Goal: Contribute content: Contribute content

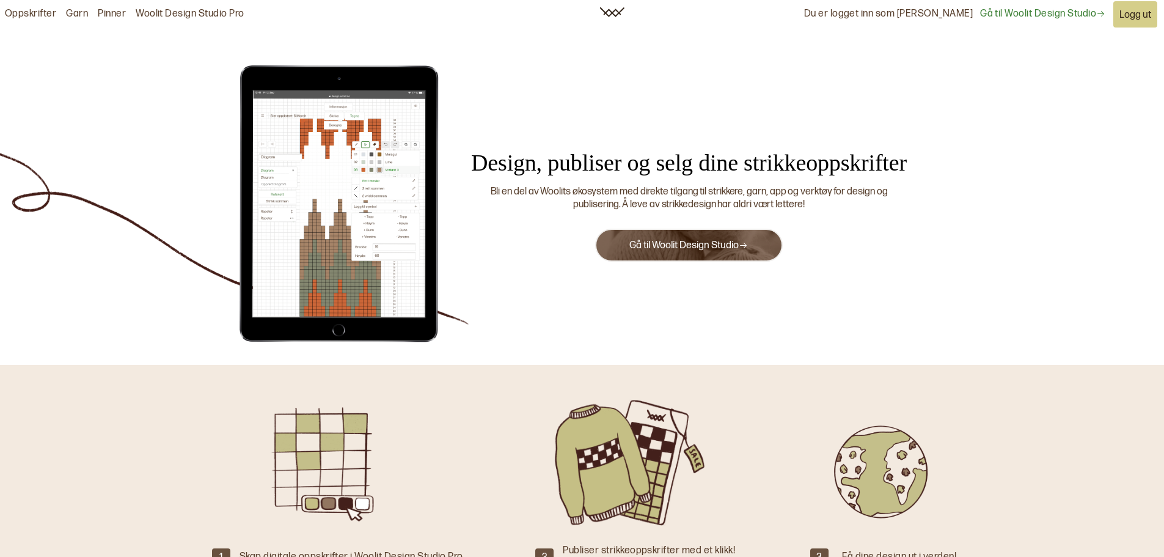
click at [753, 241] on button "Gå til Woolit Design Studio" at bounding box center [688, 245] width 187 height 33
click at [705, 239] on button "Gå til Woolit Design Studio" at bounding box center [688, 245] width 187 height 33
click at [744, 244] on icon at bounding box center [743, 245] width 9 height 9
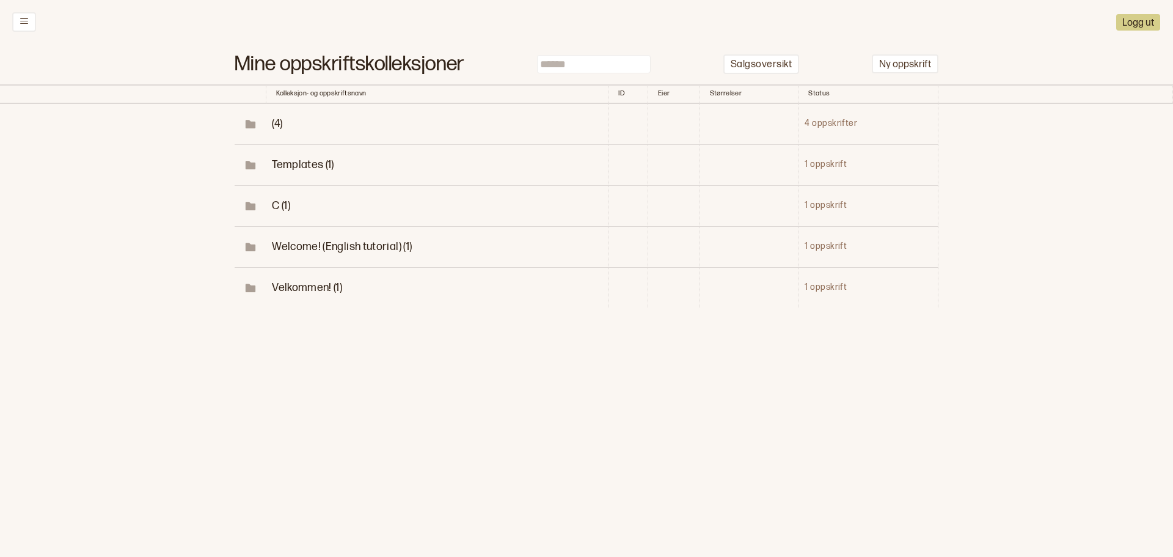
click at [277, 122] on span "(4)" at bounding box center [277, 123] width 10 height 13
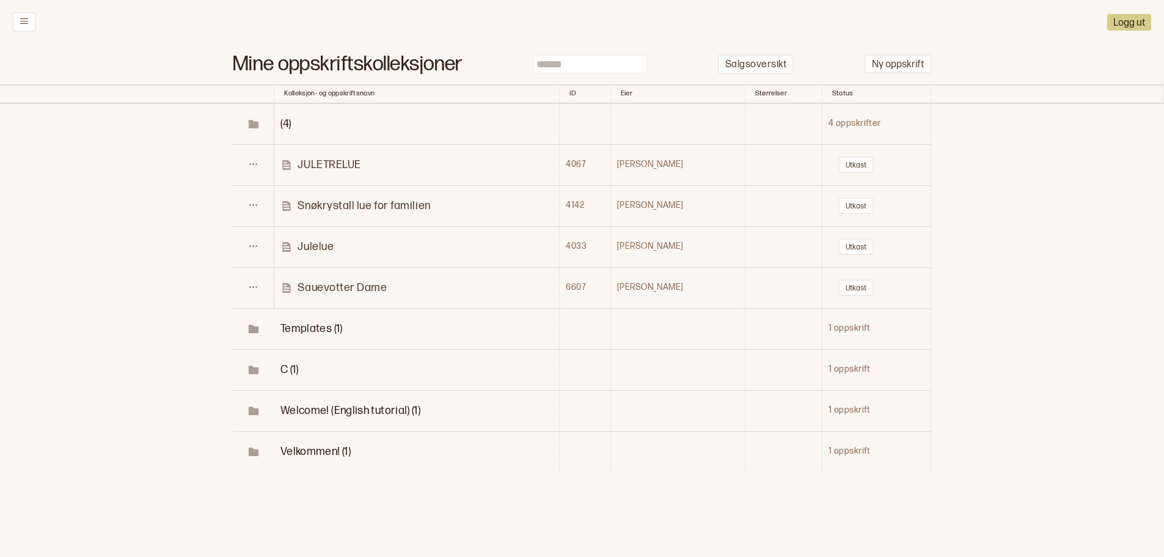
click at [359, 284] on p "Sauevotter Dame" at bounding box center [342, 288] width 89 height 14
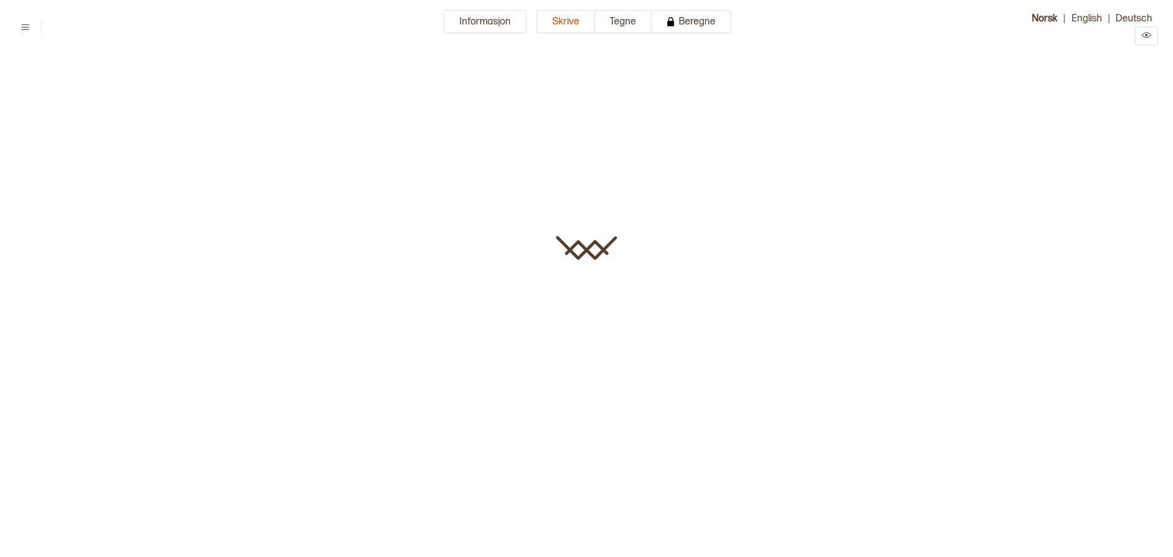
type input "**********"
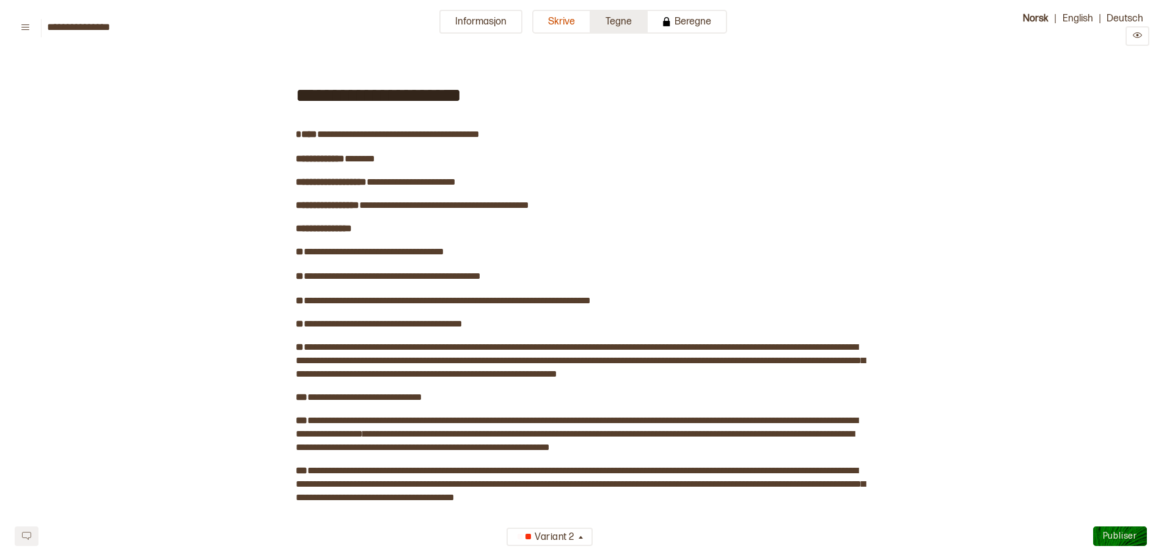
click at [610, 23] on button "Tegne" at bounding box center [619, 22] width 57 height 24
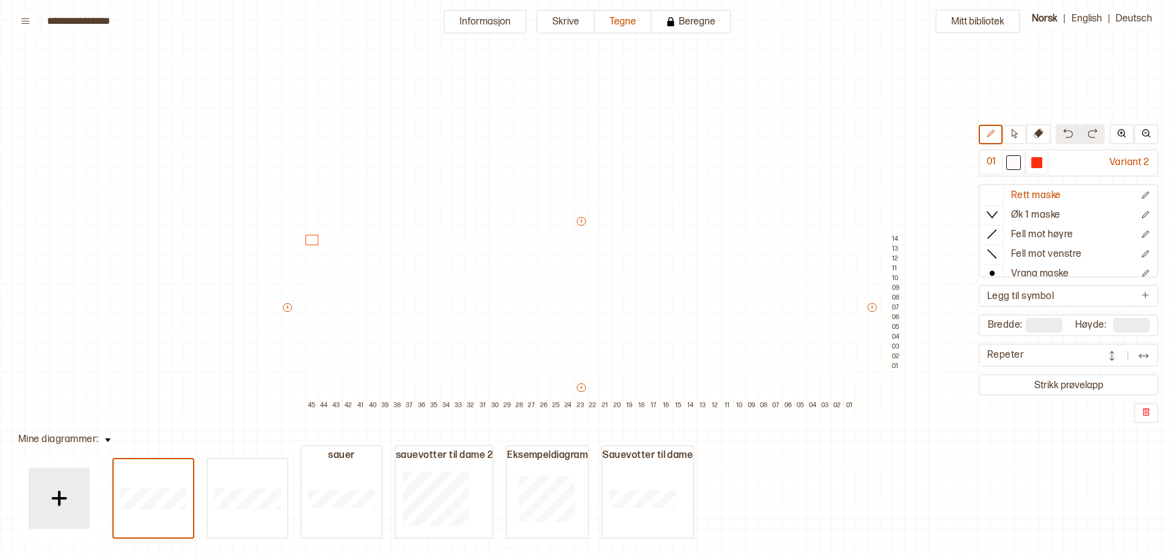
scroll to position [59, 219]
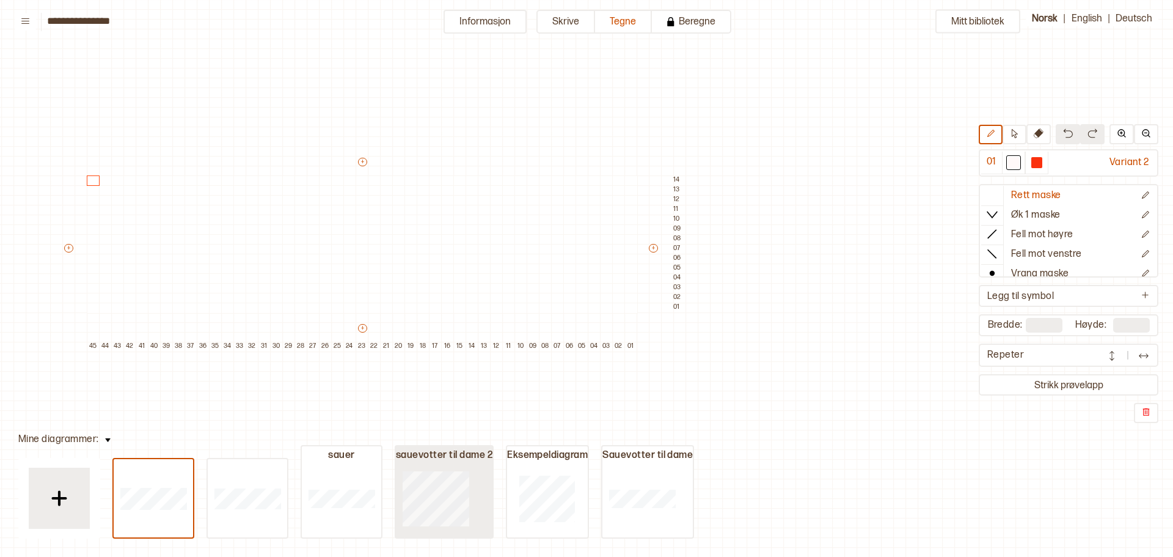
type input "**"
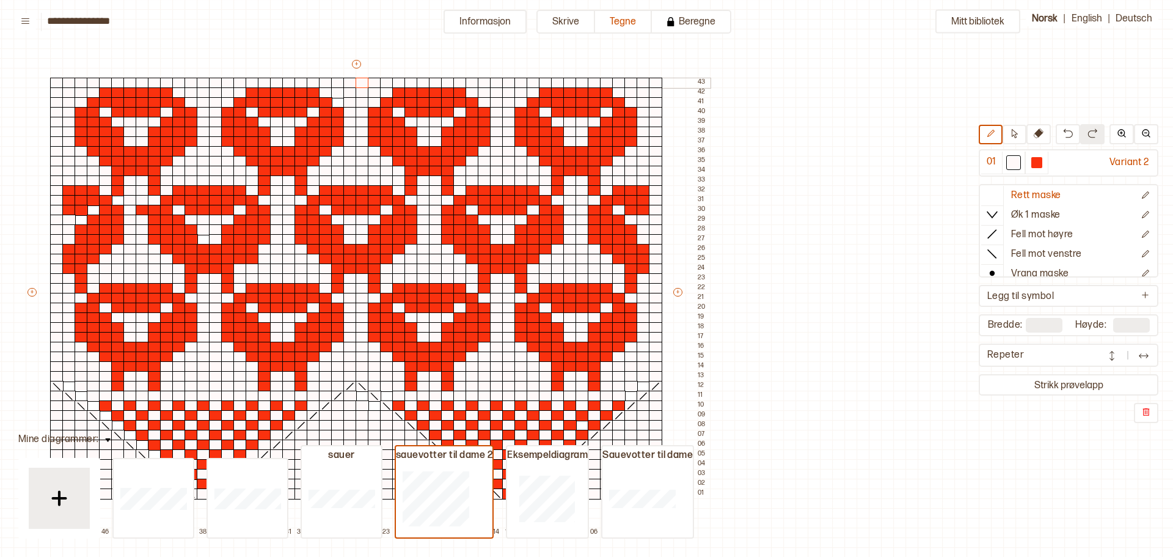
click at [359, 81] on div at bounding box center [362, 83] width 13 height 11
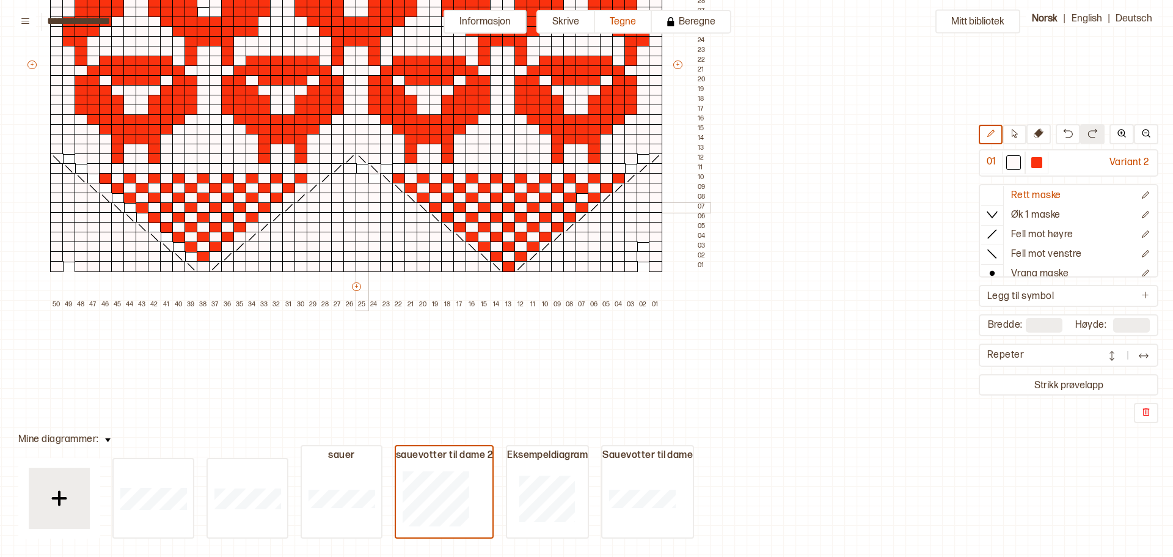
scroll to position [304, 219]
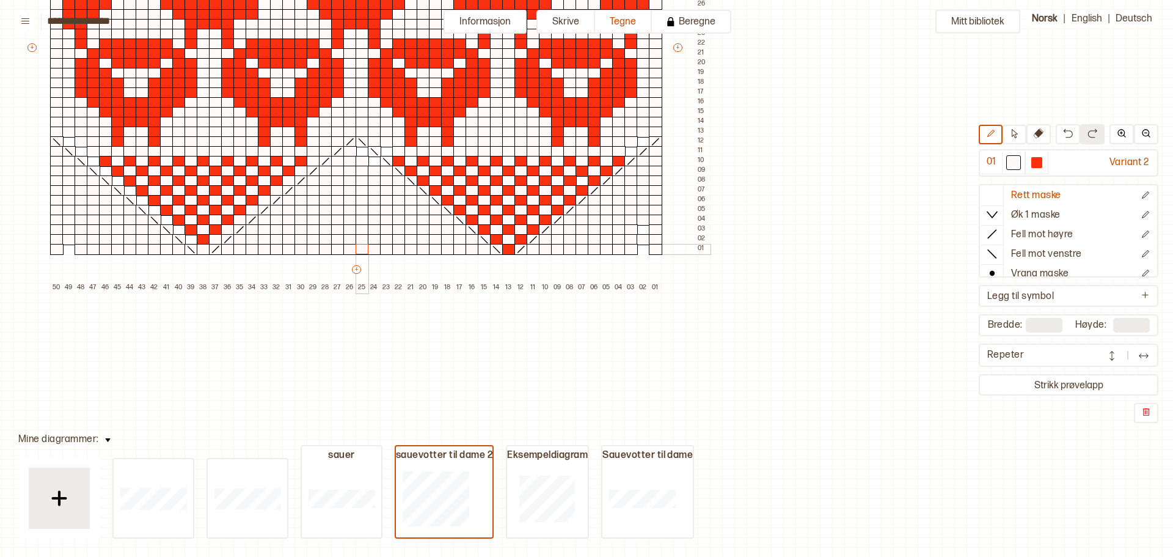
click at [360, 244] on div at bounding box center [362, 249] width 13 height 11
click at [482, 328] on p "Ny kolonne til venstre" at bounding box center [479, 333] width 70 height 10
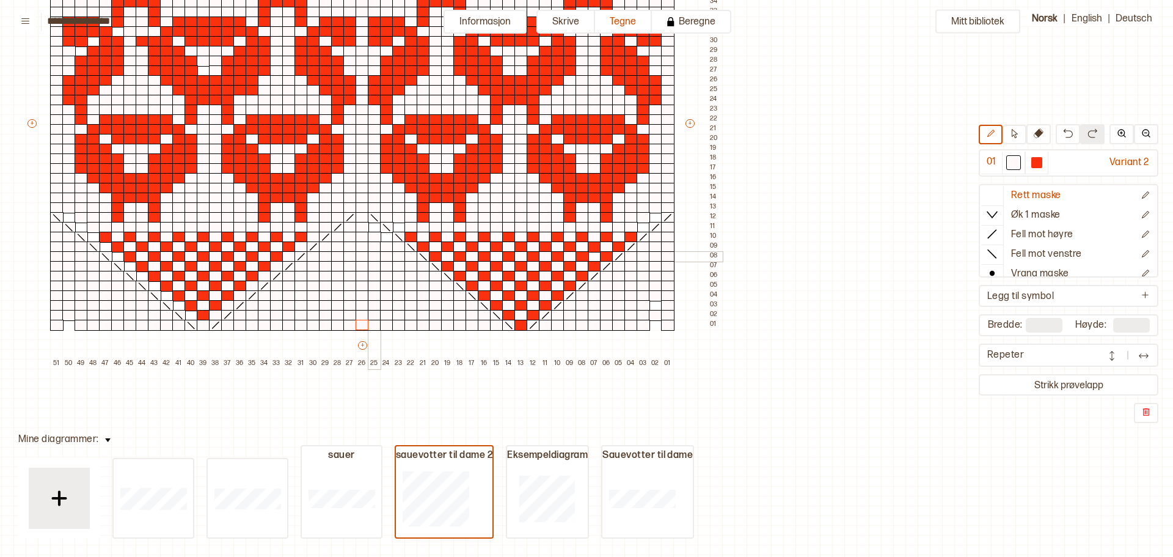
scroll to position [0, 219]
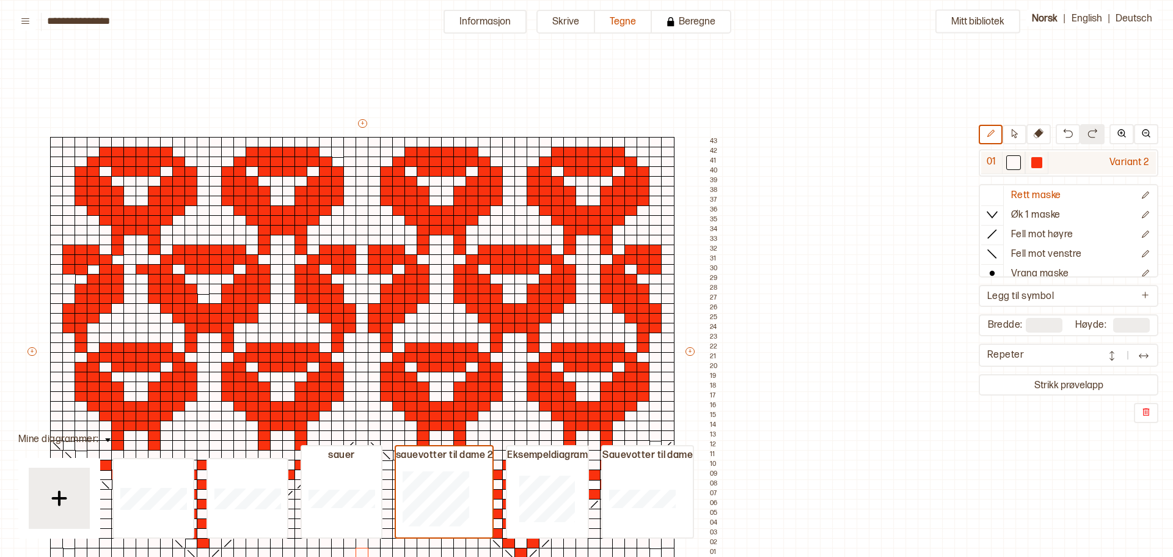
click at [1041, 160] on div at bounding box center [1037, 162] width 11 height 11
click at [365, 309] on div at bounding box center [362, 308] width 13 height 11
click at [365, 319] on div at bounding box center [362, 318] width 13 height 11
click at [364, 326] on div at bounding box center [362, 328] width 13 height 11
click at [361, 249] on div at bounding box center [362, 249] width 13 height 11
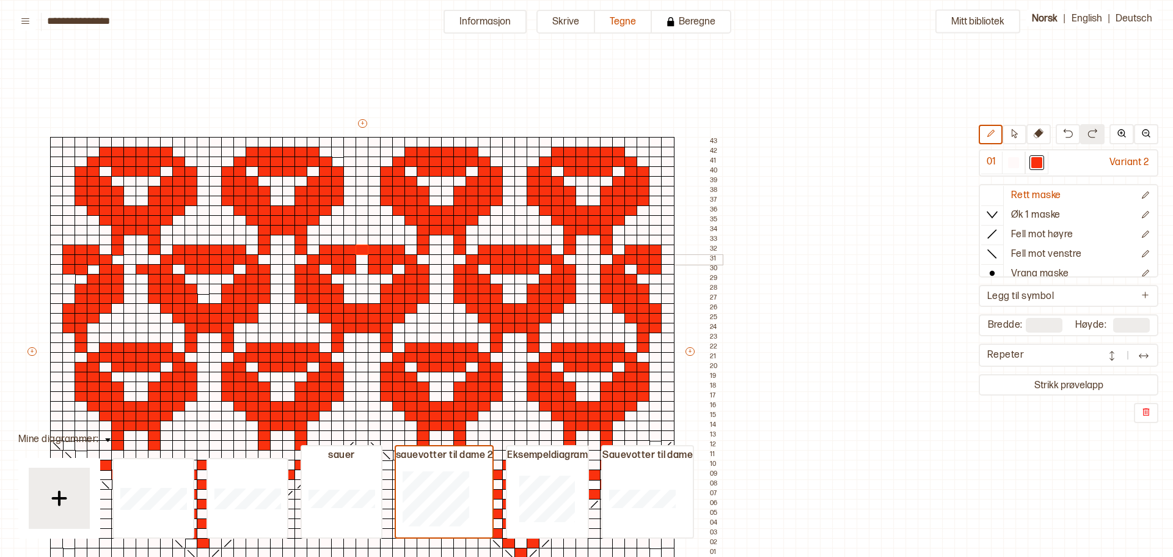
click at [362, 258] on div at bounding box center [362, 259] width 13 height 11
click at [362, 263] on div at bounding box center [362, 259] width 13 height 11
click at [364, 265] on div at bounding box center [362, 269] width 13 height 11
click at [666, 326] on div at bounding box center [667, 328] width 13 height 11
click at [665, 317] on div at bounding box center [667, 318] width 13 height 11
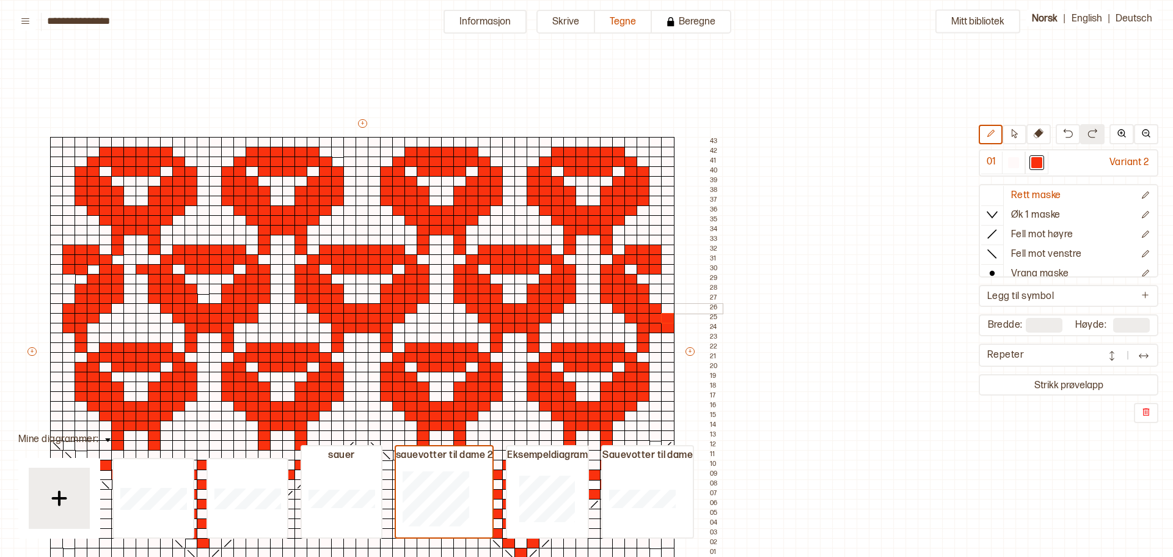
click at [665, 307] on div at bounding box center [667, 308] width 13 height 11
click at [665, 269] on div at bounding box center [667, 269] width 13 height 11
click at [666, 261] on div at bounding box center [667, 259] width 13 height 11
click at [668, 249] on div at bounding box center [667, 249] width 13 height 11
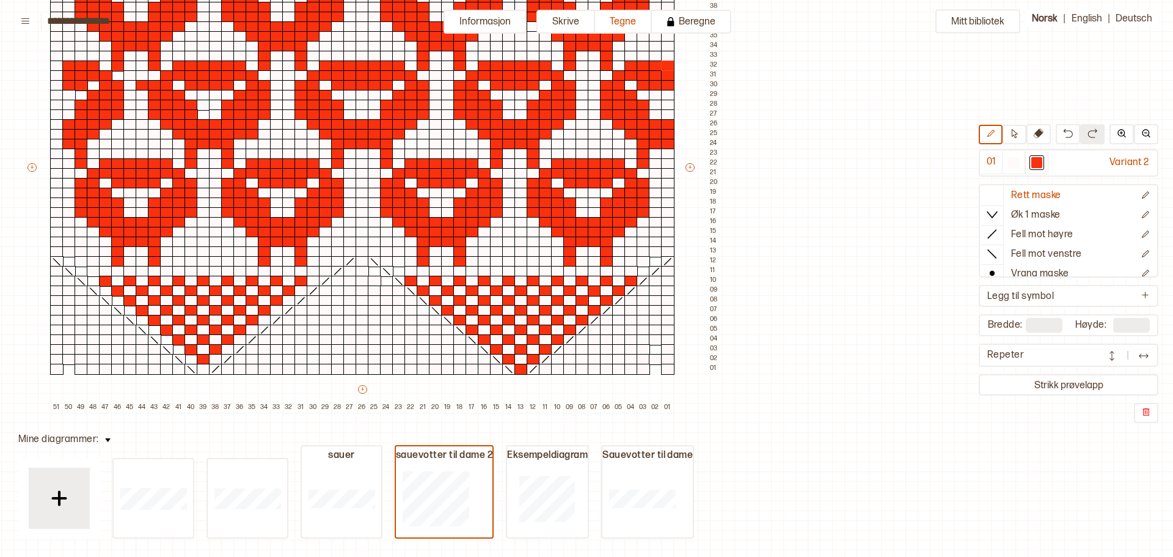
scroll to position [183, 219]
click at [1013, 163] on div at bounding box center [1013, 162] width 11 height 11
click at [69, 370] on div at bounding box center [68, 369] width 13 height 11
click at [53, 372] on div at bounding box center [56, 369] width 13 height 11
click at [656, 369] on div at bounding box center [655, 369] width 13 height 11
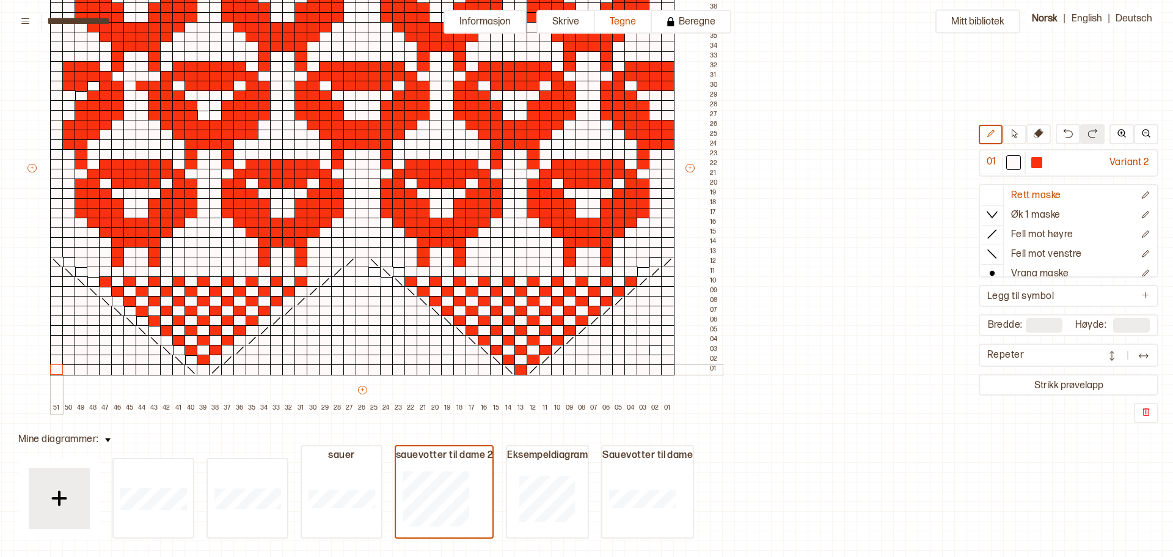
click at [57, 370] on div at bounding box center [56, 369] width 13 height 11
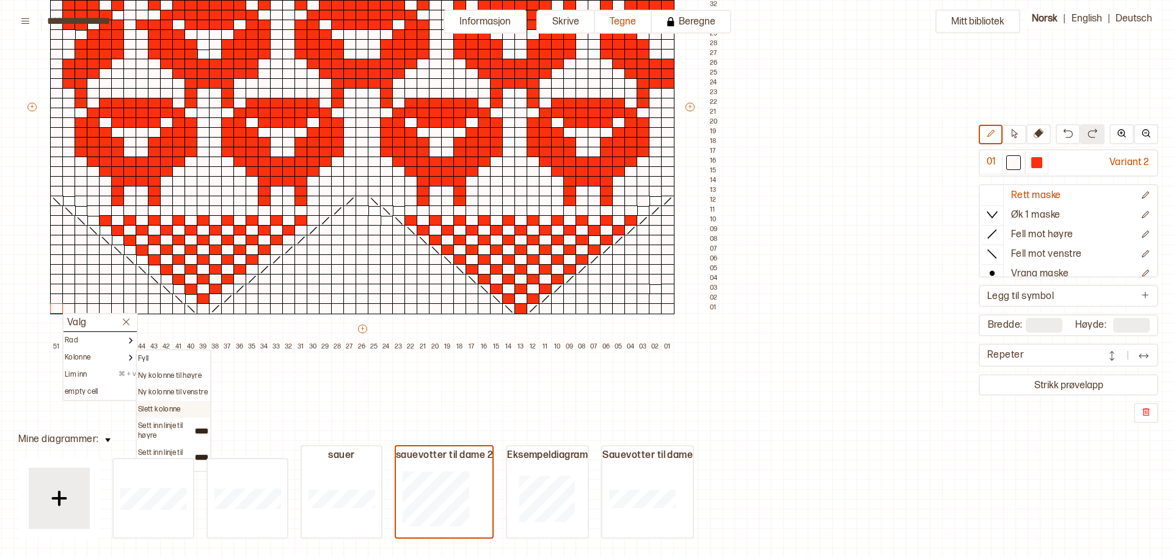
click at [161, 408] on p "Slett kolonne" at bounding box center [159, 410] width 43 height 10
type input "**"
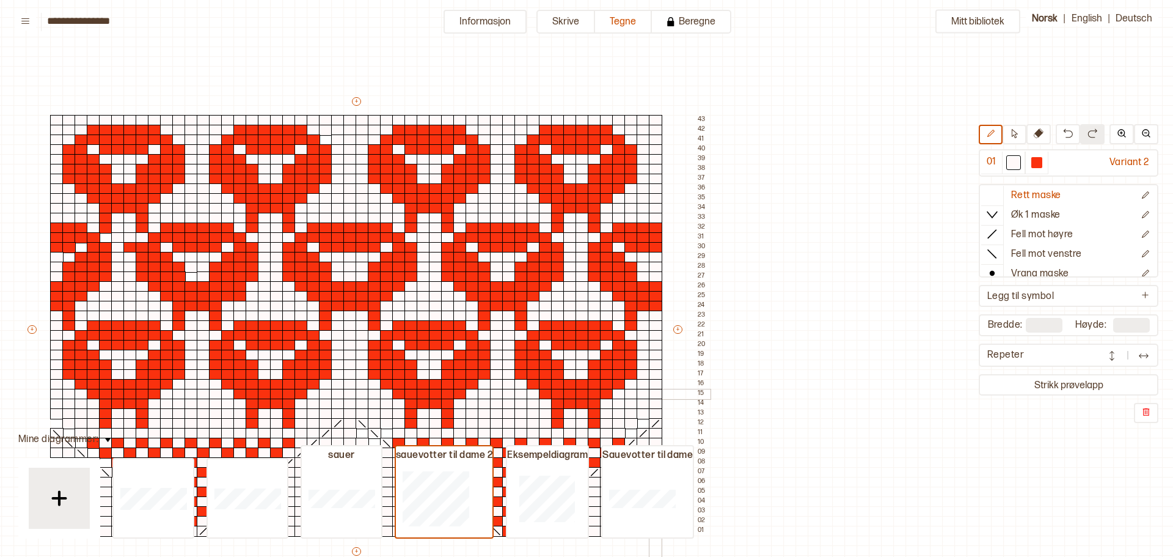
scroll to position [0, 219]
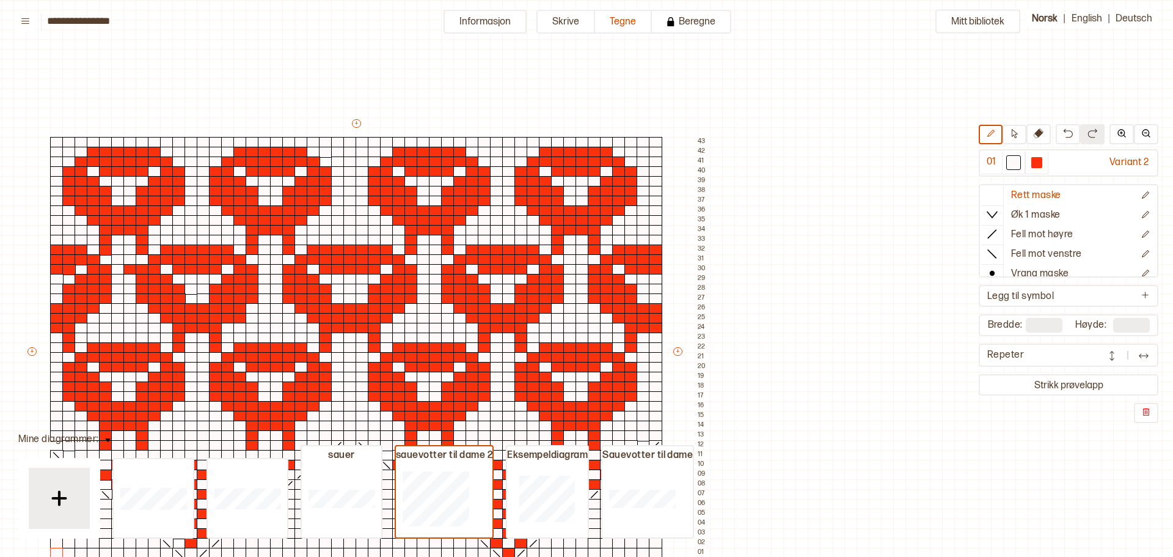
click at [653, 131] on div "+ + + + 50 49 48 47 46 45 44 43 42 41 40 39 38 37 36 35 34 33 32 31 30 29 28 27…" at bounding box center [368, 356] width 684 height 479
click at [1128, 329] on input "**" at bounding box center [1131, 325] width 37 height 15
drag, startPoint x: 1136, startPoint y: 325, endPoint x: 1099, endPoint y: 326, distance: 36.7
click at [1099, 326] on div "Høyde: **" at bounding box center [1113, 325] width 75 height 15
drag, startPoint x: 1128, startPoint y: 324, endPoint x: 1099, endPoint y: 321, distance: 28.9
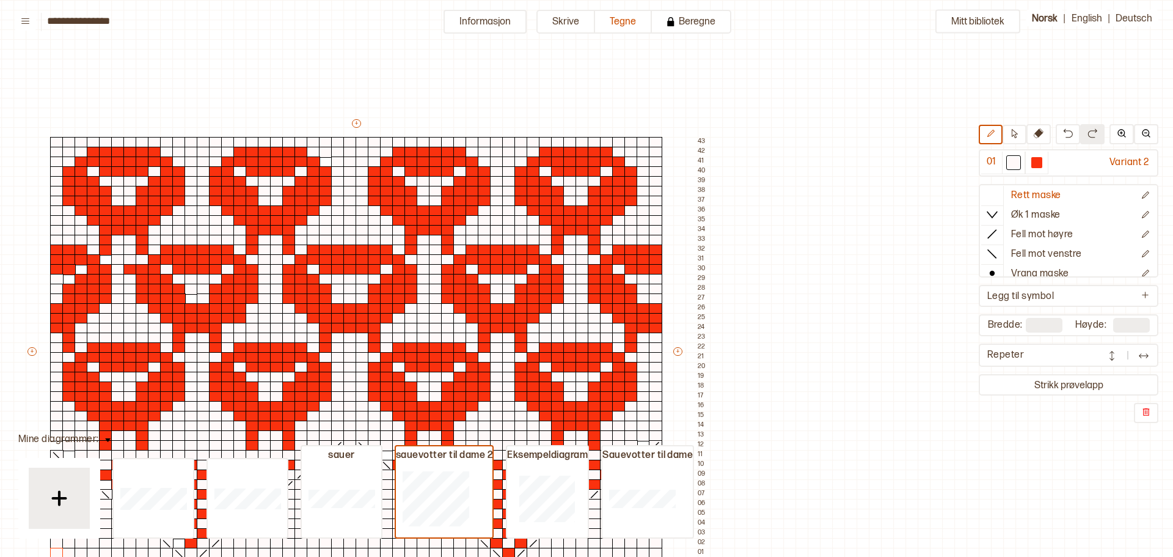
click at [1099, 321] on div "Høyde: **" at bounding box center [1113, 325] width 75 height 15
click at [1129, 322] on input "**" at bounding box center [1131, 325] width 37 height 15
drag, startPoint x: 1132, startPoint y: 324, endPoint x: 1115, endPoint y: 322, distance: 17.2
click at [1115, 322] on input "**" at bounding box center [1131, 325] width 37 height 15
click at [1126, 324] on input "**" at bounding box center [1131, 325] width 37 height 15
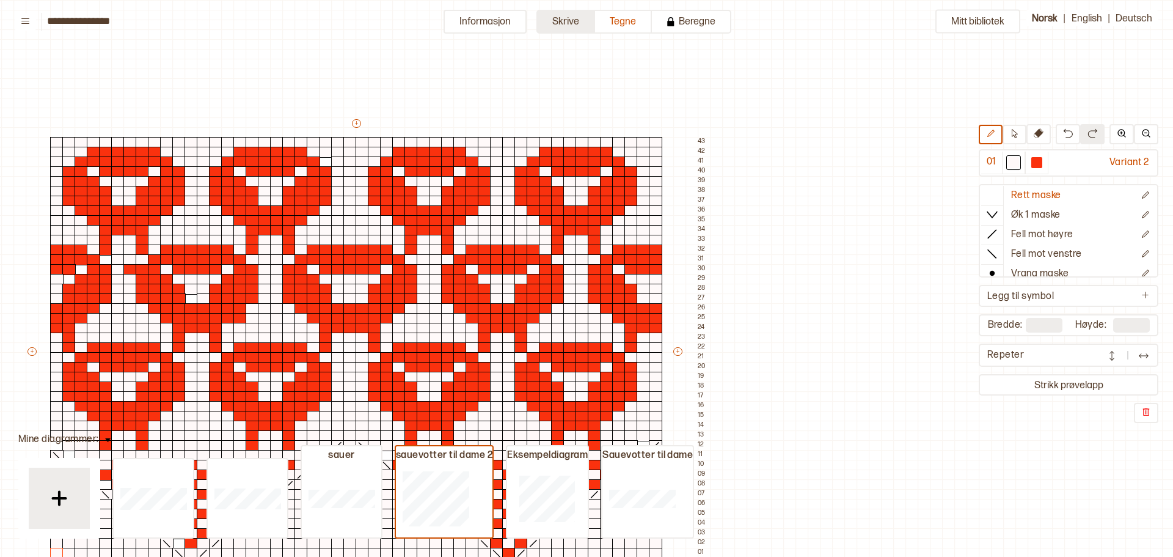
click at [584, 20] on button "Skrive" at bounding box center [566, 22] width 59 height 24
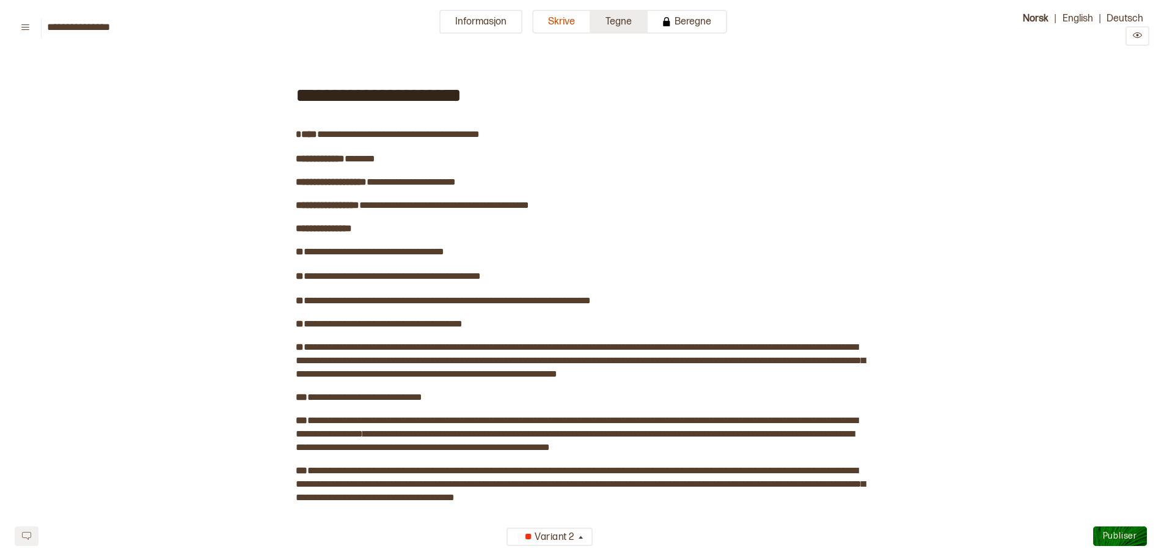
click at [619, 23] on button "Tegne" at bounding box center [619, 22] width 57 height 24
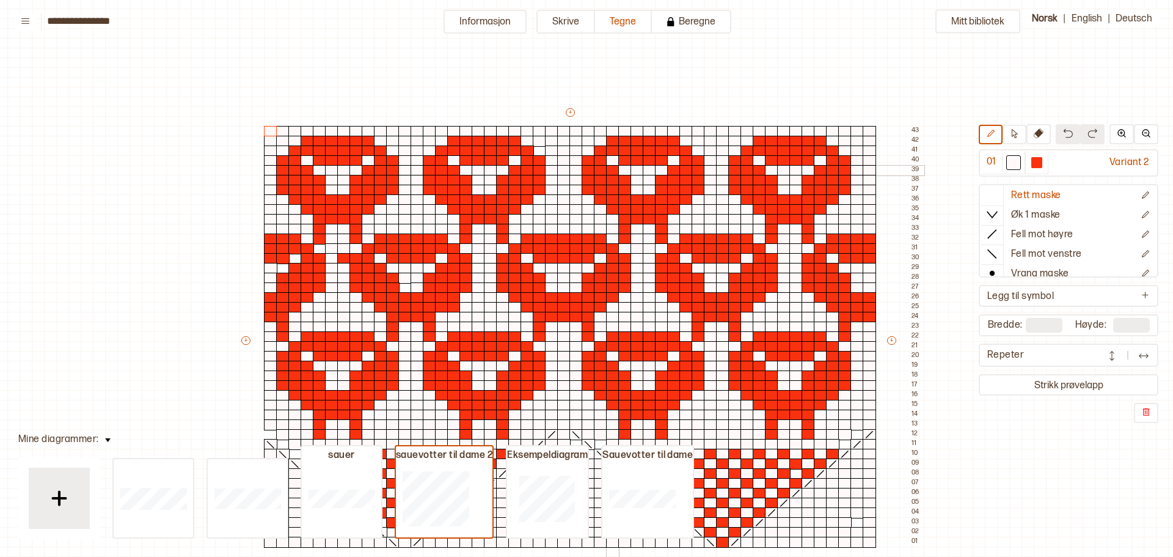
scroll to position [0, 5]
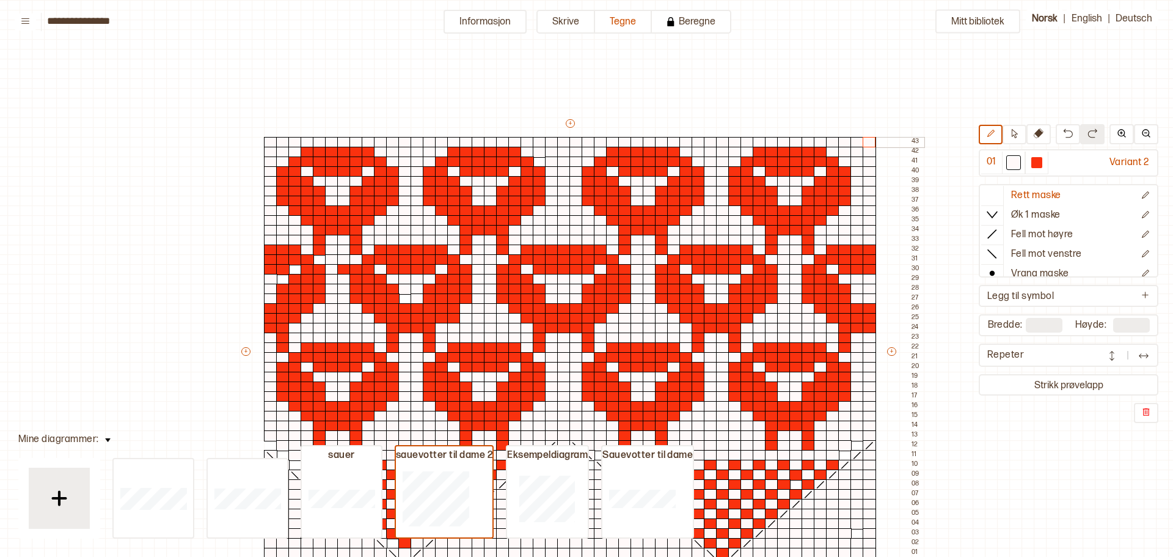
click at [870, 141] on div at bounding box center [869, 142] width 13 height 11
click at [975, 194] on p "Ny rad over" at bounding box center [970, 193] width 39 height 10
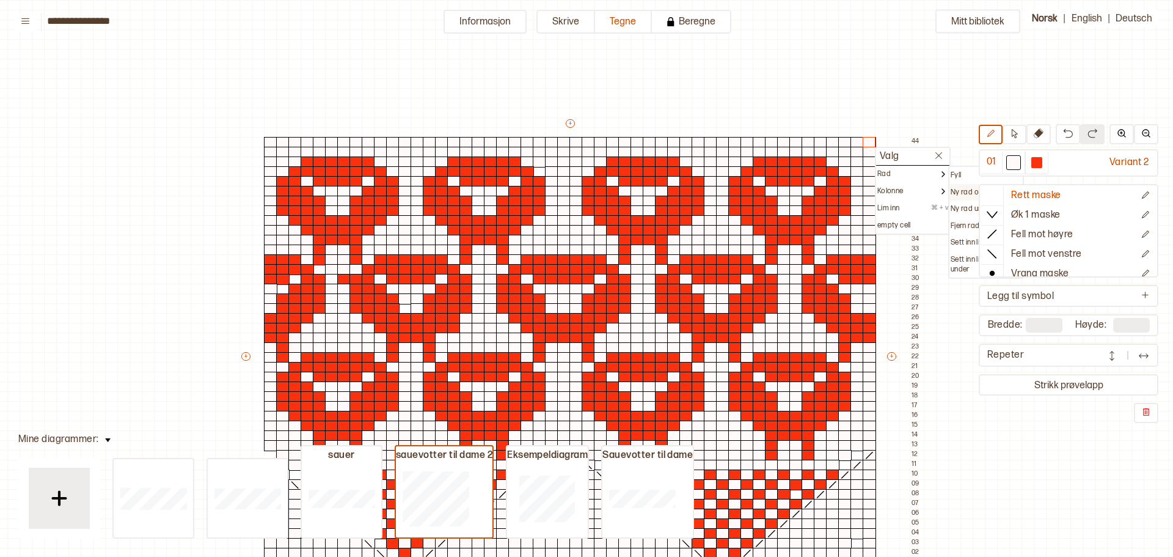
click at [963, 189] on p "Ny rad over" at bounding box center [970, 193] width 39 height 10
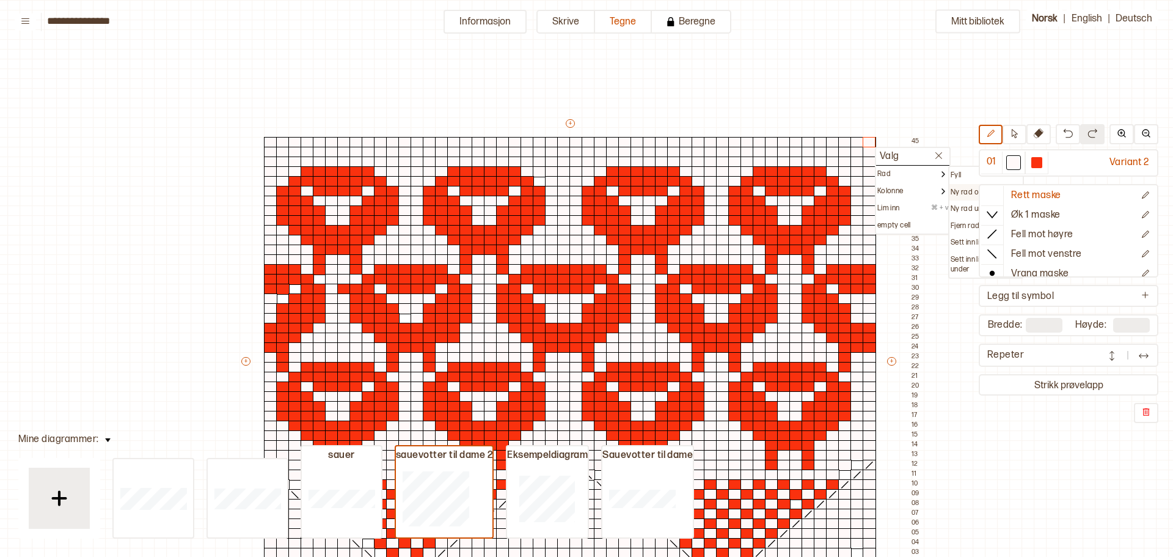
click at [958, 191] on p "Ny rad over" at bounding box center [970, 193] width 39 height 10
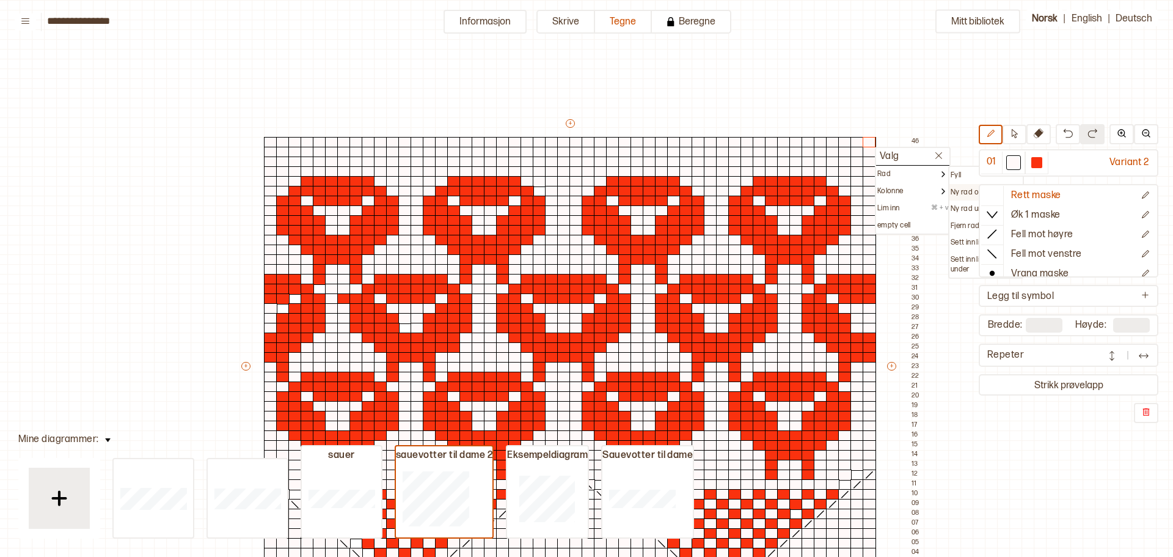
click at [966, 191] on p "Ny rad over" at bounding box center [970, 193] width 39 height 10
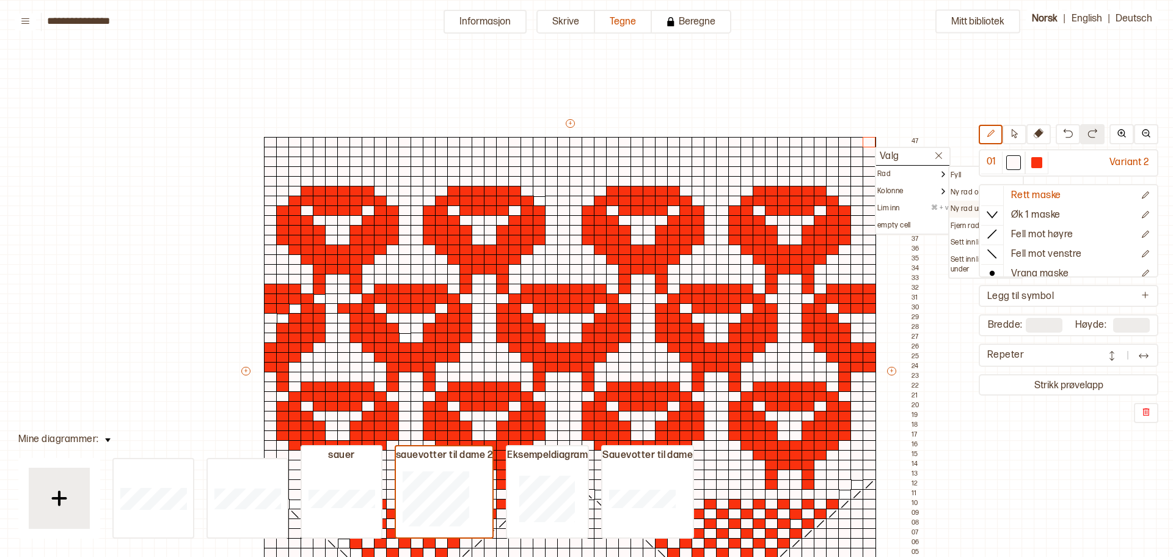
click at [969, 208] on p "Ny rad under" at bounding box center [972, 209] width 42 height 10
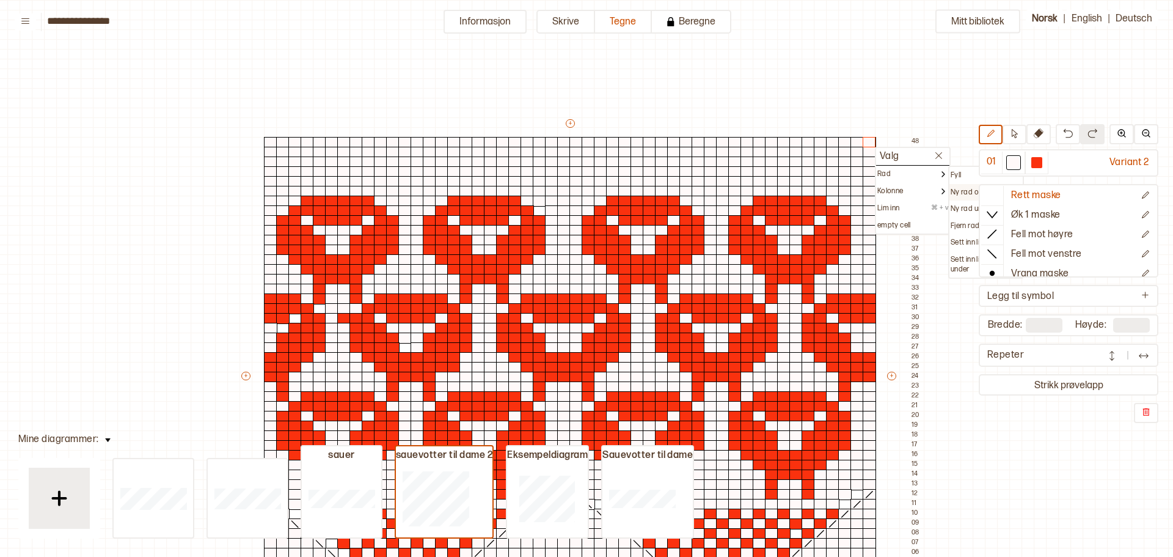
click at [966, 190] on p "Ny rad over" at bounding box center [970, 193] width 39 height 10
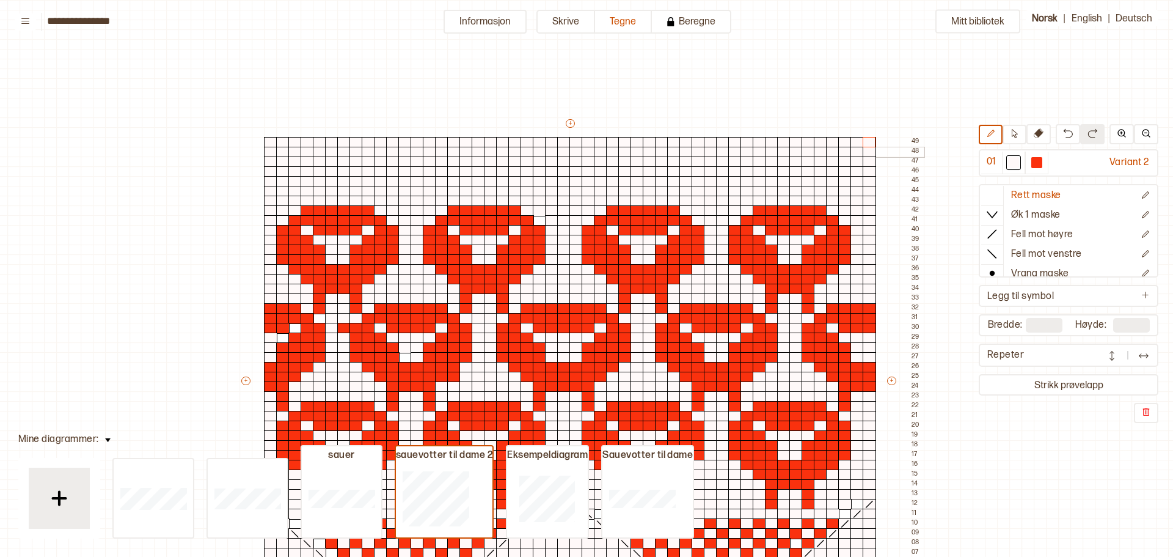
click at [869, 152] on div at bounding box center [869, 152] width 13 height 11
click at [869, 140] on div at bounding box center [869, 142] width 13 height 11
click at [872, 153] on div at bounding box center [869, 152] width 13 height 11
drag, startPoint x: 870, startPoint y: 144, endPoint x: 870, endPoint y: 158, distance: 14.1
click at [870, 158] on div "+ + + + 50 49 48 47 46 45 44 43 42 41 40 39 38 37 36 35 34 33 32 31 30 29 28 27…" at bounding box center [582, 386] width 684 height 538
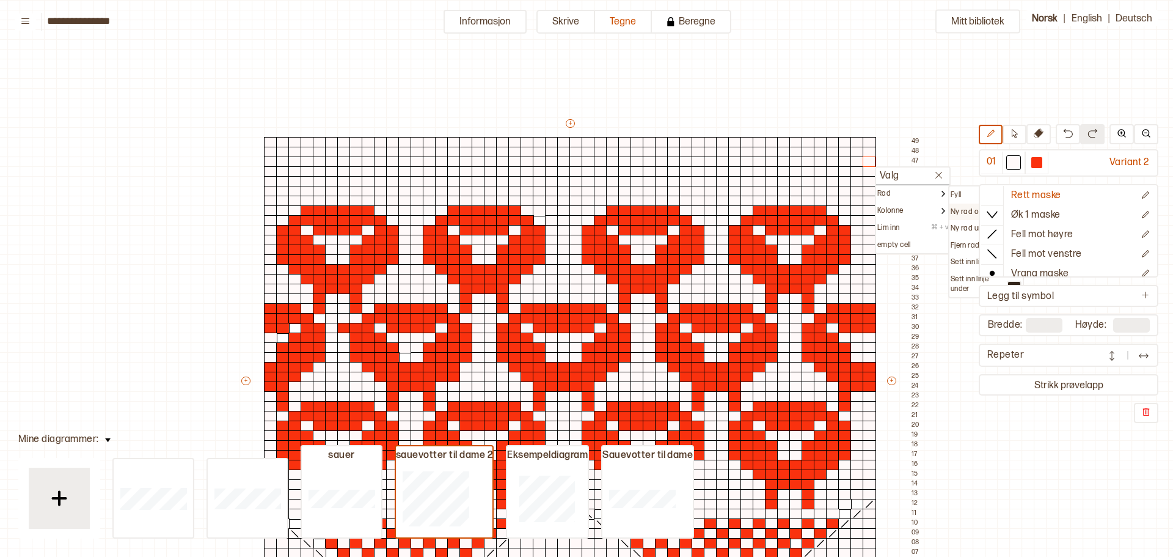
click at [969, 212] on p "Ny rad over" at bounding box center [970, 212] width 39 height 10
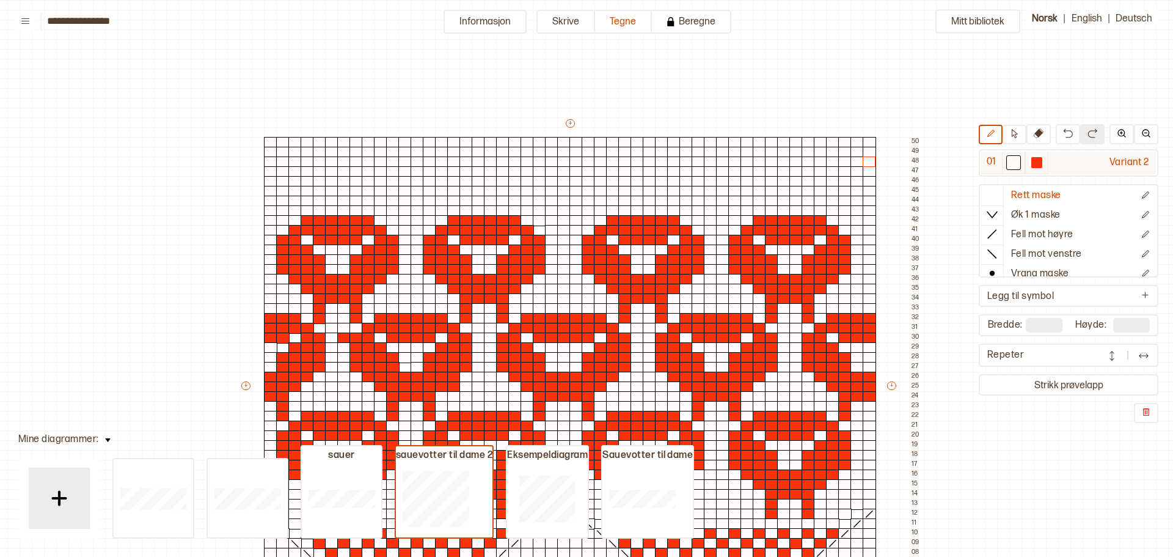
click at [1037, 163] on div at bounding box center [1037, 162] width 11 height 11
click at [848, 218] on div at bounding box center [844, 220] width 13 height 11
click at [847, 208] on div at bounding box center [844, 210] width 13 height 11
click at [845, 201] on div at bounding box center [844, 201] width 13 height 11
click at [853, 199] on div at bounding box center [857, 201] width 13 height 11
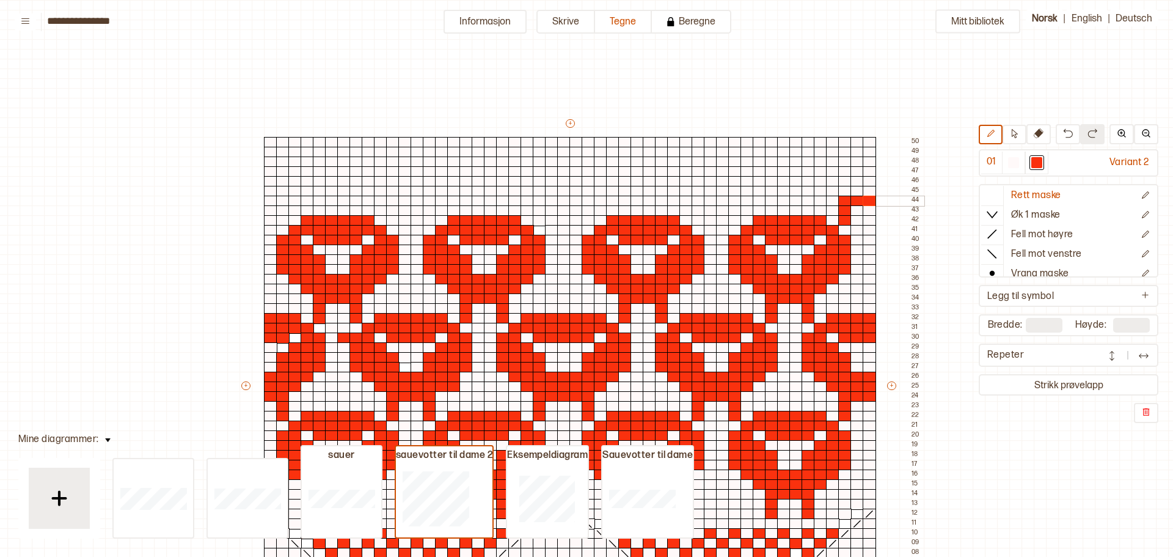
click at [865, 198] on div at bounding box center [869, 201] width 13 height 11
click at [733, 219] on div at bounding box center [734, 220] width 13 height 11
click at [733, 206] on div at bounding box center [734, 210] width 13 height 11
click at [732, 200] on div at bounding box center [734, 201] width 13 height 11
click at [721, 199] on div at bounding box center [722, 201] width 13 height 11
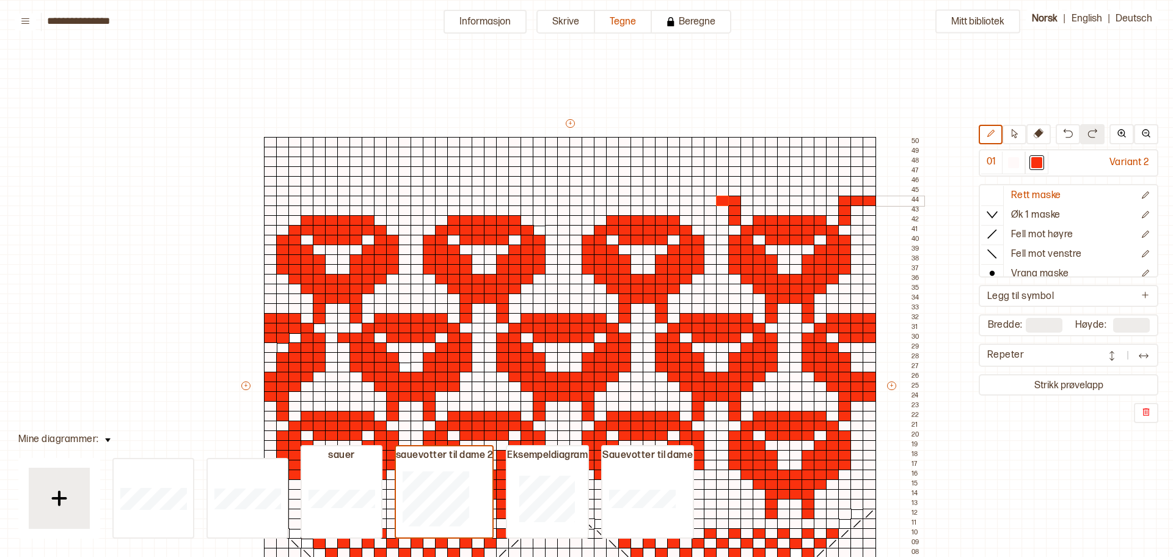
click at [710, 199] on div at bounding box center [710, 201] width 13 height 11
click at [700, 199] on div at bounding box center [698, 201] width 13 height 11
click at [701, 208] on div at bounding box center [698, 210] width 13 height 11
click at [703, 218] on div at bounding box center [698, 220] width 13 height 11
click at [575, 222] on div at bounding box center [576, 220] width 13 height 11
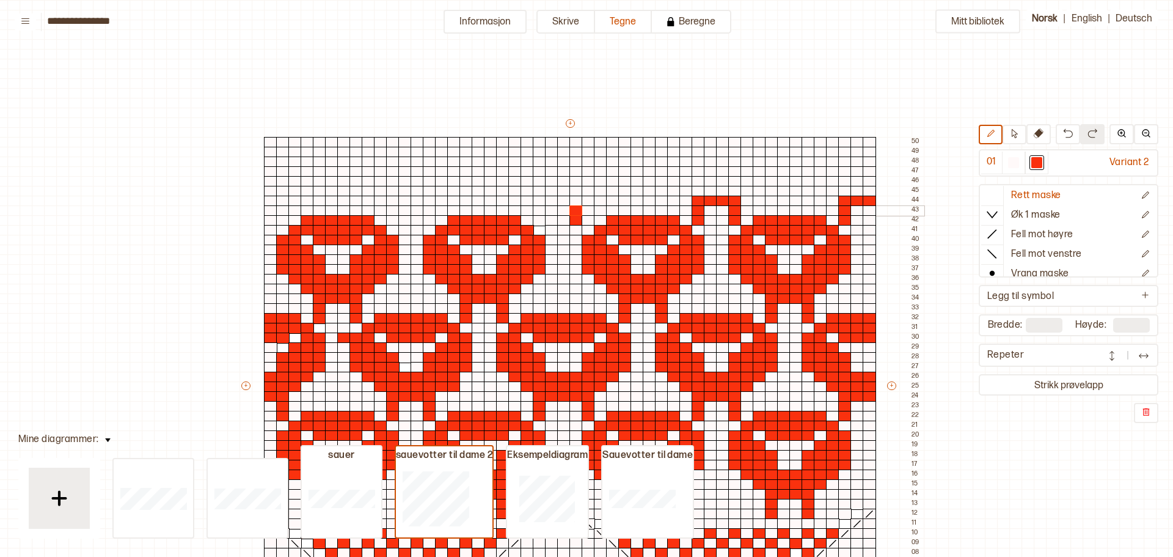
click at [575, 211] on div at bounding box center [576, 210] width 13 height 11
click at [573, 202] on div at bounding box center [576, 201] width 13 height 11
click at [560, 199] on div at bounding box center [563, 201] width 13 height 11
click at [551, 199] on div at bounding box center [551, 201] width 13 height 11
click at [540, 199] on div at bounding box center [539, 201] width 13 height 11
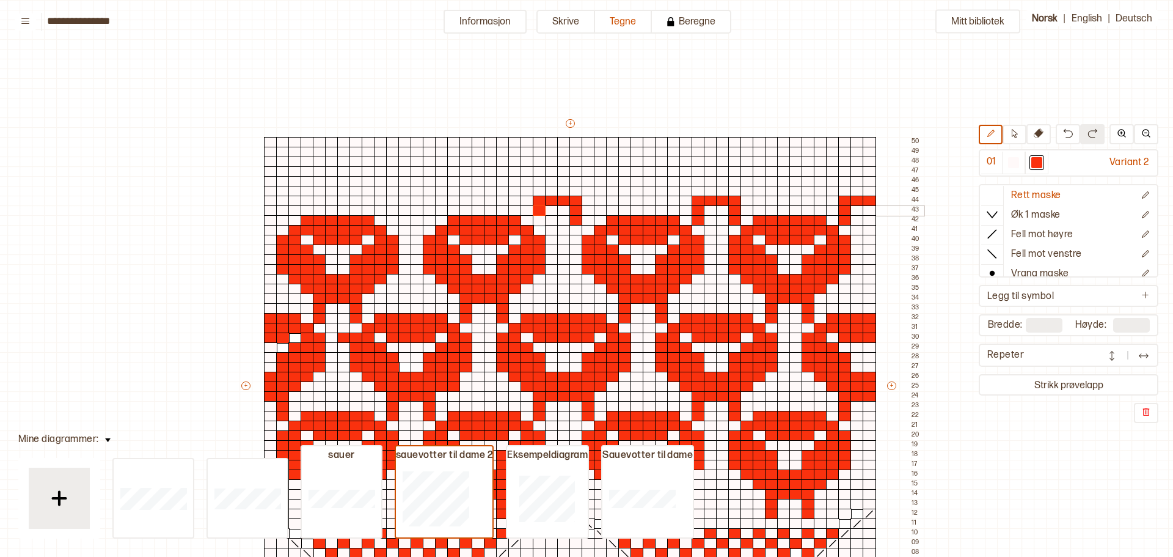
click at [541, 213] on div at bounding box center [539, 210] width 13 height 11
click at [541, 219] on div at bounding box center [539, 220] width 13 height 11
click at [1011, 162] on div at bounding box center [1013, 162] width 11 height 11
click at [577, 209] on div at bounding box center [576, 210] width 13 height 11
click at [578, 217] on div at bounding box center [576, 220] width 13 height 11
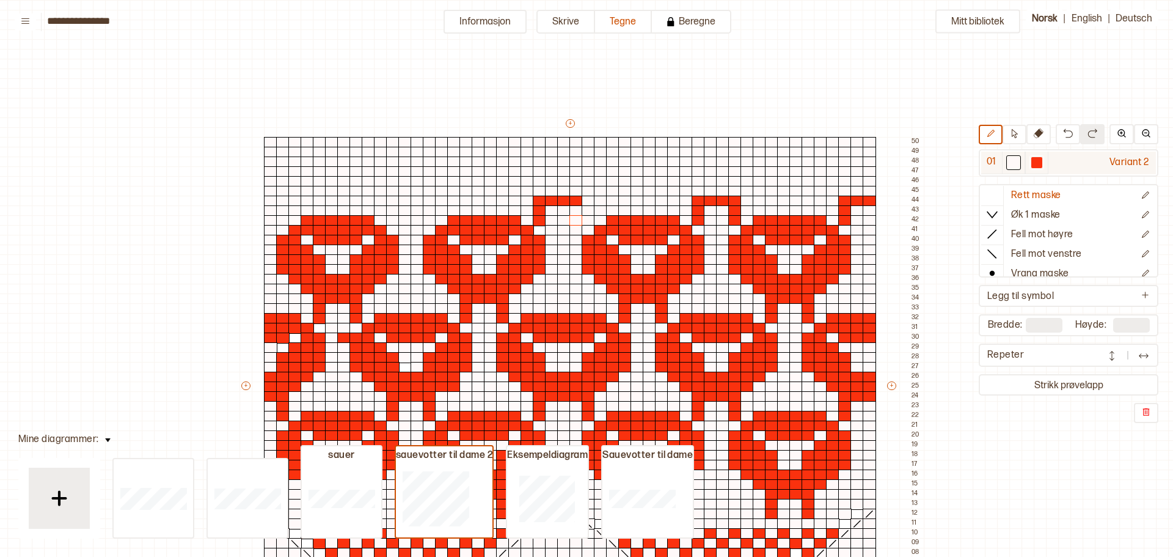
click at [1035, 164] on div at bounding box center [1037, 162] width 11 height 11
click at [589, 200] on div at bounding box center [588, 201] width 13 height 11
click at [588, 211] on div at bounding box center [588, 210] width 13 height 11
click at [589, 220] on div at bounding box center [588, 220] width 13 height 11
drag, startPoint x: 430, startPoint y: 221, endPoint x: 394, endPoint y: 218, distance: 36.2
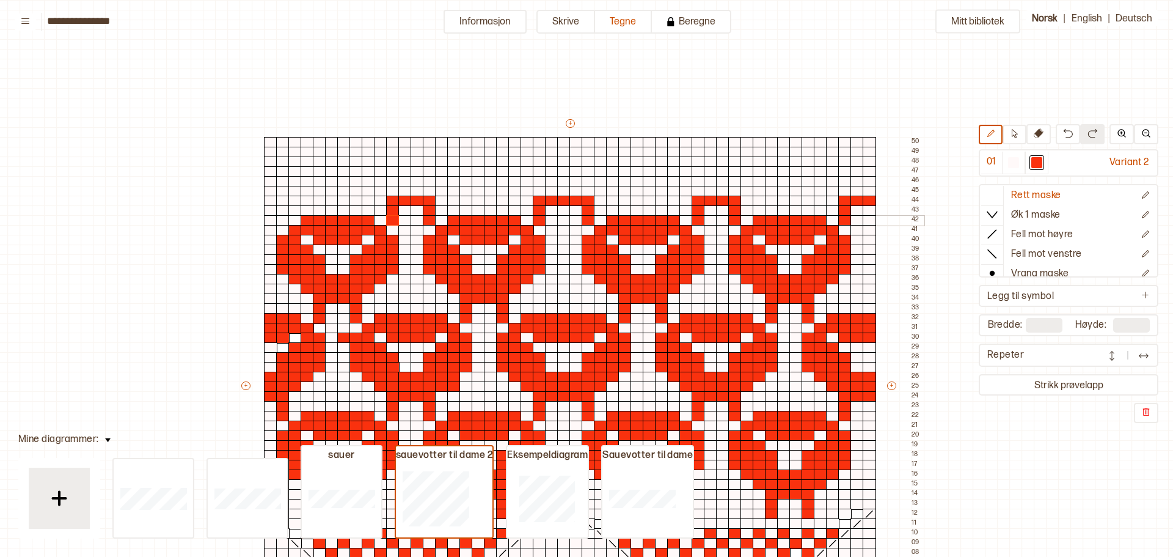
click at [394, 218] on div "+ + + + 50 49 48 47 46 45 44 43 42 41 40 39 38 37 36 35 34 33 32 31 30 29 28 27…" at bounding box center [582, 391] width 684 height 548
drag, startPoint x: 281, startPoint y: 218, endPoint x: 269, endPoint y: 198, distance: 23.3
click at [269, 198] on div "+ + + + 50 49 48 47 46 45 44 43 42 41 40 39 38 37 36 35 34 33 32 31 30 29 28 27…" at bounding box center [582, 391] width 684 height 548
drag, startPoint x: 270, startPoint y: 188, endPoint x: 295, endPoint y: 191, distance: 25.2
click at [295, 191] on div "+ + + + 50 49 48 47 46 45 44 43 42 41 40 39 38 37 36 35 34 33 32 31 30 29 28 27…" at bounding box center [582, 391] width 684 height 548
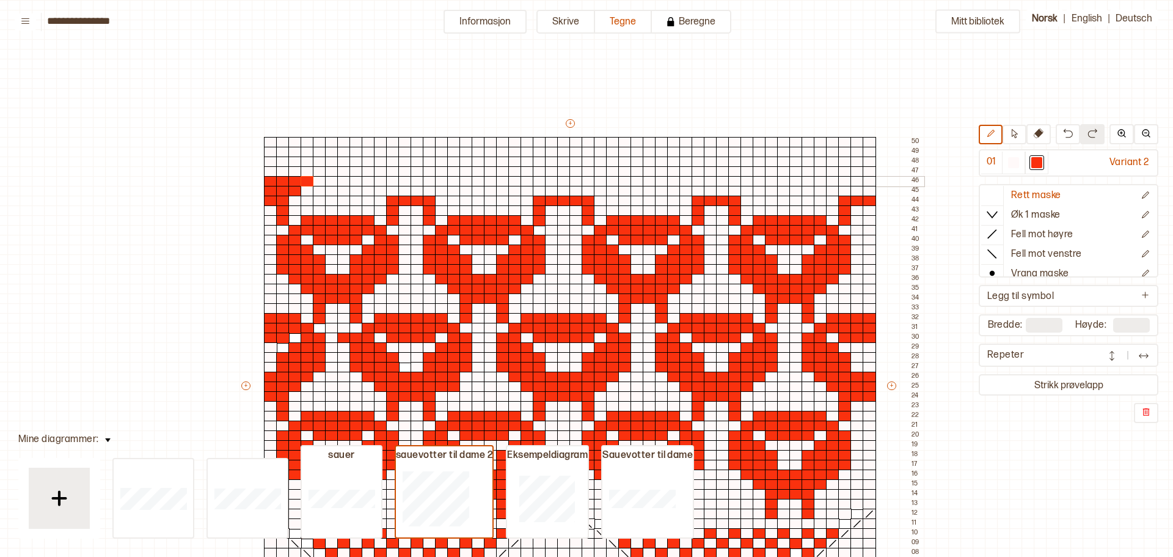
drag, startPoint x: 271, startPoint y: 180, endPoint x: 303, endPoint y: 179, distance: 31.8
click at [303, 179] on div "+ + + + 50 49 48 47 46 45 44 43 42 41 40 39 38 37 36 35 34 33 32 31 30 29 28 27…" at bounding box center [582, 391] width 684 height 548
drag, startPoint x: 378, startPoint y: 192, endPoint x: 446, endPoint y: 190, distance: 67.9
click at [446, 190] on div "+ + + + 50 49 48 47 46 45 44 43 42 41 40 39 38 37 36 35 34 33 32 31 30 29 28 27…" at bounding box center [582, 391] width 684 height 548
drag, startPoint x: 369, startPoint y: 182, endPoint x: 453, endPoint y: 183, distance: 84.3
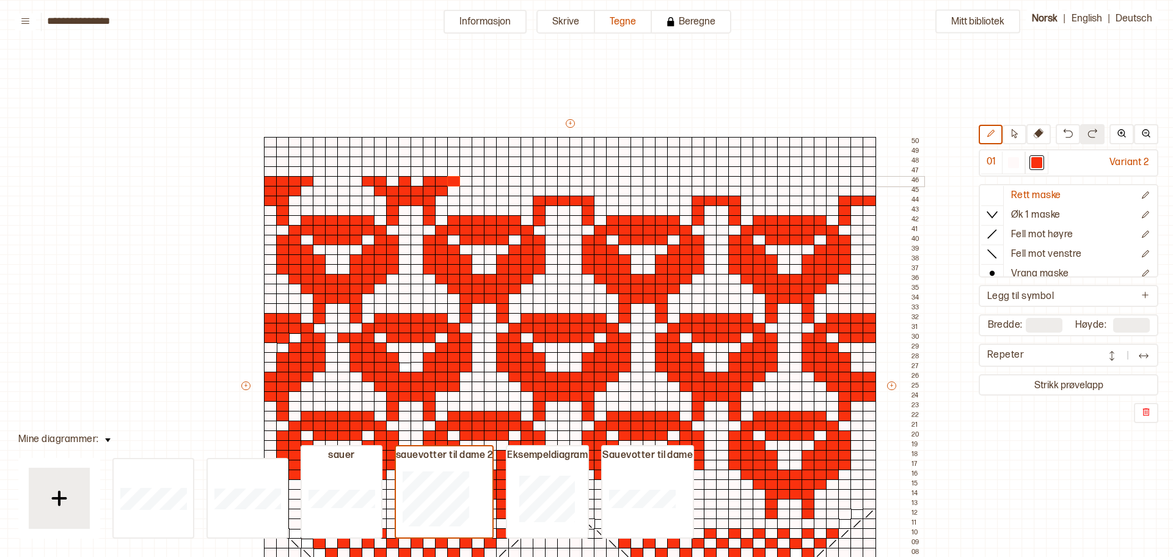
click at [453, 183] on div "+ + + + 50 49 48 47 46 45 44 43 42 41 40 39 38 37 36 35 34 33 32 31 30 29 28 27…" at bounding box center [582, 391] width 684 height 548
drag, startPoint x: 391, startPoint y: 180, endPoint x: 419, endPoint y: 180, distance: 27.5
click at [419, 180] on div "+ + + + 50 49 48 47 46 45 44 43 42 41 40 39 38 37 36 35 34 33 32 31 30 29 28 27…" at bounding box center [582, 391] width 684 height 548
drag, startPoint x: 358, startPoint y: 171, endPoint x: 389, endPoint y: 172, distance: 31.2
click at [387, 171] on div "+ + + + 50 49 48 47 46 45 44 43 42 41 40 39 38 37 36 35 34 33 32 31 30 29 28 27…" at bounding box center [582, 391] width 684 height 548
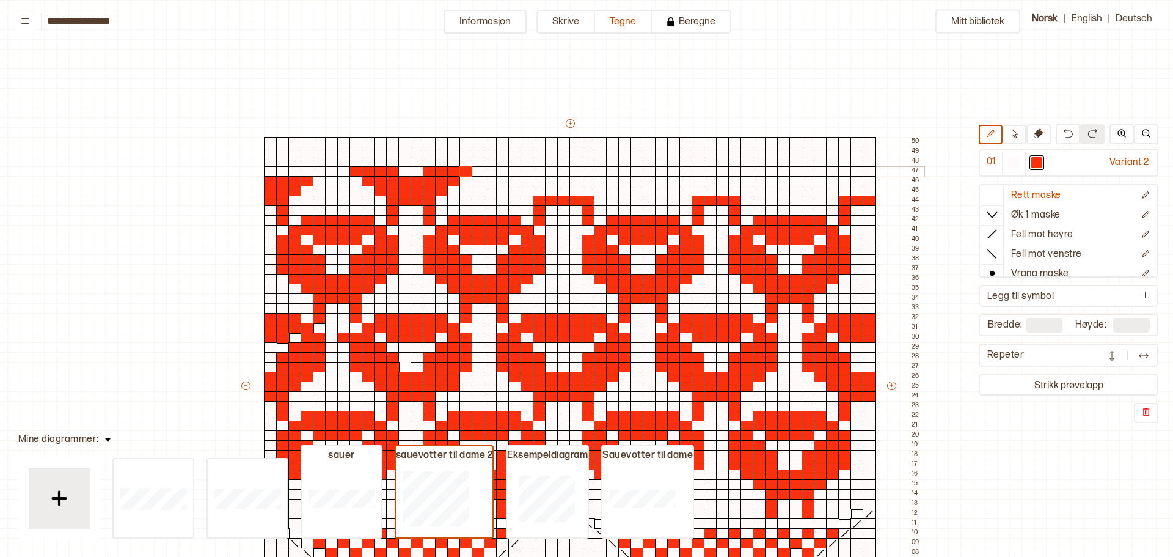
drag, startPoint x: 431, startPoint y: 170, endPoint x: 467, endPoint y: 171, distance: 35.5
click at [467, 171] on div "+ + + + 50 49 48 47 46 45 44 43 42 41 40 39 38 37 36 35 34 33 32 31 30 29 28 27…" at bounding box center [582, 391] width 684 height 548
drag, startPoint x: 431, startPoint y: 160, endPoint x: 467, endPoint y: 163, distance: 36.1
click at [467, 163] on div "+ + + + 50 49 48 47 46 45 44 43 42 41 40 39 38 37 36 35 34 33 32 31 30 29 28 27…" at bounding box center [582, 391] width 684 height 548
drag, startPoint x: 441, startPoint y: 150, endPoint x: 467, endPoint y: 150, distance: 26.3
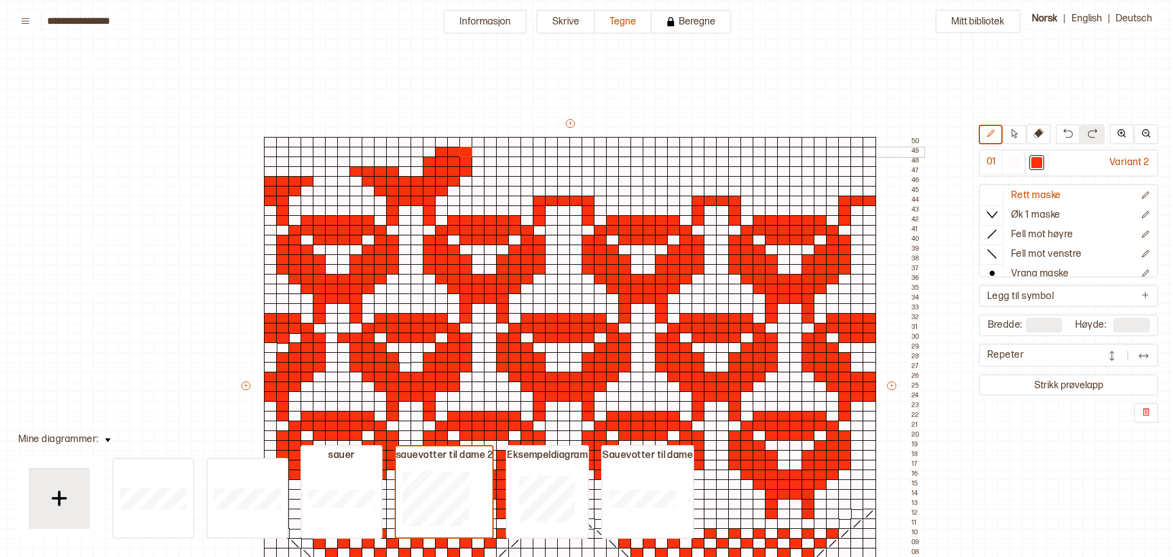
click at [467, 150] on div "+ + + + 50 49 48 47 46 45 44 43 42 41 40 39 38 37 36 35 34 33 32 31 30 29 28 27…" at bounding box center [582, 391] width 684 height 548
drag, startPoint x: 457, startPoint y: 141, endPoint x: 468, endPoint y: 141, distance: 11.6
click at [468, 141] on div "+ + + + 50 49 48 47 46 45 44 43 42 41 40 39 38 37 36 35 34 33 32 31 30 29 28 27…" at bounding box center [582, 391] width 684 height 548
drag, startPoint x: 361, startPoint y: 161, endPoint x: 389, endPoint y: 158, distance: 29.0
click at [389, 158] on div "+ + + + 50 49 48 47 46 45 44 43 42 41 40 39 38 37 36 35 34 33 32 31 30 29 28 27…" at bounding box center [582, 391] width 684 height 548
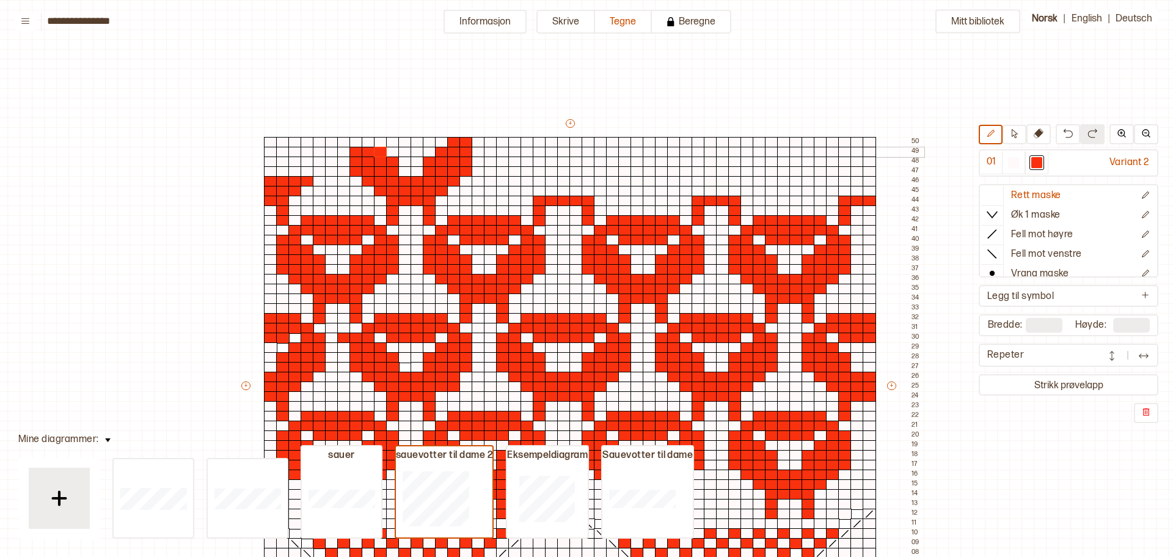
drag, startPoint x: 356, startPoint y: 152, endPoint x: 381, endPoint y: 152, distance: 25.7
click at [381, 152] on div "+ + + + 50 49 48 47 46 45 44 43 42 41 40 39 38 37 36 35 34 33 32 31 30 29 28 27…" at bounding box center [582, 391] width 684 height 548
click at [364, 141] on div "+ + + + 50 49 48 47 46 45 44 43 42 41 40 39 38 37 36 35 34 33 32 31 30 29 28 27…" at bounding box center [582, 391] width 684 height 548
drag, startPoint x: 1010, startPoint y: 163, endPoint x: 881, endPoint y: 158, distance: 129.0
click at [1010, 163] on div at bounding box center [1013, 162] width 11 height 11
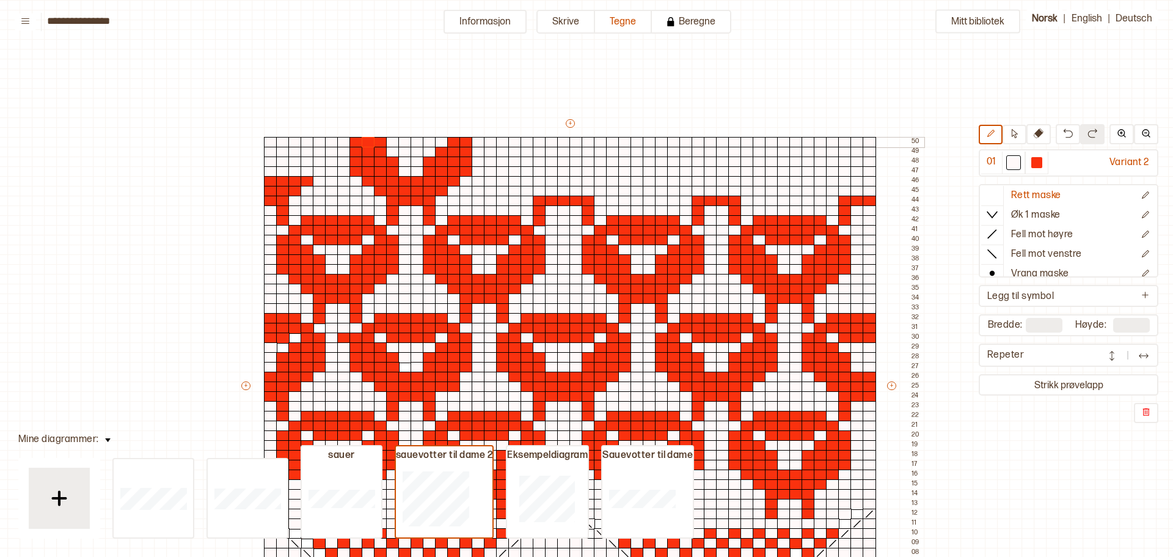
click at [384, 142] on div at bounding box center [380, 142] width 13 height 11
click at [867, 144] on div at bounding box center [869, 142] width 13 height 11
click at [966, 192] on p "Ny rad over" at bounding box center [970, 193] width 39 height 10
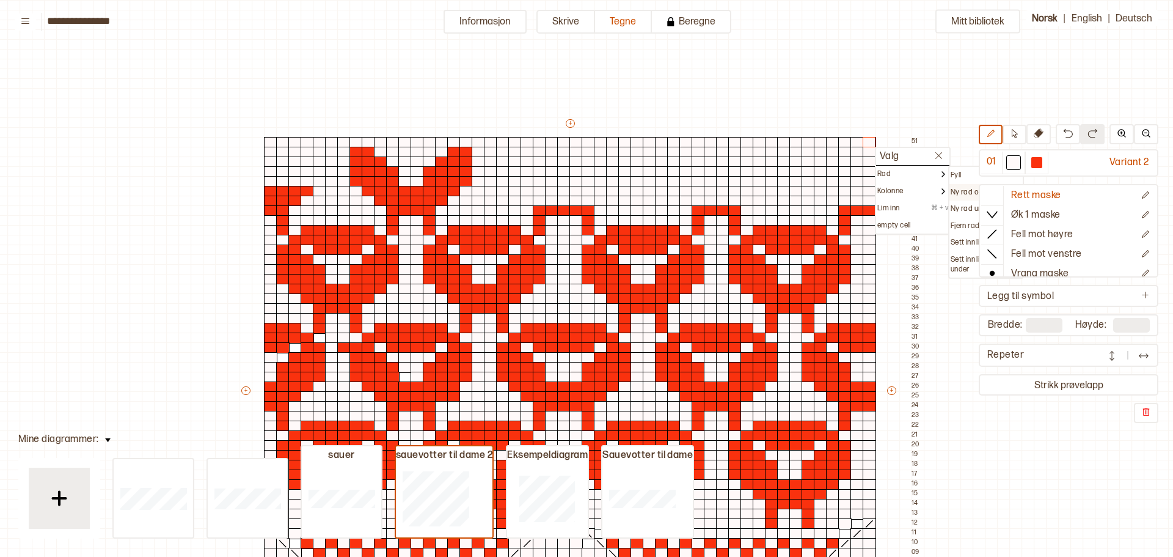
drag, startPoint x: 971, startPoint y: 189, endPoint x: 945, endPoint y: 179, distance: 28.0
click at [970, 189] on p "Ny rad over" at bounding box center [970, 193] width 39 height 10
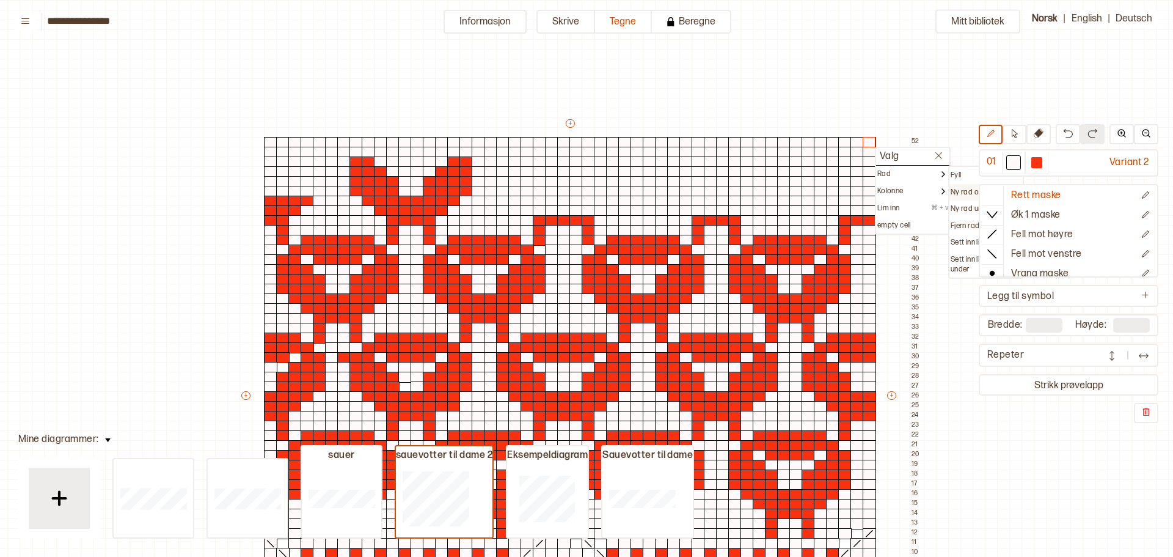
click at [967, 190] on p "Ny rad over" at bounding box center [970, 193] width 39 height 10
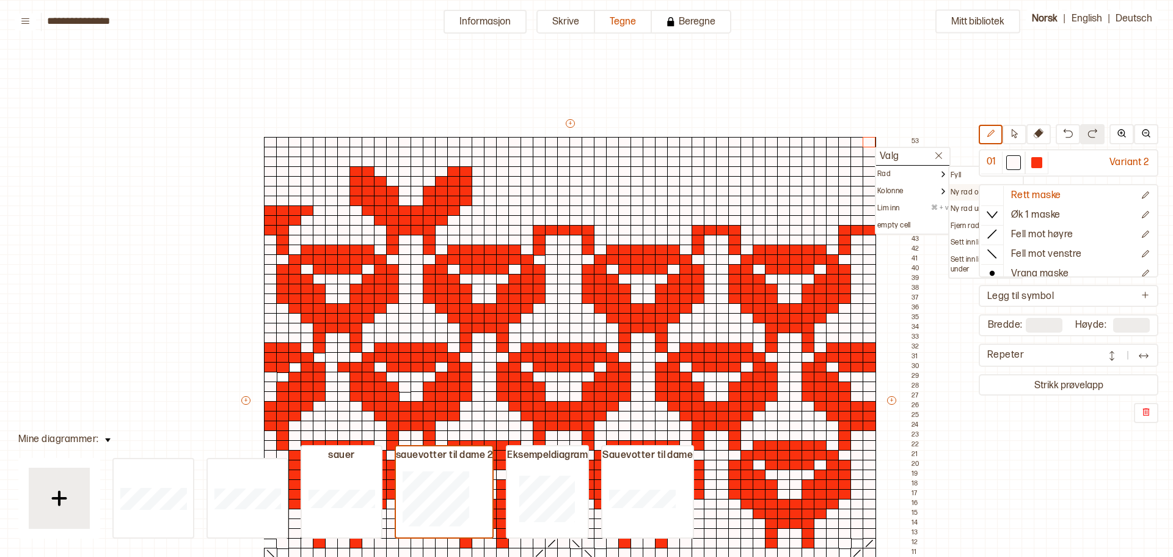
click at [963, 188] on p "Ny rad over" at bounding box center [970, 193] width 39 height 10
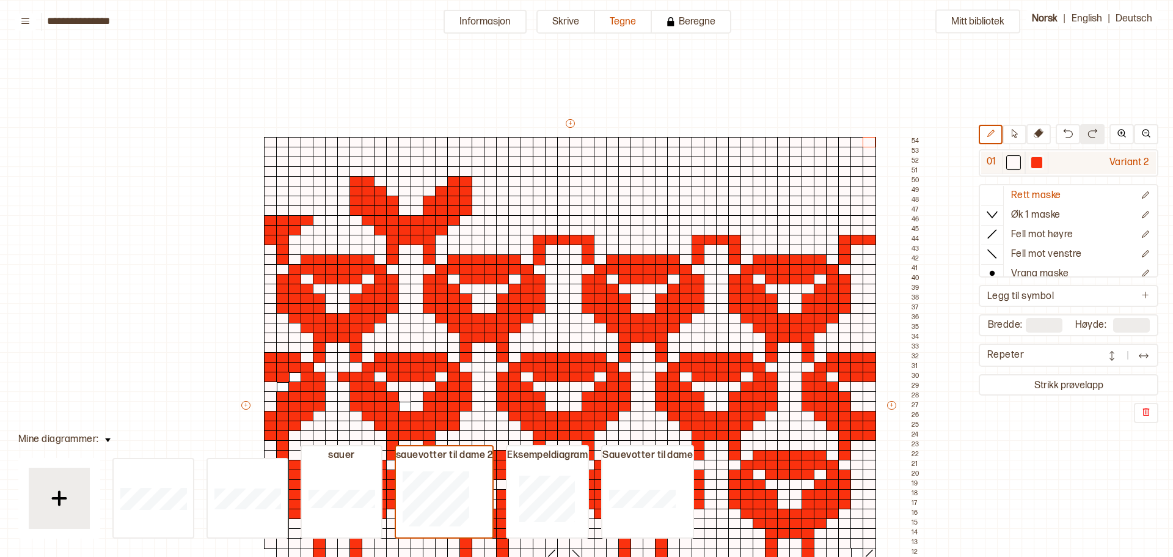
click at [1035, 157] on div at bounding box center [1037, 162] width 11 height 11
drag, startPoint x: 394, startPoint y: 178, endPoint x: 427, endPoint y: 180, distance: 33.7
click at [427, 180] on div "+ + + + 50 49 48 47 46 45 44 43 42 41 40 39 38 37 36 35 34 33 32 31 30 29 28 27…" at bounding box center [582, 410] width 684 height 587
drag, startPoint x: 372, startPoint y: 171, endPoint x: 450, endPoint y: 170, distance: 77.6
click at [450, 170] on div "+ + + + 50 49 48 47 46 45 44 43 42 41 40 39 38 37 36 35 34 33 32 31 30 29 28 27…" at bounding box center [582, 410] width 684 height 587
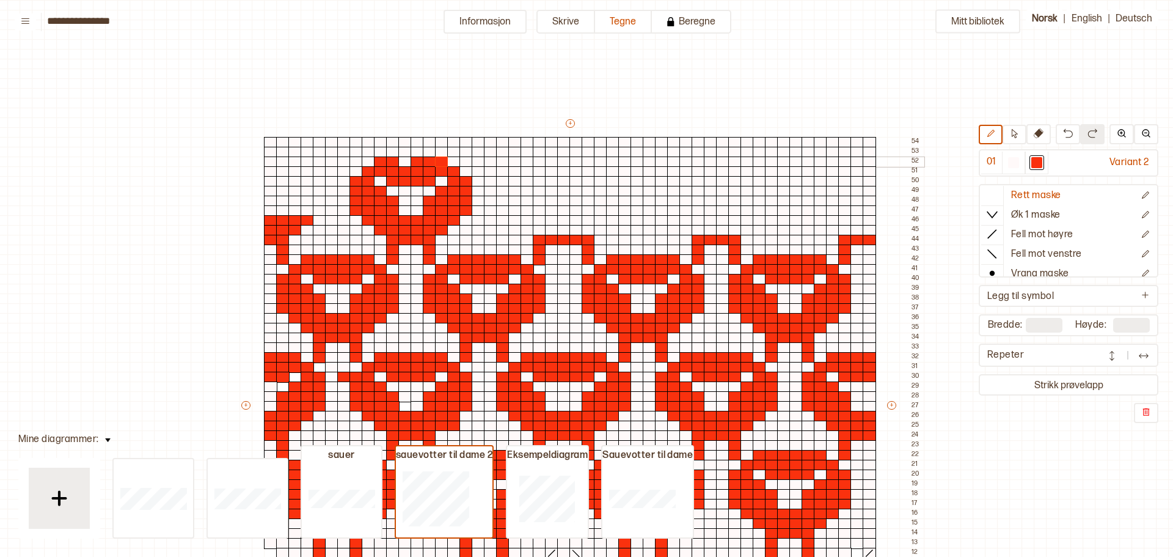
drag, startPoint x: 380, startPoint y: 160, endPoint x: 423, endPoint y: 164, distance: 42.9
click at [441, 165] on div "+ + + + 50 49 48 47 46 45 44 43 42 41 40 39 38 37 36 35 34 33 32 31 30 29 28 27…" at bounding box center [582, 410] width 684 height 587
click at [406, 161] on div at bounding box center [404, 161] width 13 height 11
drag, startPoint x: 315, startPoint y: 209, endPoint x: 284, endPoint y: 209, distance: 31.8
click at [284, 209] on div "+ + + + 50 49 48 47 46 45 44 43 42 41 40 39 38 37 36 35 34 33 32 31 30 29 28 27…" at bounding box center [582, 410] width 684 height 587
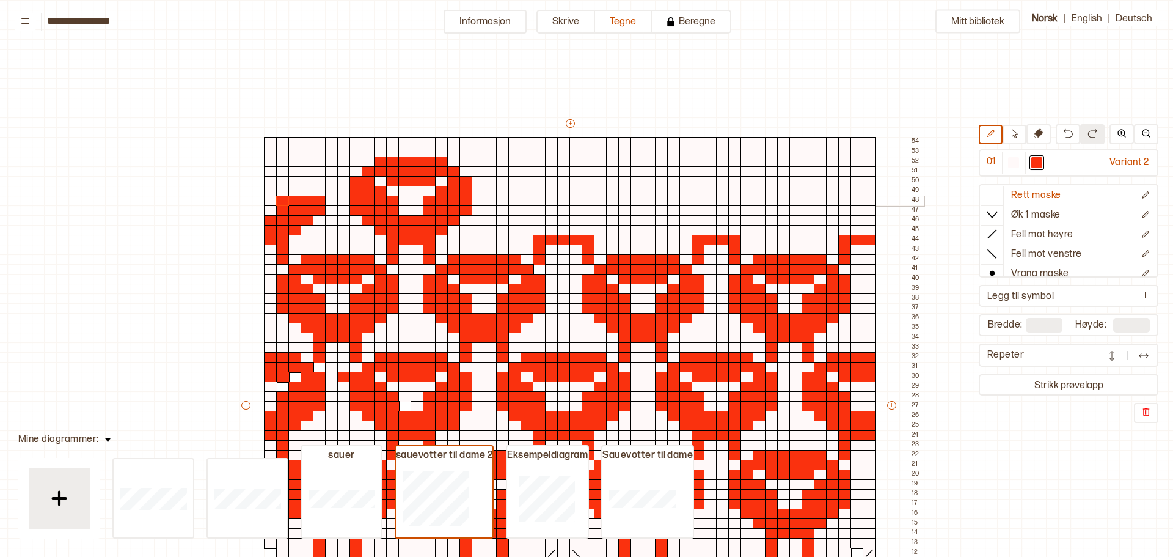
drag, startPoint x: 319, startPoint y: 200, endPoint x: 287, endPoint y: 199, distance: 32.4
click at [287, 199] on div "+ + + + 50 49 48 47 46 45 44 43 42 41 40 39 38 37 36 35 34 33 32 31 30 29 28 27…" at bounding box center [582, 410] width 684 height 587
drag, startPoint x: 317, startPoint y: 188, endPoint x: 298, endPoint y: 188, distance: 18.3
click at [298, 188] on div "+ + + + 50 49 48 47 46 45 44 43 42 41 40 39 38 37 36 35 34 33 32 31 30 29 28 27…" at bounding box center [582, 410] width 684 height 587
drag, startPoint x: 321, startPoint y: 181, endPoint x: 307, endPoint y: 178, distance: 14.3
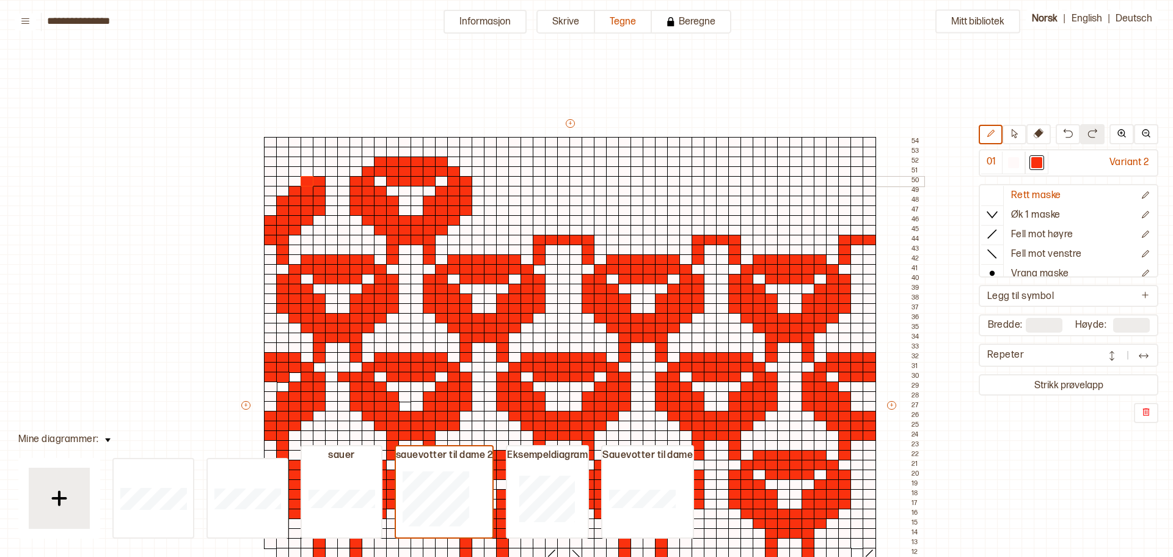
click at [307, 178] on div "+ + + + 50 49 48 47 46 45 44 43 42 41 40 39 38 37 36 35 34 33 32 31 30 29 28 27…" at bounding box center [582, 410] width 684 height 587
click at [284, 178] on div at bounding box center [282, 181] width 13 height 11
click at [271, 180] on div at bounding box center [270, 181] width 13 height 11
drag, startPoint x: 306, startPoint y: 169, endPoint x: 266, endPoint y: 171, distance: 40.4
click at [266, 171] on div "+ + + + 50 49 48 47 46 45 44 43 42 41 40 39 38 37 36 35 34 33 32 31 30 29 28 27…" at bounding box center [582, 410] width 684 height 587
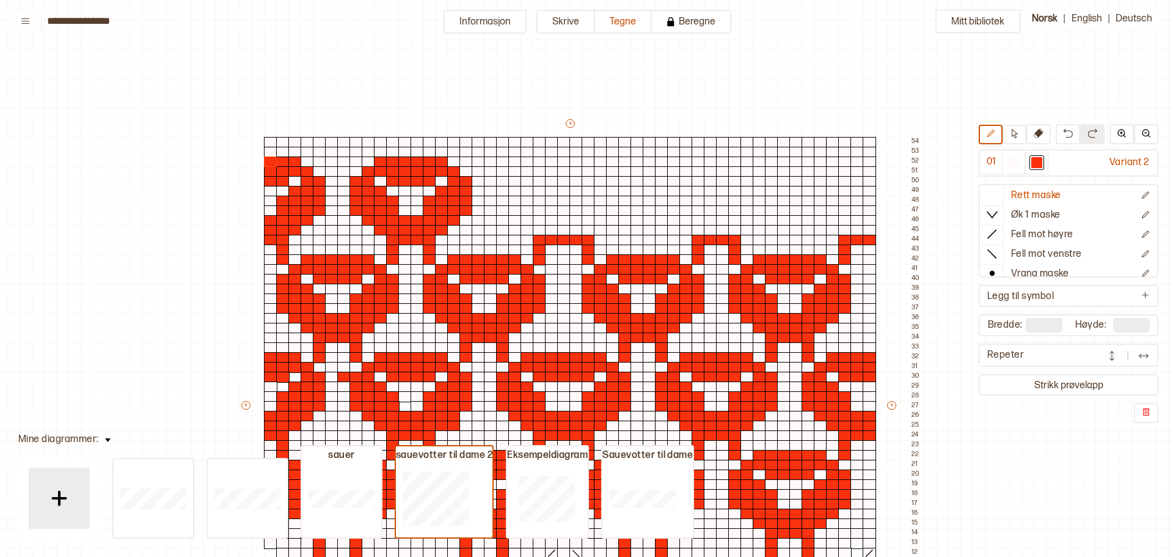
drag, startPoint x: 295, startPoint y: 162, endPoint x: 260, endPoint y: 160, distance: 34.9
click at [260, 160] on div "+ + + + 50 49 48 47 46 45 44 43 42 41 40 39 38 37 36 35 34 33 32 31 30 29 28 27…" at bounding box center [582, 410] width 684 height 587
drag, startPoint x: 526, startPoint y: 230, endPoint x: 571, endPoint y: 226, distance: 45.4
click at [599, 229] on div "+ + + + 50 49 48 47 46 45 44 43 42 41 40 39 38 37 36 35 34 33 32 31 30 29 28 27…" at bounding box center [582, 410] width 684 height 587
click at [549, 227] on div at bounding box center [551, 230] width 13 height 11
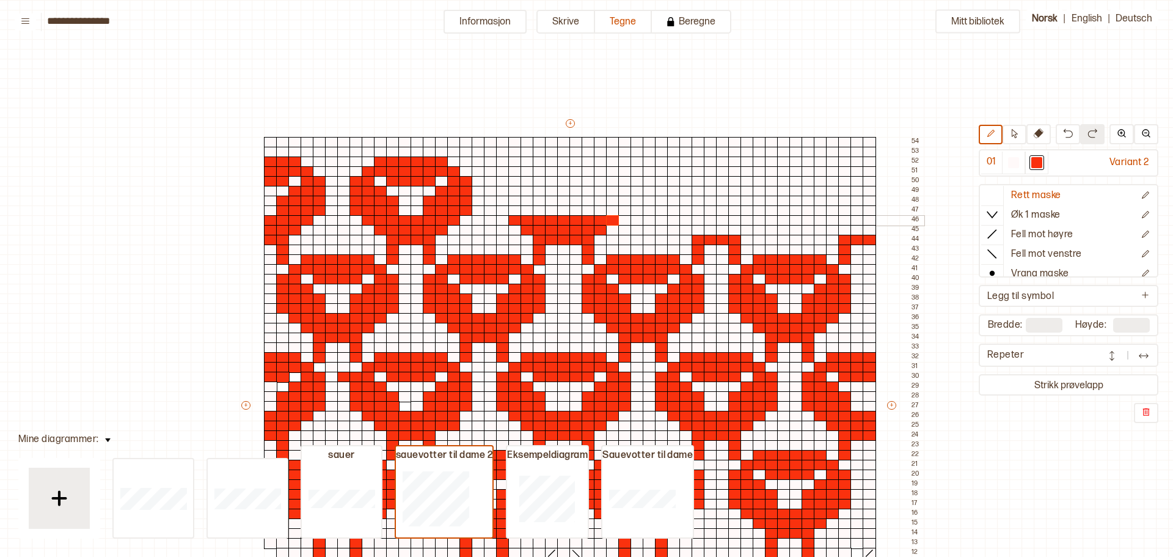
drag, startPoint x: 513, startPoint y: 218, endPoint x: 567, endPoint y: 221, distance: 53.9
click at [615, 222] on div "+ + + + 50 49 48 47 46 45 44 43 42 41 40 39 38 37 36 35 34 33 32 31 30 29 28 27…" at bounding box center [582, 410] width 684 height 587
drag, startPoint x: 514, startPoint y: 208, endPoint x: 550, endPoint y: 210, distance: 36.1
click at [550, 210] on div "+ + + + 50 49 48 47 46 45 44 43 42 41 40 39 38 37 36 35 34 33 32 31 30 29 28 27…" at bounding box center [582, 410] width 684 height 587
click at [502, 211] on div at bounding box center [502, 210] width 13 height 11
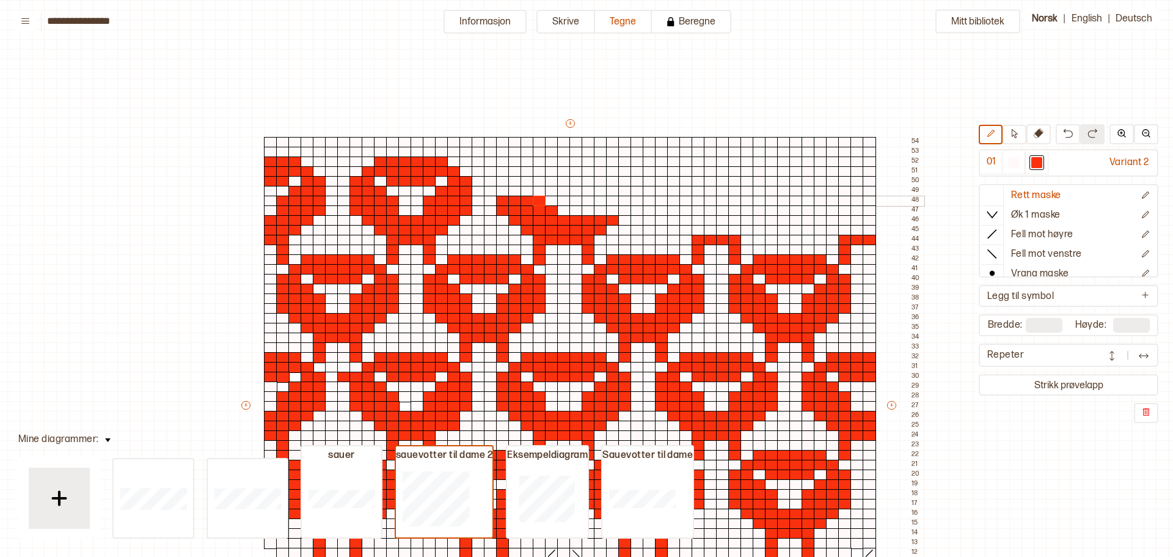
drag, startPoint x: 507, startPoint y: 200, endPoint x: 537, endPoint y: 200, distance: 29.9
click at [537, 200] on div "+ + + + 50 49 48 47 46 45 44 43 42 41 40 39 38 37 36 35 34 33 32 31 30 29 28 27…" at bounding box center [582, 410] width 684 height 587
drag, startPoint x: 502, startPoint y: 188, endPoint x: 524, endPoint y: 189, distance: 21.4
click at [524, 189] on div "+ + + + 50 49 48 47 46 45 44 43 42 41 40 39 38 37 36 35 34 33 32 31 30 29 28 27…" at bounding box center [582, 410] width 684 height 587
drag, startPoint x: 503, startPoint y: 179, endPoint x: 515, endPoint y: 180, distance: 11.7
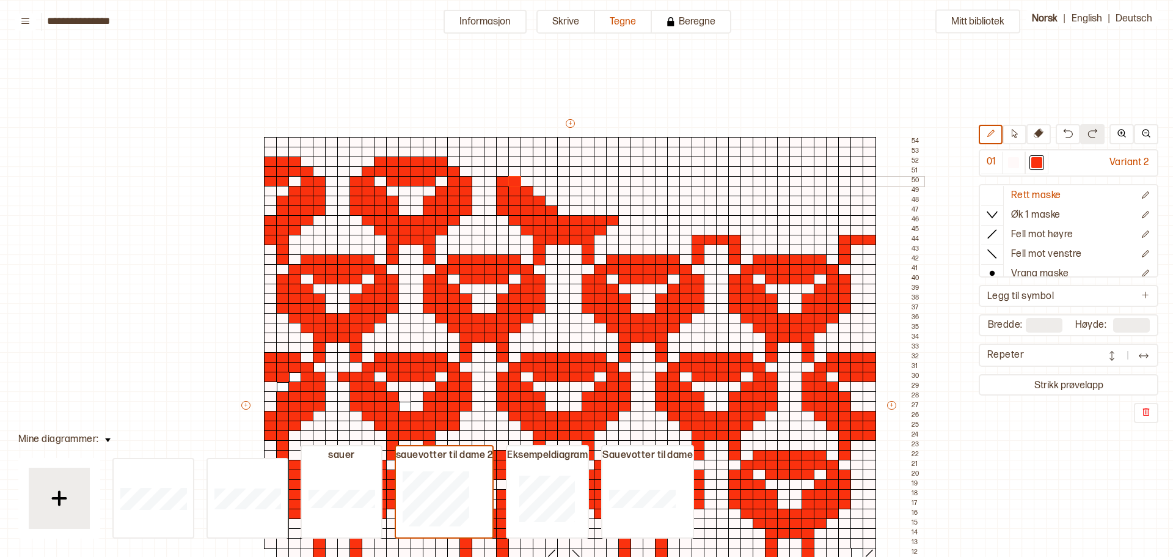
click at [515, 180] on div "+ + + + 50 49 48 47 46 45 44 43 42 41 40 39 38 37 36 35 34 33 32 31 30 29 28 27…" at bounding box center [582, 410] width 684 height 587
drag, startPoint x: 515, startPoint y: 171, endPoint x: 593, endPoint y: 168, distance: 78.3
click at [593, 168] on div "+ + + + 50 49 48 47 46 45 44 43 42 41 40 39 38 37 36 35 34 33 32 31 30 29 28 27…" at bounding box center [582, 410] width 684 height 587
click at [1015, 163] on div at bounding box center [1013, 162] width 11 height 11
click at [552, 209] on div at bounding box center [551, 210] width 13 height 11
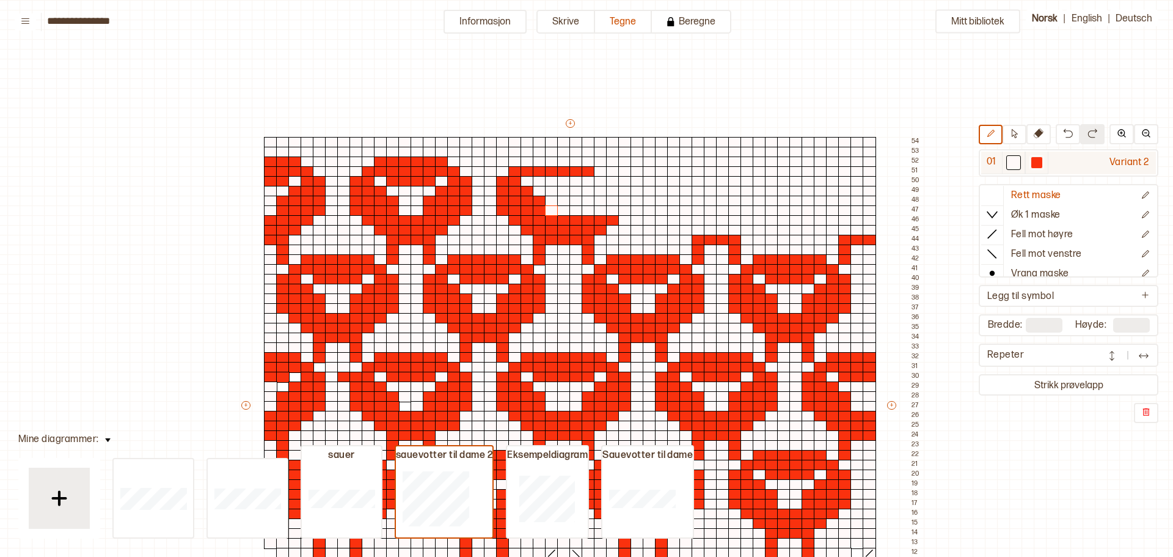
click at [1040, 162] on div at bounding box center [1037, 162] width 11 height 11
drag, startPoint x: 577, startPoint y: 208, endPoint x: 593, endPoint y: 206, distance: 16.0
click at [607, 211] on div "+ + + + 50 49 48 47 46 45 44 43 42 41 40 39 38 37 36 35 34 33 32 31 30 29 28 27…" at bounding box center [582, 410] width 684 height 587
drag, startPoint x: 573, startPoint y: 200, endPoint x: 608, endPoint y: 201, distance: 34.9
click at [612, 204] on div "+ + + + 50 49 48 47 46 45 44 43 42 41 40 39 38 37 36 35 34 33 32 31 30 29 28 27…" at bounding box center [582, 410] width 684 height 587
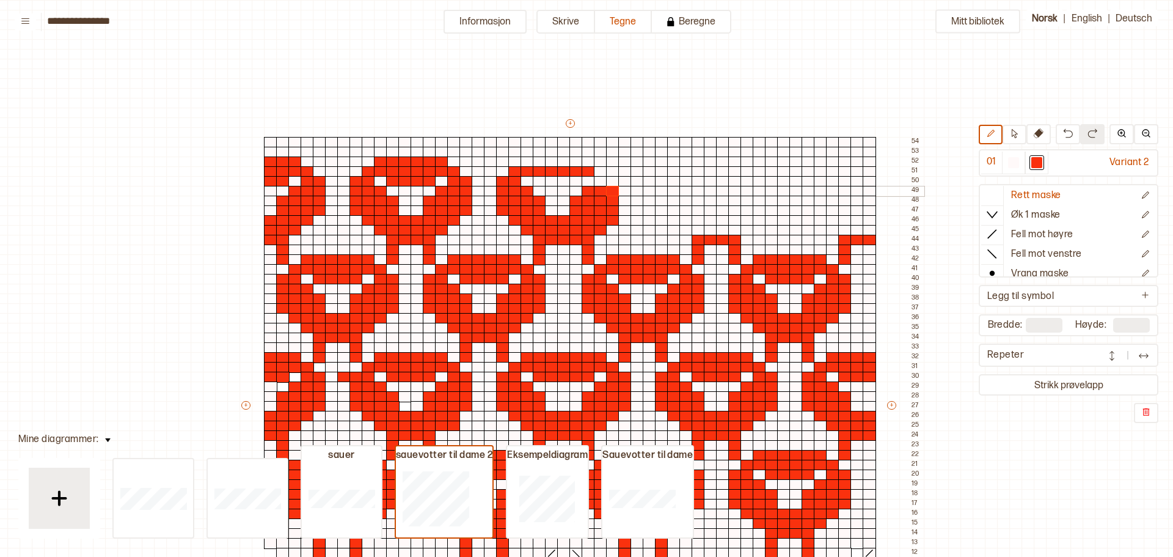
drag, startPoint x: 586, startPoint y: 190, endPoint x: 609, endPoint y: 194, distance: 23.5
click at [609, 194] on div "+ + + + 50 49 48 47 46 45 44 43 42 41 40 39 38 37 36 35 34 33 32 31 30 29 28 27…" at bounding box center [582, 410] width 684 height 587
drag, startPoint x: 598, startPoint y: 181, endPoint x: 612, endPoint y: 182, distance: 14.7
click at [612, 182] on div "+ + + + 50 49 48 47 46 45 44 43 42 41 40 39 38 37 36 35 34 33 32 31 30 29 28 27…" at bounding box center [582, 410] width 684 height 587
click at [601, 171] on div at bounding box center [600, 171] width 13 height 11
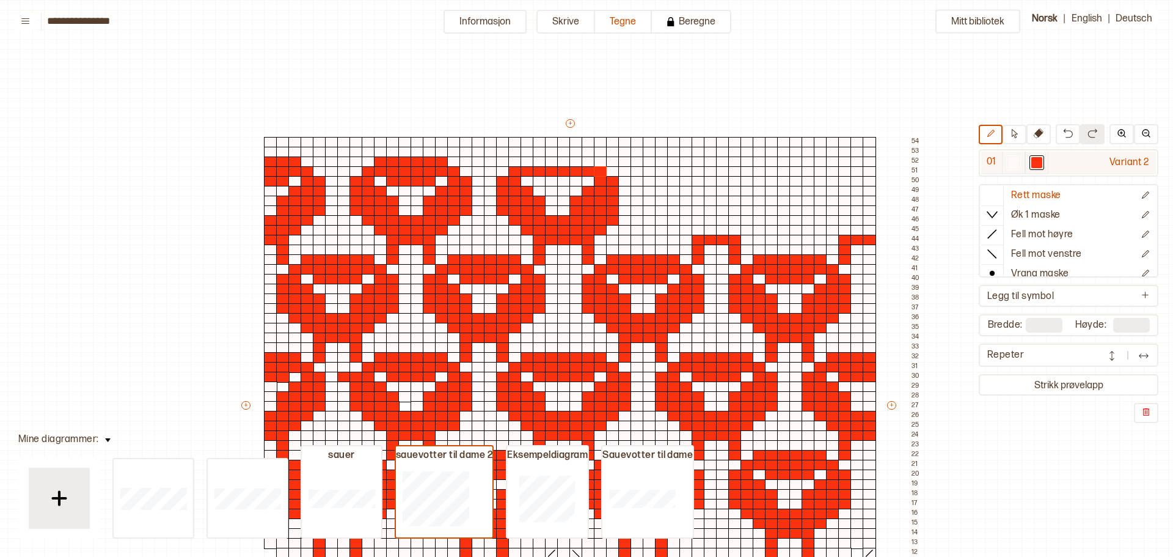
click at [1014, 161] on div at bounding box center [1013, 162] width 11 height 11
click at [574, 208] on div at bounding box center [576, 210] width 13 height 11
click at [574, 202] on div at bounding box center [576, 201] width 13 height 11
click at [1038, 161] on div at bounding box center [1037, 162] width 11 height 11
click at [625, 208] on div at bounding box center [624, 210] width 13 height 11
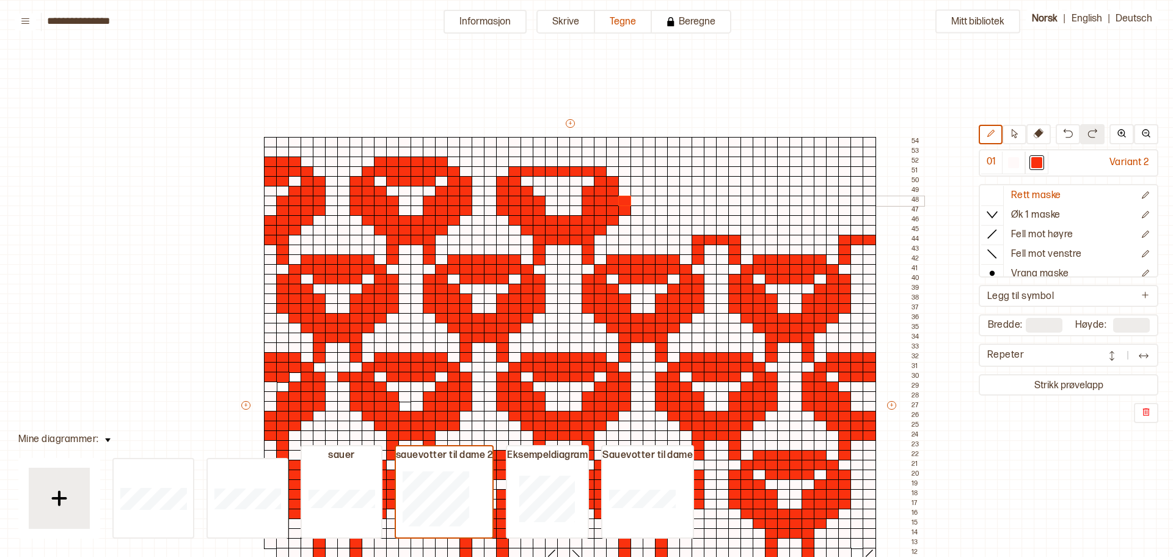
click at [625, 199] on div at bounding box center [624, 201] width 13 height 11
click at [623, 189] on div at bounding box center [624, 191] width 13 height 11
click at [622, 182] on div at bounding box center [624, 181] width 13 height 11
drag, startPoint x: 1013, startPoint y: 163, endPoint x: 873, endPoint y: 156, distance: 140.7
click at [1012, 163] on div at bounding box center [1013, 162] width 11 height 11
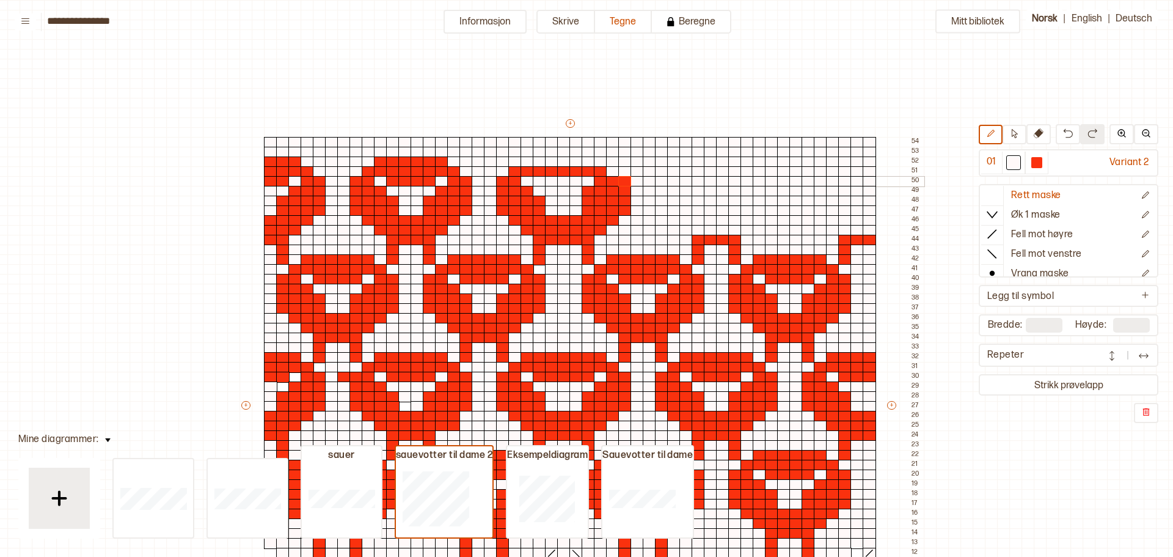
click at [601, 180] on div at bounding box center [600, 181] width 13 height 11
click at [590, 189] on div at bounding box center [588, 191] width 13 height 11
click at [1036, 161] on div at bounding box center [1037, 162] width 11 height 11
drag, startPoint x: 540, startPoint y: 180, endPoint x: 585, endPoint y: 182, distance: 45.3
click at [585, 182] on div "+ + + + 50 49 48 47 46 45 44 43 42 41 40 39 38 37 36 35 34 33 32 31 30 29 28 27…" at bounding box center [582, 410] width 684 height 587
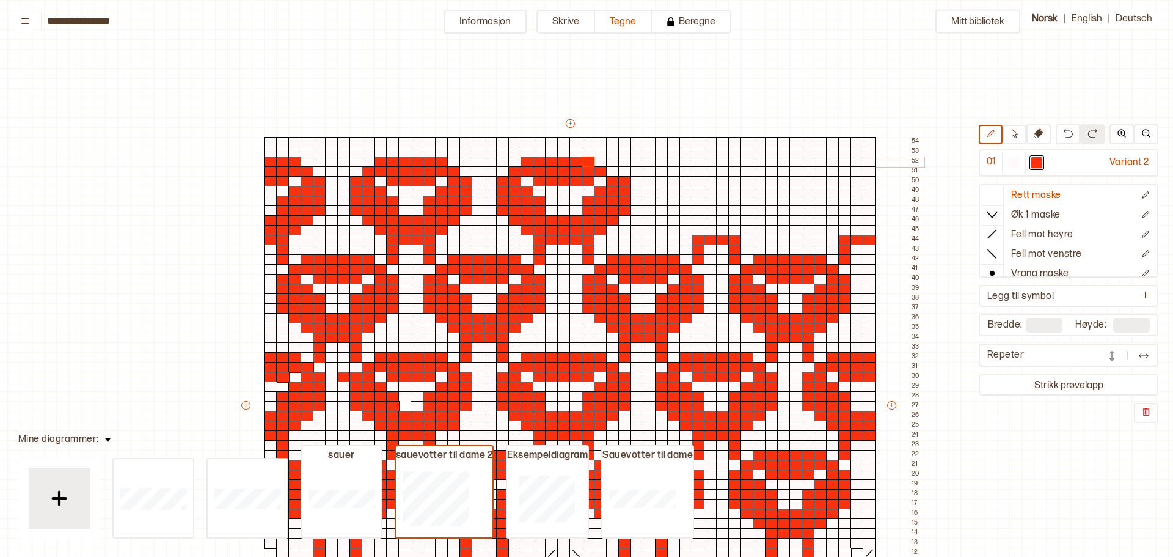
drag, startPoint x: 530, startPoint y: 160, endPoint x: 590, endPoint y: 161, distance: 59.9
click at [590, 161] on div "+ + + + 50 49 48 47 46 45 44 43 42 41 40 39 38 37 36 35 34 33 32 31 30 29 28 27…" at bounding box center [582, 410] width 684 height 587
click at [614, 171] on div at bounding box center [612, 171] width 13 height 11
click at [601, 160] on div at bounding box center [600, 161] width 13 height 11
drag, startPoint x: 682, startPoint y: 229, endPoint x: 719, endPoint y: 226, distance: 37.4
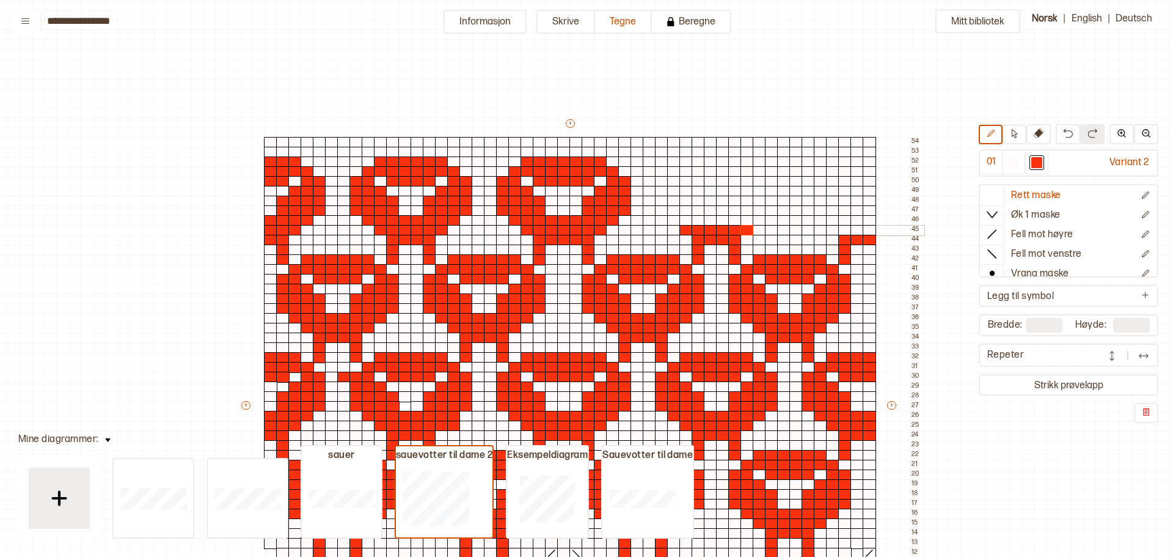
click at [741, 229] on div "+ + + + 50 49 48 47 46 45 44 43 42 41 40 39 38 37 36 35 34 33 32 31 30 29 28 27…" at bounding box center [582, 410] width 684 height 587
drag, startPoint x: 673, startPoint y: 218, endPoint x: 760, endPoint y: 222, distance: 86.3
click at [760, 222] on div "+ + + + 50 49 48 47 46 45 44 43 42 41 40 39 38 37 36 35 34 33 32 31 30 29 28 27…" at bounding box center [582, 410] width 684 height 587
click at [698, 218] on div at bounding box center [698, 220] width 13 height 11
drag, startPoint x: 660, startPoint y: 210, endPoint x: 685, endPoint y: 209, distance: 25.1
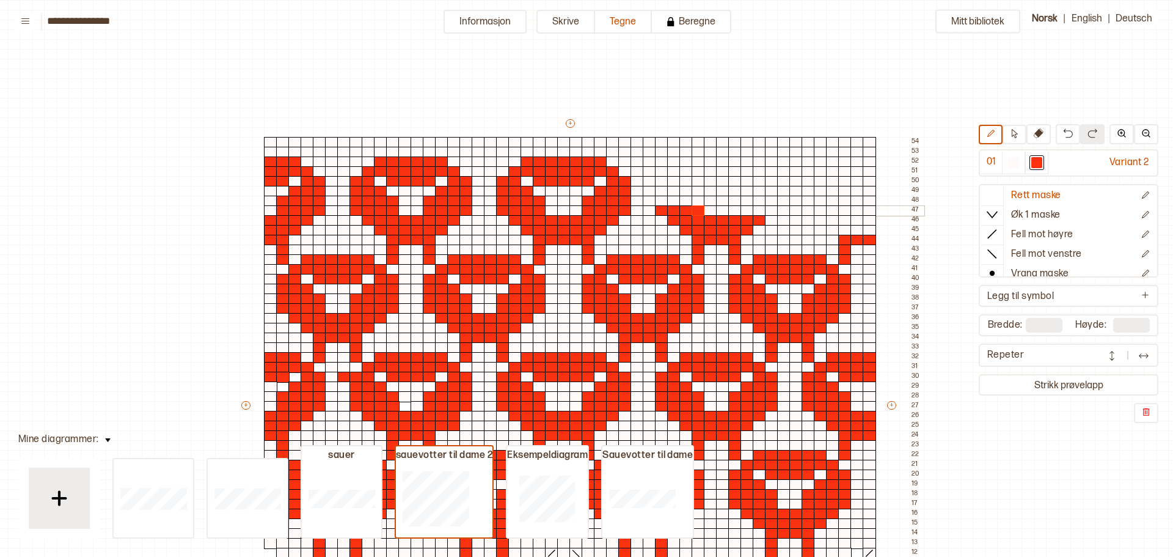
click at [693, 211] on div "+ + + + 50 49 48 47 46 45 44 43 42 41 40 39 38 37 36 35 34 33 32 31 30 29 28 27…" at bounding box center [582, 410] width 684 height 587
drag, startPoint x: 662, startPoint y: 202, endPoint x: 694, endPoint y: 201, distance: 32.4
click at [695, 201] on div "+ + + + 50 49 48 47 46 45 44 43 42 41 40 39 38 37 36 35 34 33 32 31 30 29 28 27…" at bounding box center [582, 410] width 684 height 587
drag, startPoint x: 662, startPoint y: 188, endPoint x: 683, endPoint y: 189, distance: 21.4
click at [683, 189] on div "+ + + + 50 49 48 47 46 45 44 43 42 41 40 39 38 37 36 35 34 33 32 31 30 29 28 27…" at bounding box center [582, 410] width 684 height 587
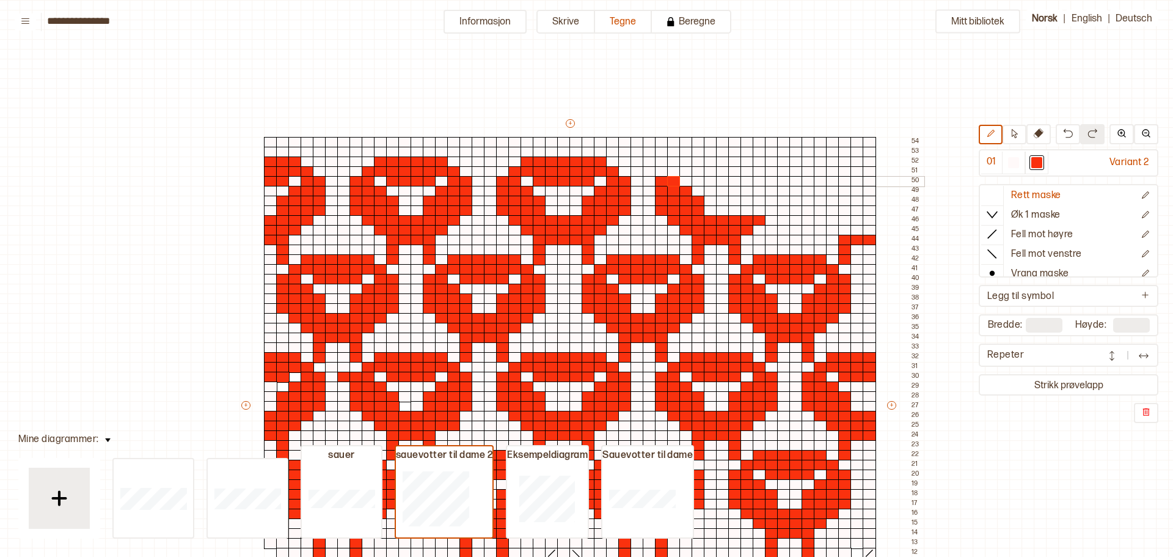
drag, startPoint x: 660, startPoint y: 179, endPoint x: 671, endPoint y: 180, distance: 11.0
click at [671, 180] on div "+ + + + 50 49 48 47 46 45 44 43 42 41 40 39 38 37 36 35 34 33 32 31 30 29 28 27…" at bounding box center [582, 410] width 684 height 587
drag, startPoint x: 672, startPoint y: 169, endPoint x: 750, endPoint y: 167, distance: 77.6
click at [750, 167] on div "+ + + + 50 49 48 47 46 45 44 43 42 41 40 39 38 37 36 35 34 33 32 31 30 29 28 27…" at bounding box center [582, 410] width 684 height 587
drag, startPoint x: 735, startPoint y: 208, endPoint x: 747, endPoint y: 198, distance: 15.7
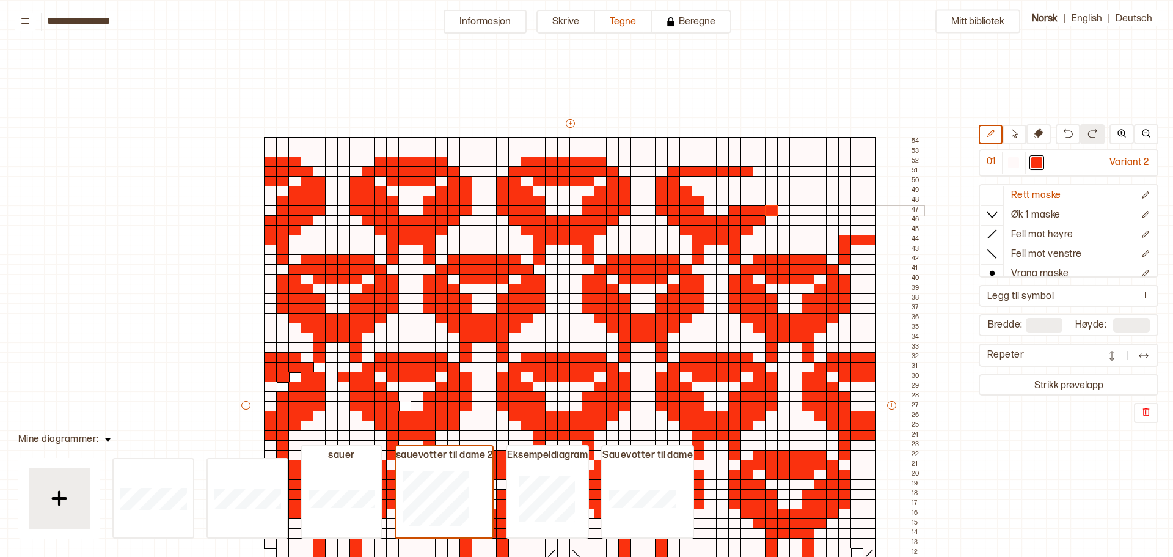
click at [766, 205] on div "+ + + + 50 49 48 47 46 45 44 43 42 41 40 39 38 37 36 35 34 33 32 31 30 29 28 27…" at bounding box center [582, 410] width 684 height 587
drag, startPoint x: 736, startPoint y: 197, endPoint x: 770, endPoint y: 199, distance: 34.3
click at [770, 199] on div "+ + + + 50 49 48 47 46 45 44 43 42 41 40 39 38 37 36 35 34 33 32 31 30 29 28 27…" at bounding box center [582, 410] width 684 height 587
drag, startPoint x: 748, startPoint y: 192, endPoint x: 771, endPoint y: 192, distance: 22.6
click at [771, 192] on div "+ + + + 50 49 48 47 46 45 44 43 42 41 40 39 38 37 36 35 34 33 32 31 30 29 28 27…" at bounding box center [582, 410] width 684 height 587
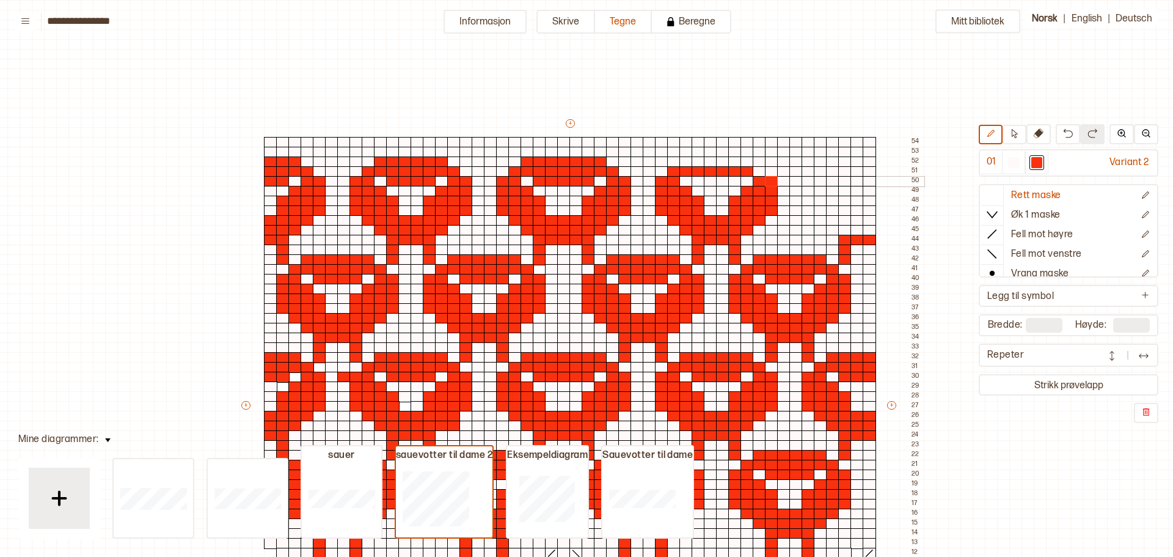
drag, startPoint x: 758, startPoint y: 181, endPoint x: 771, endPoint y: 183, distance: 13.0
click at [771, 183] on div "+ + + + 50 49 48 47 46 45 44 43 42 41 40 39 38 37 36 35 34 33 32 31 30 29 28 27…" at bounding box center [582, 410] width 684 height 587
click at [758, 171] on div at bounding box center [759, 171] width 13 height 11
drag, startPoint x: 686, startPoint y: 161, endPoint x: 741, endPoint y: 163, distance: 55.6
click at [741, 163] on div "+ + + + 50 49 48 47 46 45 44 43 42 41 40 39 38 37 36 35 34 33 32 31 30 29 28 27…" at bounding box center [582, 410] width 684 height 587
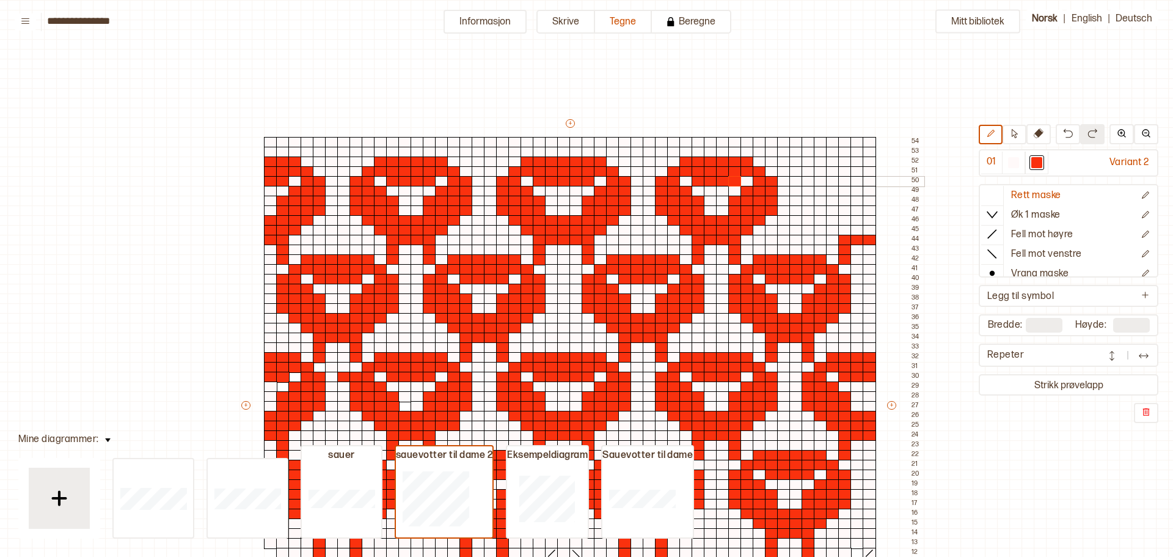
drag, startPoint x: 701, startPoint y: 180, endPoint x: 733, endPoint y: 180, distance: 32.4
click at [733, 180] on div "+ + + + 50 49 48 47 46 45 44 43 42 41 40 39 38 37 36 35 34 33 32 31 30 29 28 27…" at bounding box center [582, 410] width 684 height 587
drag, startPoint x: 832, startPoint y: 228, endPoint x: 844, endPoint y: 221, distance: 13.9
click at [864, 227] on div "+ + + + 50 49 48 47 46 45 44 43 42 41 40 39 38 37 36 35 34 33 32 31 30 29 28 27…" at bounding box center [582, 410] width 684 height 587
drag, startPoint x: 821, startPoint y: 220, endPoint x: 867, endPoint y: 221, distance: 46.5
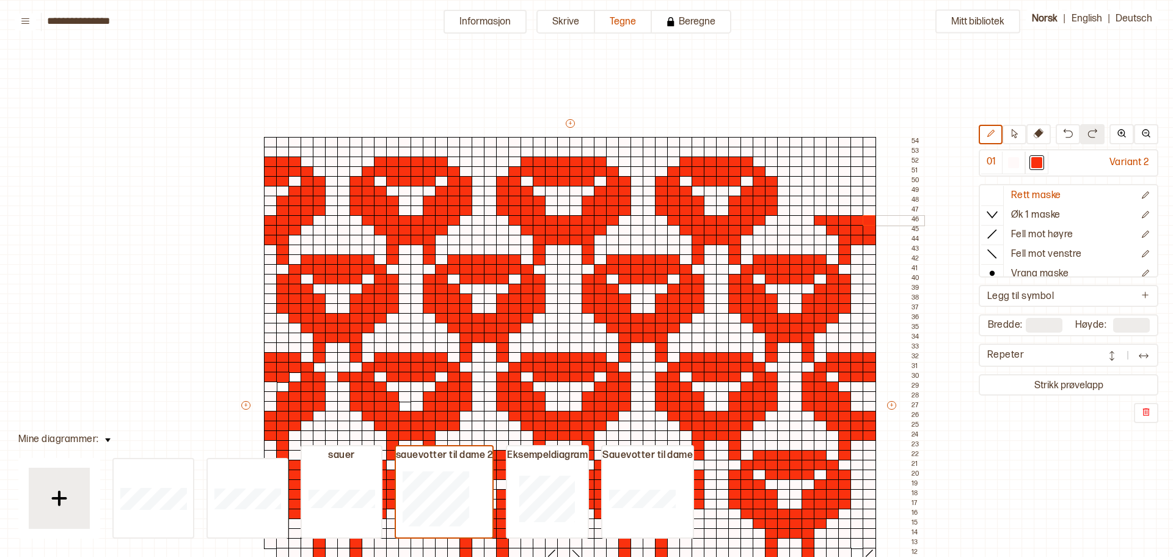
click at [867, 221] on div "+ + + + 50 49 48 47 46 45 44 43 42 41 40 39 38 37 36 35 34 33 32 31 30 29 28 27…" at bounding box center [582, 410] width 684 height 587
drag, startPoint x: 810, startPoint y: 208, endPoint x: 849, endPoint y: 209, distance: 39.7
click at [849, 209] on div "+ + + + 50 49 48 47 46 45 44 43 42 41 40 39 38 37 36 35 34 33 32 31 30 29 28 27…" at bounding box center [582, 410] width 684 height 587
drag, startPoint x: 809, startPoint y: 200, endPoint x: 829, endPoint y: 195, distance: 21.3
click at [842, 198] on div "+ + + + 50 49 48 47 46 45 44 43 42 41 40 39 38 37 36 35 34 33 32 31 30 29 28 27…" at bounding box center [582, 410] width 684 height 587
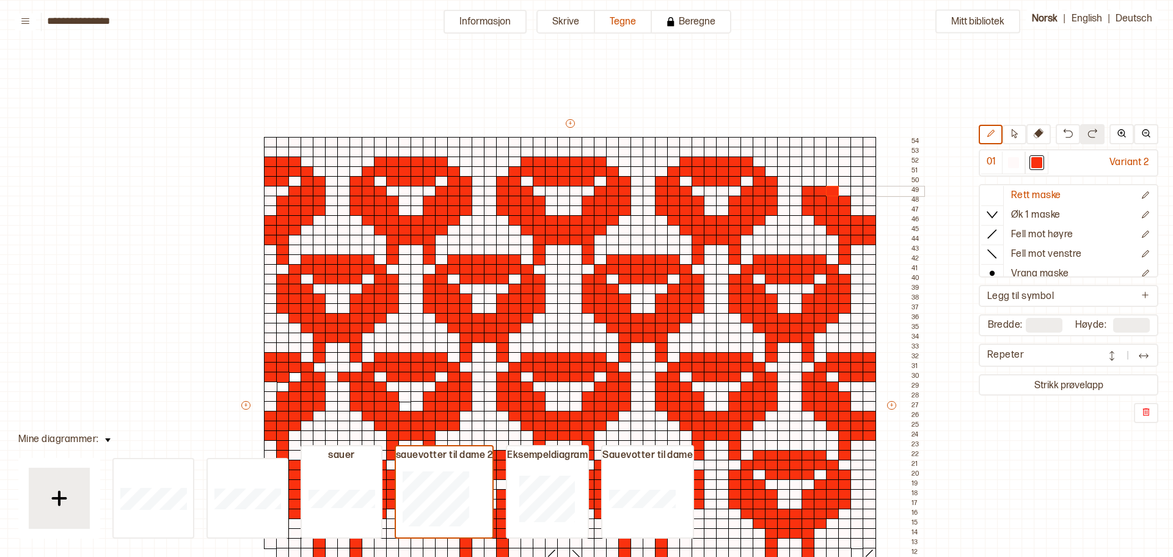
drag, startPoint x: 807, startPoint y: 190, endPoint x: 827, endPoint y: 191, distance: 19.6
click at [827, 191] on div "+ + + + 50 49 48 47 46 45 44 43 42 41 40 39 38 37 36 35 34 33 32 31 30 29 28 27…" at bounding box center [582, 410] width 684 height 587
drag, startPoint x: 807, startPoint y: 178, endPoint x: 820, endPoint y: 178, distance: 12.2
click at [820, 178] on div "+ + + + 50 49 48 47 46 45 44 43 42 41 40 39 38 37 36 35 34 33 32 31 30 29 28 27…" at bounding box center [582, 410] width 684 height 587
drag, startPoint x: 821, startPoint y: 172, endPoint x: 876, endPoint y: 170, distance: 55.7
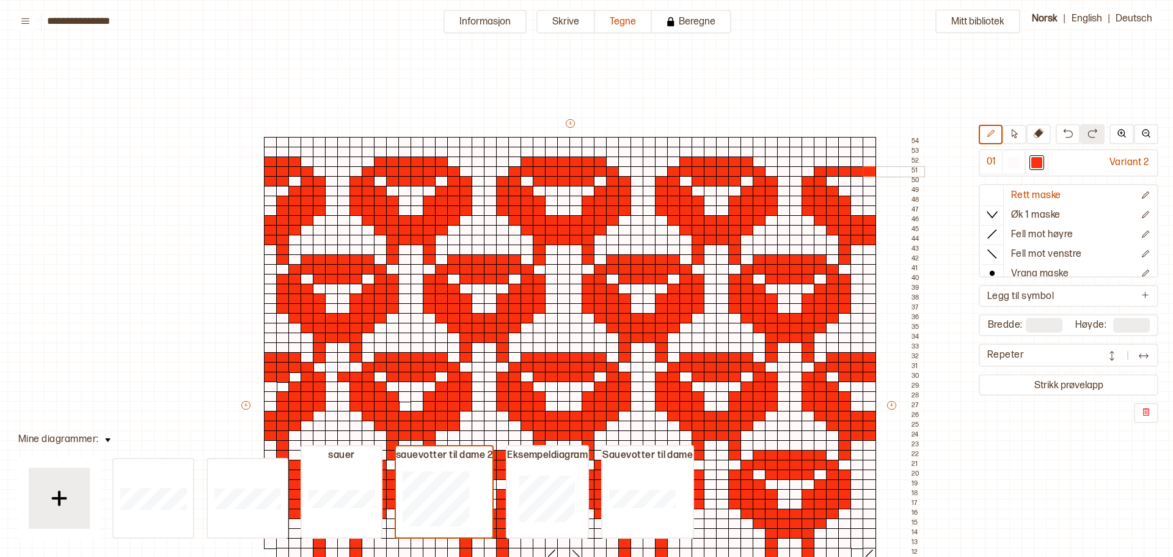
click at [878, 170] on div "+ + + + 50 49 48 47 46 45 44 43 42 41 40 39 38 37 36 35 34 33 32 31 30 29 28 27…" at bounding box center [582, 410] width 684 height 587
drag, startPoint x: 848, startPoint y: 181, endPoint x: 870, endPoint y: 180, distance: 21.4
click at [870, 180] on div "+ + + + 50 49 48 47 46 45 44 43 42 41 40 39 38 37 36 35 34 33 32 31 30 29 28 27…" at bounding box center [582, 410] width 684 height 587
drag, startPoint x: 832, startPoint y: 159, endPoint x: 871, endPoint y: 159, distance: 39.1
click at [871, 159] on div "+ + + + 50 49 48 47 46 45 44 43 42 41 40 39 38 37 36 35 34 33 32 31 30 29 28 27…" at bounding box center [582, 410] width 684 height 587
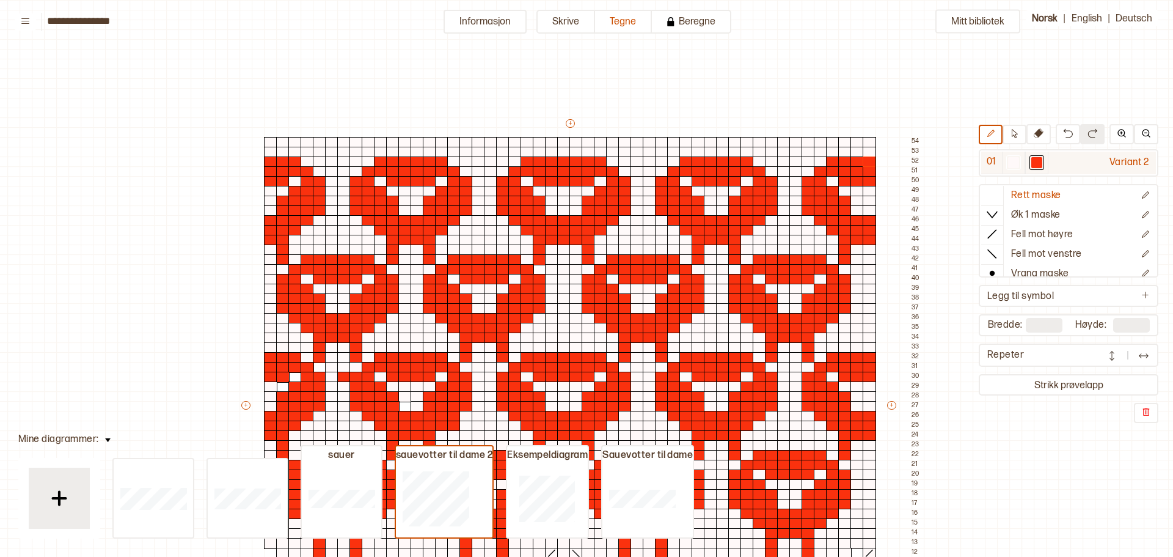
click at [1016, 161] on div at bounding box center [1013, 162] width 11 height 11
click at [870, 139] on div at bounding box center [869, 142] width 13 height 11
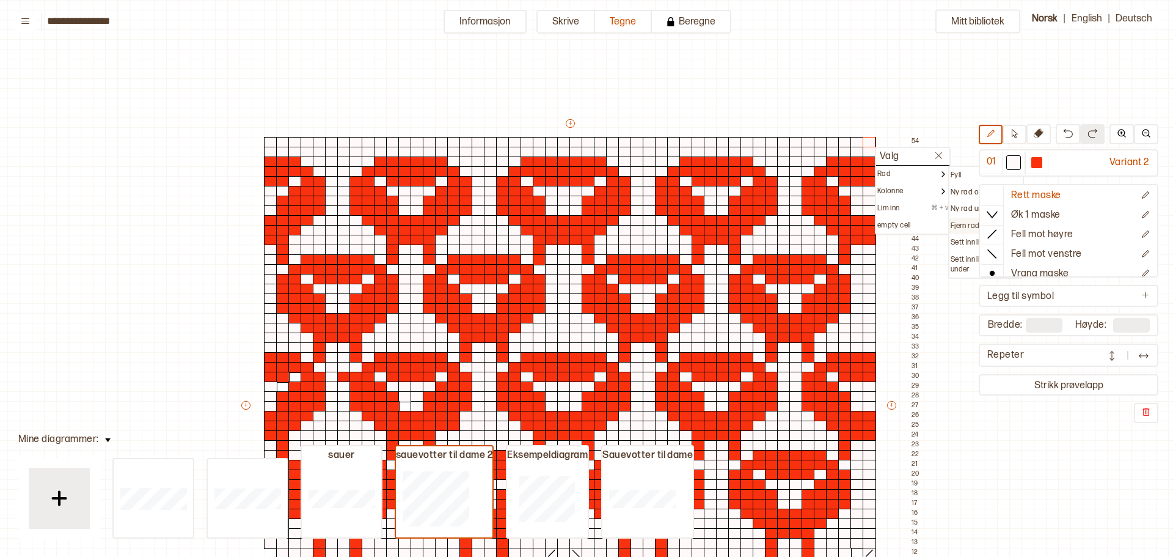
click at [966, 226] on p "Fjern rad" at bounding box center [965, 226] width 29 height 10
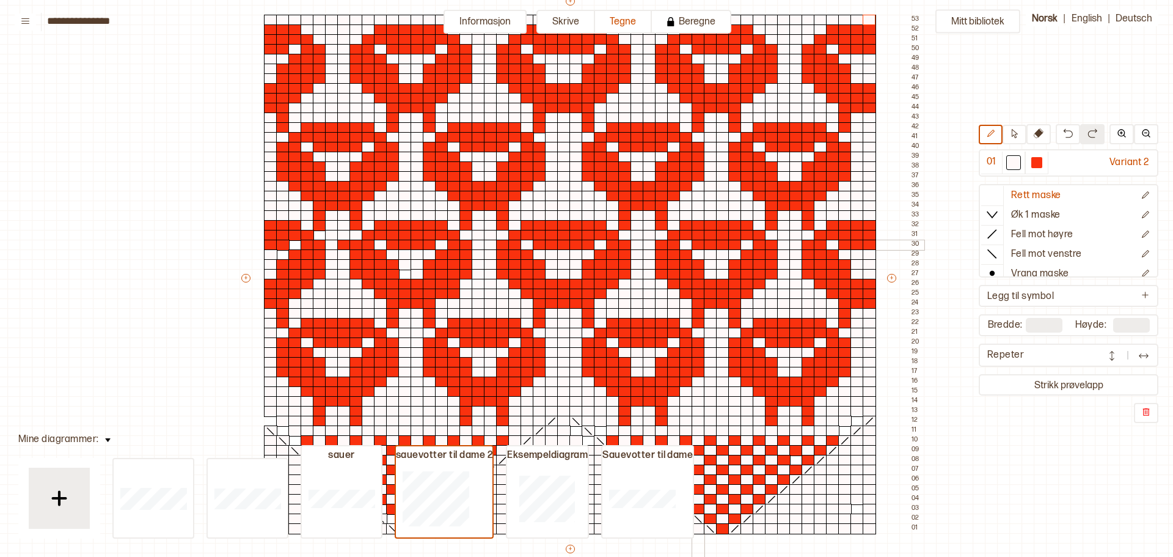
scroll to position [61, 5]
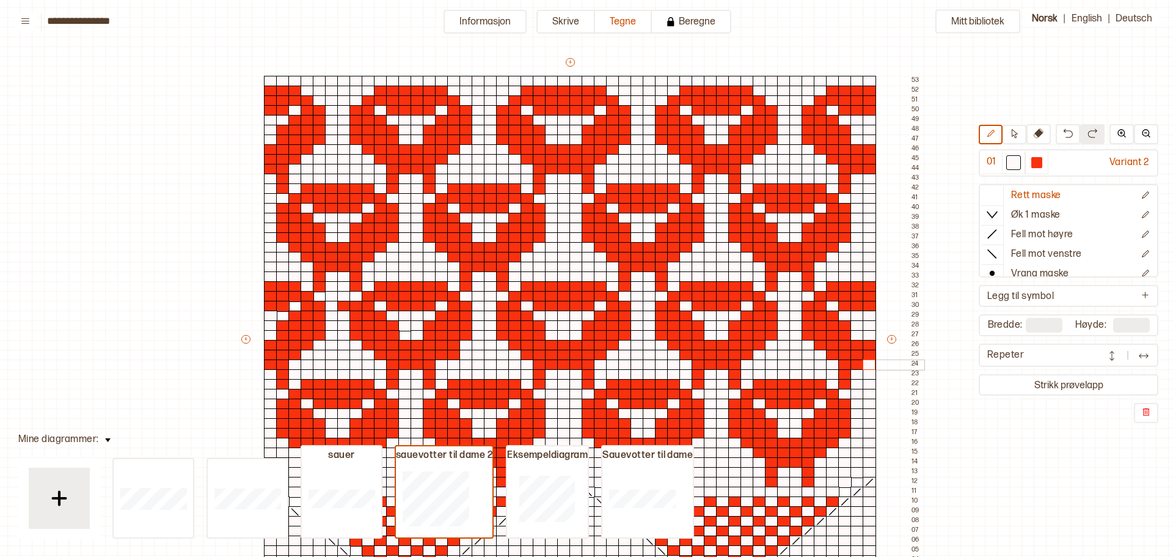
click at [869, 363] on div at bounding box center [869, 364] width 13 height 11
click at [1038, 158] on div at bounding box center [1037, 162] width 11 height 11
click at [871, 362] on div at bounding box center [869, 364] width 13 height 11
click at [985, 522] on p "Ny rad over" at bounding box center [970, 523] width 39 height 10
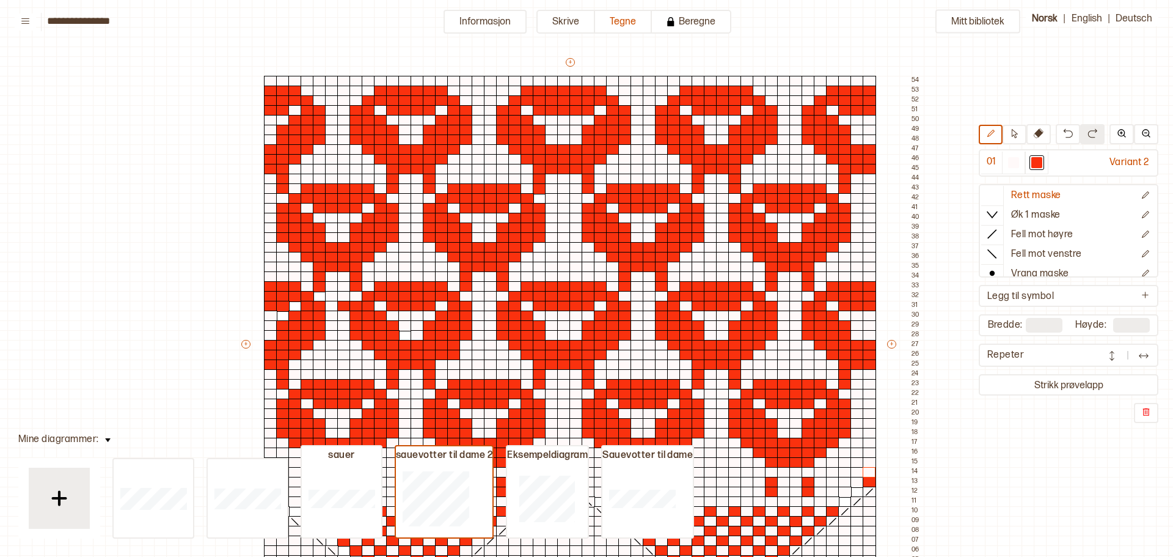
type input "**"
click at [1014, 158] on div at bounding box center [1013, 162] width 11 height 11
click at [872, 480] on div at bounding box center [869, 482] width 13 height 11
click at [1032, 161] on div at bounding box center [1037, 162] width 11 height 11
click at [807, 471] on div at bounding box center [808, 472] width 13 height 11
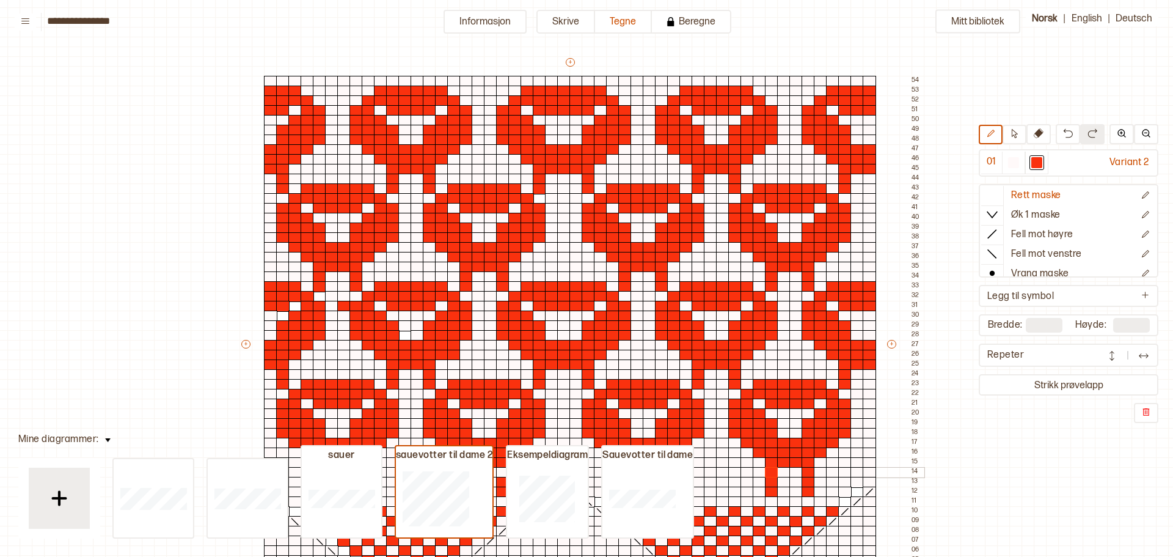
click at [774, 470] on div at bounding box center [771, 472] width 13 height 11
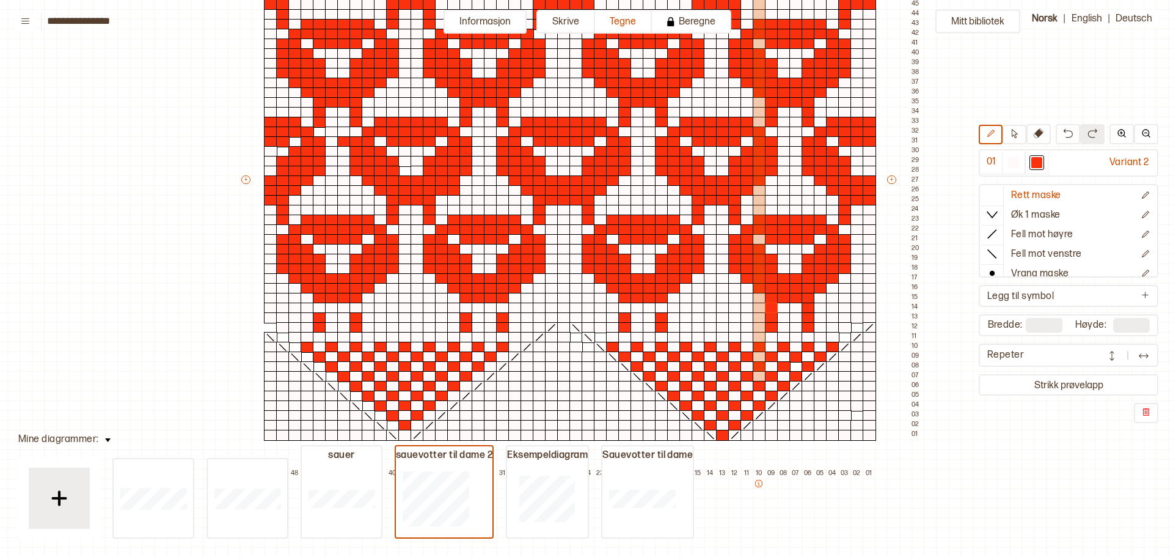
scroll to position [244, 5]
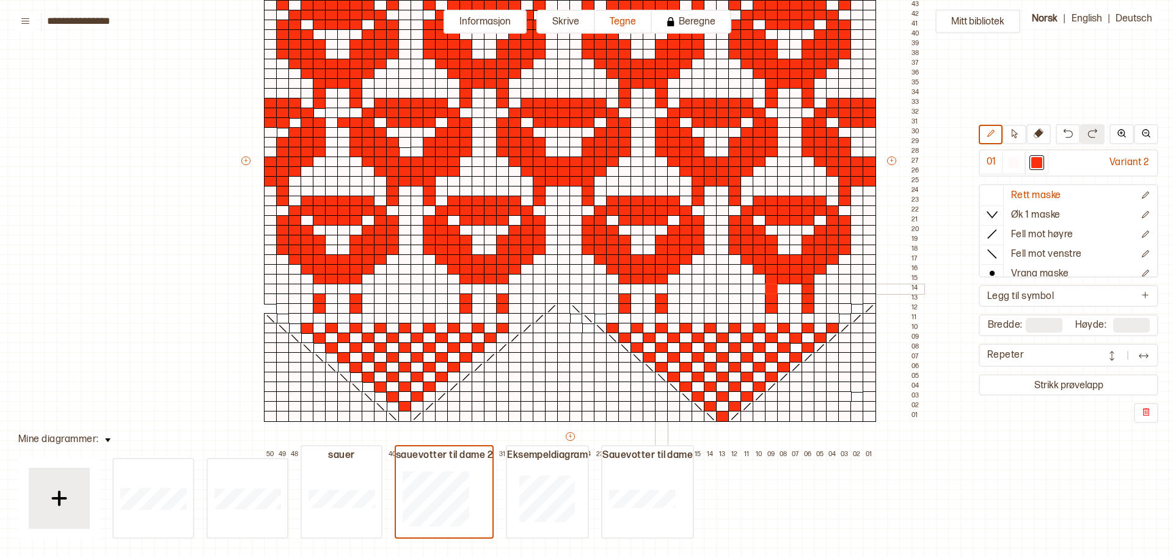
drag, startPoint x: 661, startPoint y: 290, endPoint x: 644, endPoint y: 285, distance: 17.6
click at [659, 288] on div at bounding box center [661, 289] width 13 height 11
click at [624, 285] on div at bounding box center [624, 289] width 13 height 11
click at [503, 287] on div at bounding box center [502, 289] width 13 height 11
click at [464, 290] on div at bounding box center [466, 289] width 13 height 11
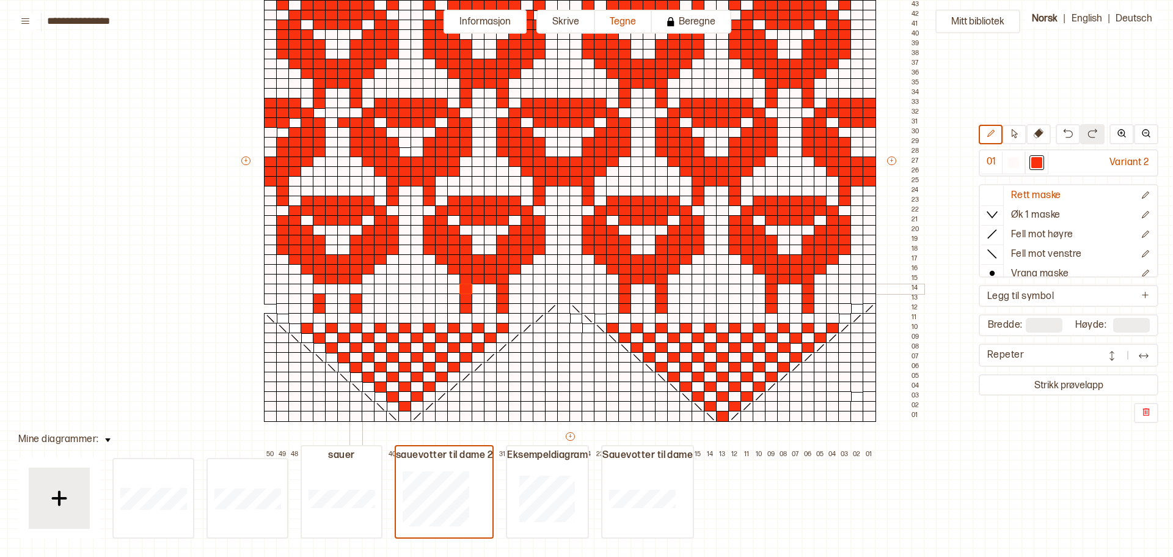
click at [360, 288] on div at bounding box center [356, 289] width 13 height 11
click at [319, 285] on div at bounding box center [319, 289] width 13 height 11
click at [1014, 163] on div at bounding box center [1013, 162] width 11 height 11
click at [267, 306] on div at bounding box center [270, 308] width 13 height 11
click at [1016, 159] on div at bounding box center [1013, 162] width 11 height 11
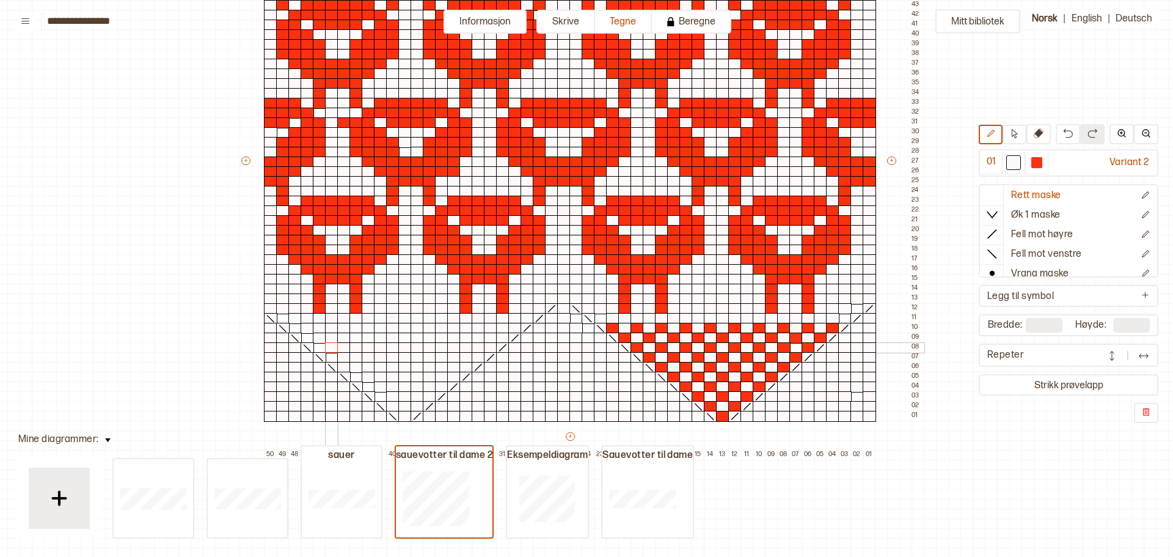
drag, startPoint x: 302, startPoint y: 327, endPoint x: 333, endPoint y: 347, distance: 36.8
click at [333, 347] on div "+ + + + 50 49 48 47 46 45 44 43 42 41 40 39 38 37 36 35 34 33 32 31 30 29 28 27…" at bounding box center [582, 166] width 684 height 587
click at [1033, 163] on div at bounding box center [1037, 162] width 11 height 11
click at [404, 415] on div at bounding box center [404, 416] width 13 height 11
click at [414, 402] on div at bounding box center [417, 406] width 13 height 11
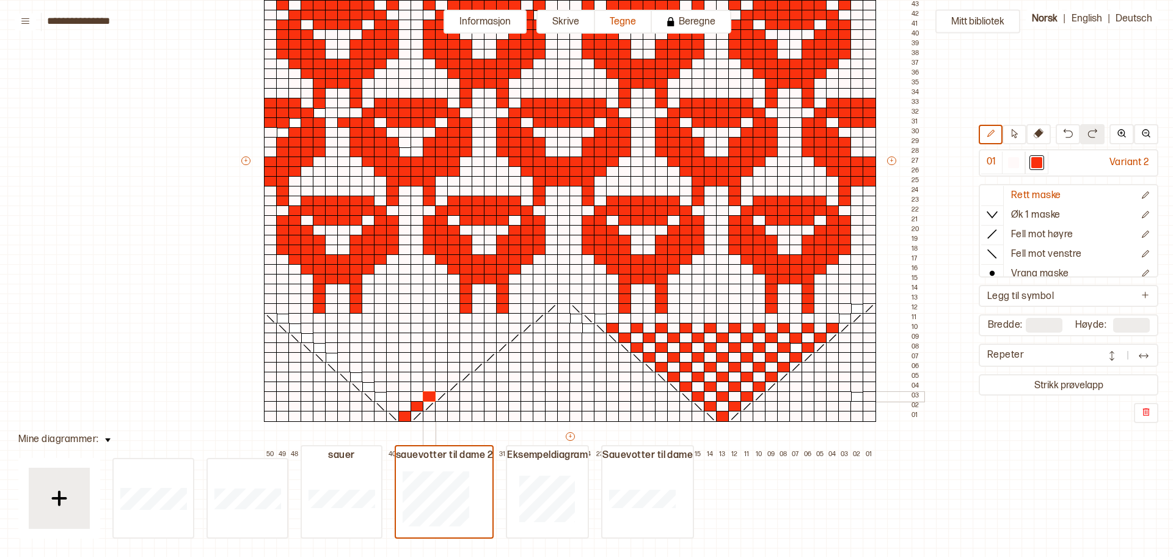
click at [428, 394] on div at bounding box center [429, 396] width 13 height 11
click at [438, 385] on div at bounding box center [441, 386] width 13 height 11
click at [455, 373] on div at bounding box center [453, 377] width 13 height 11
click at [464, 365] on div at bounding box center [466, 367] width 13 height 11
click at [480, 354] on div at bounding box center [478, 357] width 13 height 11
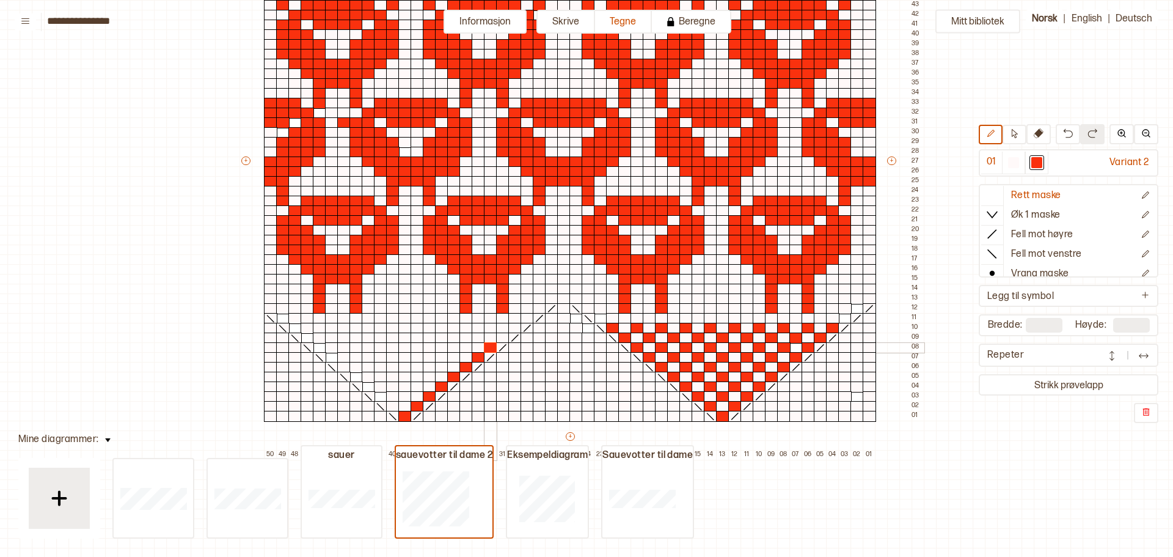
click at [490, 346] on div at bounding box center [490, 347] width 13 height 11
click at [501, 336] on div at bounding box center [502, 337] width 13 height 11
click at [510, 327] on div at bounding box center [514, 328] width 13 height 11
click at [492, 328] on div at bounding box center [490, 328] width 13 height 11
click at [479, 337] on div at bounding box center [478, 337] width 13 height 11
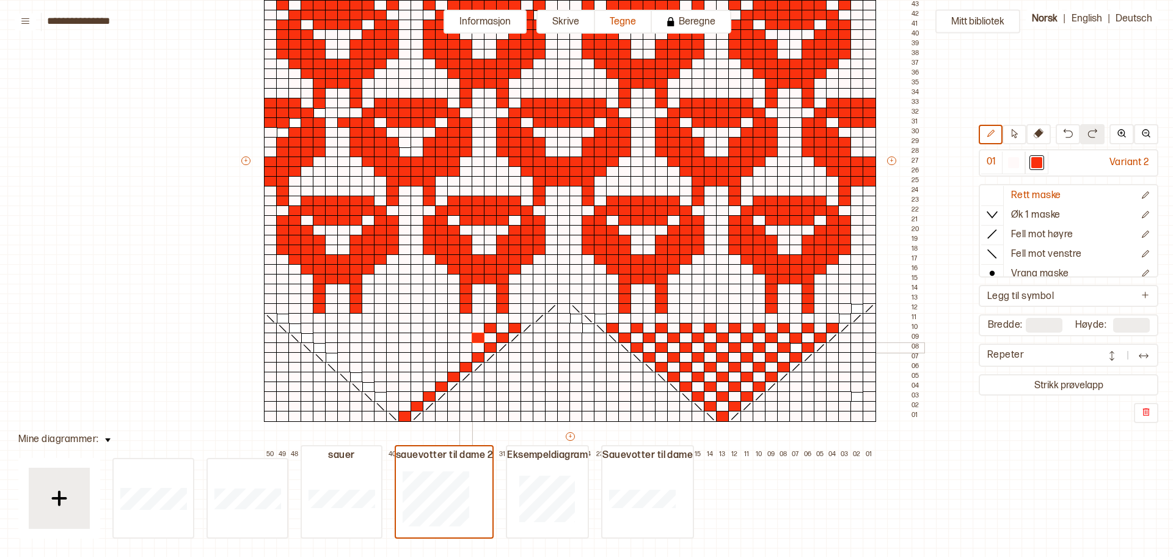
click at [467, 347] on div at bounding box center [466, 347] width 13 height 11
click at [452, 356] on div at bounding box center [453, 357] width 13 height 11
click at [442, 365] on div at bounding box center [441, 367] width 13 height 11
click at [431, 376] on div at bounding box center [429, 377] width 13 height 11
click at [417, 386] on div at bounding box center [417, 386] width 13 height 11
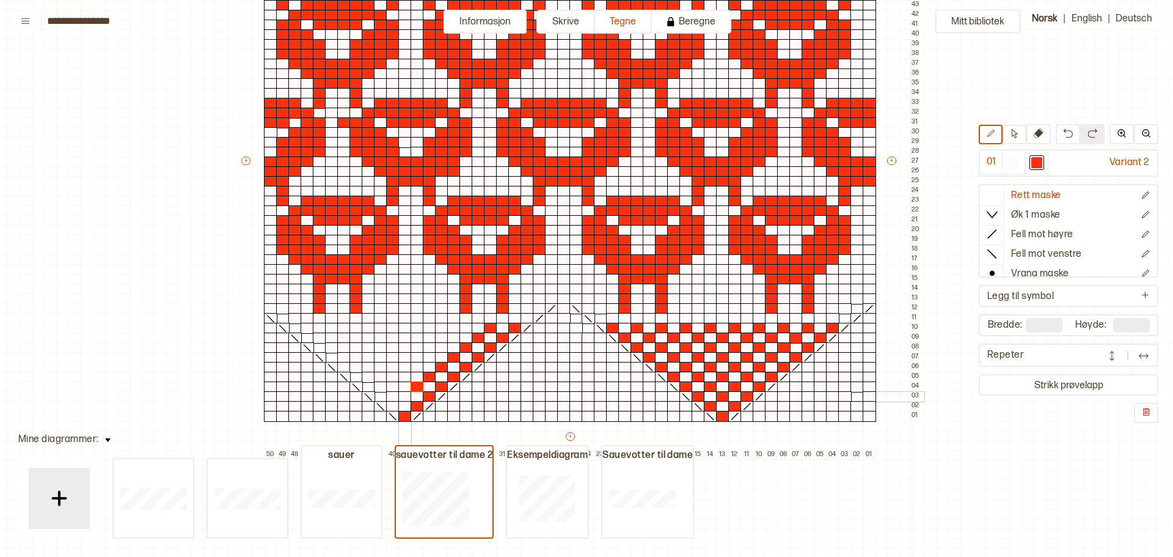
click at [405, 392] on div at bounding box center [404, 396] width 13 height 11
click at [390, 406] on div at bounding box center [392, 406] width 13 height 11
click at [379, 394] on div at bounding box center [380, 396] width 13 height 11
click at [392, 381] on div at bounding box center [392, 386] width 13 height 11
click at [403, 373] on div at bounding box center [404, 377] width 13 height 11
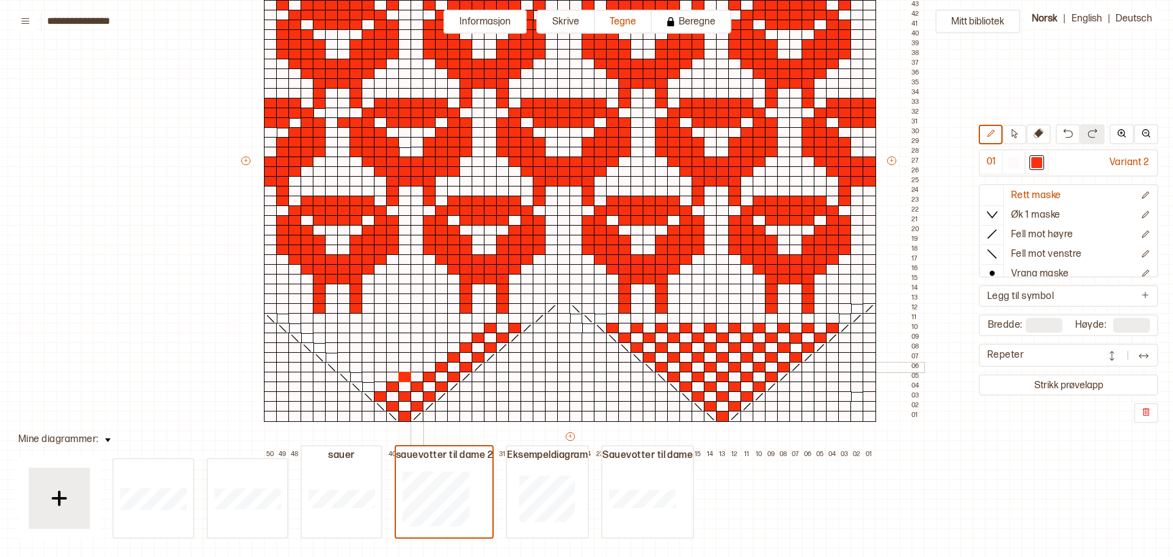
click at [416, 364] on div at bounding box center [417, 367] width 13 height 11
click at [426, 353] on div at bounding box center [429, 357] width 13 height 11
click at [444, 342] on div at bounding box center [441, 337] width 13 height 11
click at [439, 348] on div at bounding box center [441, 347] width 13 height 11
click at [1014, 158] on div at bounding box center [1013, 162] width 11 height 11
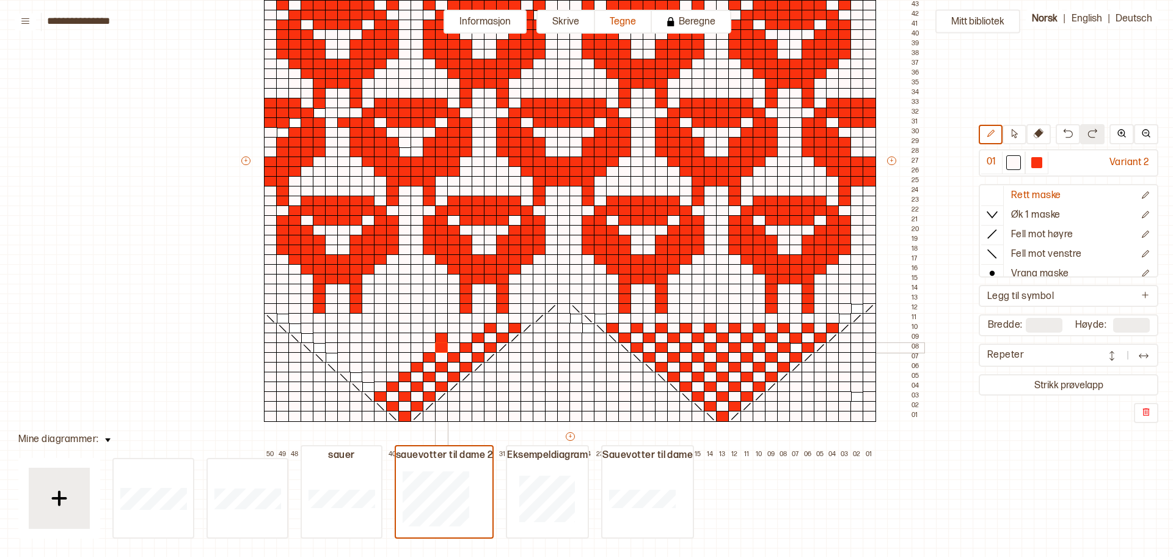
click at [442, 336] on div at bounding box center [441, 337] width 13 height 11
drag, startPoint x: 1037, startPoint y: 160, endPoint x: 1027, endPoint y: 160, distance: 9.8
click at [1036, 160] on div at bounding box center [1037, 162] width 11 height 11
drag, startPoint x: 455, startPoint y: 337, endPoint x: 467, endPoint y: 325, distance: 16.9
click at [455, 336] on div at bounding box center [453, 337] width 13 height 11
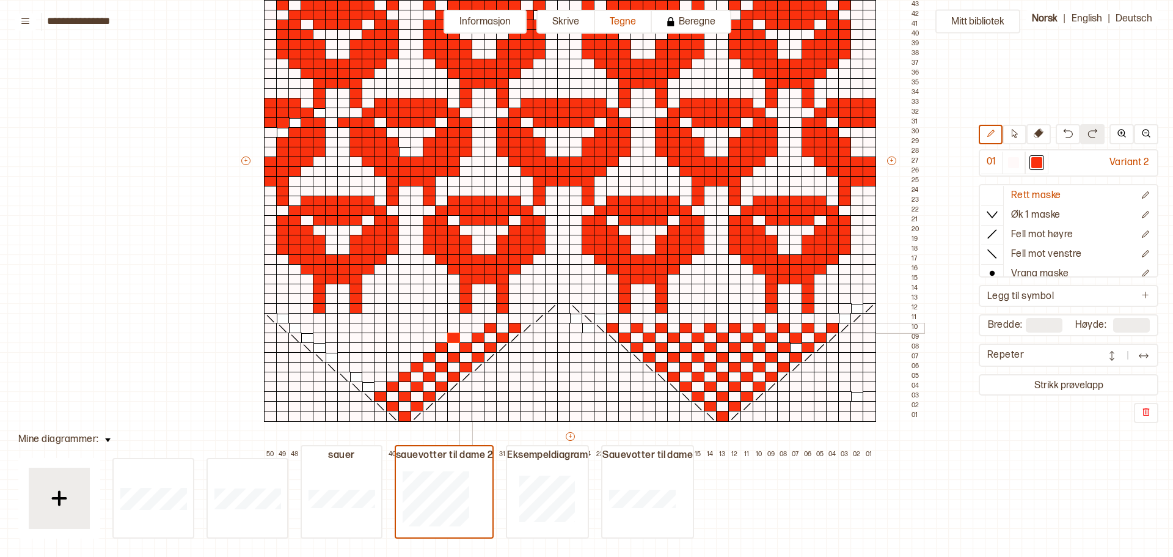
click at [467, 324] on div at bounding box center [466, 328] width 13 height 11
click at [442, 326] on div at bounding box center [441, 328] width 13 height 11
click at [431, 333] on div at bounding box center [429, 337] width 13 height 11
click at [419, 343] on div at bounding box center [417, 347] width 13 height 11
click at [403, 358] on div at bounding box center [404, 357] width 13 height 11
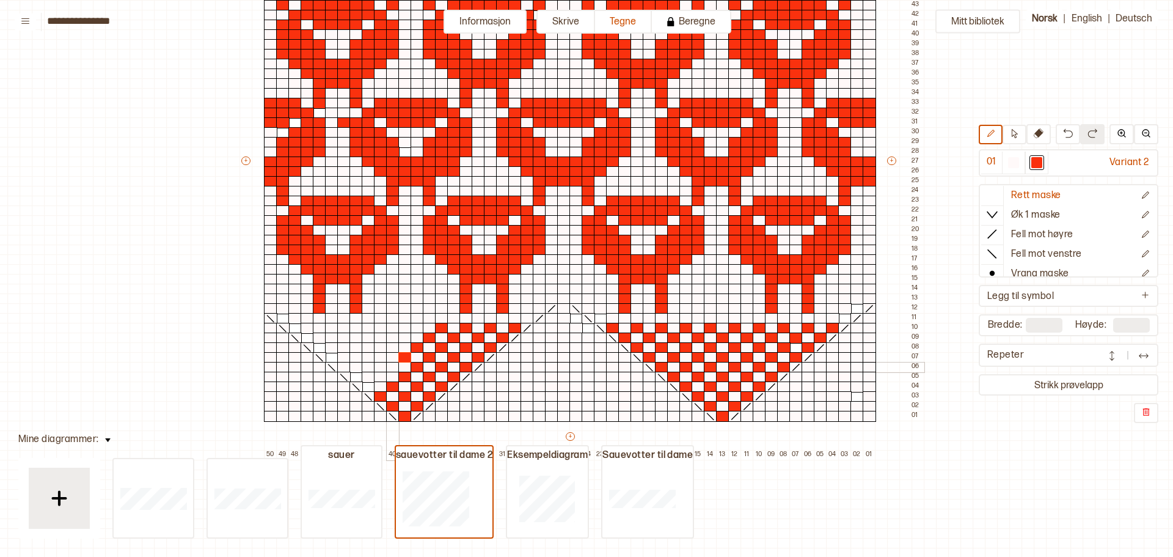
click at [394, 367] on div at bounding box center [392, 367] width 13 height 11
click at [378, 378] on div at bounding box center [380, 377] width 13 height 11
click at [367, 386] on div at bounding box center [368, 386] width 13 height 11
click at [356, 376] on div at bounding box center [356, 377] width 13 height 11
click at [342, 364] on div at bounding box center [343, 367] width 13 height 11
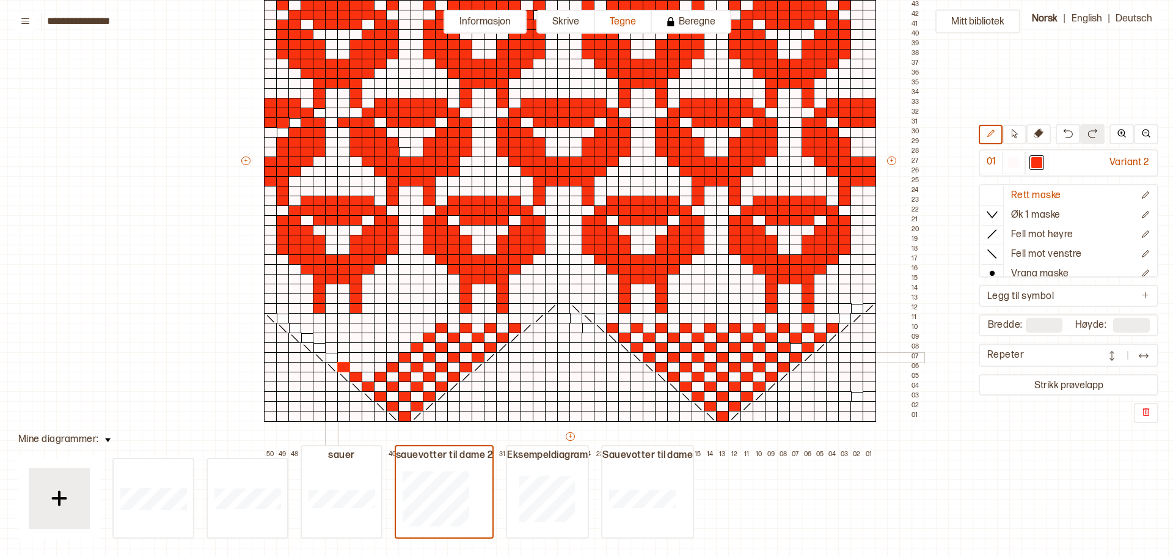
click at [331, 355] on div at bounding box center [331, 357] width 13 height 11
click at [317, 343] on div at bounding box center [319, 347] width 13 height 11
click at [306, 336] on div at bounding box center [307, 337] width 13 height 11
click at [293, 325] on div at bounding box center [294, 328] width 13 height 11
click at [318, 328] on div at bounding box center [319, 328] width 13 height 11
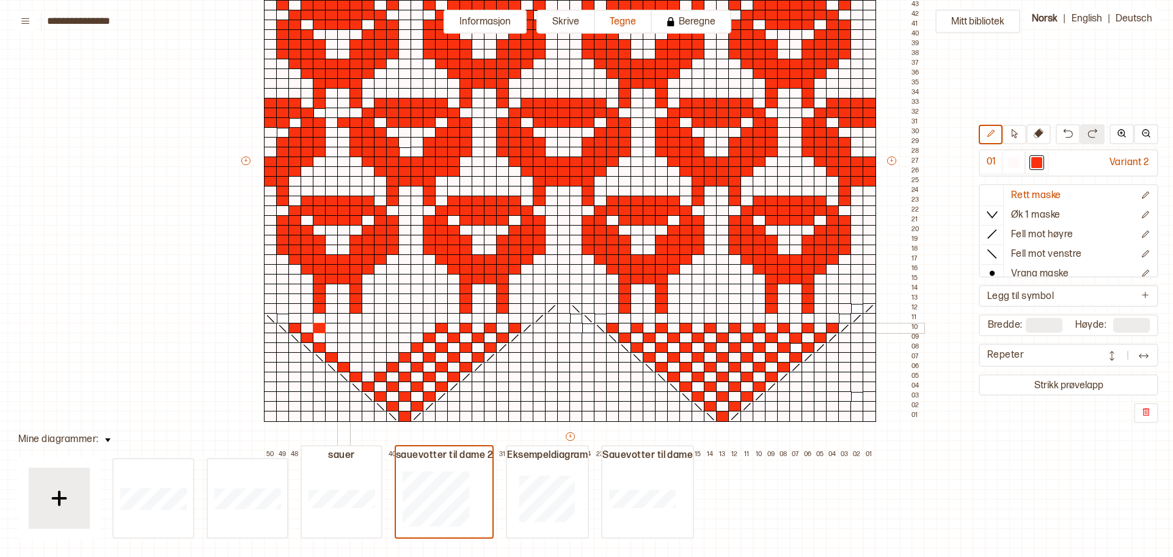
click at [341, 326] on div at bounding box center [343, 328] width 13 height 11
click at [330, 336] on div at bounding box center [331, 337] width 13 height 11
click at [342, 349] on div at bounding box center [343, 347] width 13 height 11
click at [353, 338] on div at bounding box center [356, 337] width 13 height 11
click at [366, 328] on div at bounding box center [368, 328] width 13 height 11
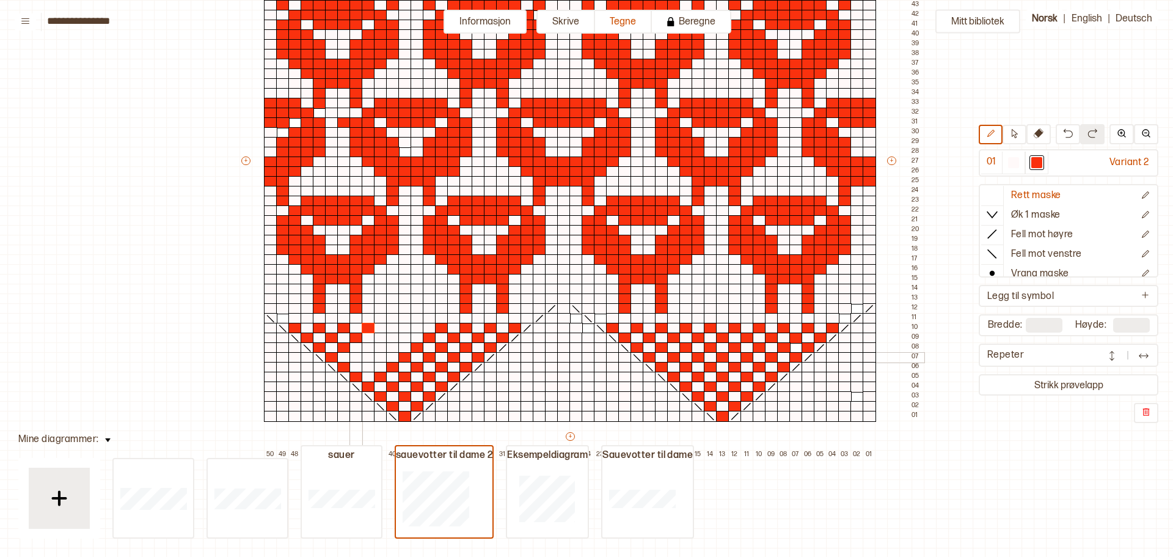
click at [356, 359] on div at bounding box center [356, 357] width 13 height 11
click at [369, 347] on div at bounding box center [368, 347] width 13 height 11
click at [380, 337] on div at bounding box center [380, 337] width 13 height 11
click at [394, 325] on div at bounding box center [392, 328] width 13 height 11
click at [414, 326] on div at bounding box center [417, 328] width 13 height 11
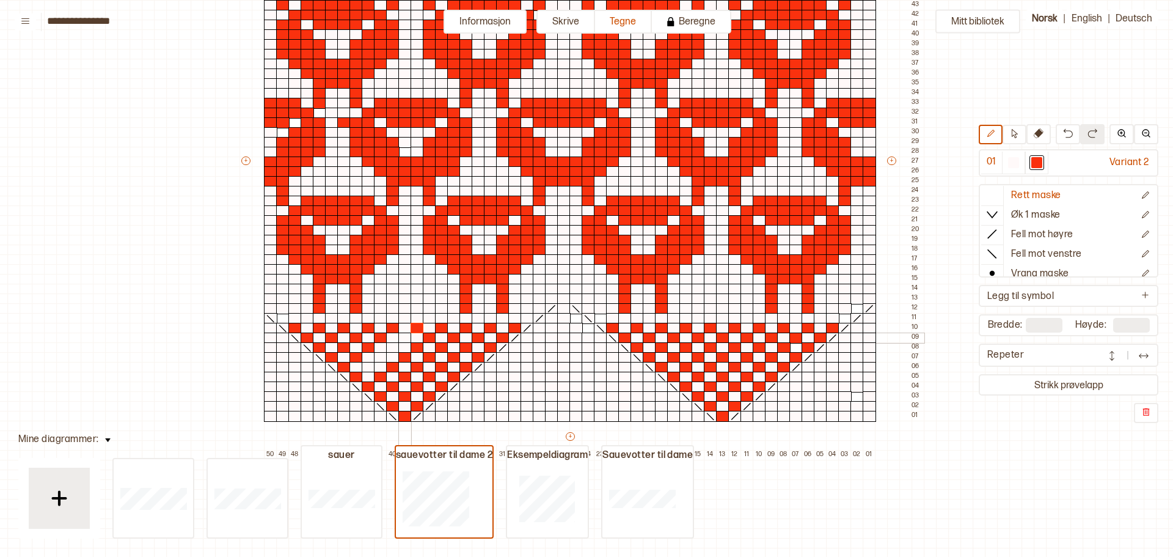
click at [405, 336] on div at bounding box center [404, 337] width 13 height 11
click at [395, 345] on div at bounding box center [392, 347] width 13 height 11
click at [384, 356] on div at bounding box center [380, 357] width 13 height 11
click at [371, 367] on div at bounding box center [368, 367] width 13 height 11
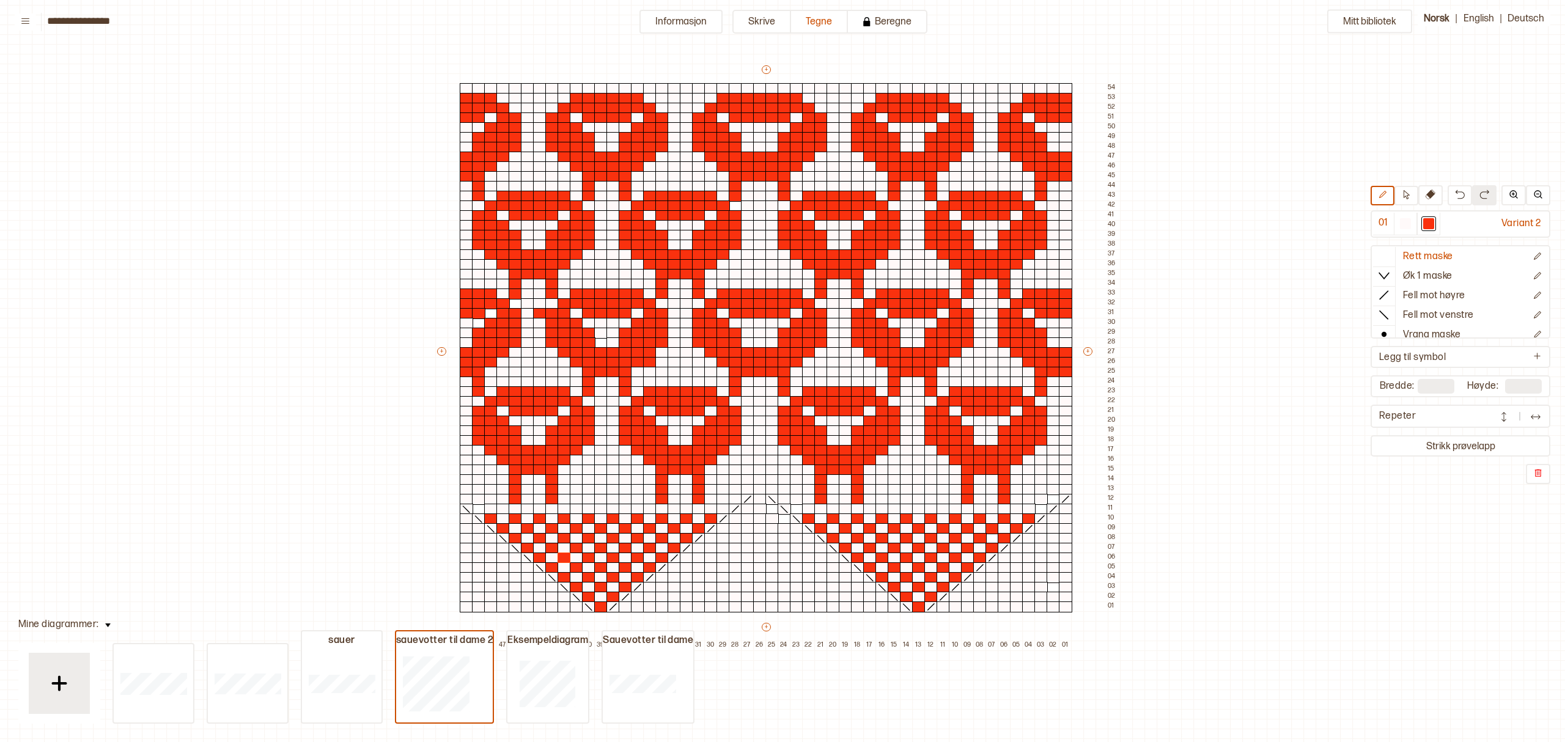
scroll to position [81, 5]
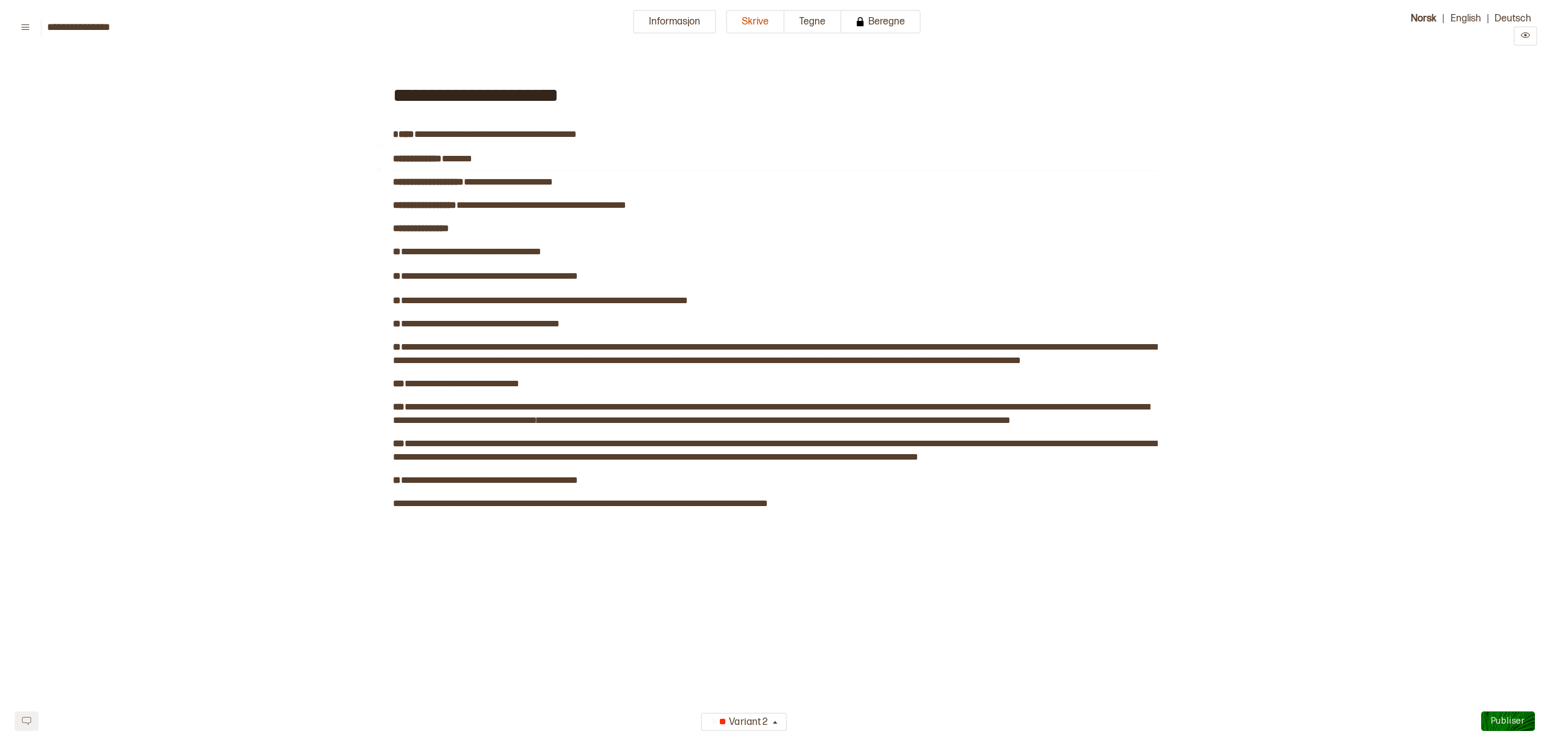
click at [491, 98] on span "**********" at bounding box center [476, 96] width 166 height 20
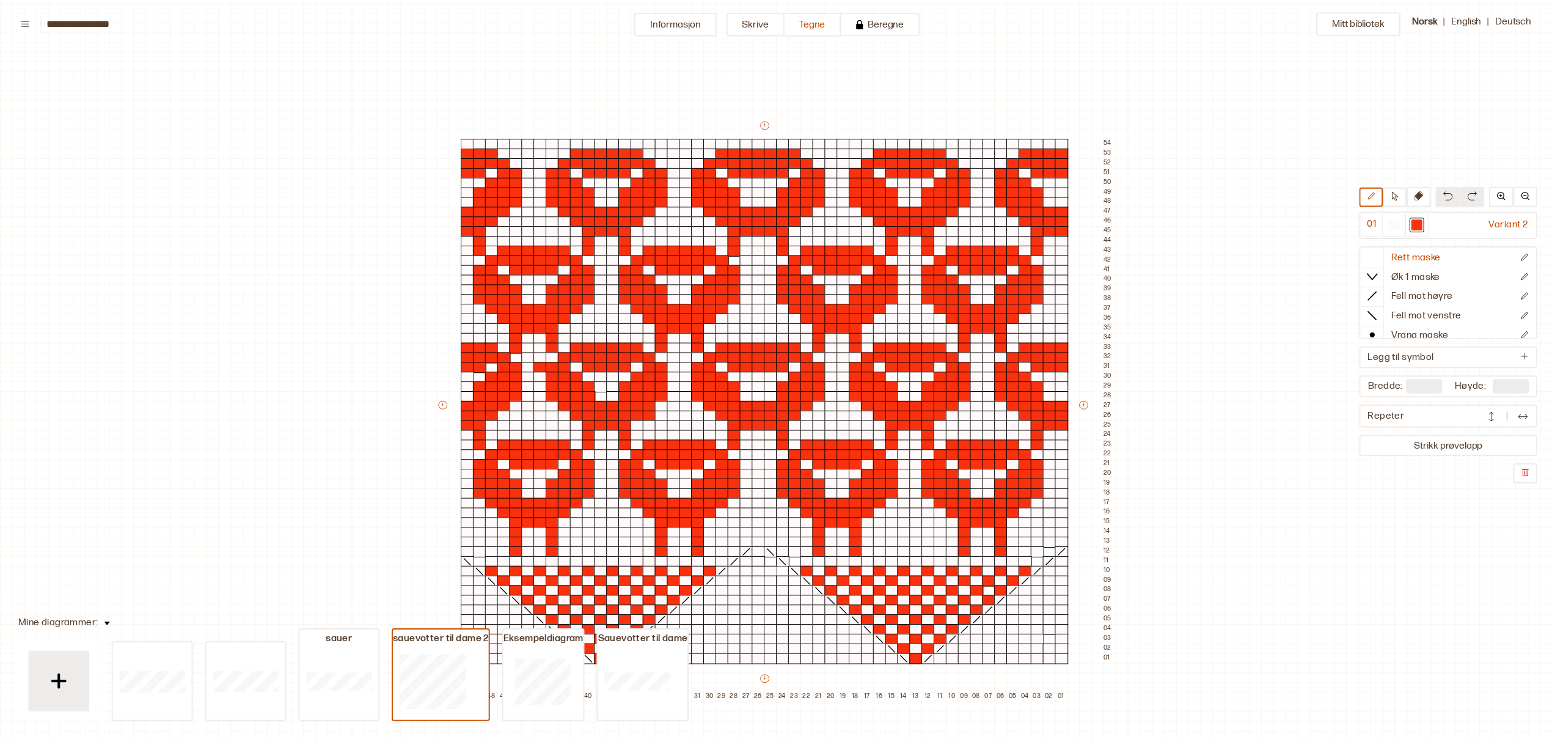
scroll to position [46, 6]
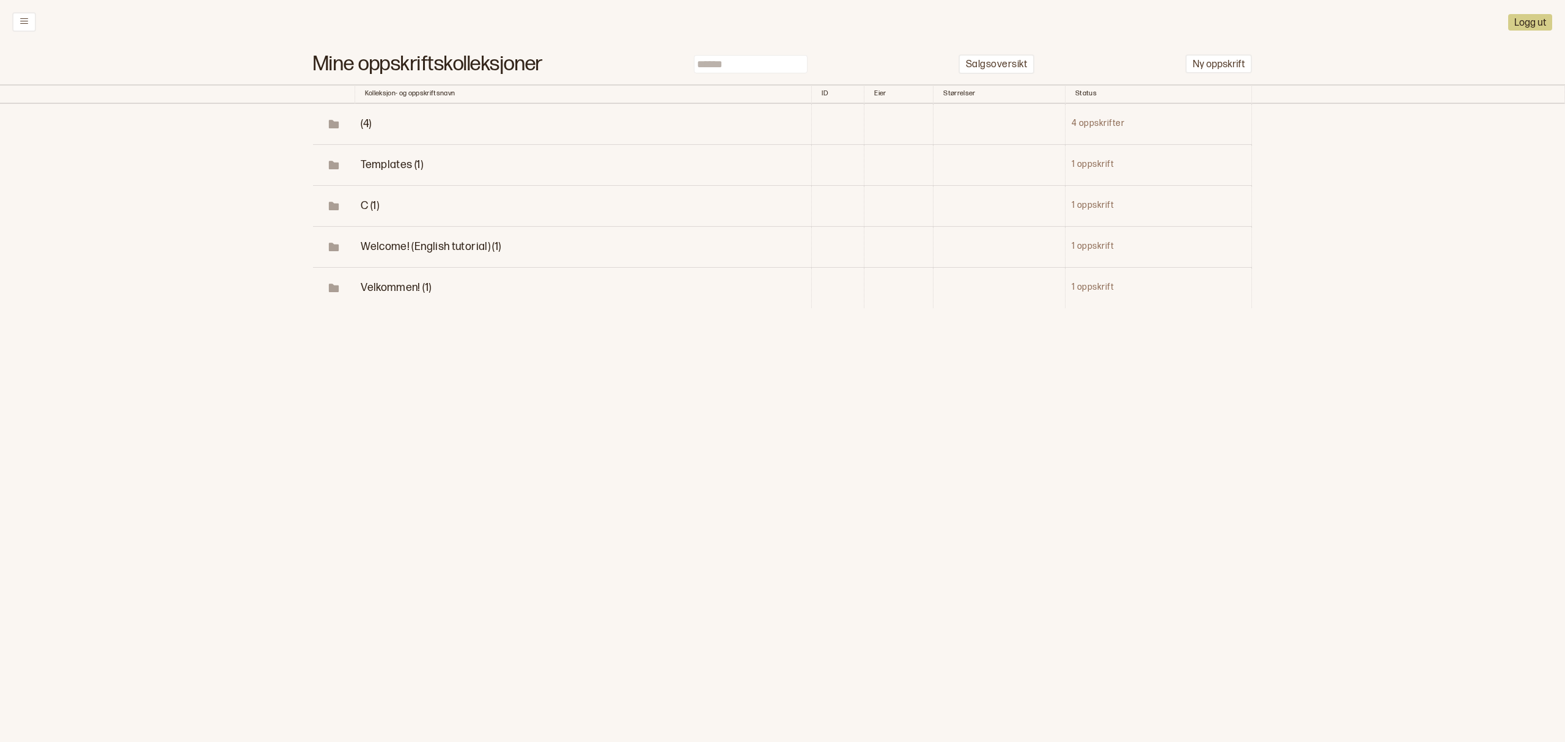
click at [367, 123] on span "(4)" at bounding box center [366, 123] width 10 height 13
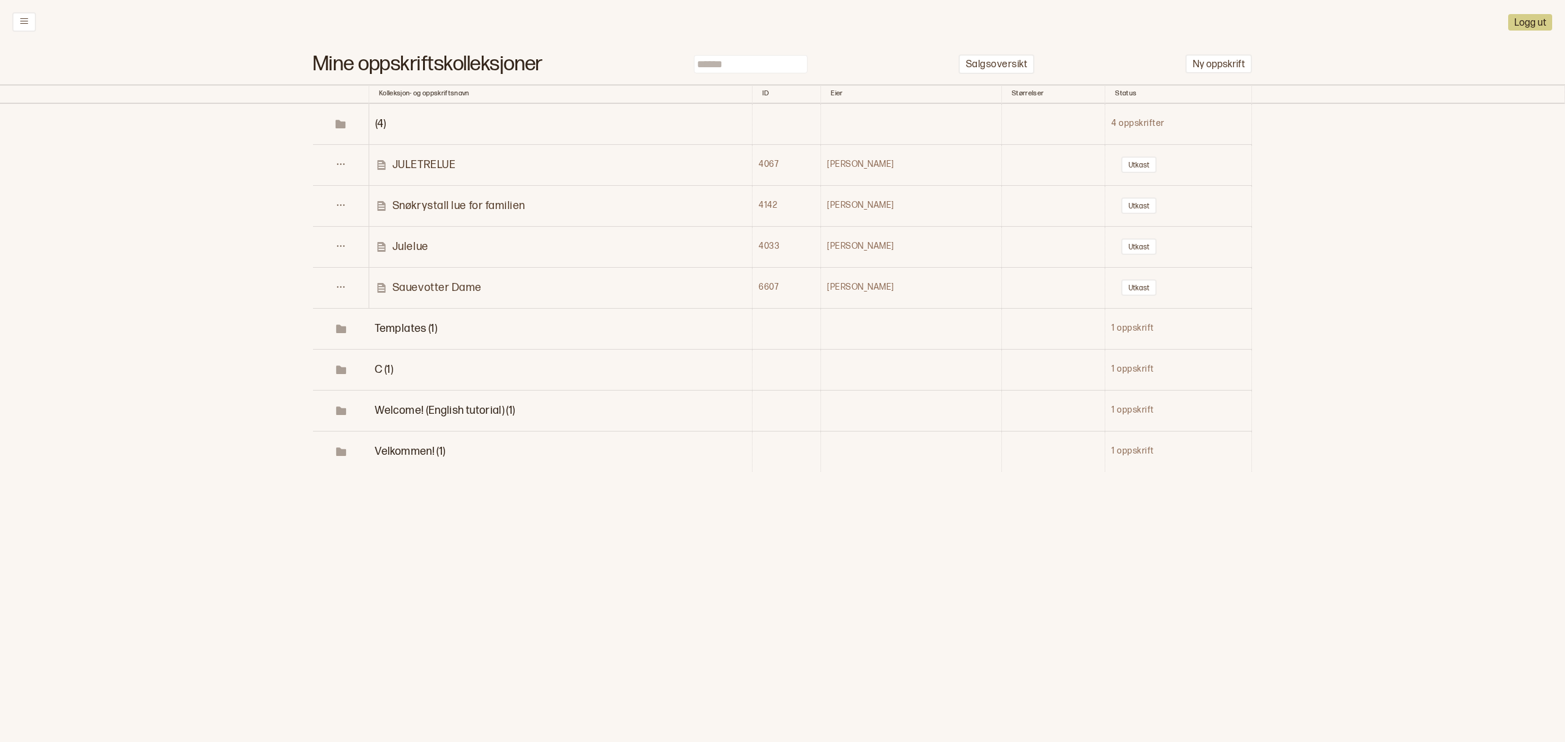
click at [458, 286] on p "Sauevotter Dame" at bounding box center [436, 288] width 89 height 14
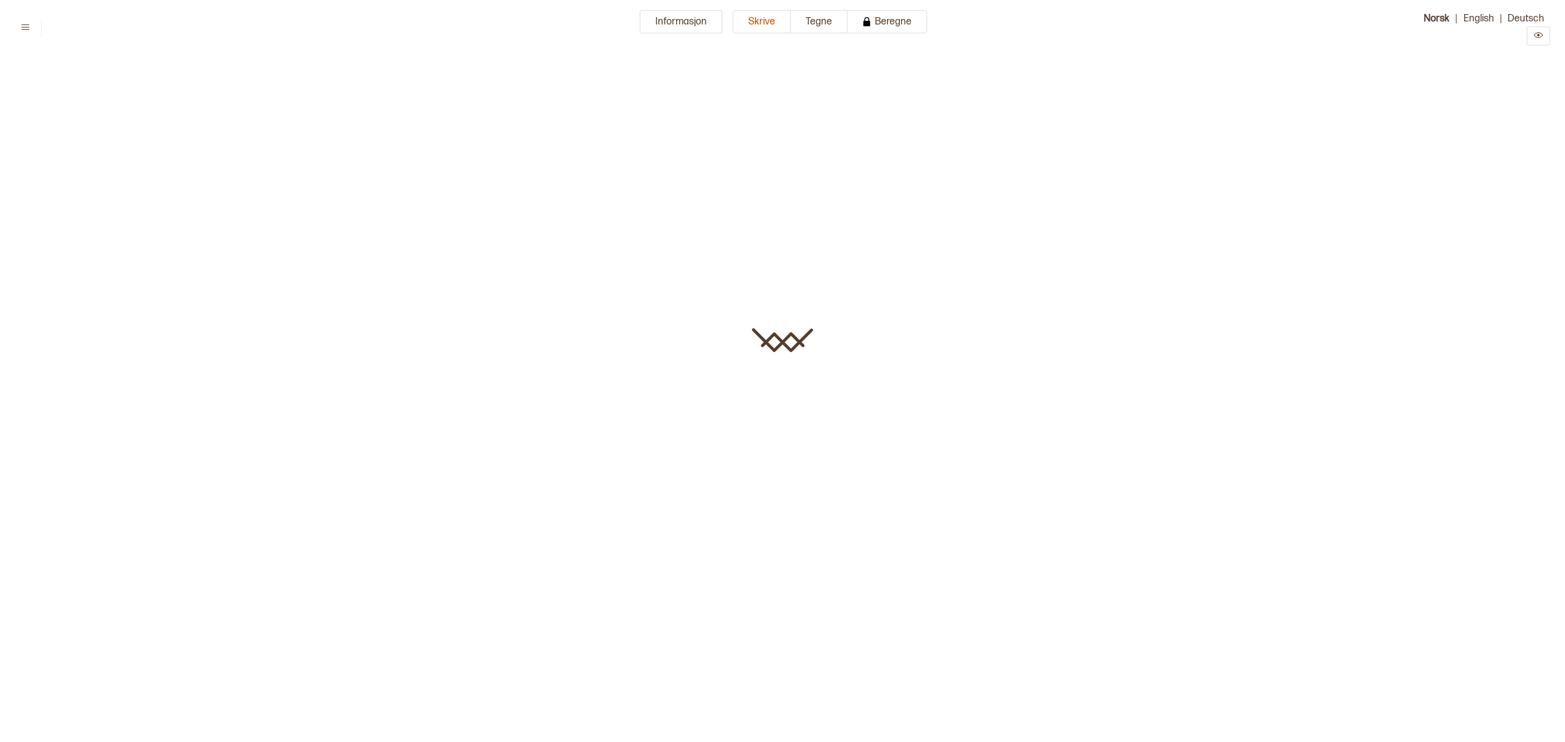
type input "**********"
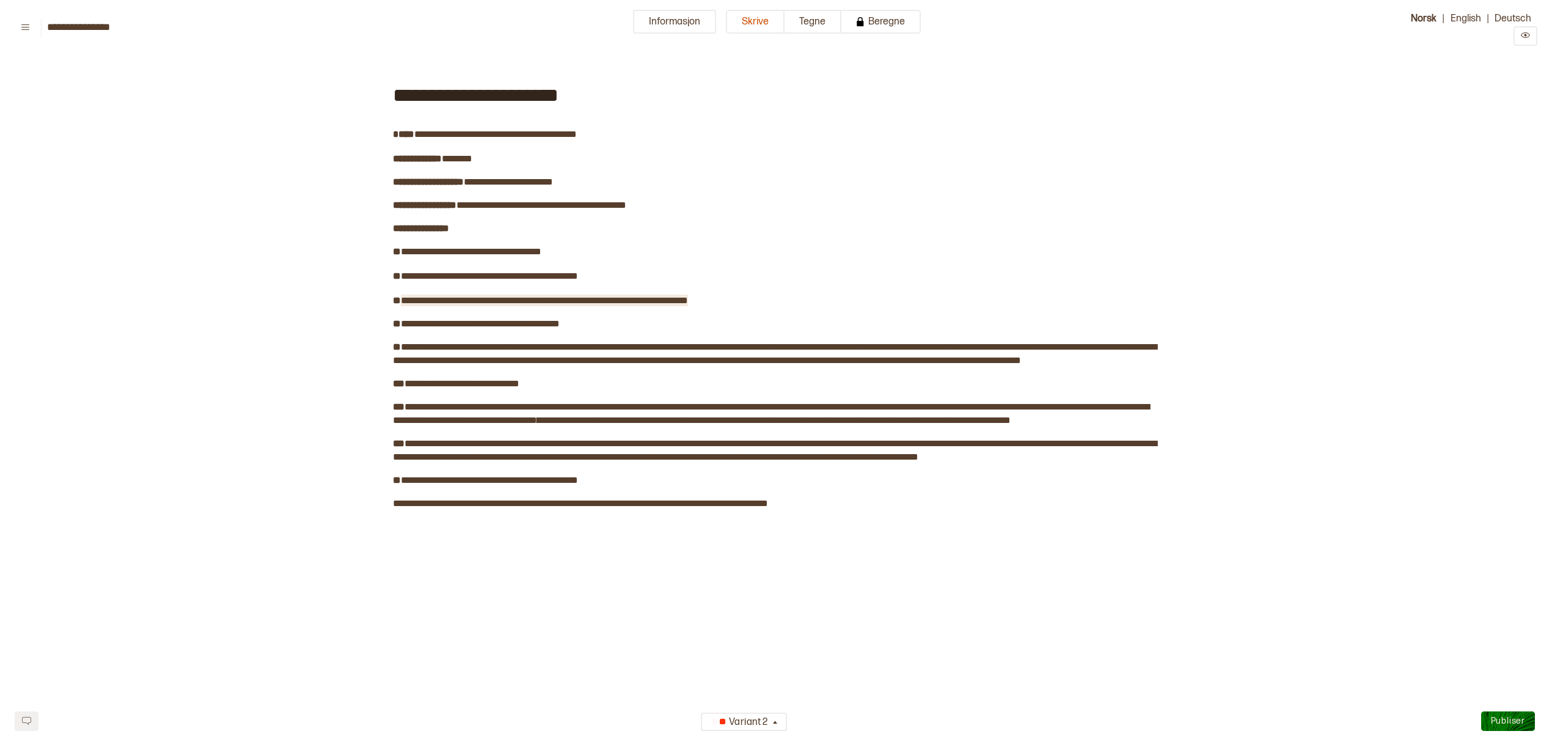
click at [426, 299] on span "**********" at bounding box center [544, 300] width 287 height 9
drag, startPoint x: 505, startPoint y: 91, endPoint x: 556, endPoint y: 98, distance: 51.3
click at [556, 98] on span "**********" at bounding box center [476, 96] width 166 height 20
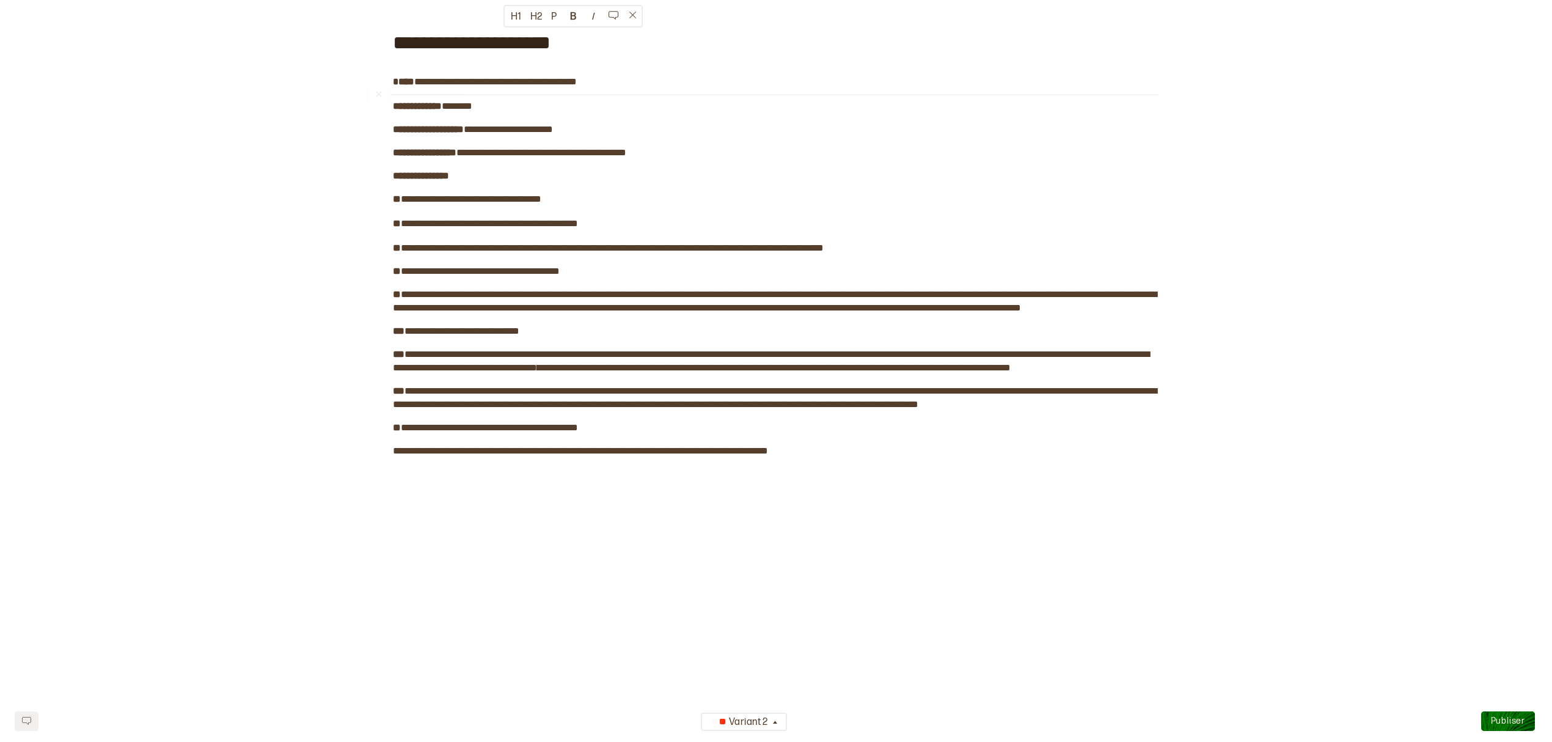
scroll to position [81, 0]
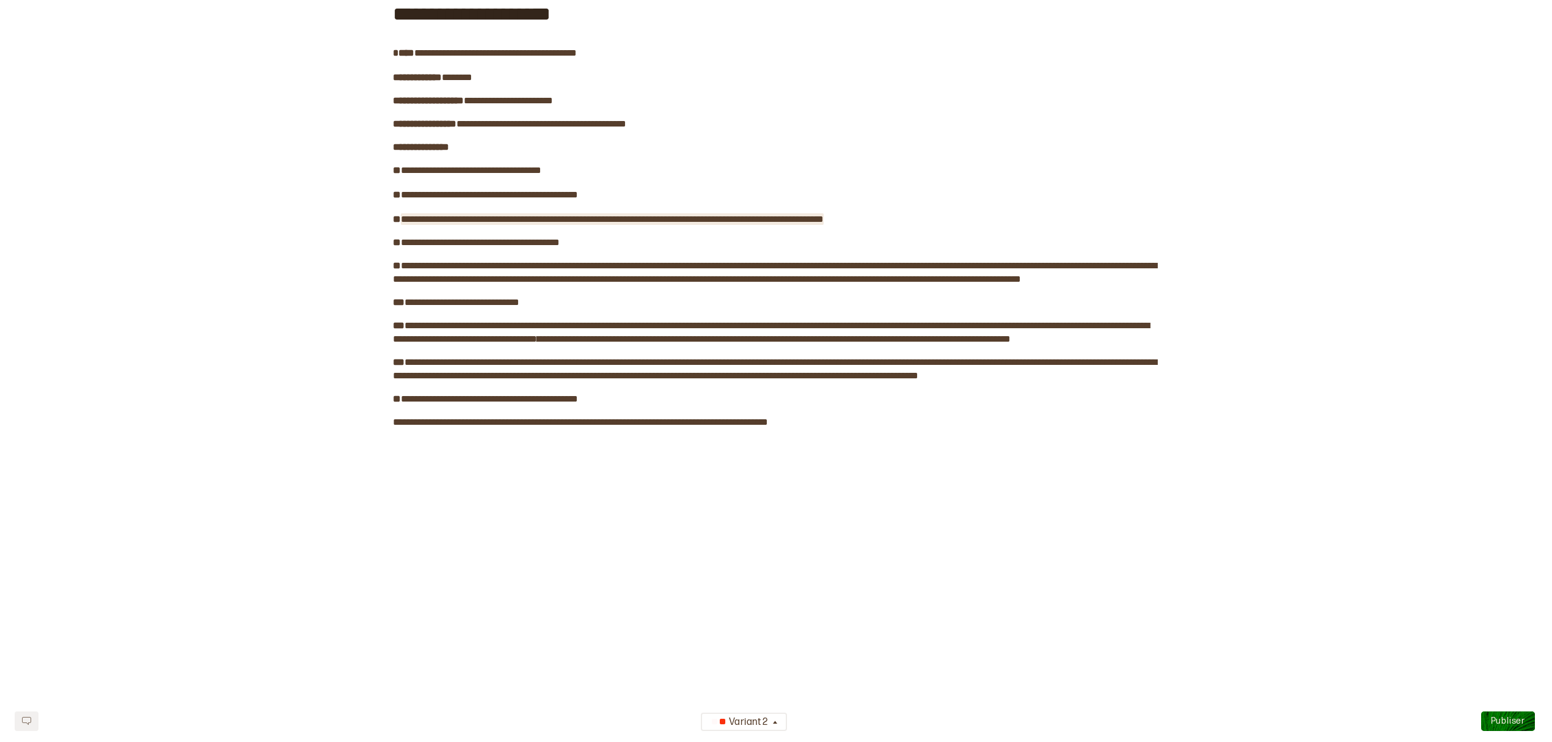
click at [590, 219] on span "**********" at bounding box center [612, 219] width 423 height 9
drag, startPoint x: 590, startPoint y: 218, endPoint x: 699, endPoint y: 220, distance: 108.8
click at [699, 220] on span "**********" at bounding box center [612, 219] width 423 height 9
drag, startPoint x: 398, startPoint y: 241, endPoint x: 584, endPoint y: 243, distance: 185.8
click at [584, 243] on div "**********" at bounding box center [776, 281] width 766 height 603
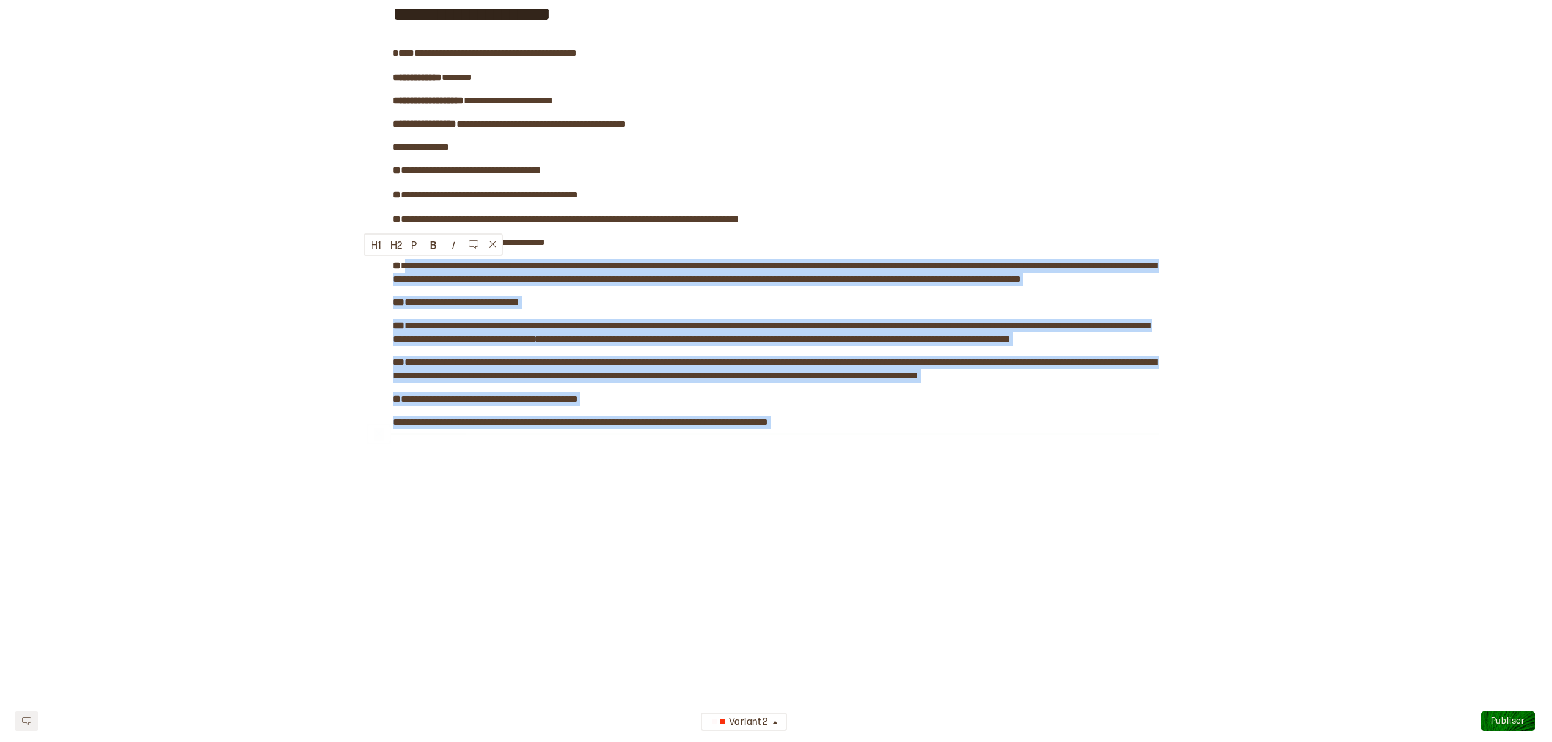
drag, startPoint x: 402, startPoint y: 260, endPoint x: 844, endPoint y: 468, distance: 488.3
click at [844, 468] on div "**********" at bounding box center [776, 281] width 766 height 603
drag, startPoint x: 614, startPoint y: 353, endPoint x: 457, endPoint y: 318, distance: 160.9
drag, startPoint x: 457, startPoint y: 318, endPoint x: 421, endPoint y: 268, distance: 61.7
click at [421, 268] on span "**********" at bounding box center [775, 272] width 764 height 23
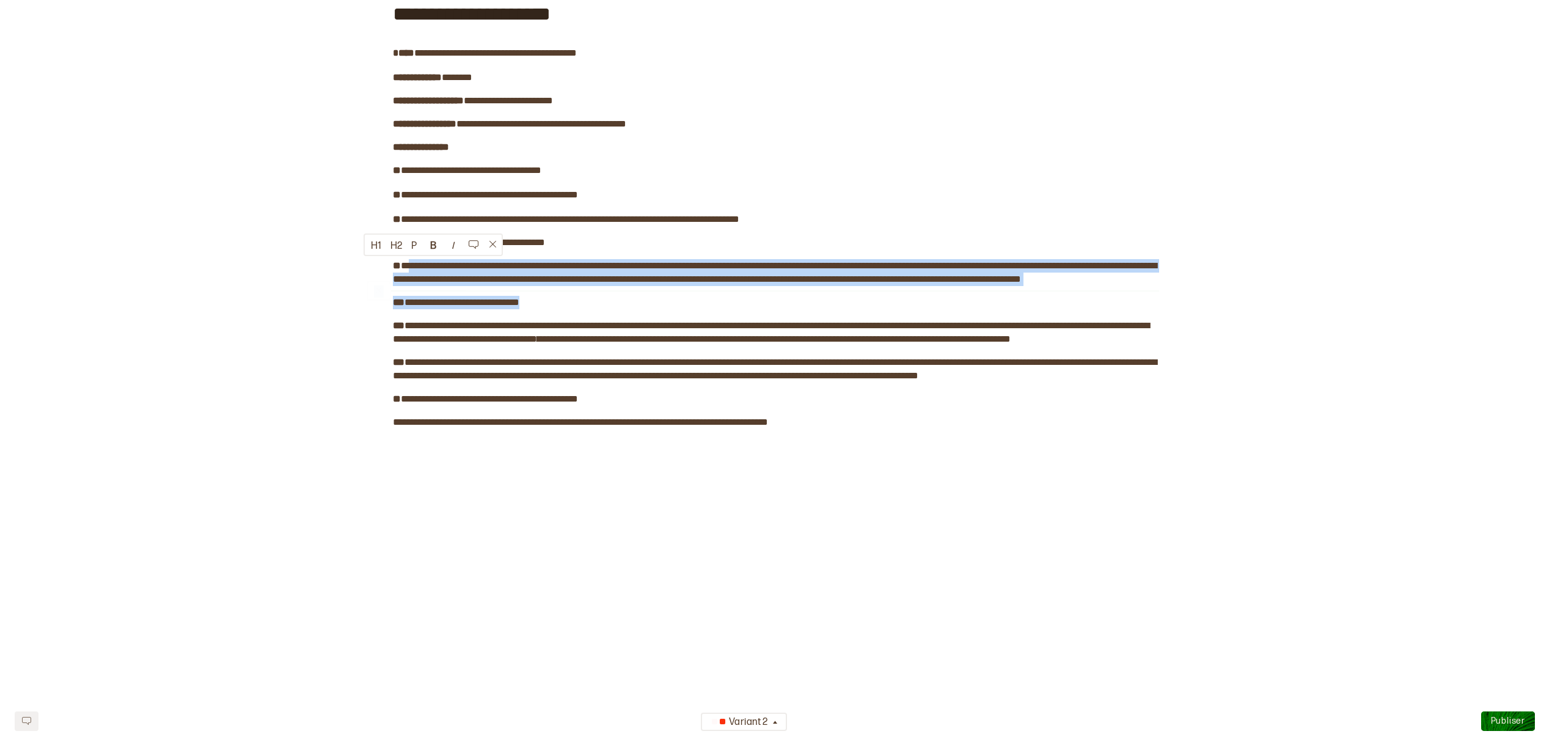
drag, startPoint x: 405, startPoint y: 262, endPoint x: 543, endPoint y: 314, distance: 147.3
click at [543, 314] on div "**********" at bounding box center [776, 281] width 766 height 603
click at [431, 248] on button "B" at bounding box center [434, 245] width 20 height 20
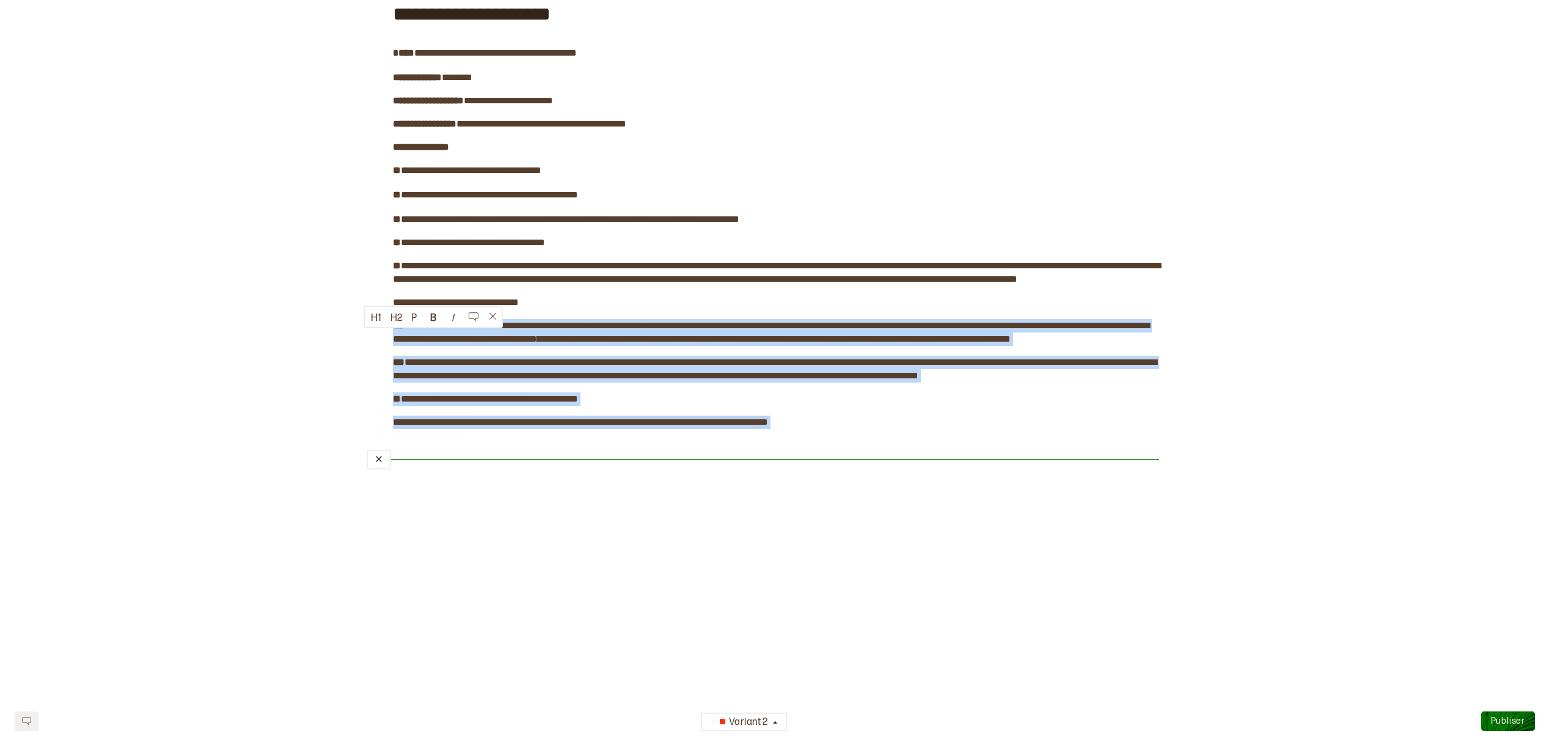
drag, startPoint x: 406, startPoint y: 323, endPoint x: 781, endPoint y: 447, distance: 394.6
click at [815, 475] on div "**********" at bounding box center [776, 281] width 766 height 603
click at [433, 314] on button "B" at bounding box center [434, 317] width 20 height 20
click at [631, 400] on div "**********" at bounding box center [776, 281] width 766 height 603
click at [768, 427] on span "**********" at bounding box center [580, 421] width 375 height 9
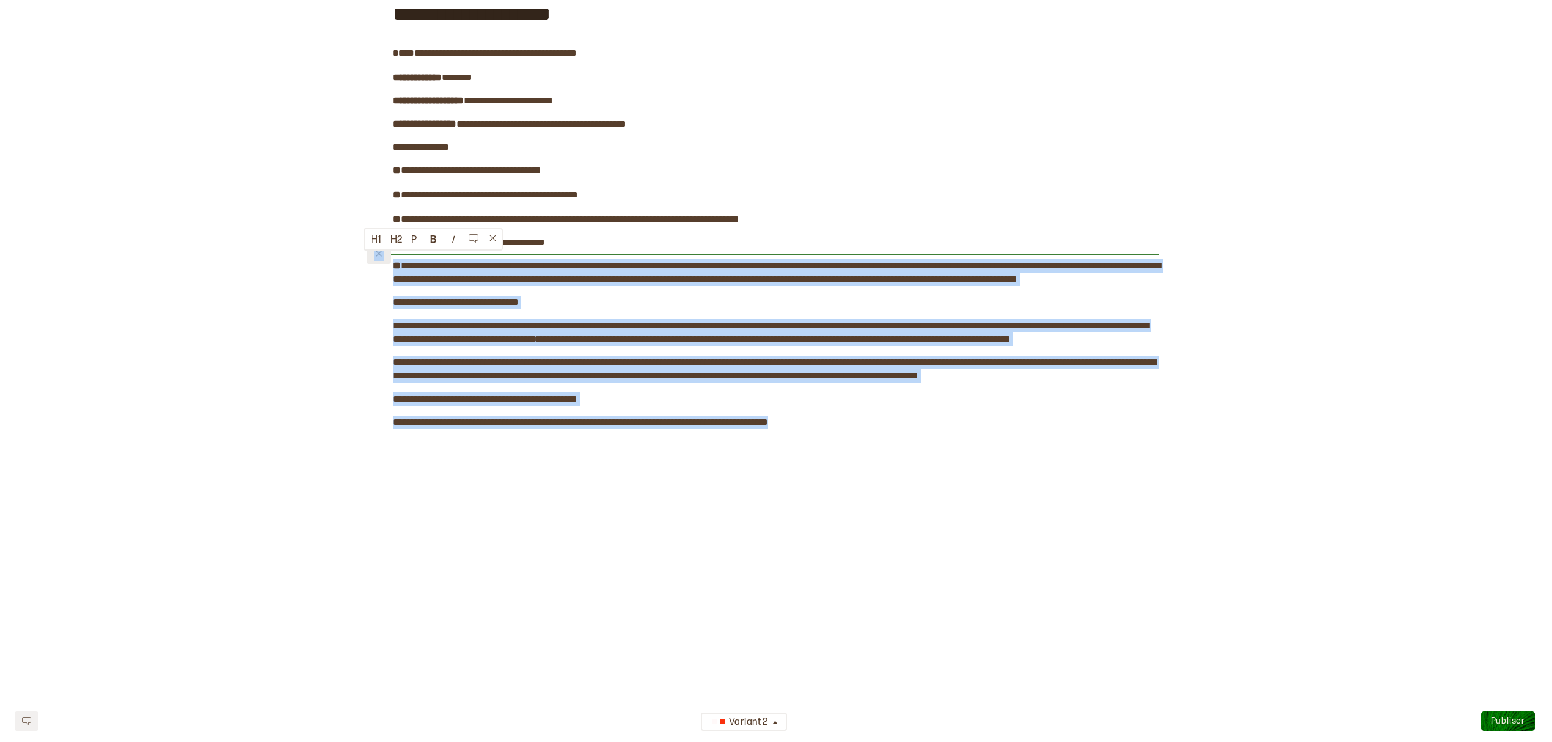
drag, startPoint x: 837, startPoint y: 451, endPoint x: 376, endPoint y: 252, distance: 501.2
click at [393, 252] on div "**********" at bounding box center [776, 281] width 766 height 603
click at [430, 236] on button "B" at bounding box center [434, 240] width 20 height 20
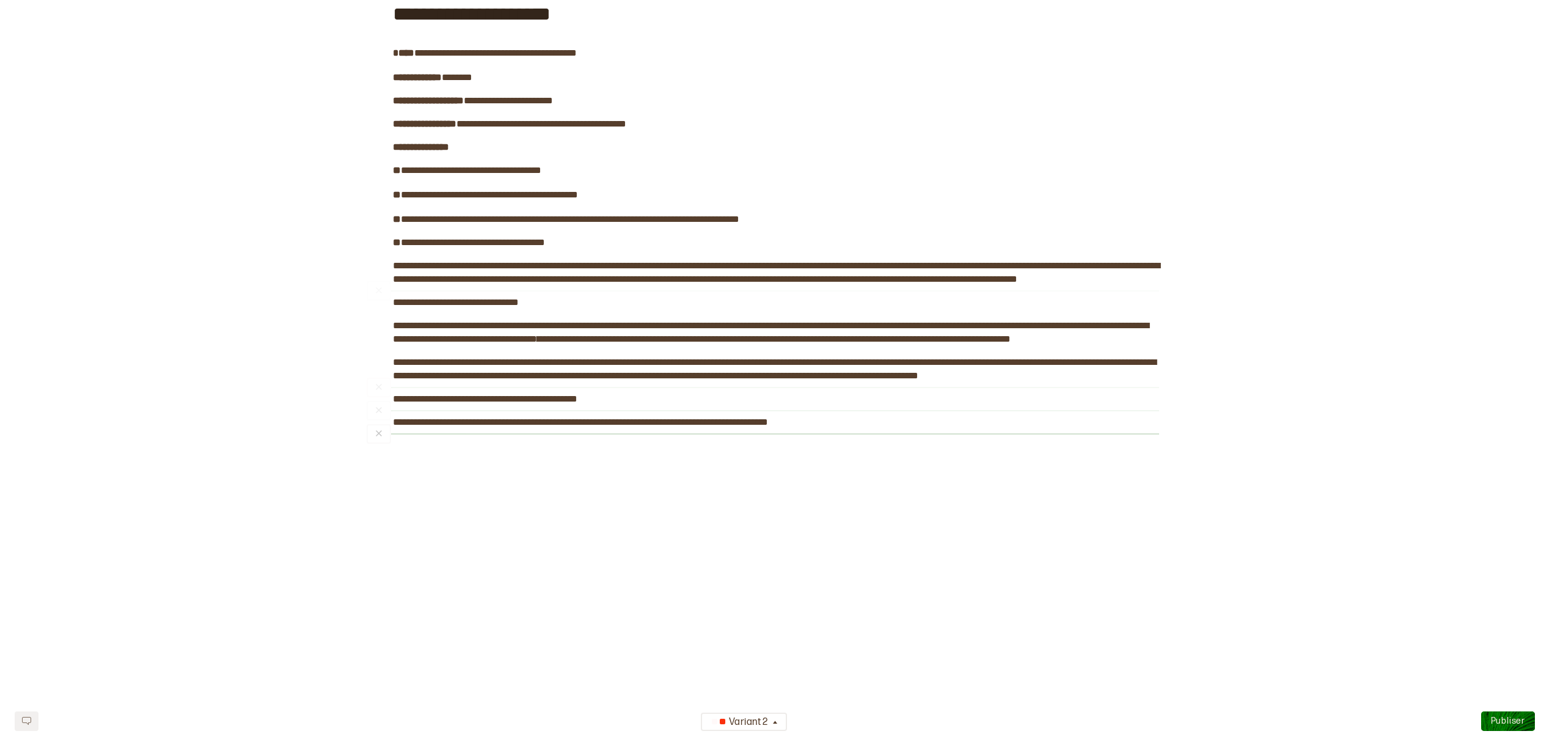
click at [942, 474] on div "**********" at bounding box center [776, 281] width 766 height 603
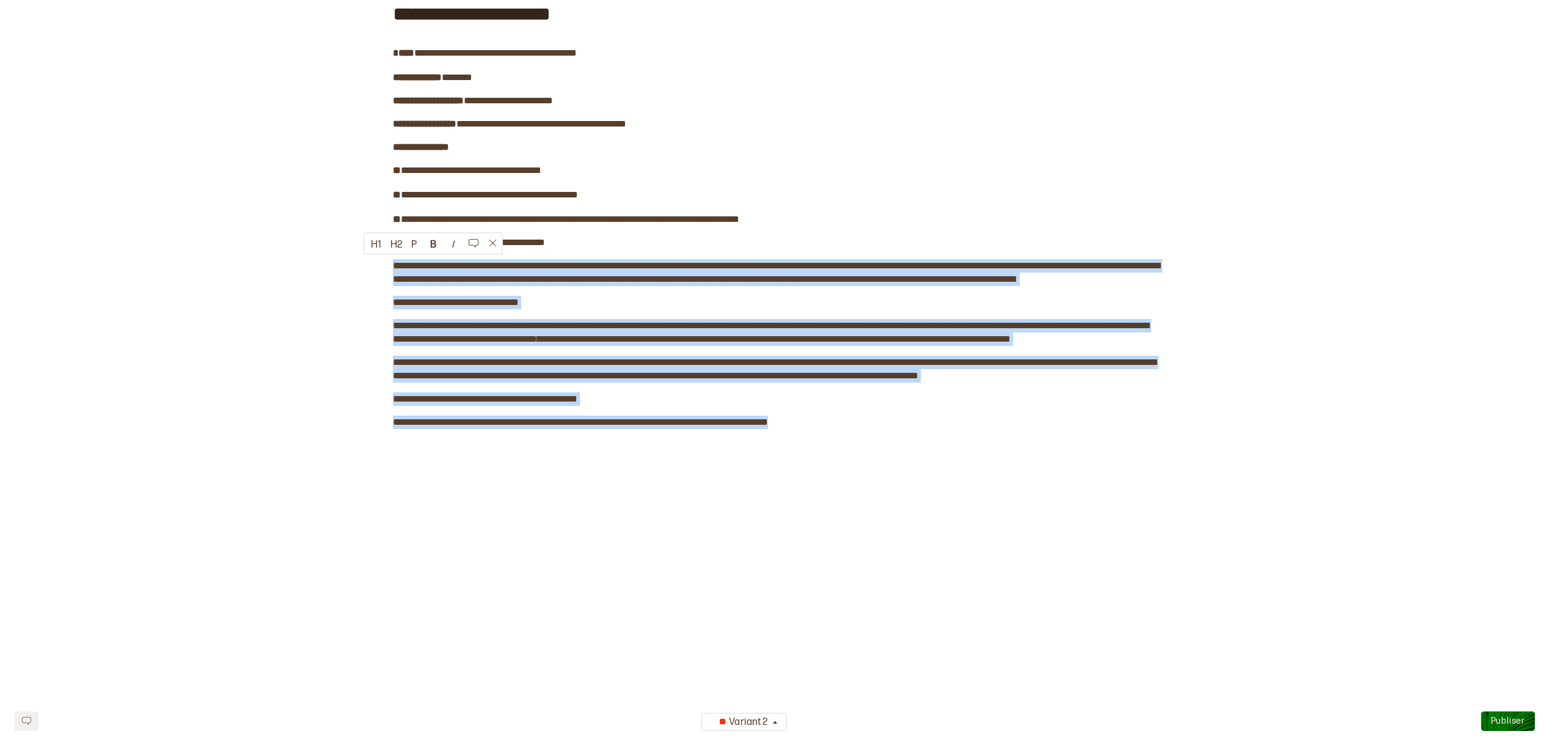
drag, startPoint x: 849, startPoint y: 453, endPoint x: 389, endPoint y: 260, distance: 499.1
click at [393, 260] on div "**********" at bounding box center [776, 281] width 766 height 603
click at [431, 241] on button "B" at bounding box center [434, 244] width 20 height 20
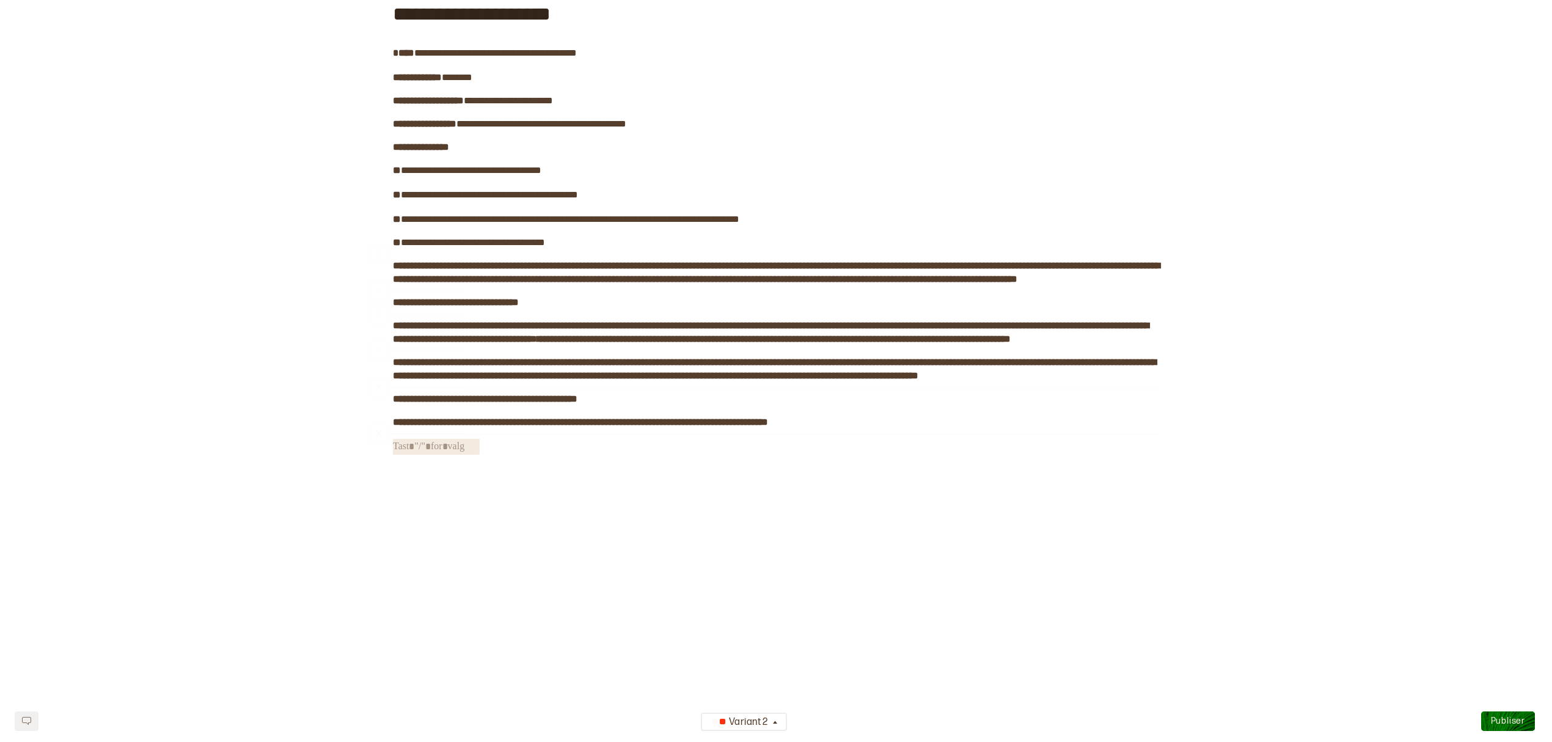
click at [905, 488] on div "**********" at bounding box center [776, 281] width 766 height 603
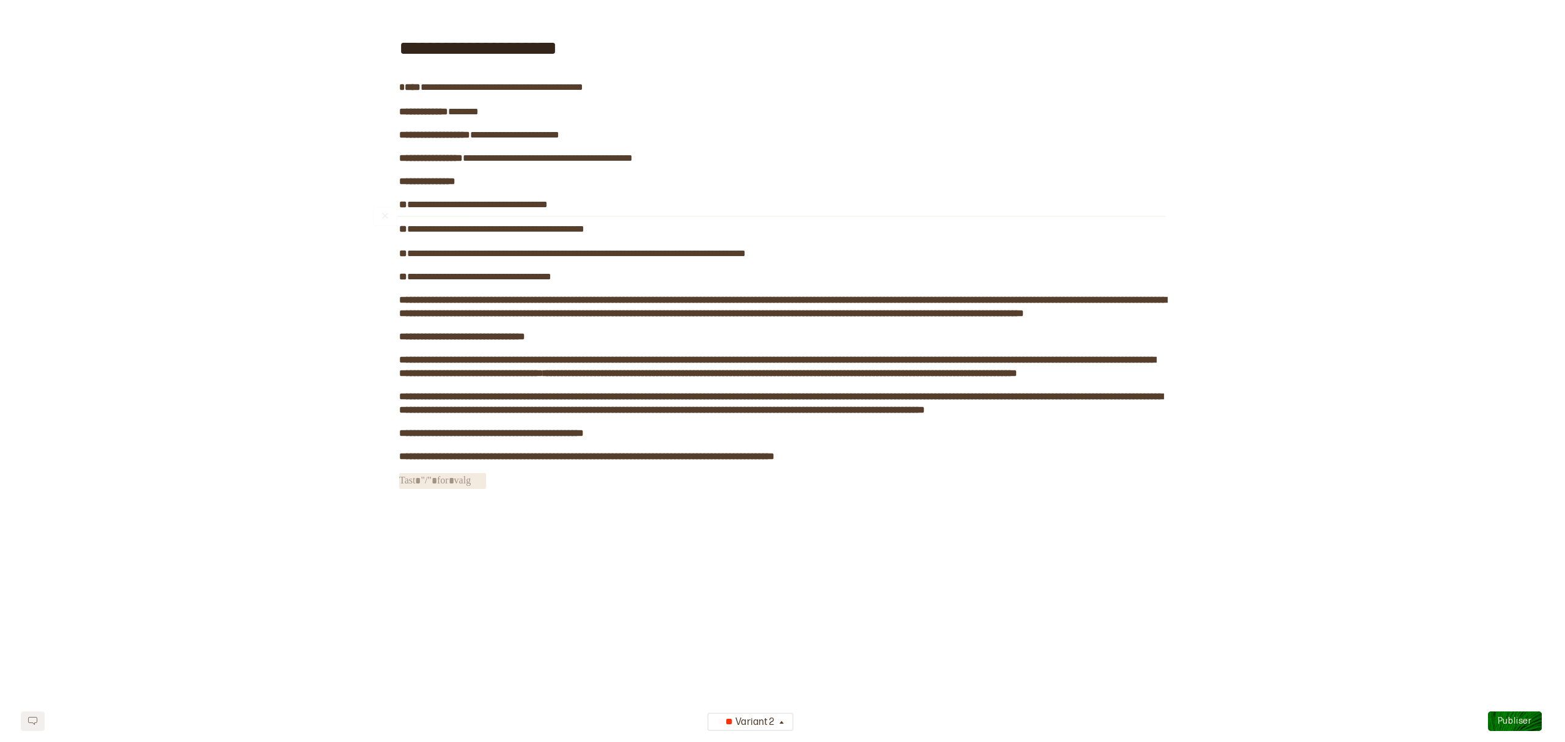
scroll to position [0, 0]
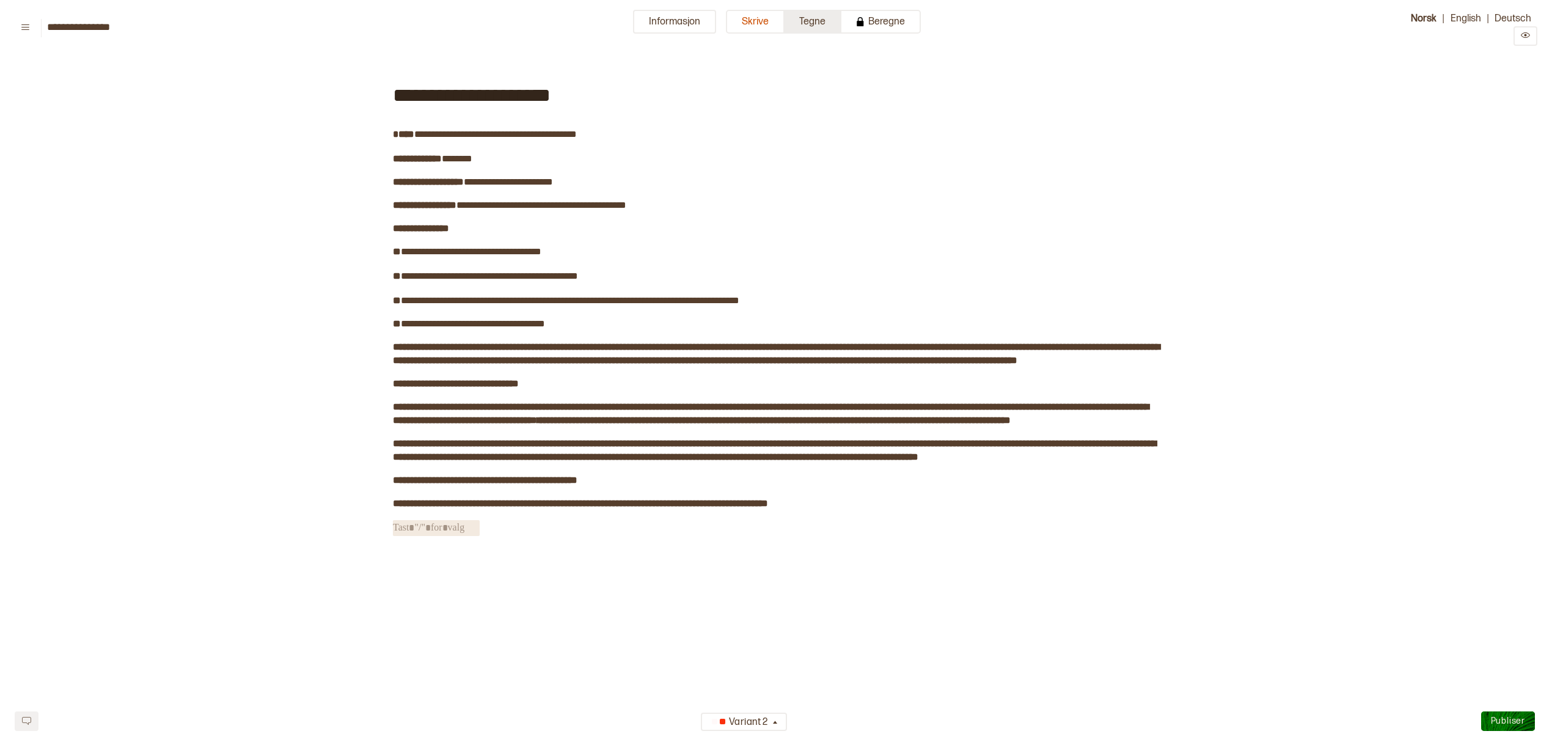
click at [810, 21] on button "Tegne" at bounding box center [813, 22] width 57 height 24
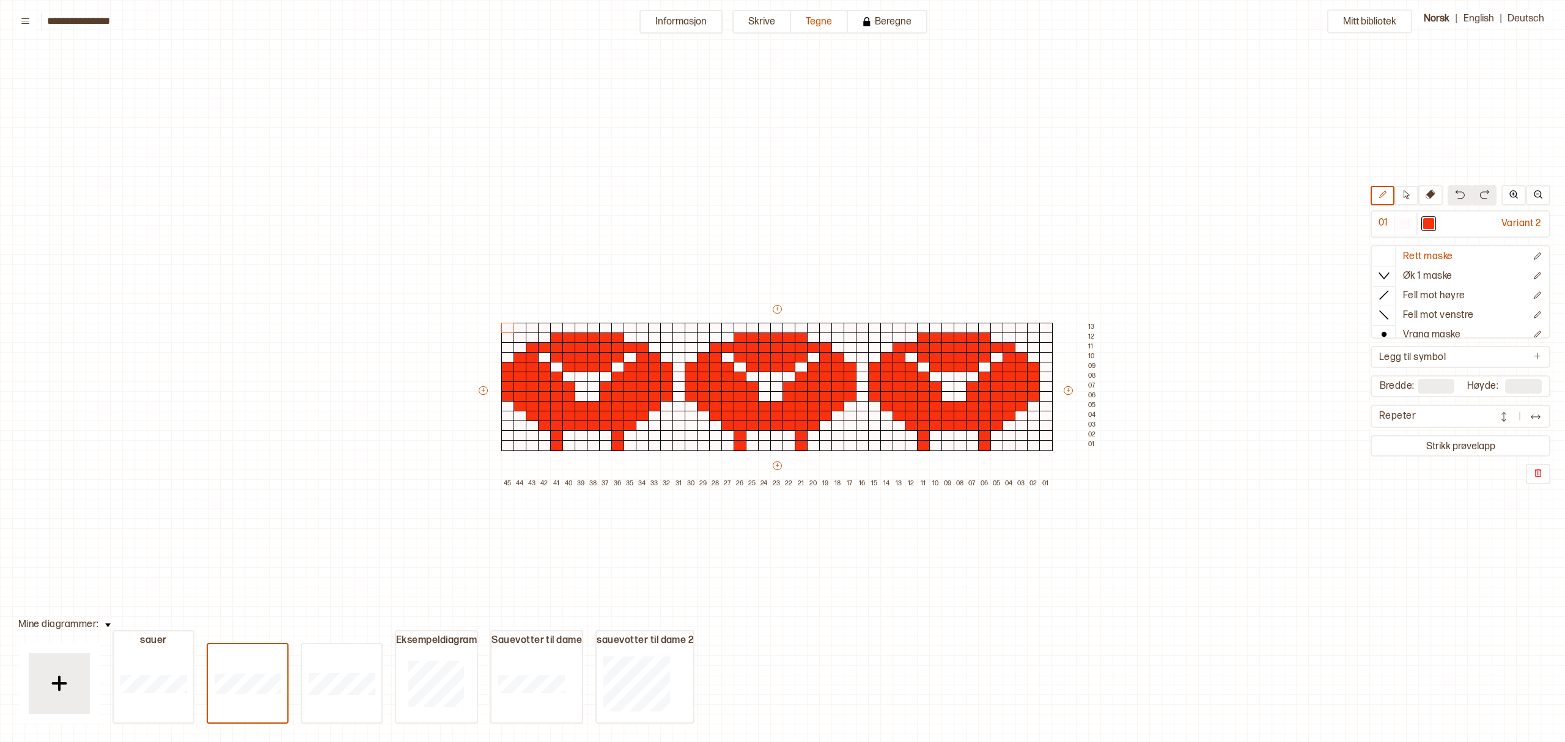
scroll to position [51, 221]
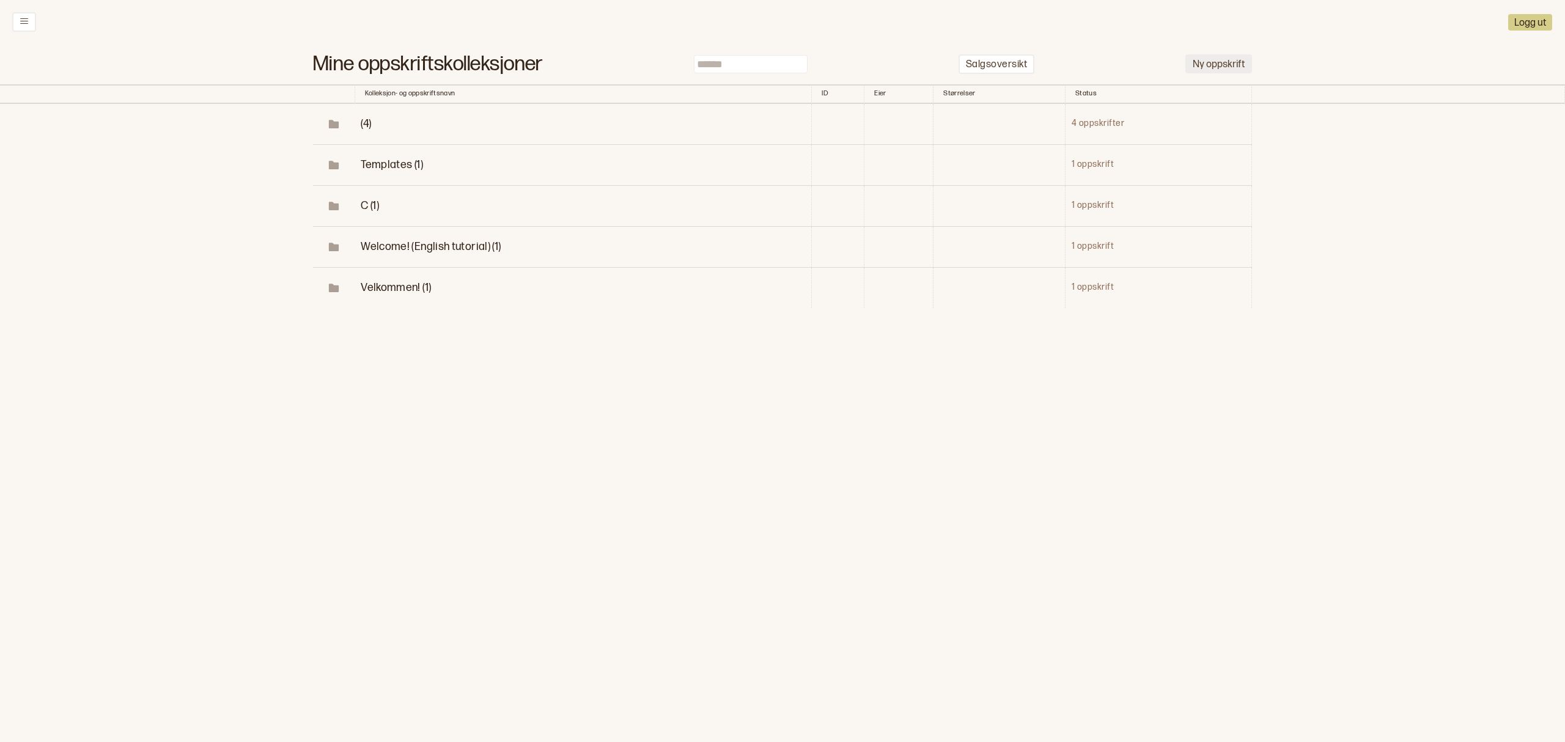
click at [1164, 59] on button "Ny oppskrift" at bounding box center [1218, 63] width 67 height 19
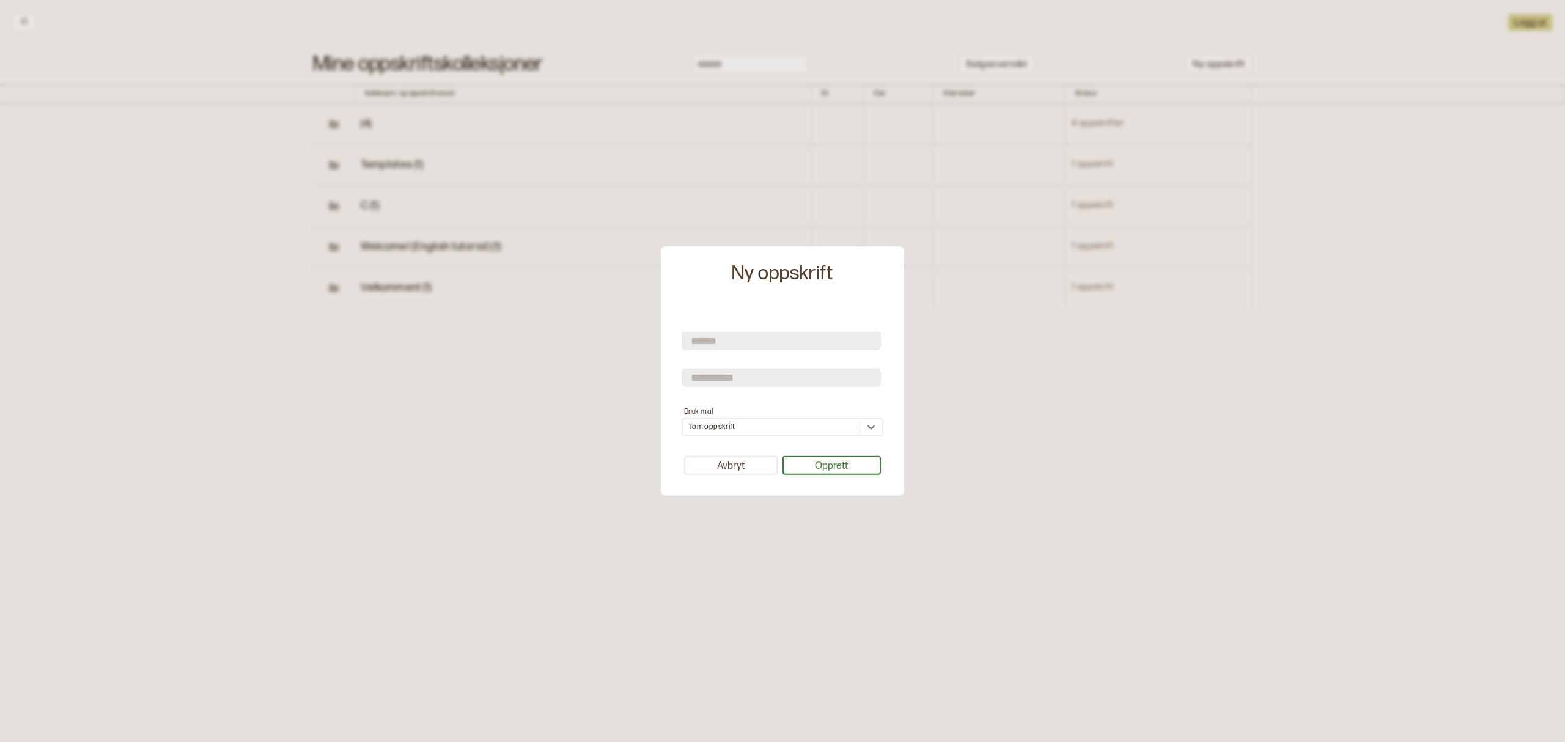
click at [707, 336] on input "text" at bounding box center [780, 340] width 199 height 18
type input "**********"
click at [869, 430] on icon at bounding box center [871, 427] width 12 height 12
click at [766, 473] on div "3828 - Sauevotter til herre" at bounding box center [782, 478] width 199 height 22
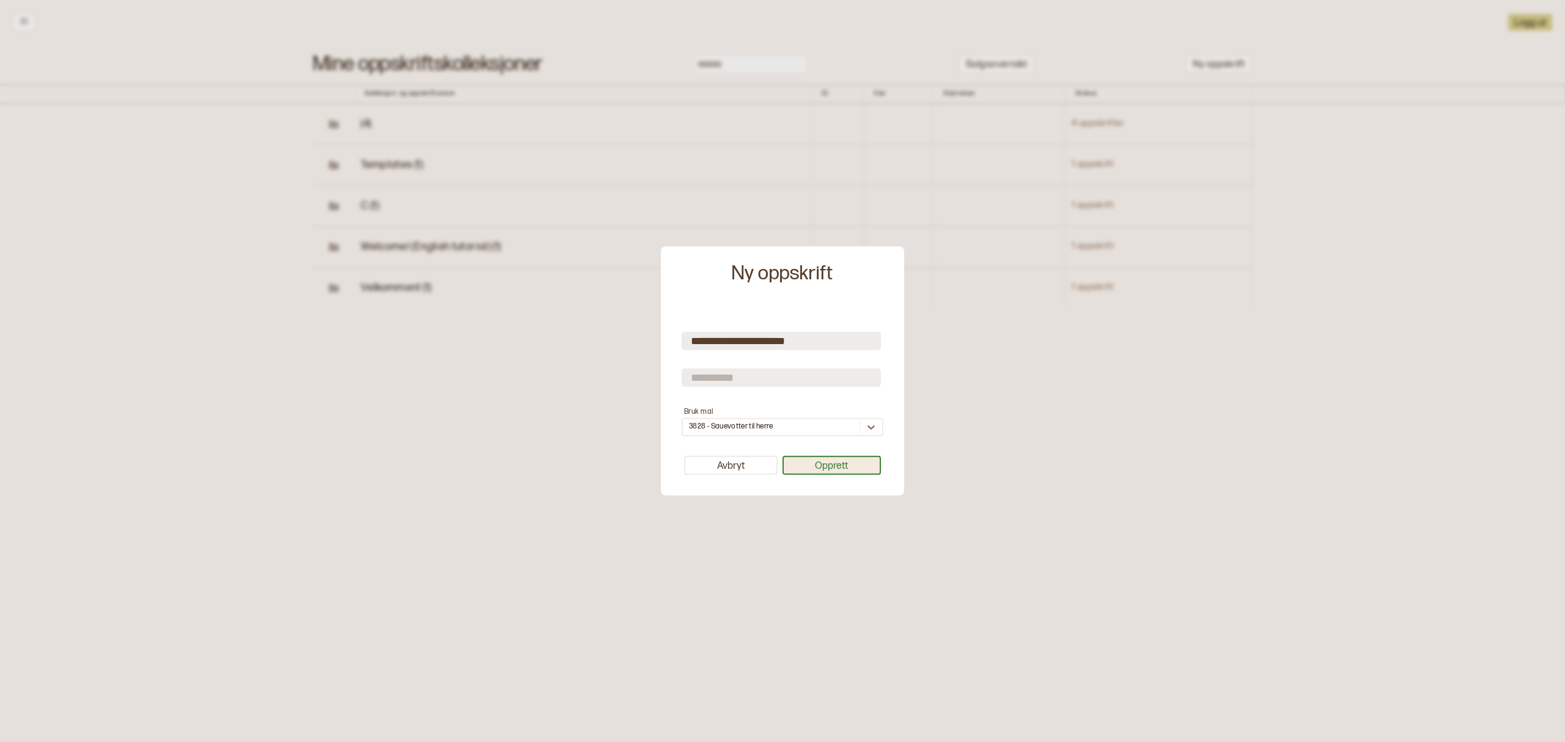
click at [854, 466] on button "Opprett" at bounding box center [831, 465] width 99 height 19
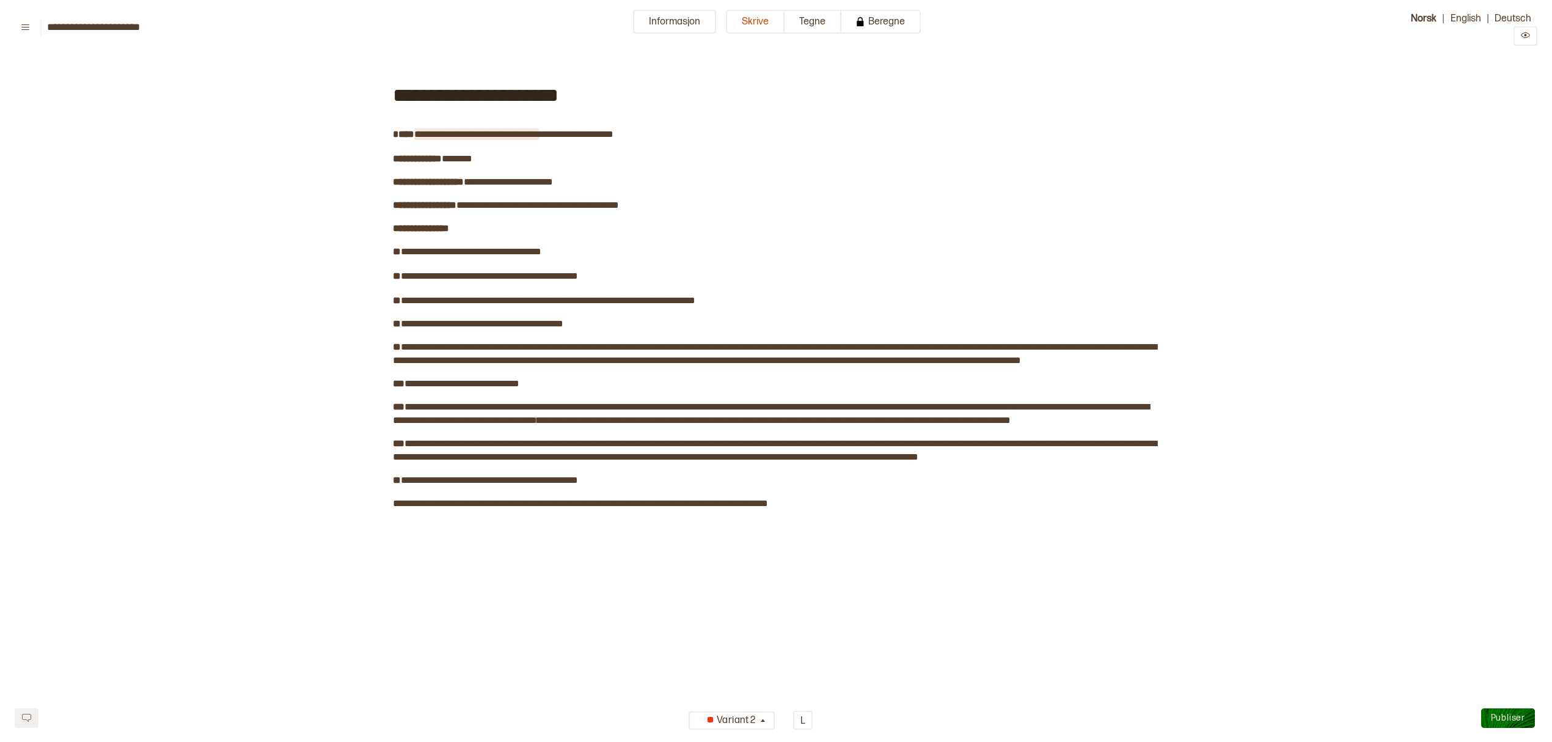
click at [423, 131] on span "**********" at bounding box center [476, 134] width 125 height 9
drag, startPoint x: 419, startPoint y: 130, endPoint x: 477, endPoint y: 130, distance: 58.1
click at [477, 130] on span "**********" at bounding box center [476, 134] width 125 height 9
click at [553, 182] on span "**********" at bounding box center [508, 181] width 89 height 9
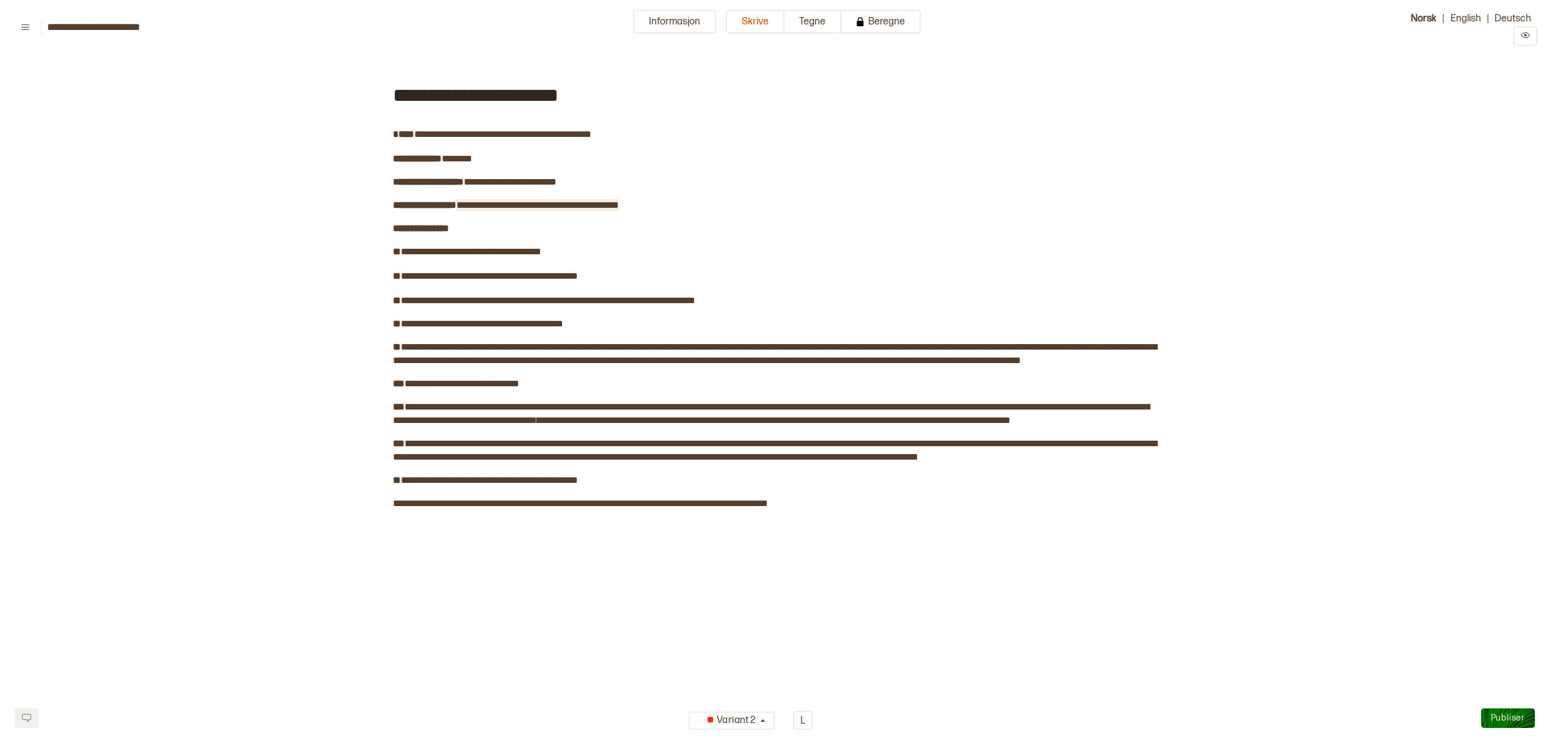
click at [464, 201] on span "**********" at bounding box center [538, 204] width 163 height 9
click at [607, 202] on span "**********" at bounding box center [541, 204] width 155 height 9
click at [451, 250] on span "**********" at bounding box center [471, 251] width 141 height 9
click at [541, 248] on span "**********" at bounding box center [471, 251] width 141 height 9
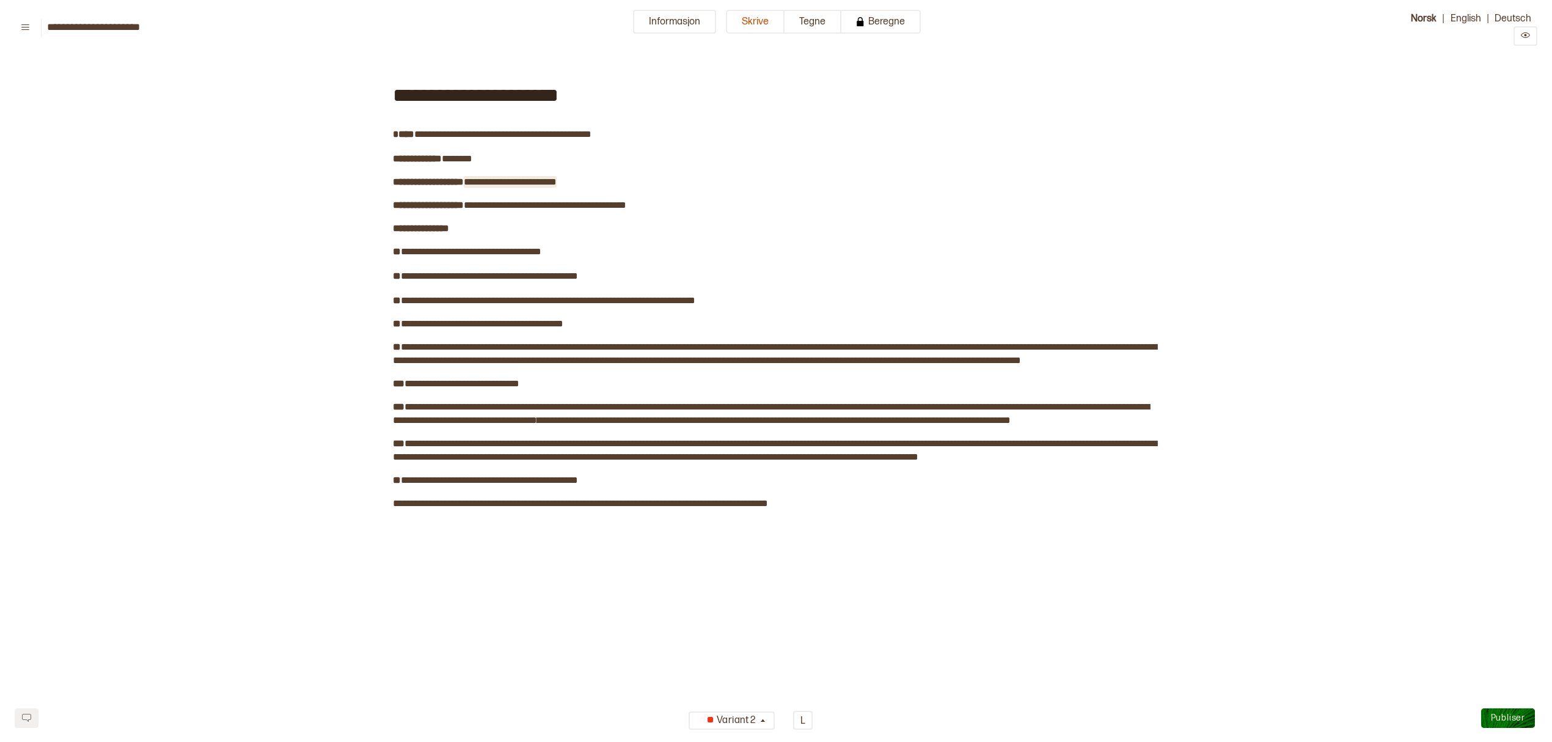
click at [557, 182] on span "**********" at bounding box center [510, 181] width 93 height 9
drag, startPoint x: 475, startPoint y: 273, endPoint x: 486, endPoint y: 274, distance: 11.8
click at [486, 274] on span "**********" at bounding box center [512, 275] width 133 height 9
click at [430, 301] on span "**********" at bounding box center [548, 300] width 295 height 9
drag, startPoint x: 428, startPoint y: 299, endPoint x: 464, endPoint y: 296, distance: 36.7
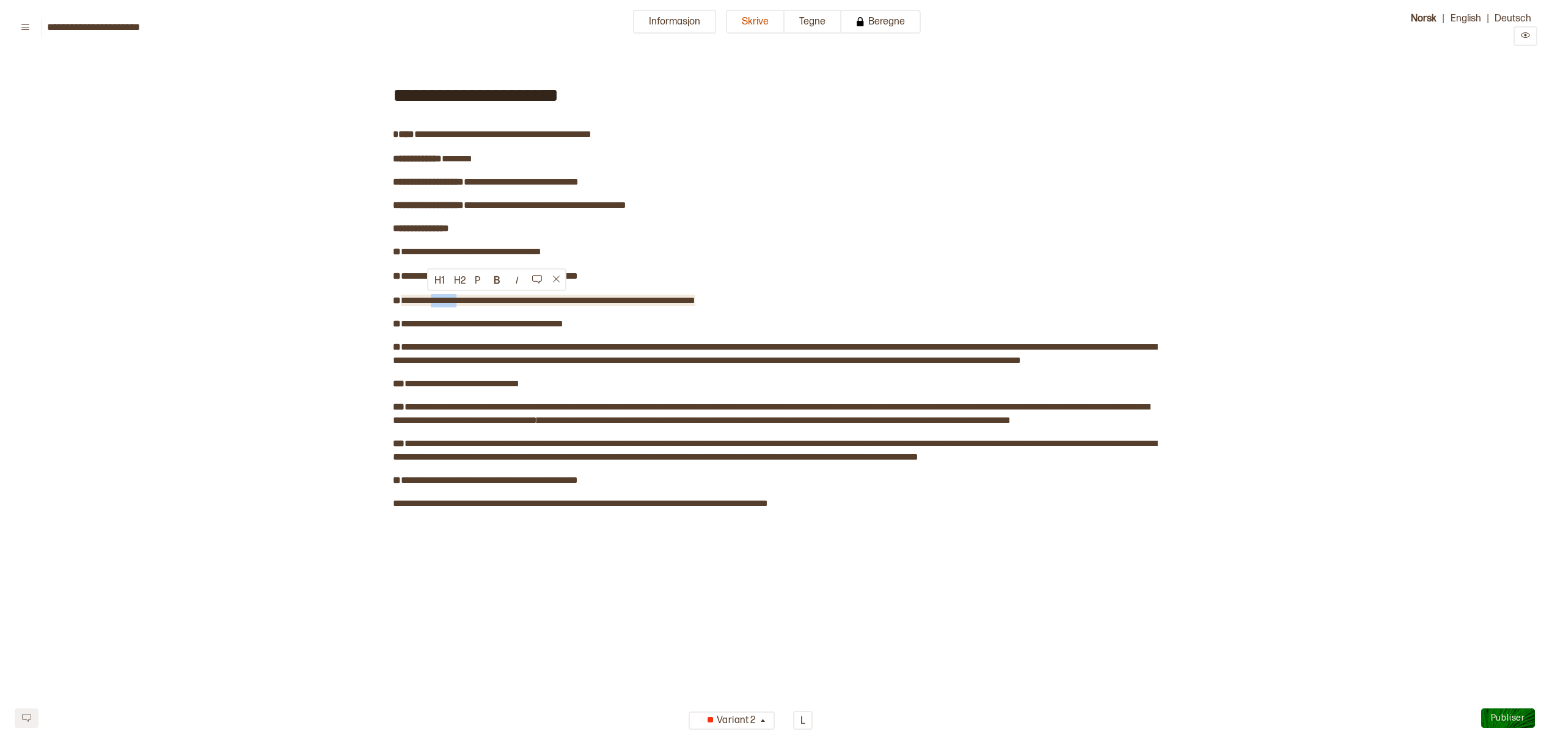
click at [464, 296] on span "**********" at bounding box center [548, 300] width 295 height 9
drag, startPoint x: 399, startPoint y: 299, endPoint x: 758, endPoint y: 296, distance: 359.4
click at [695, 296] on span "**********" at bounding box center [548, 300] width 295 height 9
click at [473, 282] on button "B" at bounding box center [470, 280] width 20 height 20
click at [807, 18] on button "Tegne" at bounding box center [813, 22] width 57 height 24
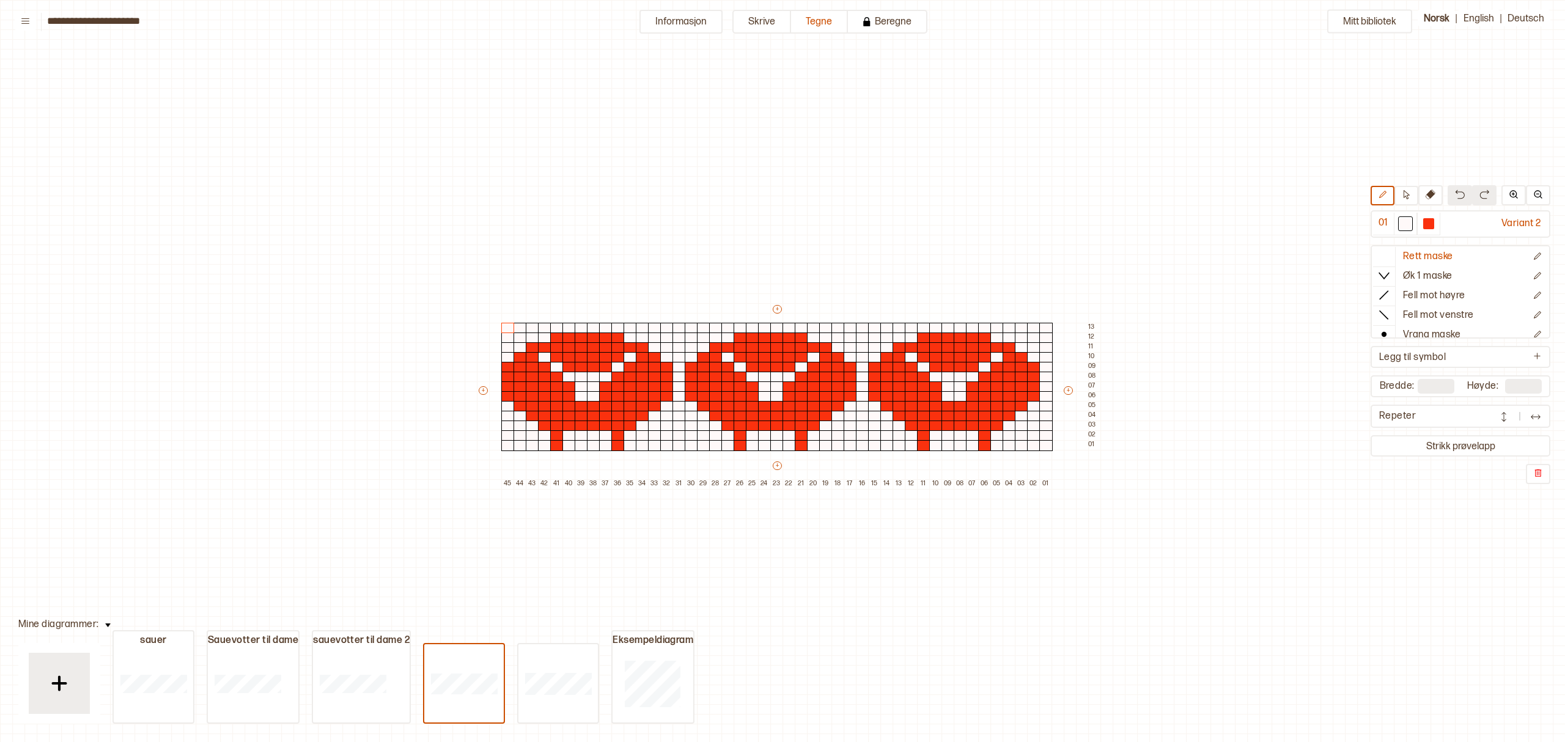
scroll to position [51, 221]
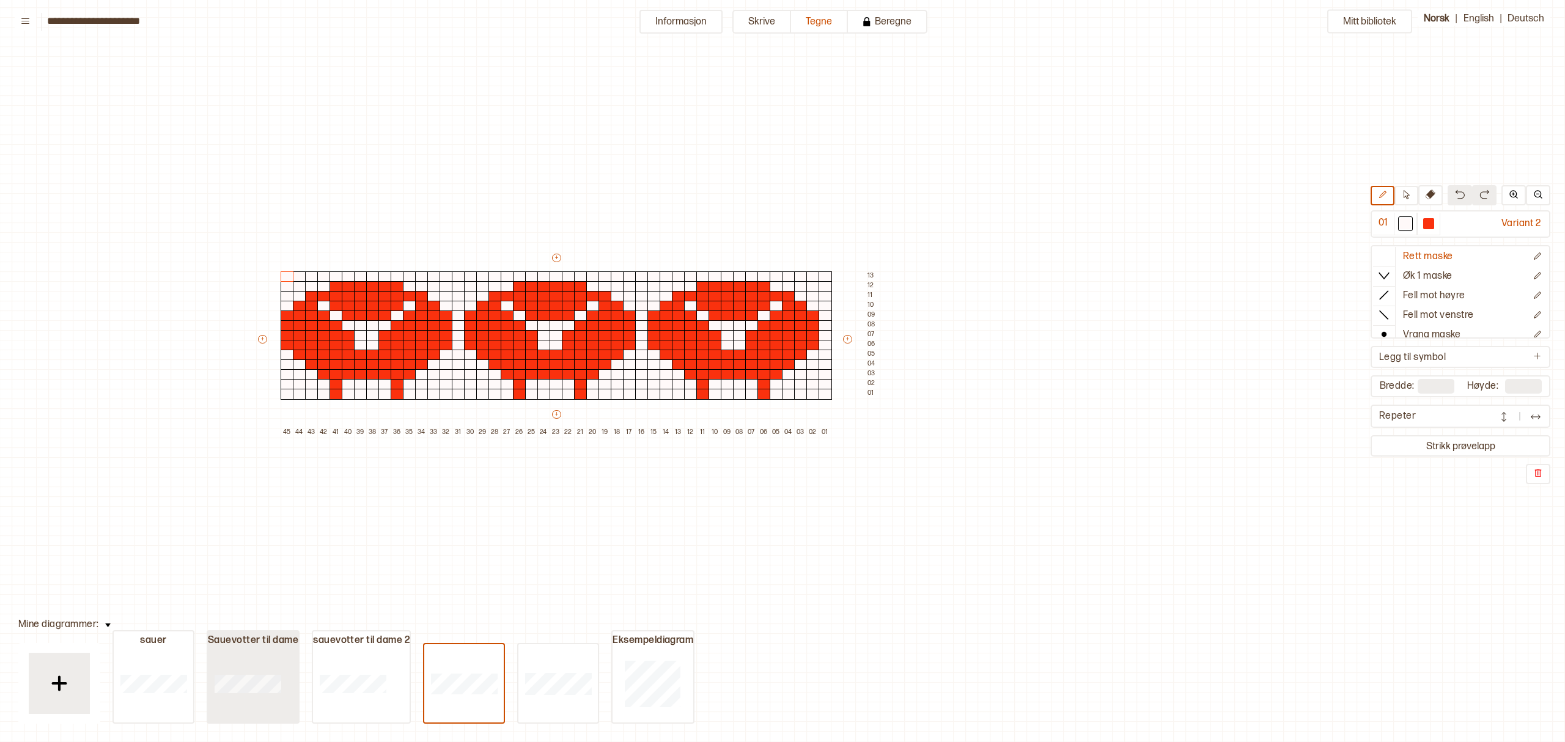
type input "**"
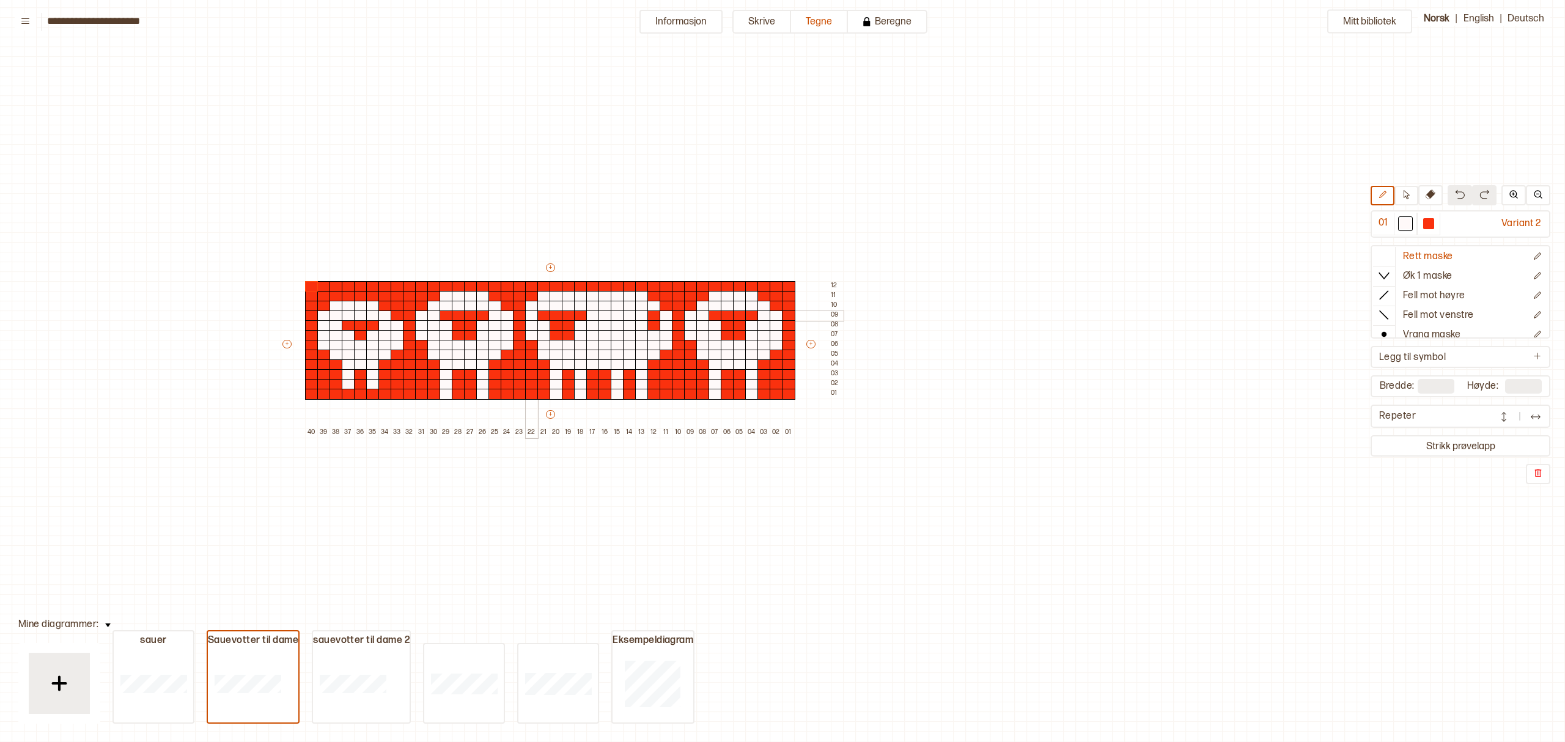
click at [530, 314] on div at bounding box center [531, 315] width 13 height 11
drag, startPoint x: 310, startPoint y: 281, endPoint x: 485, endPoint y: 401, distance: 211.4
click at [485, 401] on div "+ + + + 40 39 38 37 36 35 34 33 32 31 30 29 28 27 26 25 24 23 22 21 20 19 18 17…" at bounding box center [562, 350] width 562 height 176
click at [1464, 189] on img at bounding box center [1459, 194] width 10 height 10
click at [1463, 189] on img at bounding box center [1459, 194] width 10 height 10
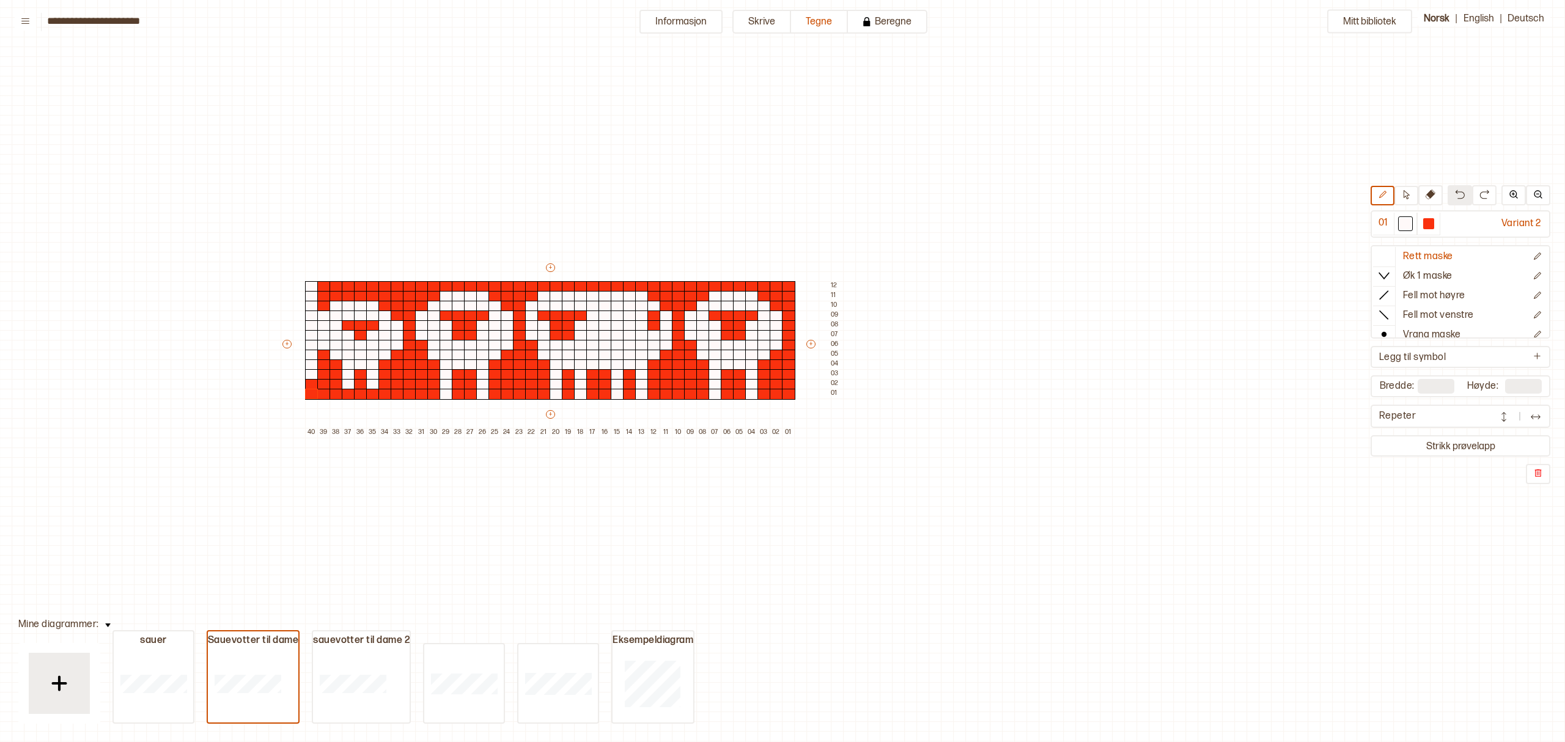
click at [1463, 188] on button at bounding box center [1459, 195] width 24 height 20
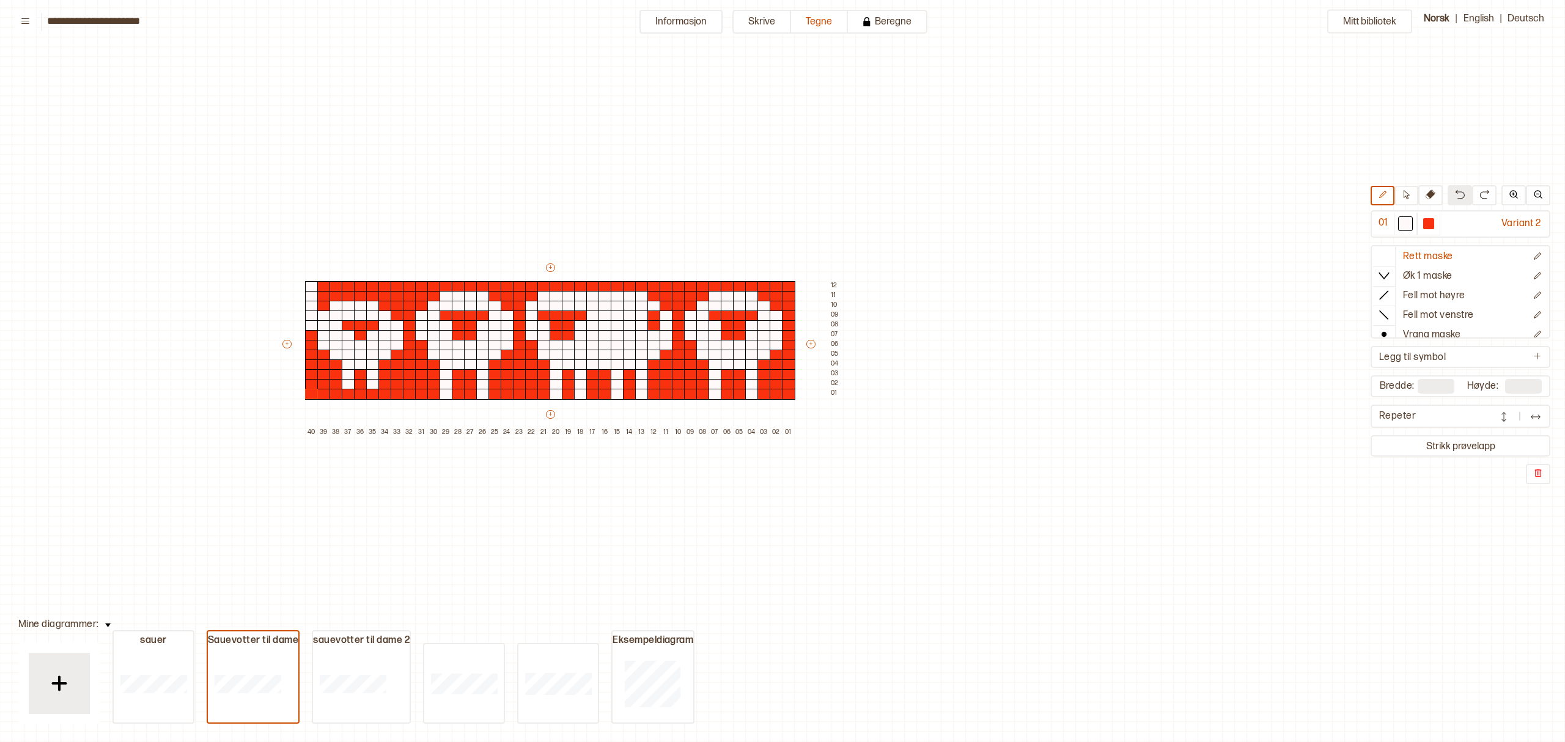
click at [1463, 188] on button at bounding box center [1459, 195] width 24 height 20
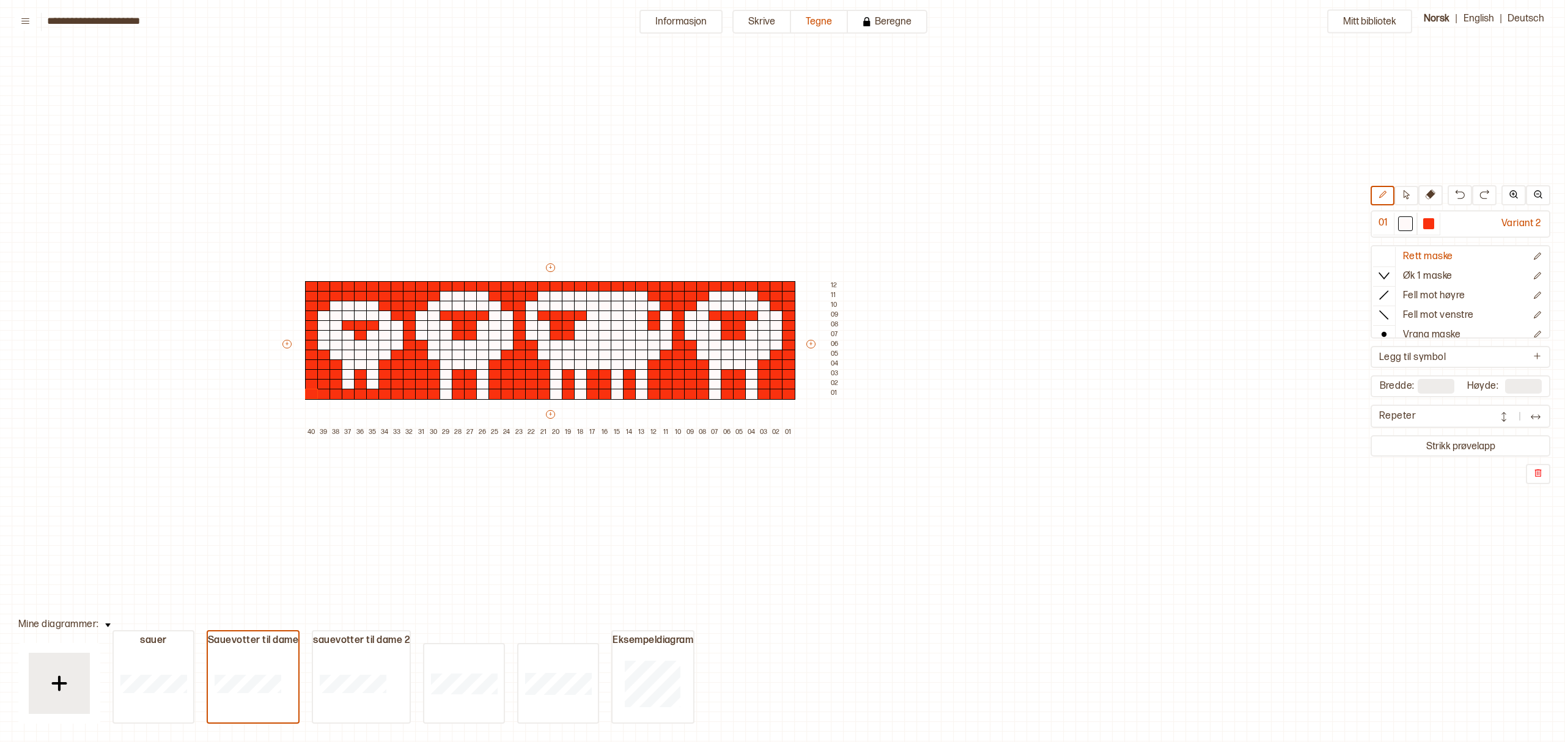
click at [1505, 414] on img at bounding box center [1503, 417] width 12 height 12
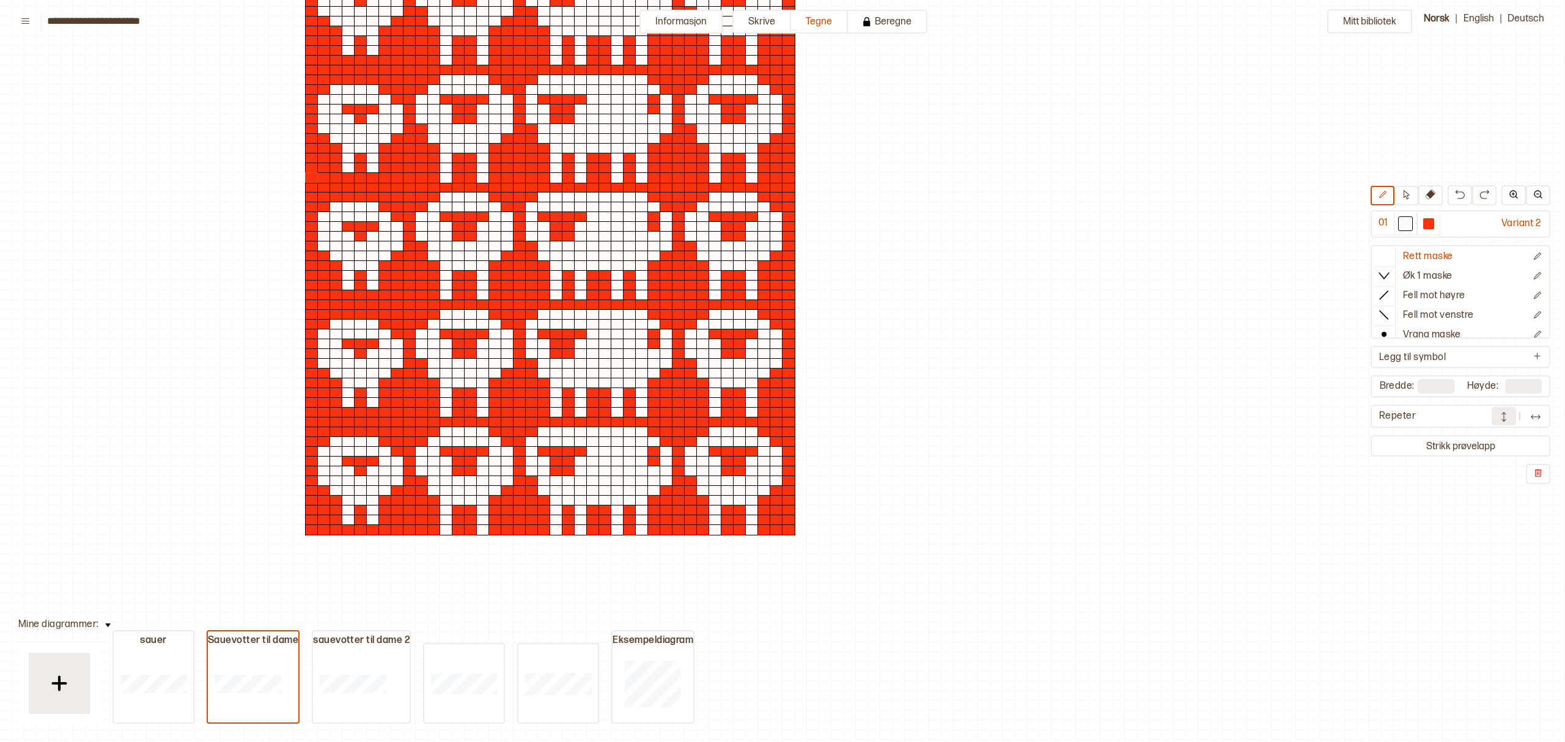
scroll to position [244, 221]
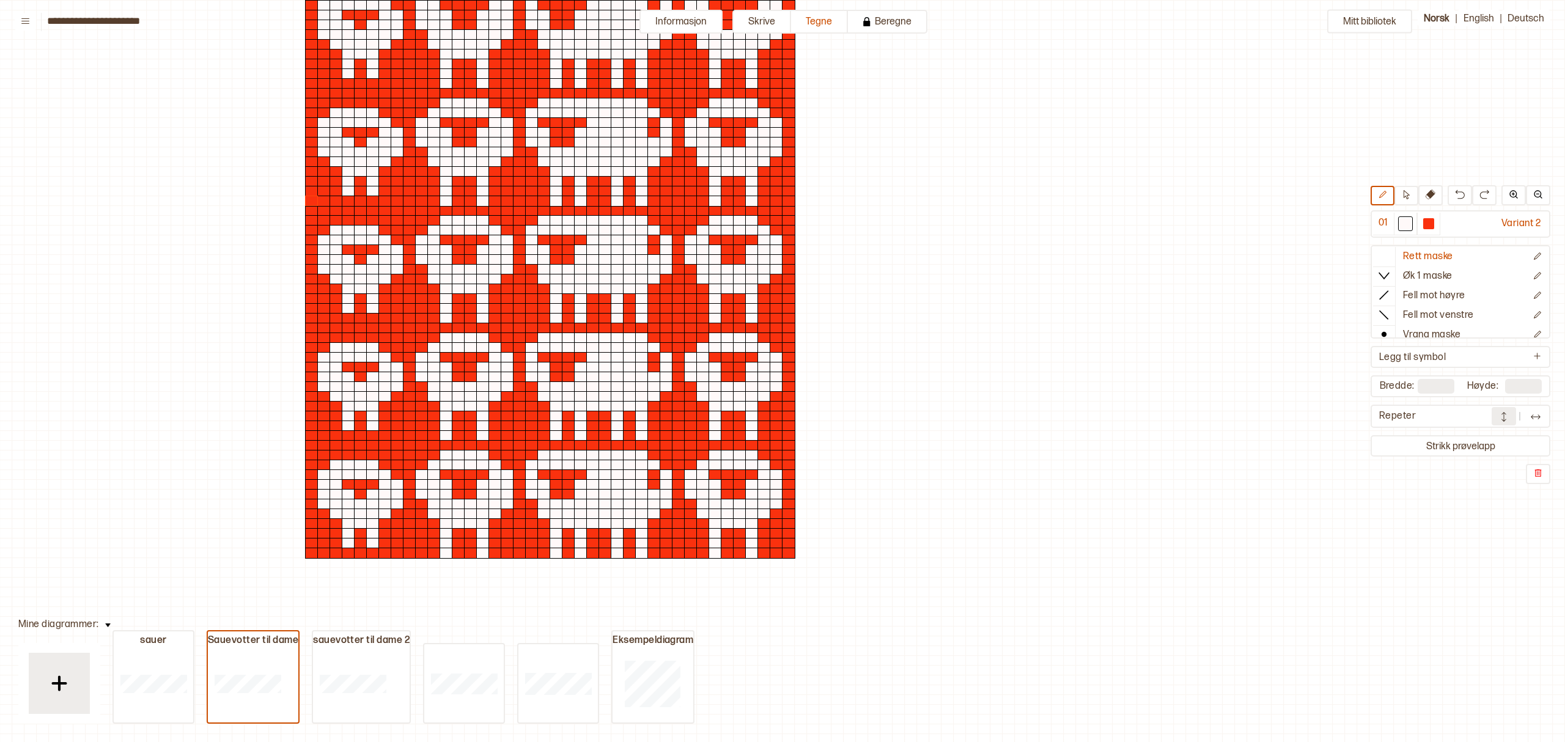
click at [860, 413] on div "Mitt bibliotek 01 Variant 2 Rett maske Øk 1 maske Fell mot høyre Fell mot venst…" at bounding box center [1343, 498] width 3129 height 1484
click at [1524, 385] on input "**" at bounding box center [1523, 386] width 37 height 15
drag, startPoint x: 1524, startPoint y: 385, endPoint x: 1497, endPoint y: 380, distance: 26.7
click at [1497, 380] on div "Høyde: **" at bounding box center [1504, 386] width 75 height 15
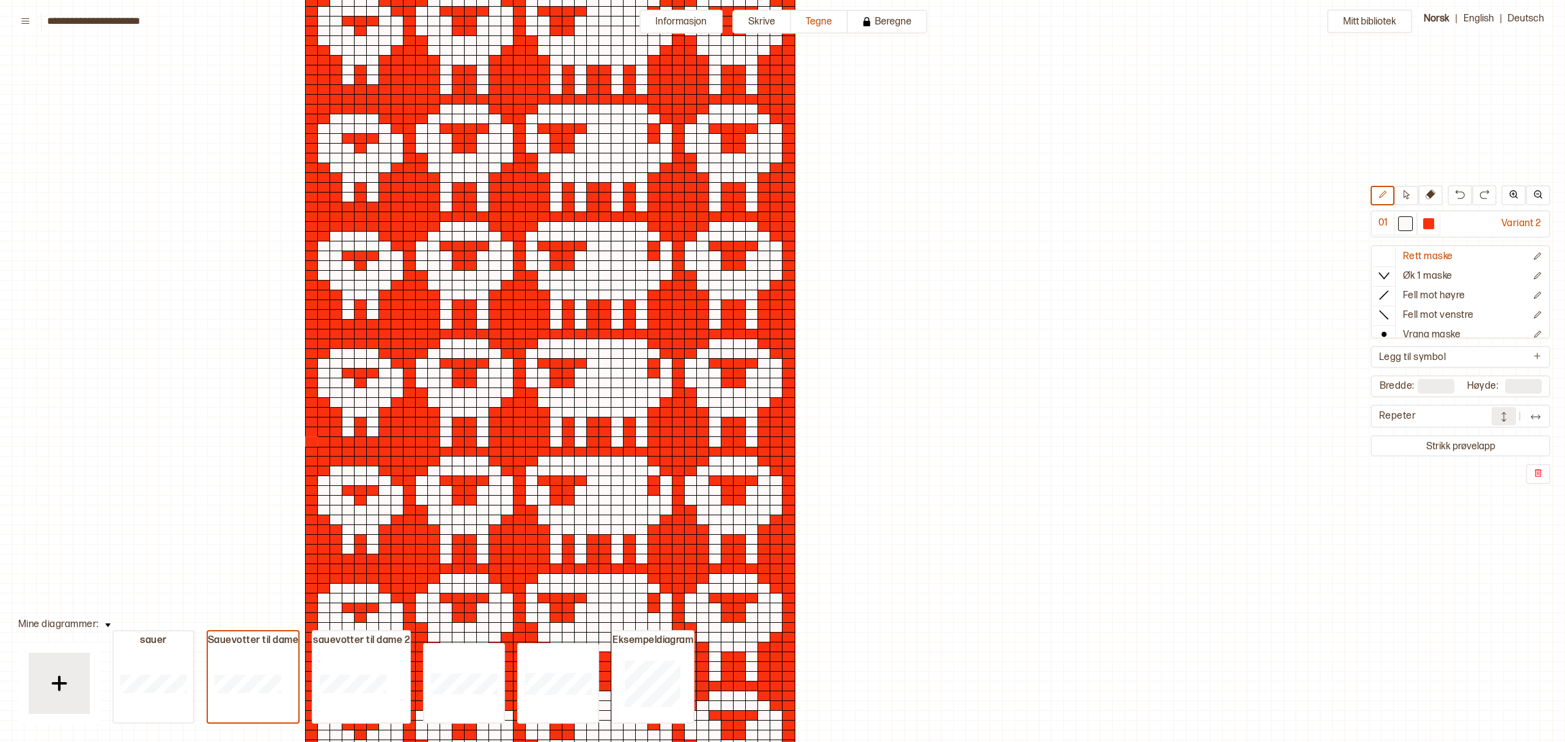
scroll to position [0, 221]
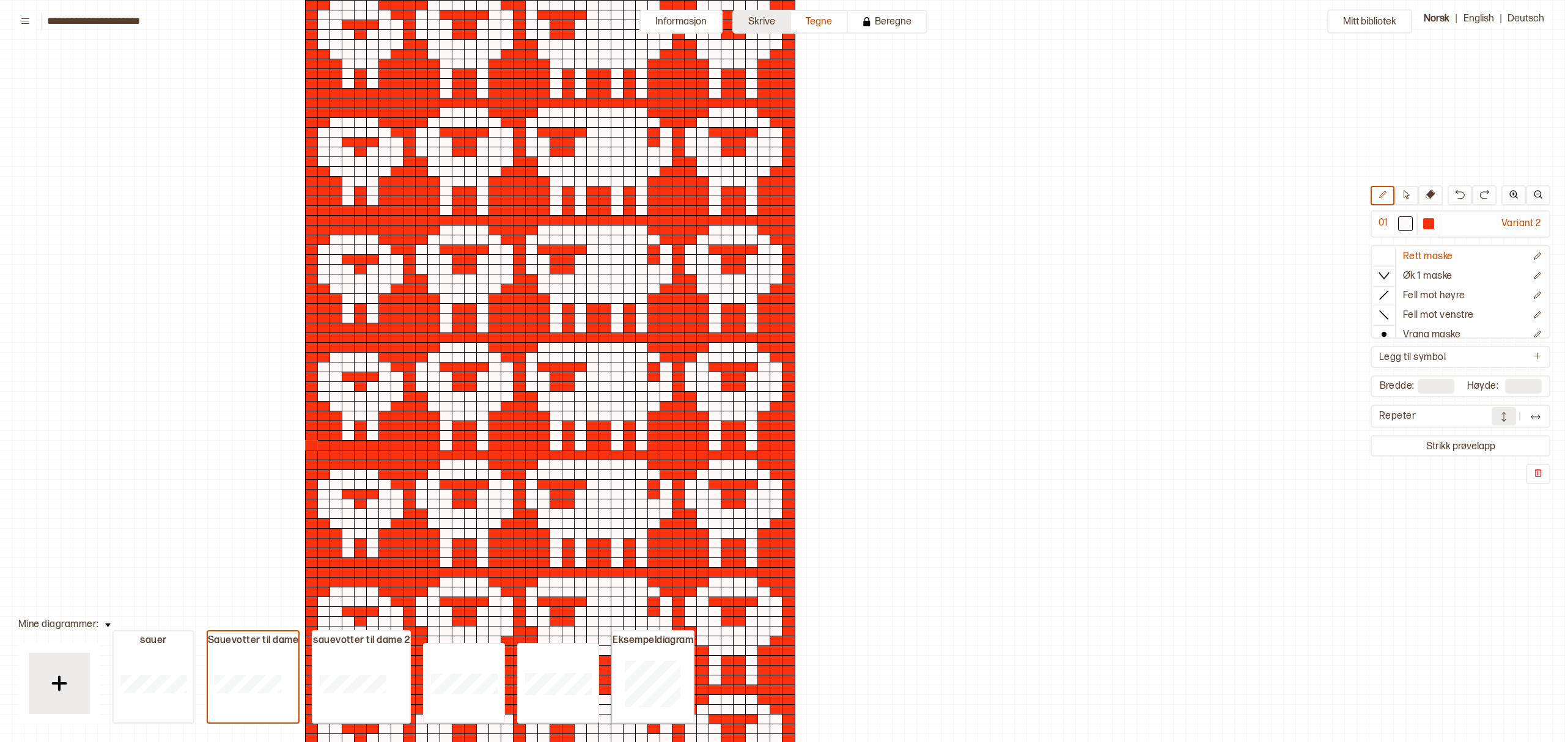
click at [764, 20] on button "Skrive" at bounding box center [761, 22] width 59 height 24
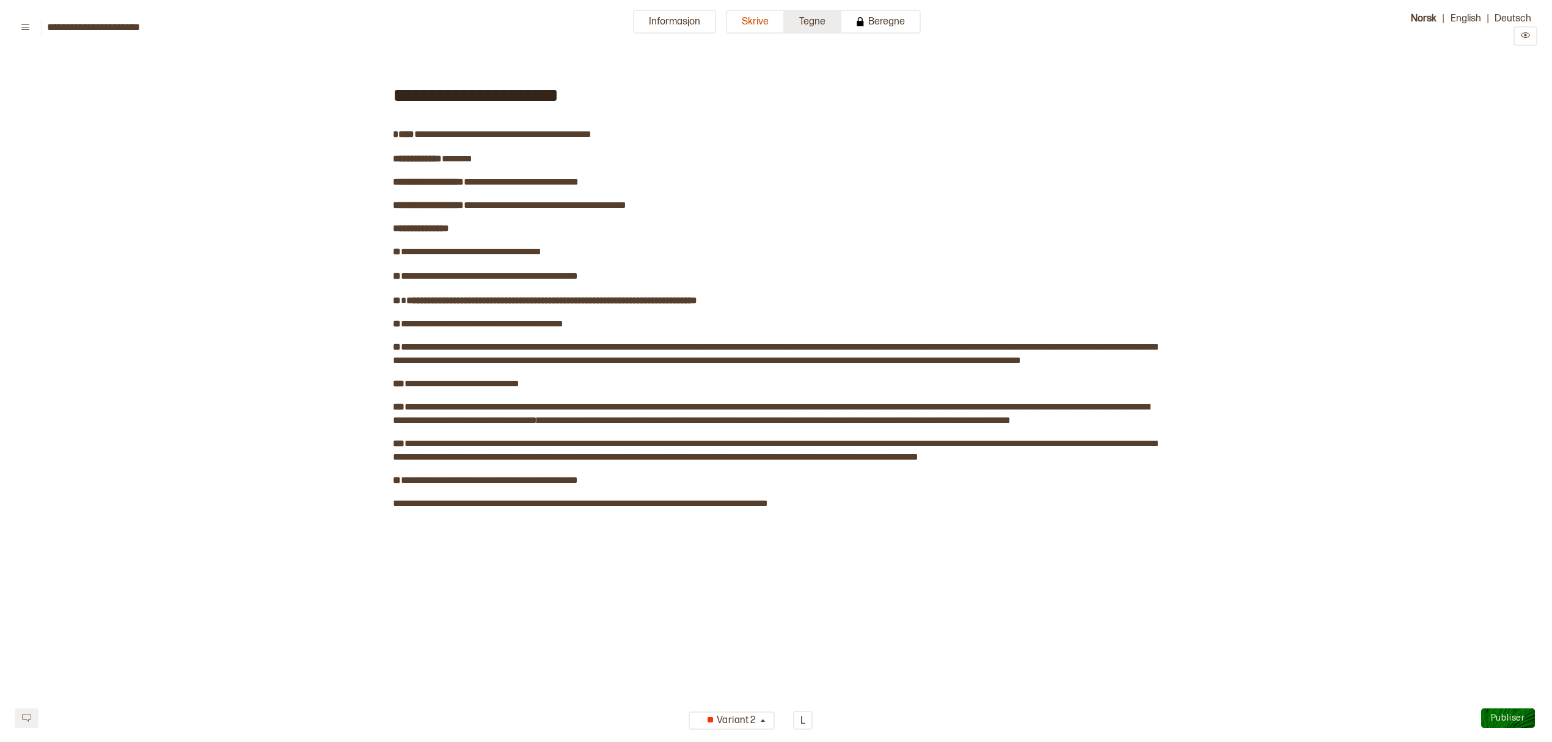
click at [810, 20] on button "Tegne" at bounding box center [813, 22] width 57 height 24
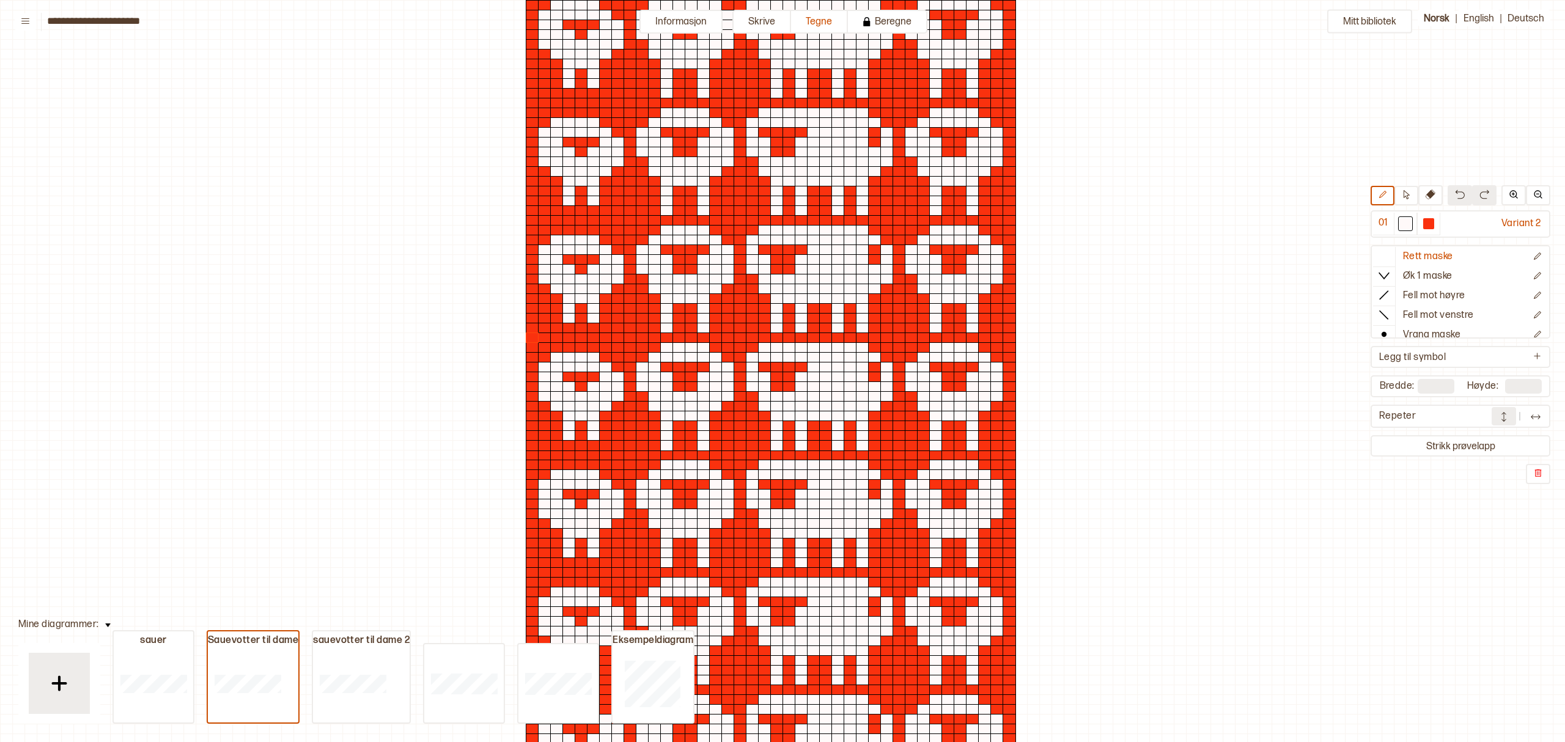
scroll to position [37, 6]
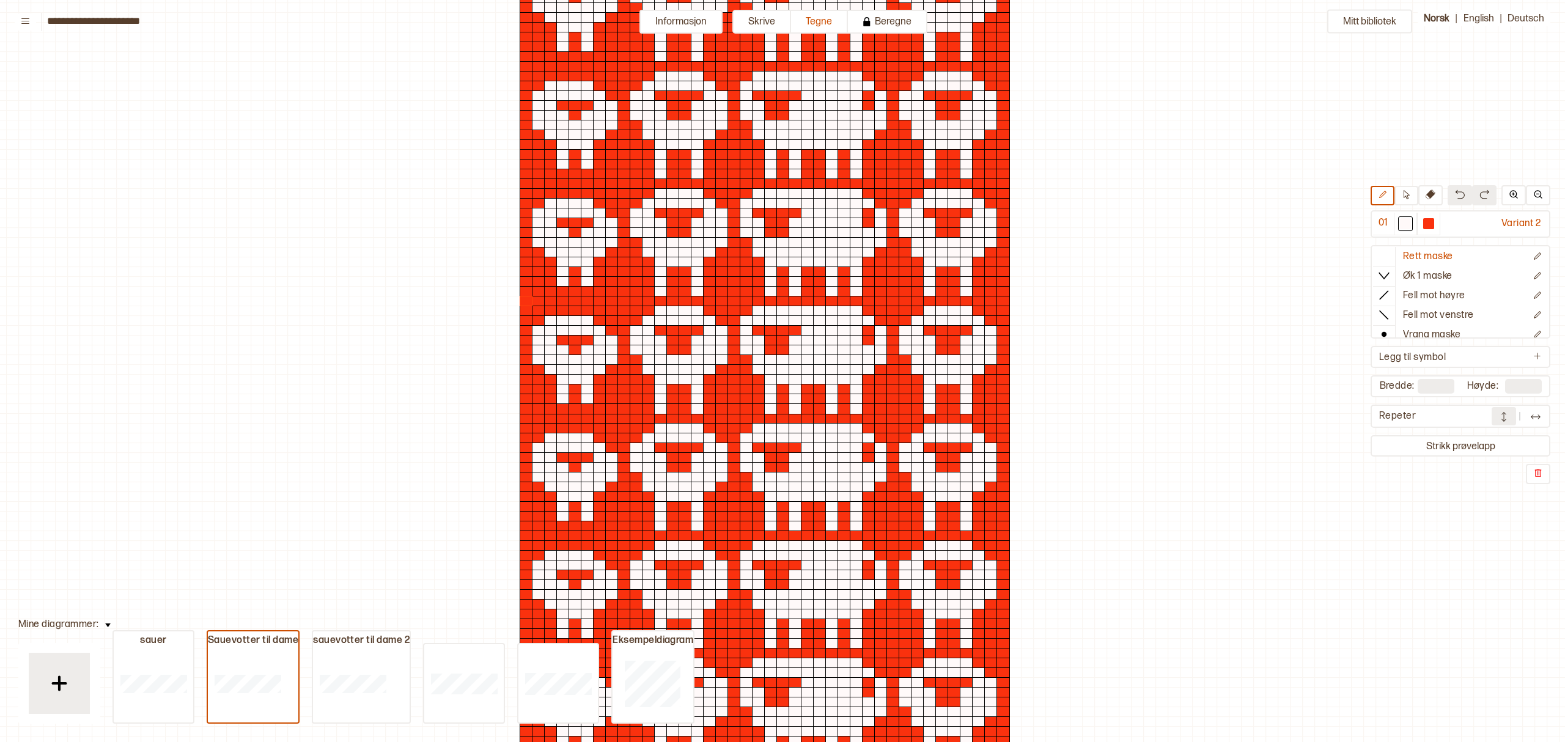
click at [1535, 416] on img at bounding box center [1535, 417] width 12 height 12
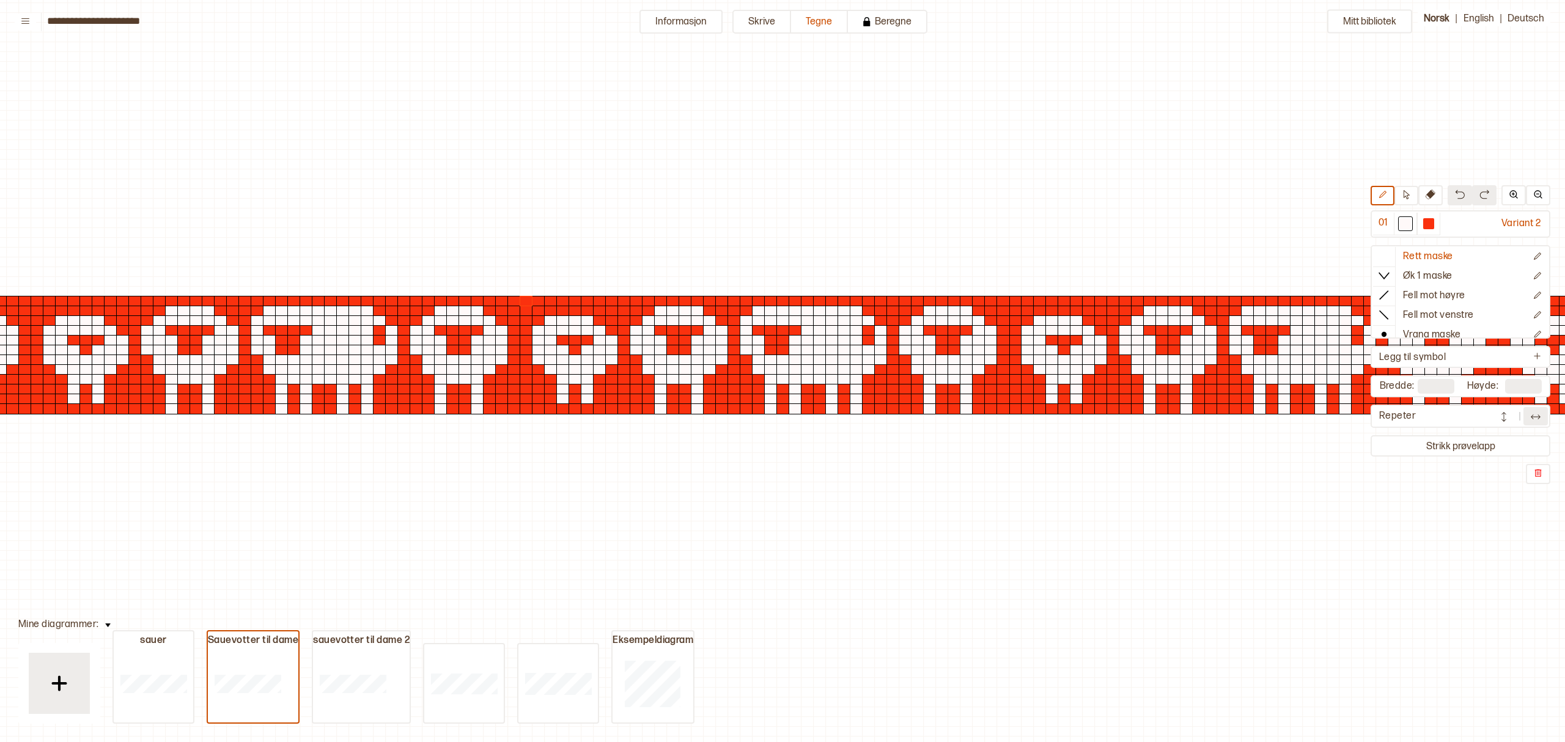
click at [1502, 411] on img at bounding box center [1503, 417] width 12 height 12
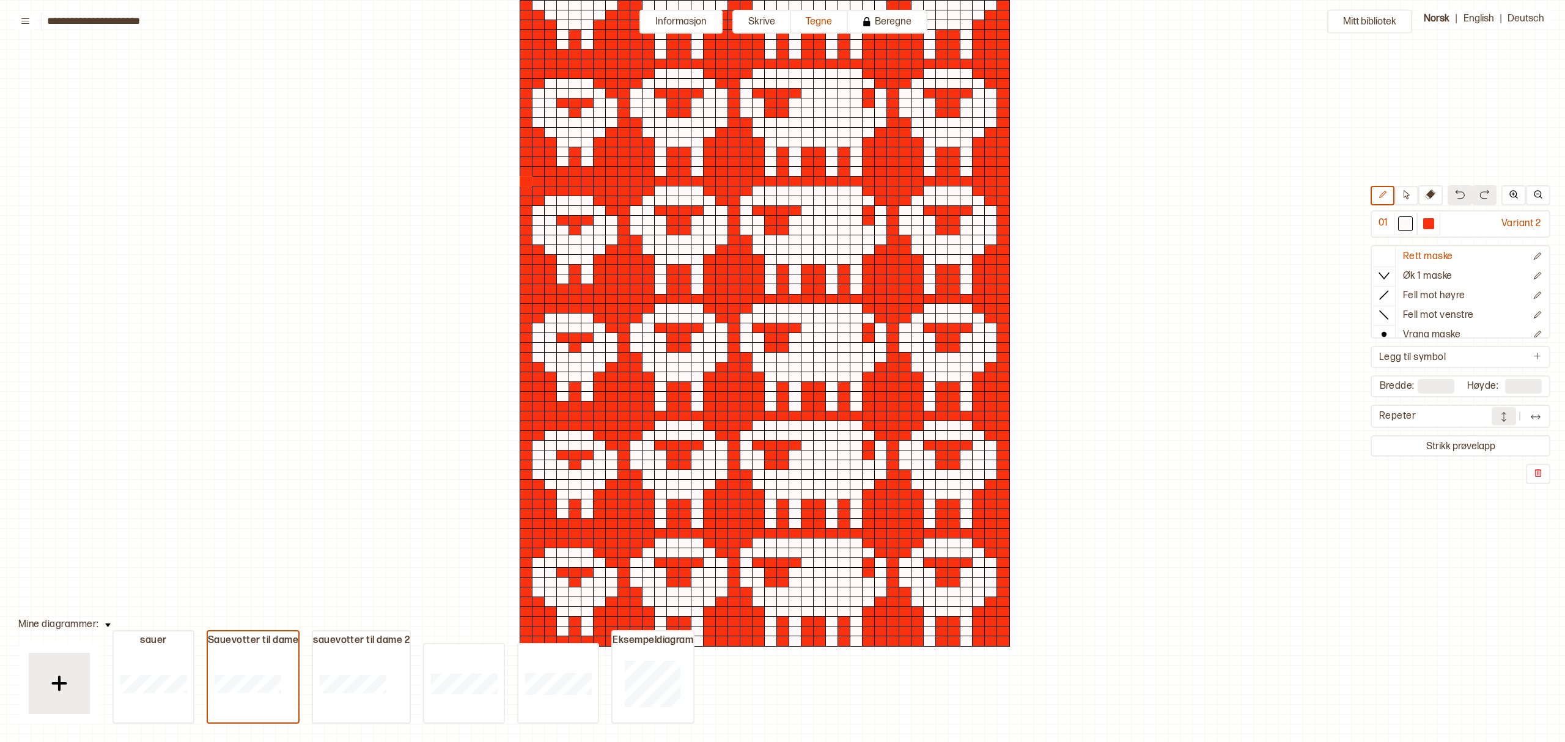
scroll to position [0, 6]
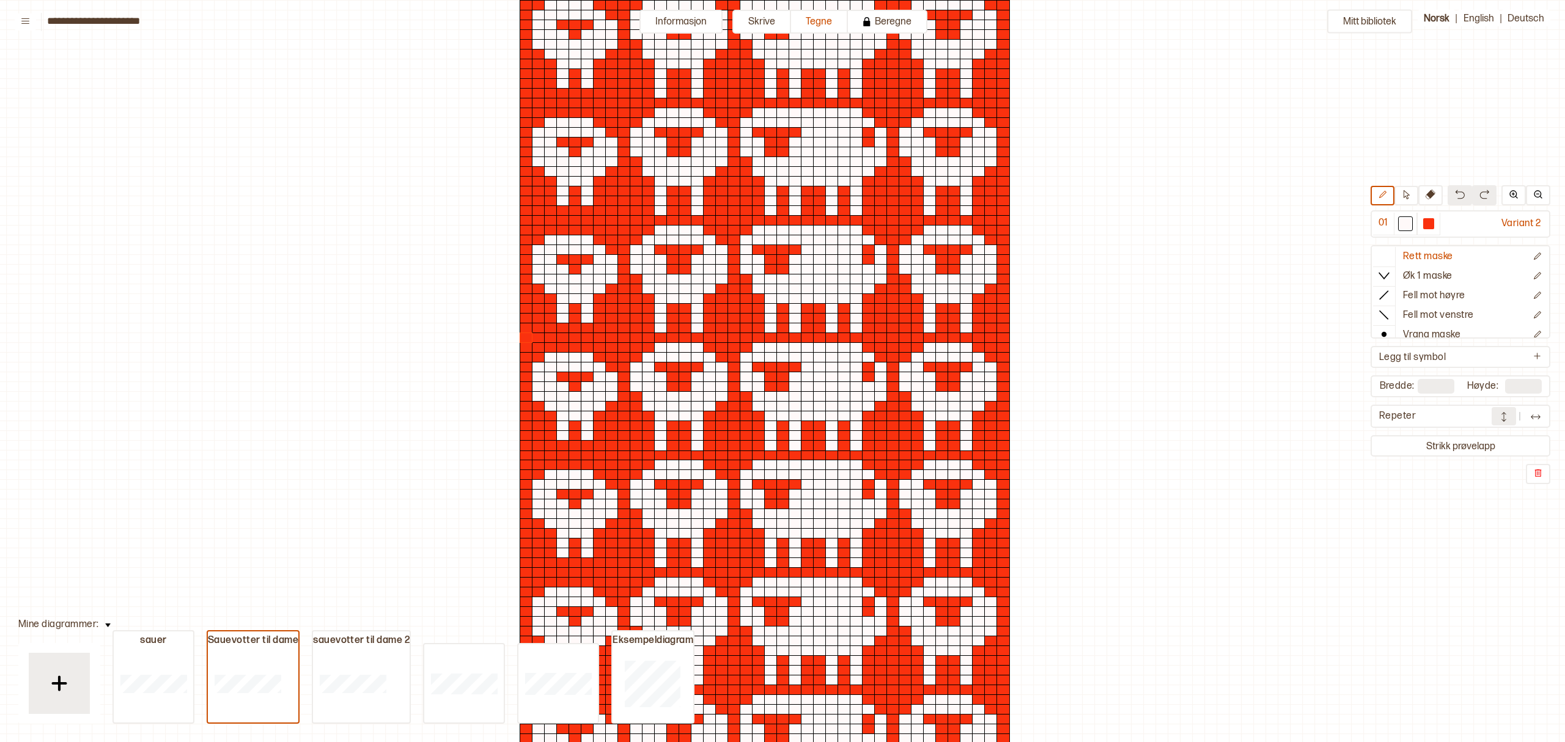
click at [966, 326] on div at bounding box center [965, 328] width 13 height 11
click at [1539, 416] on img at bounding box center [1535, 417] width 12 height 12
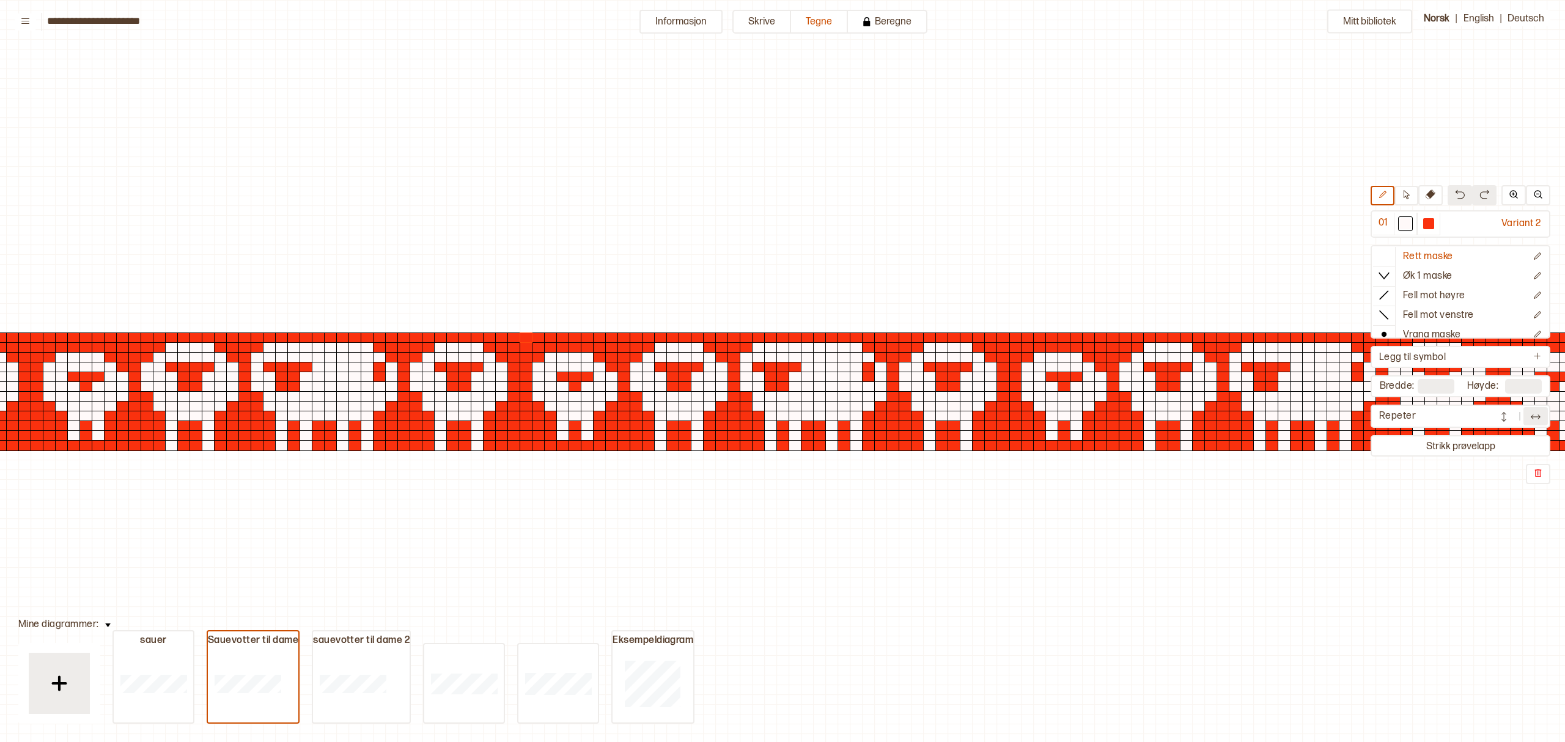
click at [1506, 411] on img at bounding box center [1503, 417] width 12 height 12
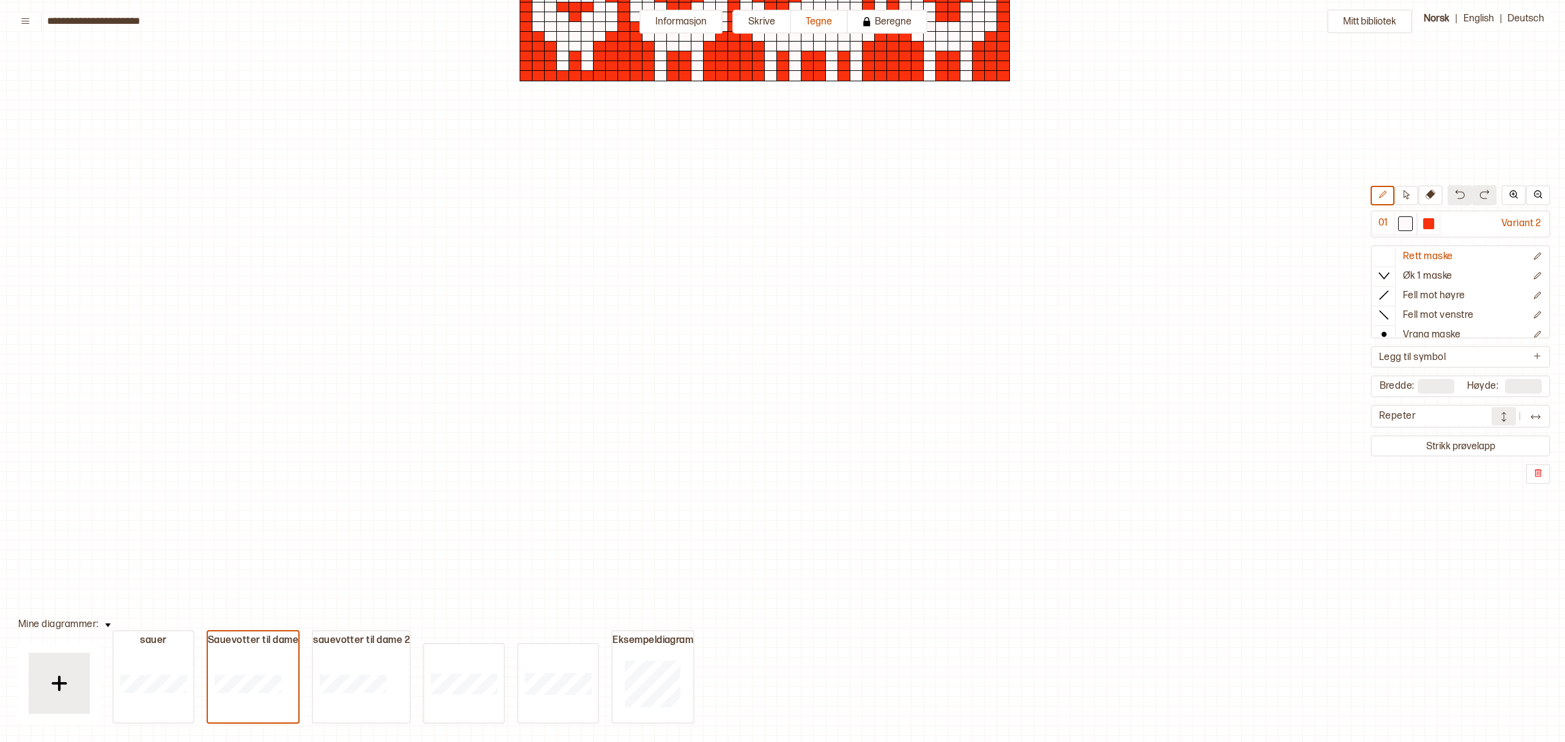
scroll to position [730, 6]
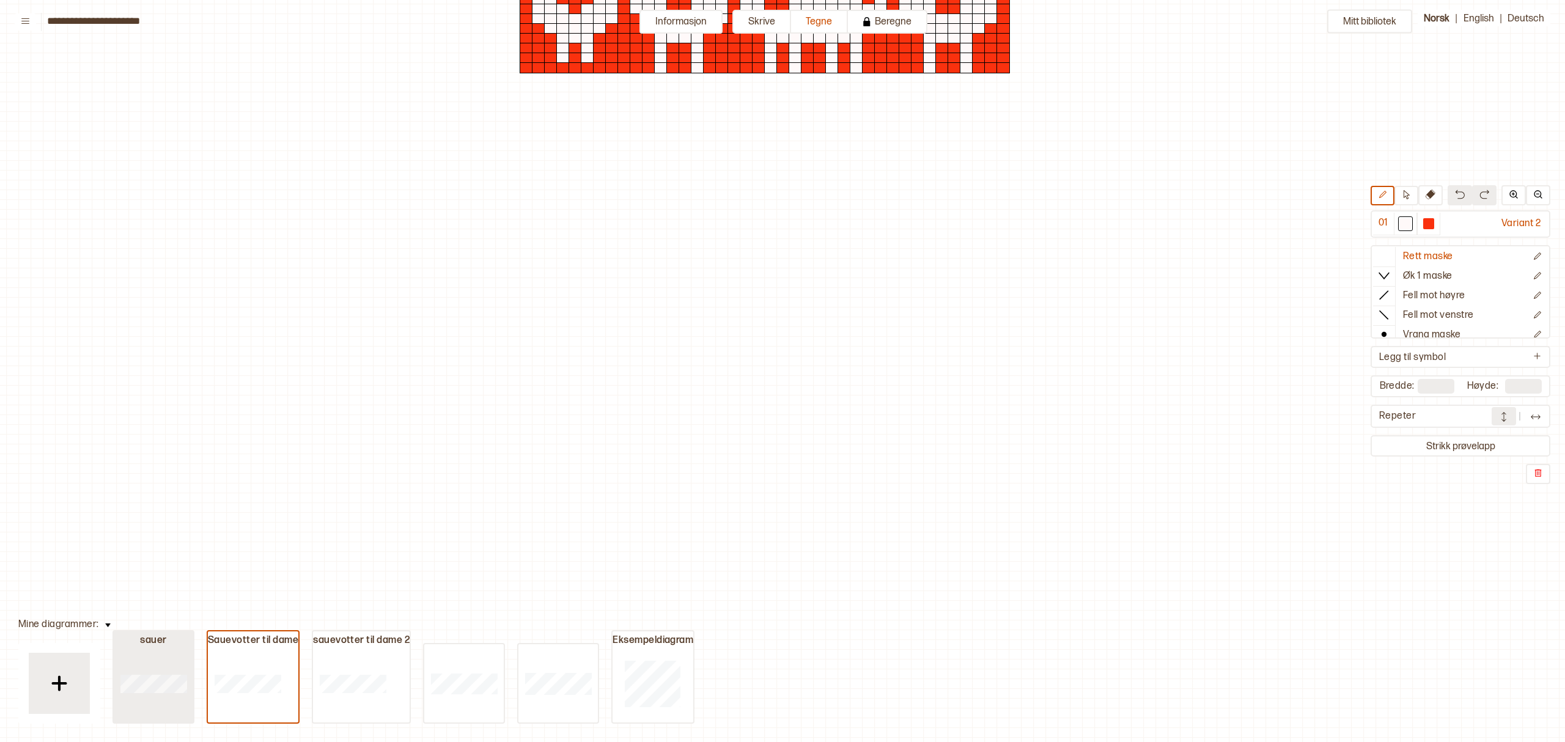
click at [165, 659] on div at bounding box center [153, 683] width 79 height 78
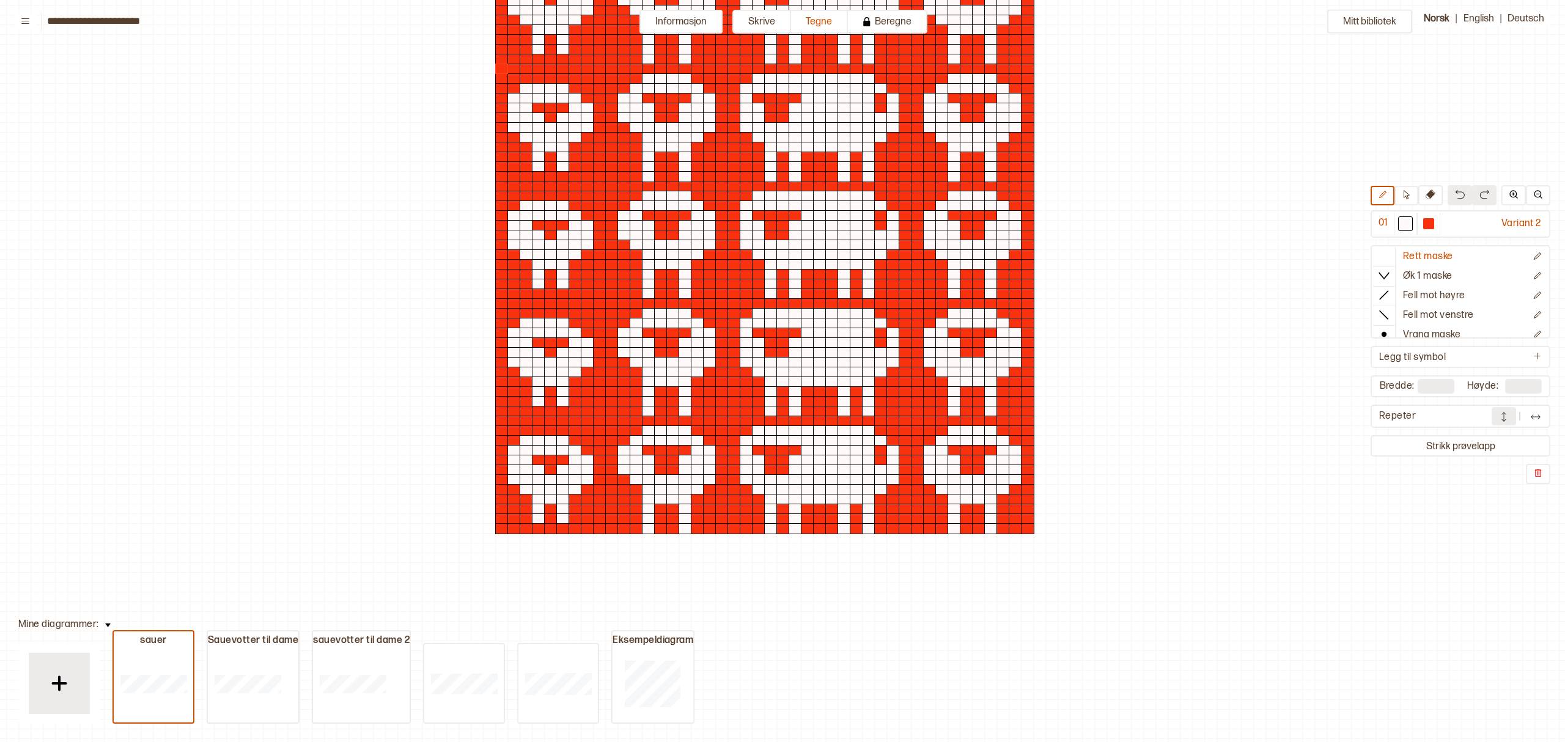
scroll to position [241, 6]
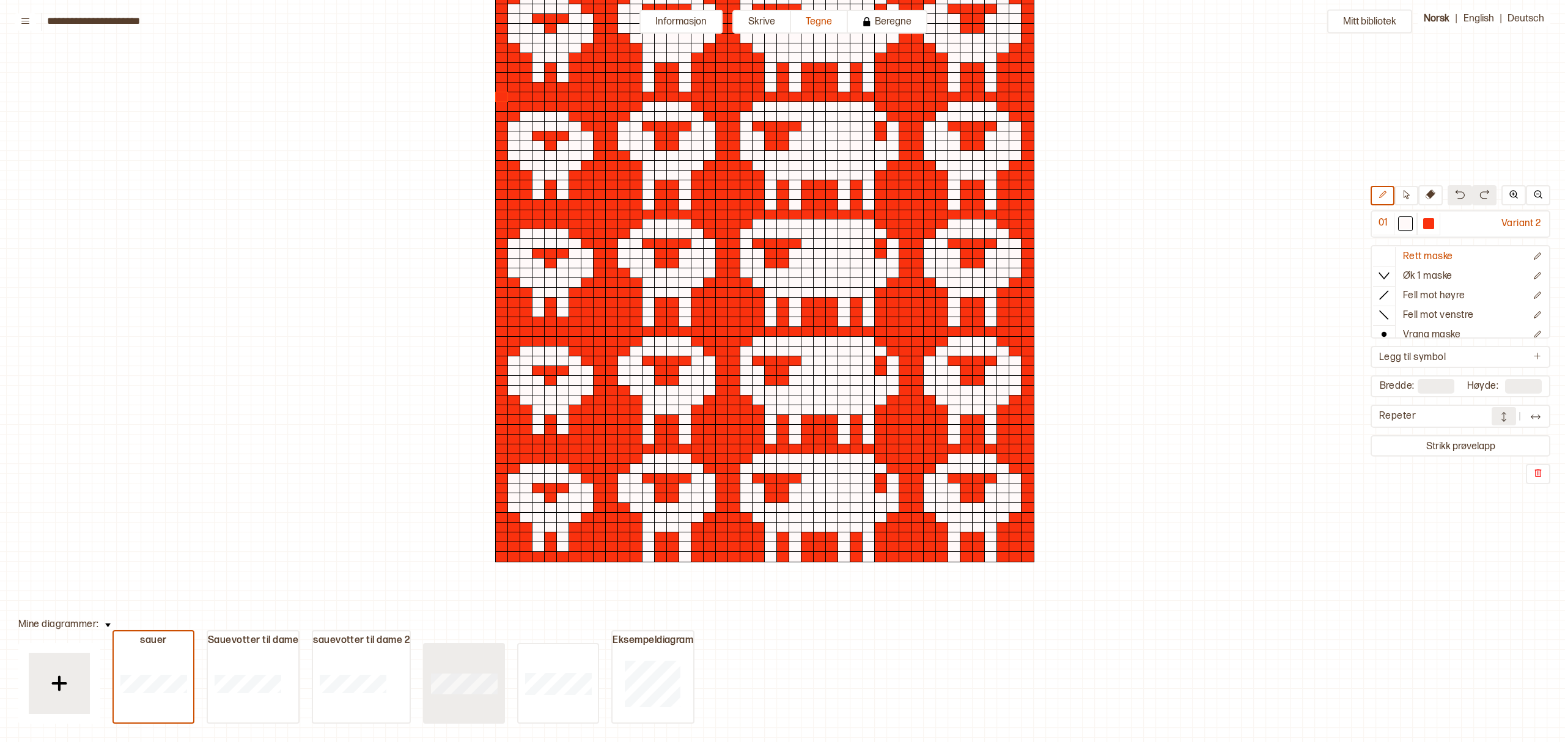
type input "**"
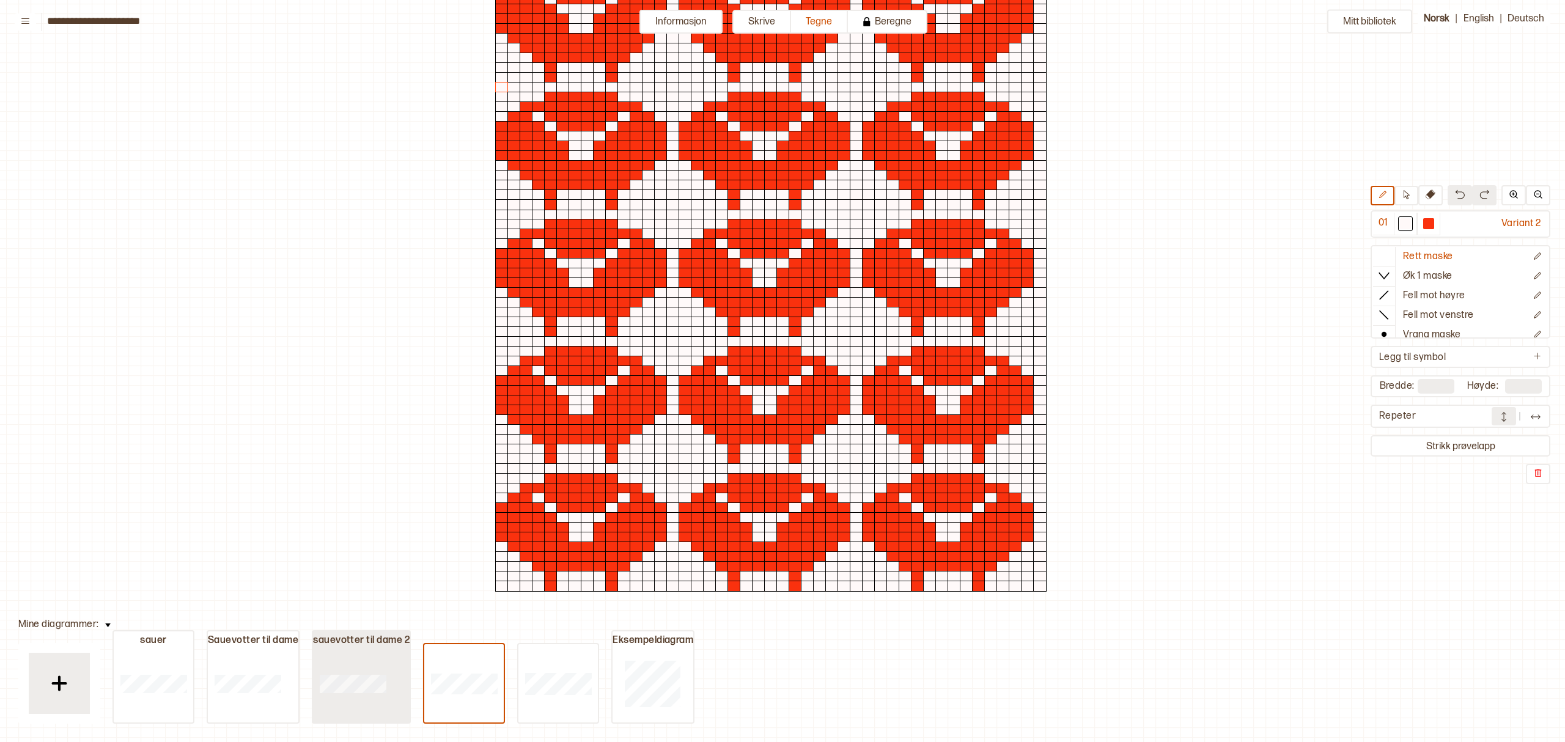
click at [392, 680] on button "sauevotter til dame 2" at bounding box center [361, 677] width 99 height 94
type input "**"
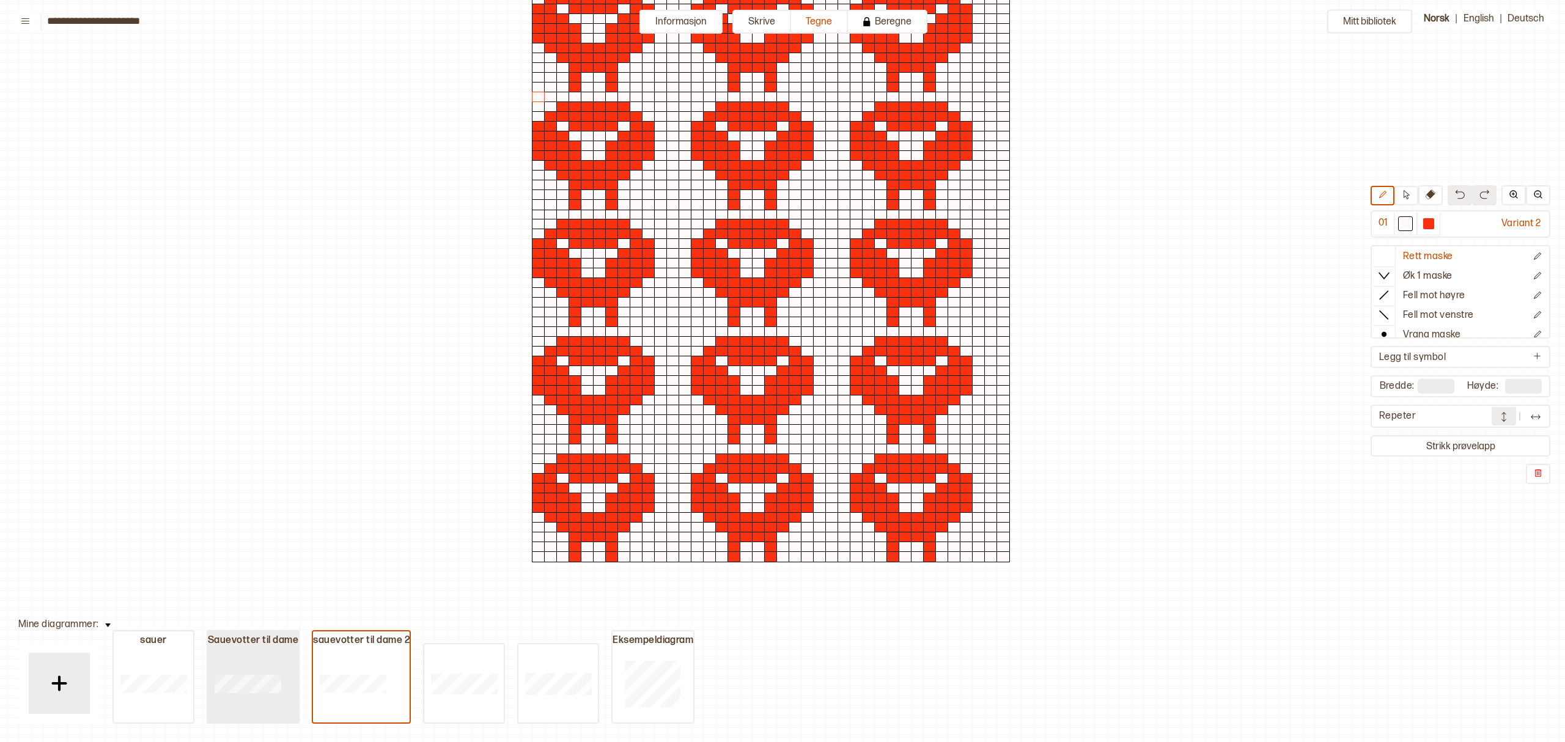
click at [260, 672] on div at bounding box center [247, 683] width 79 height 78
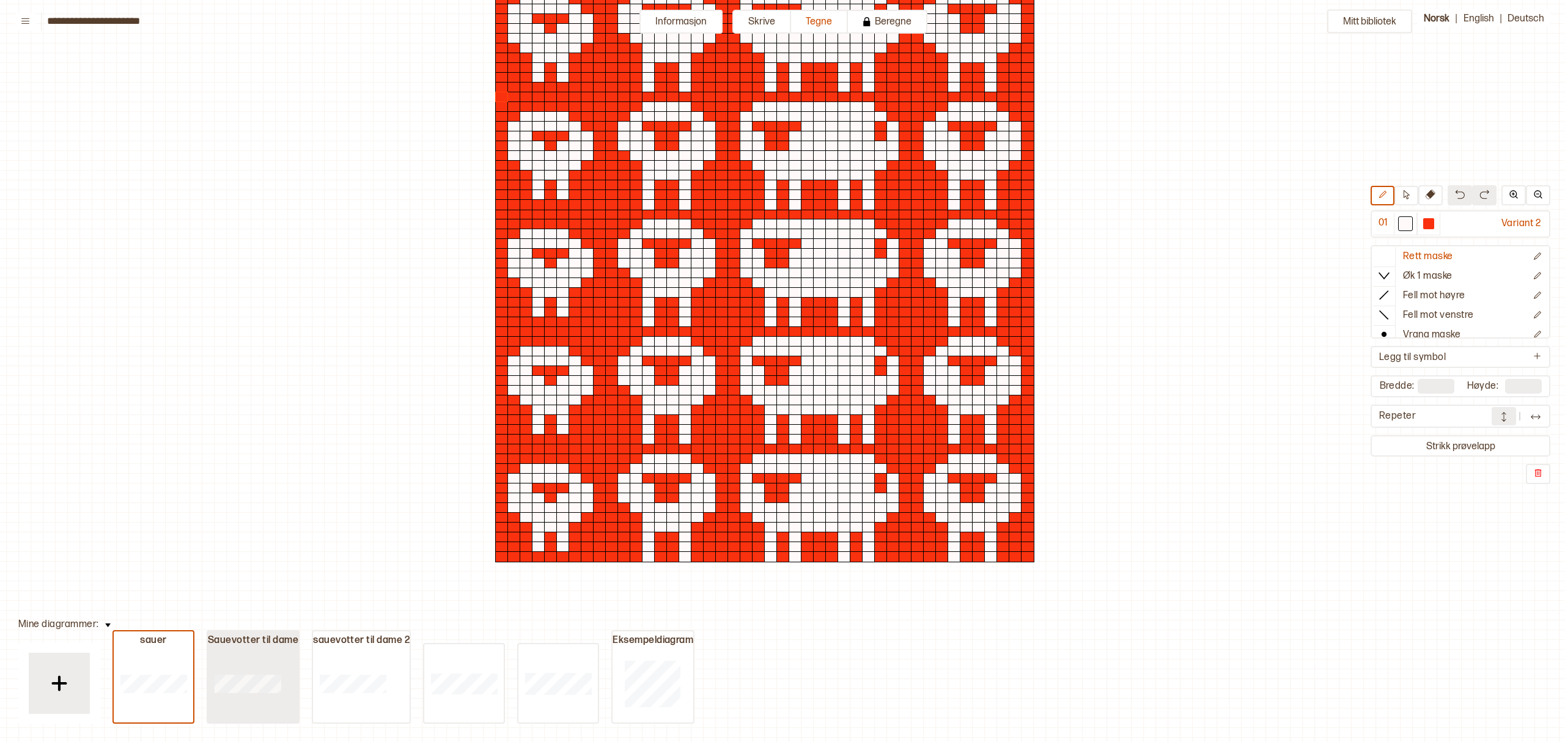
type input "**"
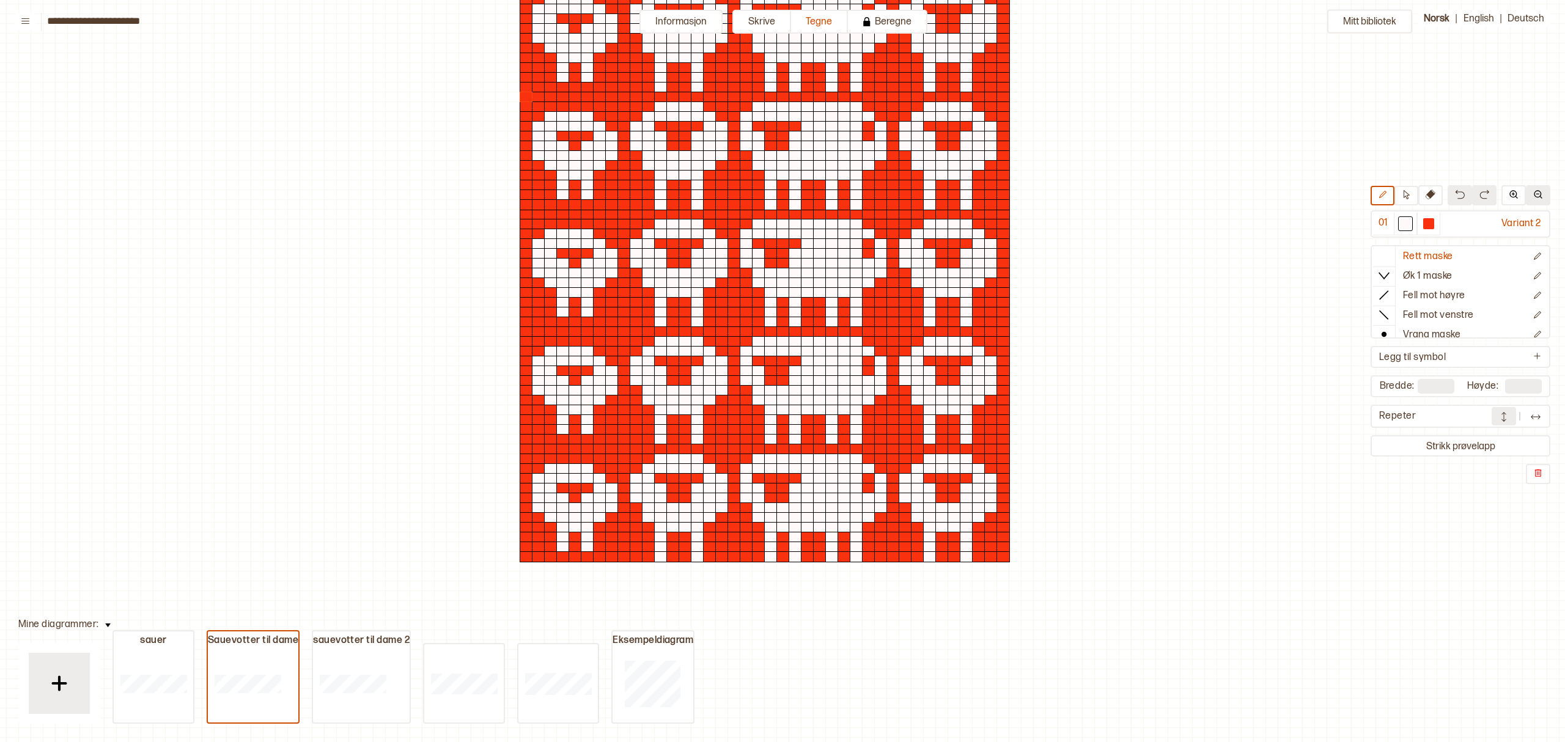
click at [1539, 196] on img at bounding box center [1538, 194] width 10 height 10
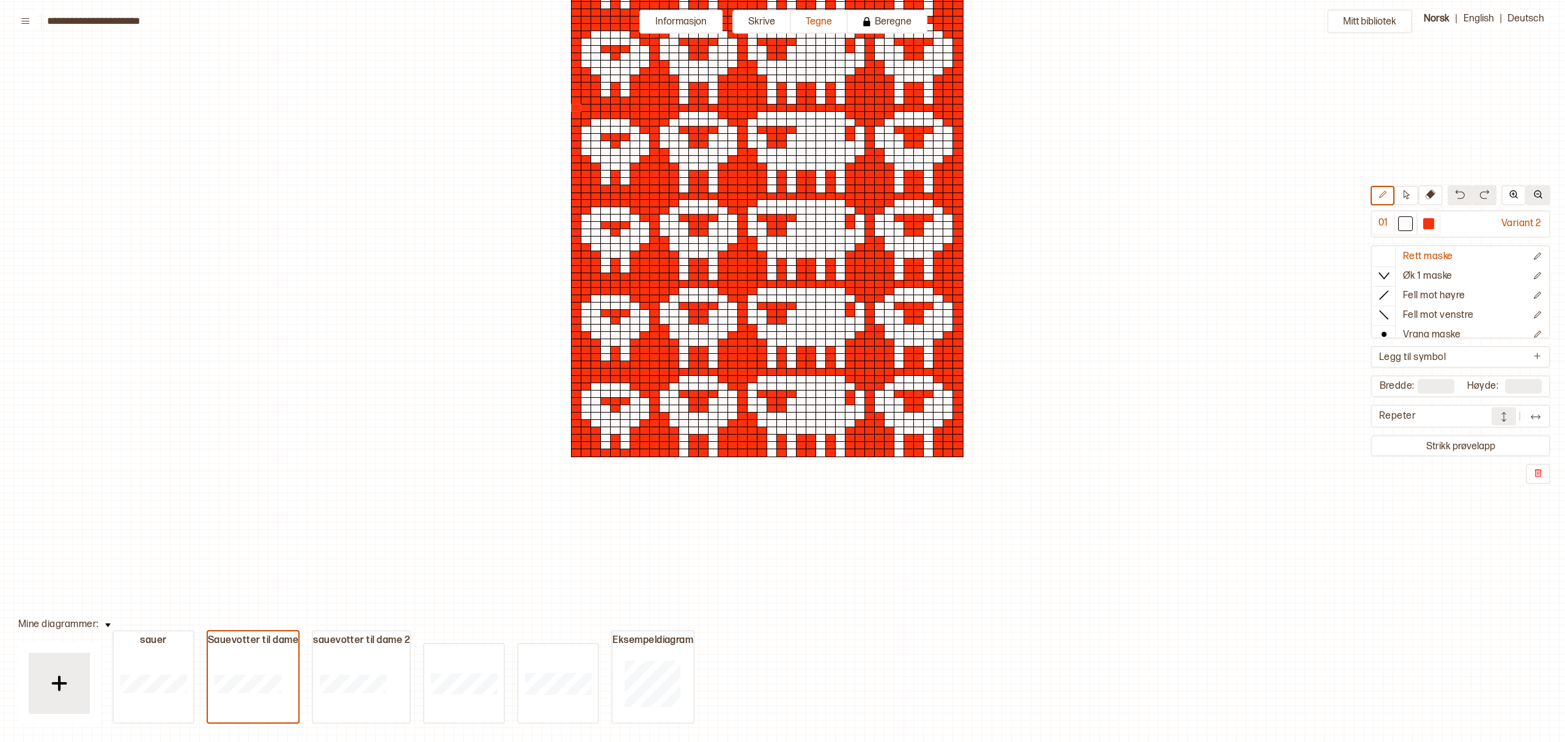
click at [1539, 196] on img at bounding box center [1538, 194] width 10 height 10
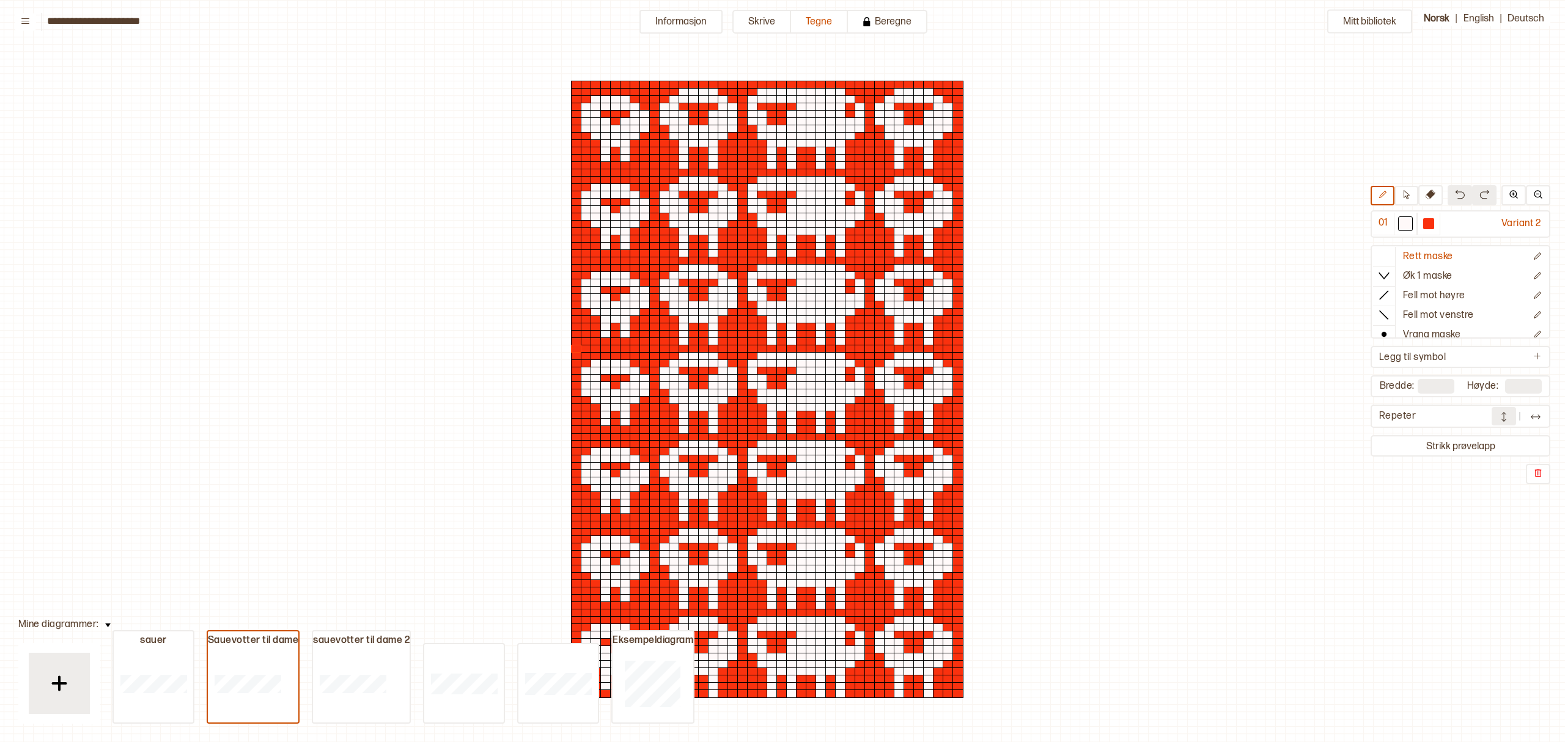
scroll to position [81, 6]
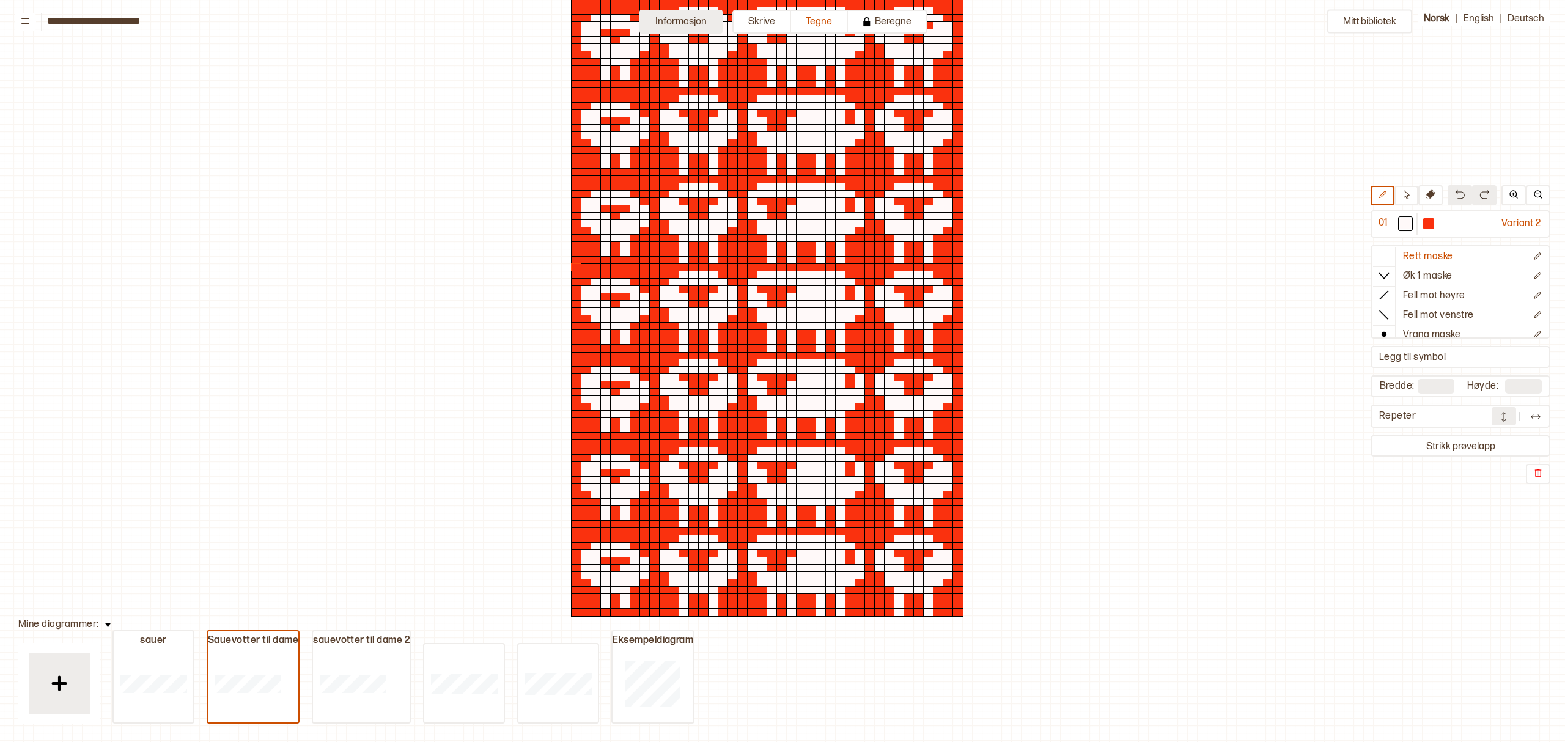
click at [678, 18] on button "Informasjon" at bounding box center [680, 22] width 83 height 24
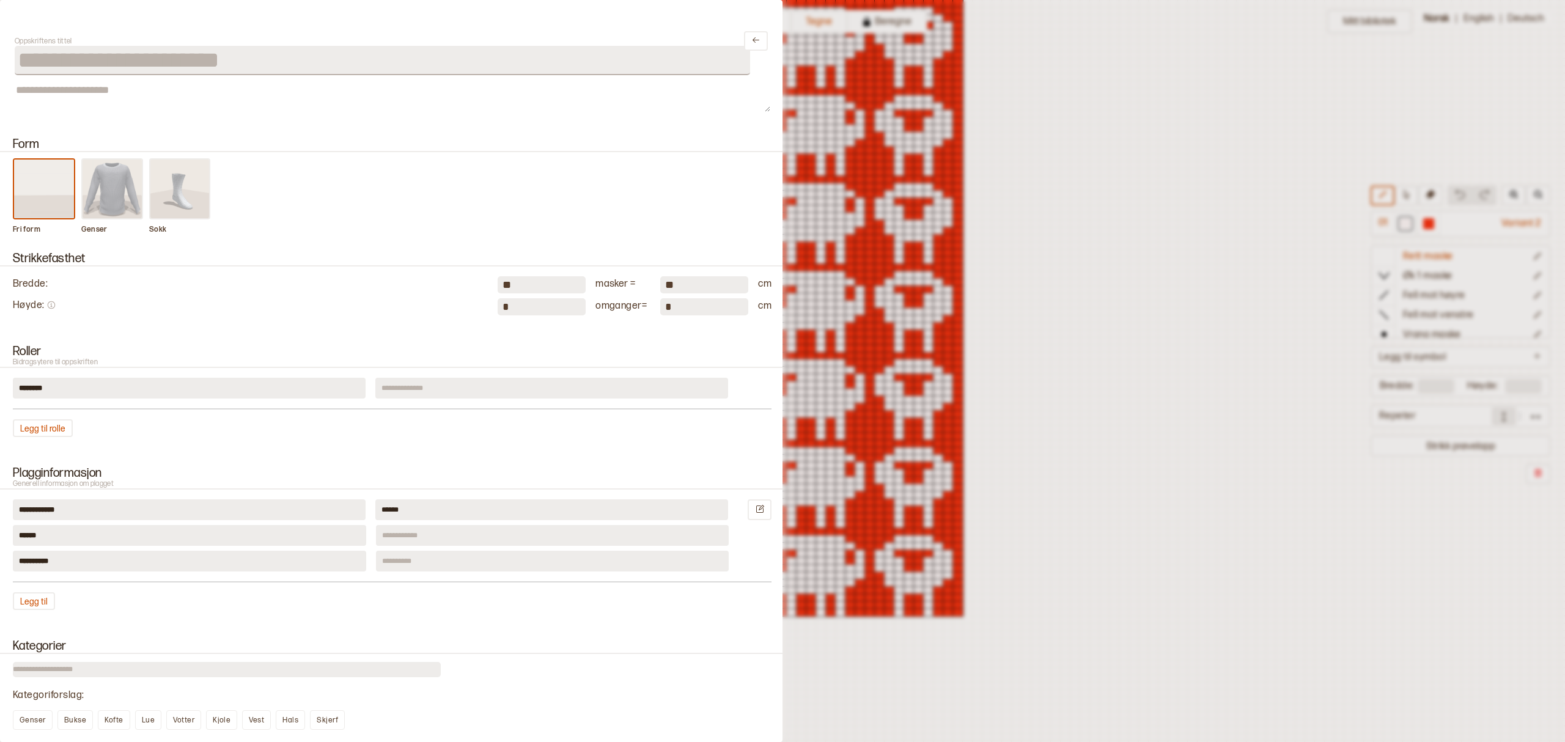
drag, startPoint x: 522, startPoint y: 279, endPoint x: 431, endPoint y: 272, distance: 90.7
click at [431, 272] on div "Bredde : ** masker = ** cm Høyde : * omganger = * cm" at bounding box center [392, 293] width 758 height 44
type input "**"
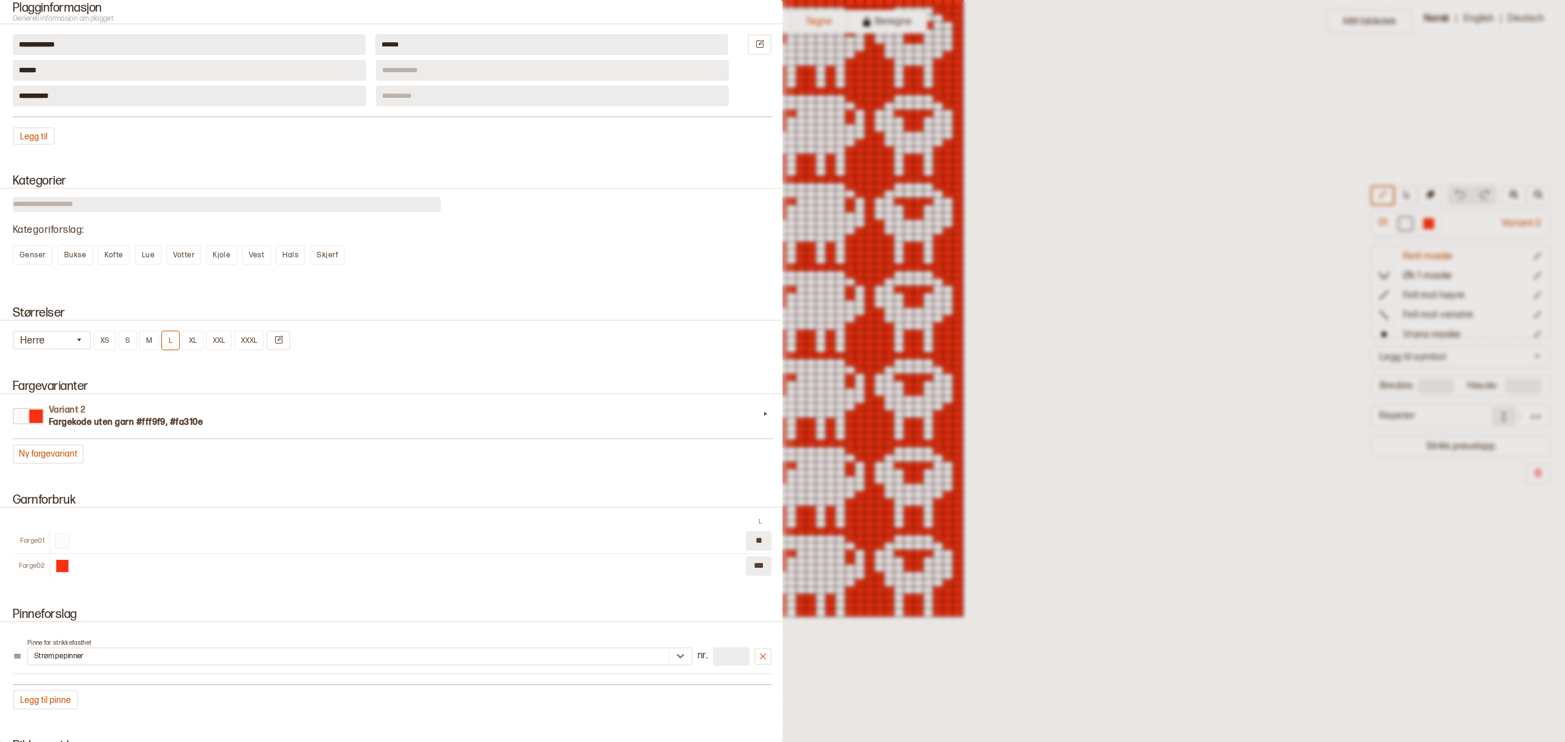
scroll to position [489, 0]
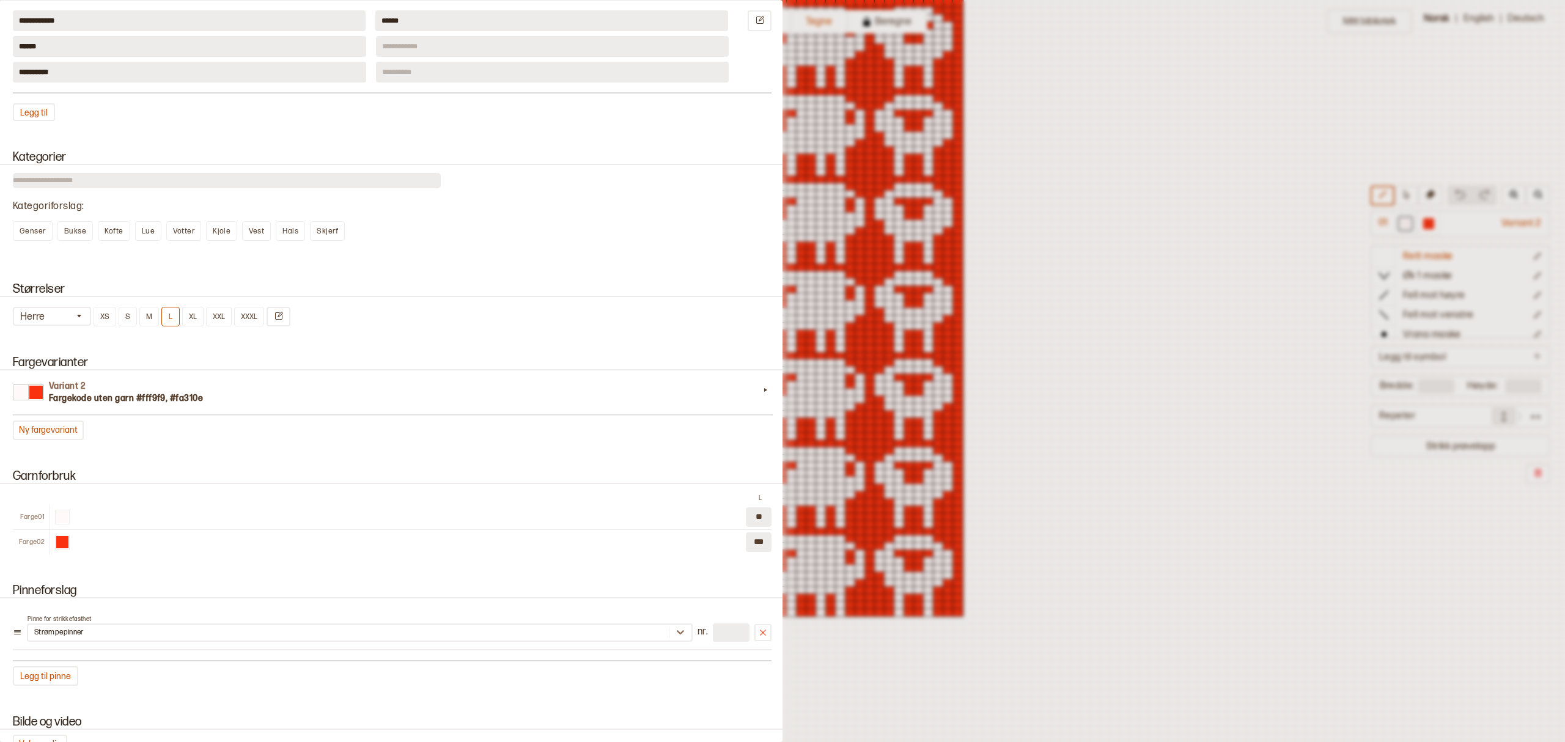
click at [714, 626] on input "number" at bounding box center [731, 632] width 37 height 18
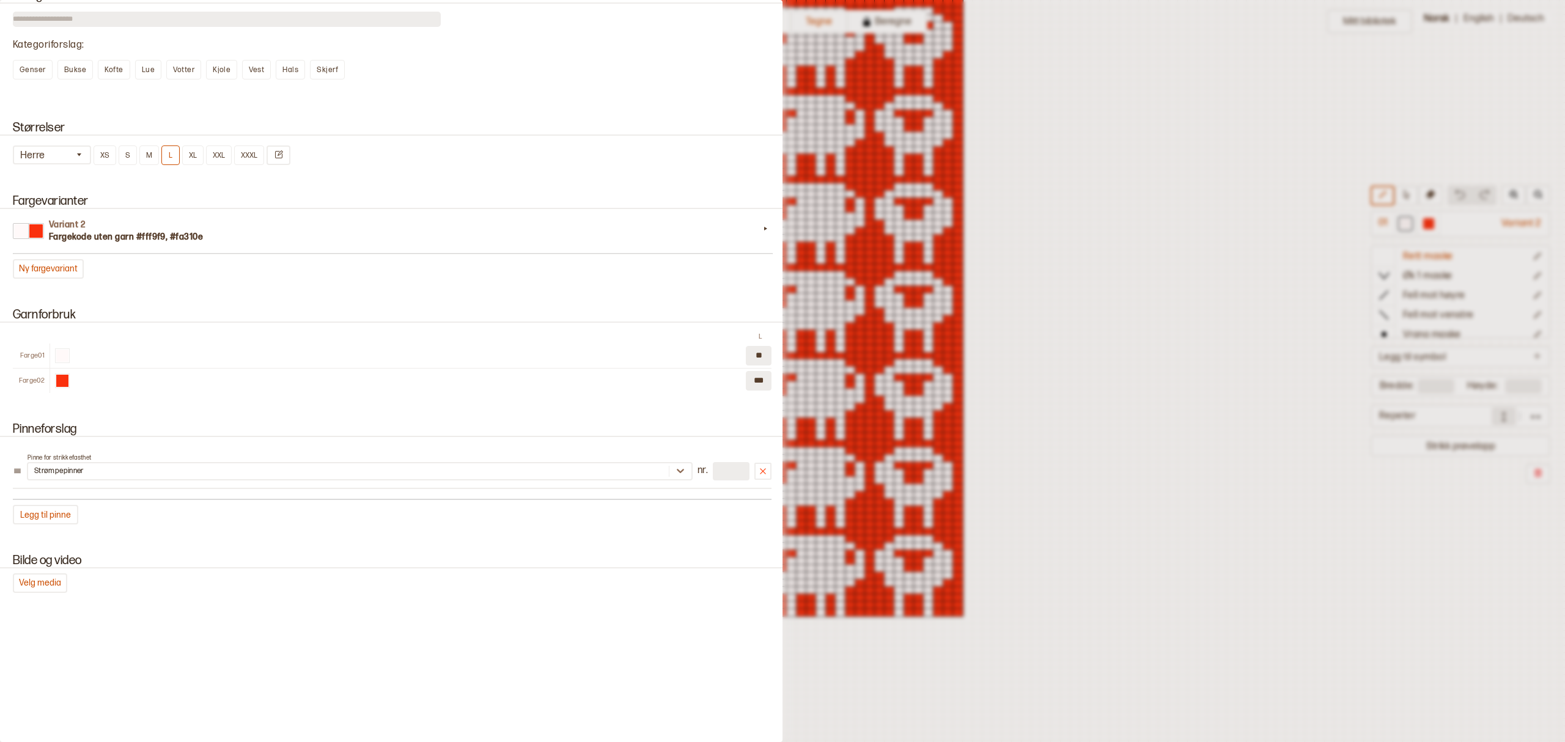
scroll to position [651, 0]
type input "*"
click at [55, 504] on button "Legg til pinne" at bounding box center [45, 514] width 65 height 20
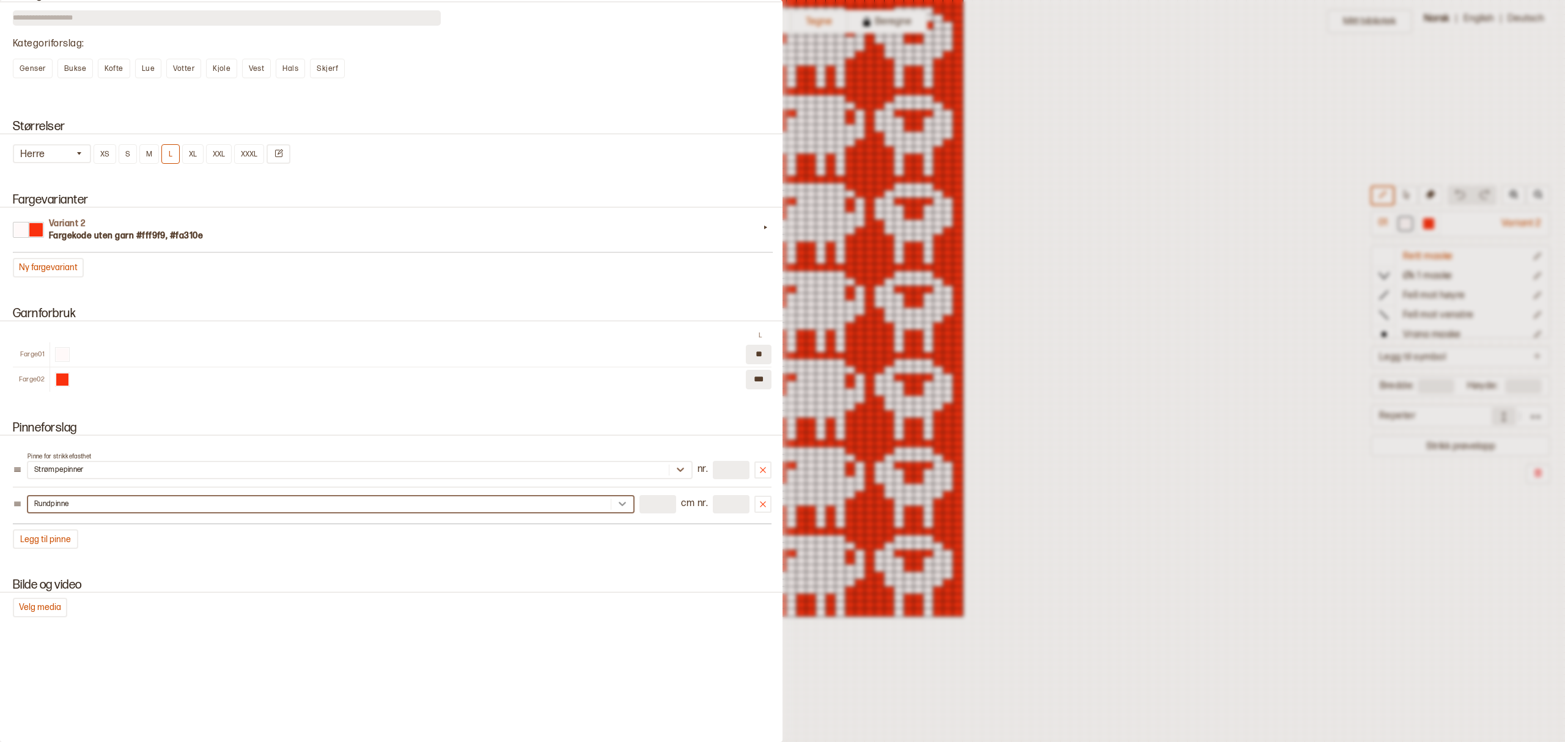
drag, startPoint x: 639, startPoint y: 497, endPoint x: 614, endPoint y: 495, distance: 25.1
click at [614, 495] on div "Rundpinne cm nr. *" at bounding box center [392, 504] width 758 height 18
type input "***"
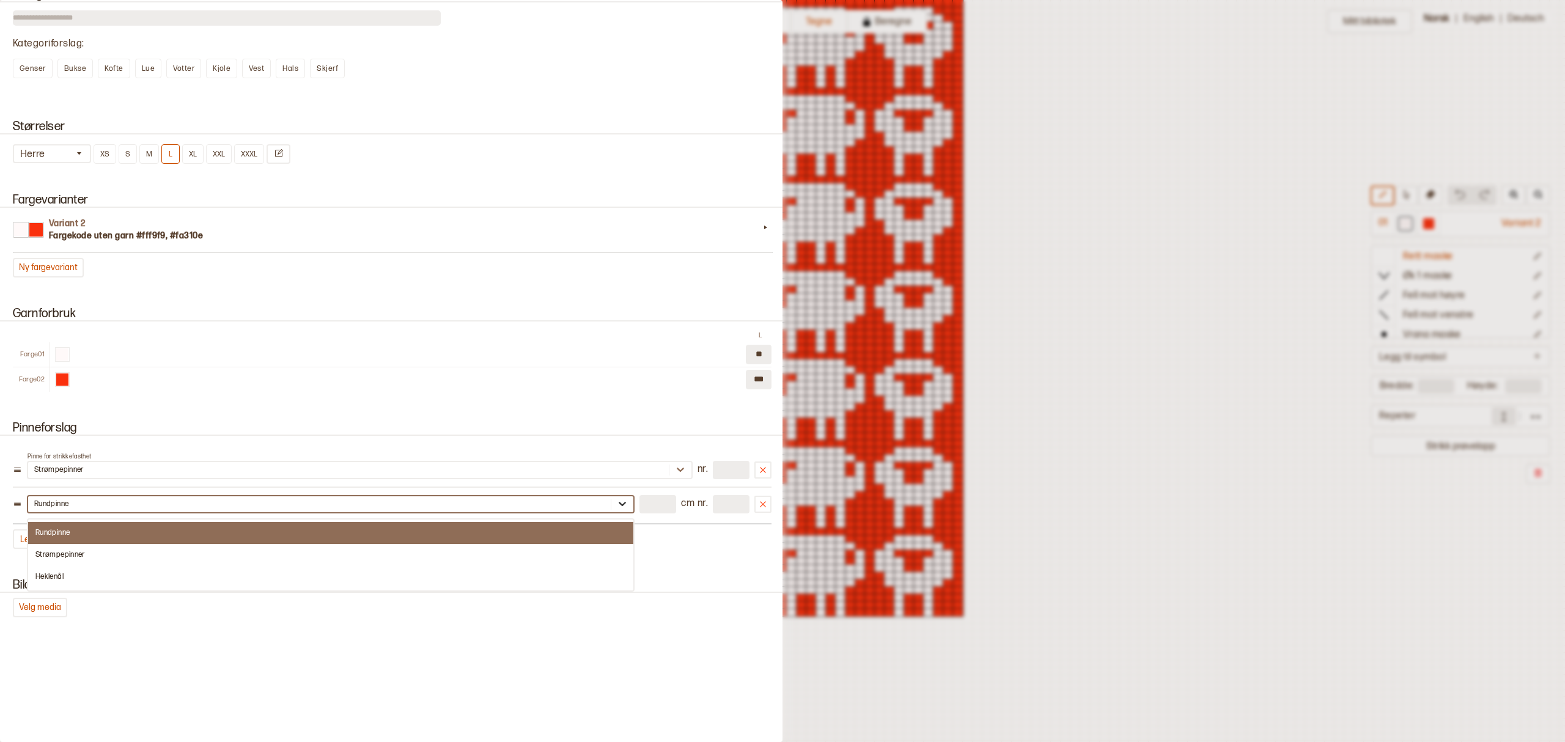
click at [618, 502] on icon at bounding box center [621, 504] width 7 height 4
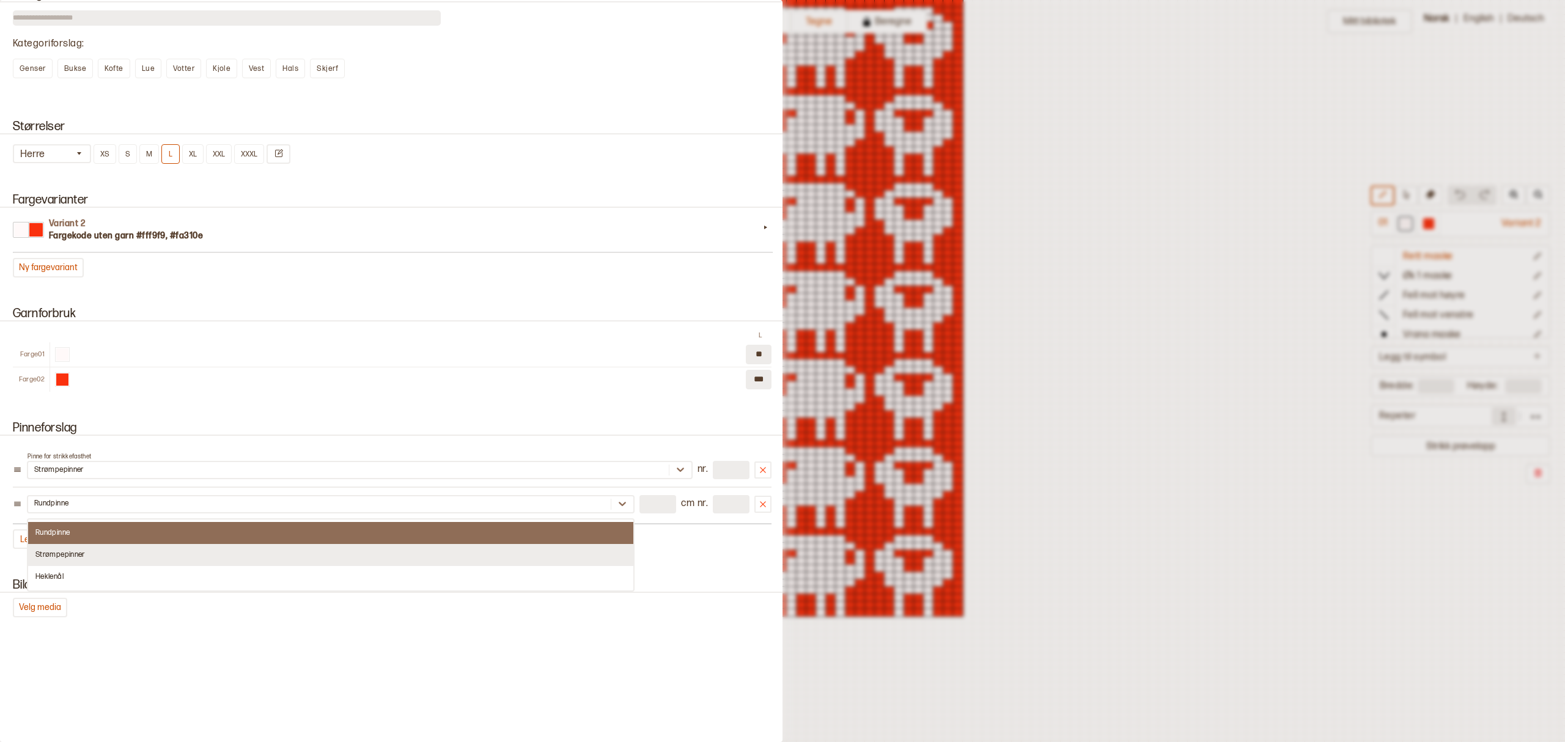
click at [81, 544] on div "Strømpepinner" at bounding box center [330, 555] width 605 height 22
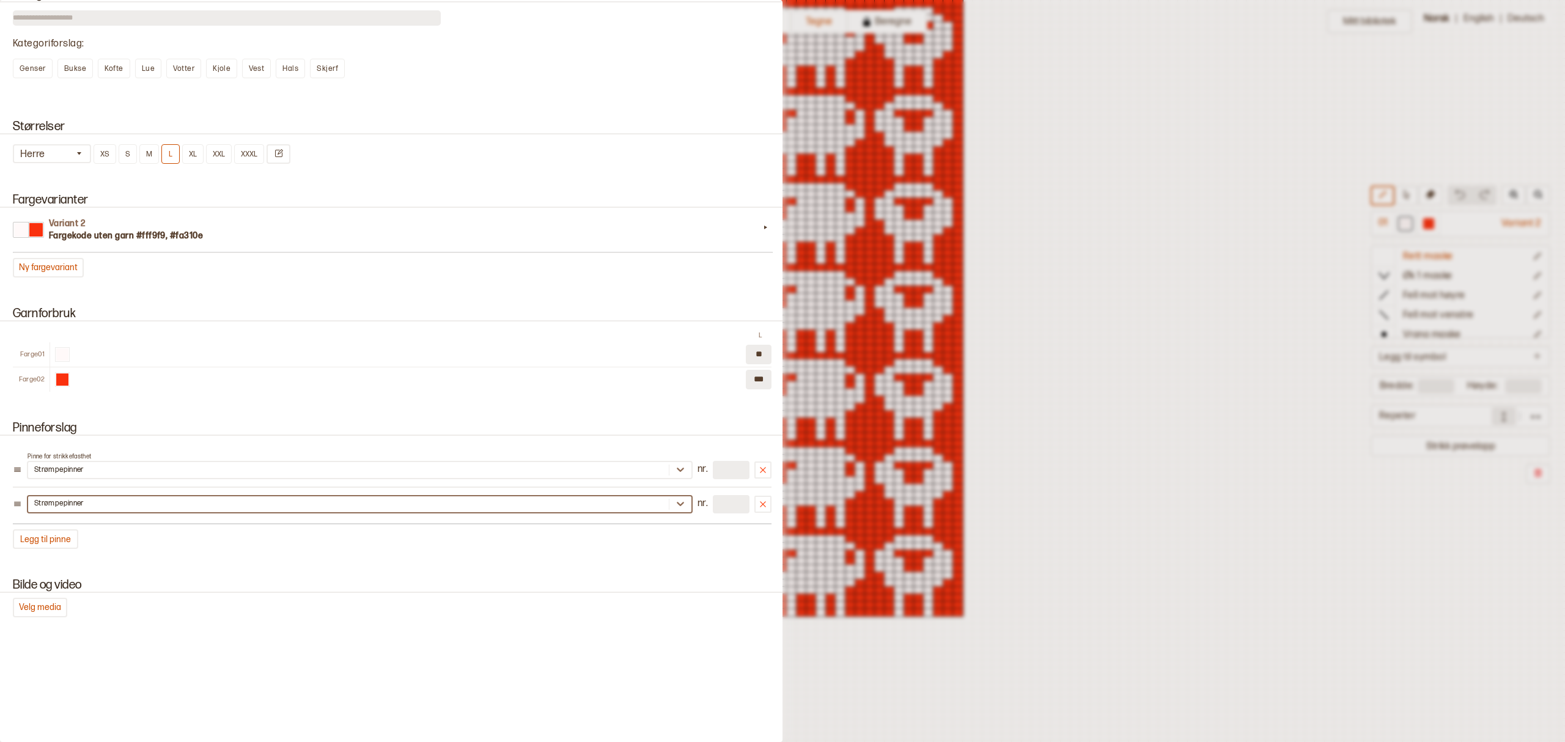
drag, startPoint x: 724, startPoint y: 495, endPoint x: 656, endPoint y: 493, distance: 67.9
click at [656, 495] on div "Strømpepinner nr." at bounding box center [392, 504] width 758 height 18
type input "***"
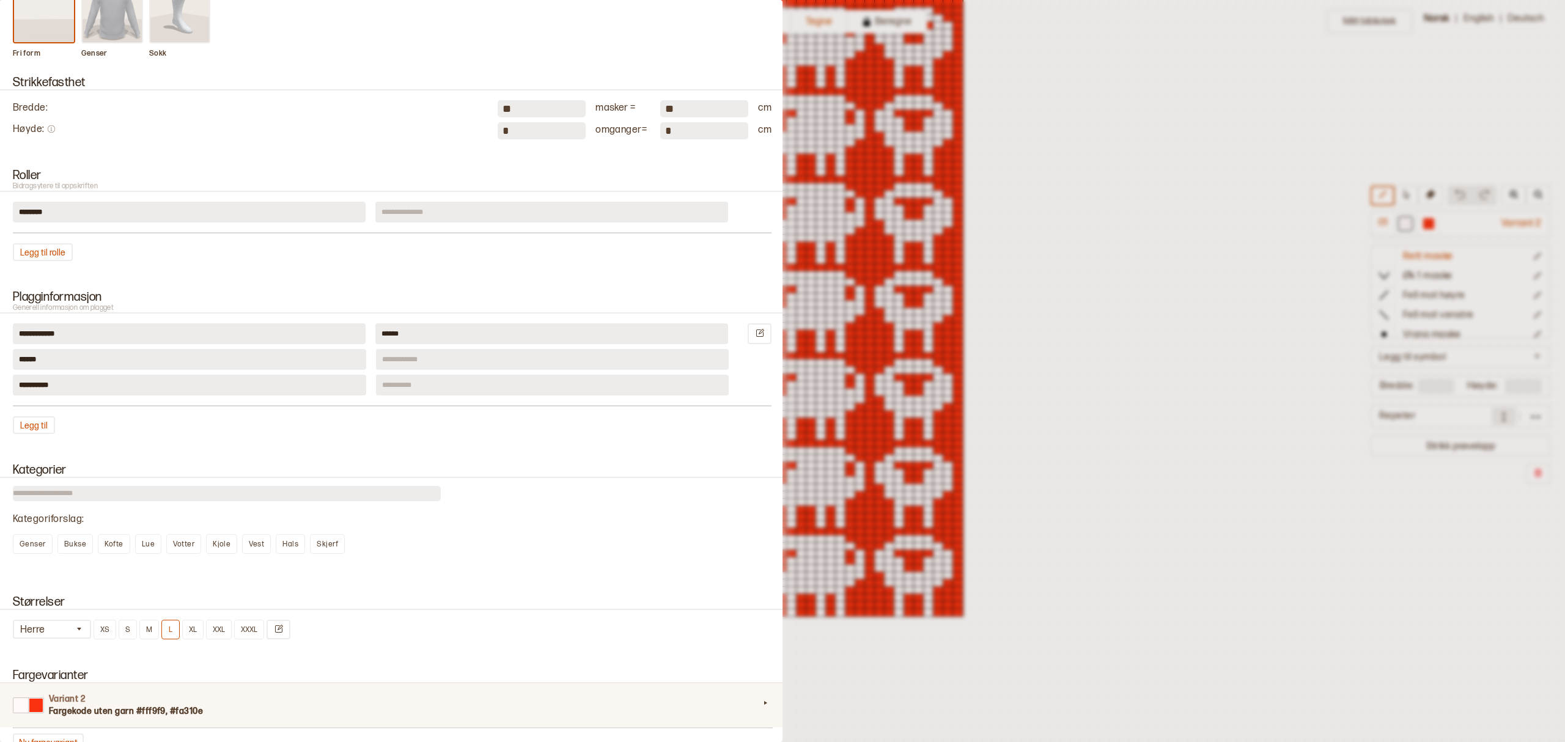
scroll to position [81, 0]
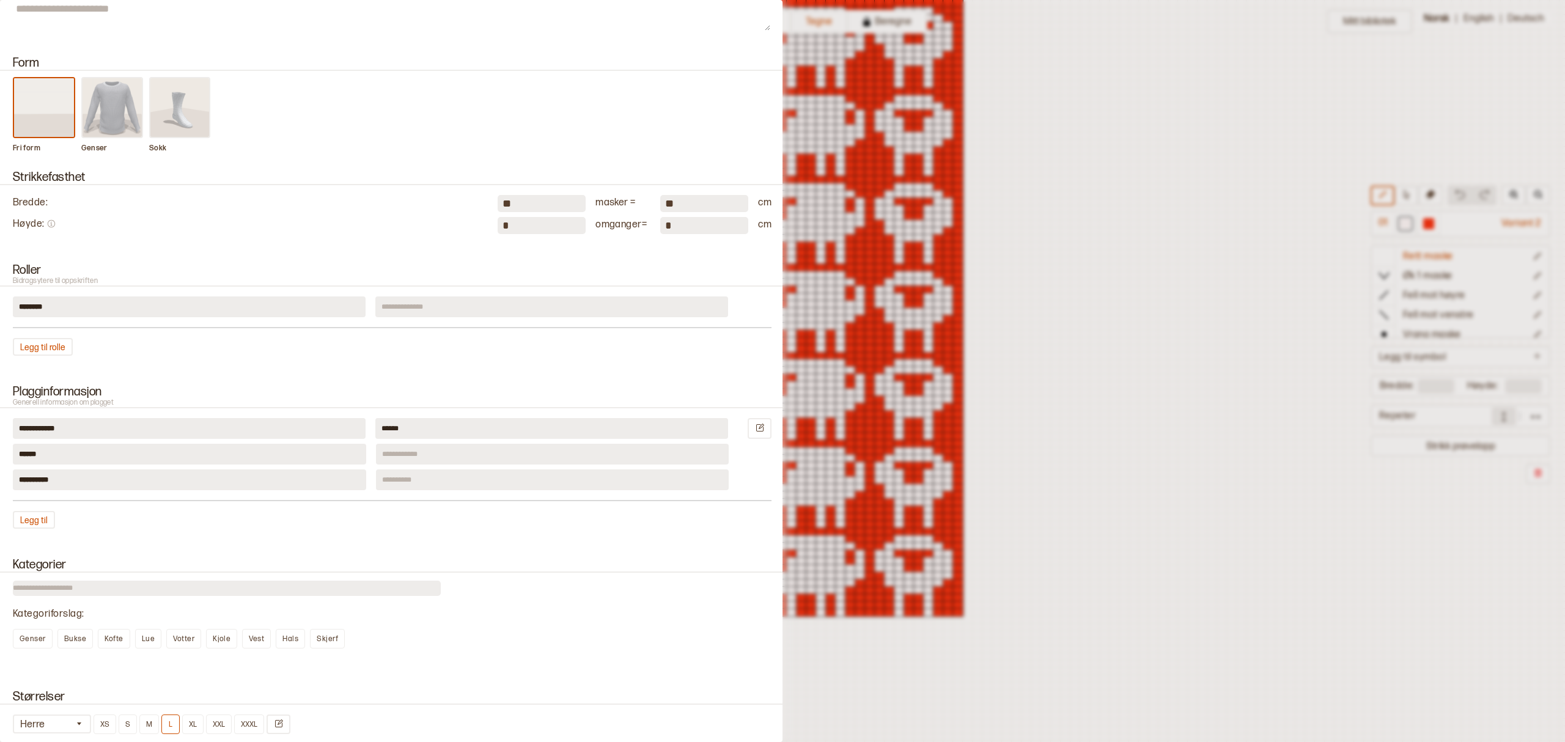
click at [527, 210] on input "**" at bounding box center [541, 203] width 88 height 17
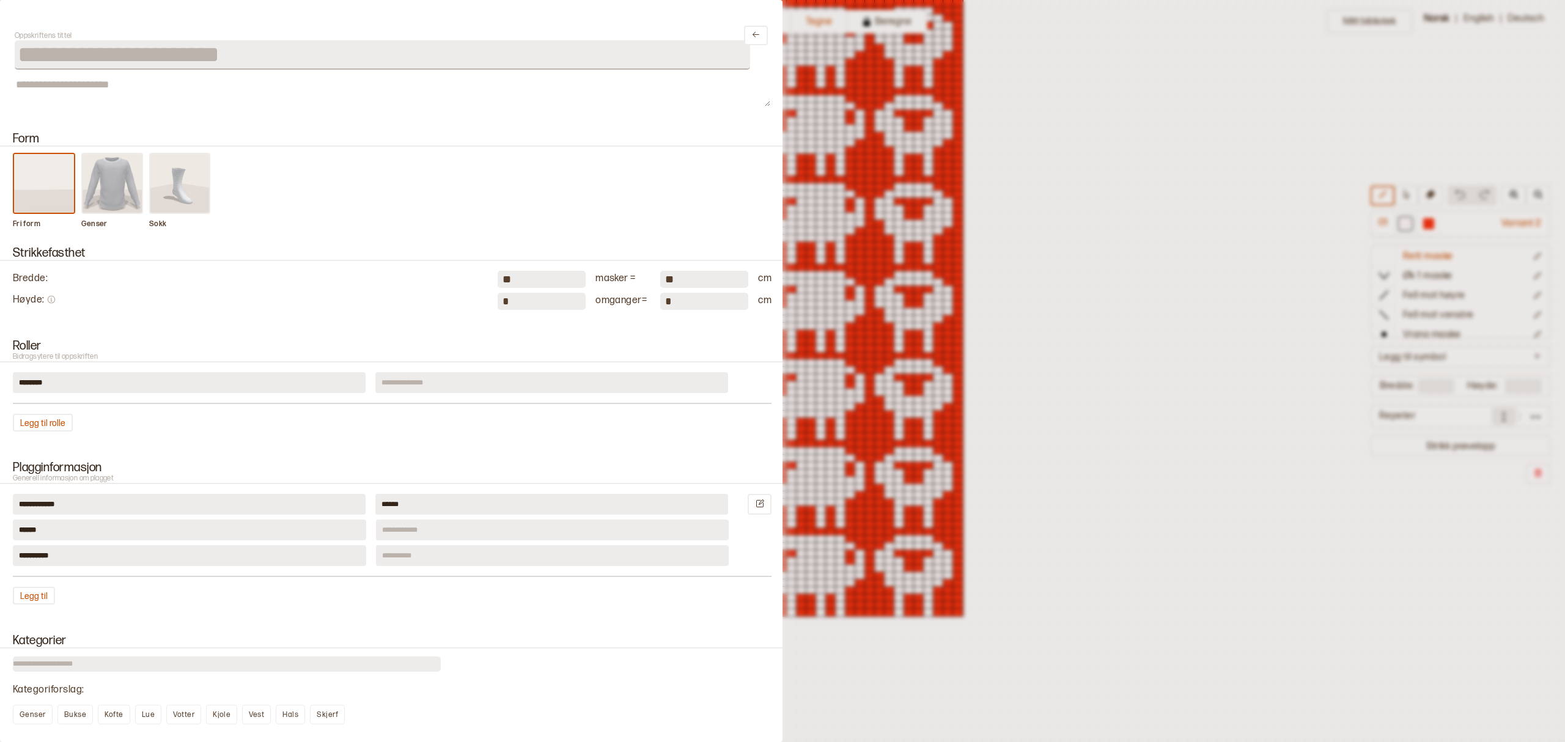
scroll to position [0, 0]
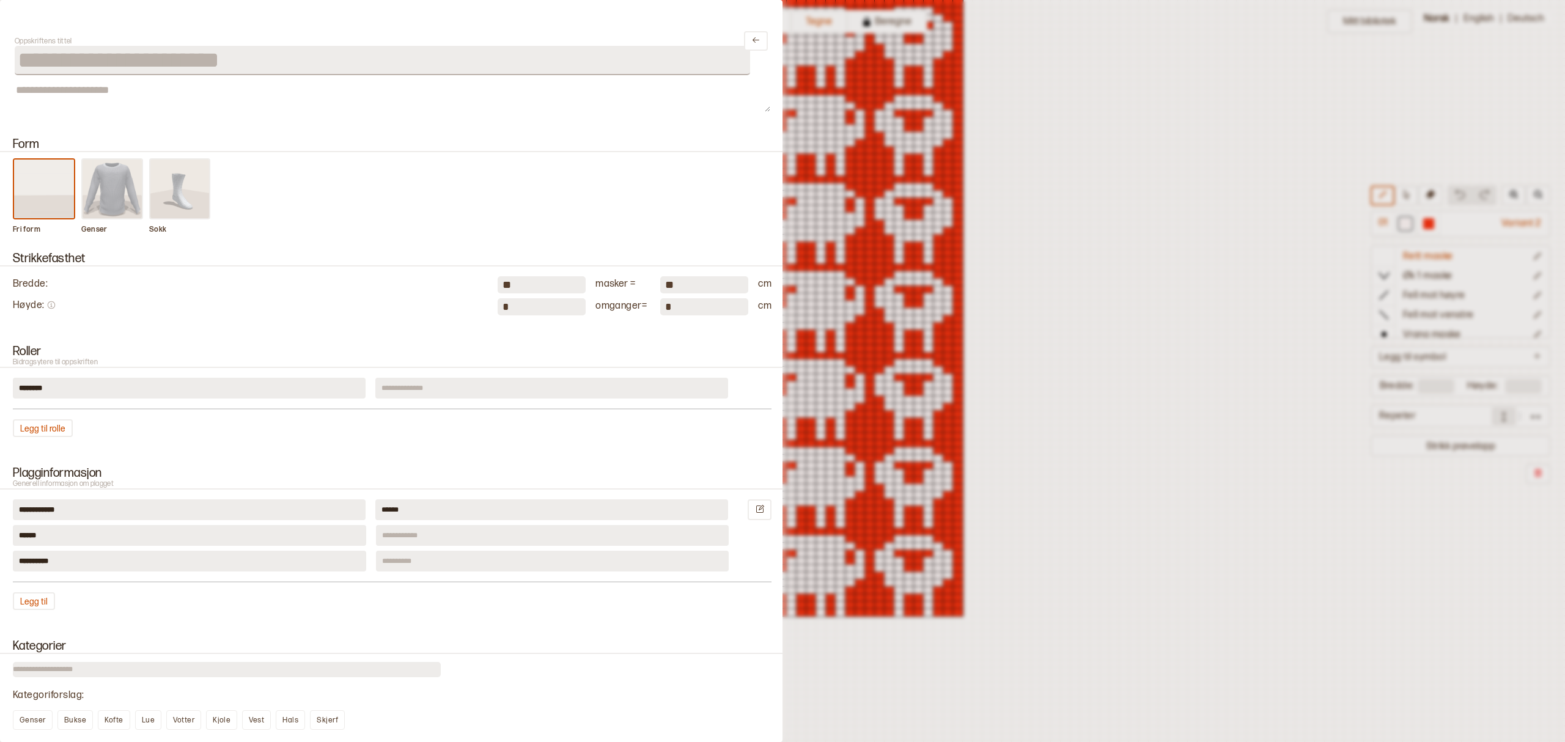
click at [556, 309] on input "*" at bounding box center [541, 306] width 88 height 17
drag, startPoint x: 556, startPoint y: 309, endPoint x: 483, endPoint y: 306, distance: 72.8
click at [483, 306] on div "Høyde : * omganger = * cm" at bounding box center [392, 306] width 758 height 17
click at [751, 39] on icon "Lukk" at bounding box center [755, 39] width 9 height 9
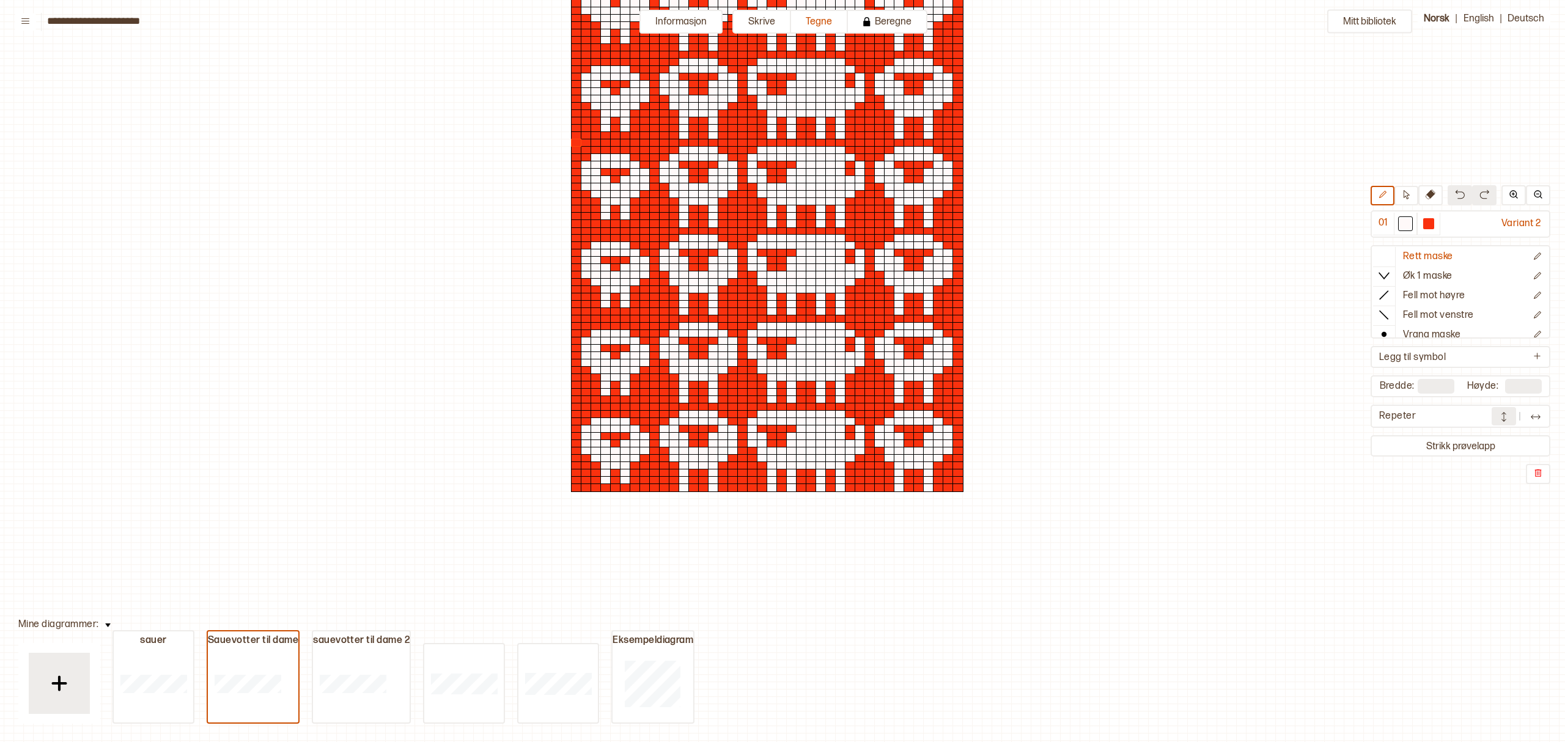
scroll to position [244, 6]
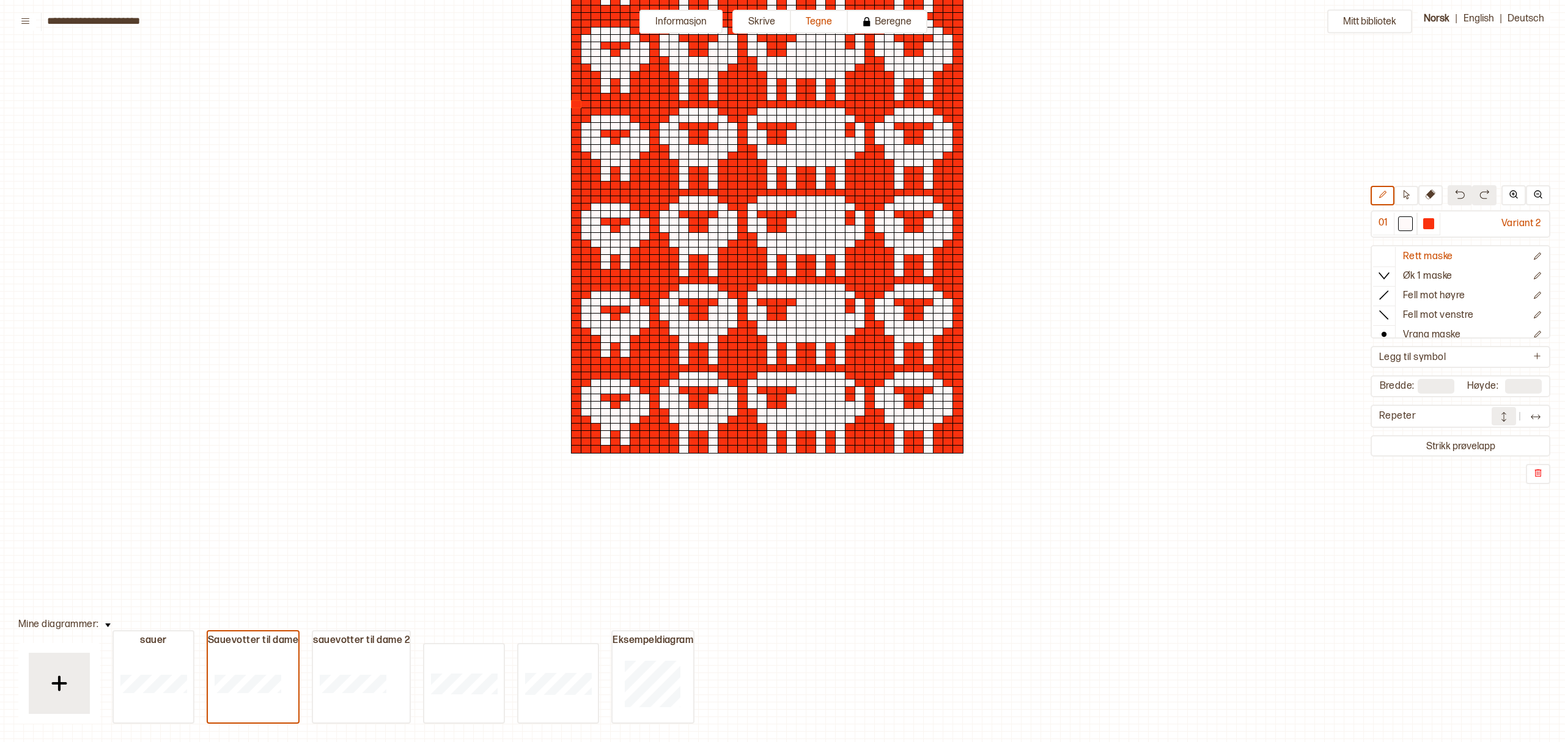
click at [913, 404] on div at bounding box center [918, 405] width 11 height 9
drag, startPoint x: 915, startPoint y: 374, endPoint x: 918, endPoint y: 417, distance: 42.8
click at [915, 422] on div at bounding box center [766, 408] width 391 height 88
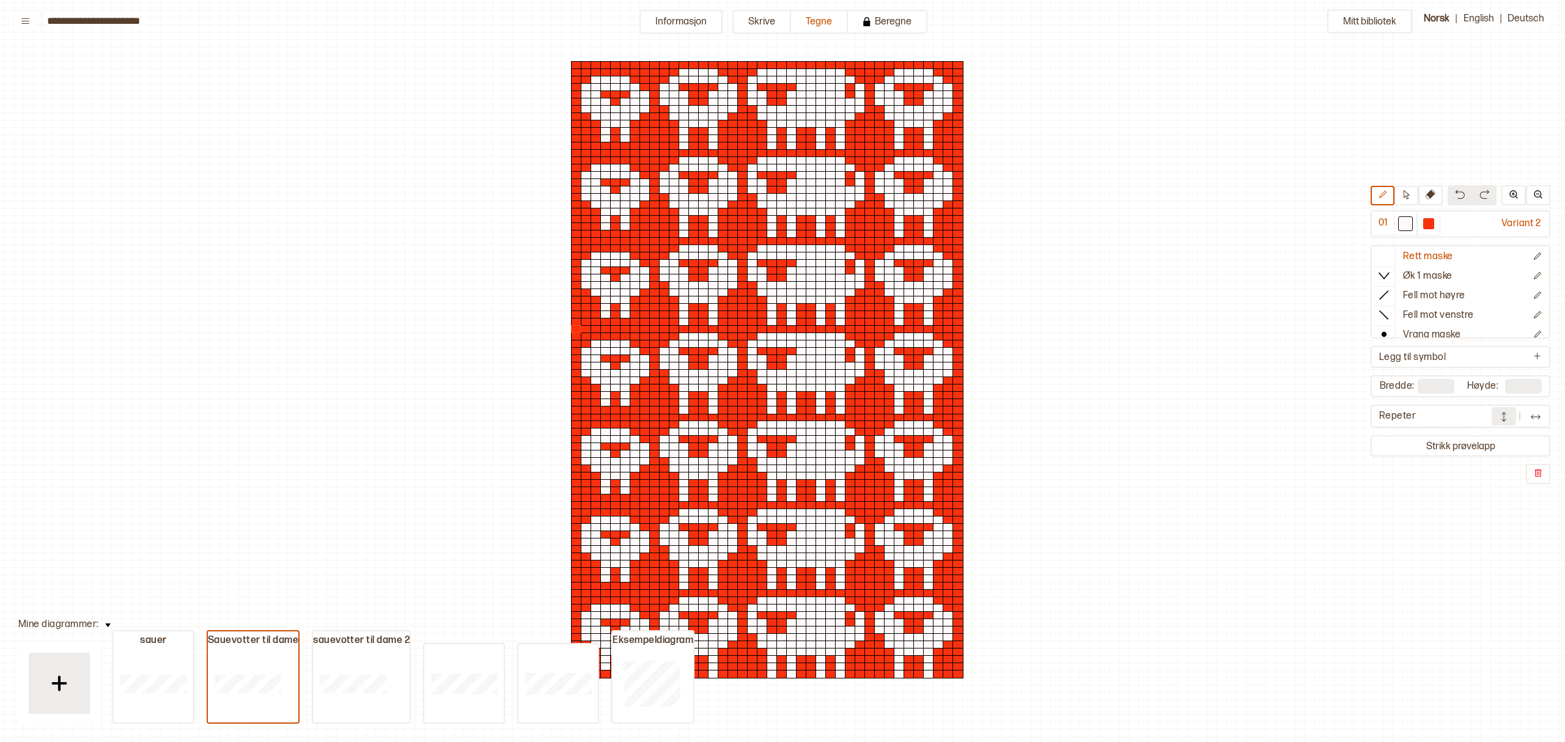
scroll to position [0, 6]
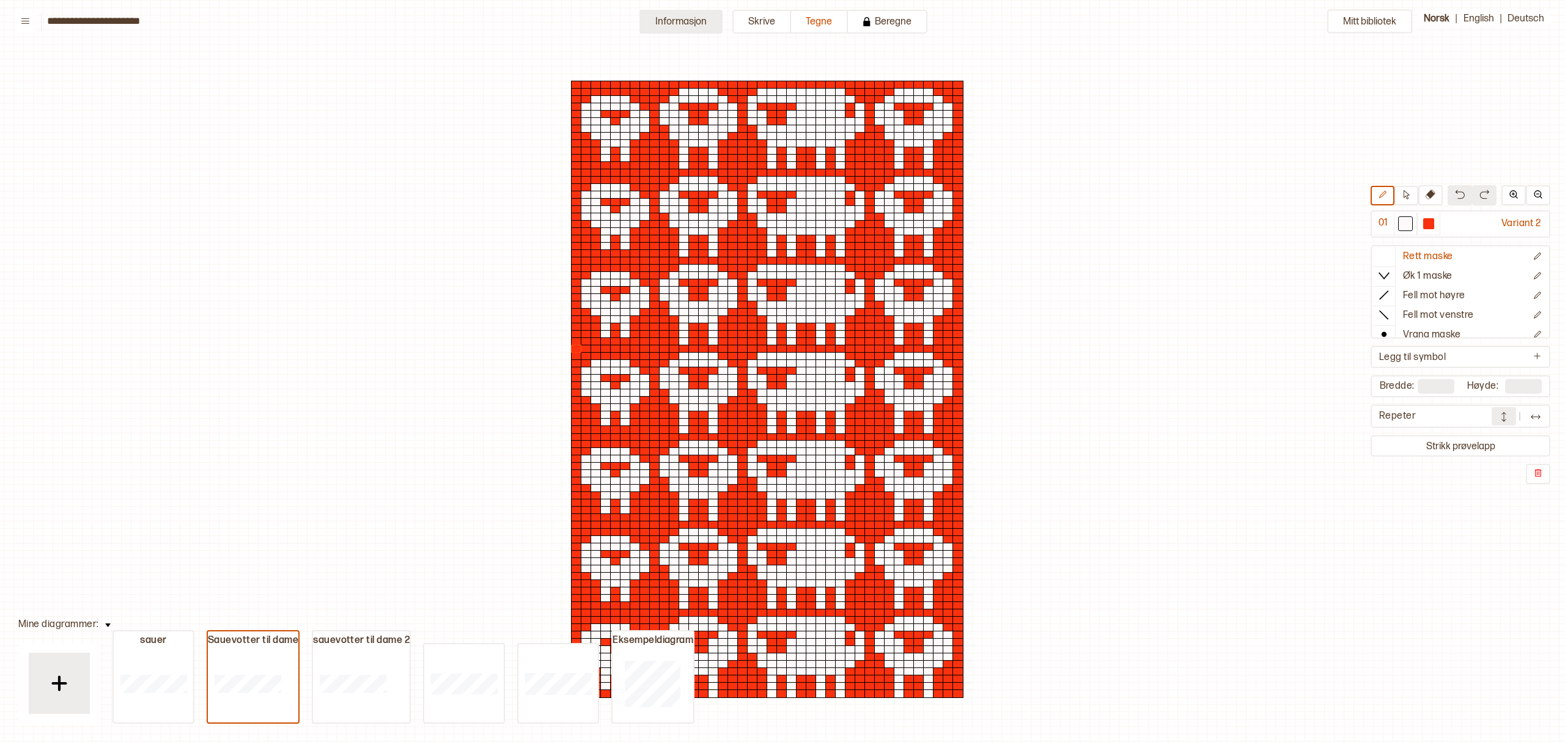
click at [693, 16] on button "Informasjon" at bounding box center [680, 22] width 83 height 24
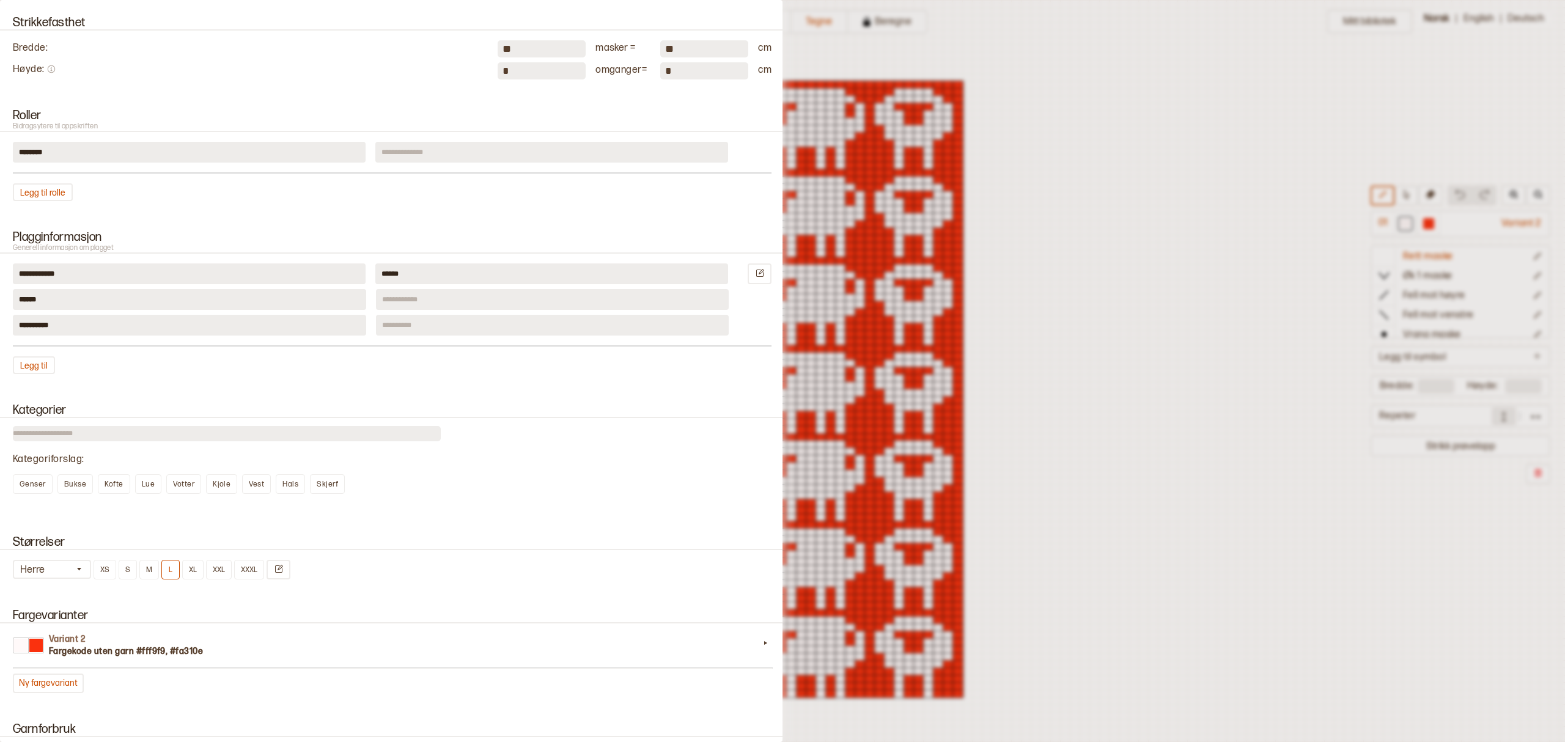
scroll to position [244, 0]
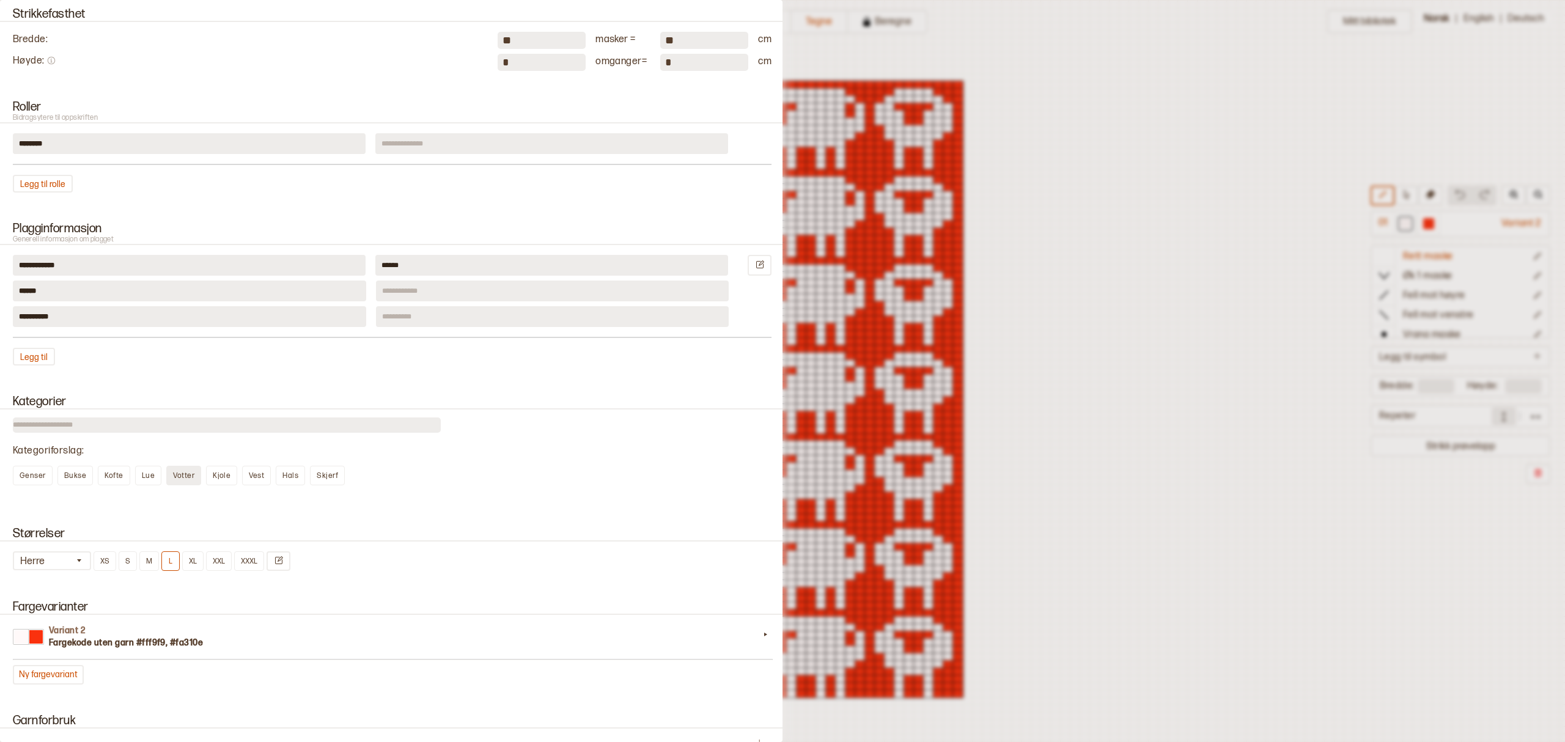
click at [178, 471] on span "Votter" at bounding box center [183, 475] width 21 height 9
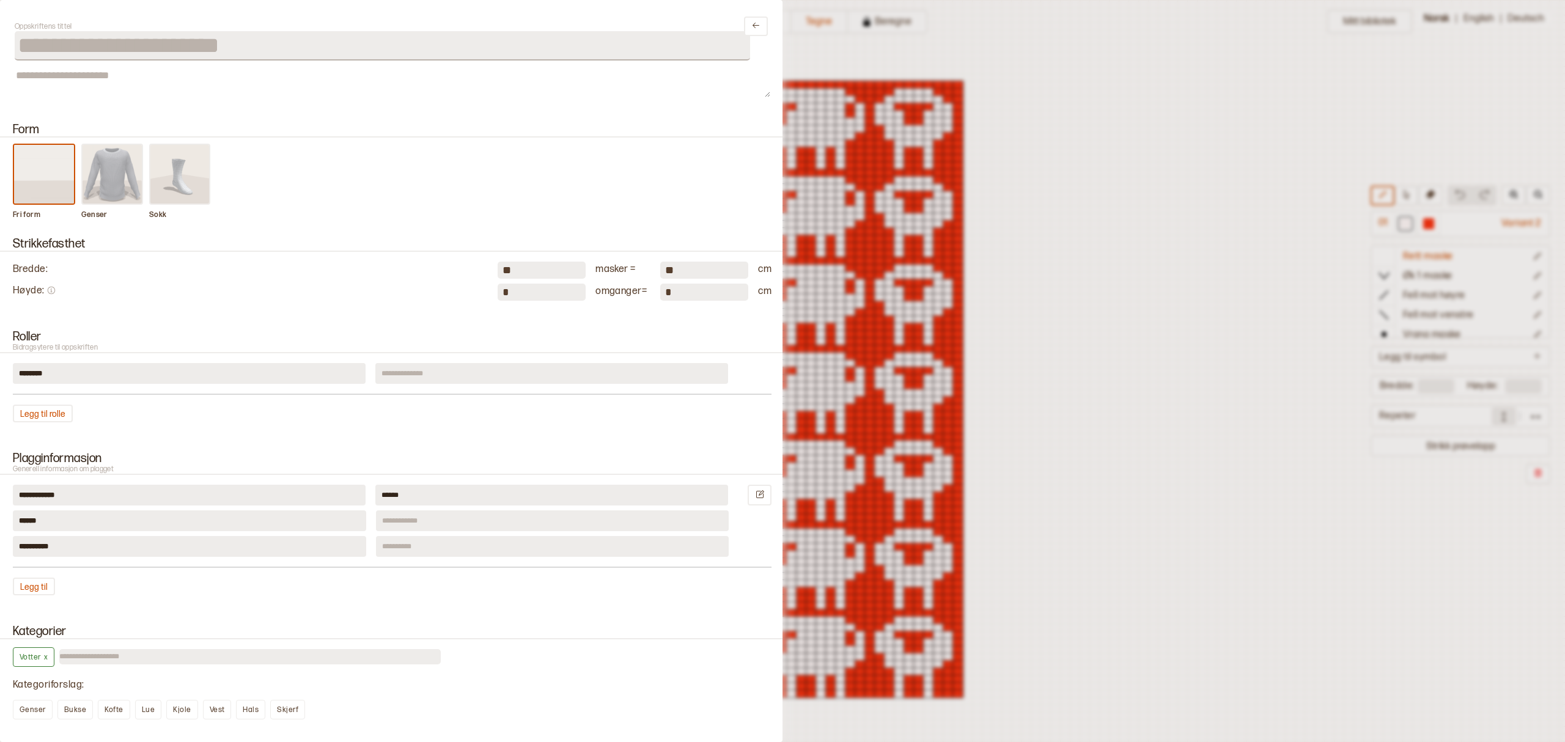
scroll to position [0, 0]
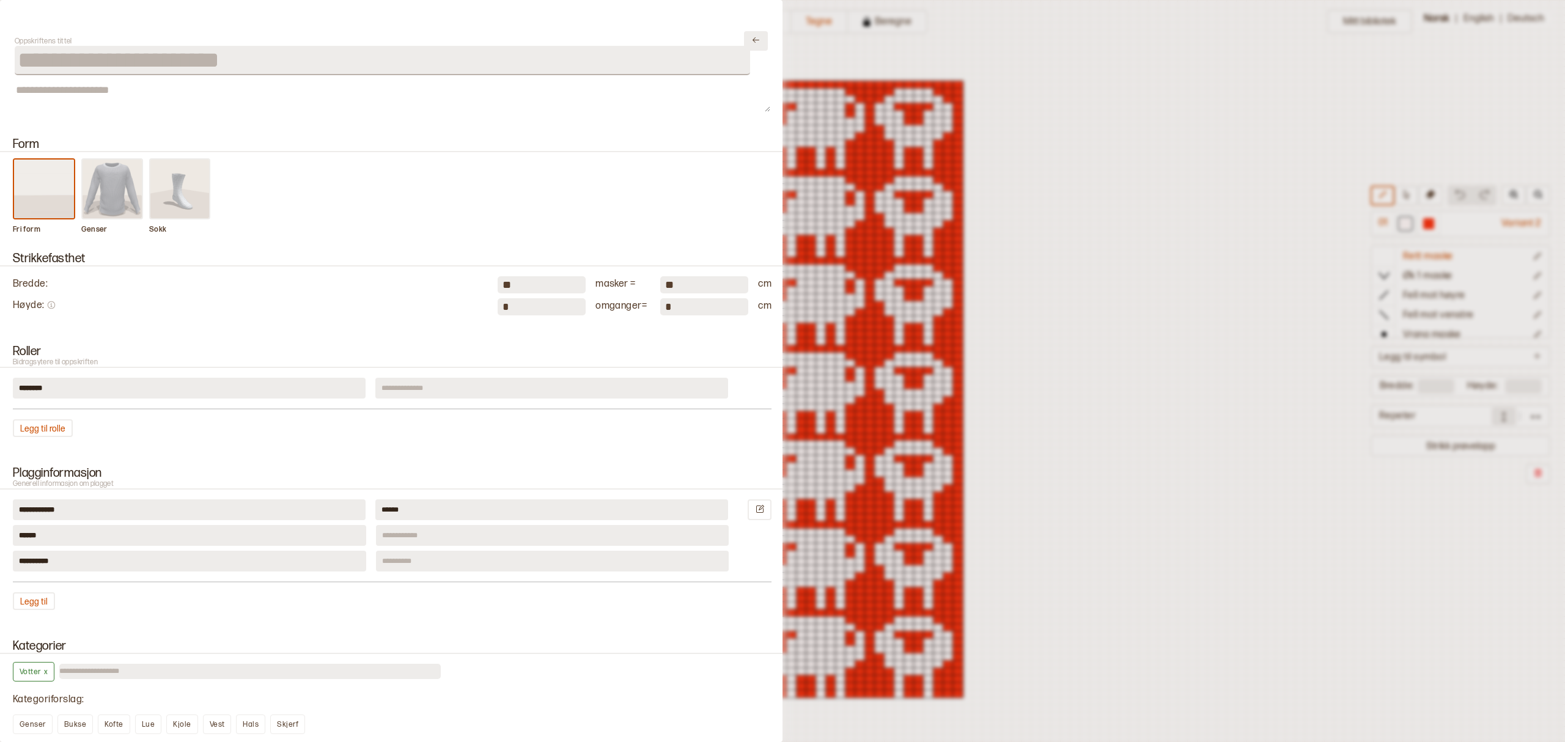
click at [751, 37] on icon "Lukk" at bounding box center [755, 39] width 9 height 9
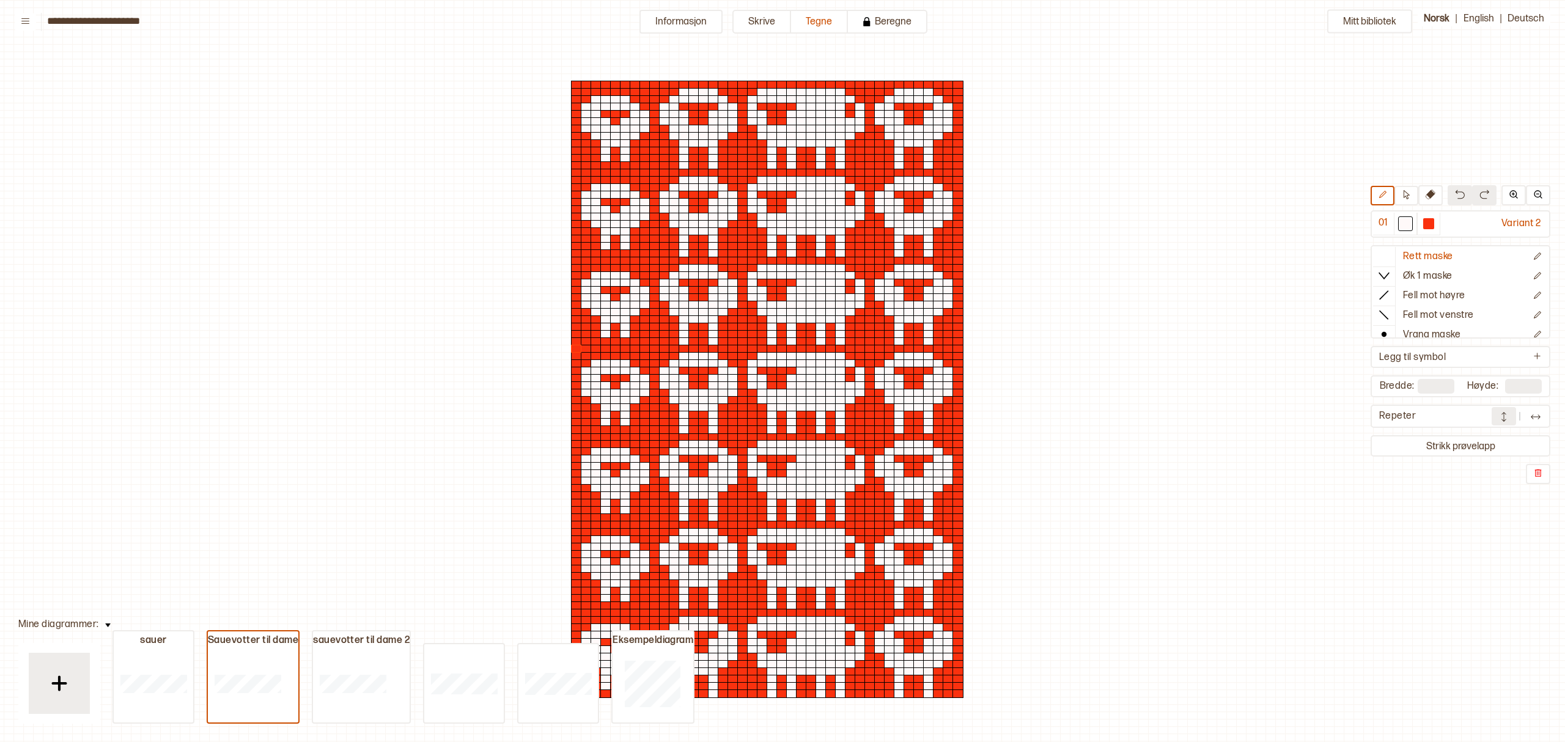
click at [1126, 176] on div "Mitt bibliotek 01 Variant 2 Rett maske Øk 1 maske Fell mot høyre Fell mot venst…" at bounding box center [1558, 742] width 3129 height 1484
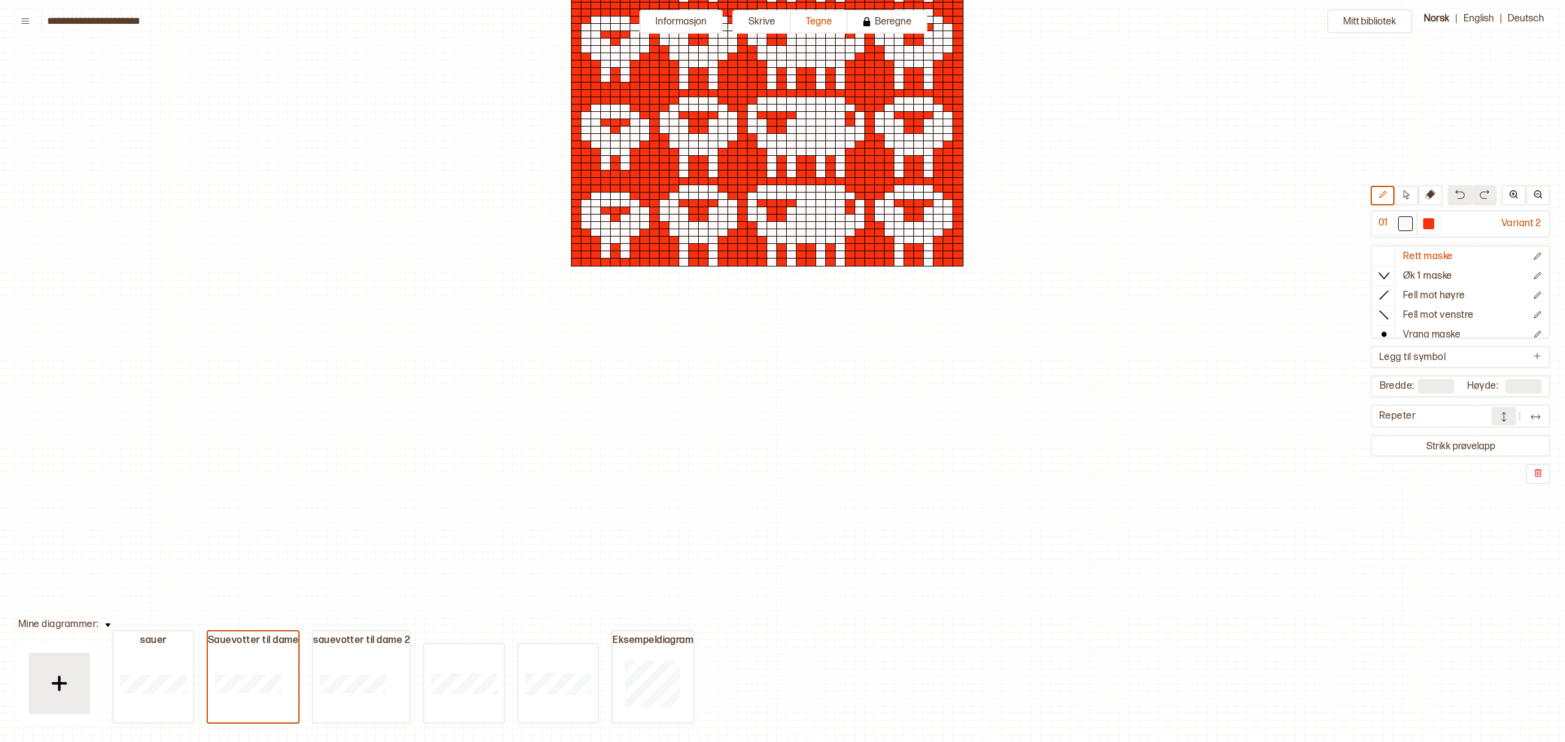
scroll to position [0, 6]
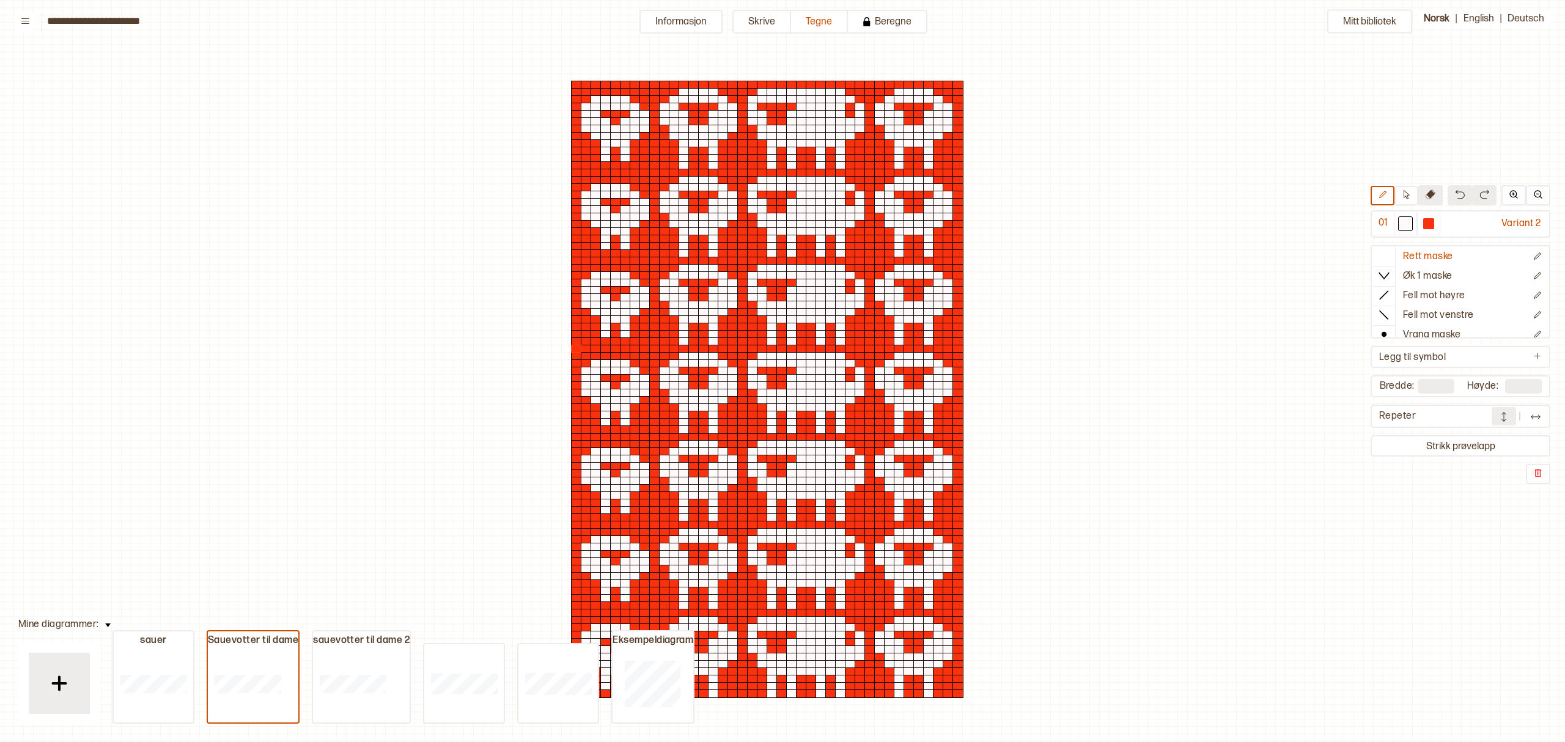
click at [1432, 194] on icon at bounding box center [1430, 194] width 10 height 10
drag, startPoint x: 580, startPoint y: 79, endPoint x: 573, endPoint y: 147, distance: 68.2
click at [572, 147] on div "Mitt bibliotek 01 Variant 2 Rett maske Øk 1 maske Fell mot høyre Fell mot venst…" at bounding box center [1558, 742] width 3129 height 1484
drag, startPoint x: 573, startPoint y: 147, endPoint x: 676, endPoint y: 159, distance: 103.3
click at [676, 159] on div at bounding box center [766, 125] width 391 height 88
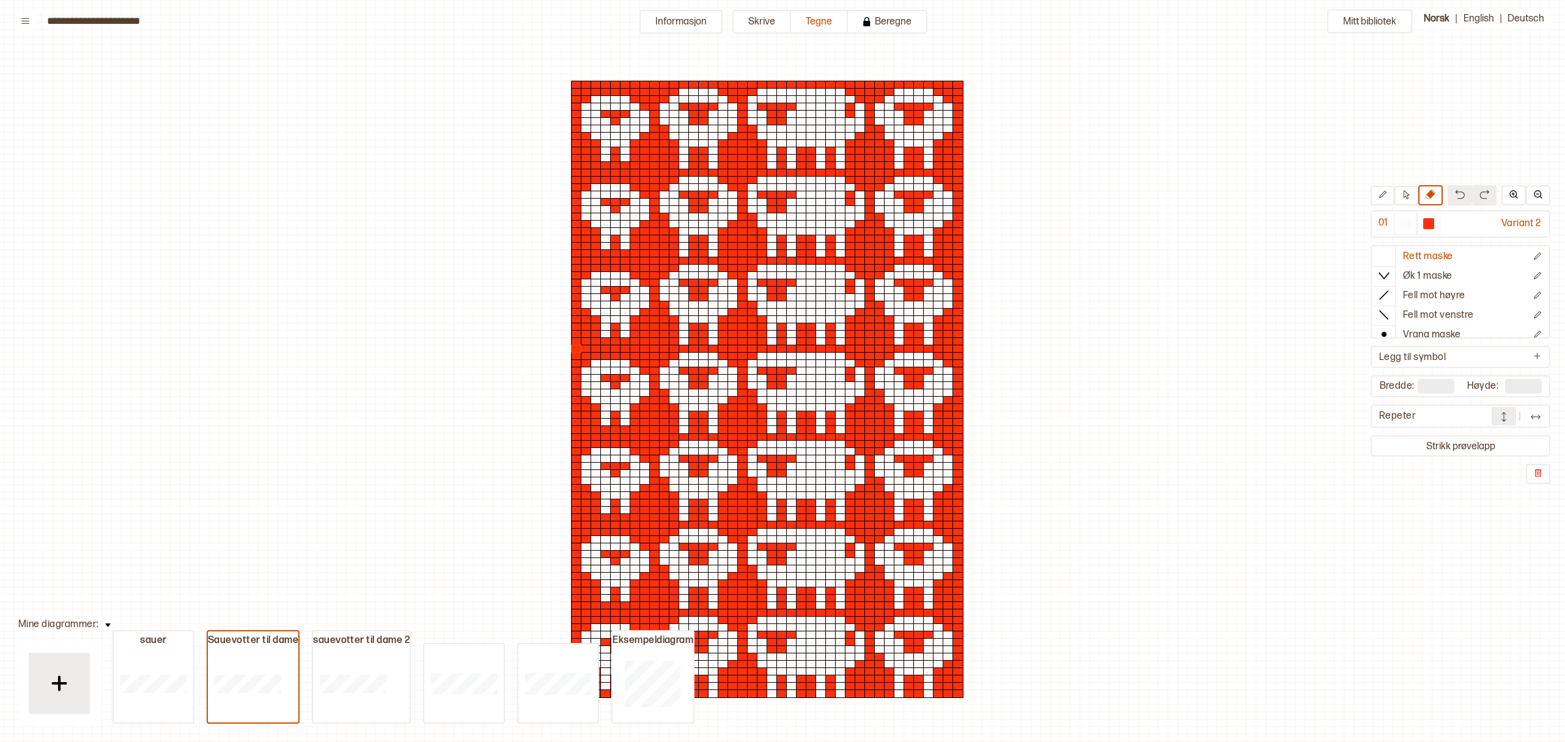
click at [631, 157] on div at bounding box center [634, 158] width 11 height 9
click at [669, 145] on div at bounding box center [674, 143] width 11 height 9
click at [672, 144] on div at bounding box center [674, 143] width 11 height 9
click at [675, 142] on div at bounding box center [674, 143] width 11 height 9
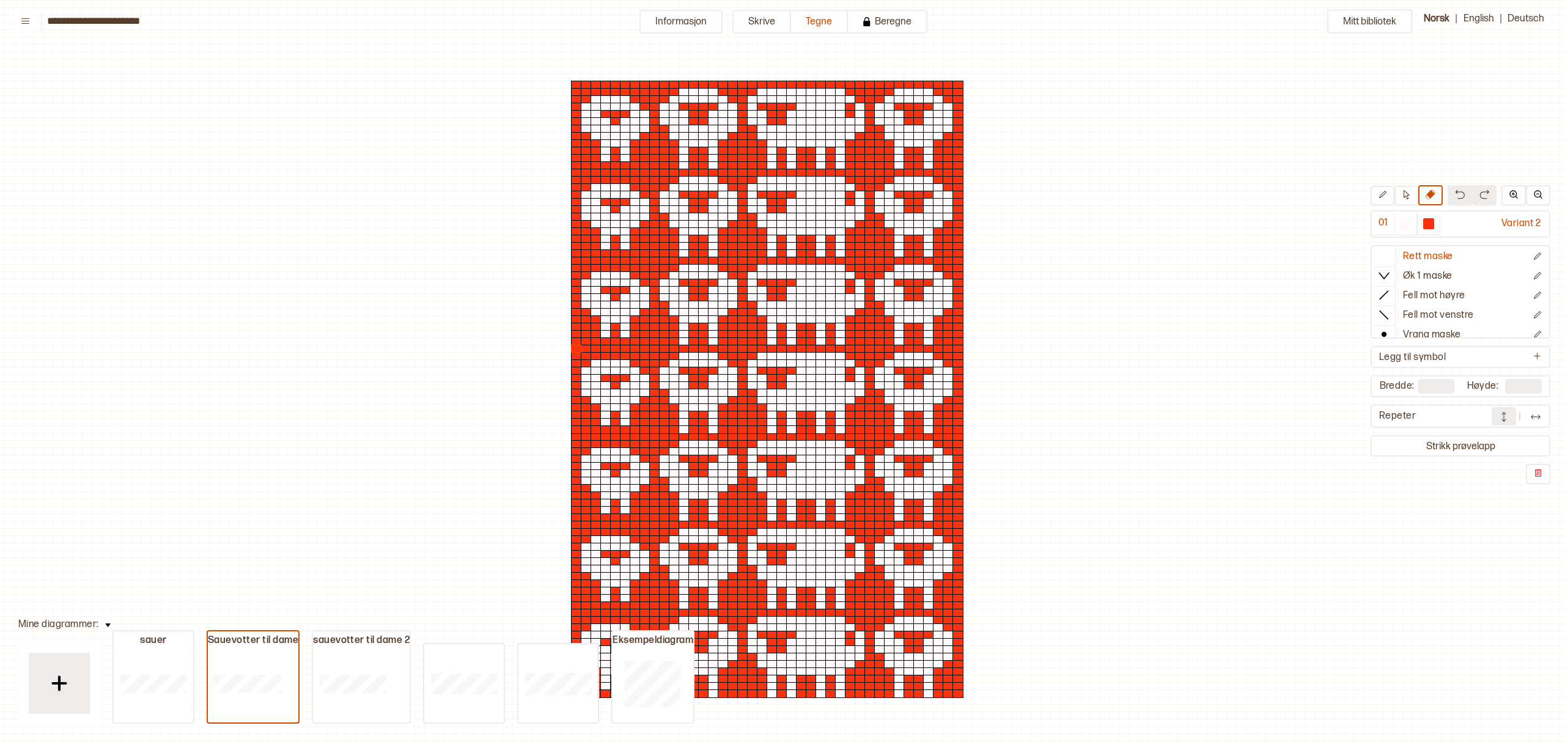
drag, startPoint x: 771, startPoint y: 150, endPoint x: 560, endPoint y: 130, distance: 212.4
click at [560, 130] on div "Mitt bibliotek 01 Variant 2 Rett maske Øk 1 maske Fell mot høyre Fell mot venst…" at bounding box center [1558, 742] width 3129 height 1484
click at [1421, 411] on div "Repeter" at bounding box center [1435, 416] width 112 height 13
click at [1404, 414] on div "Repeter" at bounding box center [1435, 416] width 112 height 13
click at [1462, 441] on button "Strikk prøvelapp" at bounding box center [1460, 446] width 175 height 17
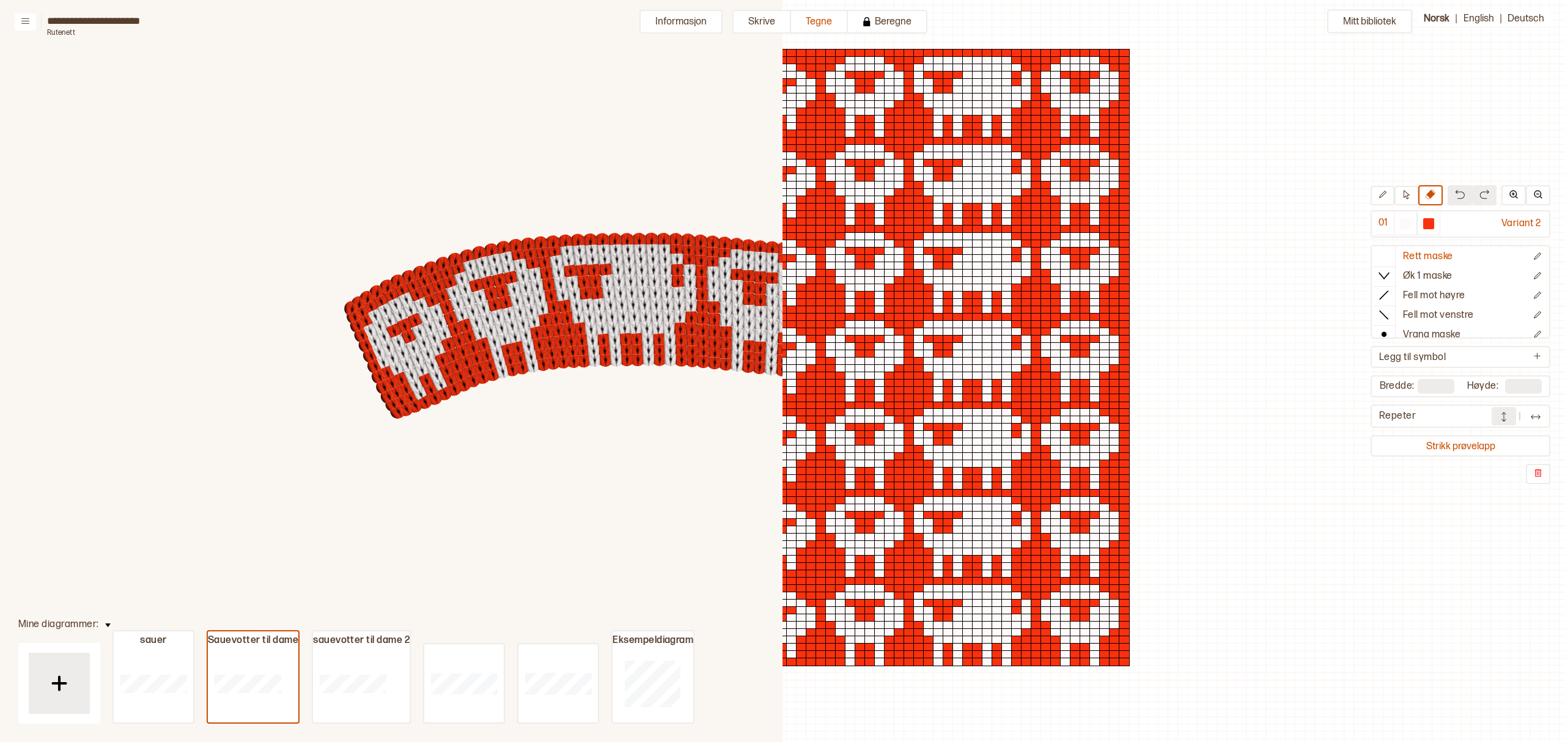
scroll to position [0, 0]
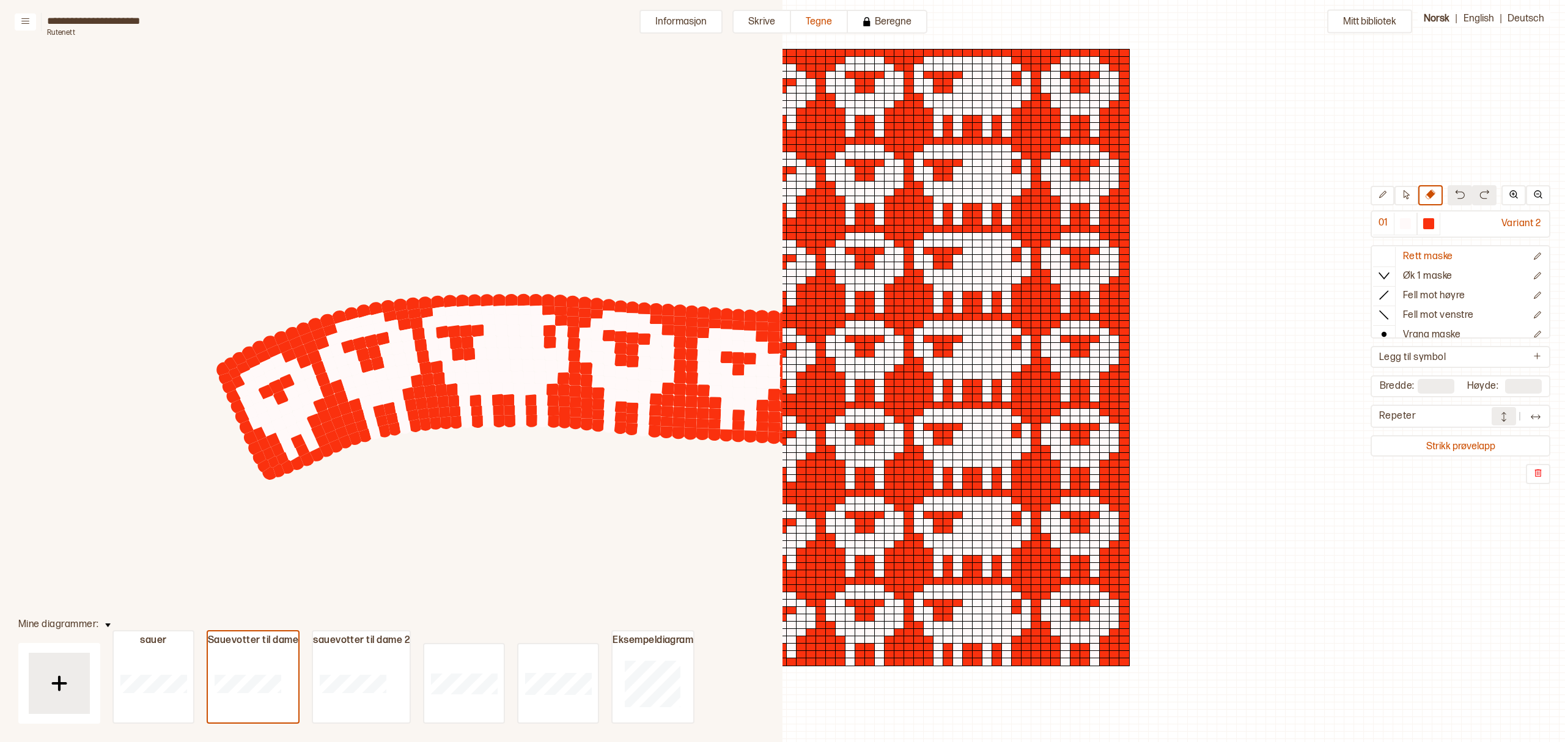
drag, startPoint x: 594, startPoint y: 346, endPoint x: 499, endPoint y: 389, distance: 104.2
click at [499, 389] on circle at bounding box center [496, 388] width 17 height 17
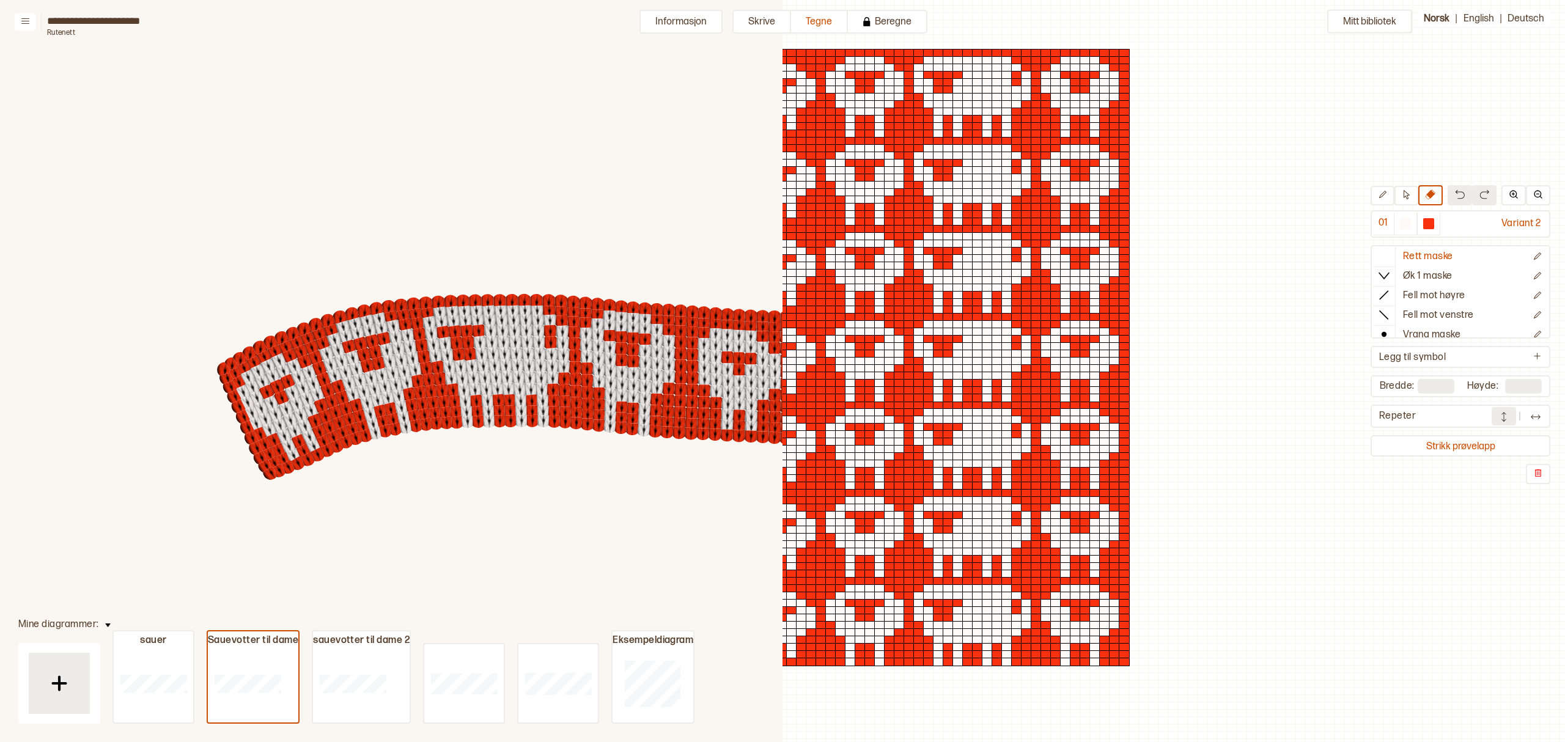
click at [1540, 416] on img at bounding box center [1535, 417] width 12 height 12
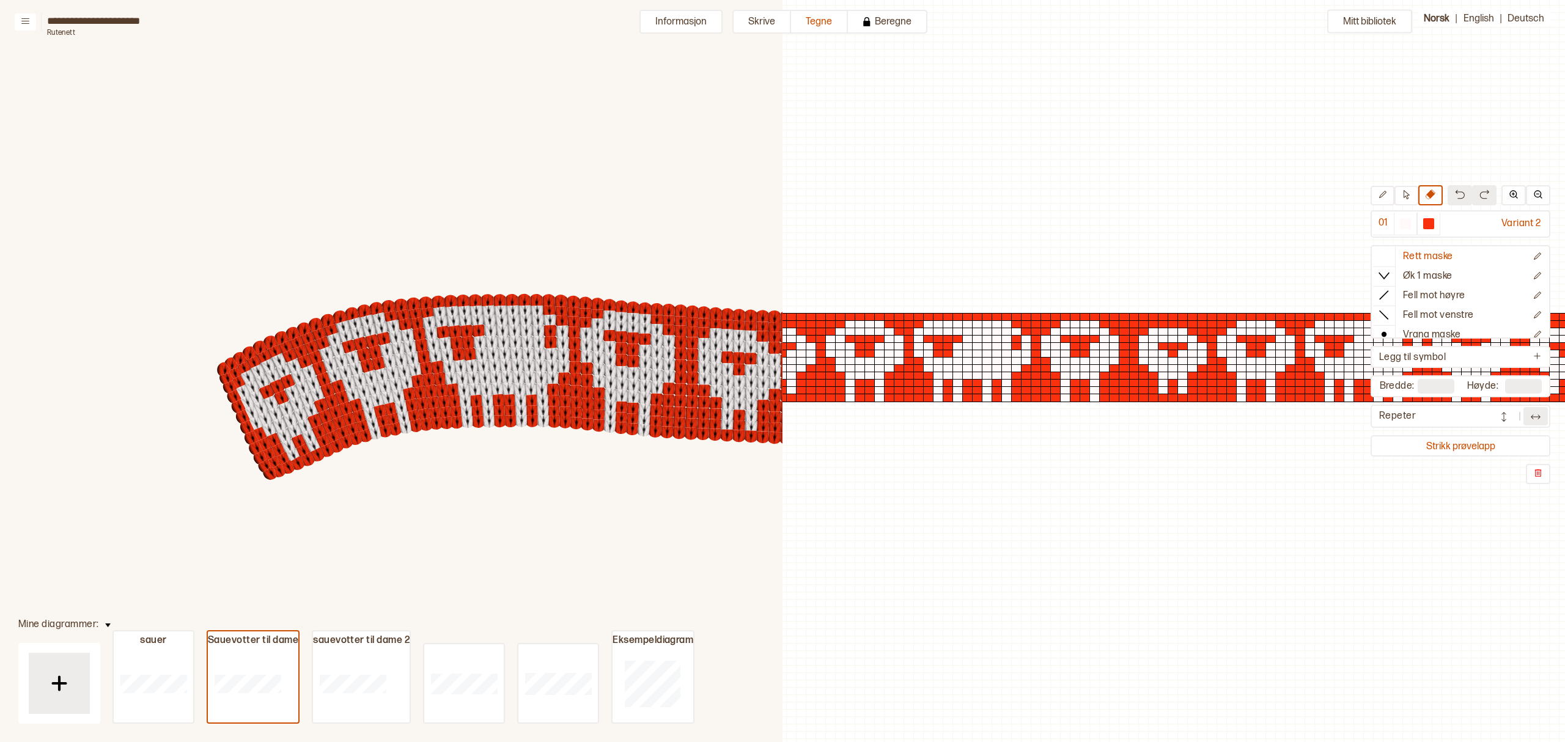
click at [1505, 411] on img at bounding box center [1503, 417] width 12 height 12
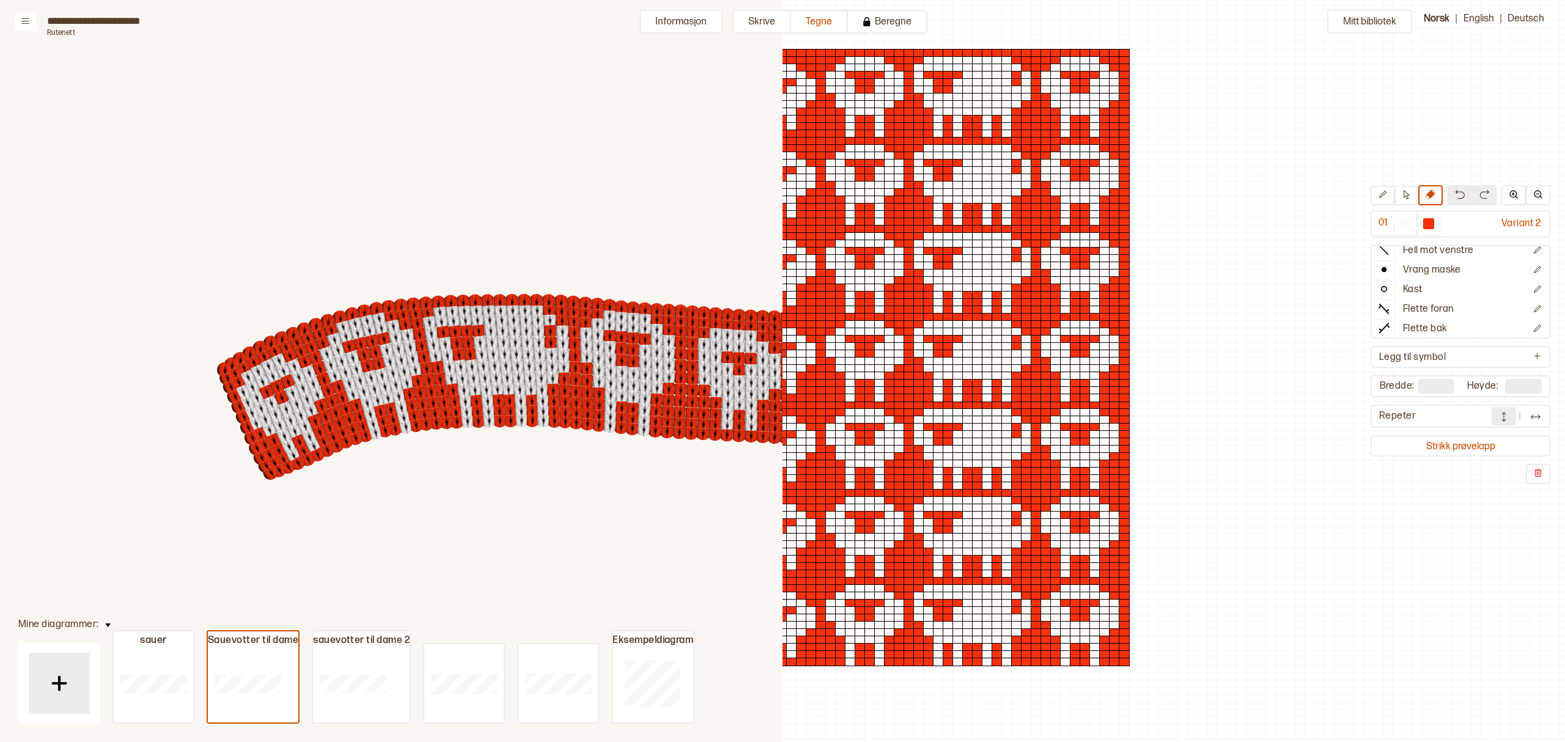
scroll to position [67, 0]
click at [1453, 350] on button "Legg til symbol" at bounding box center [1460, 357] width 175 height 18
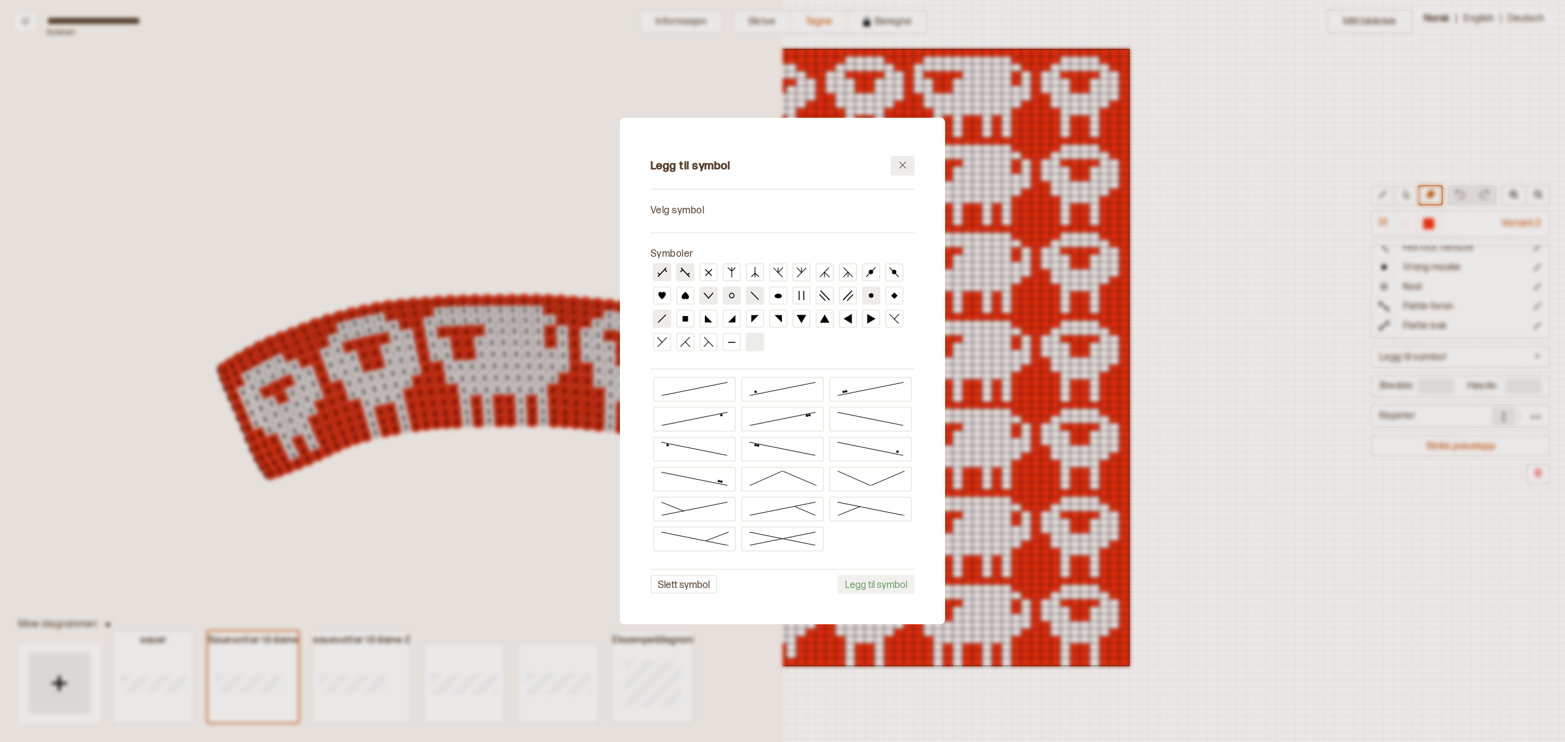
click at [902, 162] on icon at bounding box center [902, 165] width 9 height 9
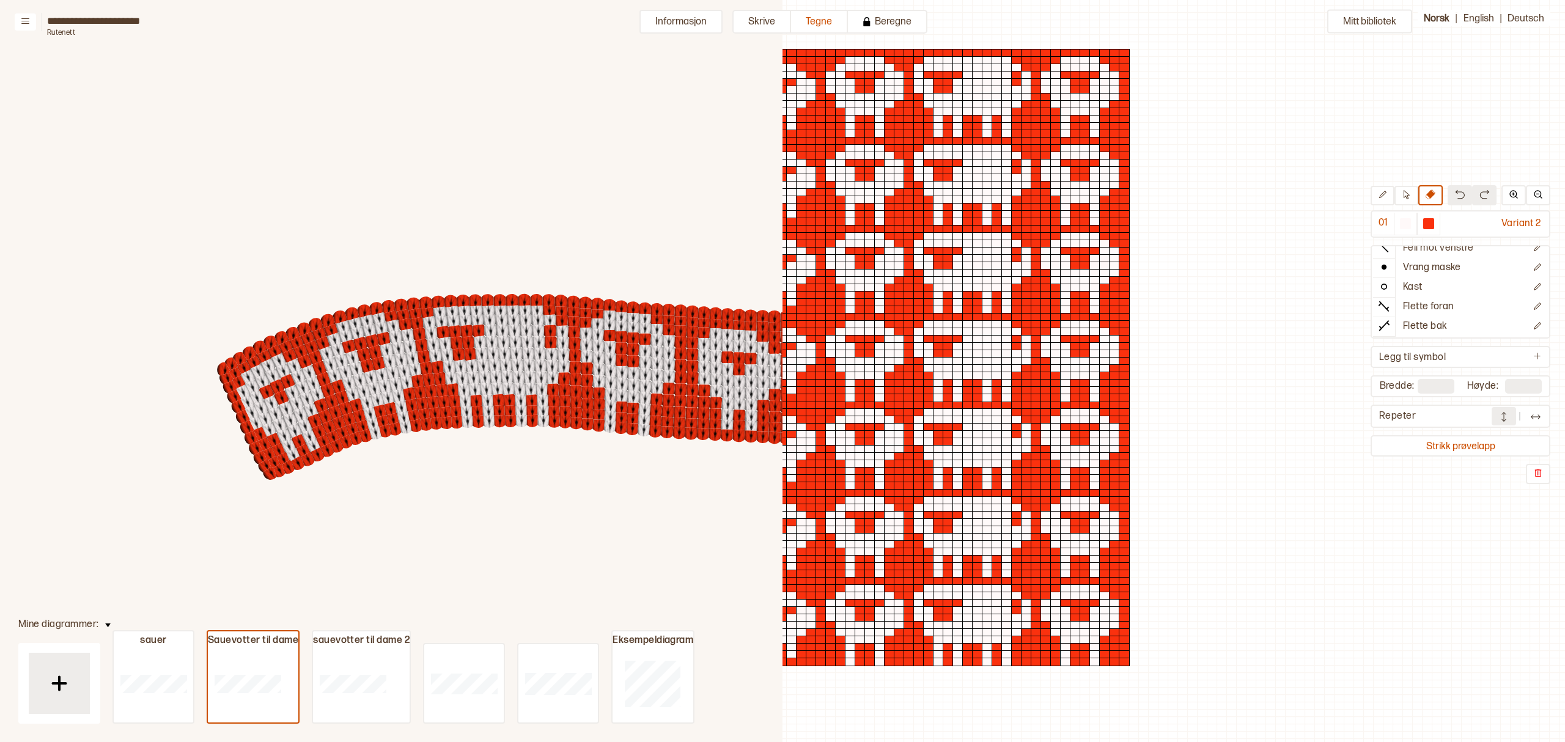
click at [1206, 293] on div "Mitt bibliotek 01 Variant 2 Rett maske Øk 1 maske Fell mot høyre Fell mot venst…" at bounding box center [942, 710] width 1565 height 1484
click at [1386, 191] on icon at bounding box center [1382, 194] width 7 height 7
drag, startPoint x: 824, startPoint y: 49, endPoint x: 893, endPoint y: 77, distance: 74.6
click at [893, 77] on div at bounding box center [932, 93] width 391 height 88
click at [1103, 166] on div at bounding box center [932, 181] width 391 height 88
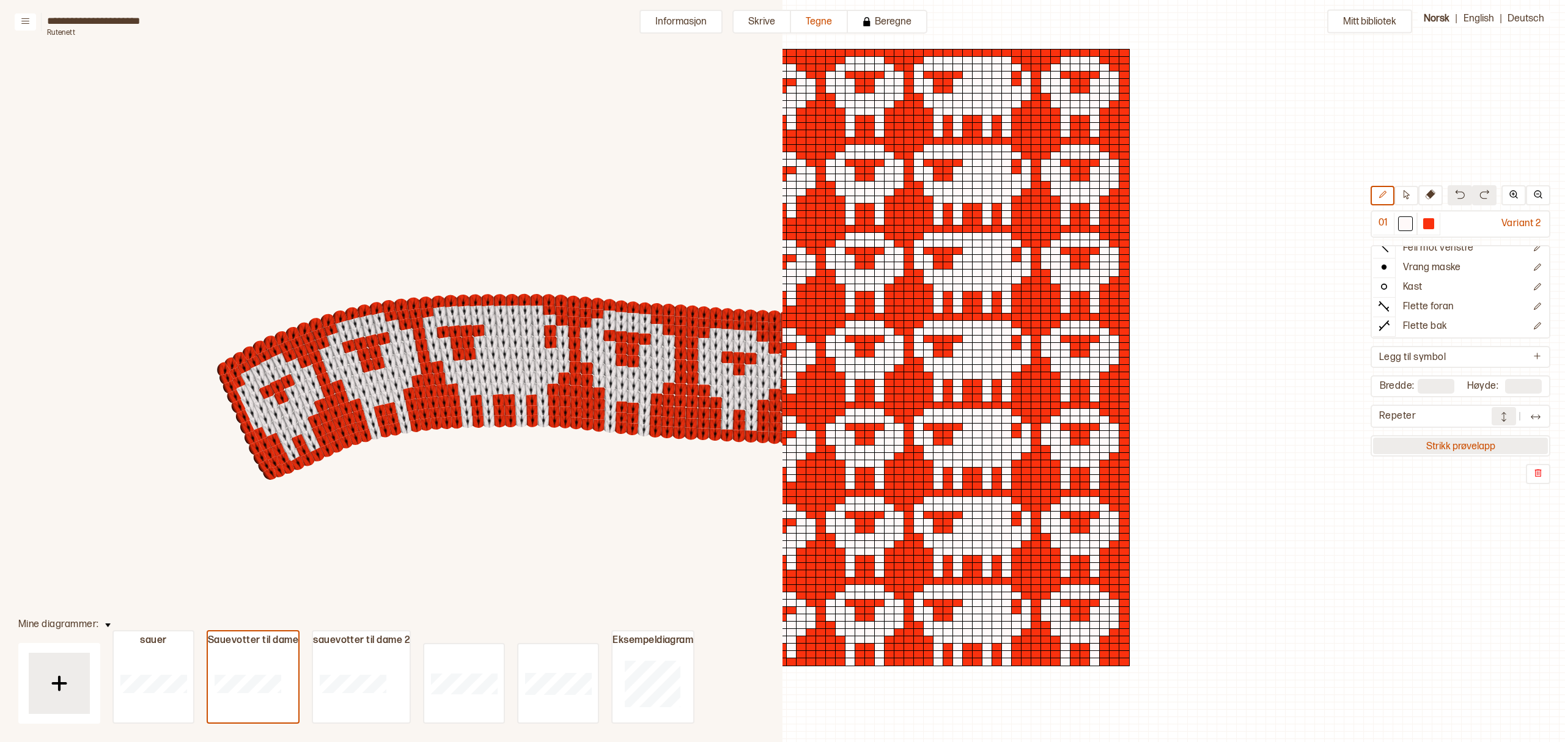
click at [1469, 443] on button "Strikk prøvelapp" at bounding box center [1460, 446] width 175 height 17
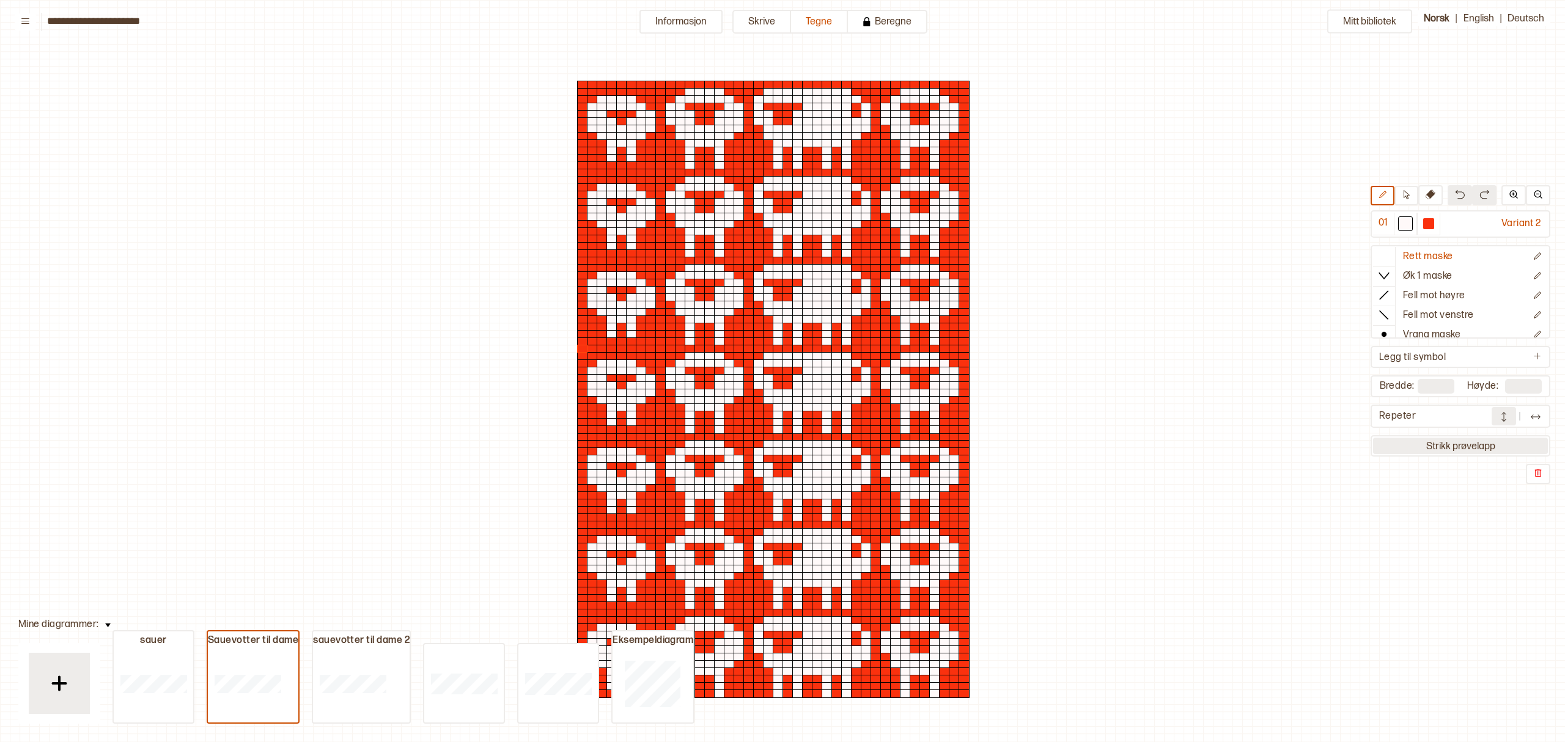
scroll to position [32, 6]
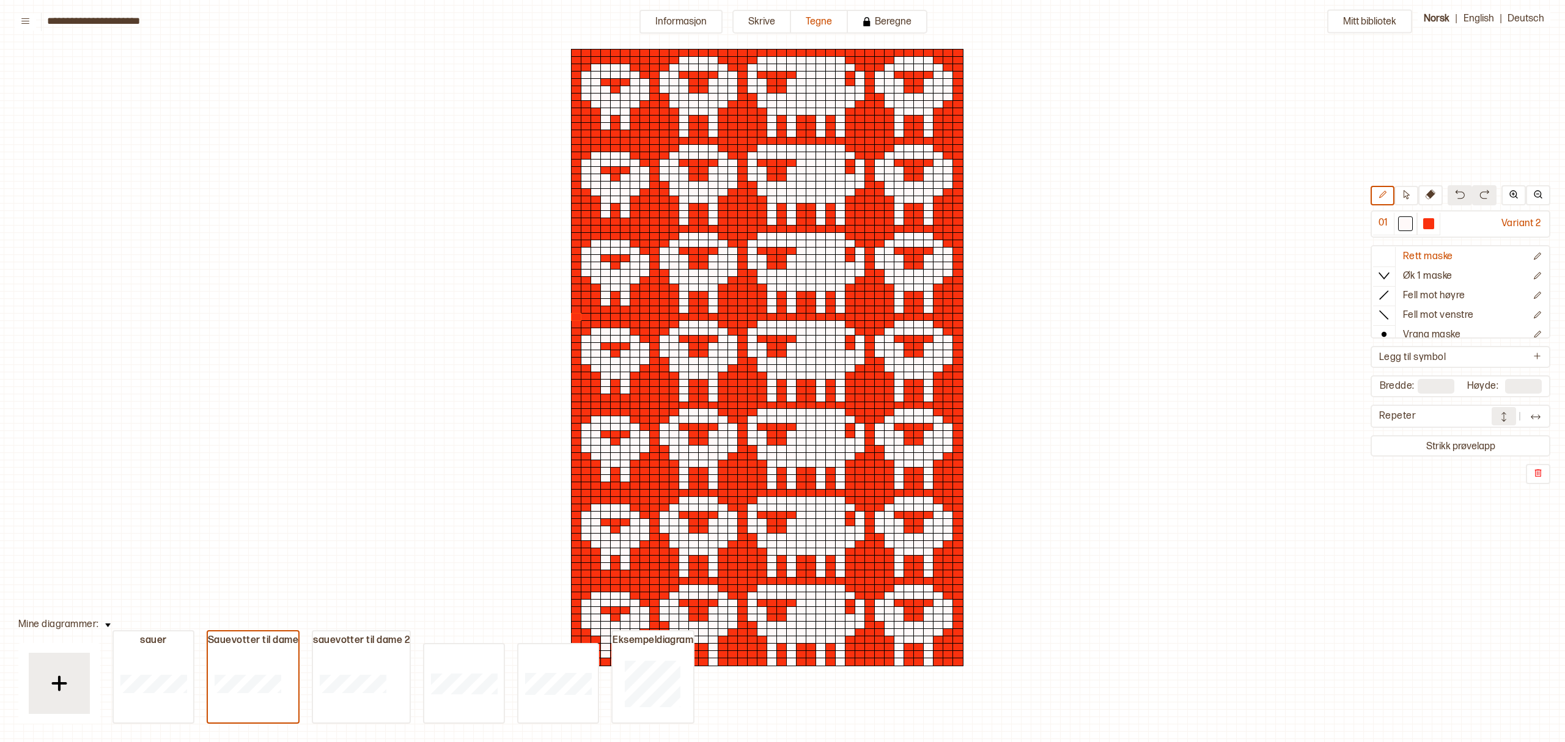
drag, startPoint x: 646, startPoint y: 125, endPoint x: 748, endPoint y: 145, distance: 104.0
click at [748, 298] on div at bounding box center [776, 364] width 450 height 132
click at [748, 145] on div at bounding box center [752, 148] width 11 height 9
click at [734, 132] on div at bounding box center [732, 134] width 11 height 9
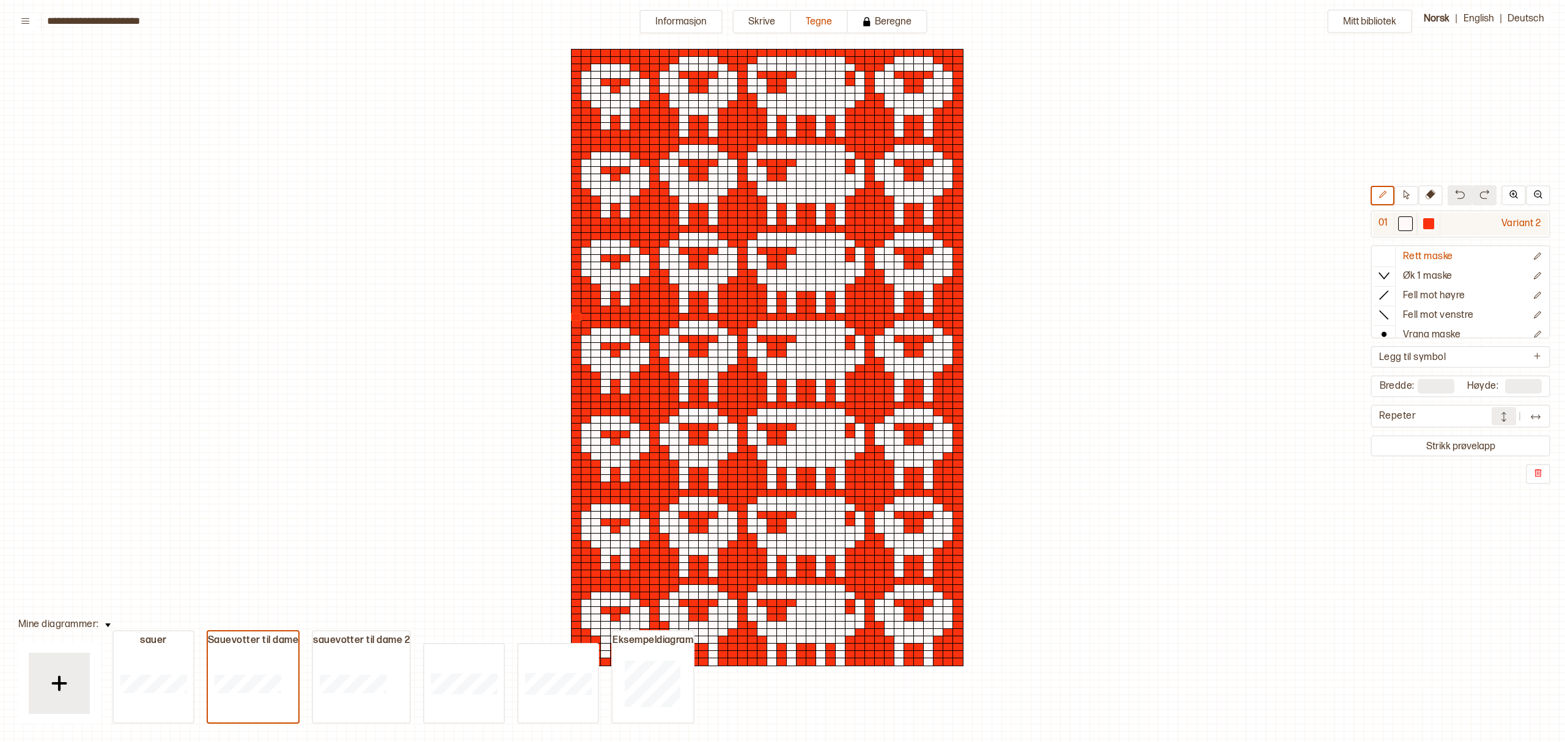
click at [1432, 216] on div at bounding box center [1428, 223] width 15 height 15
click at [807, 167] on div at bounding box center [810, 170] width 11 height 9
click at [817, 167] on div at bounding box center [820, 170] width 11 height 9
click at [817, 174] on div at bounding box center [820, 178] width 11 height 9
click at [814, 18] on button "Tegne" at bounding box center [819, 22] width 57 height 24
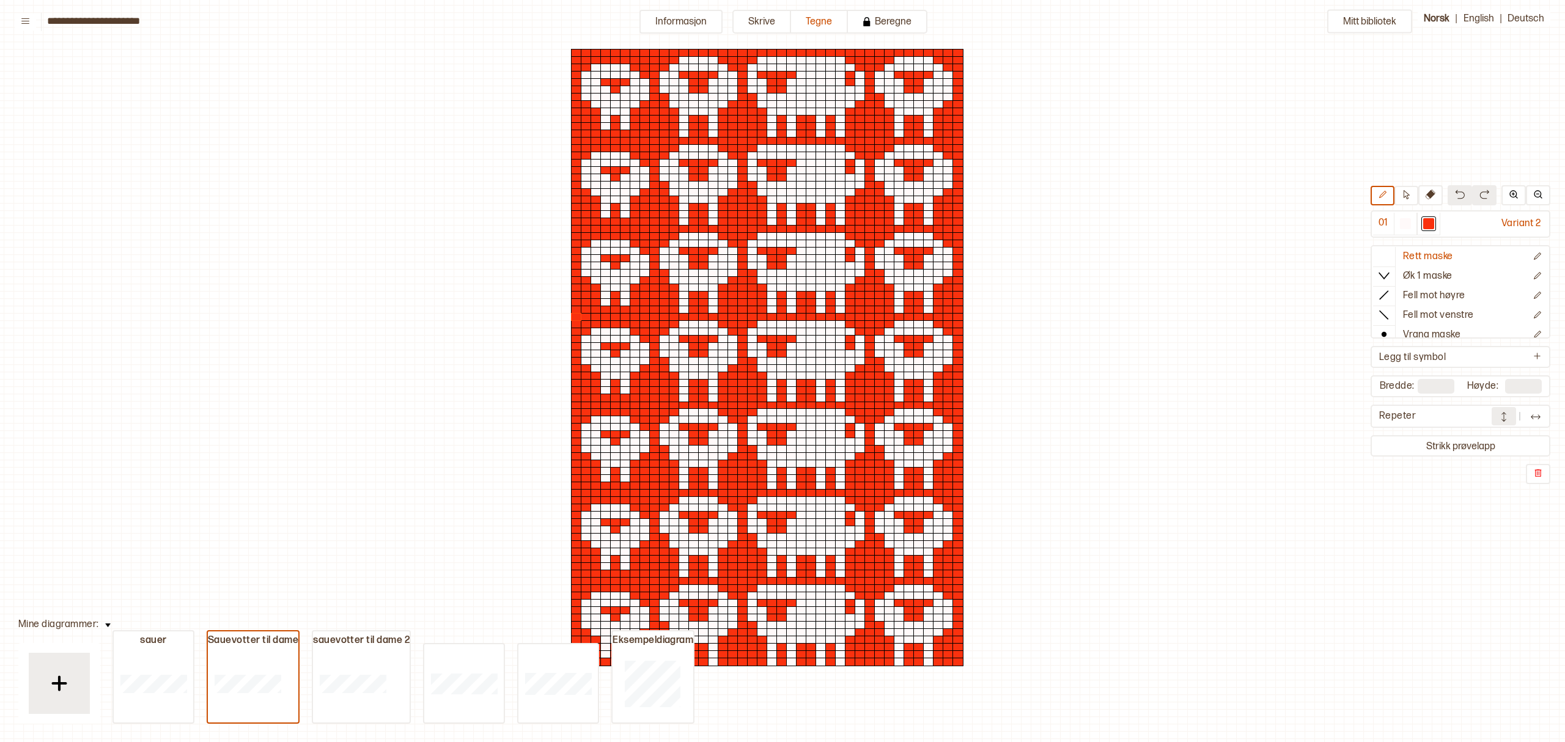
drag, startPoint x: 728, startPoint y: 101, endPoint x: 840, endPoint y: 138, distance: 117.1
click at [840, 298] on div at bounding box center [776, 364] width 450 height 132
click at [1532, 412] on img at bounding box center [1535, 417] width 12 height 12
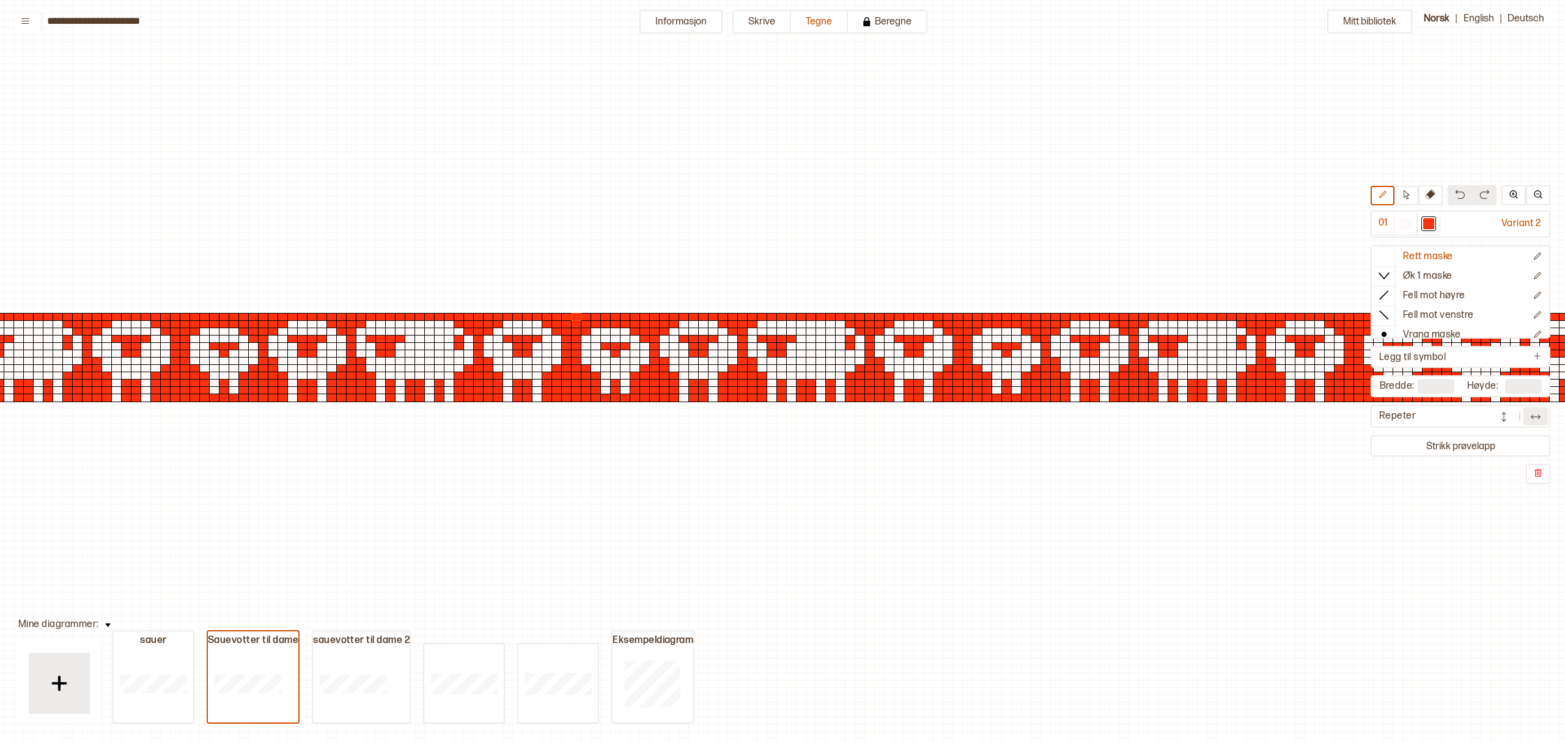
click at [1500, 417] on img at bounding box center [1503, 417] width 12 height 12
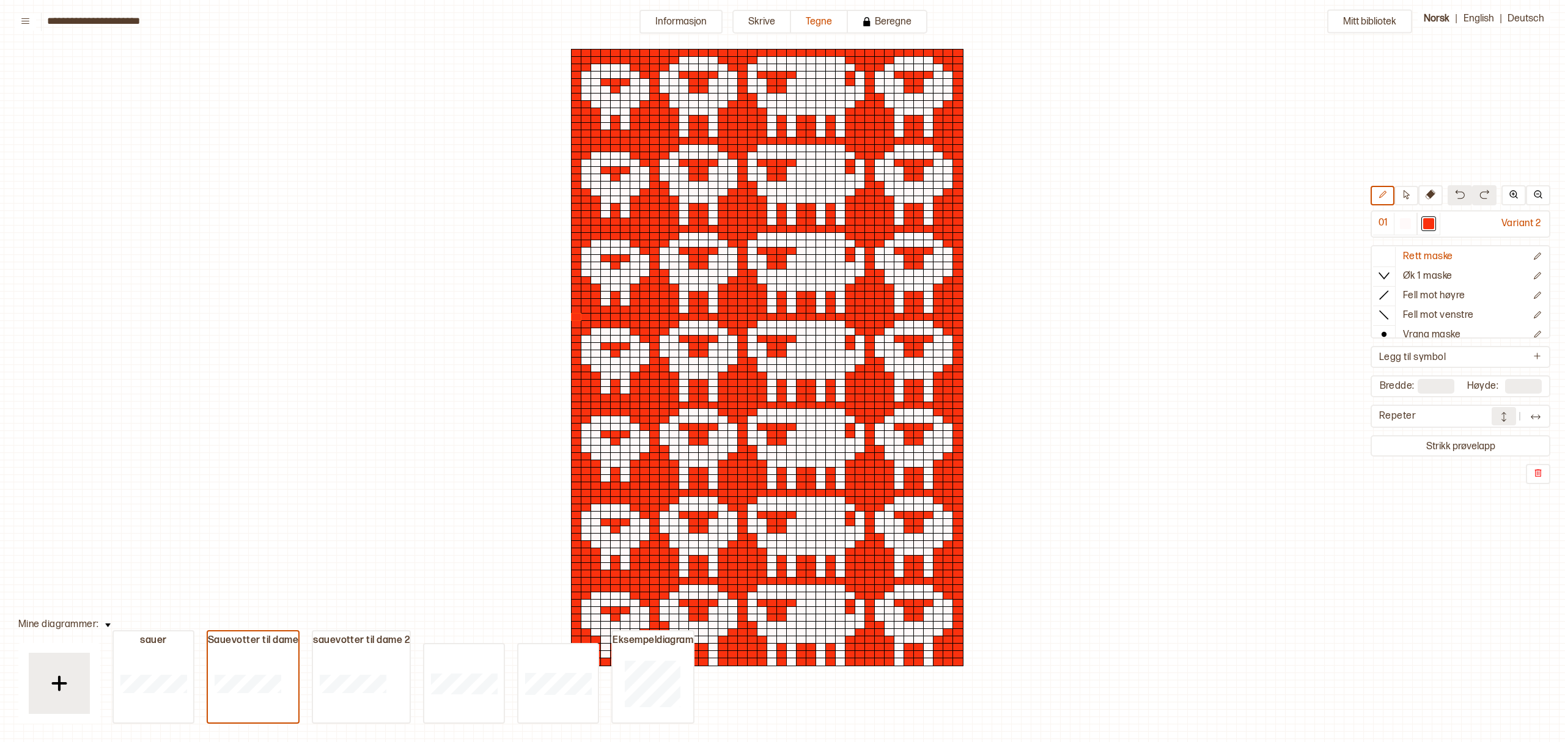
click at [1458, 413] on div "Repeter" at bounding box center [1435, 416] width 112 height 13
click at [1406, 417] on div "Repeter" at bounding box center [1435, 416] width 112 height 13
click at [1440, 387] on input "**" at bounding box center [1435, 386] width 37 height 15
drag, startPoint x: 1445, startPoint y: 384, endPoint x: 1407, endPoint y: 380, distance: 38.7
click at [1407, 380] on div "Bredde: **" at bounding box center [1416, 386] width 75 height 15
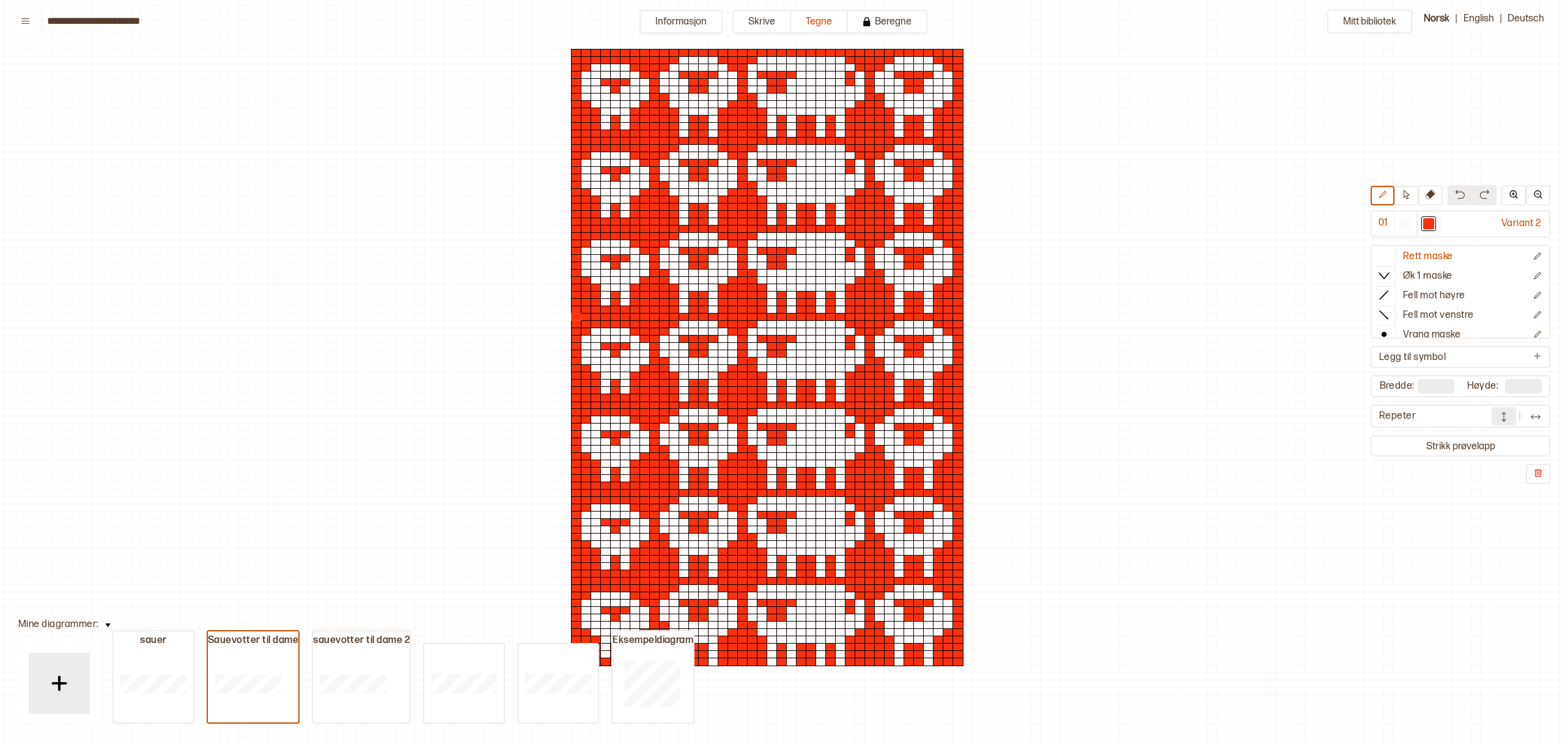
click at [1441, 384] on input "**" at bounding box center [1435, 386] width 37 height 15
drag, startPoint x: 1442, startPoint y: 384, endPoint x: 1424, endPoint y: 384, distance: 18.3
click at [1421, 384] on input "**" at bounding box center [1435, 386] width 37 height 15
drag, startPoint x: 1428, startPoint y: 383, endPoint x: 1446, endPoint y: 380, distance: 18.5
click at [1446, 380] on input "**" at bounding box center [1435, 386] width 37 height 15
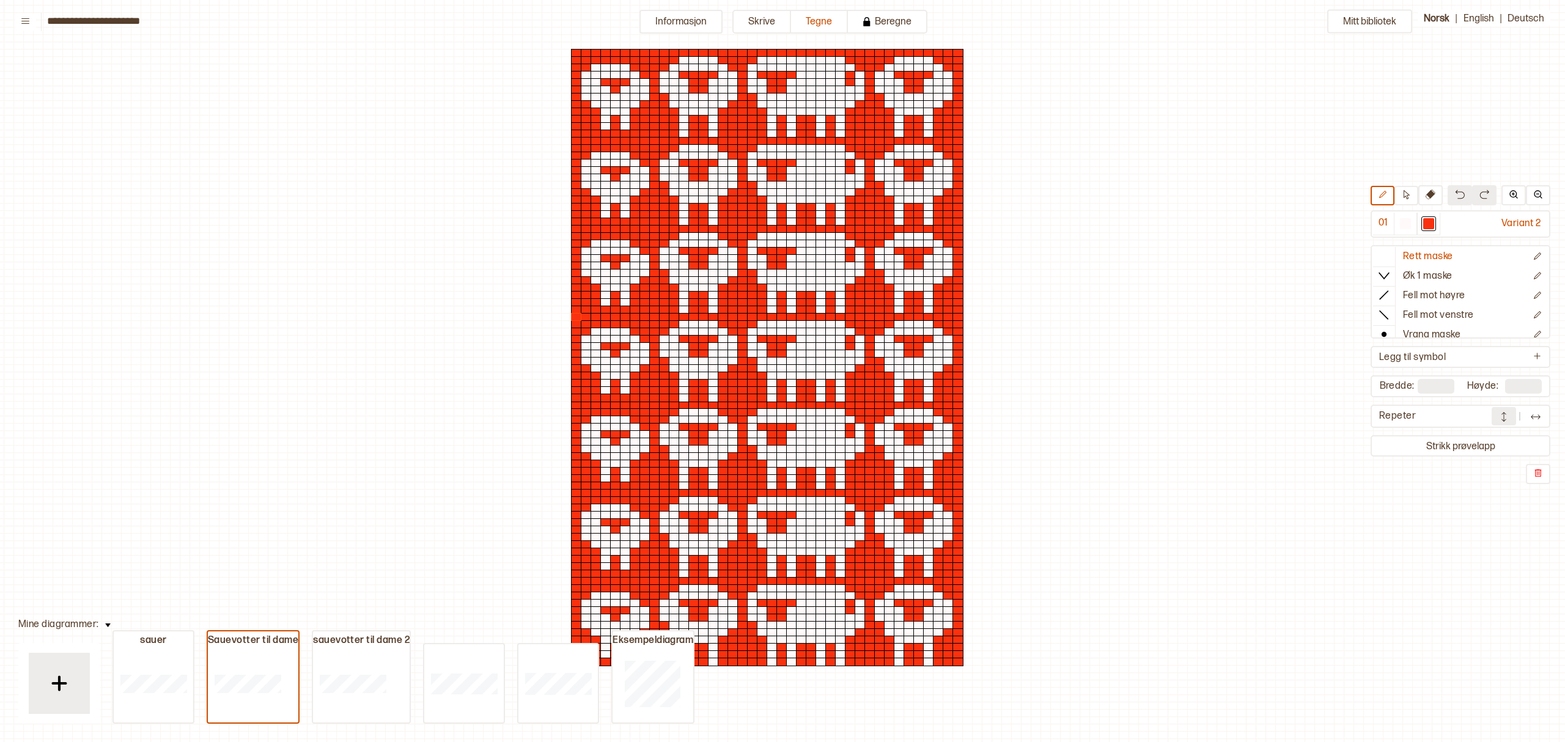
click at [1446, 389] on input "**" at bounding box center [1435, 386] width 37 height 15
click at [1445, 389] on input "**" at bounding box center [1435, 386] width 37 height 15
click at [1445, 384] on input "**" at bounding box center [1435, 386] width 37 height 15
drag, startPoint x: 1448, startPoint y: 384, endPoint x: 1409, endPoint y: 382, distance: 38.5
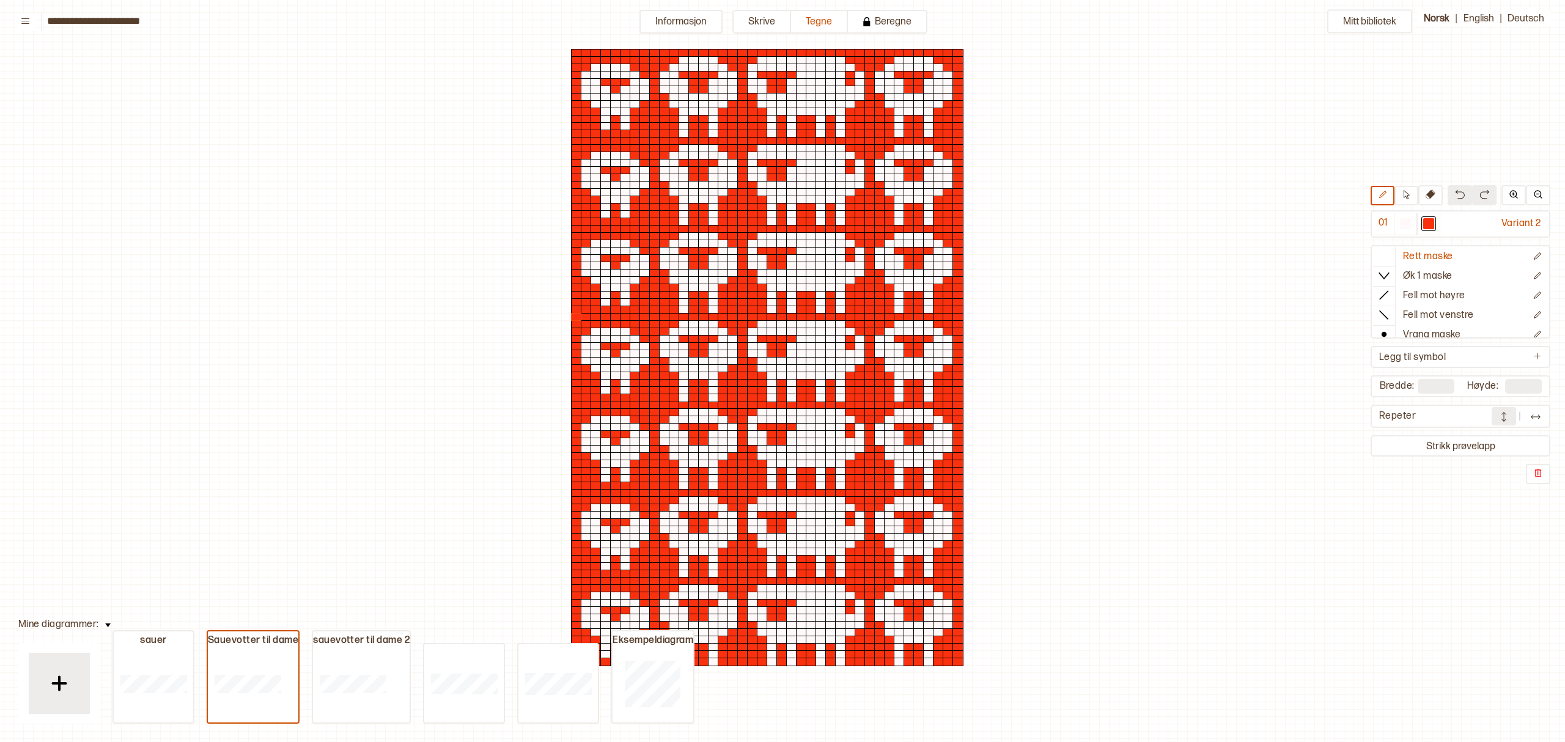
click at [1409, 382] on div "Bredde: **" at bounding box center [1416, 386] width 75 height 15
click at [1434, 384] on input "**" at bounding box center [1435, 386] width 37 height 15
click at [697, 20] on button "Informasjon" at bounding box center [680, 22] width 83 height 24
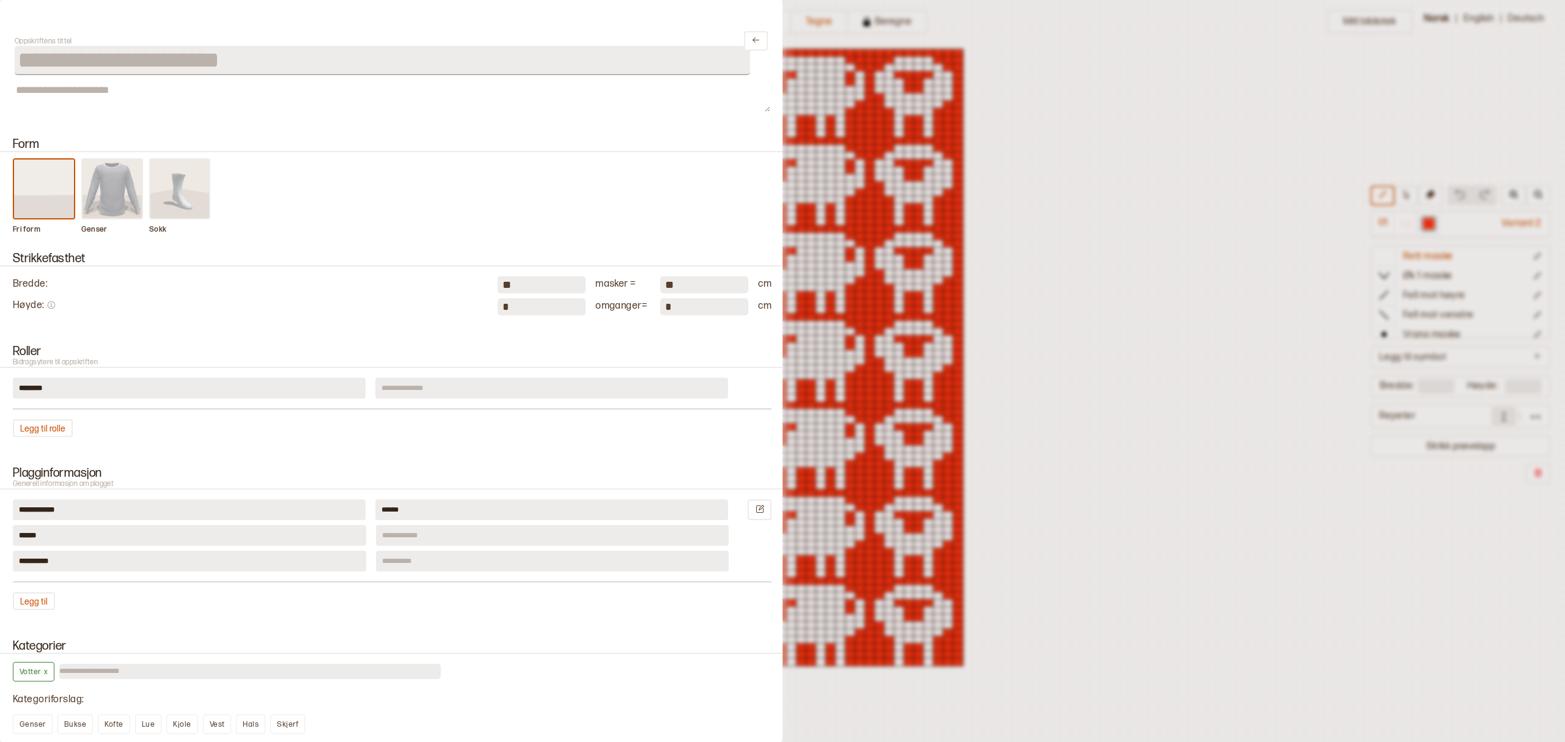
click at [538, 290] on input "**" at bounding box center [541, 284] width 88 height 17
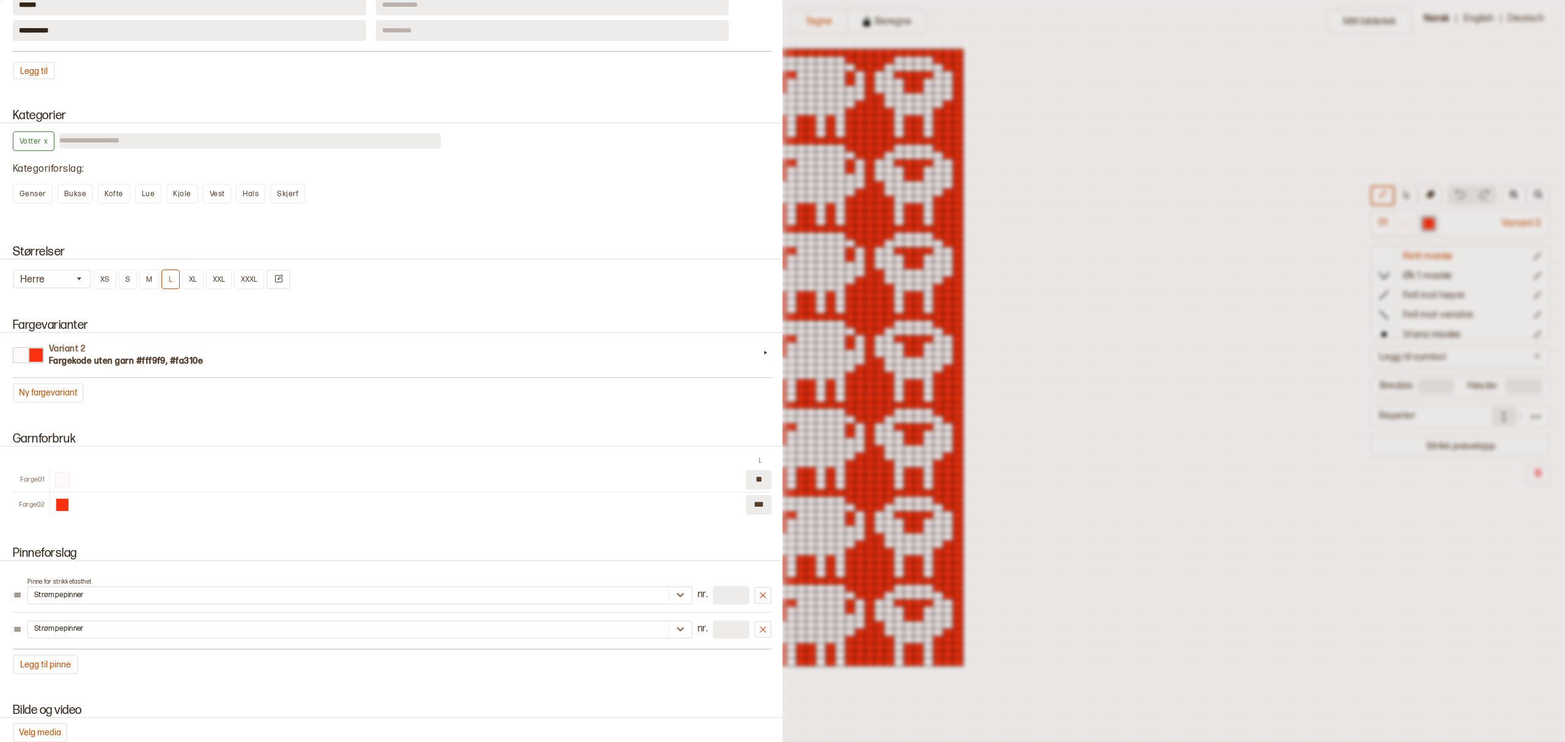
scroll to position [529, 0]
click at [191, 277] on button "XL" at bounding box center [192, 281] width 21 height 20
click at [175, 276] on button "L" at bounding box center [170, 281] width 18 height 20
click at [172, 274] on button "L" at bounding box center [170, 281] width 18 height 20
click at [194, 275] on button "XL" at bounding box center [192, 281] width 21 height 20
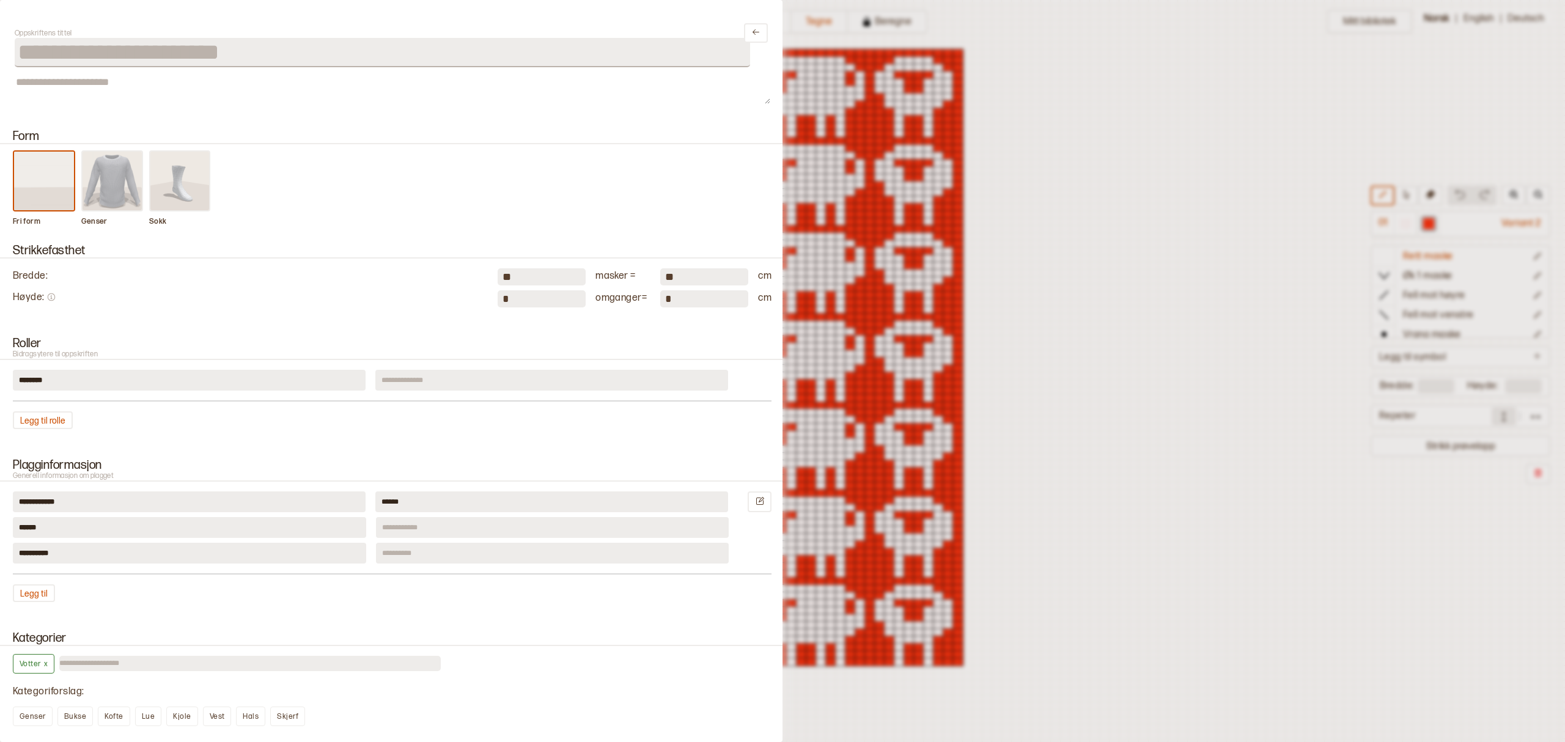
scroll to position [0, 0]
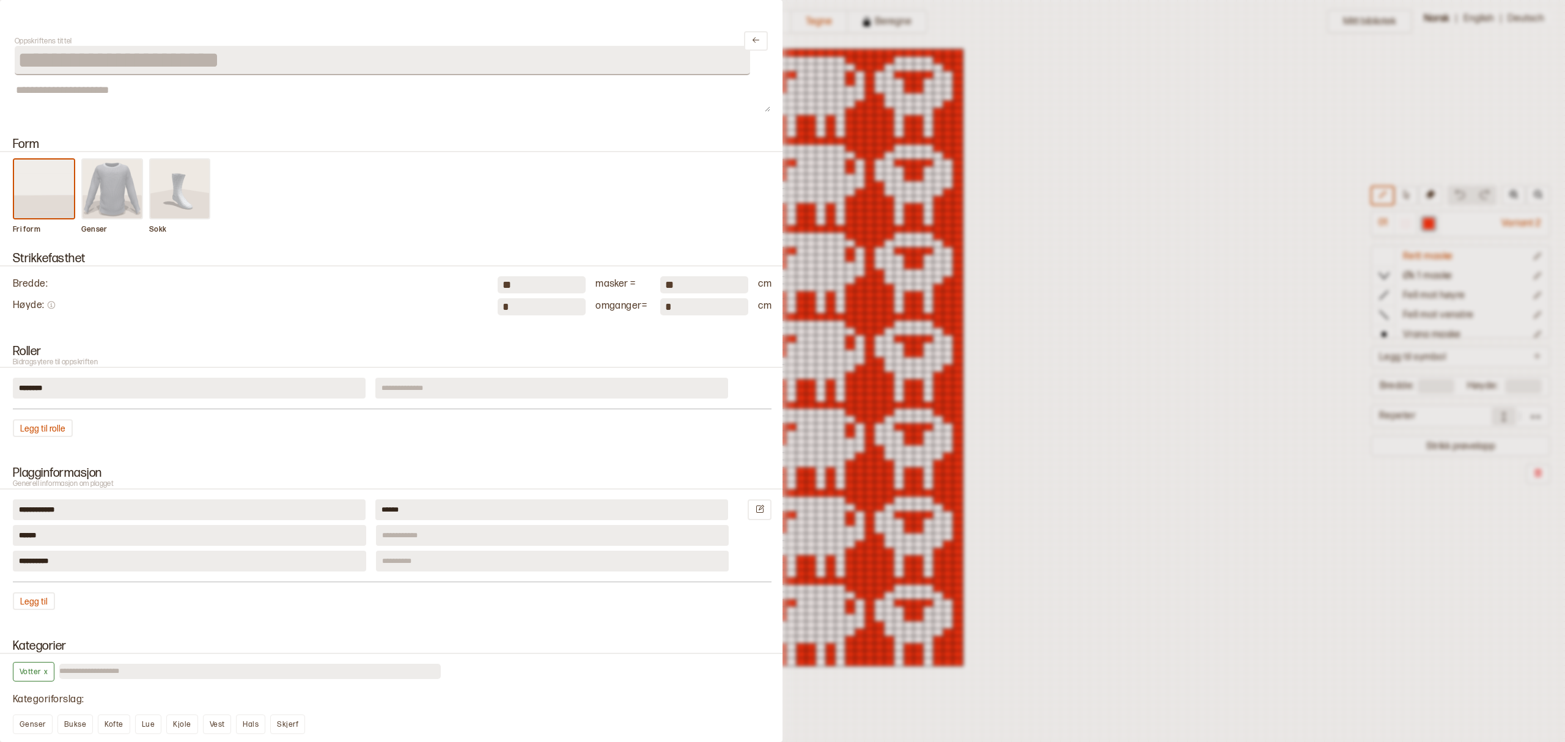
click at [499, 310] on input "*" at bounding box center [541, 306] width 88 height 17
drag, startPoint x: 516, startPoint y: 303, endPoint x: 463, endPoint y: 299, distance: 53.9
click at [463, 299] on div "Høyde : * omganger = * cm" at bounding box center [392, 306] width 758 height 17
type input "**"
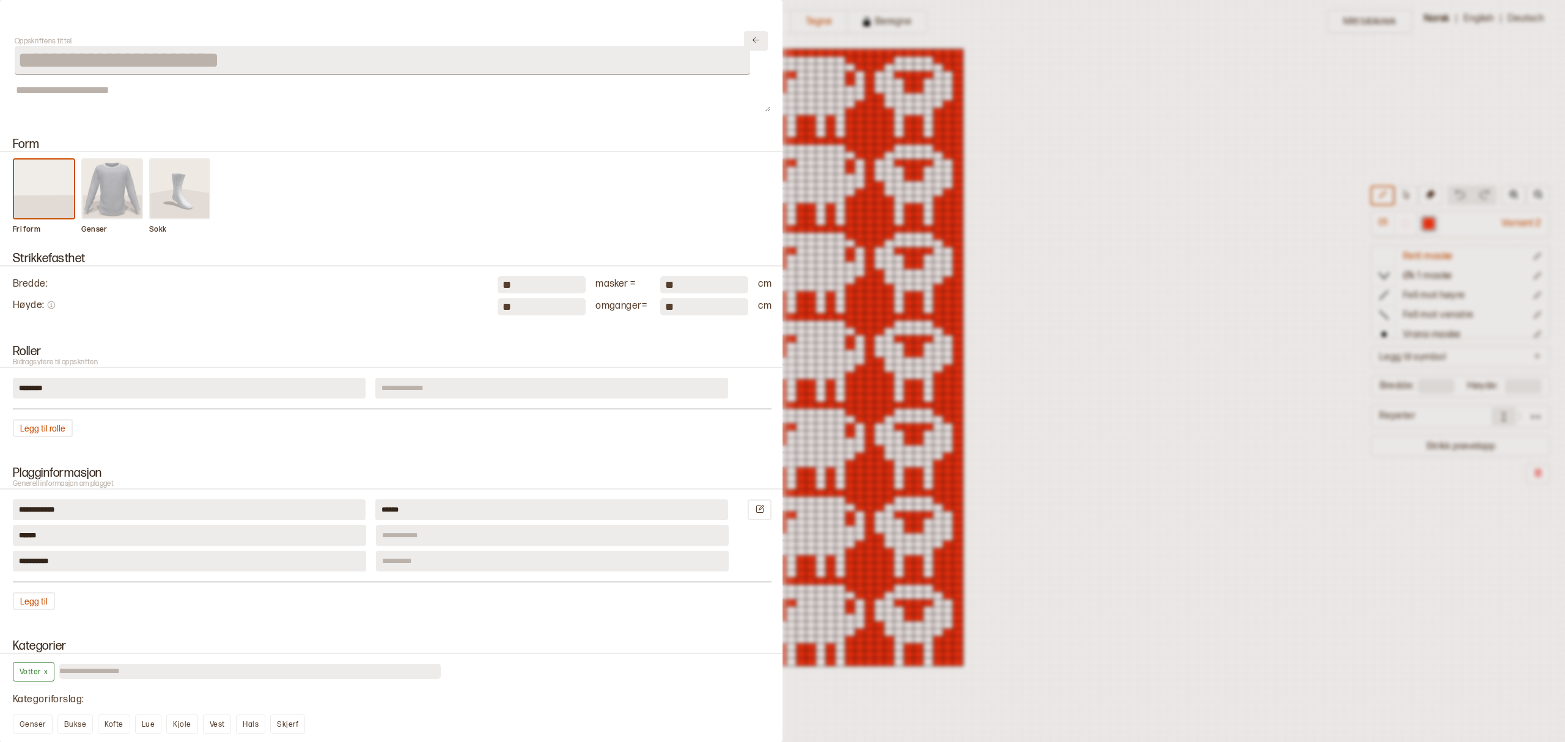
click at [751, 45] on icon "Lukk" at bounding box center [755, 39] width 9 height 9
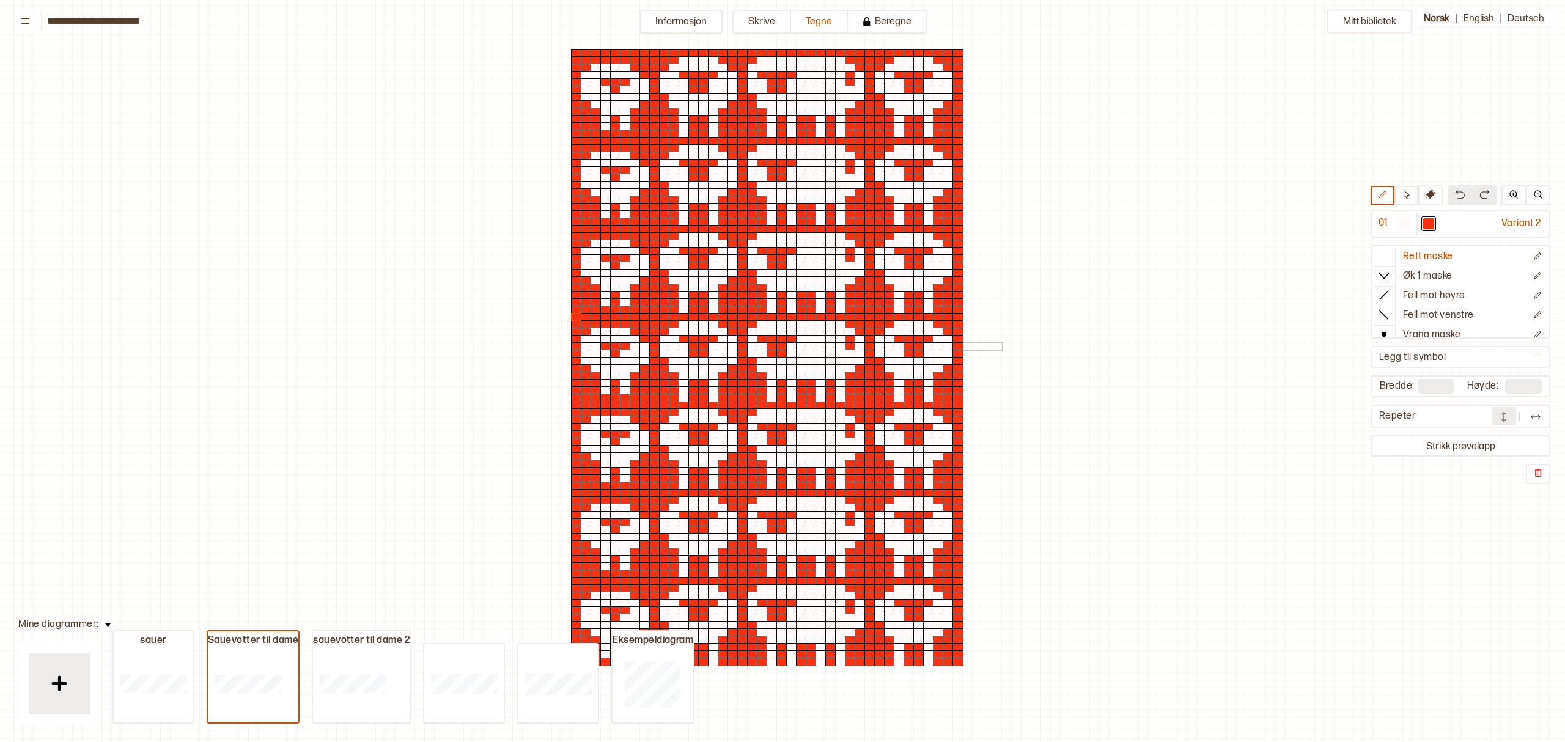
click at [933, 330] on div at bounding box center [938, 332] width 11 height 9
click at [1443, 387] on input "**" at bounding box center [1435, 386] width 37 height 15
drag, startPoint x: 1446, startPoint y: 385, endPoint x: 1399, endPoint y: 379, distance: 47.5
click at [1399, 379] on div "Bredde: **" at bounding box center [1416, 386] width 75 height 15
click at [1428, 380] on input "**" at bounding box center [1435, 386] width 37 height 15
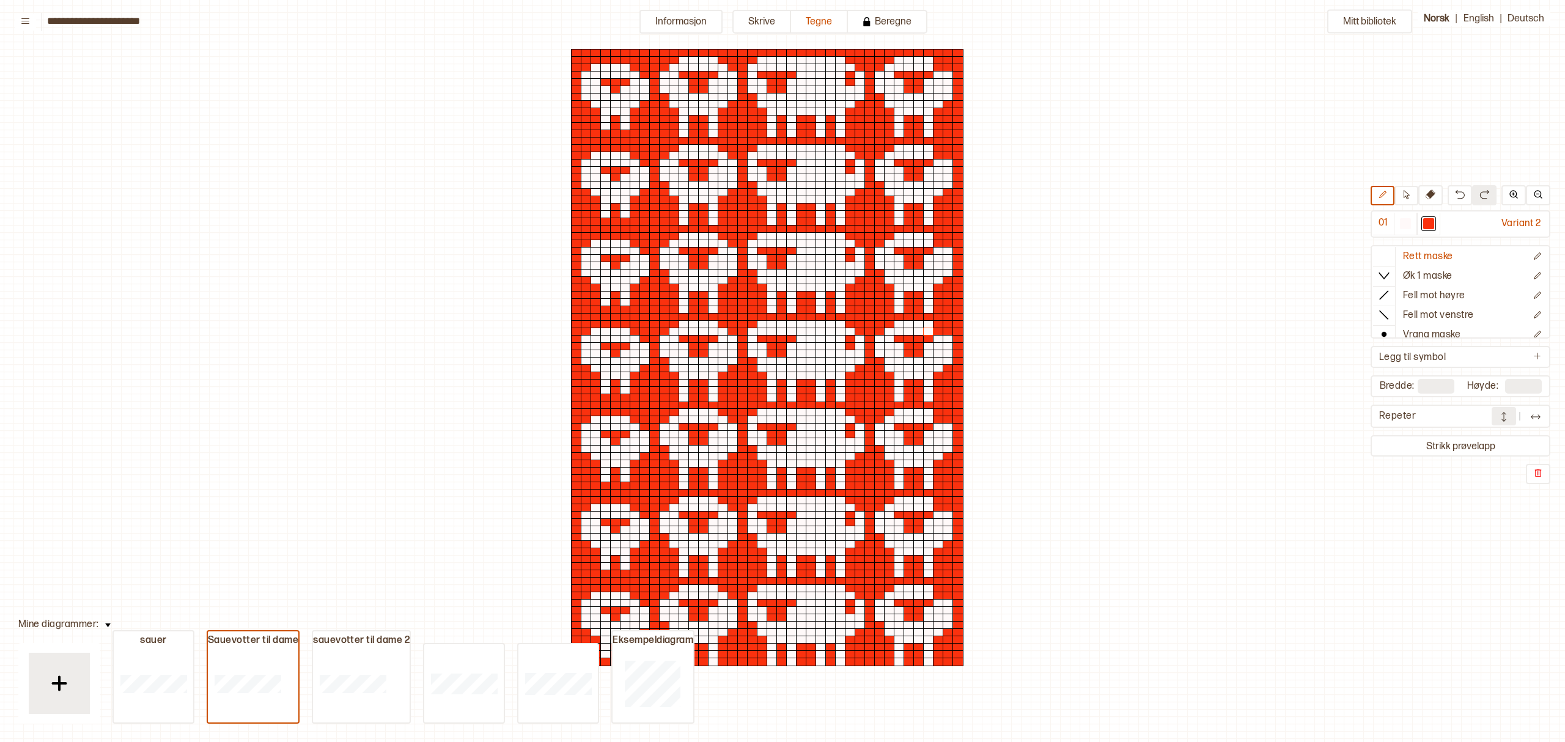
drag, startPoint x: 1428, startPoint y: 380, endPoint x: 1437, endPoint y: 380, distance: 9.2
click at [1430, 380] on input "**" at bounding box center [1435, 386] width 37 height 15
click at [1431, 383] on input "**" at bounding box center [1435, 386] width 37 height 15
drag, startPoint x: 1440, startPoint y: 383, endPoint x: 1423, endPoint y: 386, distance: 17.5
click at [1423, 386] on input "**" at bounding box center [1435, 386] width 37 height 15
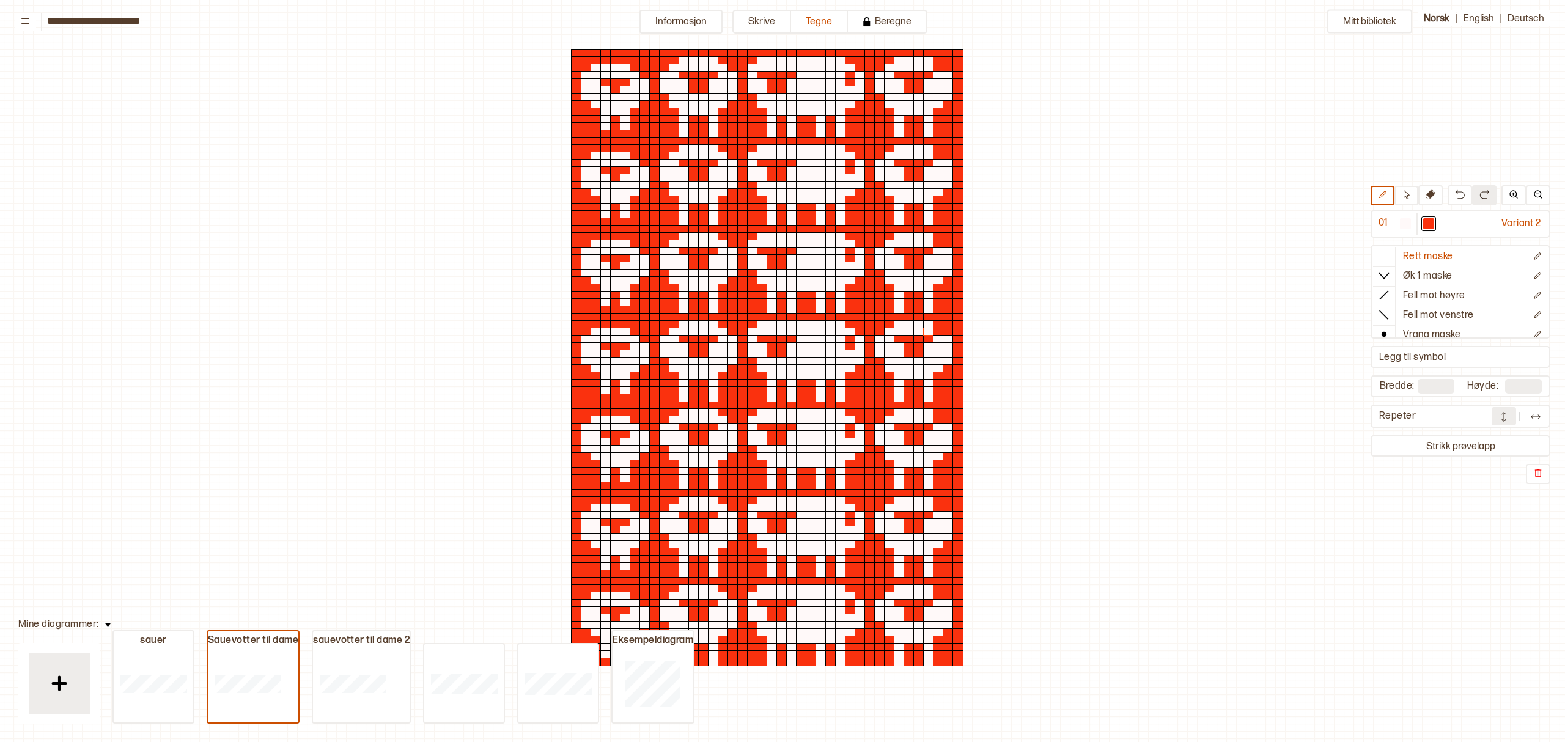
click at [1425, 385] on input "**" at bounding box center [1435, 386] width 37 height 15
click at [1428, 384] on input "**" at bounding box center [1435, 386] width 37 height 15
click at [1538, 196] on img at bounding box center [1538, 194] width 10 height 10
click at [1424, 378] on div "Bredde: ** Høyde: **" at bounding box center [1460, 386] width 175 height 17
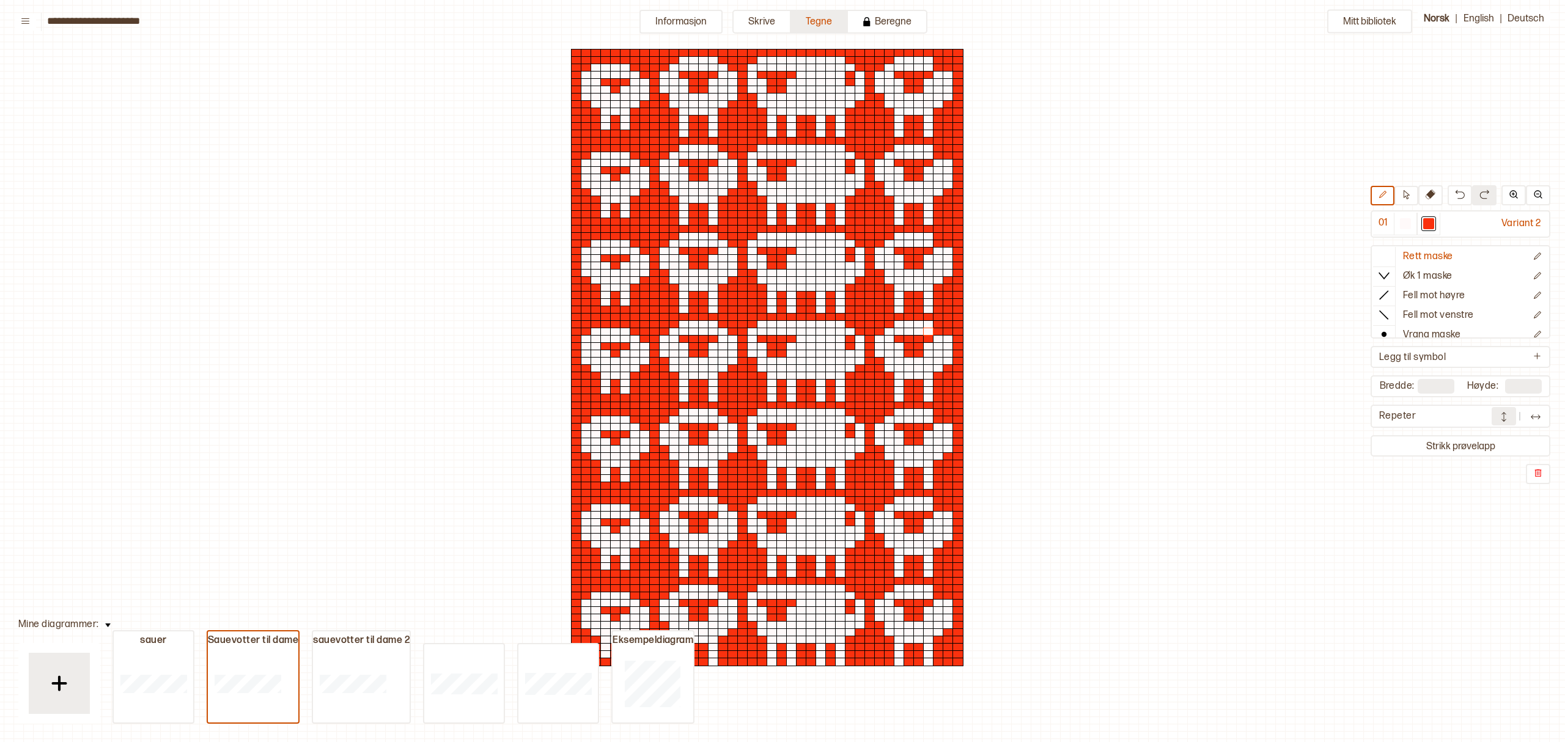
click at [825, 18] on button "Tegne" at bounding box center [819, 22] width 57 height 24
click at [770, 13] on button "Skrive" at bounding box center [761, 22] width 59 height 24
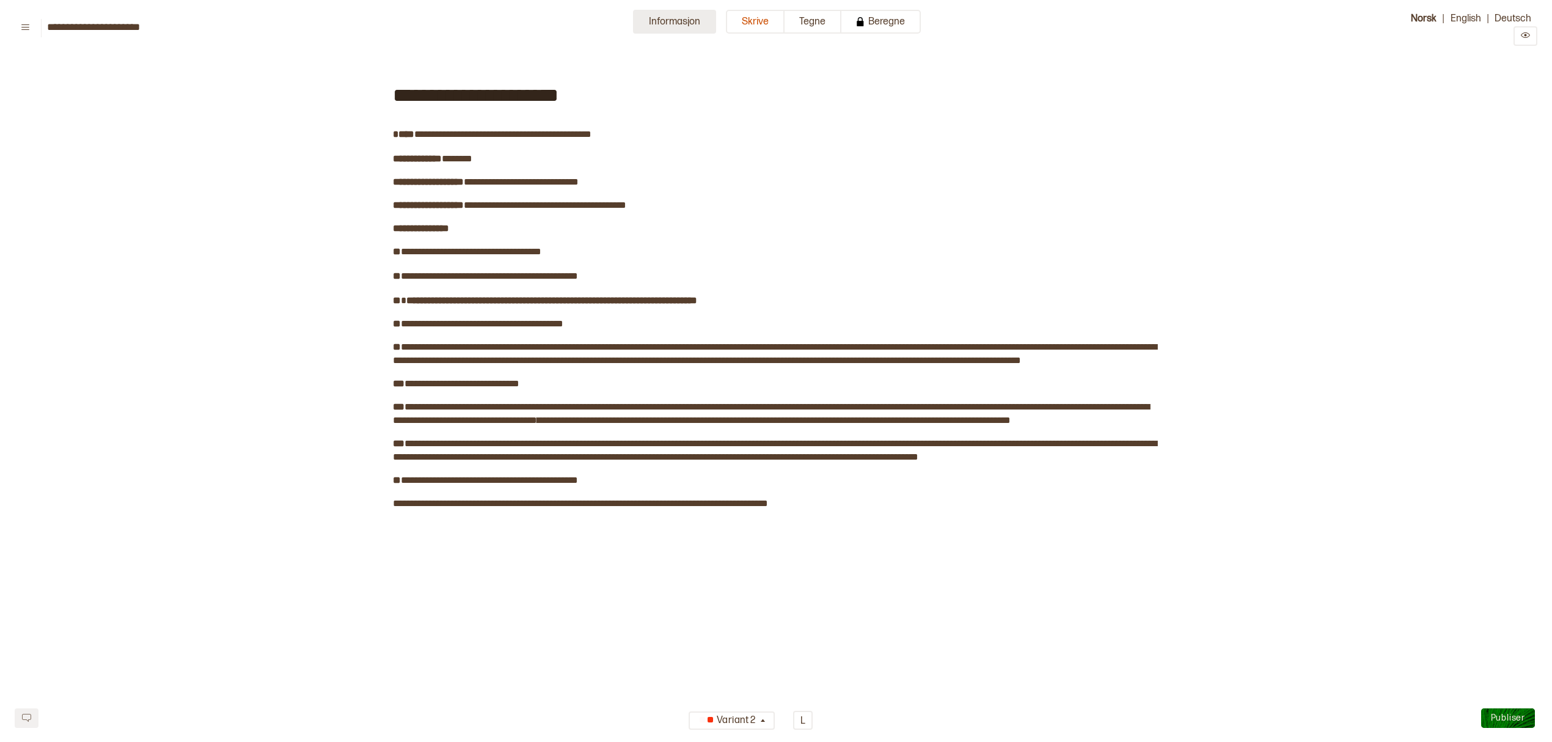
click at [673, 21] on button "Informasjon" at bounding box center [674, 22] width 83 height 24
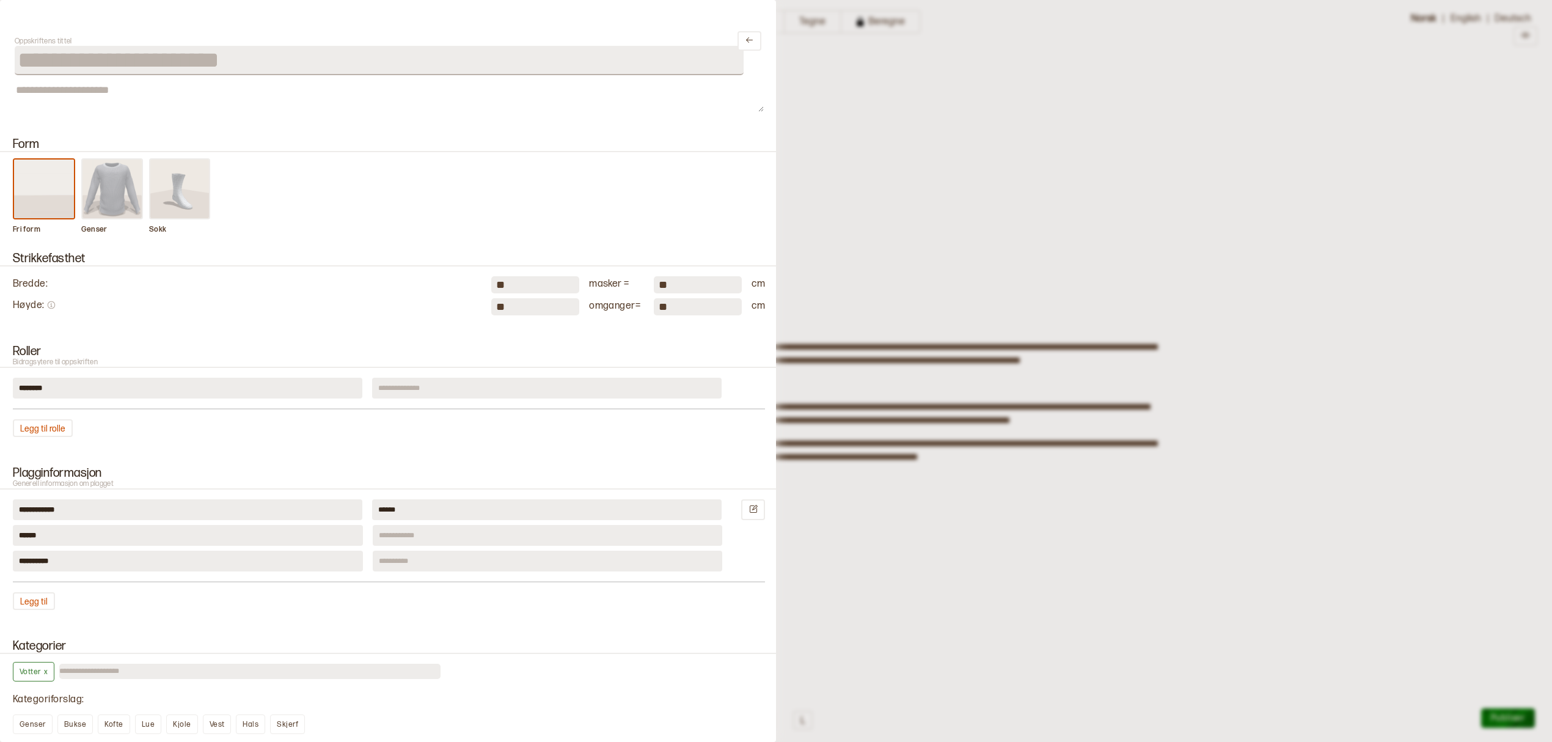
click at [807, 17] on div at bounding box center [776, 371] width 1552 height 742
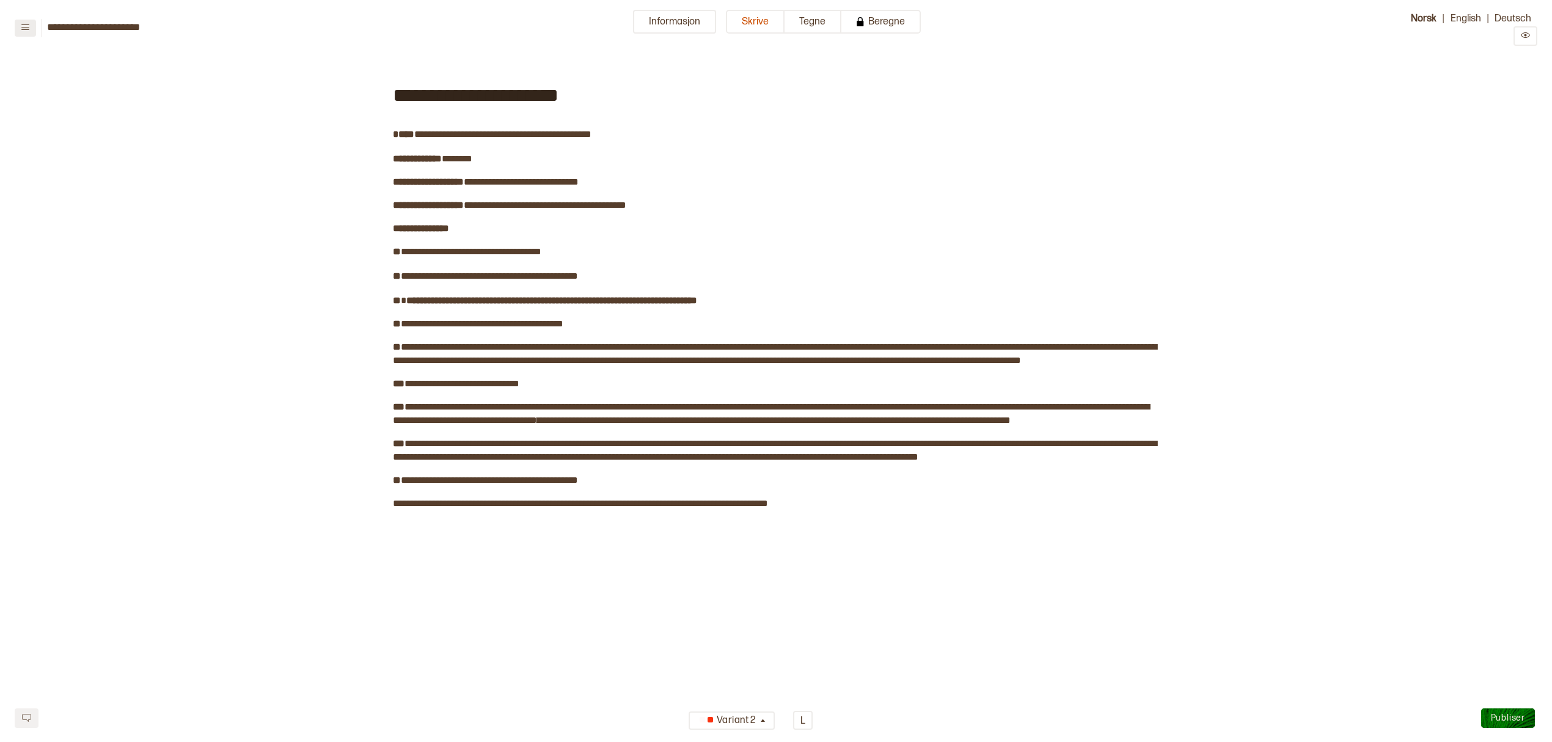
click at [26, 25] on icon at bounding box center [25, 27] width 9 height 9
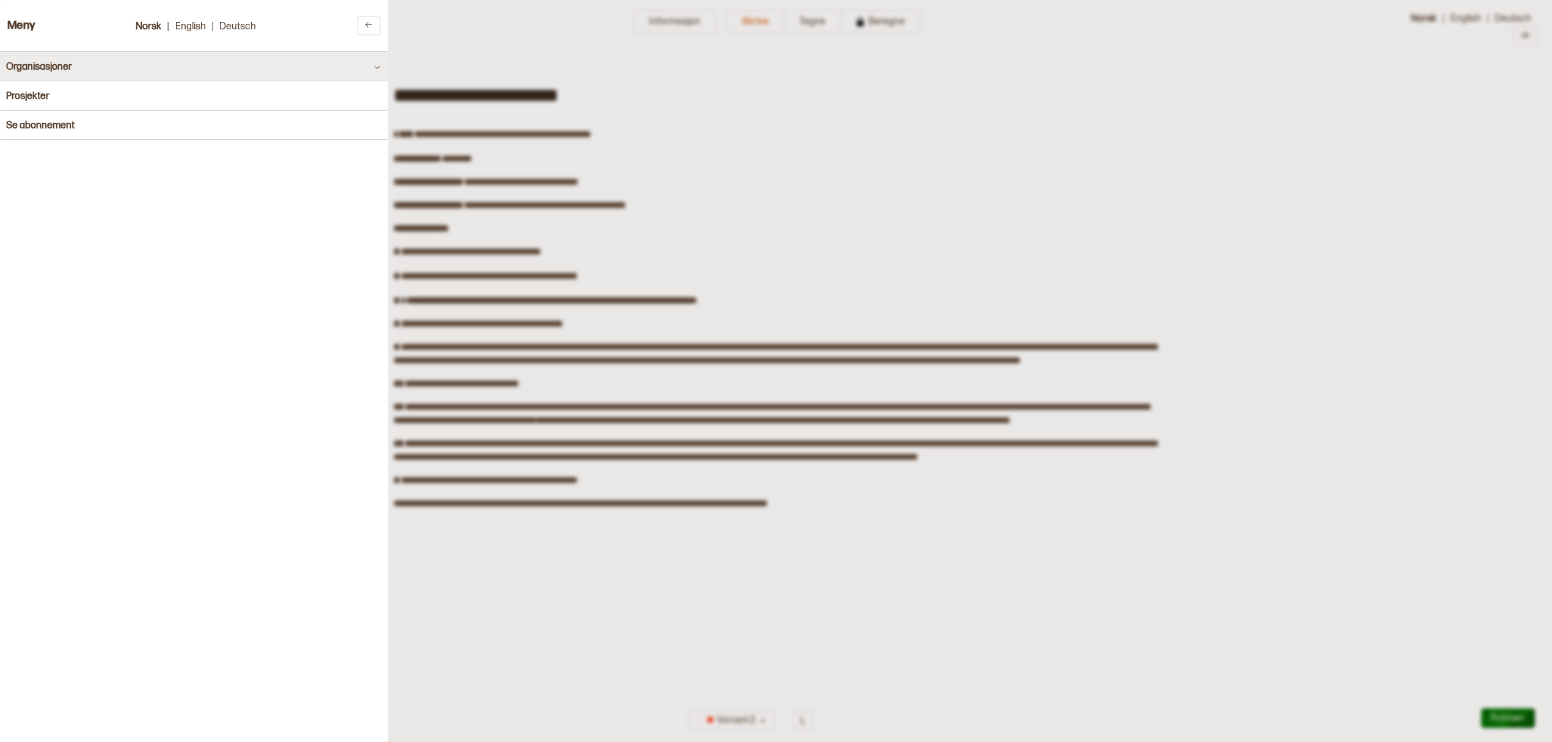
click at [373, 62] on icon at bounding box center [377, 66] width 9 height 9
click at [370, 97] on button "Prosjekter" at bounding box center [194, 96] width 388 height 29
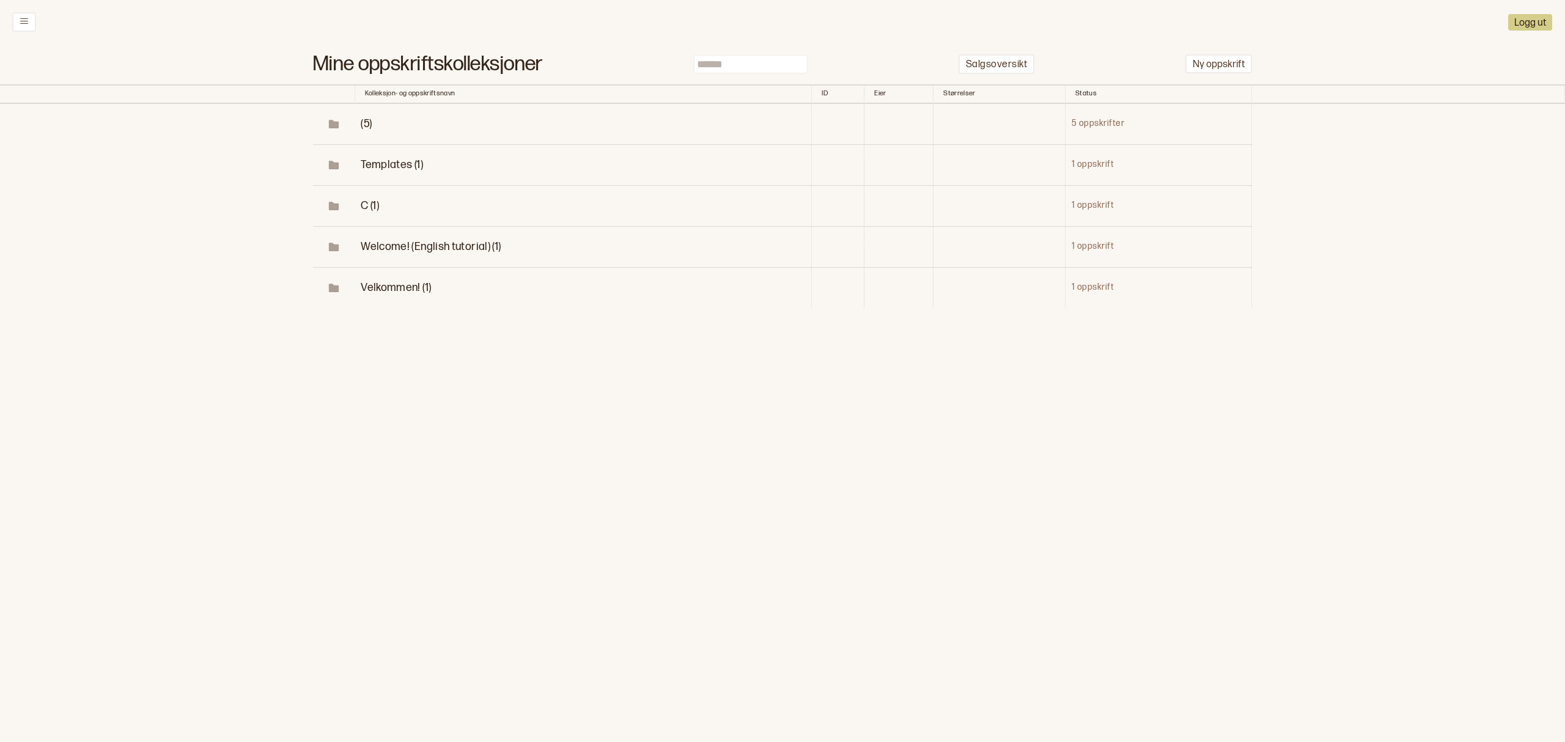
click at [1101, 120] on td "5 oppskrifter" at bounding box center [1158, 124] width 186 height 41
click at [338, 125] on icon at bounding box center [333, 125] width 9 height 6
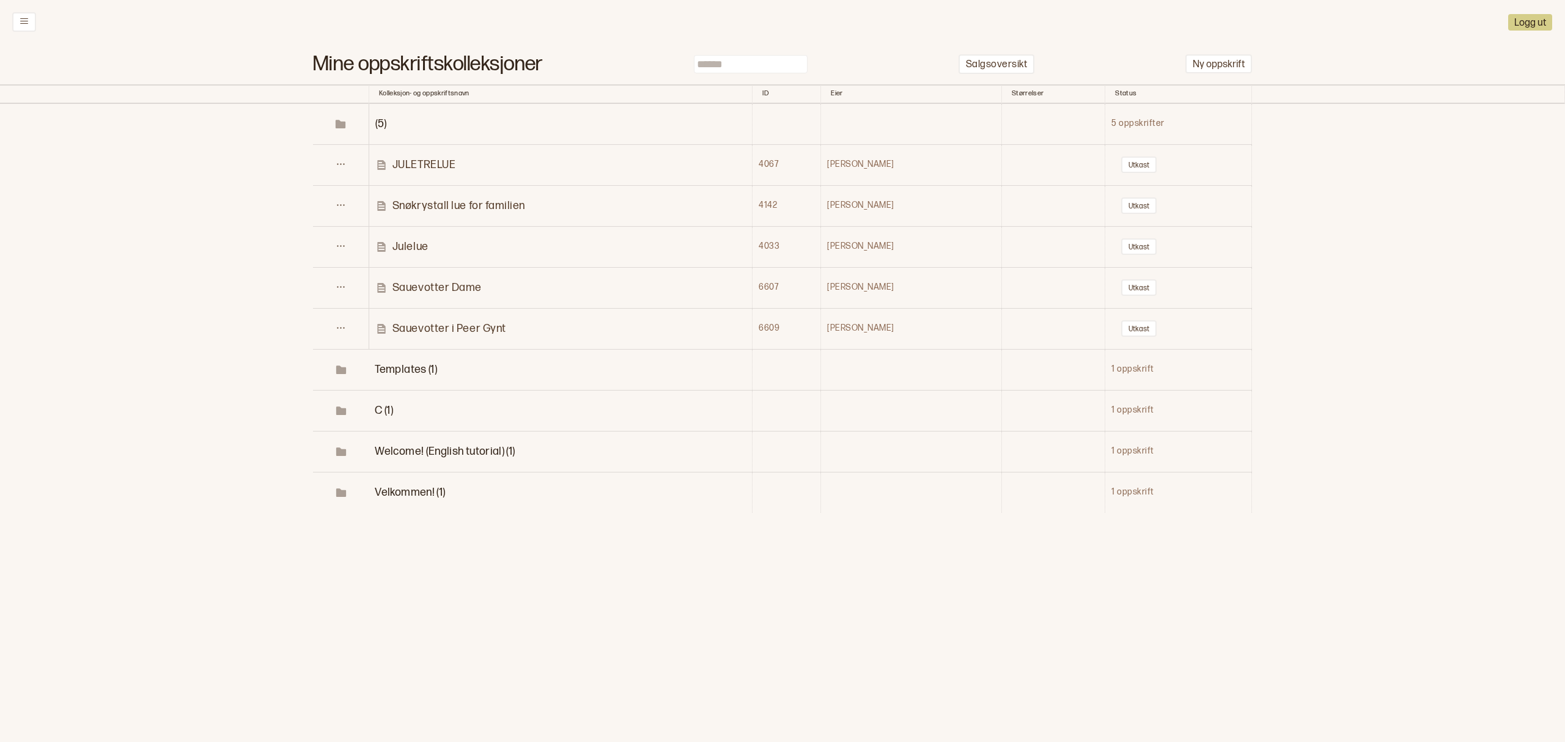
click at [446, 325] on p "Sauevotter i Peer Gynt" at bounding box center [449, 328] width 114 height 14
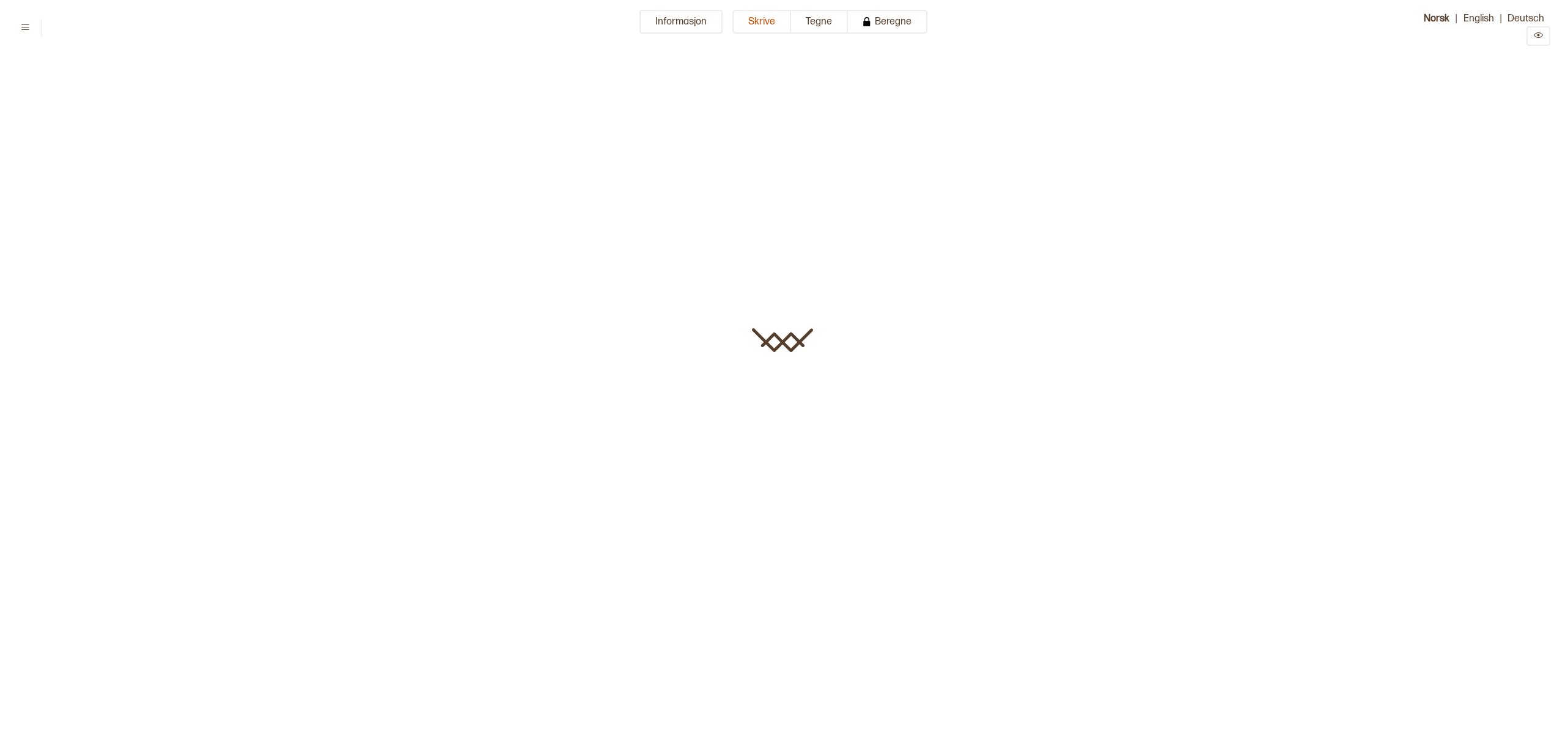
type input "**********"
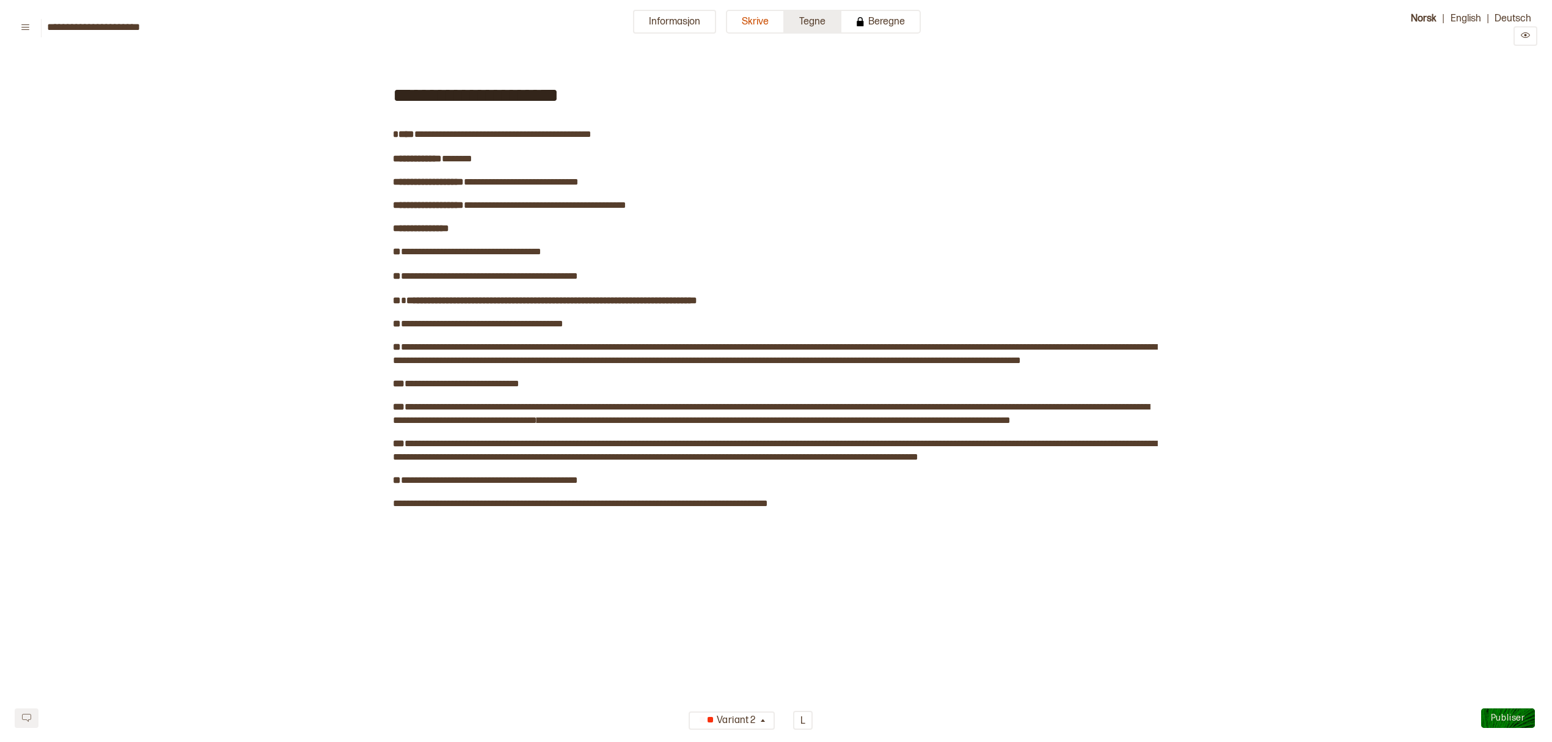
click at [808, 30] on button "Tegne" at bounding box center [813, 22] width 57 height 24
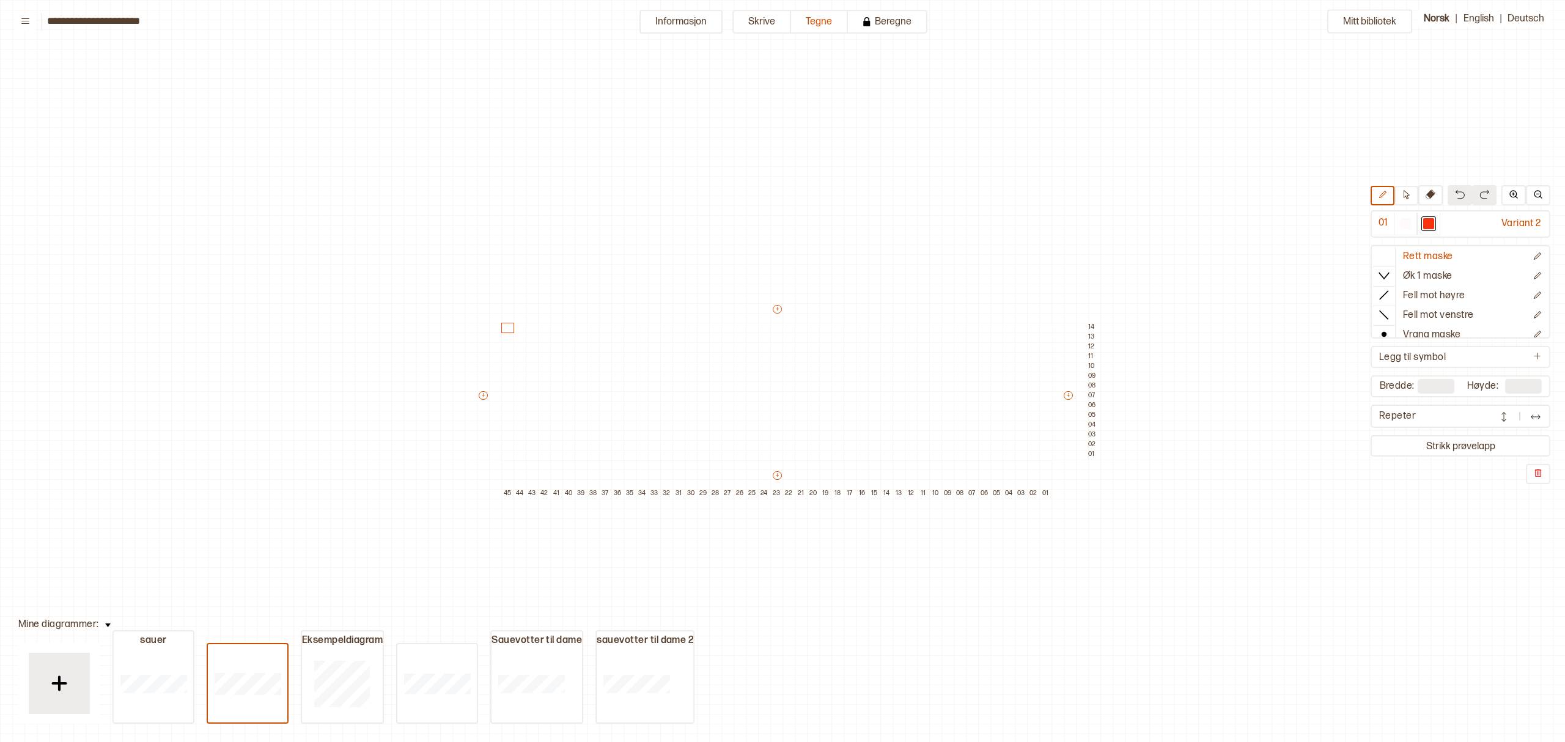
scroll to position [56, 221]
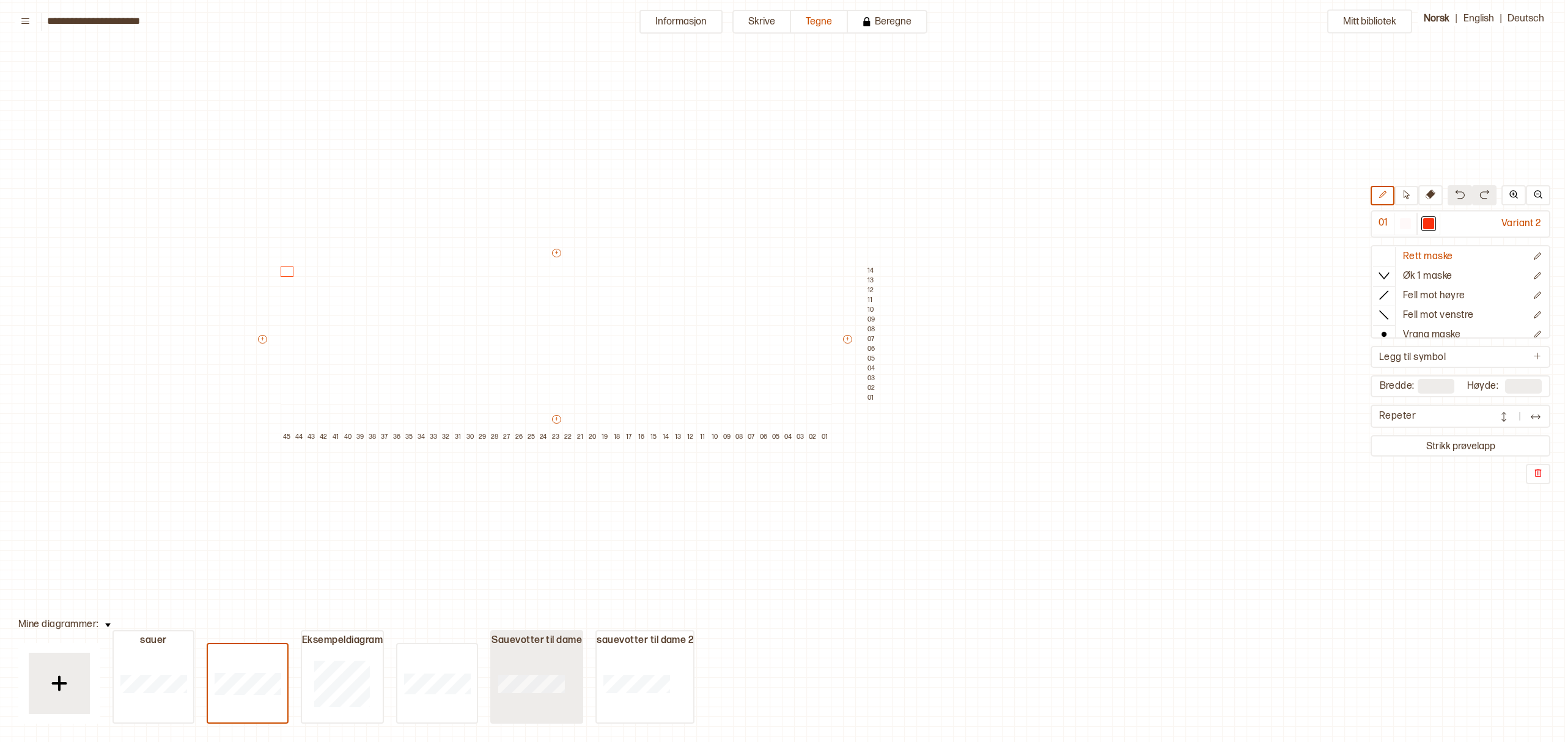
click at [527, 667] on div at bounding box center [530, 683] width 79 height 78
type input "**"
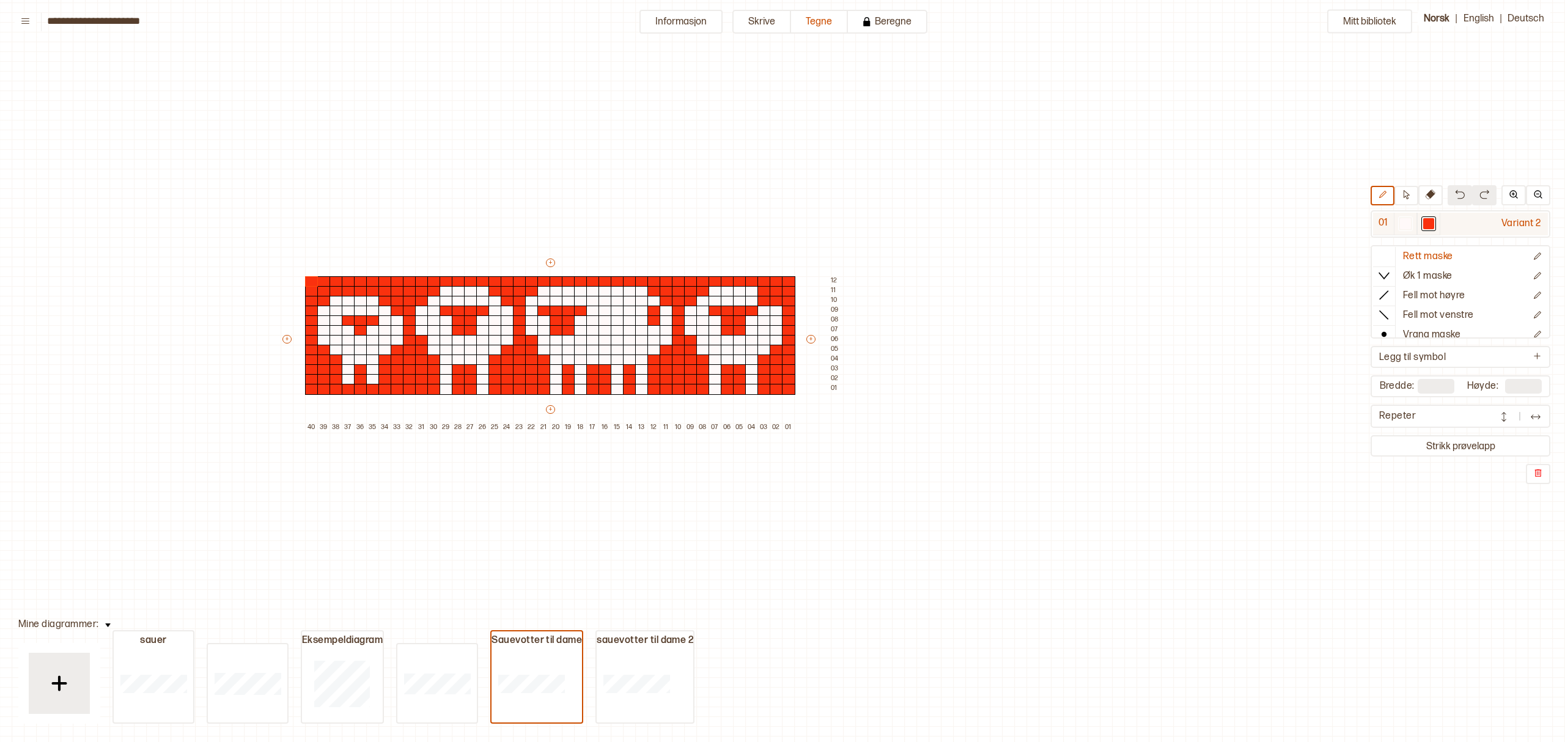
click at [1410, 224] on div at bounding box center [1404, 223] width 11 height 11
click at [763, 299] on div at bounding box center [763, 301] width 13 height 11
click at [782, 277] on div at bounding box center [788, 281] width 13 height 11
click at [786, 280] on div at bounding box center [788, 281] width 13 height 11
click at [1433, 223] on div at bounding box center [1428, 223] width 11 height 11
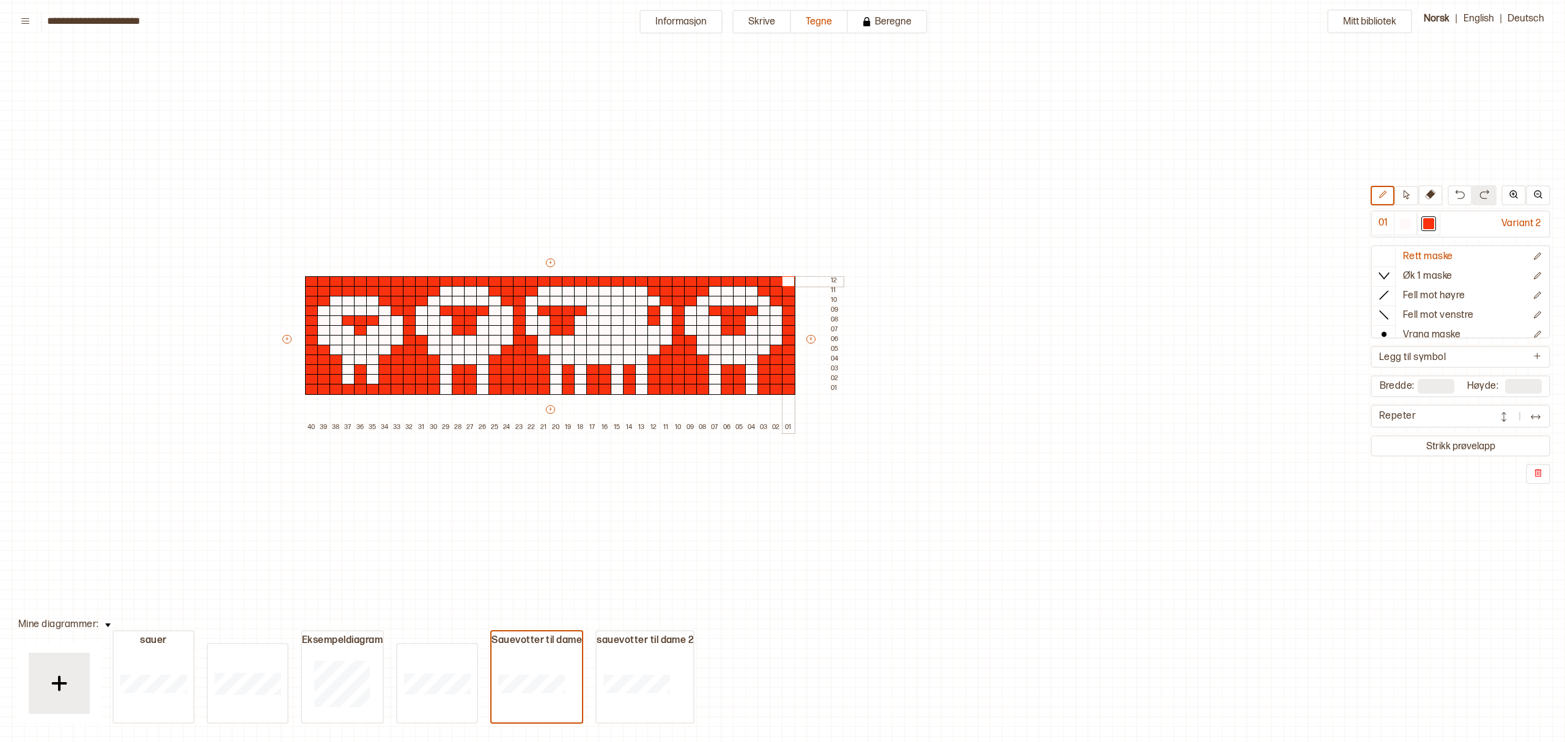
click at [788, 282] on div at bounding box center [788, 281] width 13 height 11
click at [898, 327] on p "Ny rad over" at bounding box center [889, 332] width 39 height 10
click at [889, 317] on p "Ny rad over" at bounding box center [889, 322] width 39 height 10
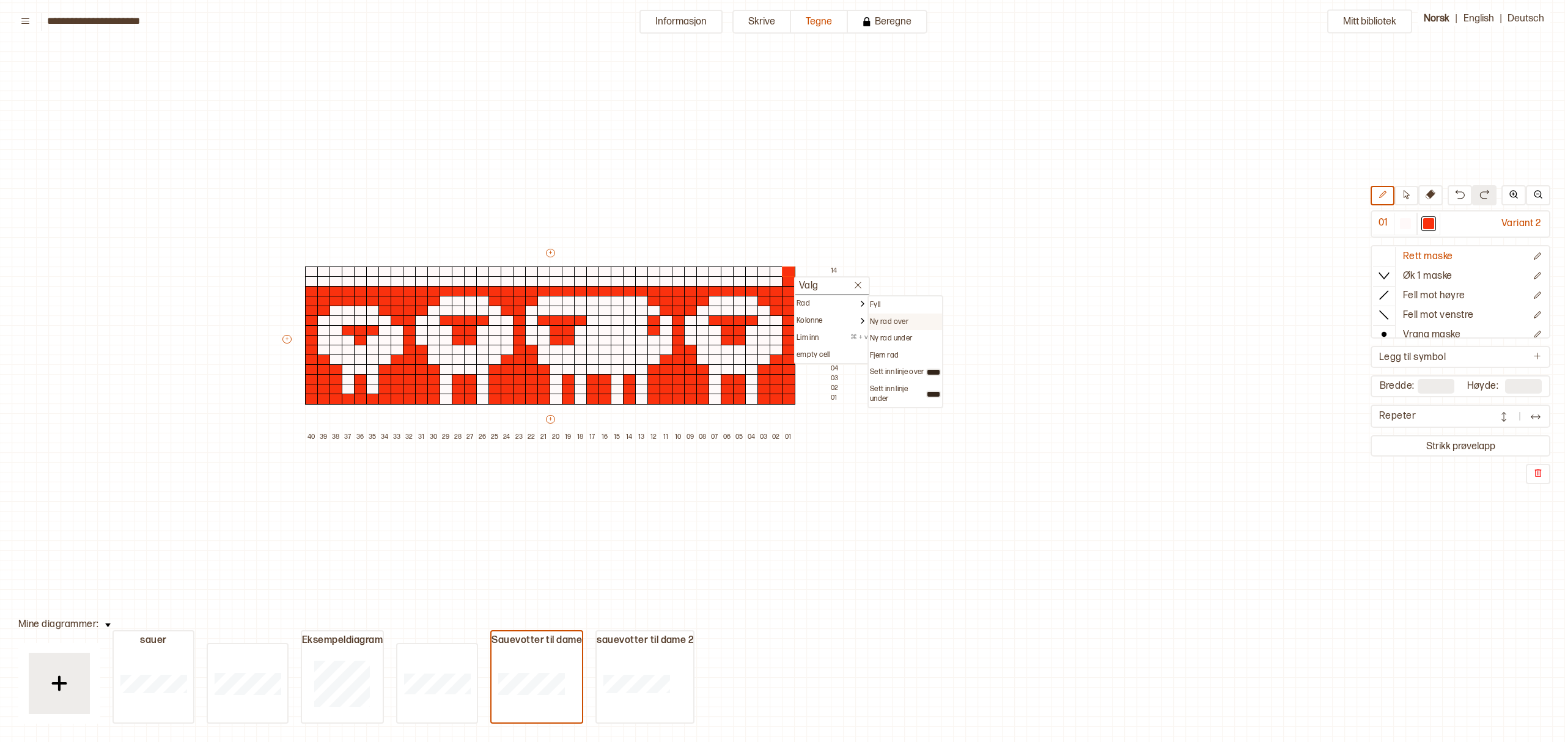
click at [890, 318] on p "Ny rad over" at bounding box center [889, 322] width 39 height 10
click at [912, 307] on div "Ny rad over" at bounding box center [905, 312] width 71 height 10
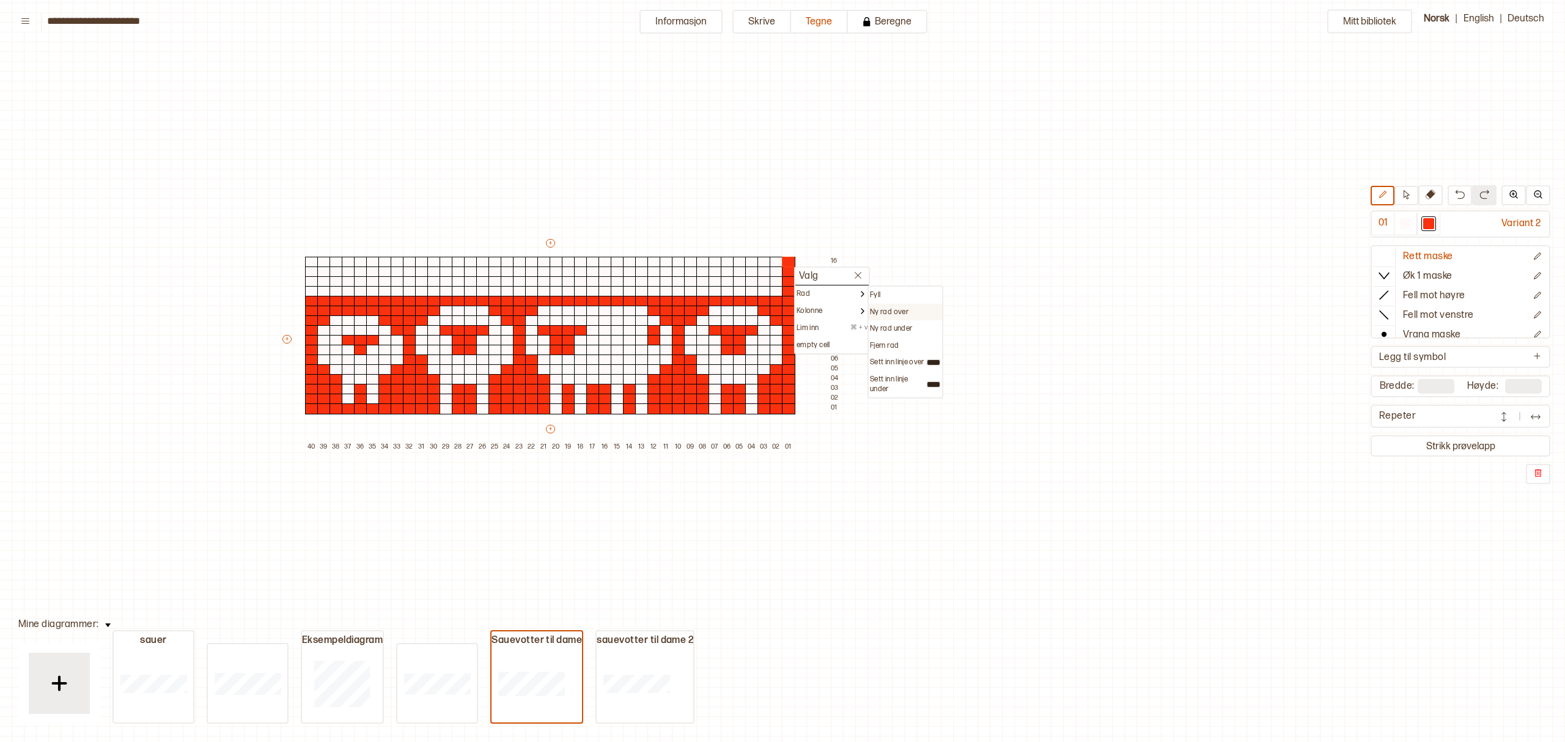
click at [900, 307] on p "Ny rad over" at bounding box center [889, 312] width 39 height 10
click at [901, 298] on p "Ny rad over" at bounding box center [889, 303] width 39 height 10
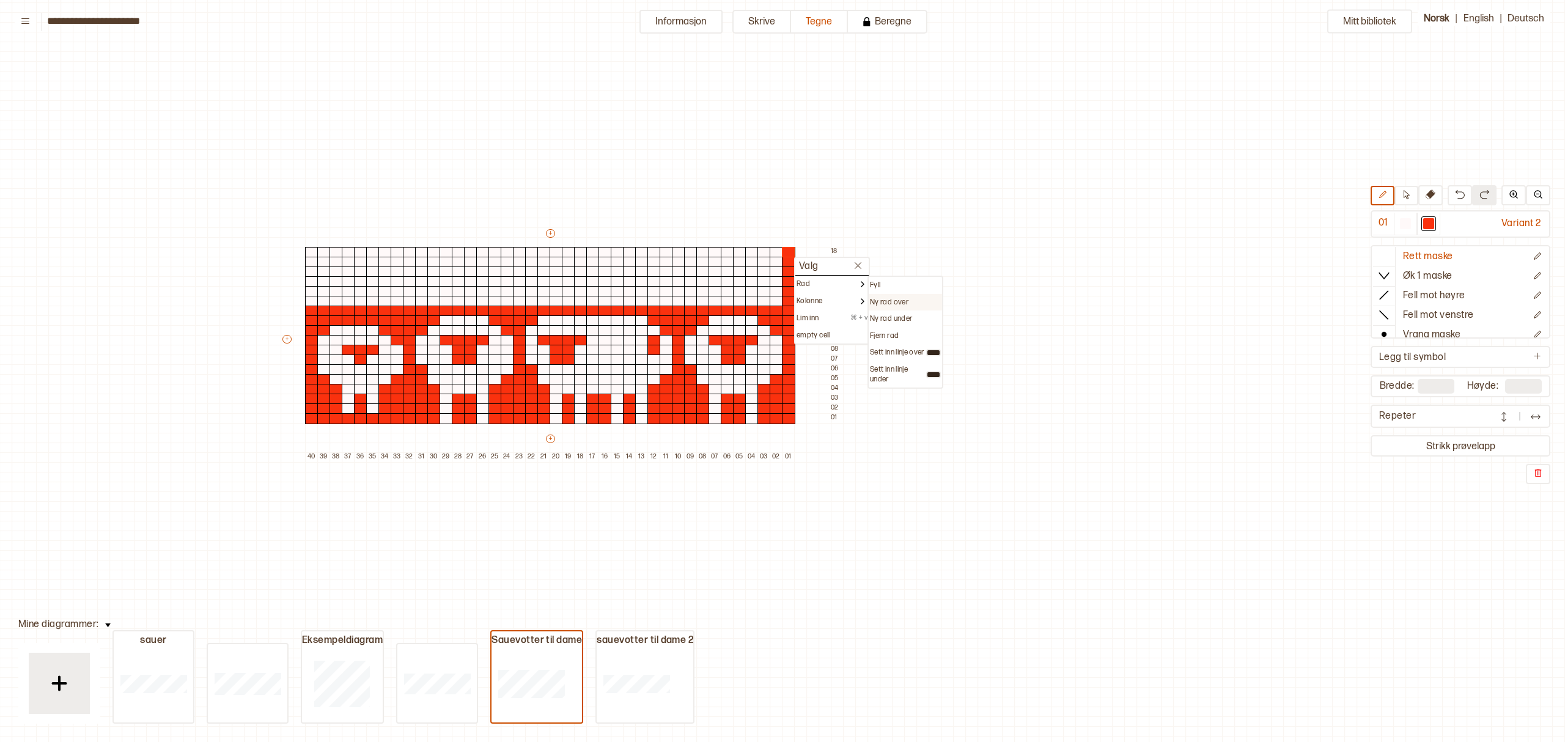
click at [901, 298] on p "Ny rad over" at bounding box center [889, 303] width 39 height 10
click at [893, 290] on p "Ny rad over" at bounding box center [889, 293] width 39 height 10
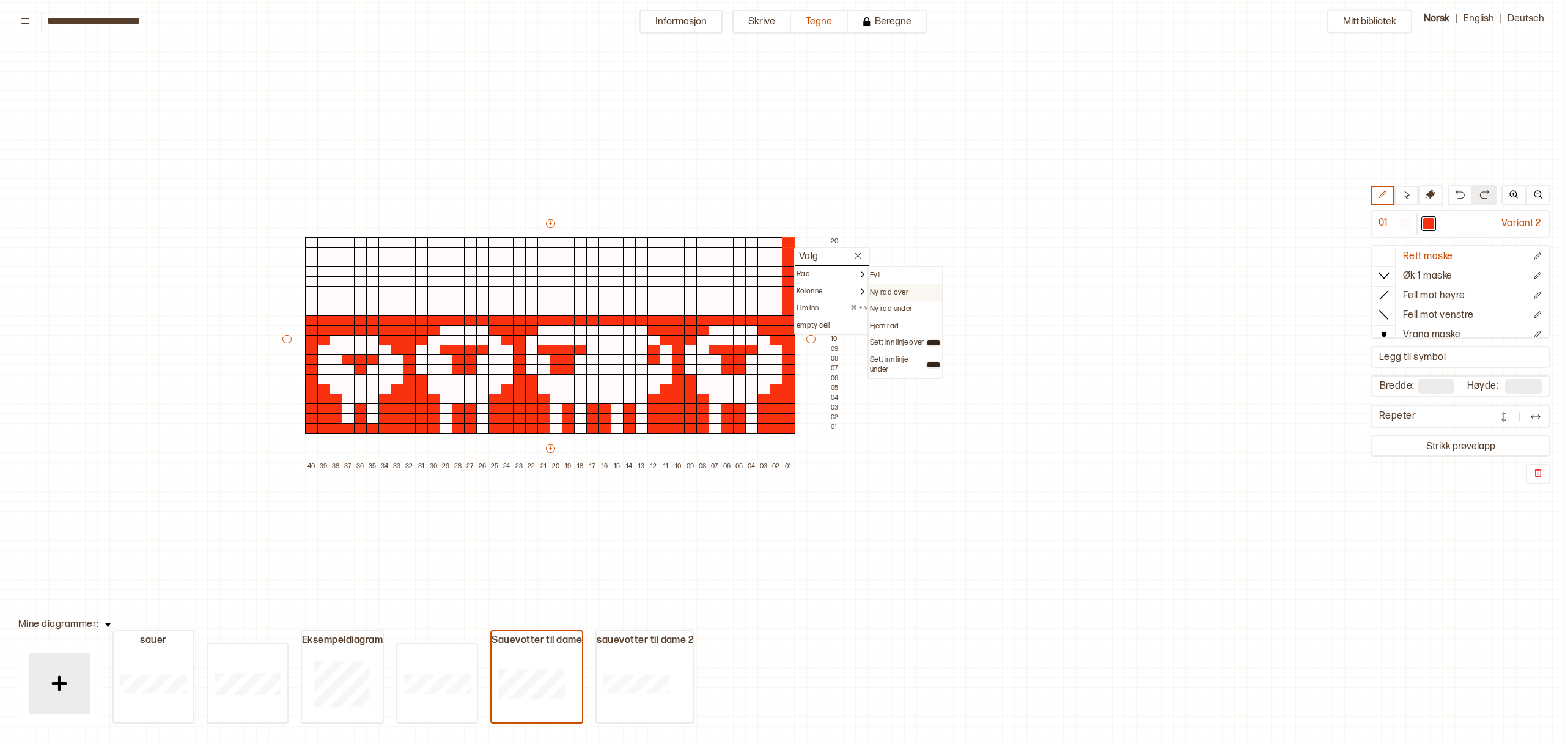
click at [898, 288] on p "Ny rad over" at bounding box center [889, 293] width 39 height 10
click at [890, 295] on p "Ny rad under" at bounding box center [891, 300] width 42 height 10
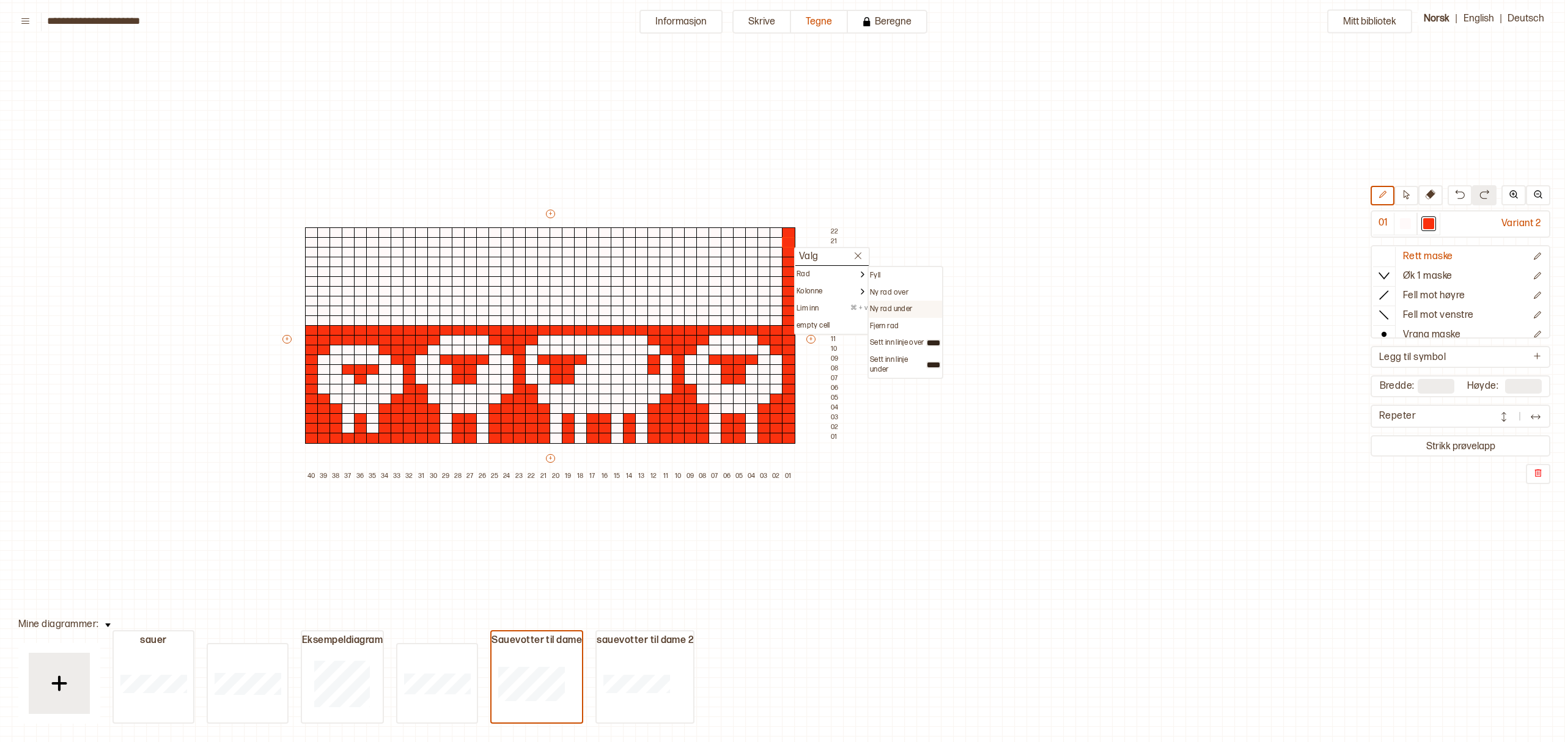
click at [906, 306] on p "Ny rad under" at bounding box center [891, 309] width 42 height 10
click at [906, 301] on div "Ny rad under" at bounding box center [904, 309] width 73 height 17
click at [902, 306] on p "Ny rad under" at bounding box center [891, 309] width 42 height 10
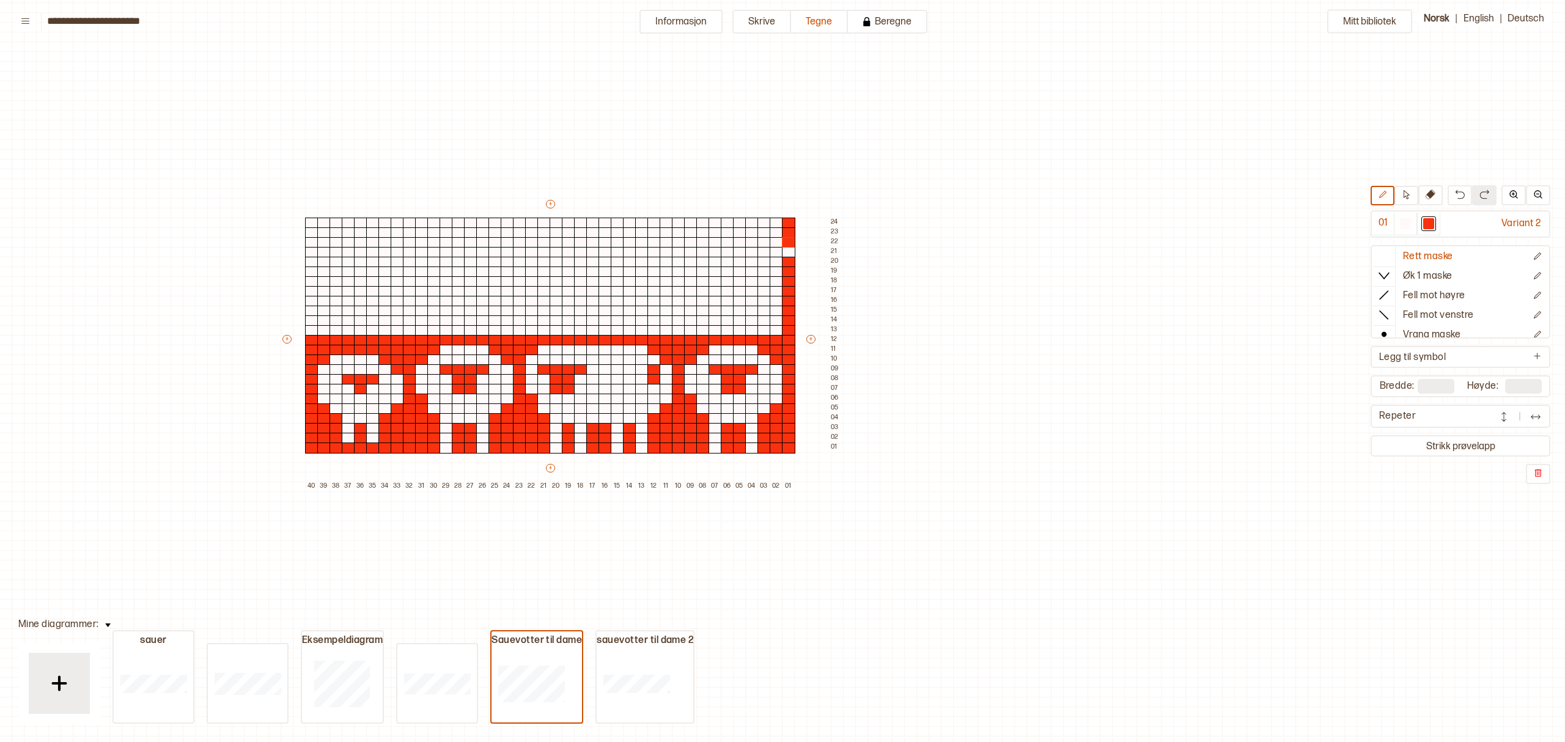
click at [1524, 384] on input "**" at bounding box center [1523, 386] width 37 height 15
drag, startPoint x: 1529, startPoint y: 383, endPoint x: 1487, endPoint y: 380, distance: 41.7
click at [1487, 380] on div "Høyde: **" at bounding box center [1504, 386] width 75 height 15
click at [1526, 381] on input "**" at bounding box center [1523, 386] width 37 height 15
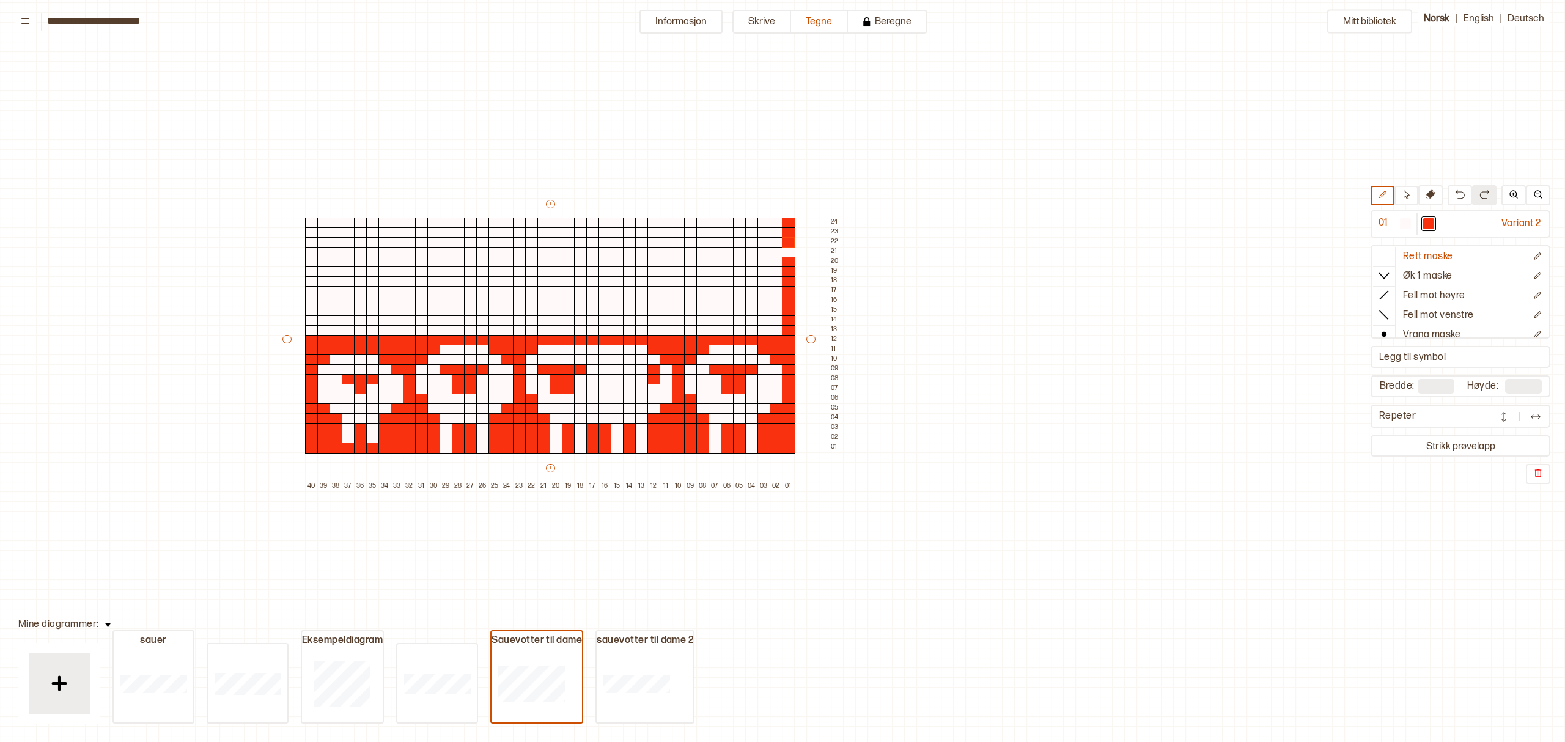
click at [1517, 383] on input "**" at bounding box center [1523, 386] width 37 height 15
drag, startPoint x: 1514, startPoint y: 384, endPoint x: 1546, endPoint y: 384, distance: 32.4
click at [1546, 384] on div "Bredde: ** Høyde: **" at bounding box center [1460, 386] width 175 height 17
click at [1519, 386] on input "**" at bounding box center [1523, 386] width 37 height 15
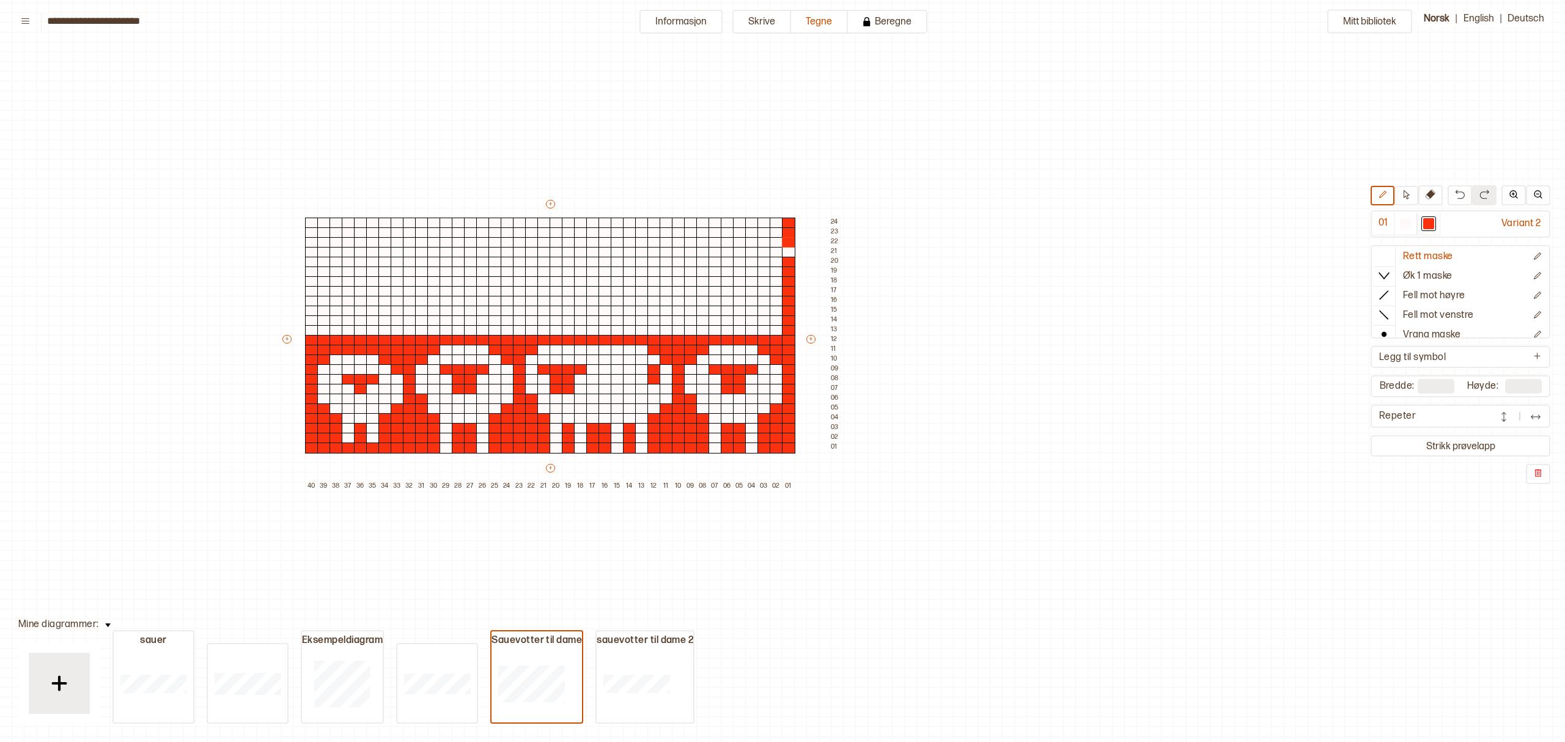
click at [1516, 384] on input "**" at bounding box center [1523, 386] width 37 height 15
click at [1517, 384] on input "**" at bounding box center [1523, 386] width 37 height 15
type input "**"
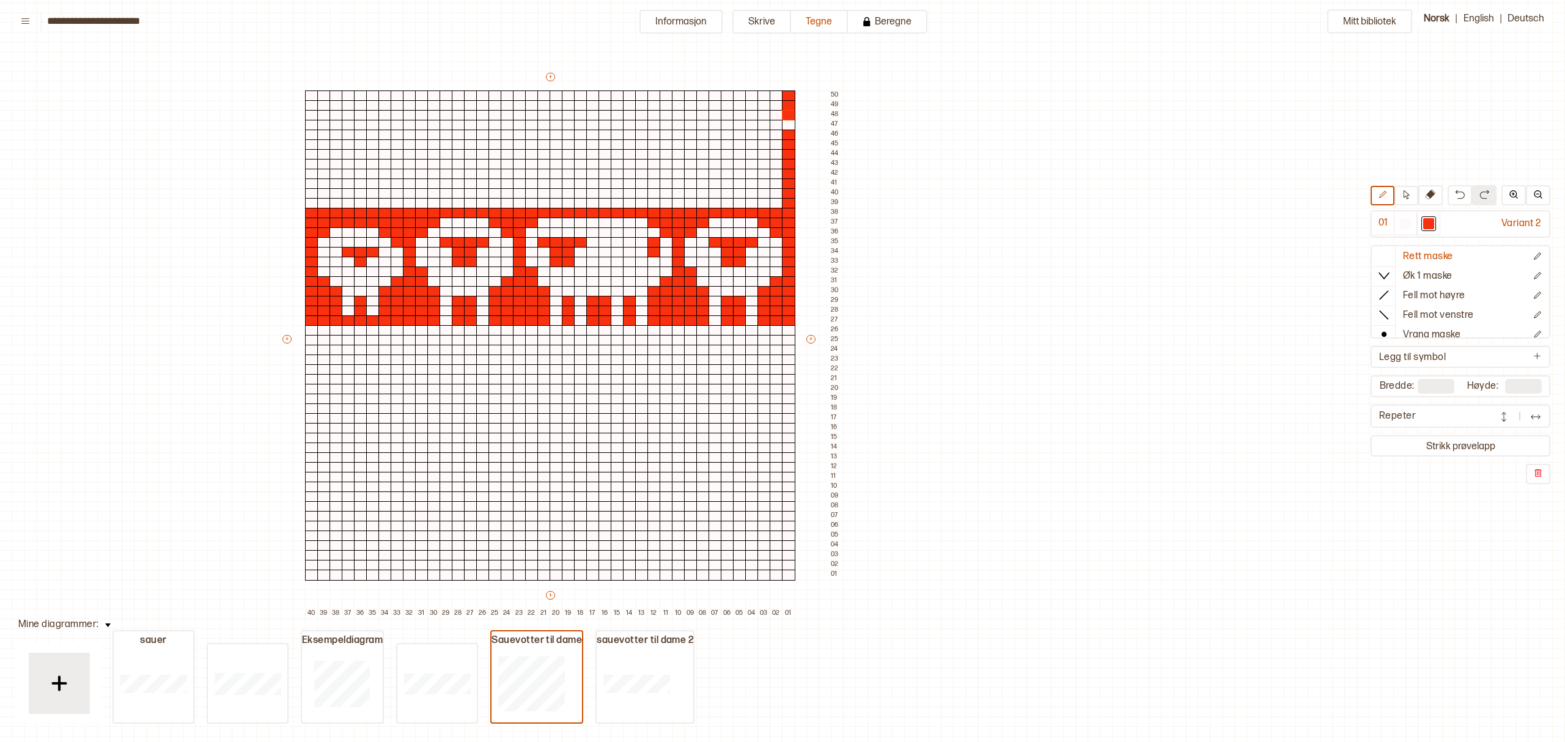
click at [1441, 387] on input "**" at bounding box center [1435, 386] width 37 height 15
drag, startPoint x: 1443, startPoint y: 384, endPoint x: 1403, endPoint y: 380, distance: 40.5
click at [1403, 380] on div "Bredde: **" at bounding box center [1416, 386] width 75 height 15
click at [1432, 383] on input "**" at bounding box center [1435, 386] width 37 height 15
drag, startPoint x: 1433, startPoint y: 382, endPoint x: 1445, endPoint y: 380, distance: 12.4
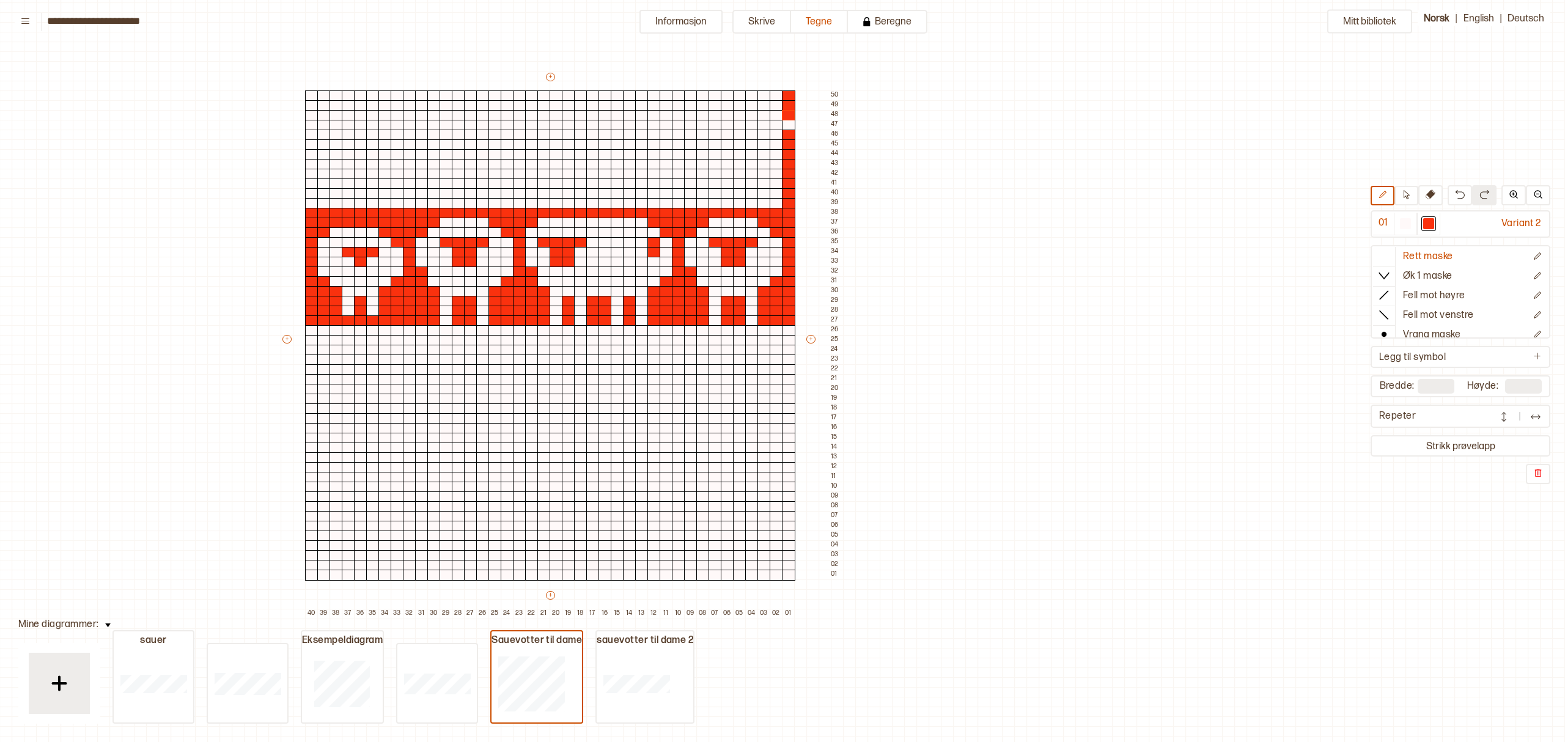
click at [1434, 382] on input "**" at bounding box center [1435, 386] width 37 height 15
drag, startPoint x: 1434, startPoint y: 380, endPoint x: 1406, endPoint y: 376, distance: 27.7
click at [1404, 379] on div "Bredde: **" at bounding box center [1416, 386] width 75 height 15
click at [1439, 379] on input "**" at bounding box center [1435, 386] width 37 height 15
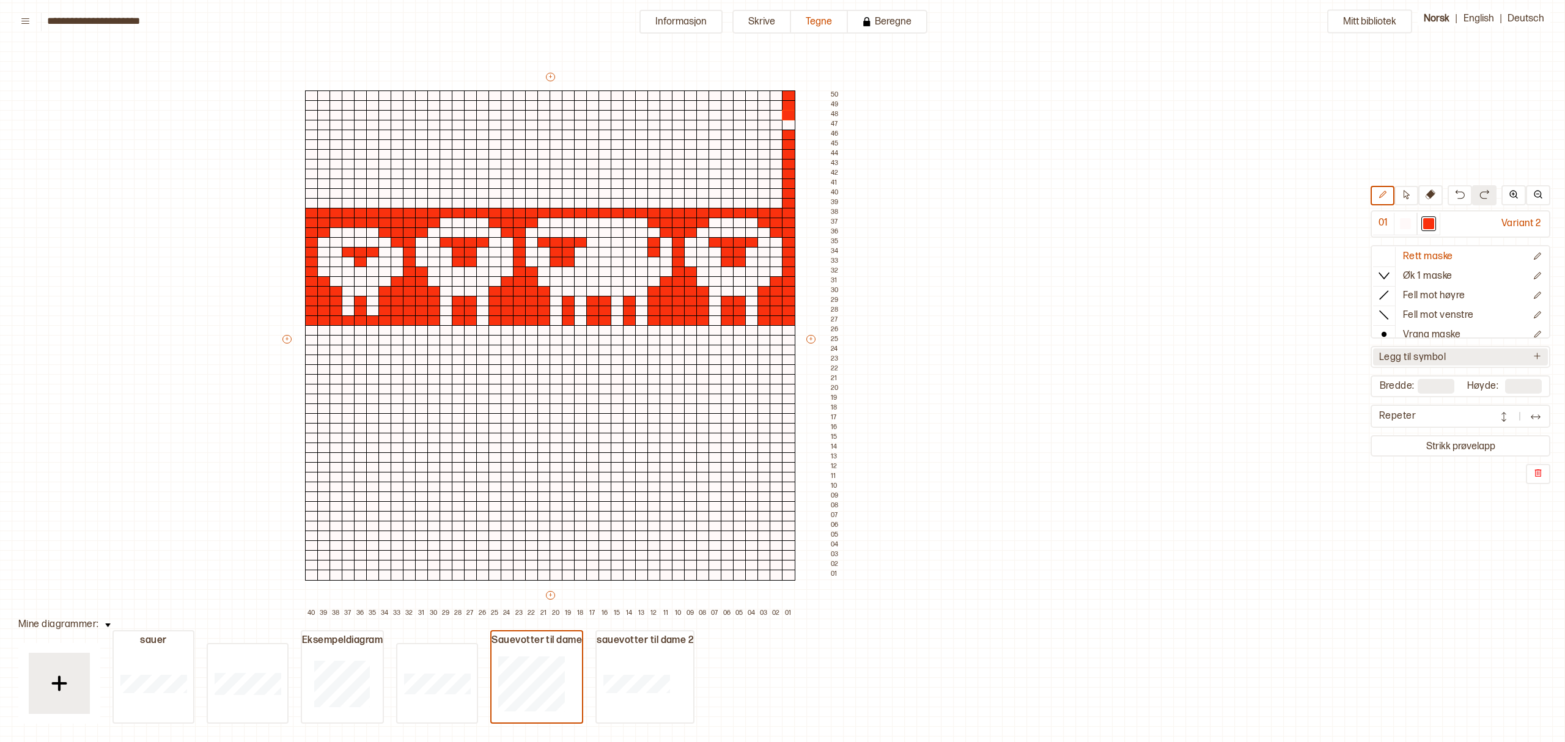
type input "*"
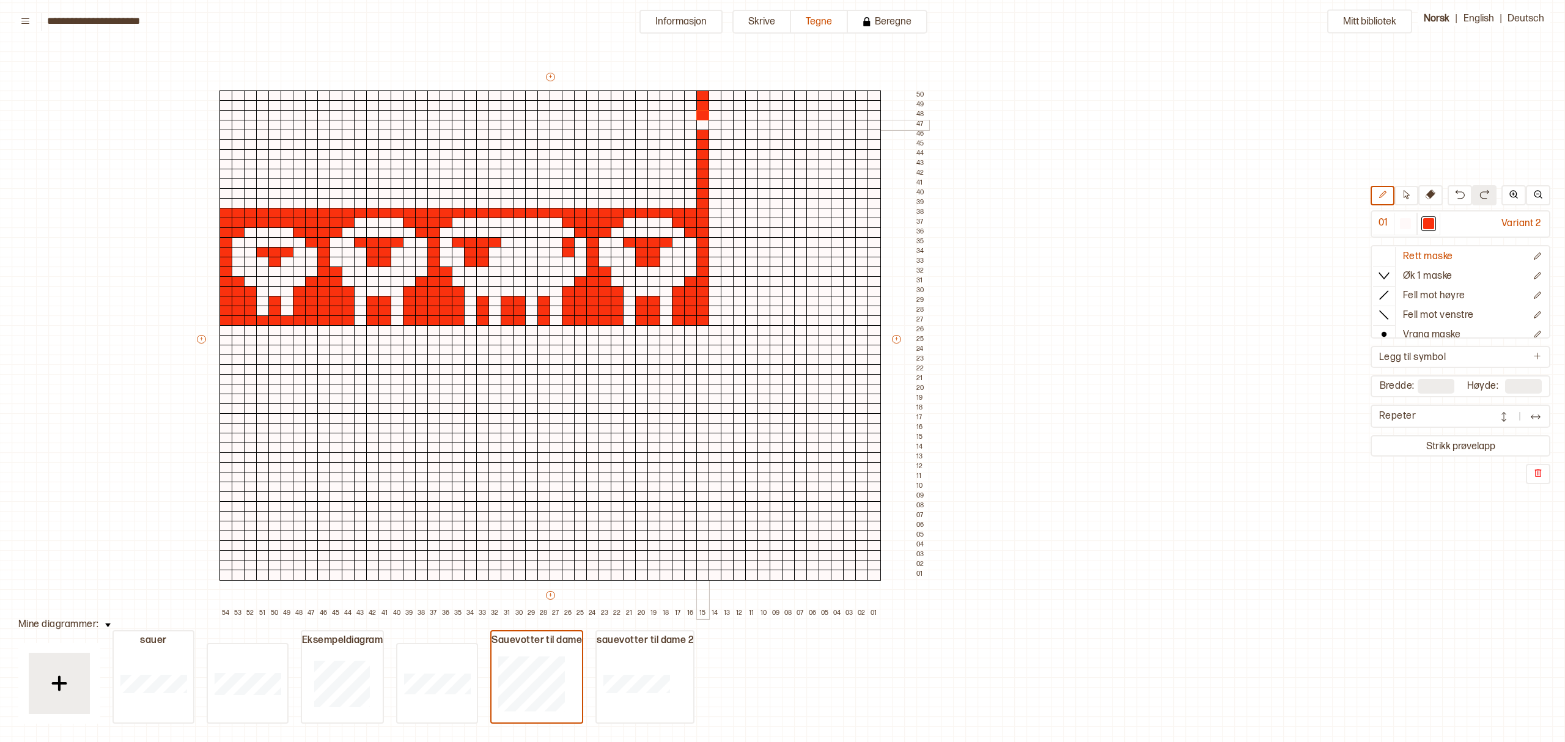
click at [700, 125] on div at bounding box center [702, 125] width 13 height 11
click at [693, 201] on div at bounding box center [690, 203] width 13 height 11
click at [676, 199] on div at bounding box center [678, 203] width 13 height 11
click at [655, 199] on div at bounding box center [653, 203] width 13 height 11
drag, startPoint x: 673, startPoint y: 204, endPoint x: 666, endPoint y: 204, distance: 8.0
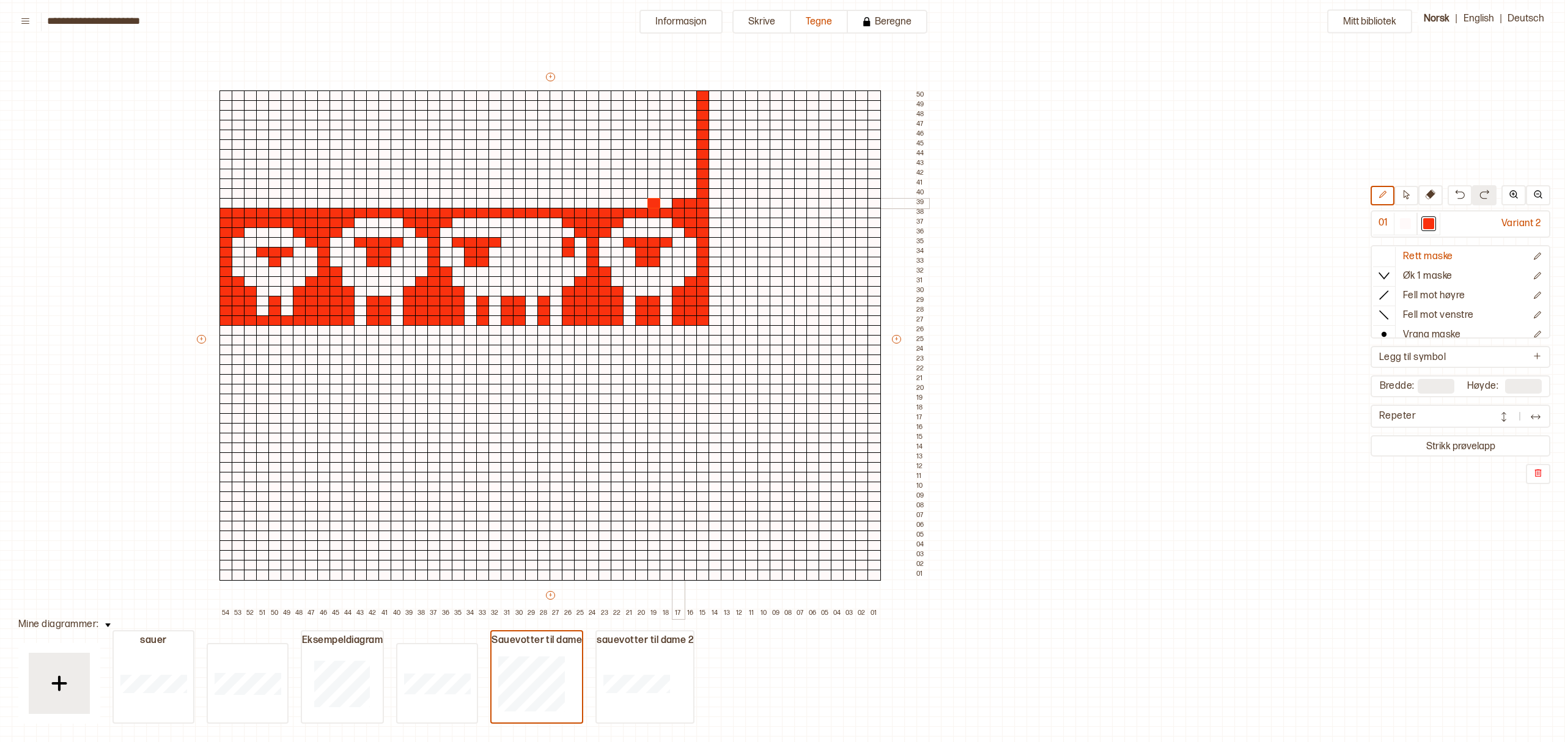
click at [672, 204] on div at bounding box center [678, 203] width 13 height 11
click at [666, 204] on div at bounding box center [665, 203] width 13 height 11
click at [642, 204] on div at bounding box center [641, 203] width 13 height 11
click at [614, 202] on div at bounding box center [617, 203] width 13 height 11
click at [629, 203] on div at bounding box center [629, 203] width 13 height 11
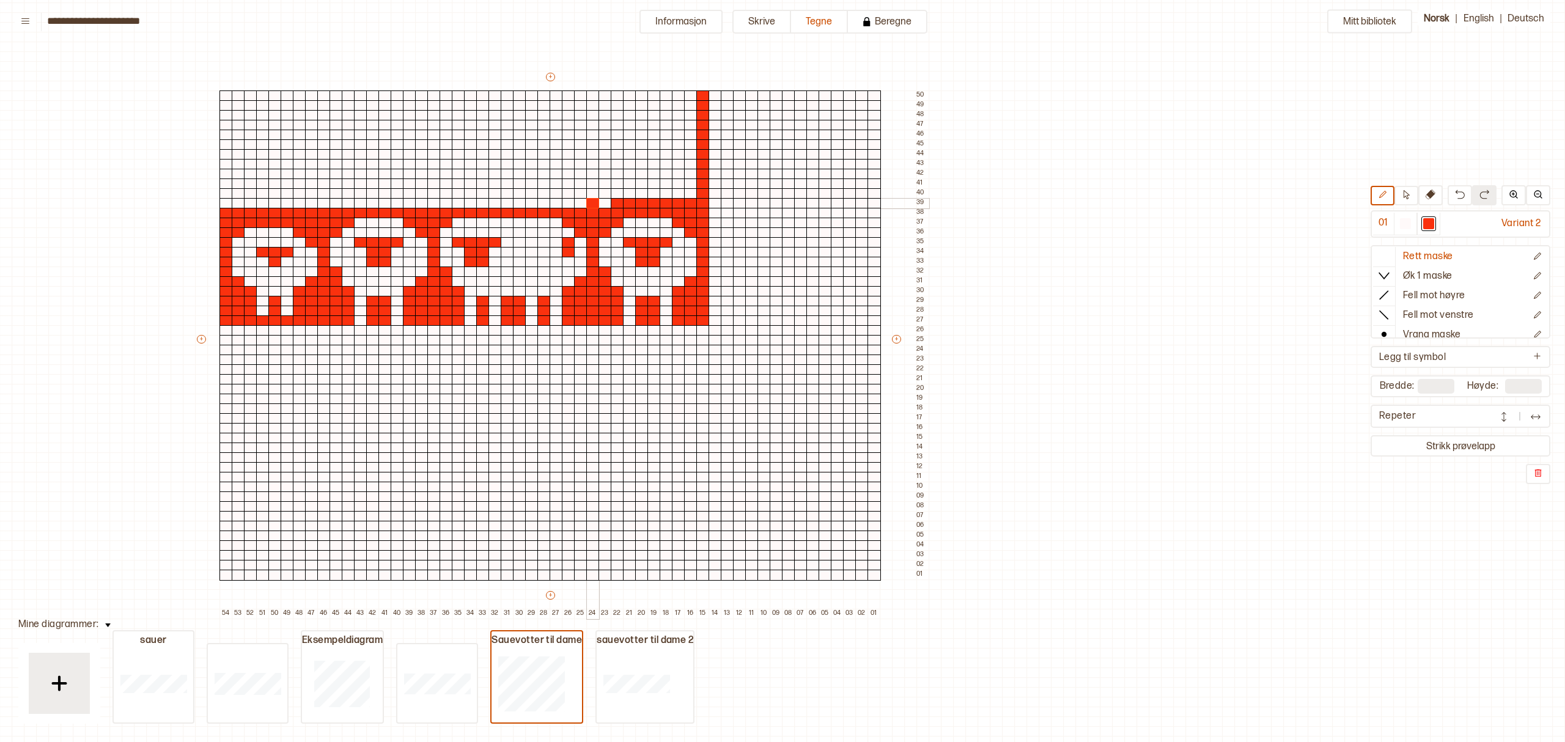
click at [596, 203] on div at bounding box center [592, 203] width 13 height 11
click at [568, 200] on div at bounding box center [568, 203] width 13 height 11
click at [594, 204] on div at bounding box center [592, 203] width 13 height 11
click at [583, 204] on div at bounding box center [580, 203] width 13 height 11
click at [605, 204] on div at bounding box center [604, 203] width 13 height 11
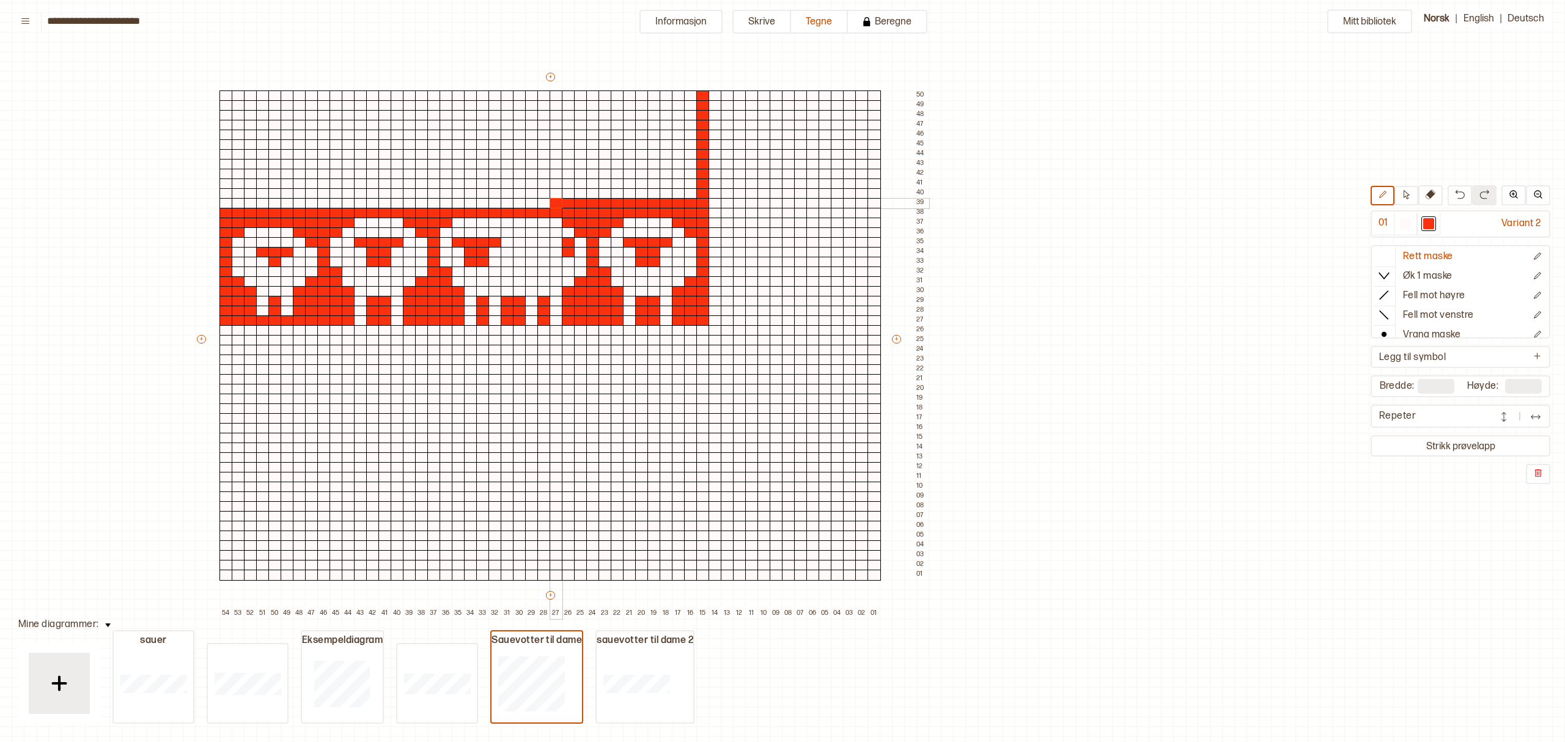
click at [554, 204] on div at bounding box center [555, 203] width 13 height 11
click at [536, 202] on div at bounding box center [531, 203] width 13 height 11
click at [524, 202] on div at bounding box center [519, 203] width 13 height 11
click at [541, 202] on div at bounding box center [543, 203] width 13 height 11
drag, startPoint x: 505, startPoint y: 205, endPoint x: 494, endPoint y: 204, distance: 10.5
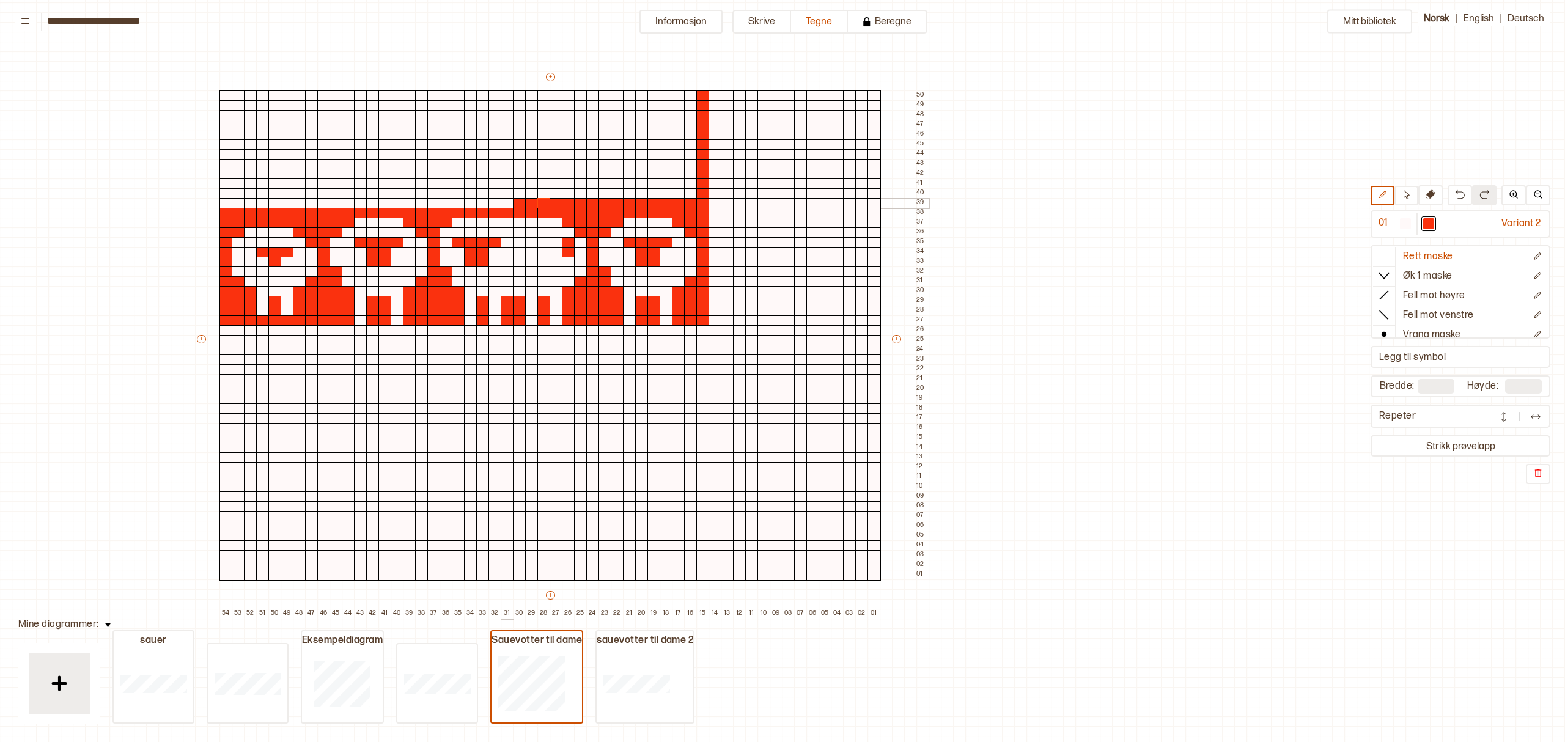
click at [505, 204] on div at bounding box center [507, 203] width 13 height 11
click at [494, 204] on div at bounding box center [494, 203] width 13 height 11
click at [484, 202] on div at bounding box center [482, 203] width 13 height 11
click at [472, 201] on div at bounding box center [470, 203] width 13 height 11
click at [449, 199] on div at bounding box center [445, 203] width 13 height 11
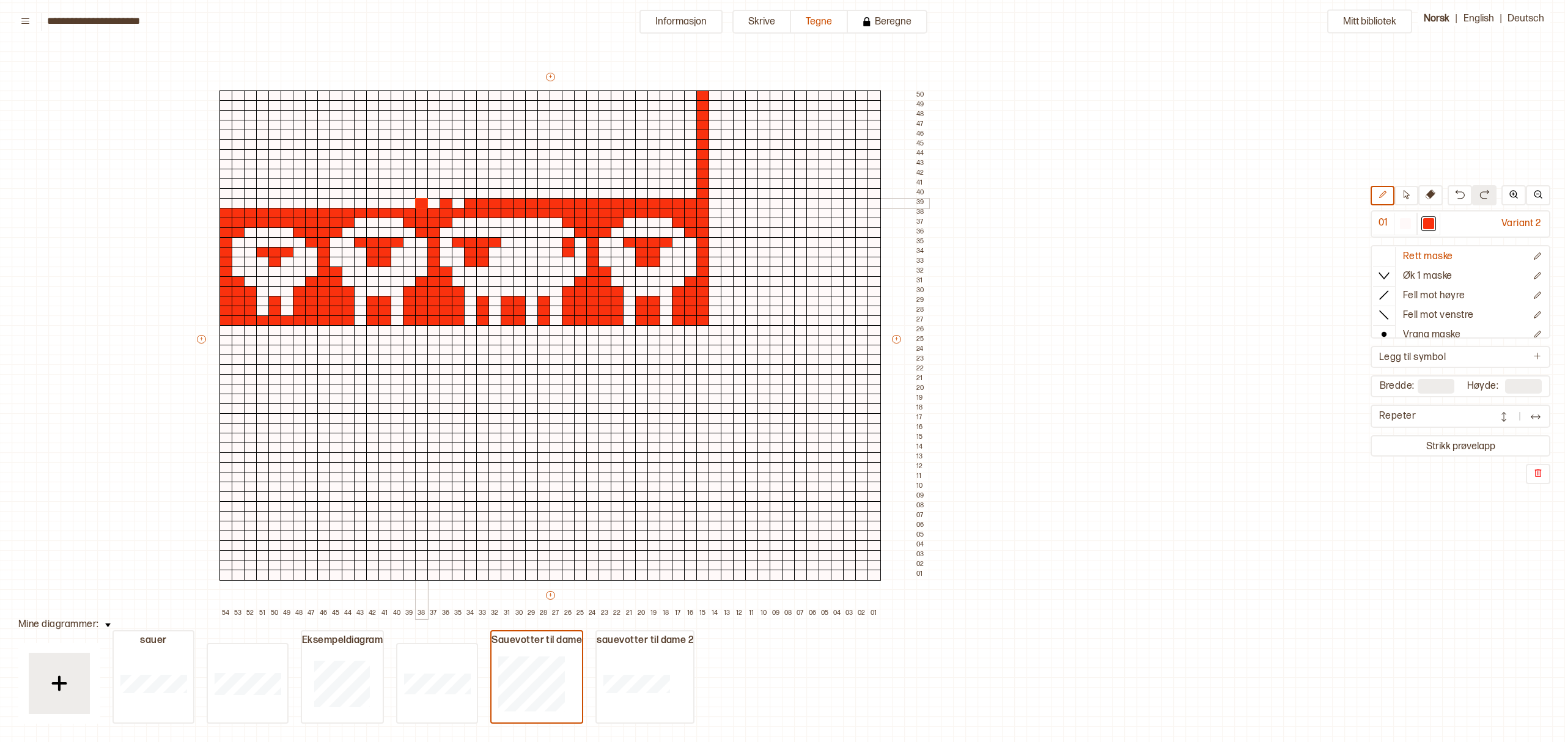
click at [420, 199] on div at bounding box center [421, 203] width 13 height 11
click at [397, 198] on div at bounding box center [397, 203] width 13 height 11
click at [372, 201] on div at bounding box center [372, 203] width 13 height 11
drag, startPoint x: 227, startPoint y: 200, endPoint x: 262, endPoint y: 204, distance: 34.4
click at [260, 204] on div "+ + + + 54 53 52 51 50 49 48 47 46 45 44 43 42 41 40 39 38 37 36 35 34 33 32 31…" at bounding box center [561, 345] width 733 height 548
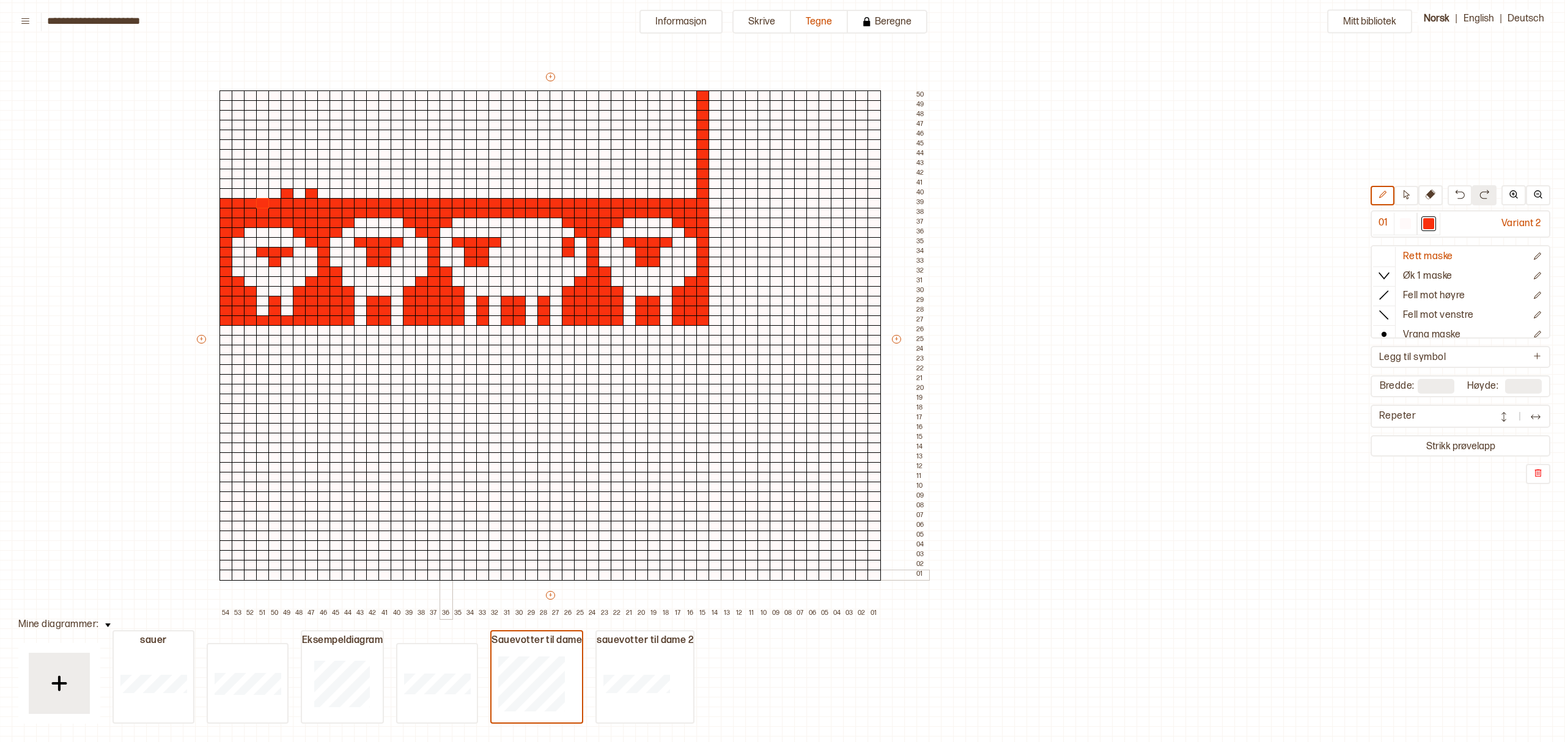
click at [444, 573] on div at bounding box center [445, 575] width 13 height 11
drag, startPoint x: 429, startPoint y: 572, endPoint x: 438, endPoint y: 282, distance: 289.8
click at [438, 282] on div "+ + + + 54 53 52 51 50 49 48 47 46 45 44 43 42 41 40 39 38 37 36 35 34 33 32 31…" at bounding box center [561, 345] width 733 height 548
click at [1458, 194] on img at bounding box center [1459, 194] width 10 height 10
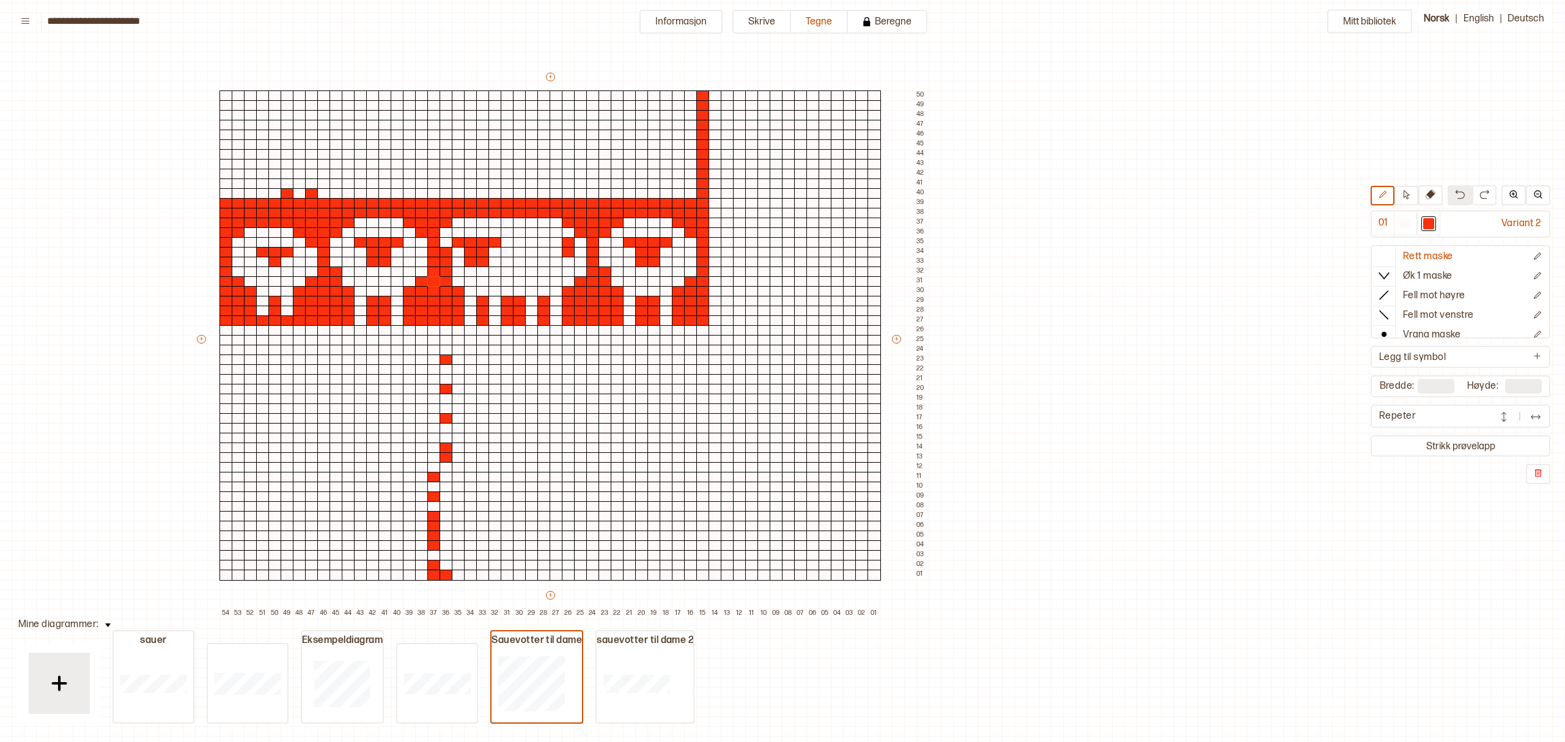
click at [1458, 194] on img at bounding box center [1459, 194] width 10 height 10
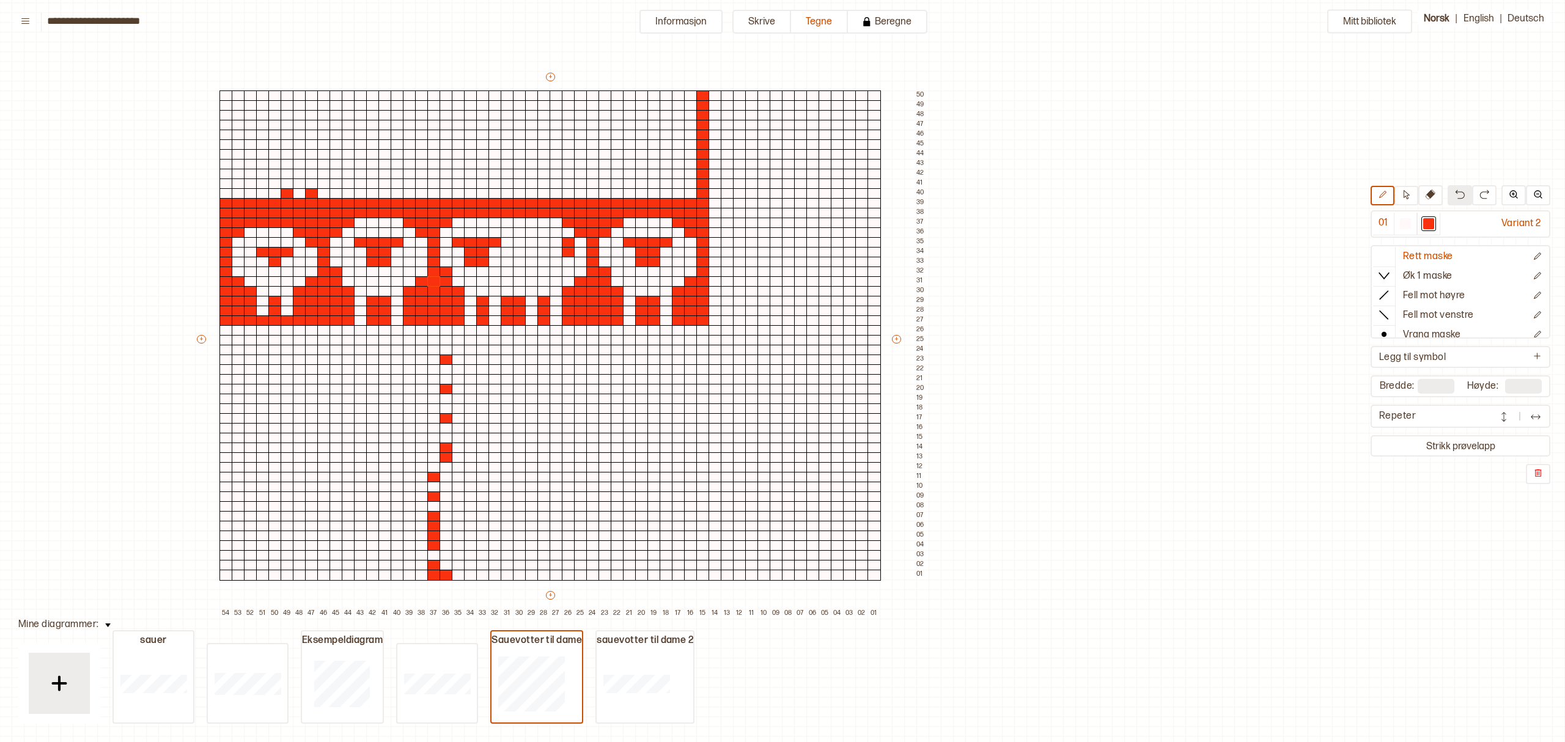
click at [1458, 194] on img at bounding box center [1459, 194] width 10 height 10
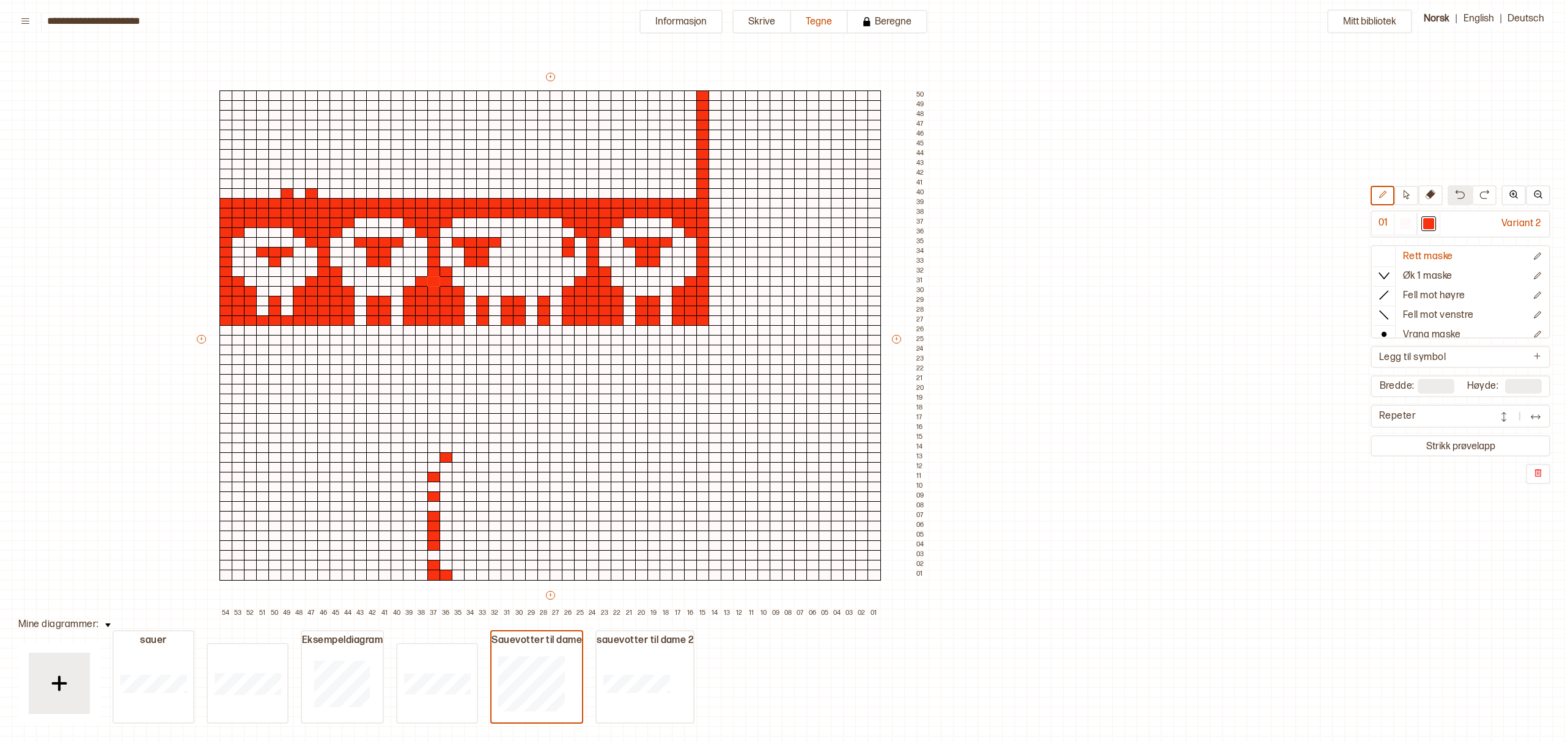
click at [1458, 194] on img at bounding box center [1459, 194] width 10 height 10
click at [1430, 221] on div at bounding box center [1428, 223] width 11 height 11
drag, startPoint x: 430, startPoint y: 326, endPoint x: 431, endPoint y: 489, distance: 163.2
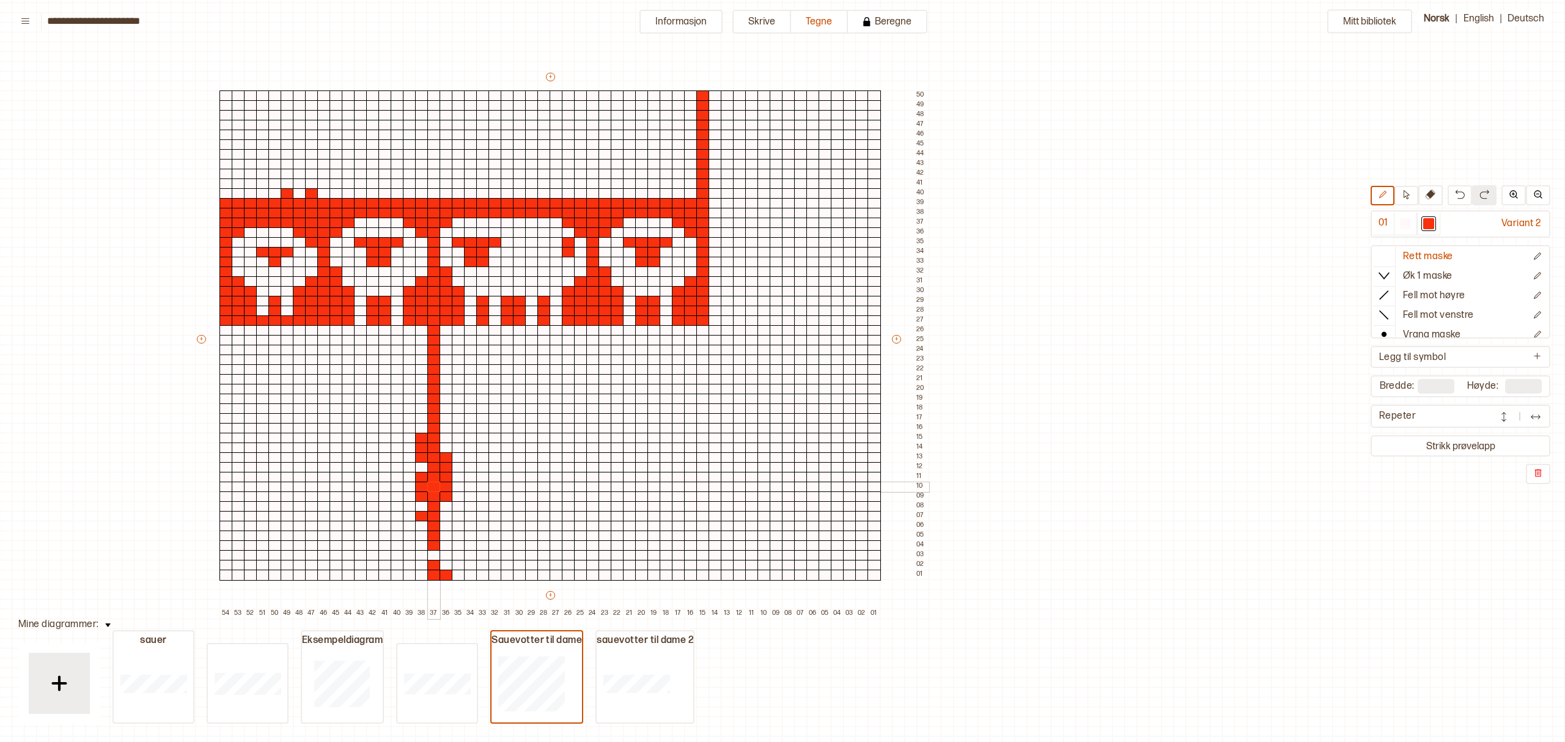
click at [431, 489] on div "+ + + + 54 53 52 51 50 49 48 47 46 45 44 43 42 41 40 39 38 37 36 35 34 33 32 31…" at bounding box center [561, 345] width 733 height 548
click at [1408, 219] on div at bounding box center [1404, 223] width 11 height 11
drag, startPoint x: 446, startPoint y: 455, endPoint x: 444, endPoint y: 496, distance: 41.0
click at [444, 496] on div "+ + + + 54 53 52 51 50 49 48 47 46 45 44 43 42 41 40 39 38 37 36 35 34 33 32 31…" at bounding box center [561, 345] width 733 height 548
click at [1434, 224] on div at bounding box center [1428, 223] width 11 height 11
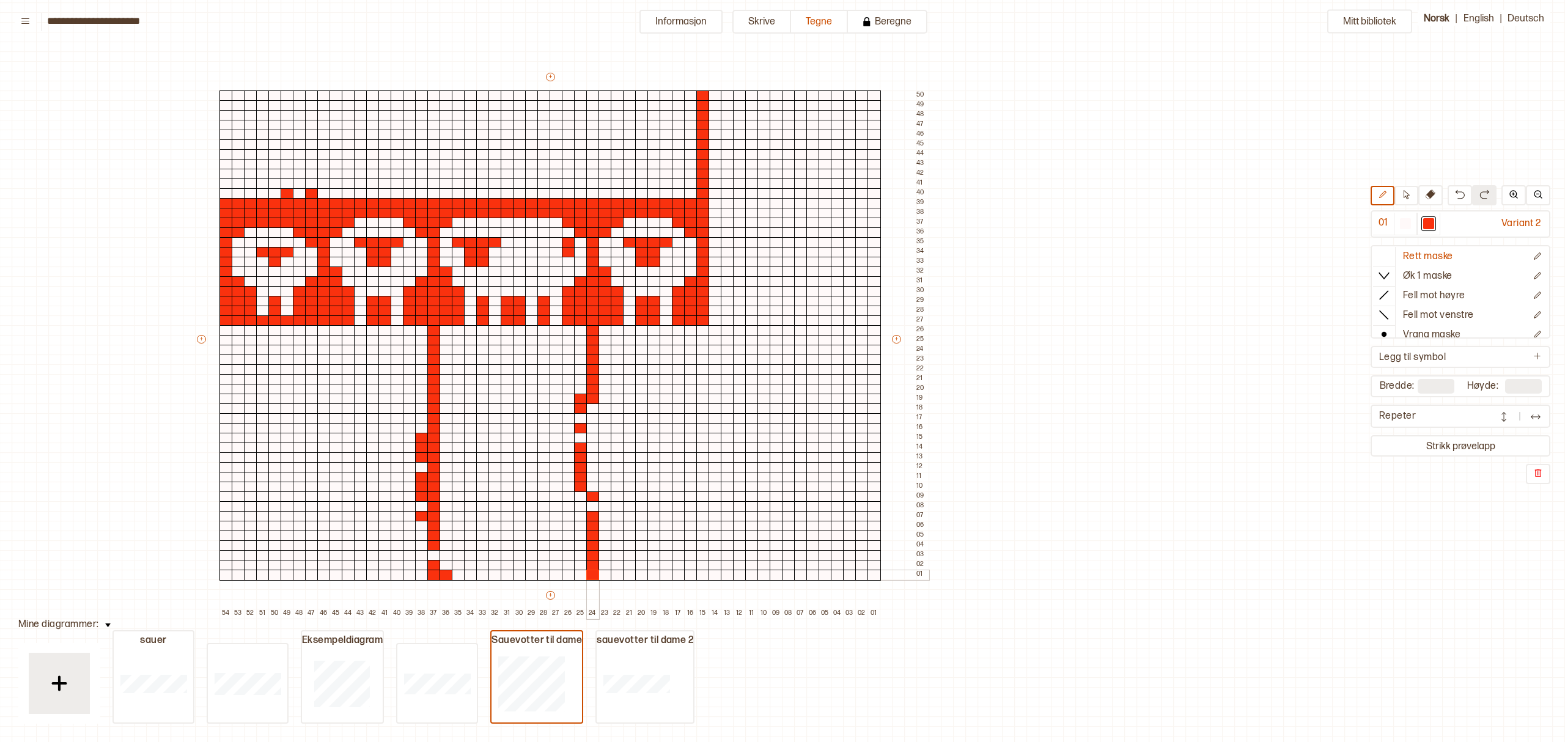
drag, startPoint x: 592, startPoint y: 328, endPoint x: 598, endPoint y: 499, distance: 171.2
click at [590, 575] on div "+ + + + 54 53 52 51 50 49 48 47 46 45 44 43 42 41 40 39 38 37 36 35 34 33 32 31…" at bounding box center [561, 345] width 733 height 548
drag, startPoint x: 590, startPoint y: 406, endPoint x: 587, endPoint y: 514, distance: 108.2
click at [587, 514] on div "+ + + + 54 53 52 51 50 49 48 47 46 45 44 43 42 41 40 39 38 37 36 35 34 33 32 31…" at bounding box center [561, 345] width 733 height 548
click at [1407, 220] on div at bounding box center [1404, 223] width 11 height 11
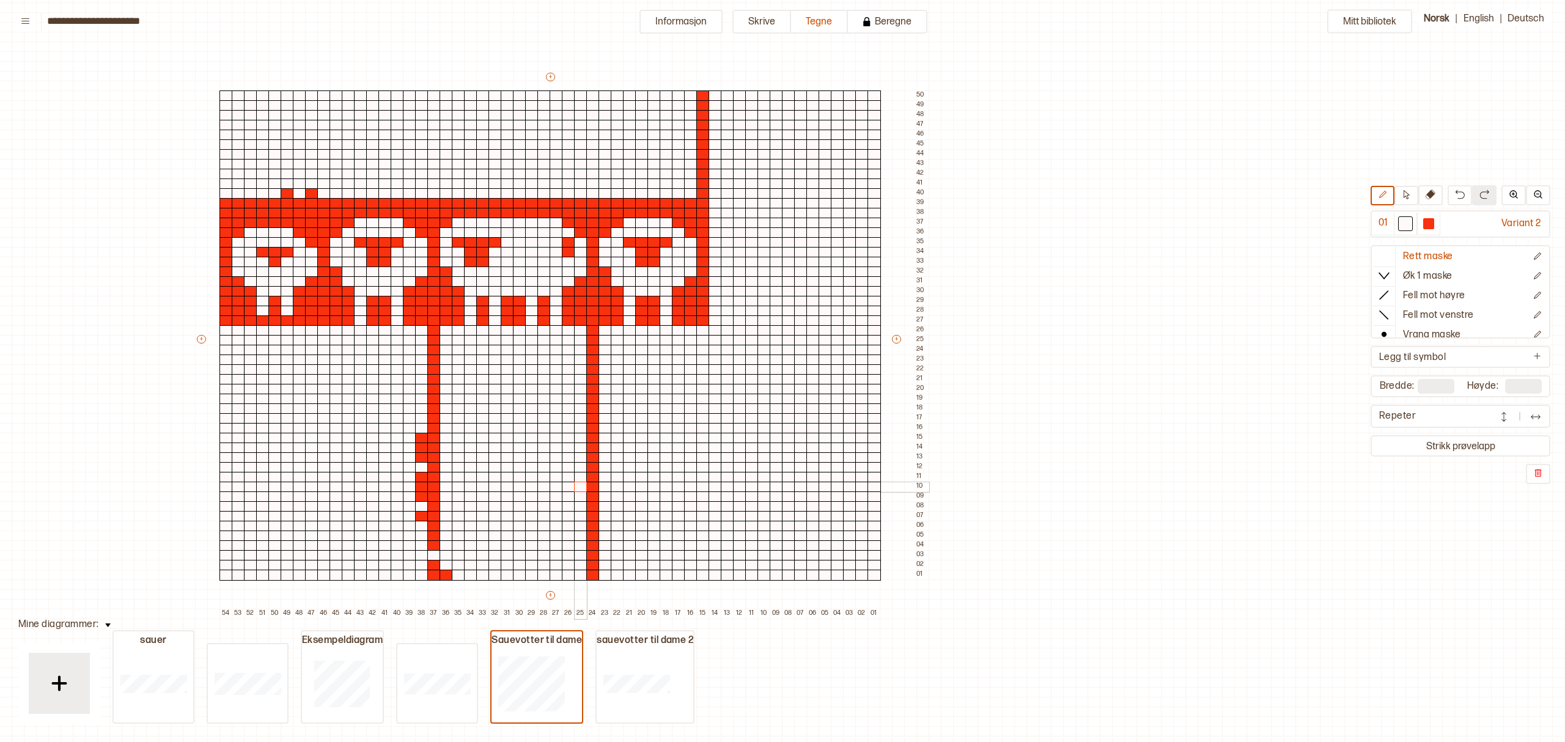
drag, startPoint x: 582, startPoint y: 394, endPoint x: 585, endPoint y: 490, distance: 96.6
click at [585, 490] on div "+ + + + 54 53 52 51 50 49 48 47 46 45 44 43 42 41 40 39 38 37 36 35 34 33 32 31…" at bounding box center [561, 345] width 733 height 548
click at [578, 572] on div at bounding box center [580, 575] width 13 height 11
click at [568, 574] on div at bounding box center [568, 575] width 13 height 11
click at [555, 575] on div at bounding box center [555, 575] width 13 height 11
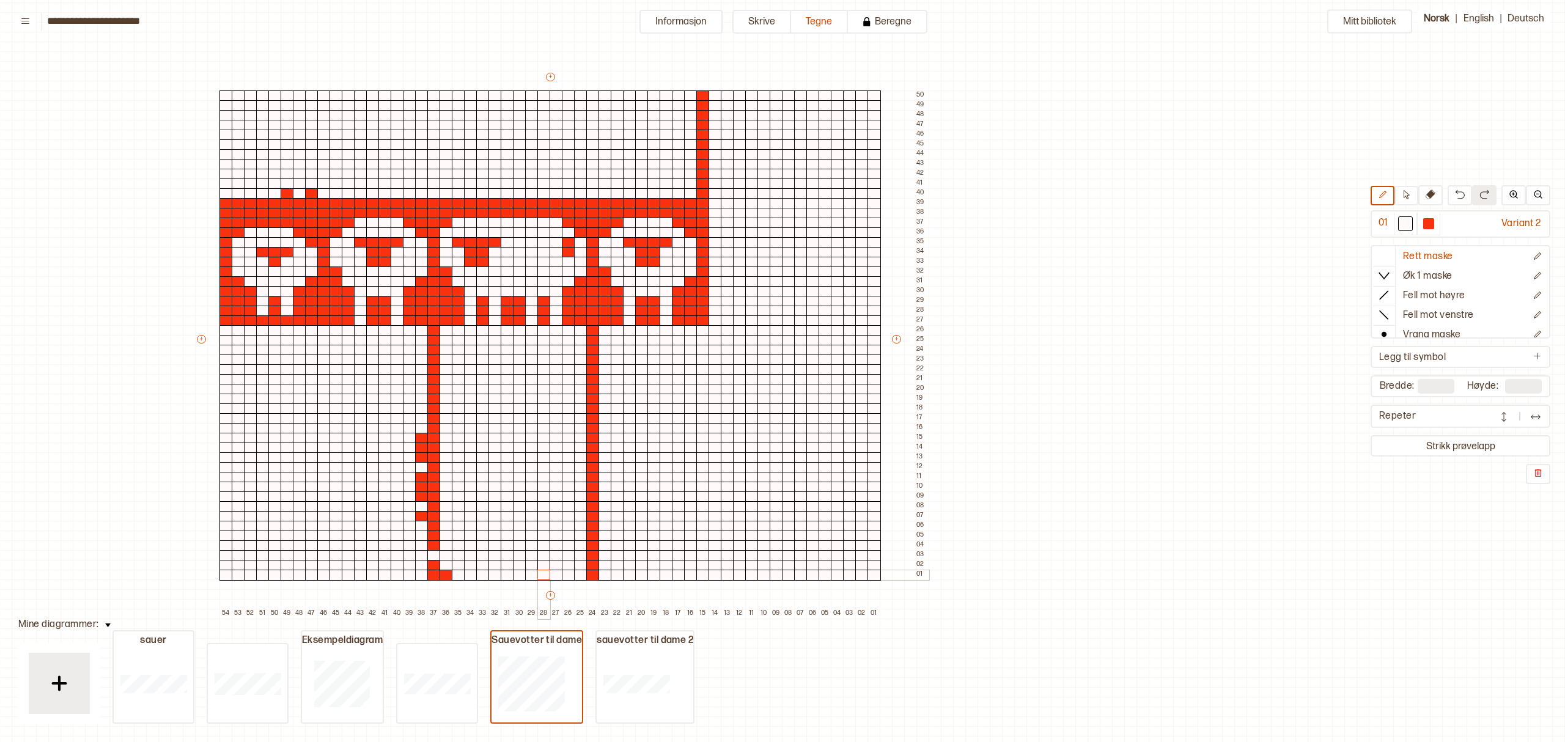
click at [546, 575] on div at bounding box center [543, 575] width 13 height 11
click at [534, 573] on div at bounding box center [531, 575] width 13 height 11
click at [519, 574] on div at bounding box center [519, 575] width 13 height 11
click at [507, 575] on div at bounding box center [507, 575] width 13 height 11
click at [494, 576] on div at bounding box center [494, 575] width 13 height 11
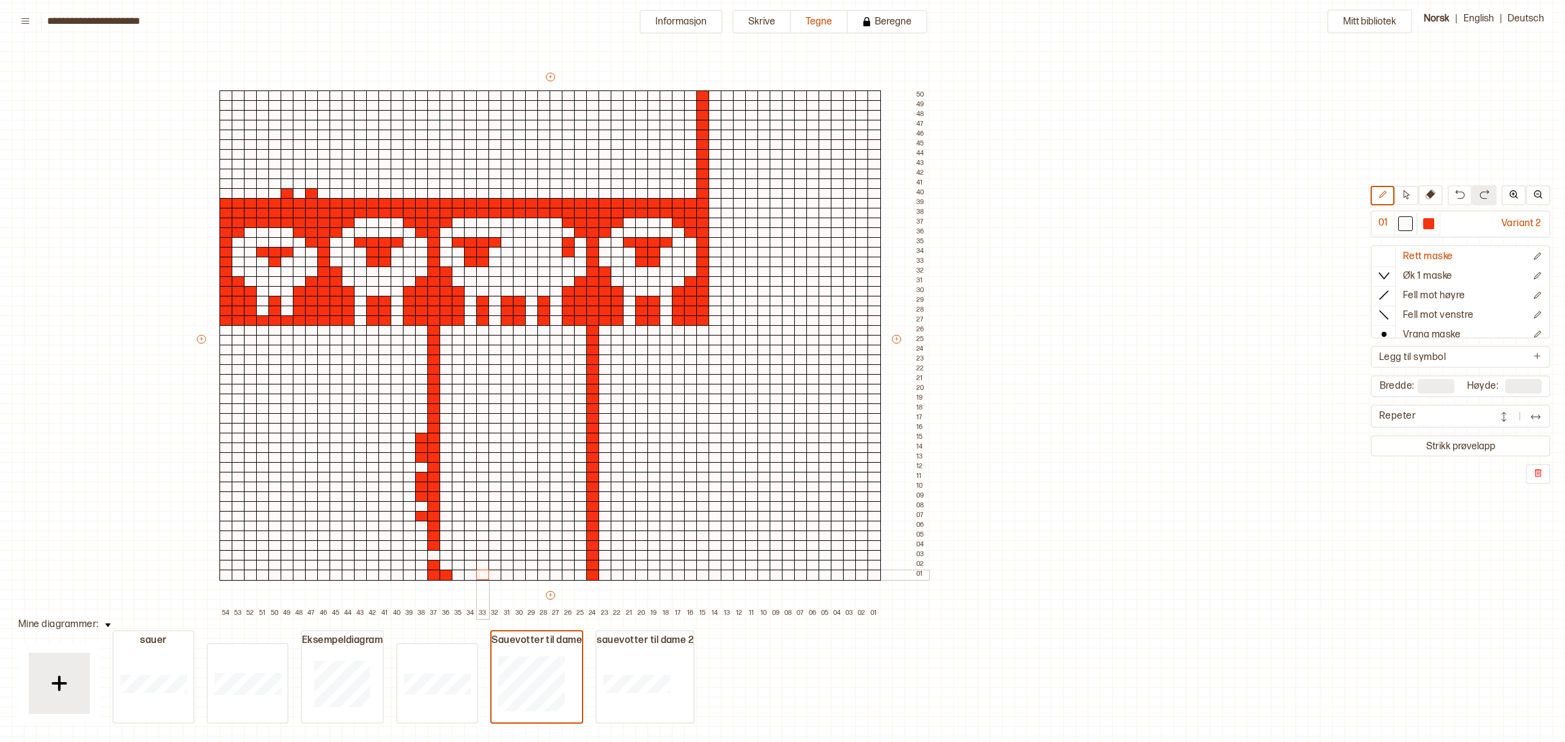
drag, startPoint x: 482, startPoint y: 574, endPoint x: 472, endPoint y: 574, distance: 9.8
click at [480, 574] on div at bounding box center [482, 575] width 13 height 11
click at [470, 574] on div at bounding box center [470, 575] width 13 height 11
click at [460, 574] on div at bounding box center [458, 575] width 13 height 11
click at [448, 574] on div at bounding box center [445, 575] width 13 height 11
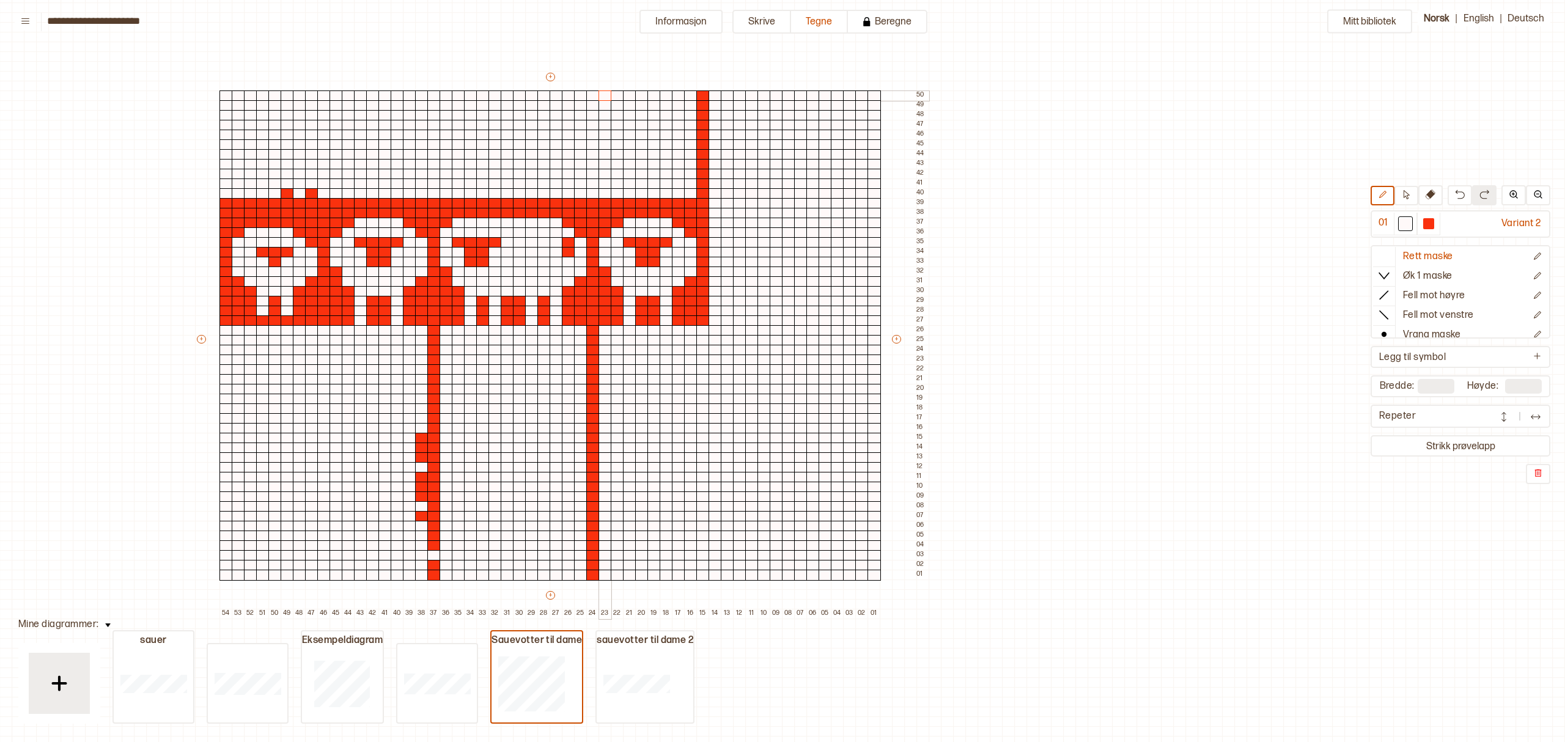
click at [604, 94] on div at bounding box center [604, 95] width 13 height 11
click at [744, 174] on div "Ny kolonne til venstre" at bounding box center [721, 179] width 73 height 17
click at [743, 175] on p "Ny kolonne til venstre" at bounding box center [721, 180] width 70 height 10
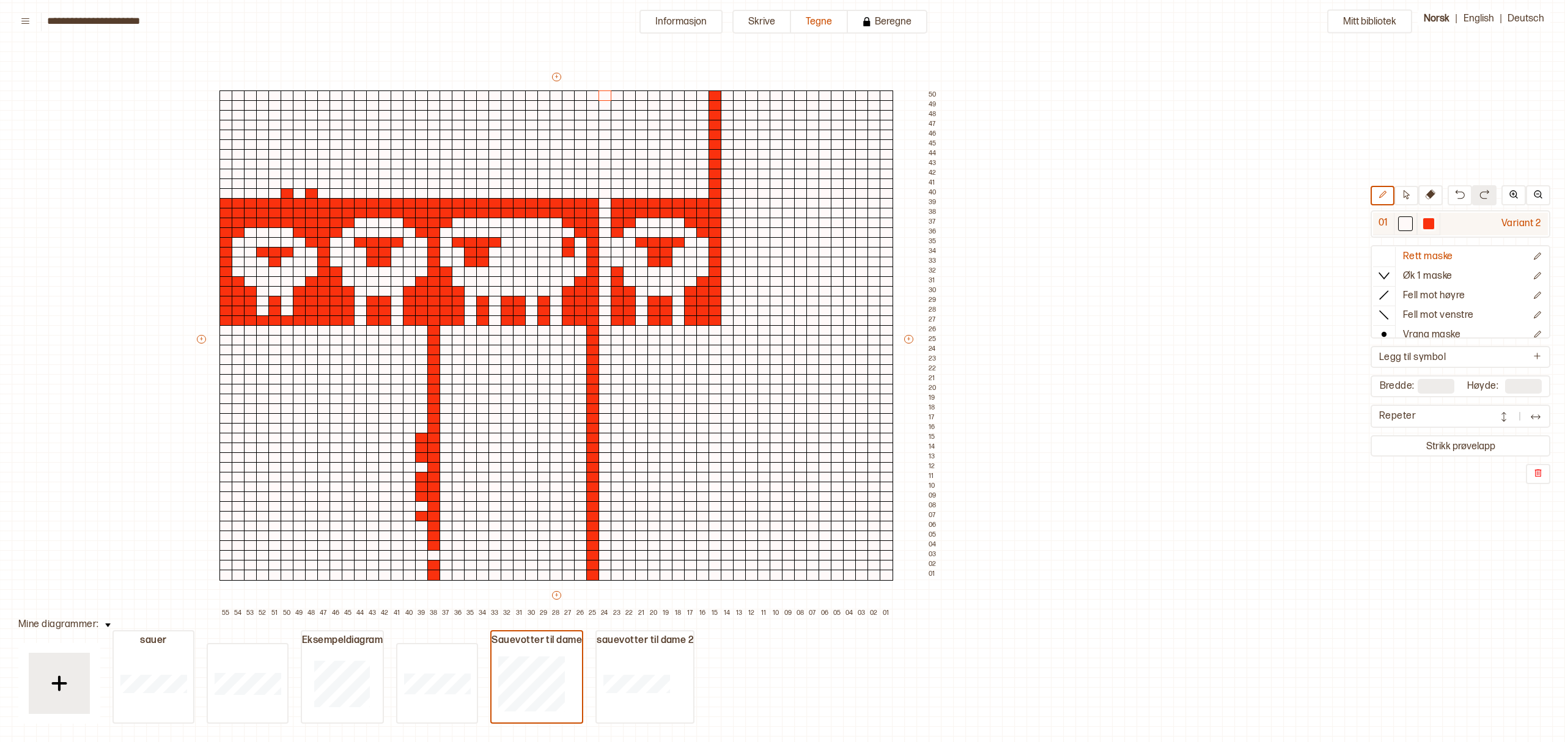
drag, startPoint x: 1434, startPoint y: 225, endPoint x: 1408, endPoint y: 231, distance: 26.4
click at [1434, 224] on div at bounding box center [1428, 223] width 11 height 11
drag, startPoint x: 604, startPoint y: 206, endPoint x: 609, endPoint y: 318, distance: 111.9
click at [609, 318] on div "+ + + + 55 54 53 52 51 50 49 48 47 46 45 44 43 42 41 40 39 38 37 36 35 34 33 32…" at bounding box center [568, 345] width 746 height 548
drag, startPoint x: 727, startPoint y: 203, endPoint x: 886, endPoint y: 205, distance: 158.3
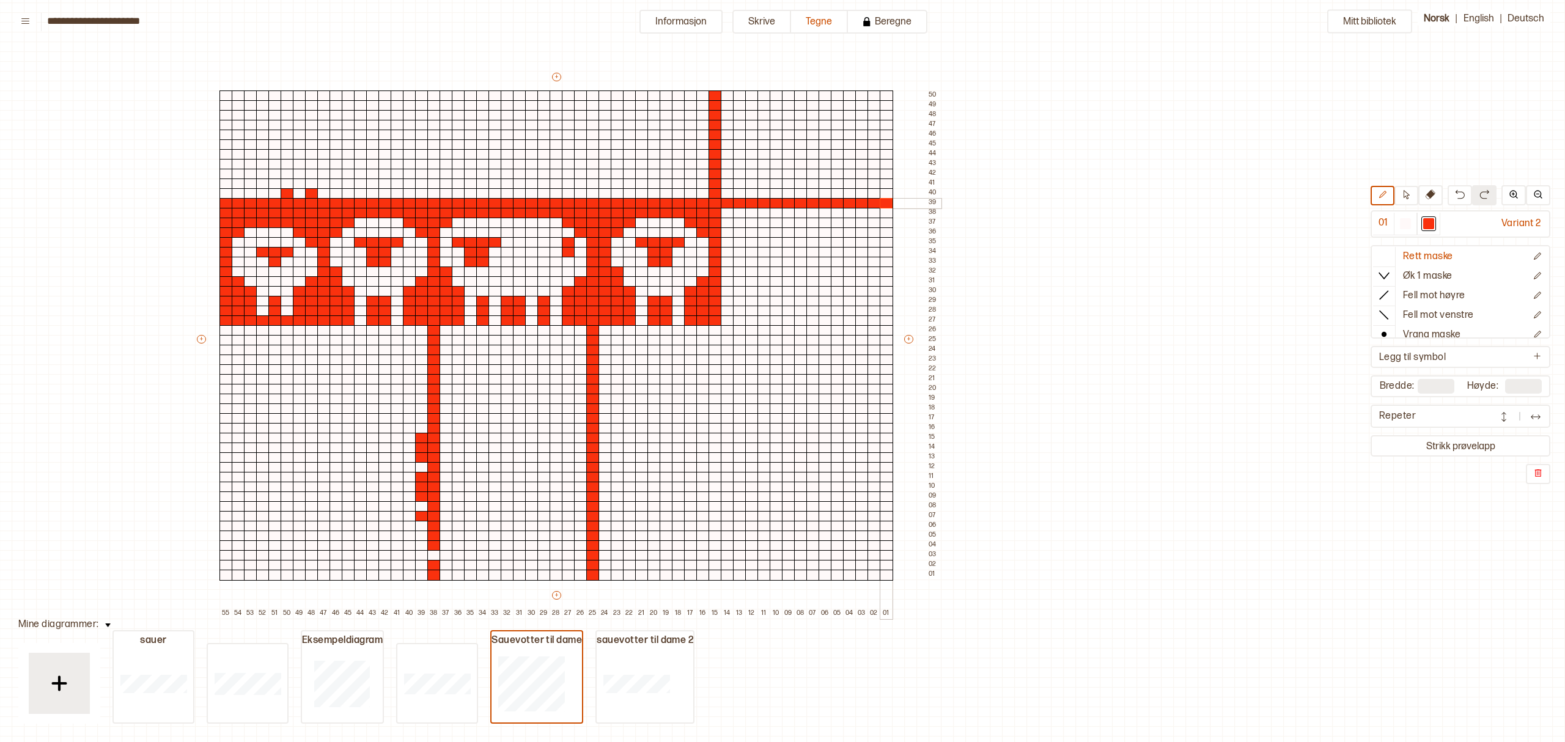
click at [886, 205] on div "+ + + + 55 54 53 52 51 50 49 48 47 46 45 44 43 42 41 40 39 38 37 36 35 34 33 32…" at bounding box center [568, 345] width 746 height 548
drag, startPoint x: 724, startPoint y: 213, endPoint x: 883, endPoint y: 213, distance: 159.5
click at [883, 213] on div "+ + + + 55 54 53 52 51 50 49 48 47 46 45 44 43 42 41 40 39 38 37 36 35 34 33 32…" at bounding box center [568, 345] width 746 height 548
click at [729, 223] on div at bounding box center [727, 223] width 13 height 11
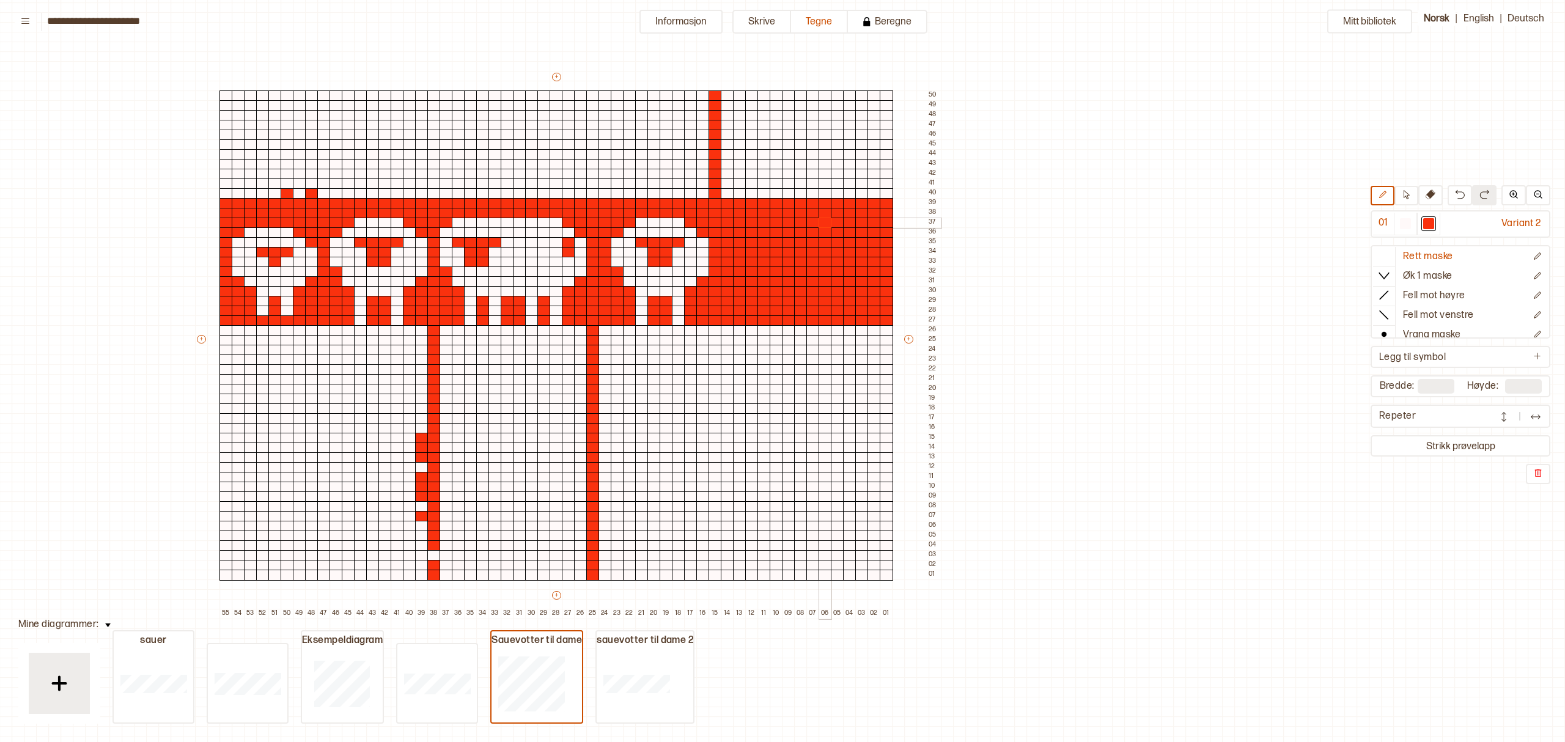
drag, startPoint x: 724, startPoint y: 222, endPoint x: 845, endPoint y: 249, distance: 124.0
click at [822, 220] on div "+ + + + 55 54 53 52 51 50 49 48 47 46 45 44 43 42 41 40 39 38 37 36 35 34 33 32…" at bounding box center [568, 345] width 746 height 548
click at [1410, 218] on div at bounding box center [1404, 223] width 11 height 11
drag, startPoint x: 737, startPoint y: 229, endPoint x: 738, endPoint y: 262, distance: 33.6
click at [738, 262] on div "+ + + + 55 54 53 52 51 50 49 48 47 46 45 44 43 42 41 40 39 38 37 36 35 34 33 32…" at bounding box center [568, 345] width 746 height 548
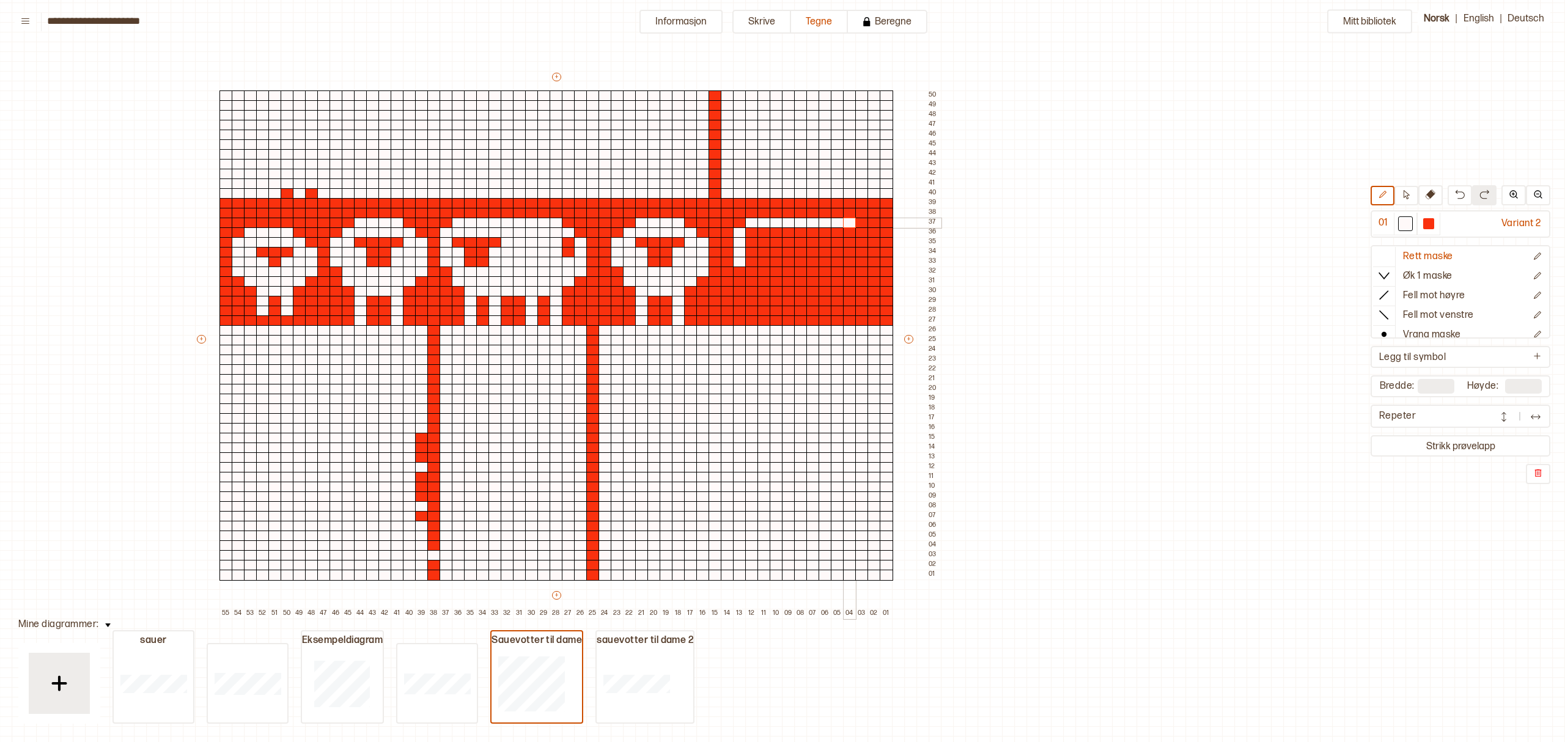
drag, startPoint x: 749, startPoint y: 221, endPoint x: 846, endPoint y: 223, distance: 97.8
click at [846, 223] on div "+ + + + 55 54 53 52 51 50 49 48 47 46 45 44 43 42 41 40 39 38 37 36 35 34 33 32…" at bounding box center [568, 345] width 746 height 548
click at [1434, 221] on div at bounding box center [1428, 223] width 11 height 11
drag, startPoint x: 741, startPoint y: 229, endPoint x: 753, endPoint y: 257, distance: 31.0
click at [744, 260] on div "+ + + + 55 54 53 52 51 50 49 48 47 46 45 44 43 42 41 40 39 38 37 36 35 34 33 32…" at bounding box center [568, 345] width 746 height 548
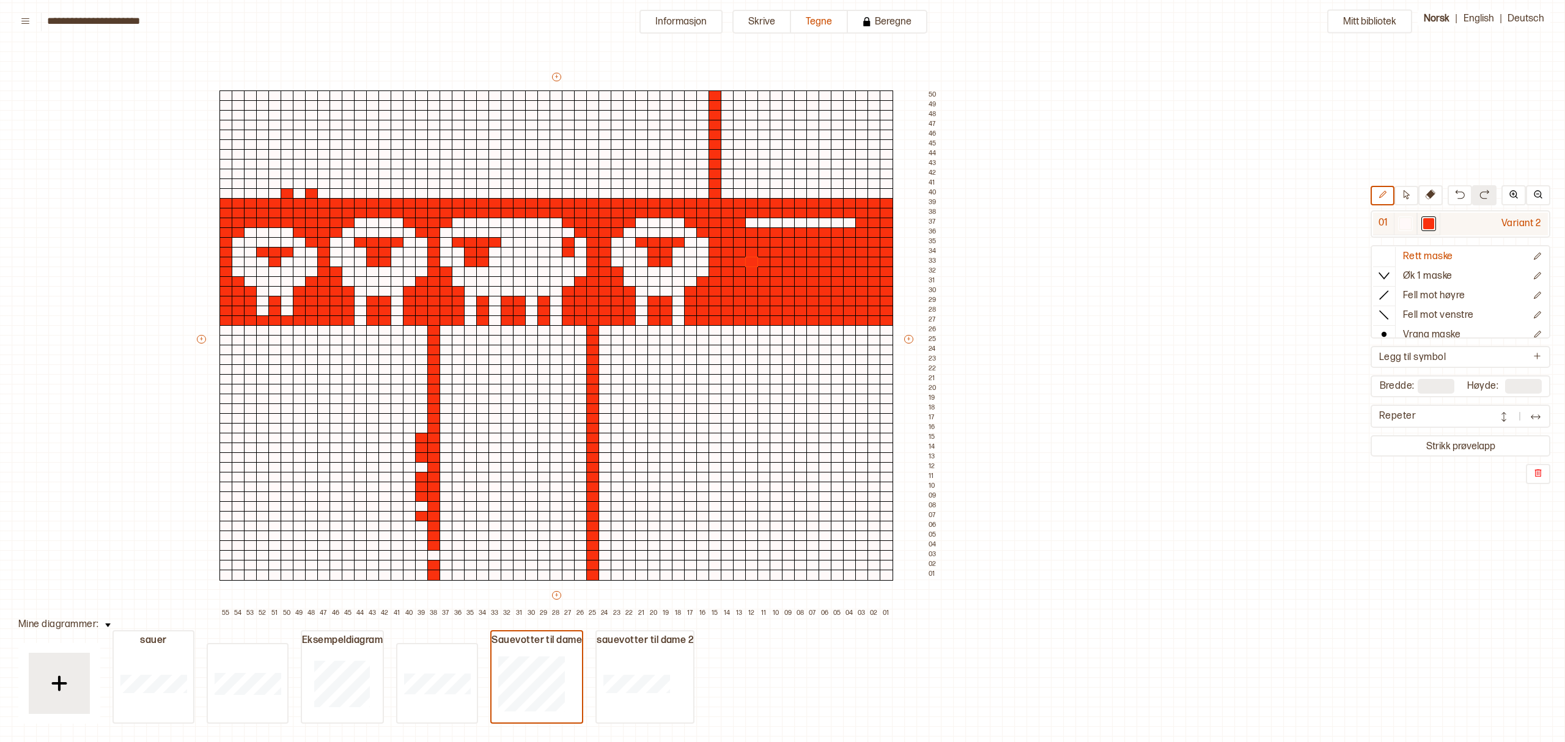
click at [1409, 226] on div at bounding box center [1404, 223] width 11 height 11
click at [741, 230] on div at bounding box center [739, 232] width 13 height 11
click at [722, 240] on div at bounding box center [727, 242] width 13 height 11
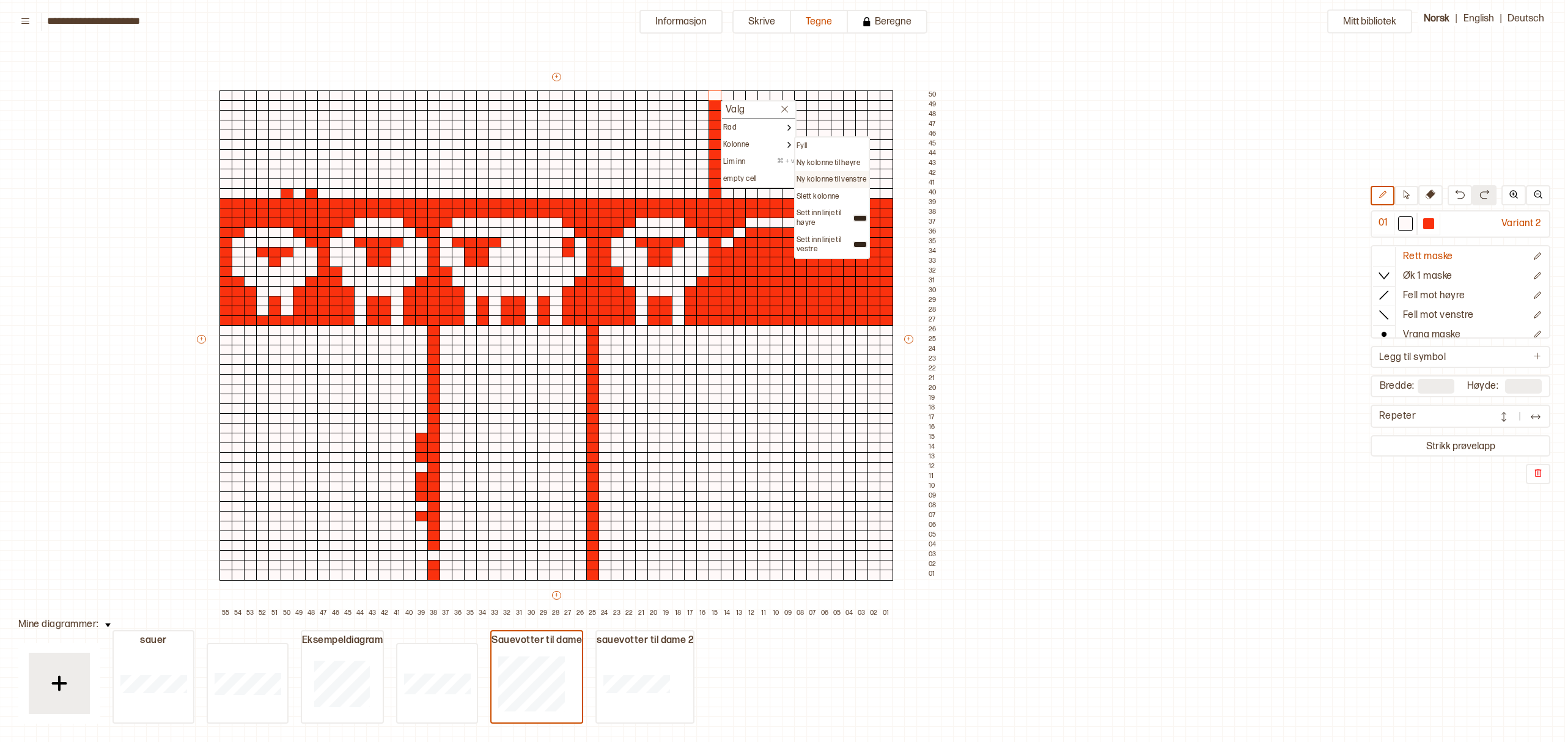
click at [842, 176] on p "Ny kolonne til venstre" at bounding box center [831, 180] width 70 height 10
type input "**"
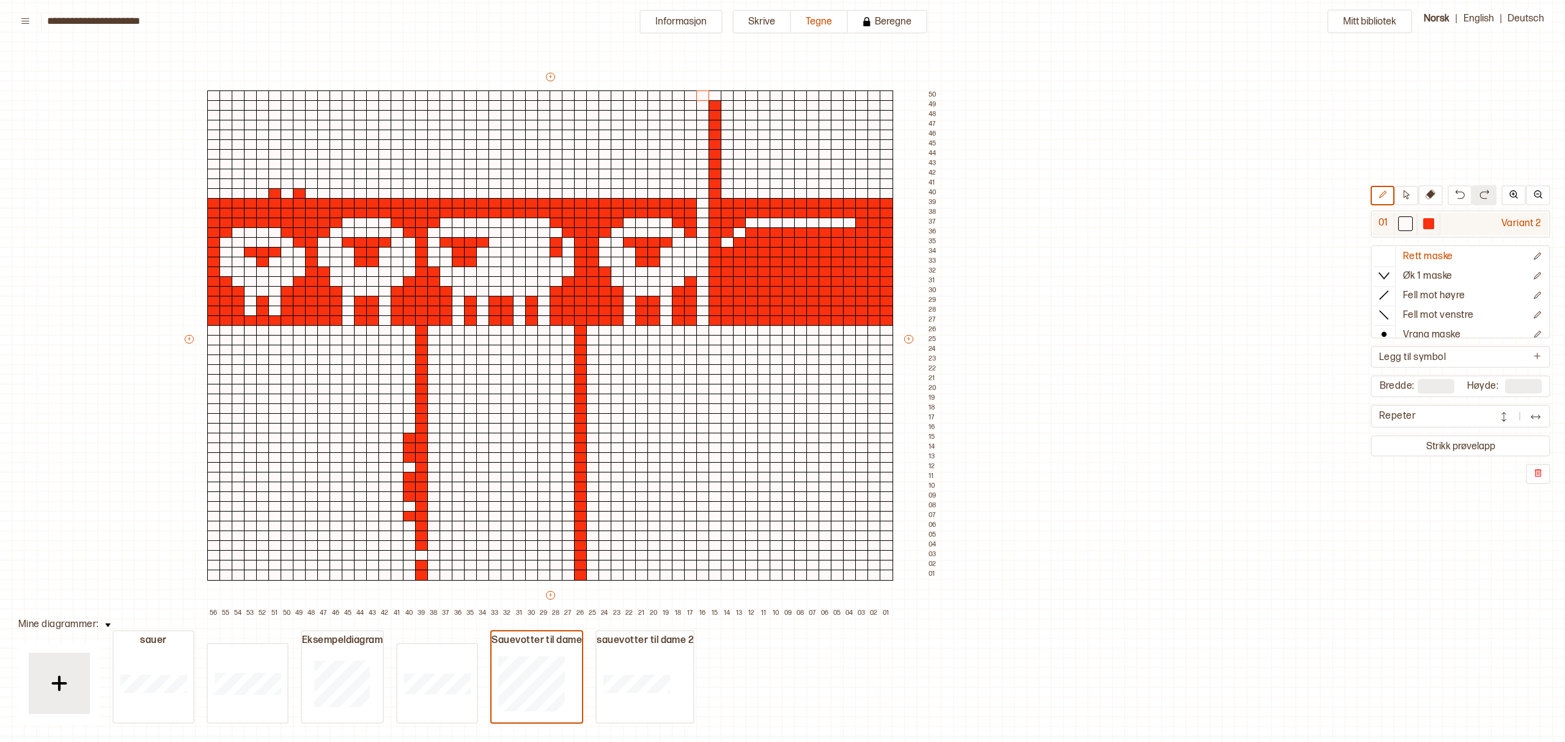
drag, startPoint x: 1436, startPoint y: 223, endPoint x: 1428, endPoint y: 223, distance: 7.9
click at [1434, 222] on div at bounding box center [1428, 223] width 11 height 11
drag, startPoint x: 702, startPoint y: 204, endPoint x: 709, endPoint y: 314, distance: 110.2
click at [702, 320] on div "+ + + + 56 55 54 53 52 51 50 49 48 47 46 45 44 43 42 41 40 39 38 37 36 35 34 33…" at bounding box center [562, 345] width 758 height 548
click at [1410, 221] on div at bounding box center [1404, 223] width 11 height 11
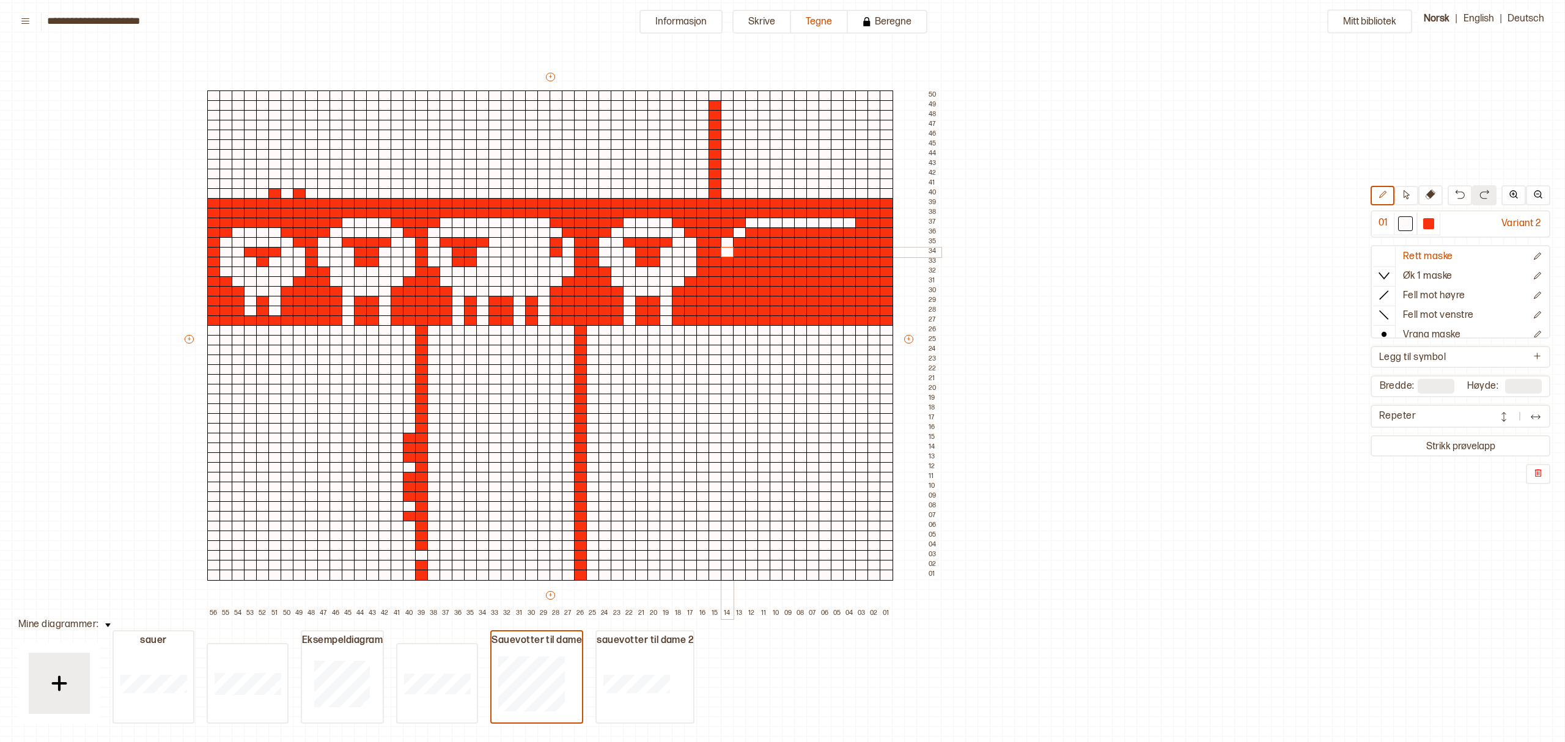
click at [725, 249] on div at bounding box center [727, 252] width 13 height 11
click at [727, 263] on div at bounding box center [727, 262] width 13 height 11
click at [727, 272] on div at bounding box center [727, 271] width 13 height 11
drag, startPoint x: 736, startPoint y: 277, endPoint x: 748, endPoint y: 279, distance: 12.3
click at [736, 277] on div at bounding box center [739, 281] width 13 height 11
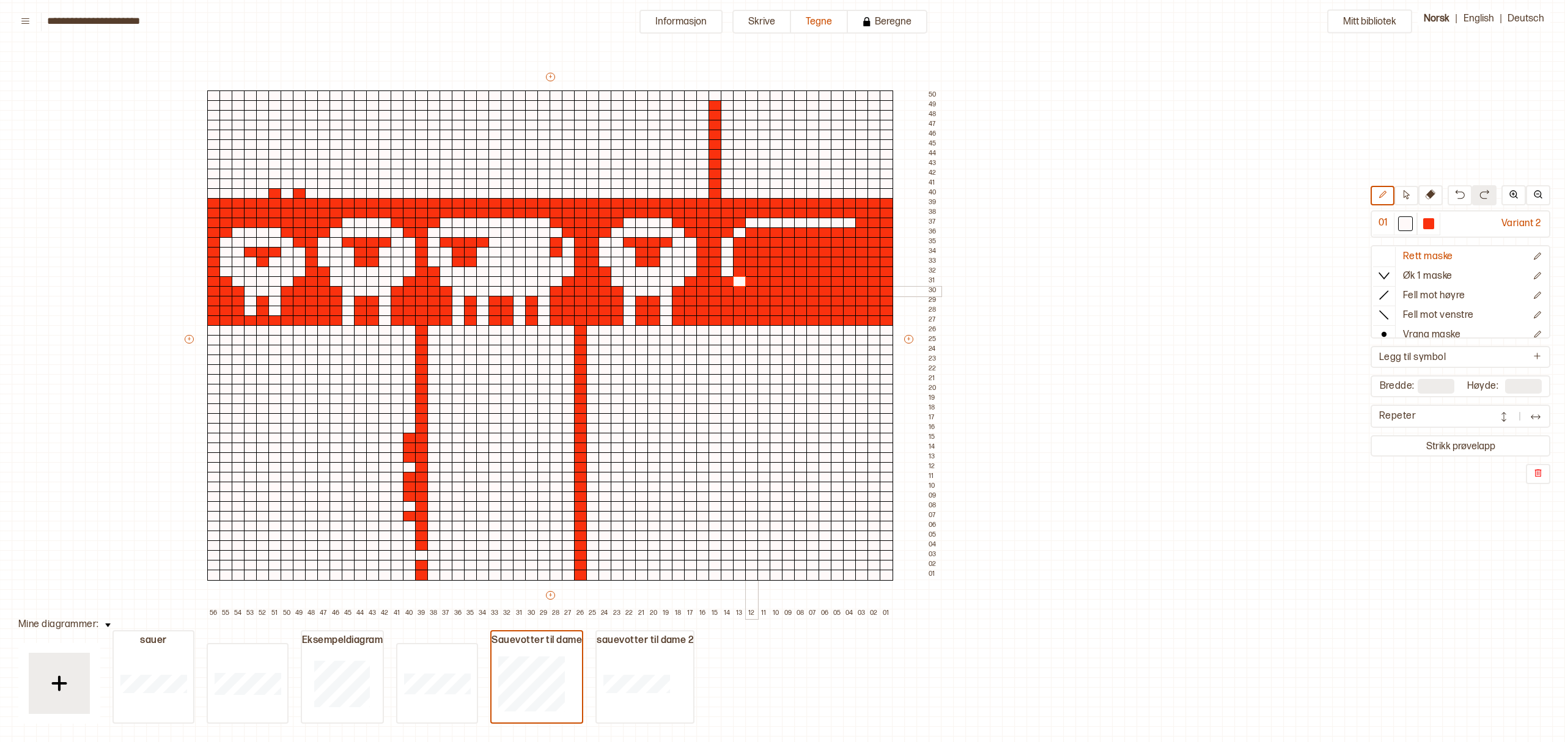
click at [750, 288] on div at bounding box center [751, 291] width 13 height 11
click at [752, 301] on div at bounding box center [751, 301] width 13 height 11
click at [751, 310] on div at bounding box center [751, 311] width 13 height 11
click at [749, 318] on div at bounding box center [751, 320] width 13 height 11
click at [758, 289] on div at bounding box center [763, 291] width 13 height 11
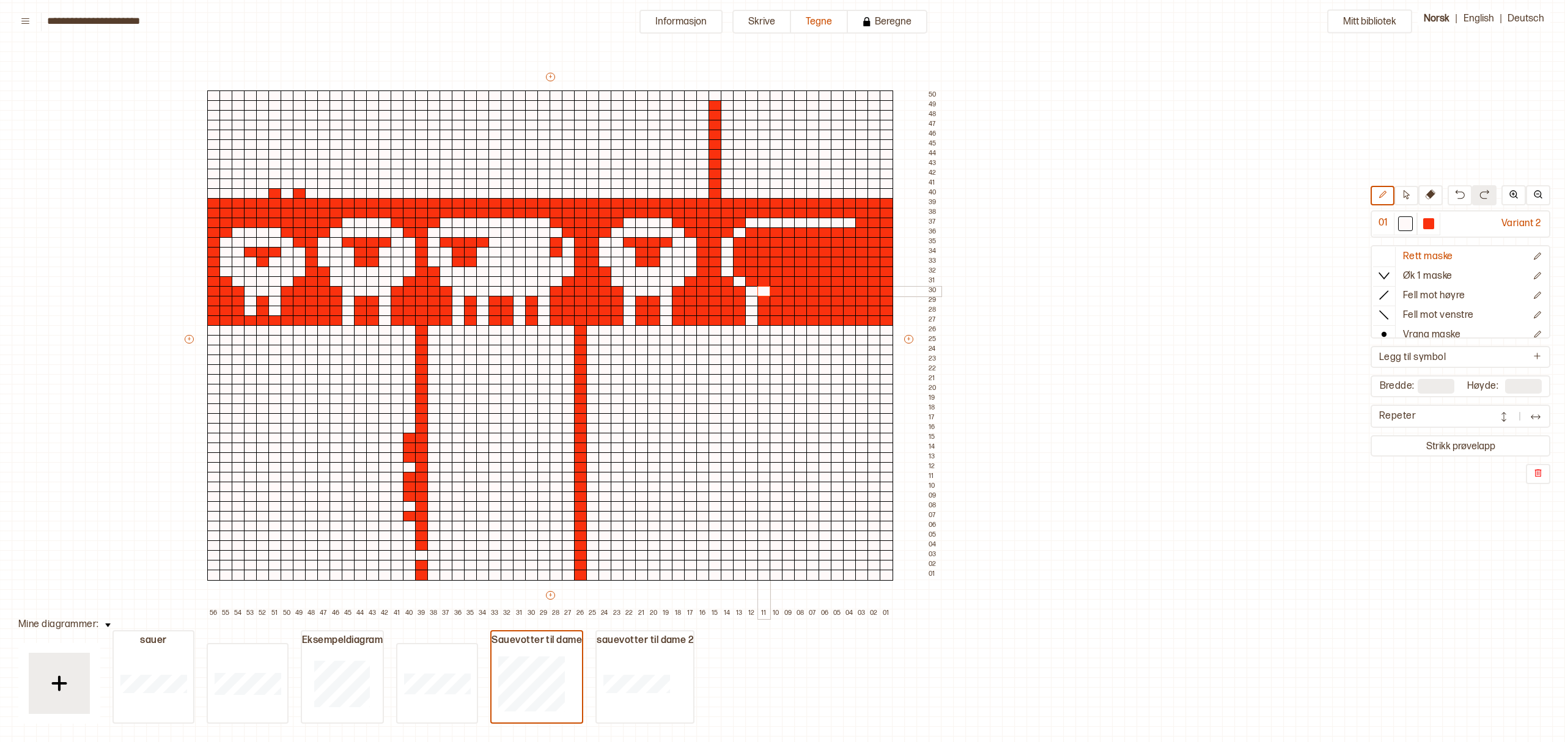
click at [768, 289] on div at bounding box center [763, 291] width 13 height 11
click at [780, 289] on div at bounding box center [775, 291] width 13 height 11
drag, startPoint x: 777, startPoint y: 289, endPoint x: 832, endPoint y: 288, distance: 55.0
click at [832, 288] on div "+ + + + 56 55 54 53 52 51 50 49 48 47 46 45 44 43 42 41 40 39 38 37 36 35 34 33…" at bounding box center [562, 345] width 758 height 548
click at [777, 298] on div at bounding box center [775, 301] width 13 height 11
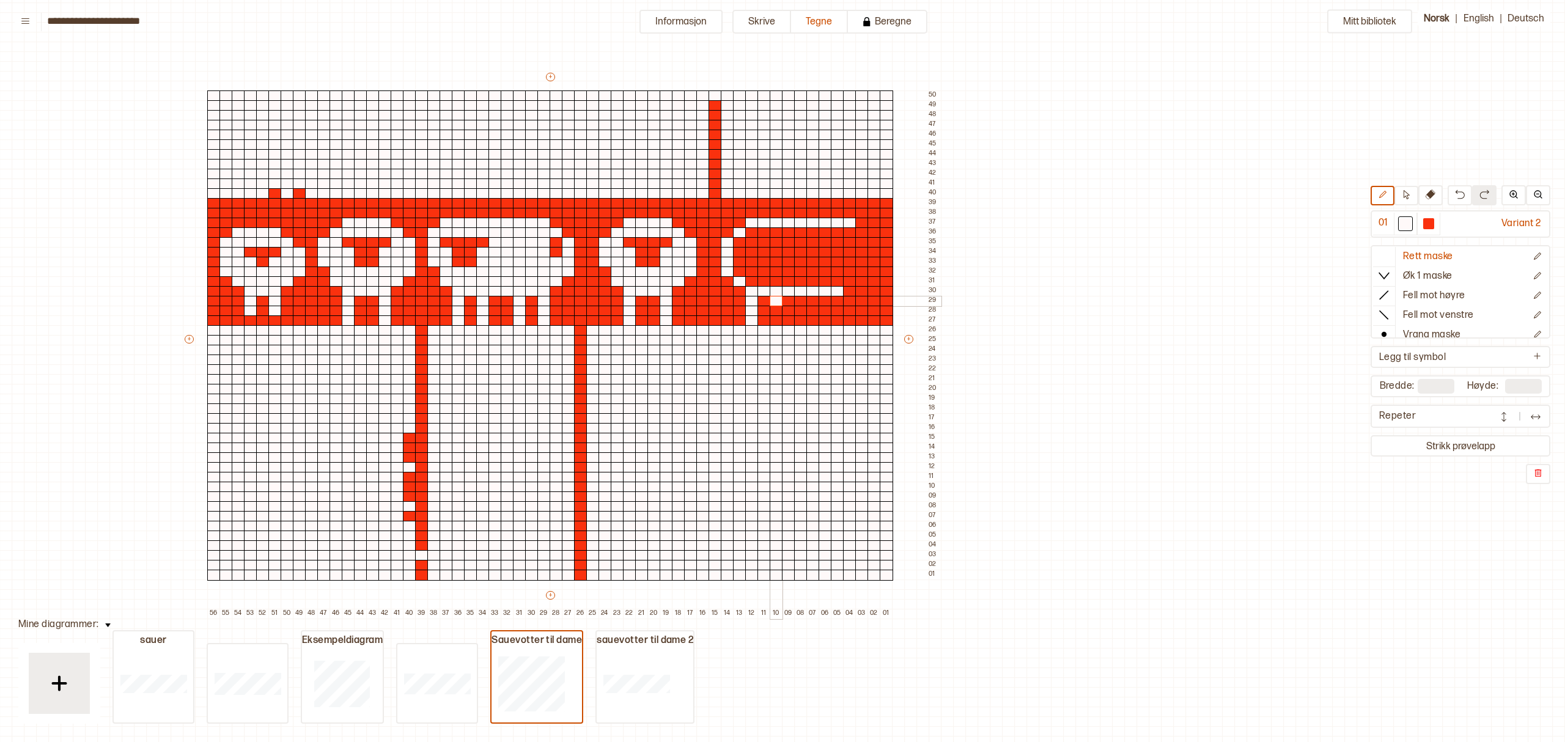
click at [777, 306] on div "+ + + + 56 55 54 53 52 51 50 49 48 47 46 45 44 43 42 41 40 39 38 37 36 35 34 33…" at bounding box center [562, 345] width 758 height 548
click at [777, 318] on div at bounding box center [775, 320] width 13 height 11
click at [814, 299] on div at bounding box center [812, 301] width 13 height 11
click at [812, 308] on div at bounding box center [812, 311] width 13 height 11
click at [812, 318] on div at bounding box center [812, 320] width 13 height 11
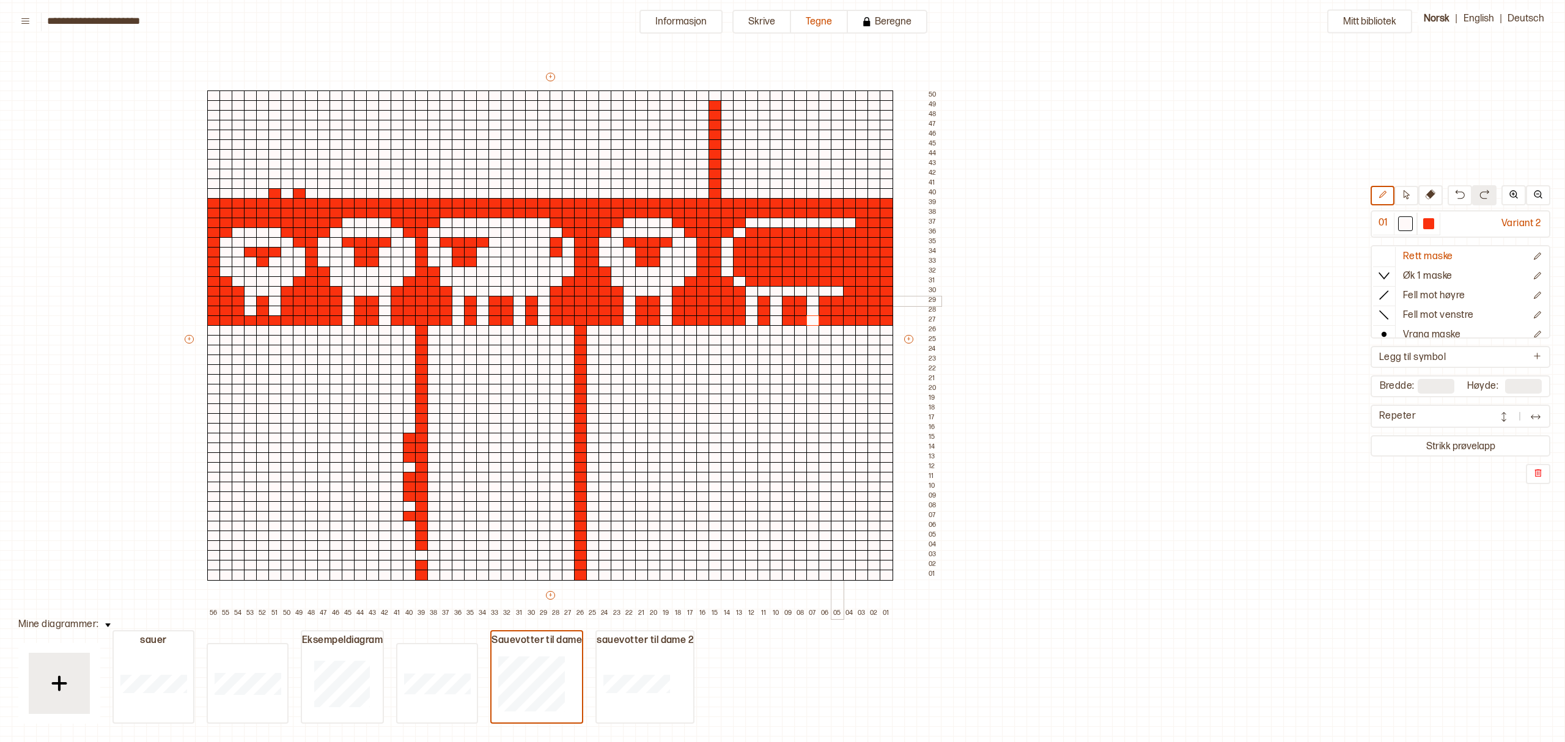
click at [835, 297] on div at bounding box center [837, 301] width 13 height 11
click at [836, 306] on div at bounding box center [837, 311] width 13 height 11
click at [837, 318] on div at bounding box center [837, 320] width 13 height 11
drag, startPoint x: 749, startPoint y: 281, endPoint x: 846, endPoint y: 285, distance: 96.6
click at [846, 285] on div "+ + + + 56 55 54 53 52 51 50 49 48 47 46 45 44 43 42 41 40 39 38 37 36 35 34 33…" at bounding box center [562, 345] width 758 height 548
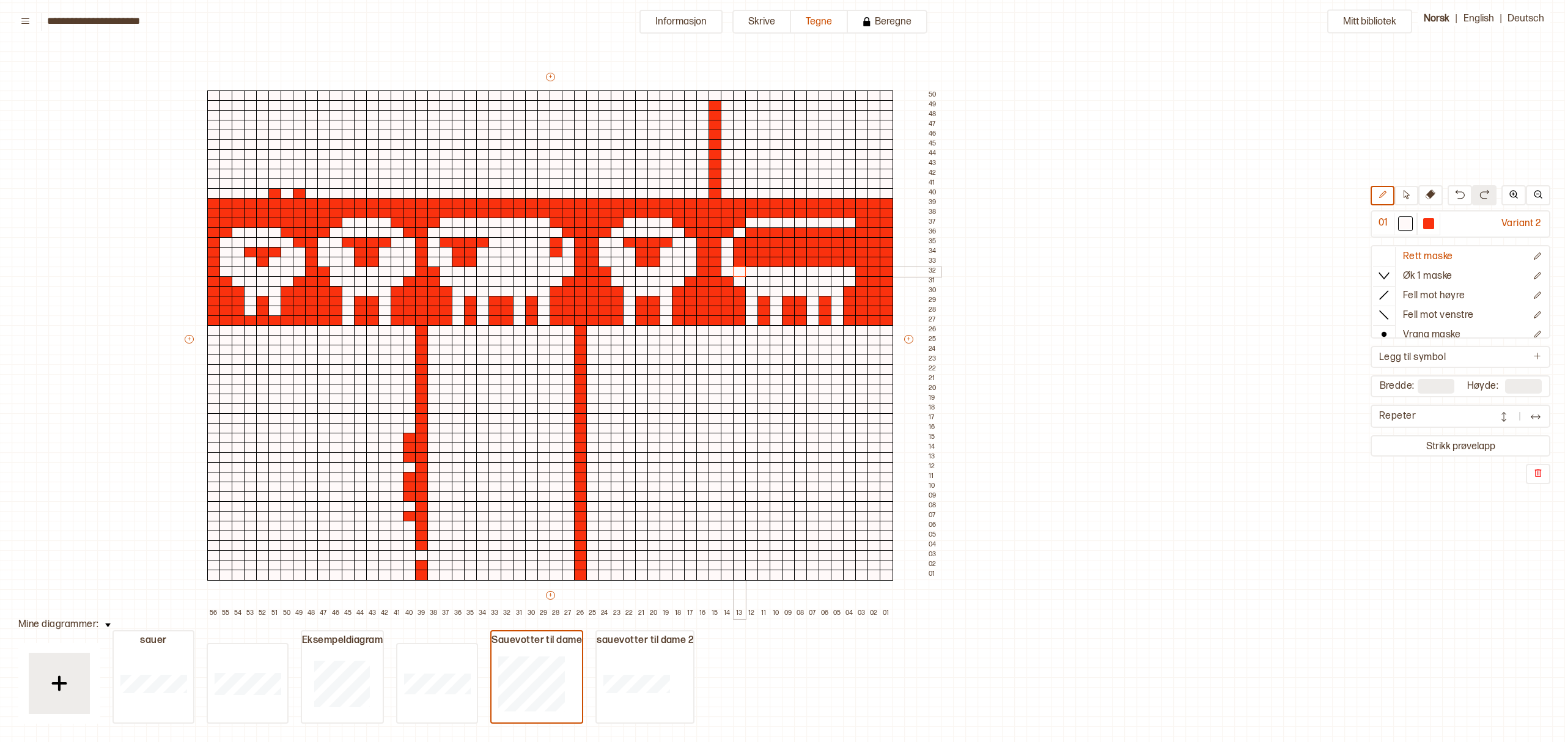
drag, startPoint x: 849, startPoint y: 271, endPoint x: 739, endPoint y: 270, distance: 110.6
click at [739, 270] on div "+ + + + 56 55 54 53 52 51 50 49 48 47 46 45 44 43 42 41 40 39 38 37 36 35 34 33…" at bounding box center [562, 345] width 758 height 548
drag, startPoint x: 859, startPoint y: 259, endPoint x: 846, endPoint y: 259, distance: 12.2
click at [846, 259] on div "+ + + + 56 55 54 53 52 51 50 49 48 47 46 45 44 43 42 41 40 39 38 37 36 35 34 33…" at bounding box center [562, 345] width 758 height 548
drag, startPoint x: 812, startPoint y: 260, endPoint x: 741, endPoint y: 258, distance: 70.3
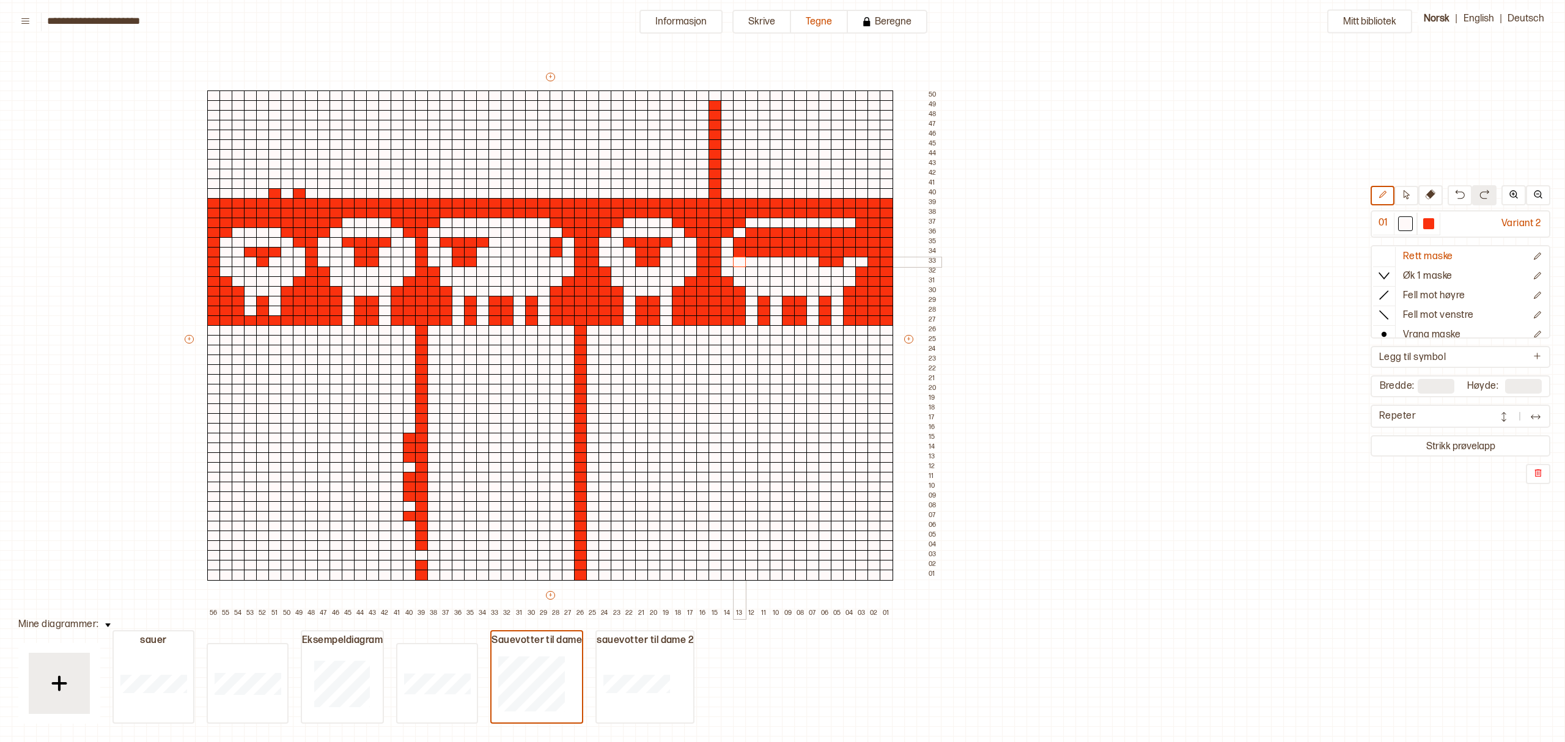
click at [741, 258] on div "+ + + + 56 55 54 53 52 51 50 49 48 47 46 45 44 43 42 41 40 39 38 37 36 35 34 33…" at bounding box center [562, 345] width 758 height 548
drag, startPoint x: 749, startPoint y: 226, endPoint x: 749, endPoint y: 252, distance: 26.9
click at [749, 252] on div "+ + + + 56 55 54 53 52 51 50 49 48 47 46 45 44 43 42 41 40 39 38 37 36 35 34 33…" at bounding box center [562, 345] width 758 height 548
drag, startPoint x: 760, startPoint y: 227, endPoint x: 774, endPoint y: 242, distance: 19.9
click at [774, 242] on div "+ + + + 56 55 54 53 52 51 50 49 48 47 46 45 44 43 42 41 40 39 38 37 36 35 34 33…" at bounding box center [562, 345] width 758 height 548
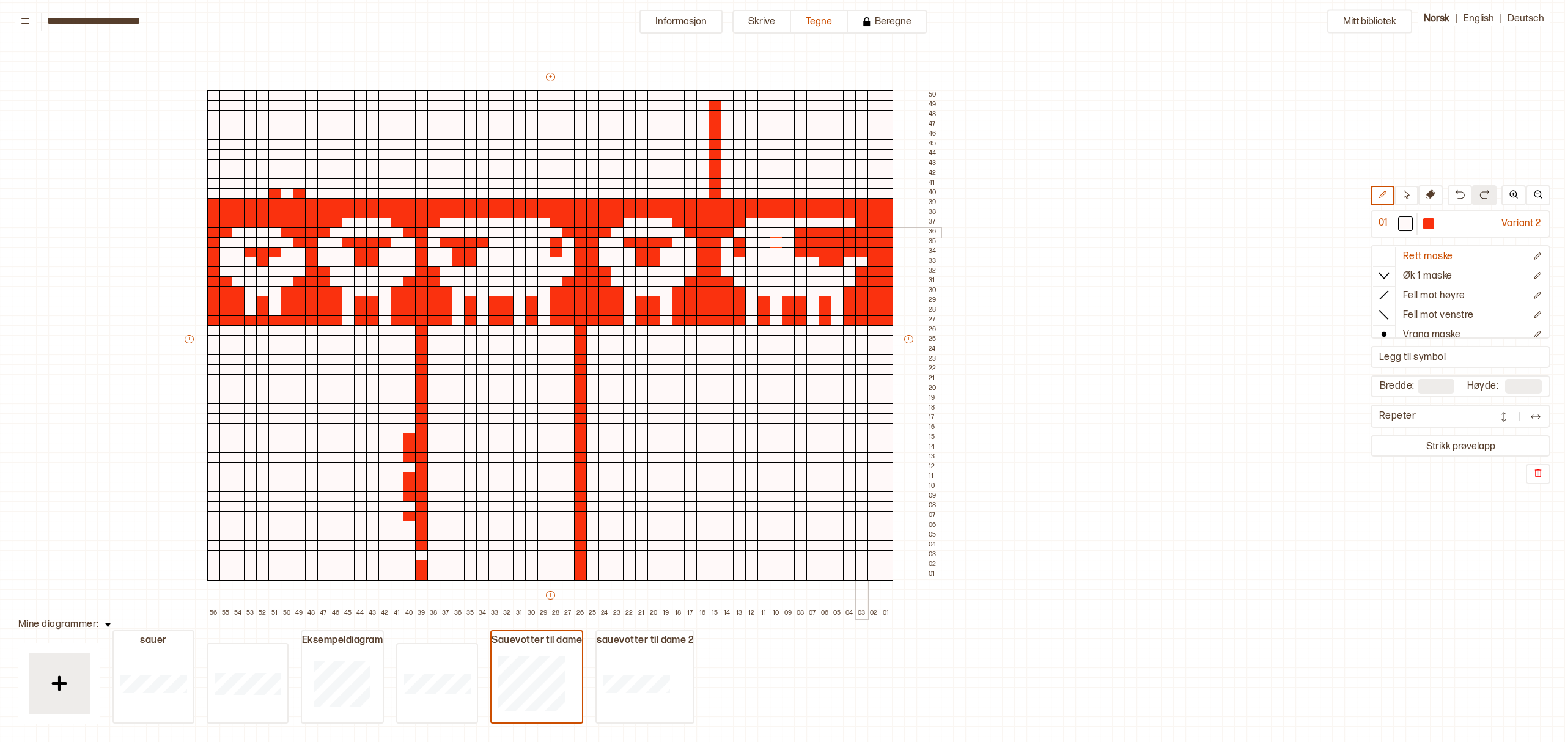
click at [861, 230] on div at bounding box center [861, 232] width 13 height 11
drag, startPoint x: 861, startPoint y: 230, endPoint x: 793, endPoint y: 229, distance: 68.5
click at [793, 229] on div "+ + + + 56 55 54 53 52 51 50 49 48 47 46 45 44 43 42 41 40 39 38 37 36 35 34 33…" at bounding box center [562, 345] width 758 height 548
drag, startPoint x: 797, startPoint y: 250, endPoint x: 805, endPoint y: 235, distance: 17.0
click at [800, 235] on div "+ + + + 56 55 54 53 52 51 50 49 48 47 46 45 44 43 42 41 40 39 38 37 36 35 34 33…" at bounding box center [562, 345] width 758 height 548
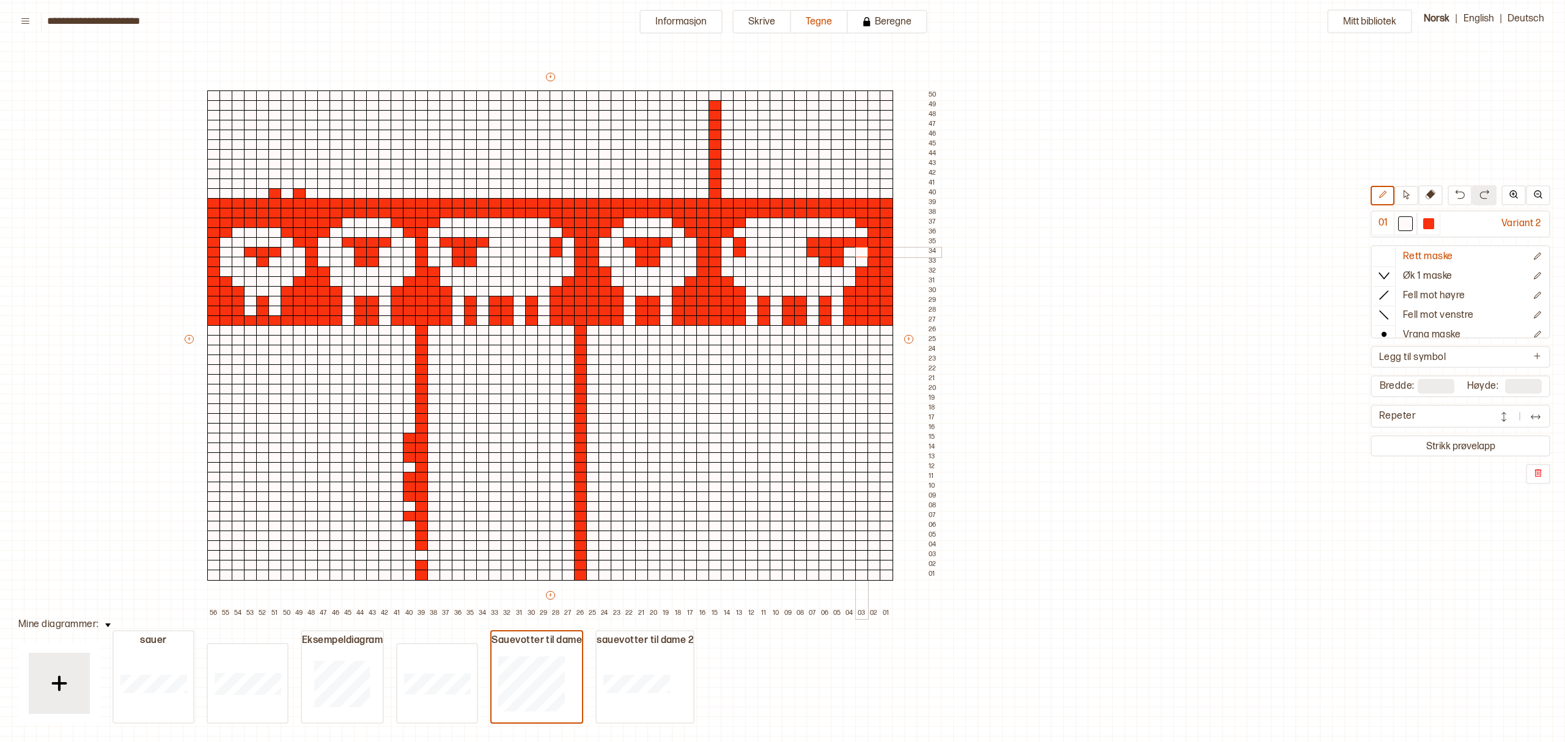
drag, startPoint x: 849, startPoint y: 254, endPoint x: 859, endPoint y: 252, distance: 9.9
click at [859, 252] on div "+ + + + 56 55 54 53 52 51 50 49 48 47 46 45 44 43 42 41 40 39 38 37 36 35 34 33…" at bounding box center [562, 345] width 758 height 548
click at [810, 249] on div at bounding box center [812, 252] width 13 height 11
click at [859, 240] on div at bounding box center [861, 242] width 13 height 11
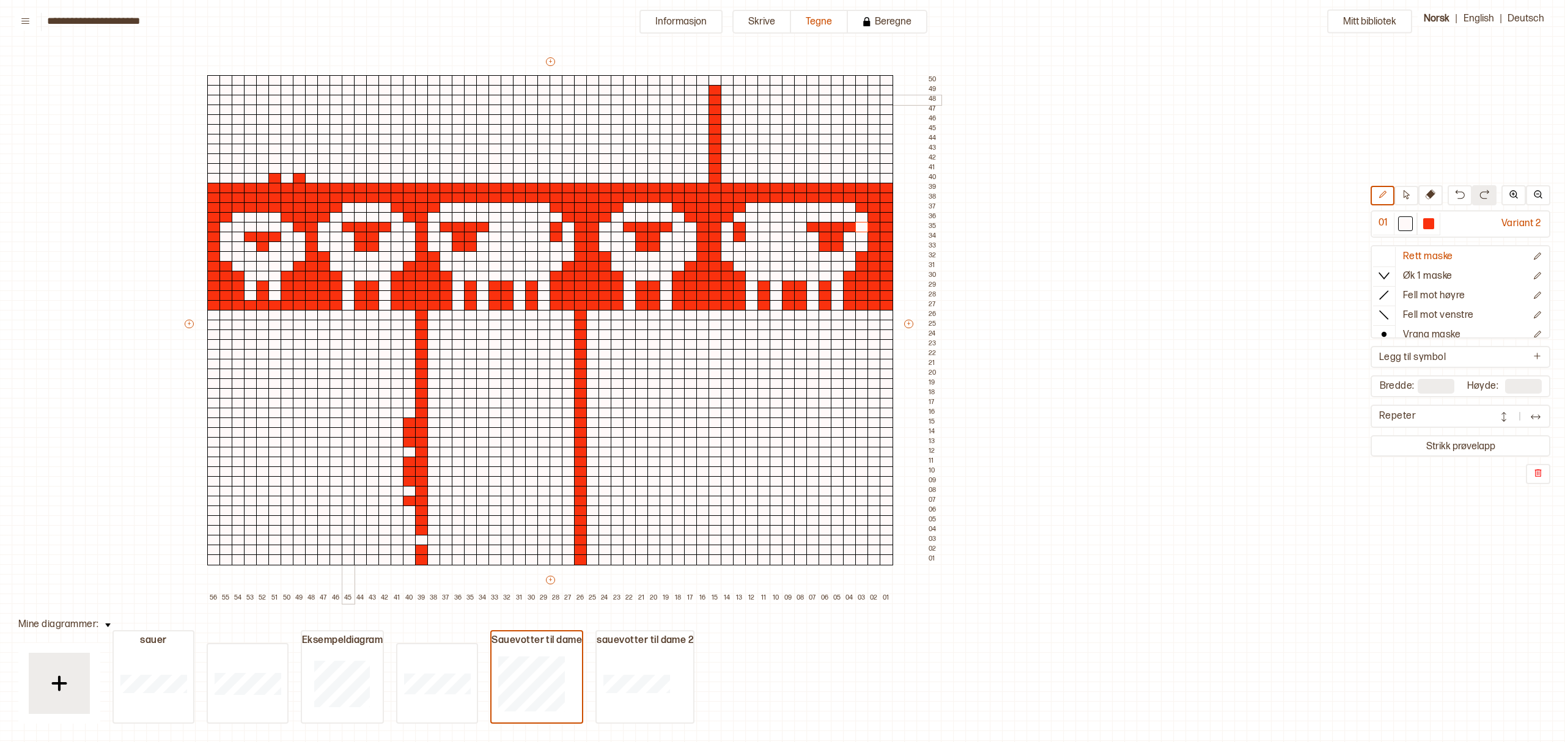
scroll to position [0, 221]
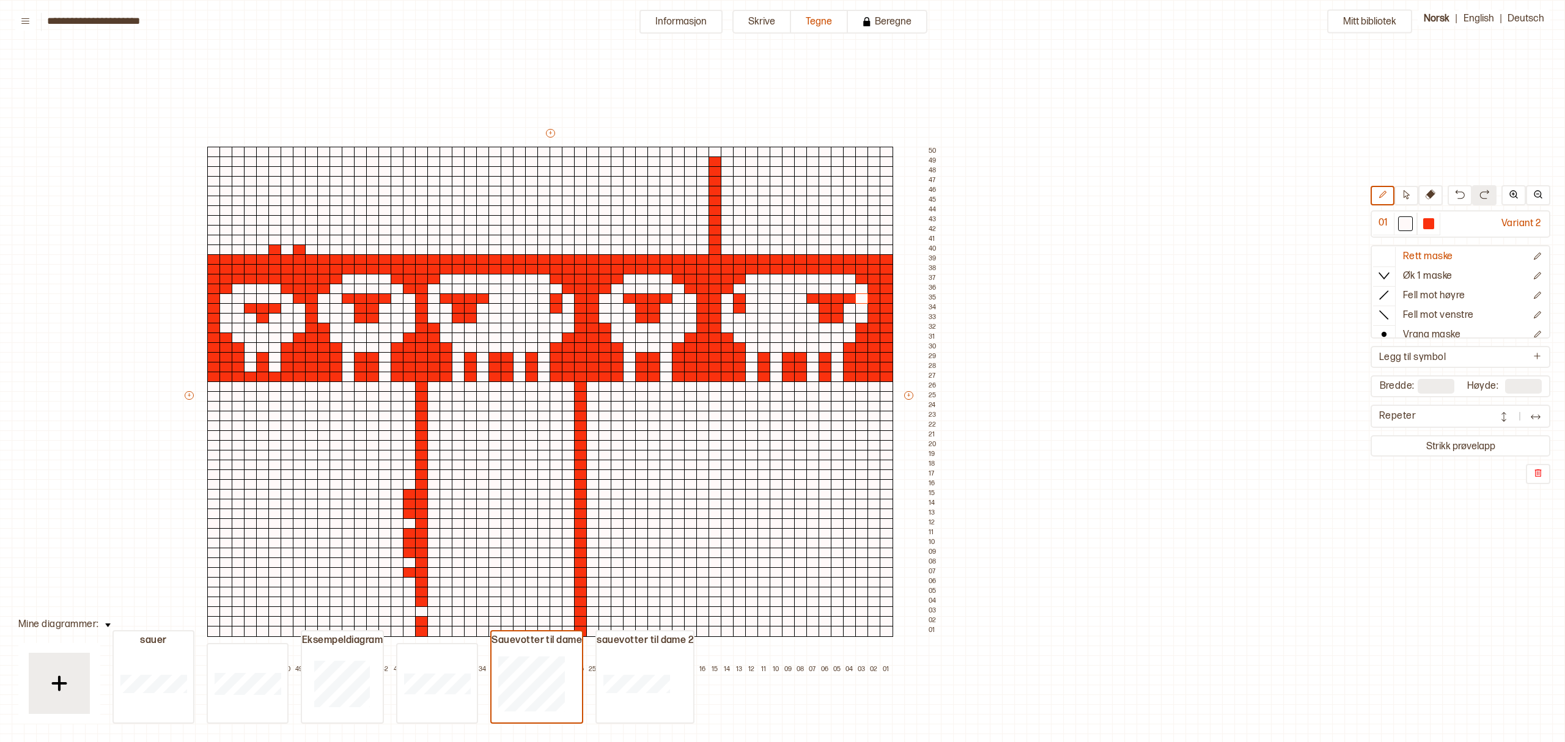
click at [1506, 412] on img at bounding box center [1503, 417] width 12 height 12
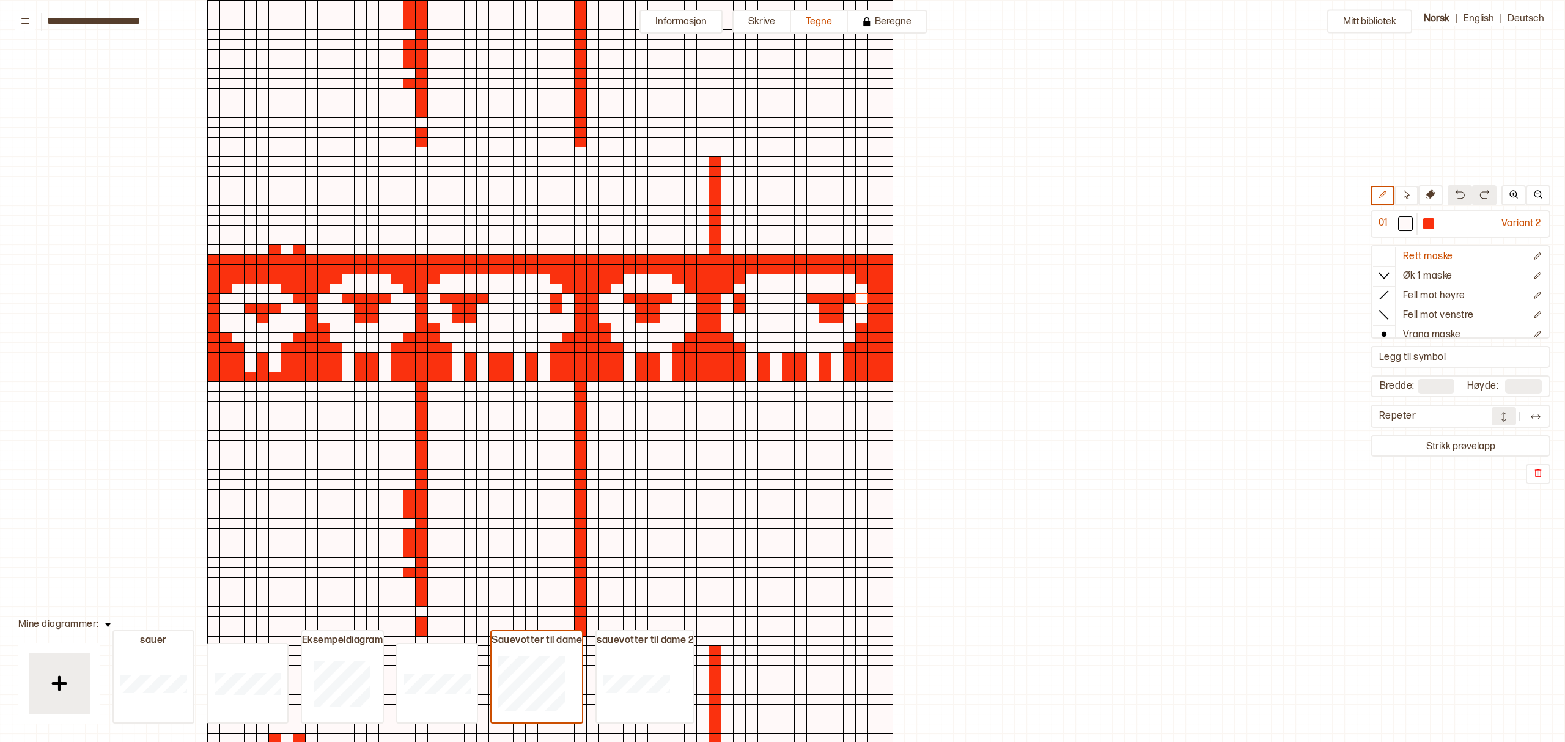
click at [1462, 196] on img at bounding box center [1459, 194] width 10 height 10
click at [859, 299] on div at bounding box center [861, 298] width 13 height 11
click at [1410, 221] on div at bounding box center [1404, 223] width 11 height 11
click at [1432, 221] on div at bounding box center [1428, 223] width 11 height 11
click at [275, 243] on div at bounding box center [562, 401] width 758 height 548
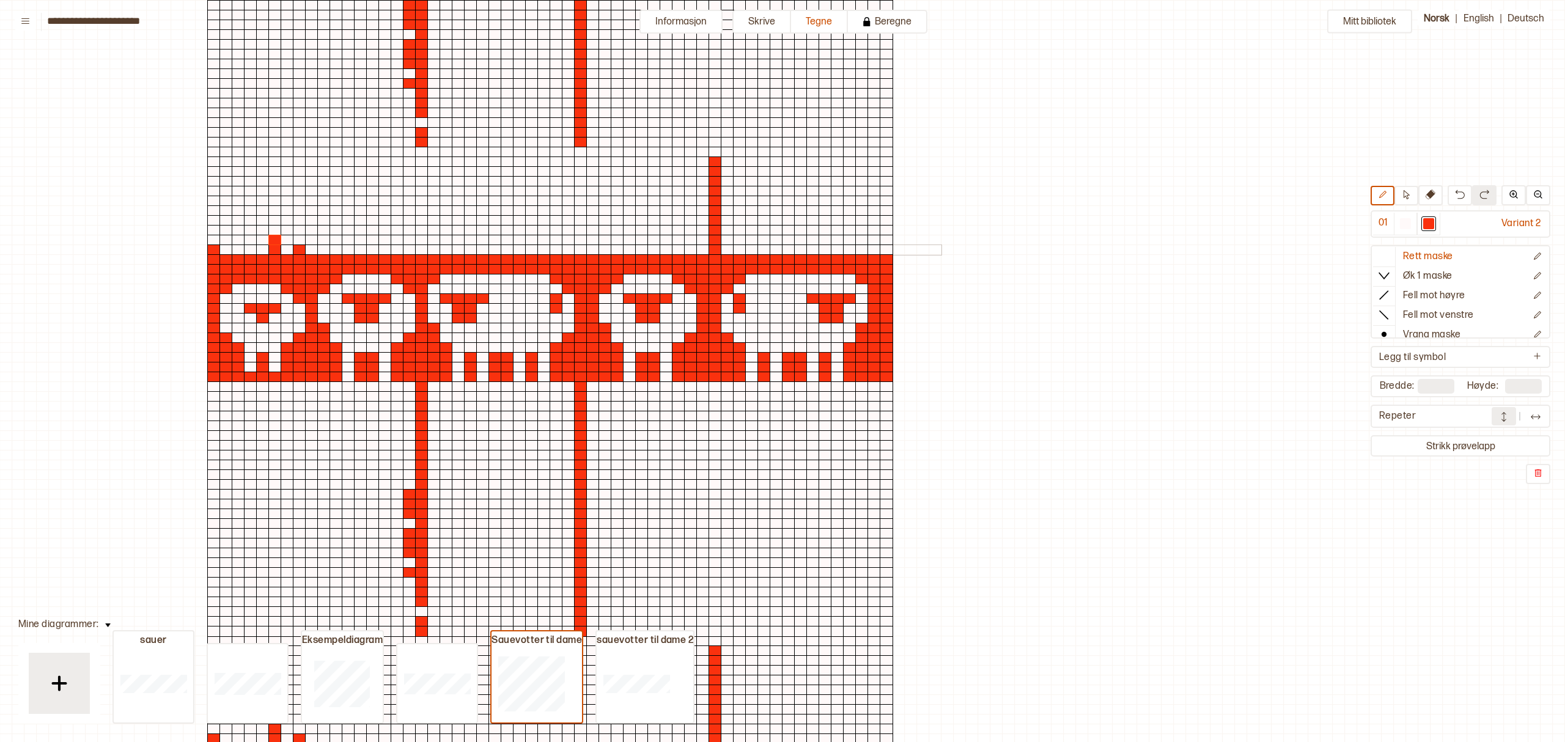
click at [286, 248] on div at bounding box center [287, 249] width 13 height 11
click at [311, 248] on div at bounding box center [311, 249] width 13 height 11
click at [325, 248] on div at bounding box center [323, 249] width 13 height 11
click at [329, 248] on div at bounding box center [335, 249] width 13 height 11
click at [321, 244] on div at bounding box center [323, 249] width 13 height 11
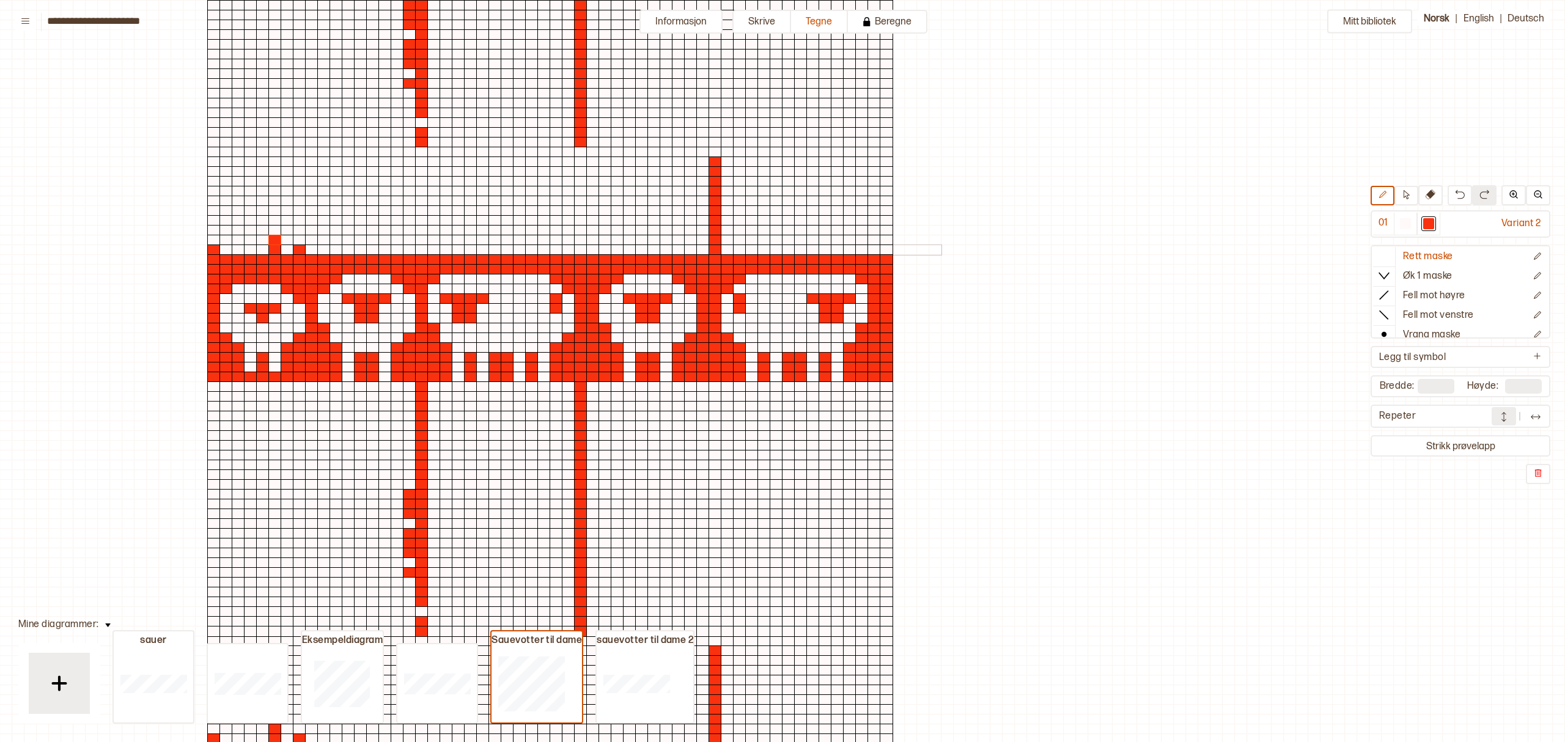
click at [318, 240] on div at bounding box center [323, 240] width 13 height 11
click at [329, 236] on div at bounding box center [335, 240] width 13 height 11
click at [334, 241] on div at bounding box center [335, 240] width 13 height 11
click at [336, 245] on div at bounding box center [335, 249] width 13 height 11
click at [338, 240] on div at bounding box center [335, 240] width 13 height 11
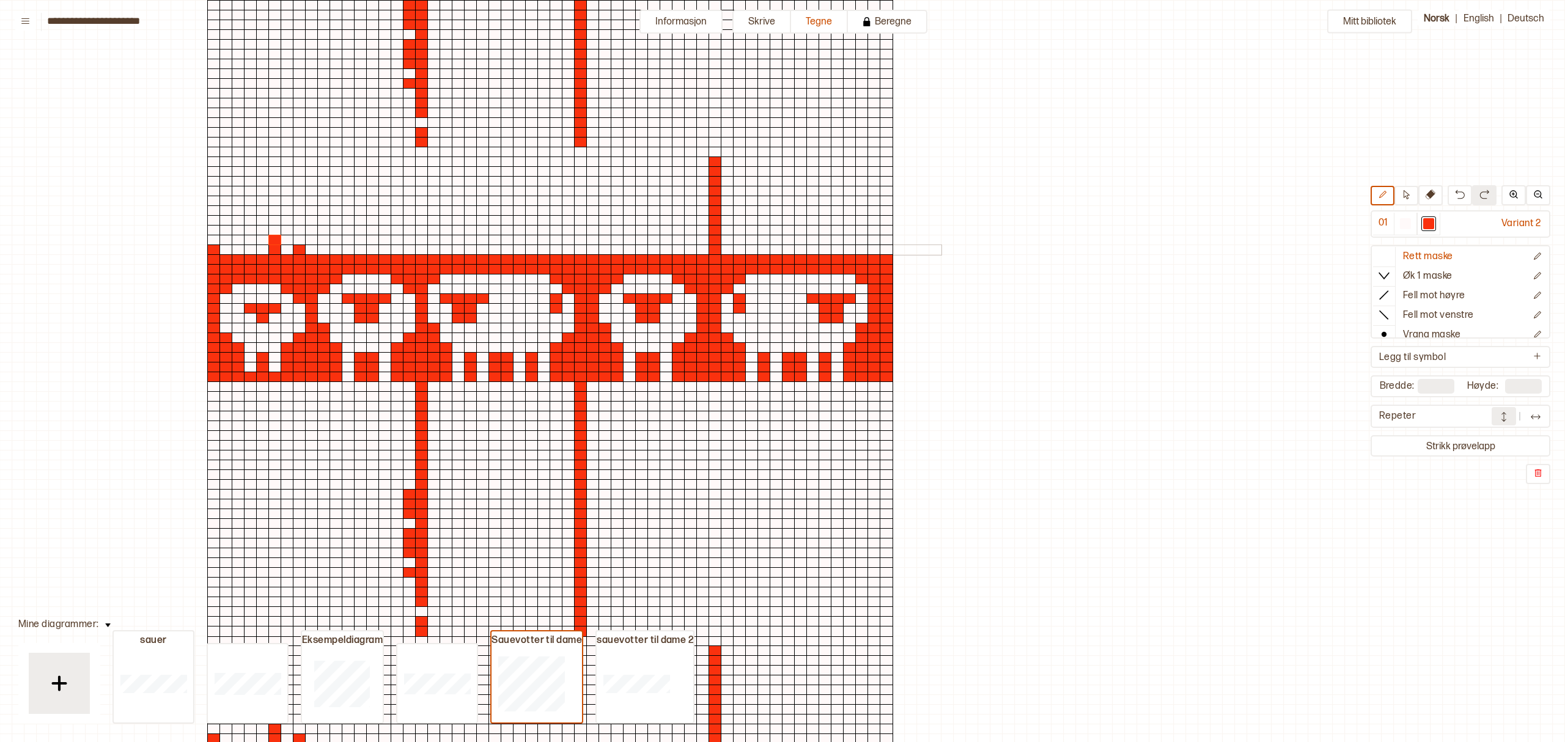
click at [348, 240] on div at bounding box center [348, 240] width 13 height 11
click at [350, 250] on div at bounding box center [348, 249] width 13 height 11
click at [353, 250] on div at bounding box center [562, 401] width 758 height 548
click at [364, 248] on div at bounding box center [360, 249] width 13 height 11
click at [362, 245] on div at bounding box center [360, 249] width 13 height 11
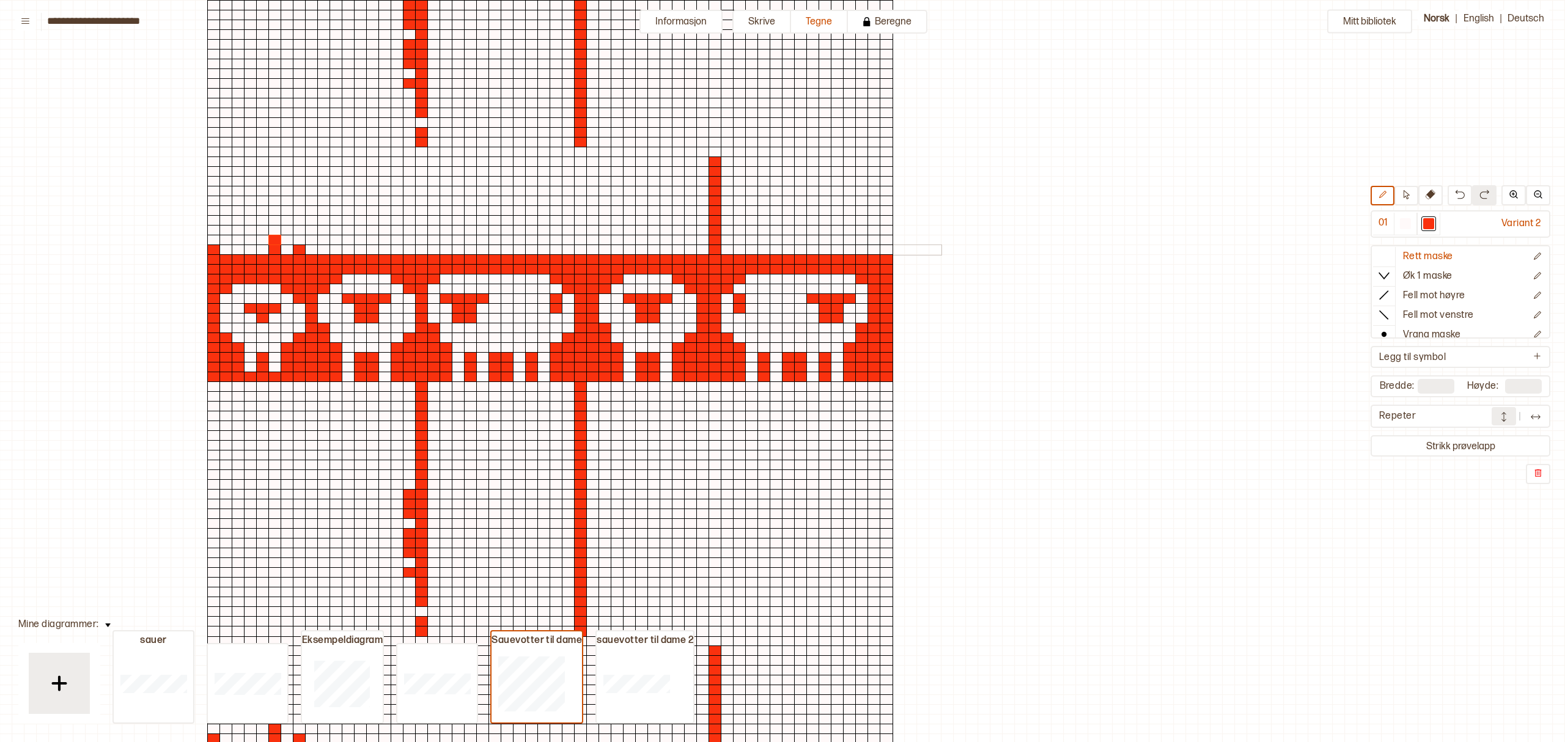
click at [373, 241] on div at bounding box center [372, 240] width 13 height 11
click at [389, 243] on div at bounding box center [384, 240] width 13 height 11
click at [396, 242] on div at bounding box center [397, 240] width 13 height 11
click at [411, 248] on div at bounding box center [562, 401] width 758 height 548
click at [601, 249] on div at bounding box center [562, 401] width 758 height 548
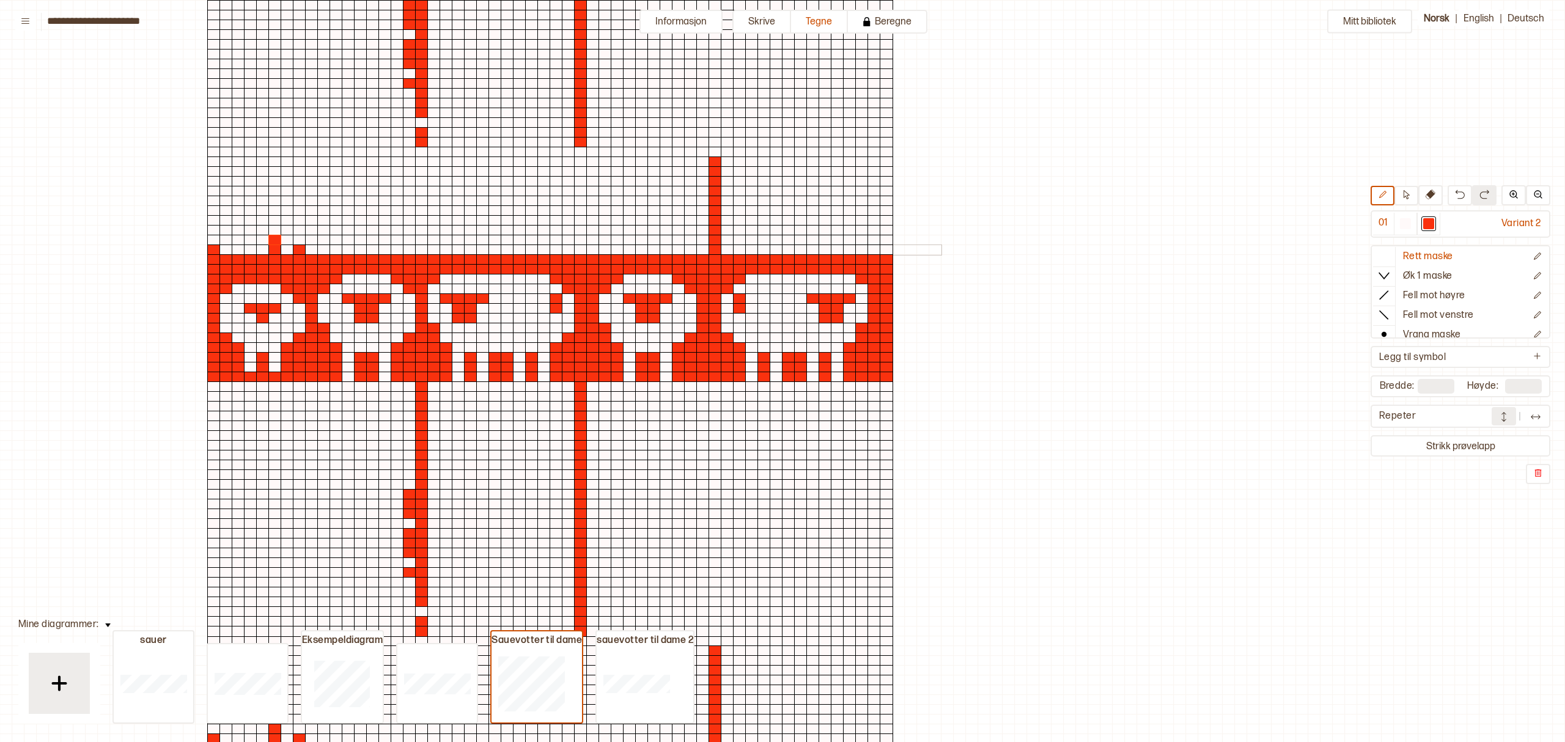
click at [538, 248] on div at bounding box center [562, 401] width 758 height 548
click at [551, 248] on div at bounding box center [562, 401] width 758 height 548
click at [717, 243] on div at bounding box center [562, 401] width 758 height 548
click at [450, 560] on div at bounding box center [562, 401] width 758 height 548
click at [441, 488] on div at bounding box center [562, 401] width 758 height 548
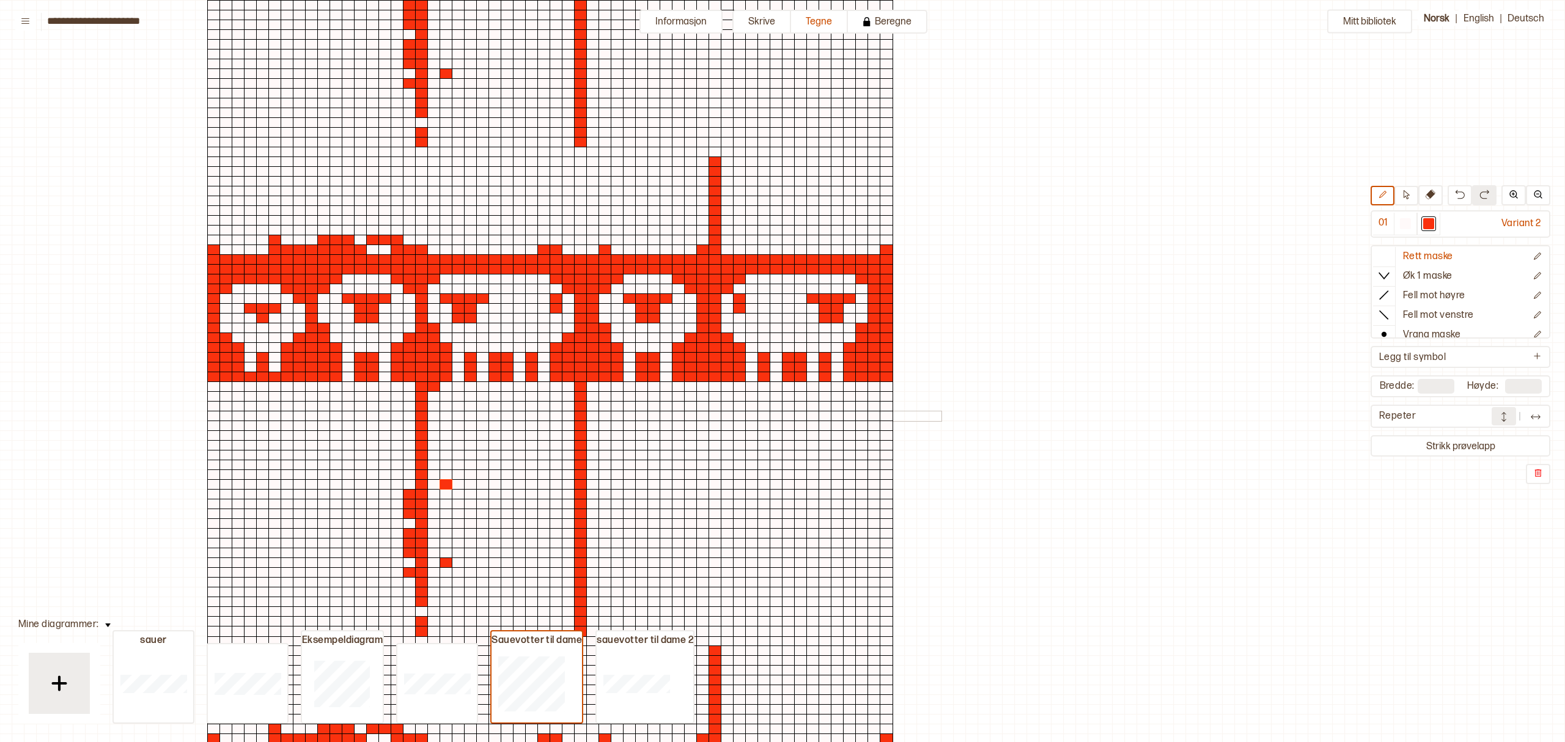
drag, startPoint x: 446, startPoint y: 419, endPoint x: 1, endPoint y: 324, distance: 455.0
click at [446, 480] on div at bounding box center [562, 401] width 758 height 548
click at [474, 492] on div at bounding box center [562, 401] width 758 height 548
click at [490, 497] on div at bounding box center [562, 401] width 758 height 548
click at [505, 505] on div at bounding box center [562, 401] width 758 height 548
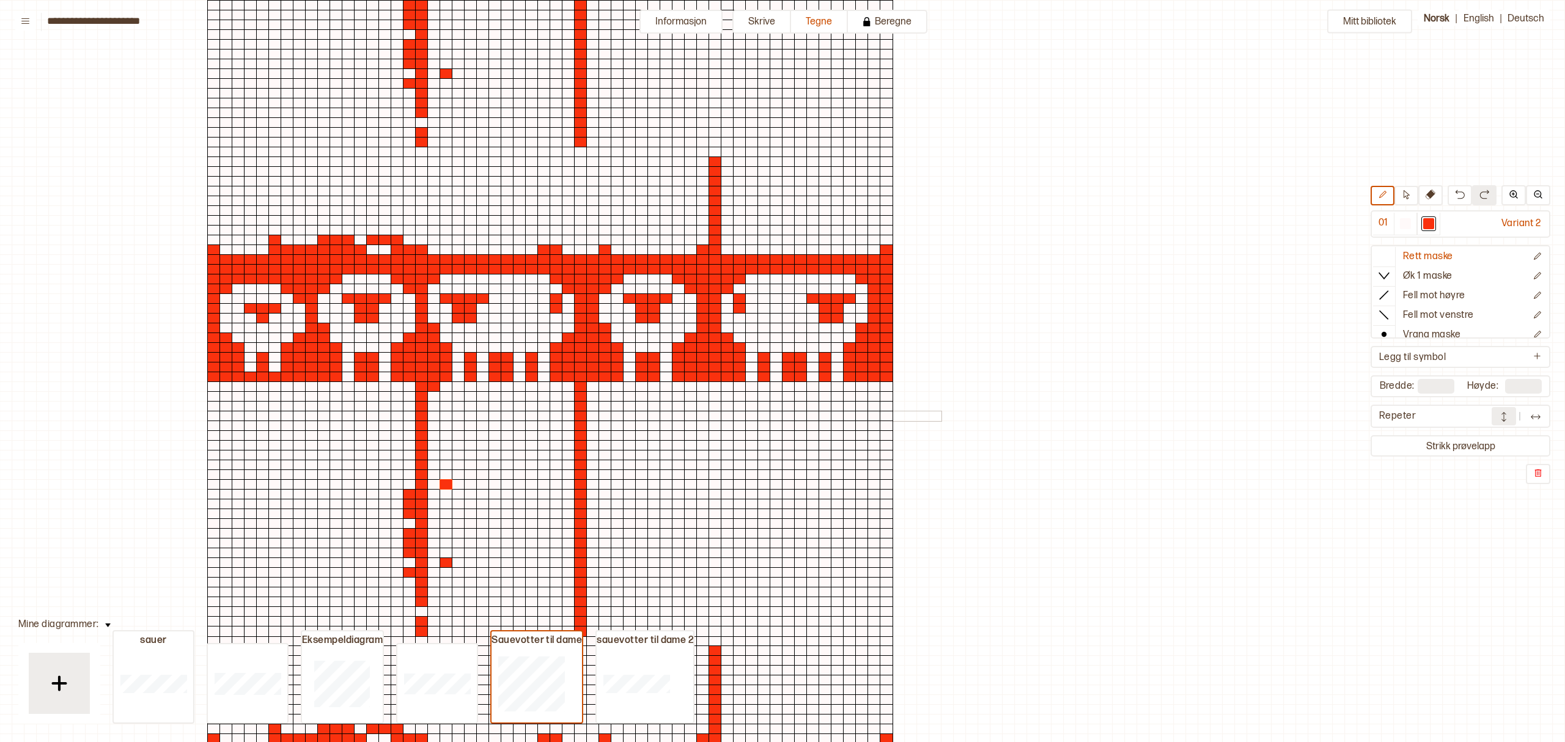
click at [528, 512] on div at bounding box center [562, 401] width 758 height 548
click at [439, 485] on div at bounding box center [562, 401] width 758 height 548
click at [466, 519] on div at bounding box center [562, 401] width 758 height 548
click at [421, 554] on div at bounding box center [562, 401] width 758 height 548
click at [441, 563] on div at bounding box center [562, 401] width 758 height 548
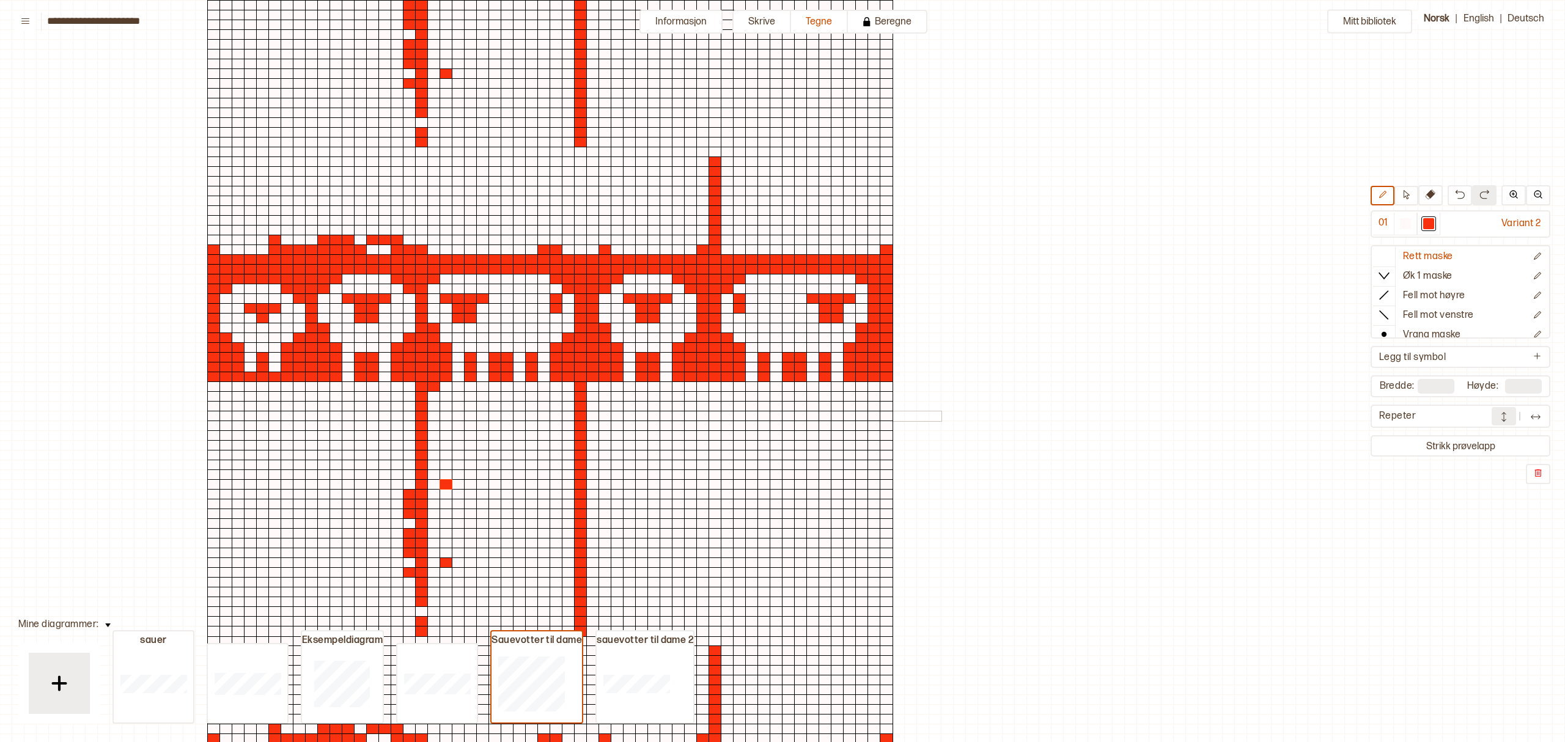
click at [452, 572] on div at bounding box center [562, 401] width 758 height 548
click at [428, 563] on div at bounding box center [562, 401] width 758 height 548
click at [423, 436] on div at bounding box center [562, 401] width 758 height 548
click at [585, 438] on div at bounding box center [562, 401] width 758 height 548
click at [373, 252] on div at bounding box center [372, 249] width 13 height 11
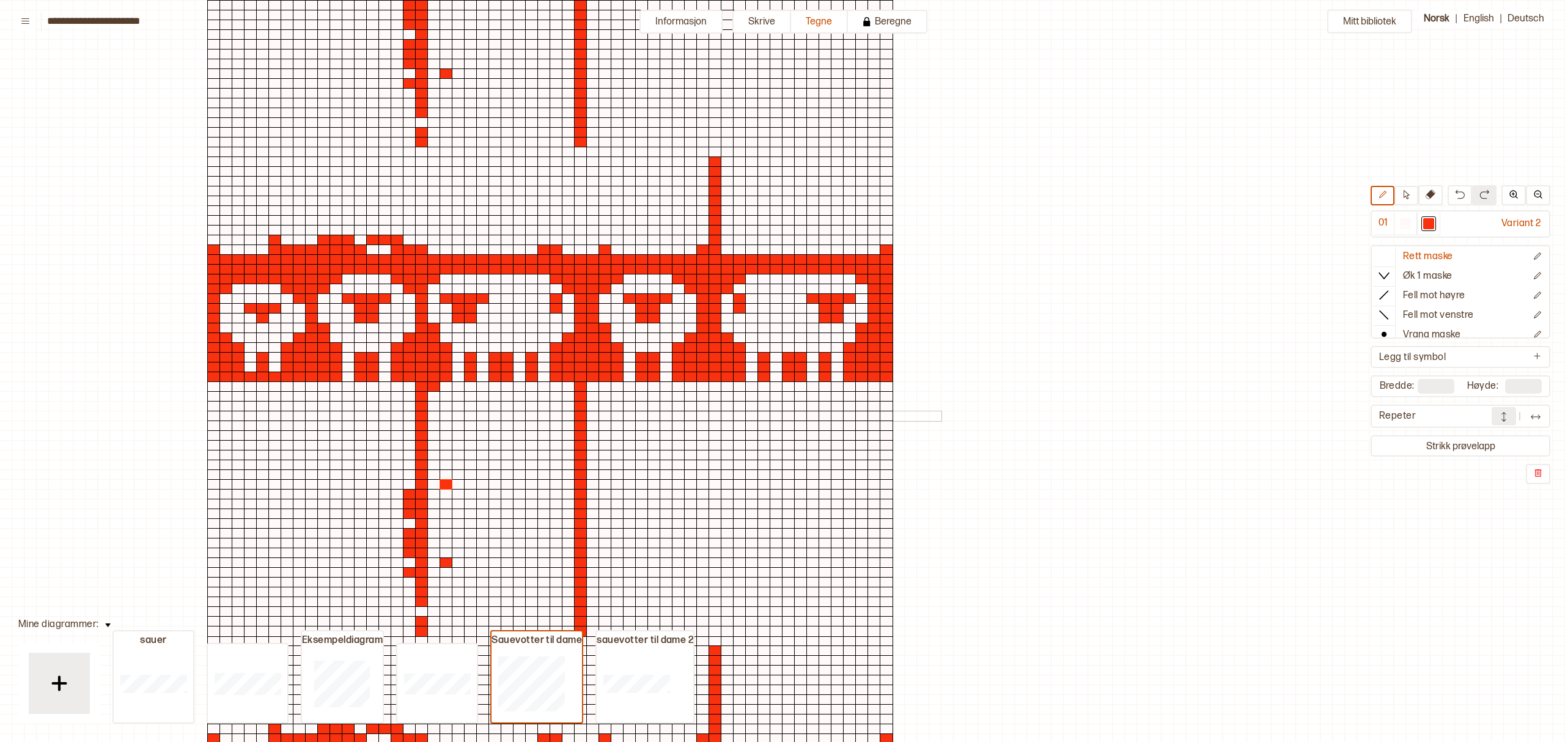
click at [383, 249] on div at bounding box center [384, 249] width 13 height 11
click at [386, 252] on div at bounding box center [384, 249] width 13 height 11
click at [373, 252] on div at bounding box center [372, 249] width 13 height 11
click at [260, 250] on div at bounding box center [262, 249] width 13 height 11
click at [250, 248] on div at bounding box center [250, 249] width 13 height 11
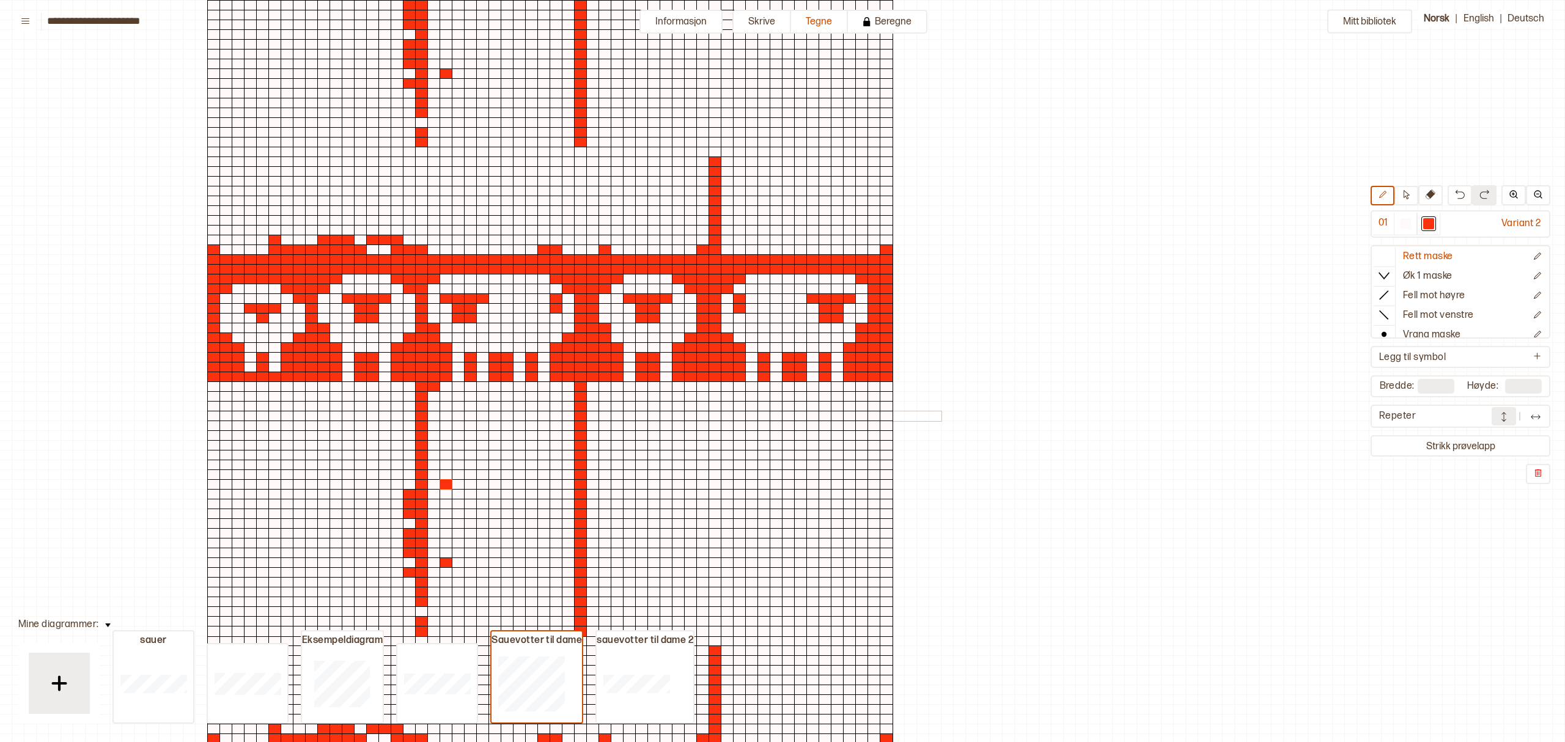
click at [237, 248] on div at bounding box center [238, 249] width 13 height 11
click at [226, 247] on div at bounding box center [225, 249] width 13 height 11
click at [216, 238] on div at bounding box center [213, 240] width 13 height 11
click at [227, 240] on div at bounding box center [225, 240] width 13 height 11
click at [238, 237] on div at bounding box center [238, 240] width 13 height 11
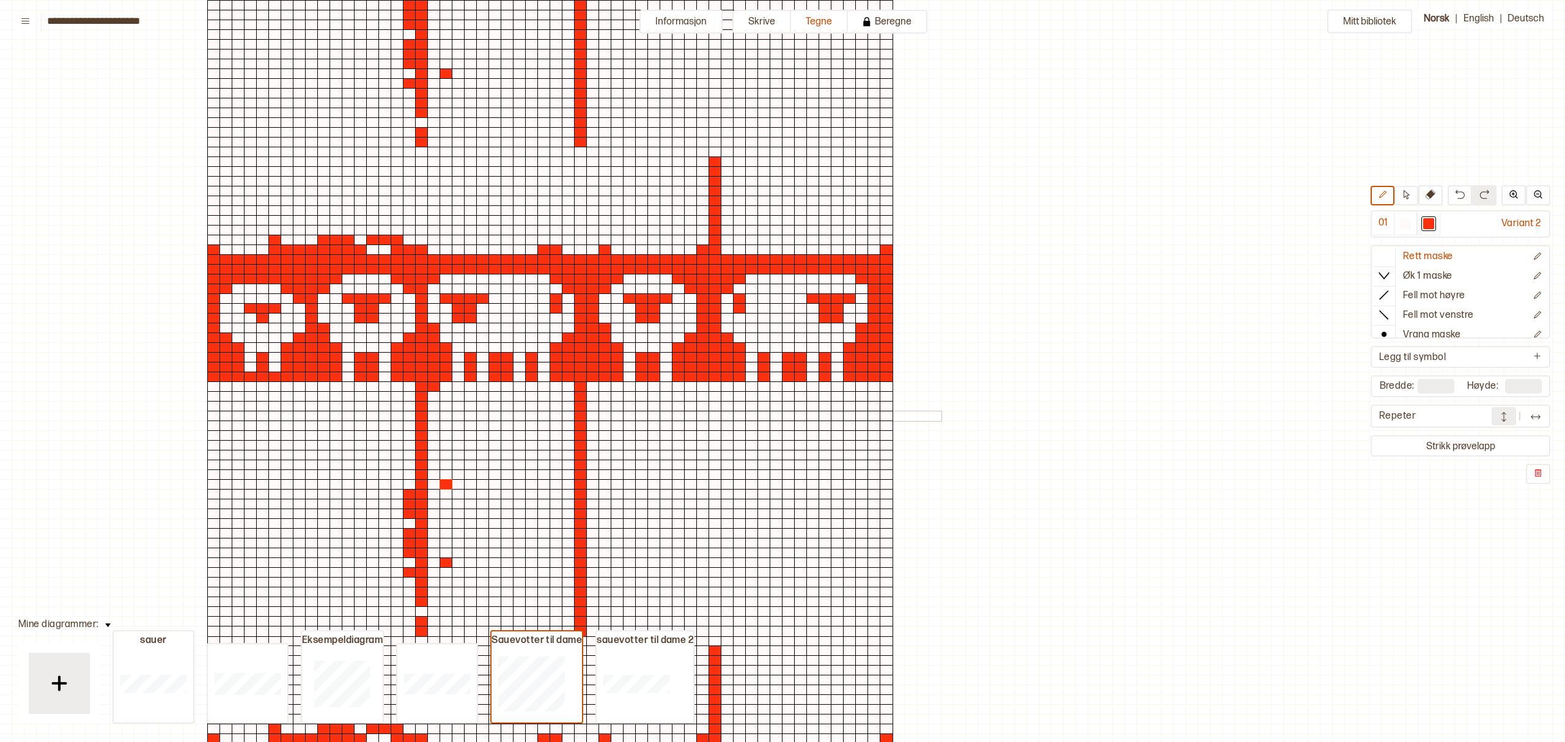
click at [251, 238] on div at bounding box center [250, 240] width 13 height 11
click at [265, 240] on div at bounding box center [262, 240] width 13 height 11
click at [409, 238] on div at bounding box center [409, 240] width 13 height 11
click at [418, 237] on div at bounding box center [421, 240] width 13 height 11
click at [431, 240] on div at bounding box center [433, 240] width 13 height 11
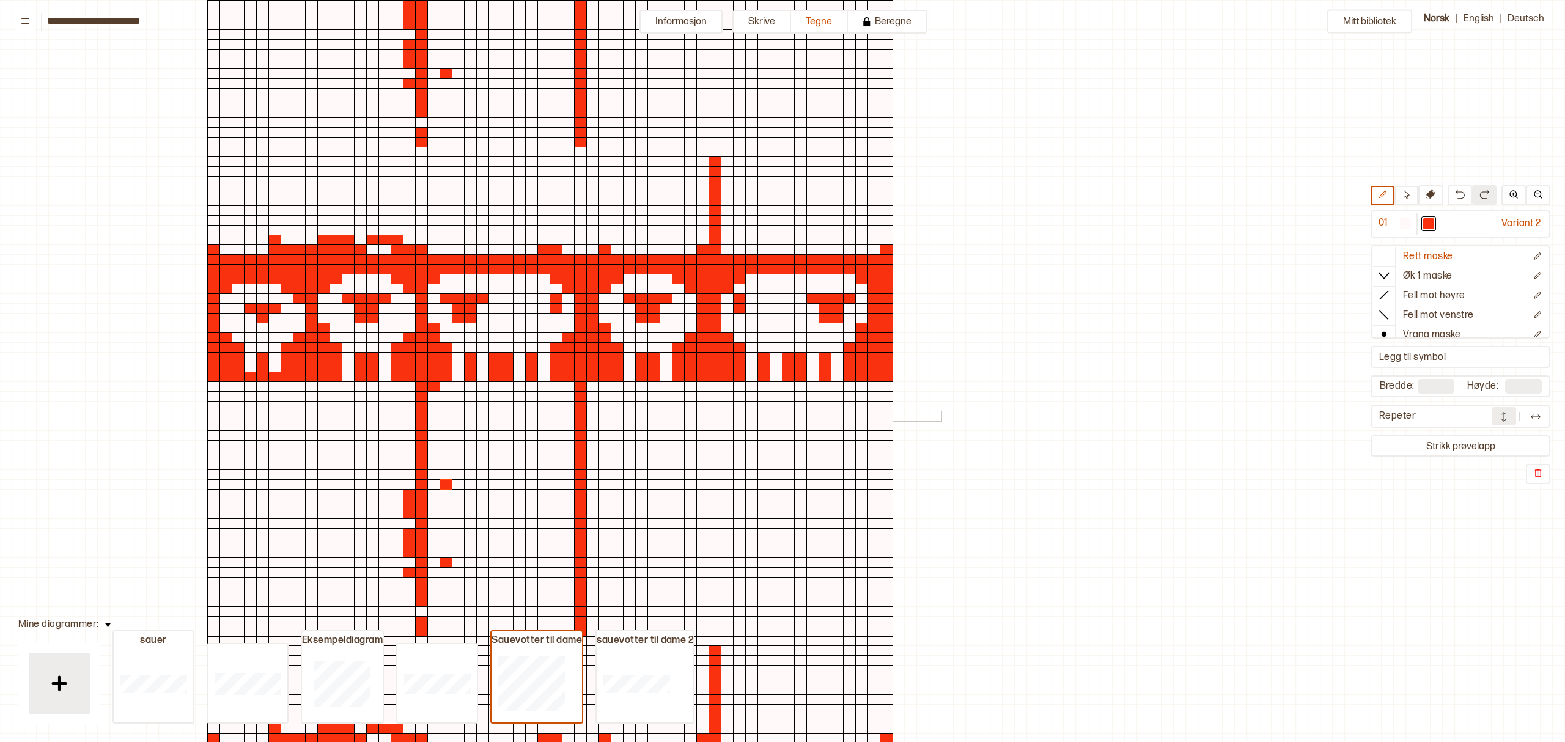
click at [446, 386] on div at bounding box center [445, 386] width 13 height 11
click at [458, 383] on div at bounding box center [458, 386] width 13 height 11
click at [470, 383] on div at bounding box center [470, 386] width 13 height 11
click at [484, 385] on div at bounding box center [482, 386] width 13 height 11
click at [495, 386] on div at bounding box center [494, 386] width 13 height 11
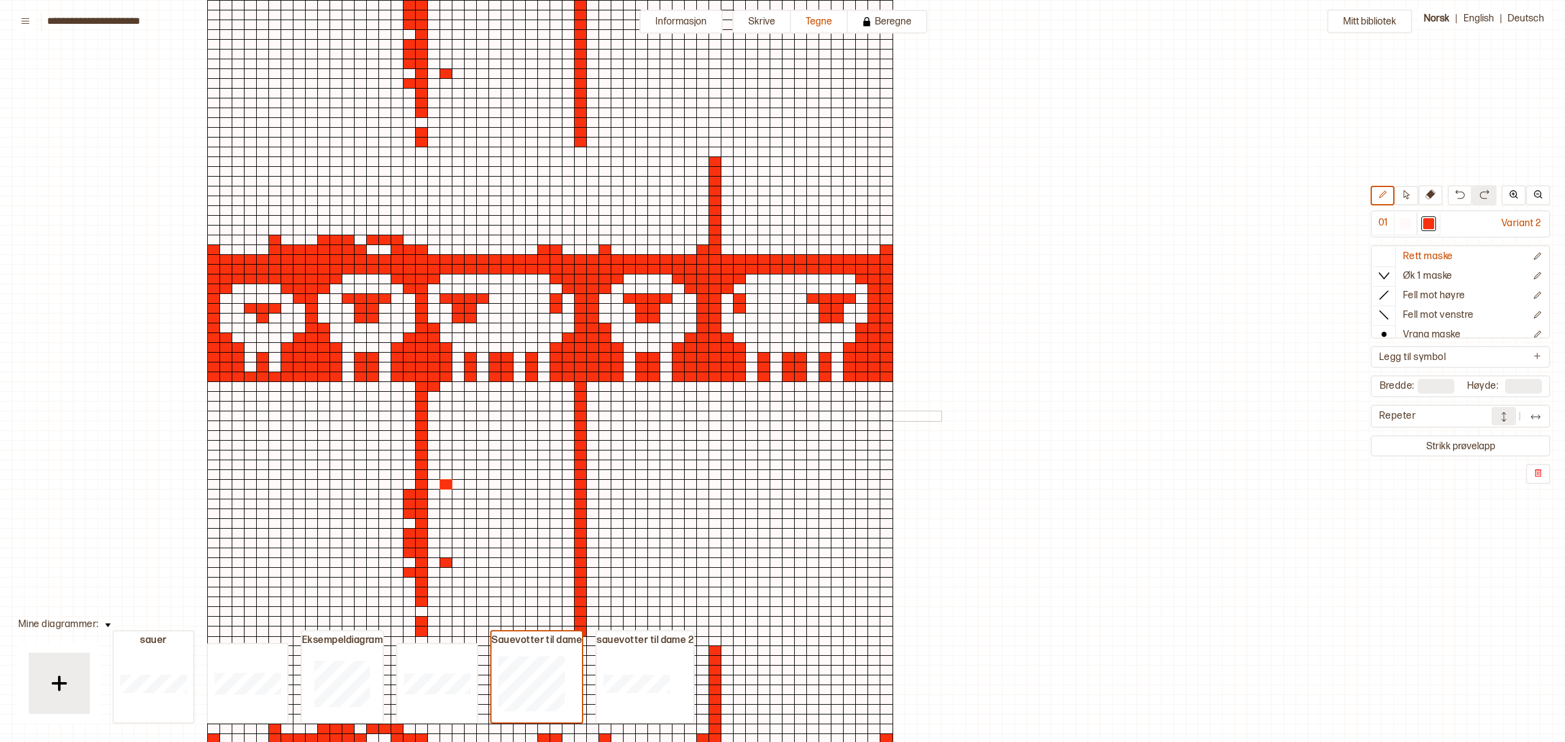
click at [507, 387] on div at bounding box center [507, 386] width 13 height 11
click at [518, 386] on div at bounding box center [519, 386] width 13 height 11
click at [534, 385] on div at bounding box center [531, 386] width 13 height 11
click at [544, 385] on div at bounding box center [543, 386] width 13 height 11
click at [560, 386] on div at bounding box center [555, 386] width 13 height 11
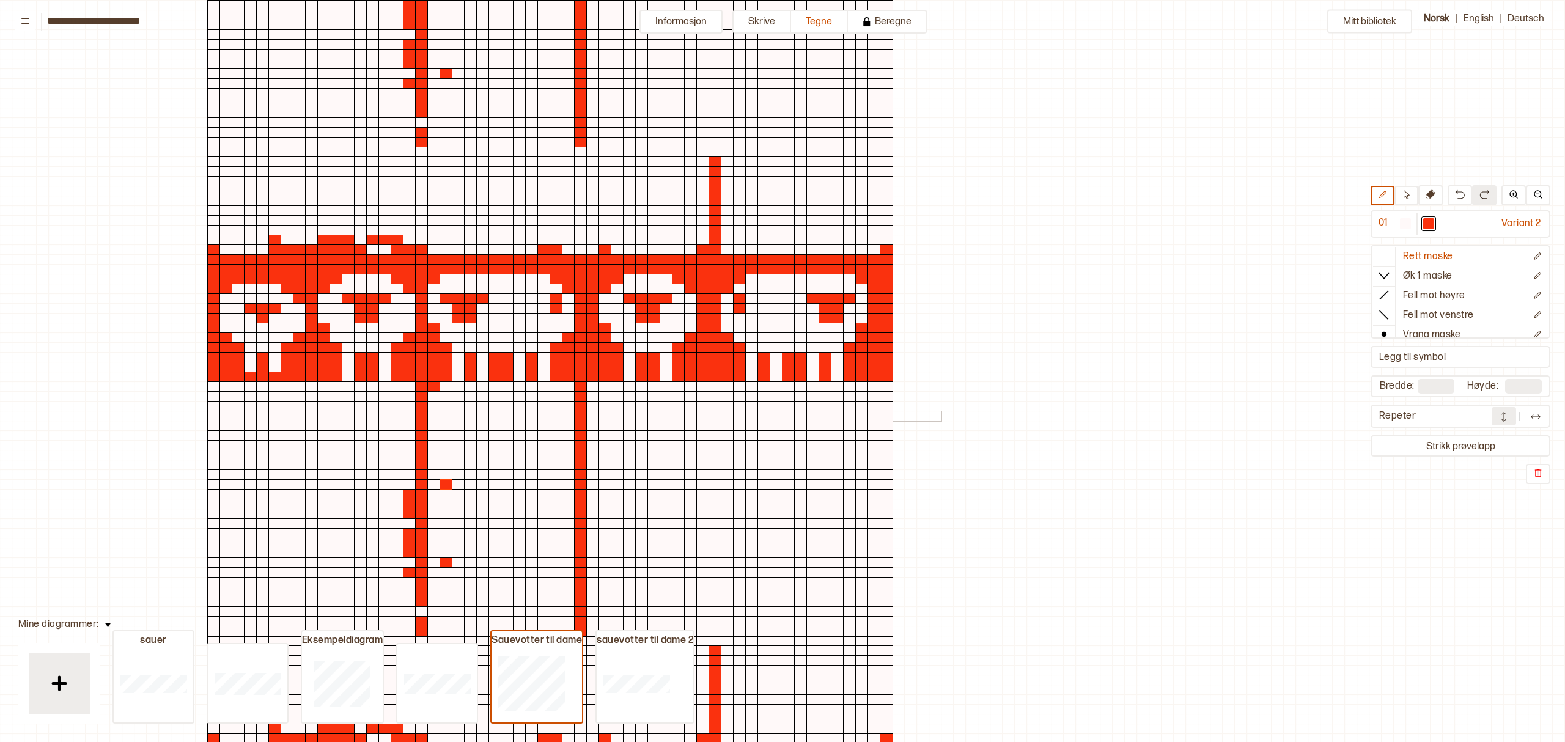
click at [567, 387] on div at bounding box center [568, 386] width 13 height 11
click at [627, 391] on div at bounding box center [562, 401] width 758 height 548
click at [411, 237] on div at bounding box center [409, 240] width 13 height 11
click at [419, 238] on div at bounding box center [421, 240] width 13 height 11
click at [431, 238] on div at bounding box center [433, 240] width 13 height 11
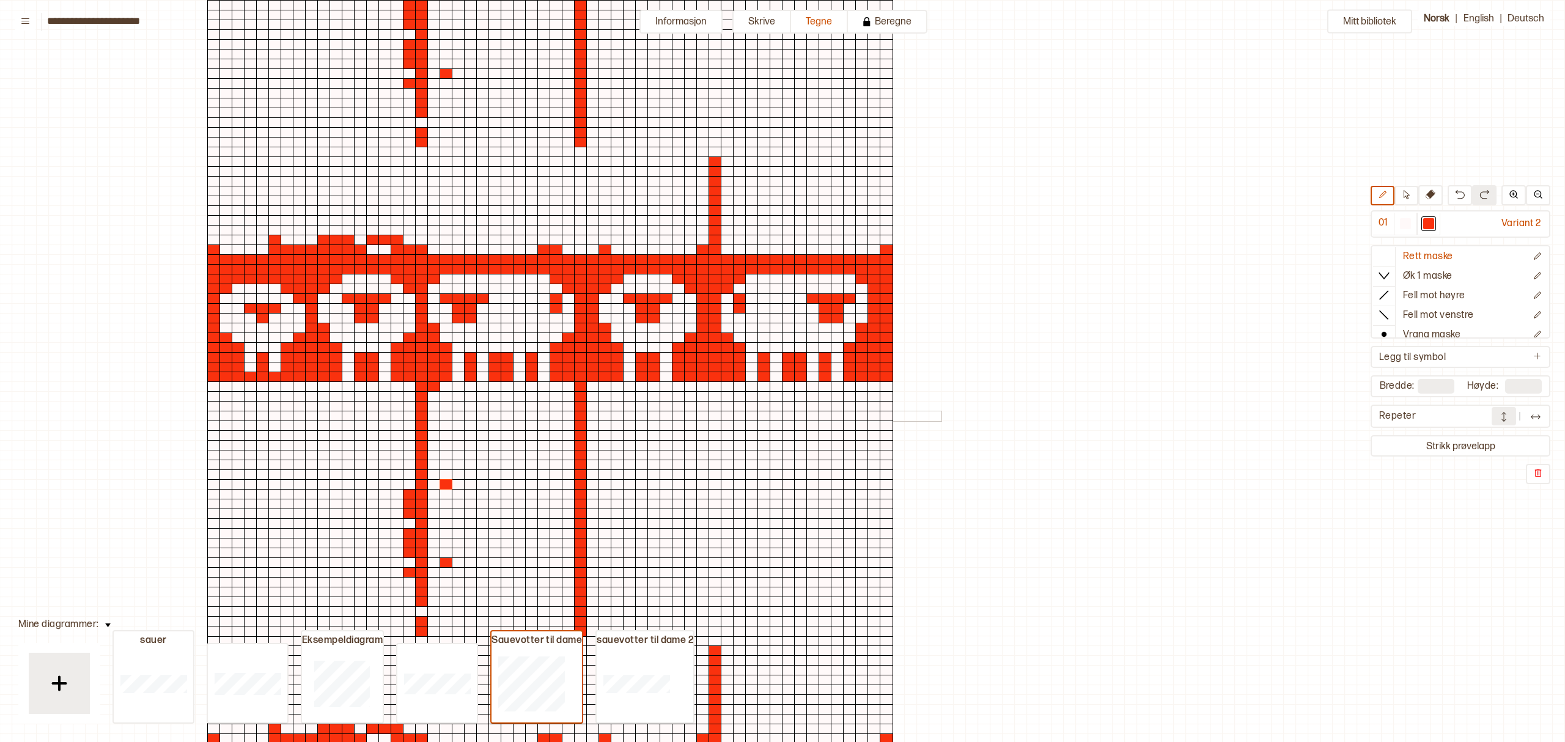
click at [447, 238] on div at bounding box center [445, 240] width 13 height 11
click at [460, 238] on div at bounding box center [458, 240] width 13 height 11
click at [472, 238] on div at bounding box center [470, 240] width 13 height 11
click at [480, 238] on div at bounding box center [482, 240] width 13 height 11
click at [499, 238] on div at bounding box center [494, 240] width 13 height 11
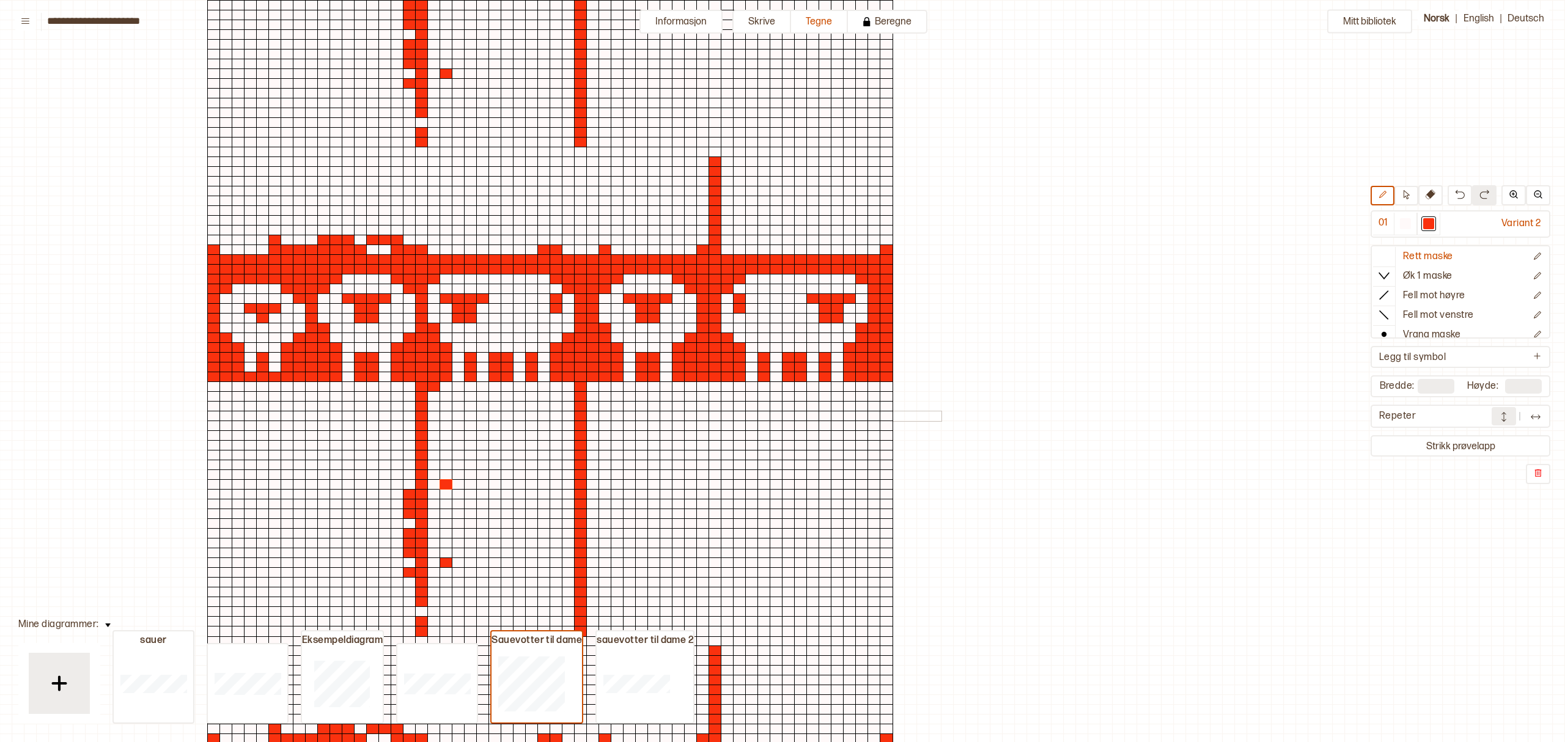
click at [507, 238] on div at bounding box center [507, 240] width 13 height 11
click at [521, 238] on div at bounding box center [519, 240] width 13 height 11
click at [530, 238] on div at bounding box center [531, 240] width 13 height 11
click at [533, 252] on div at bounding box center [562, 401] width 758 height 548
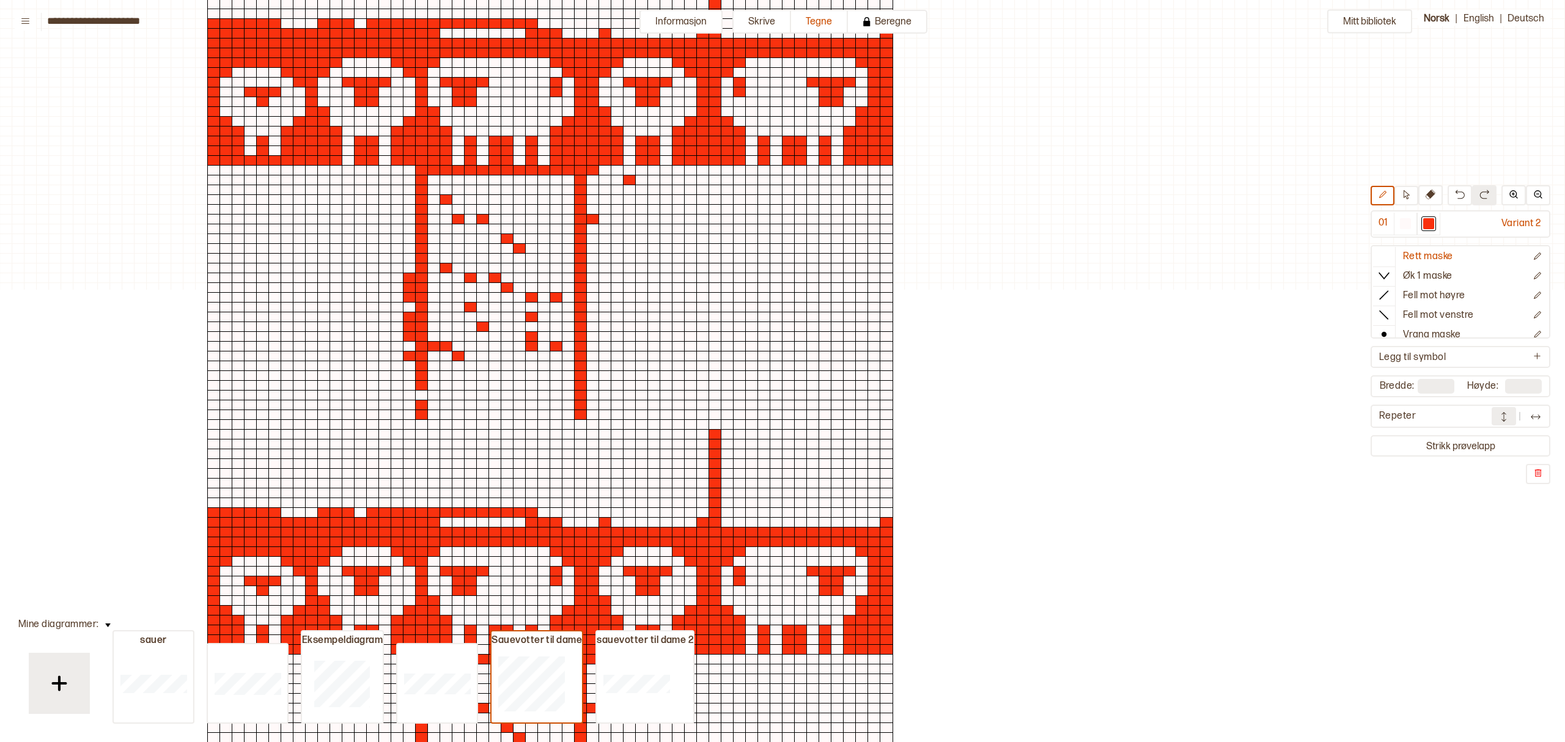
scroll to position [1222, 221]
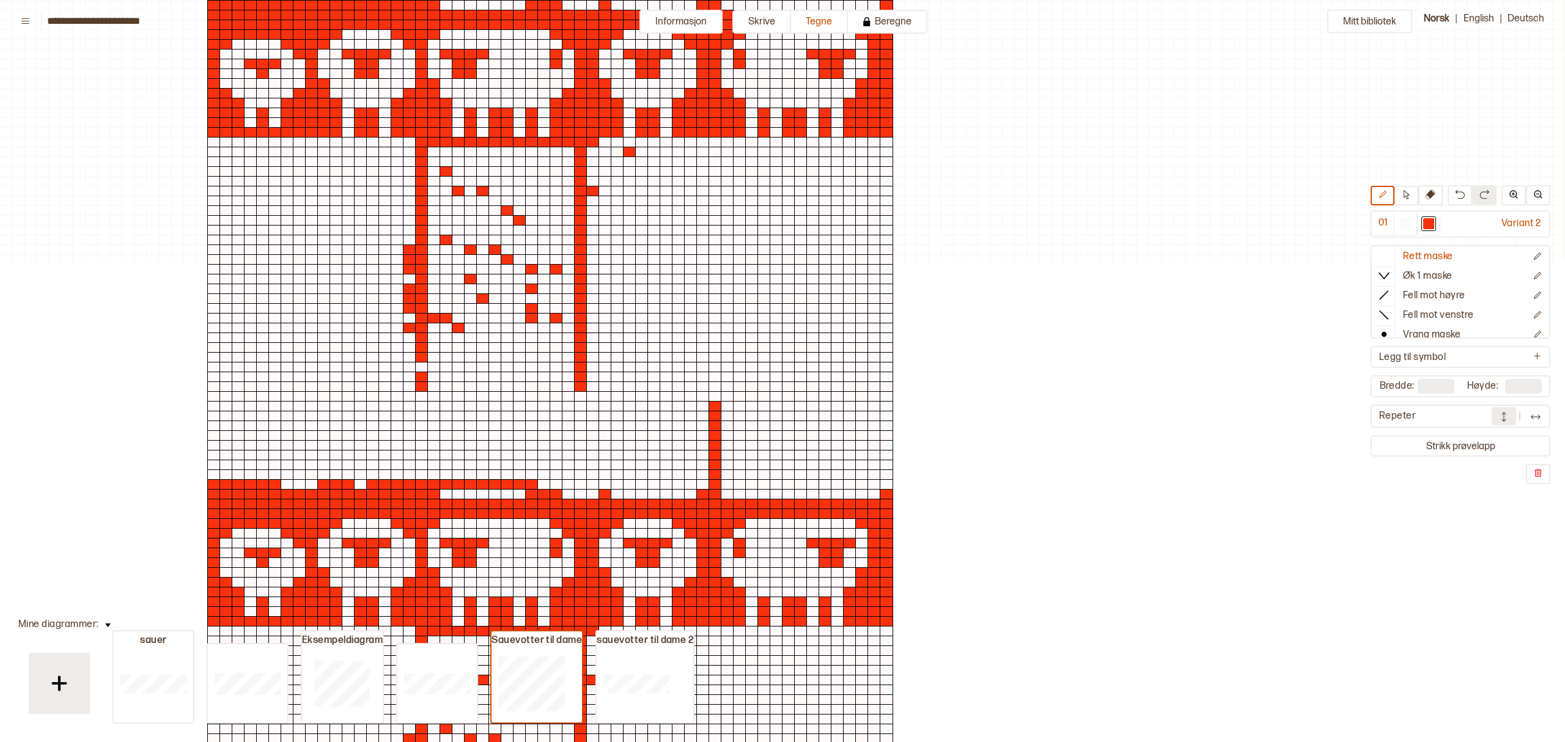
click at [433, 152] on div at bounding box center [433, 152] width 13 height 11
click at [442, 152] on div at bounding box center [445, 152] width 13 height 11
click at [452, 150] on div at bounding box center [458, 152] width 13 height 11
click at [460, 150] on div at bounding box center [458, 152] width 13 height 11
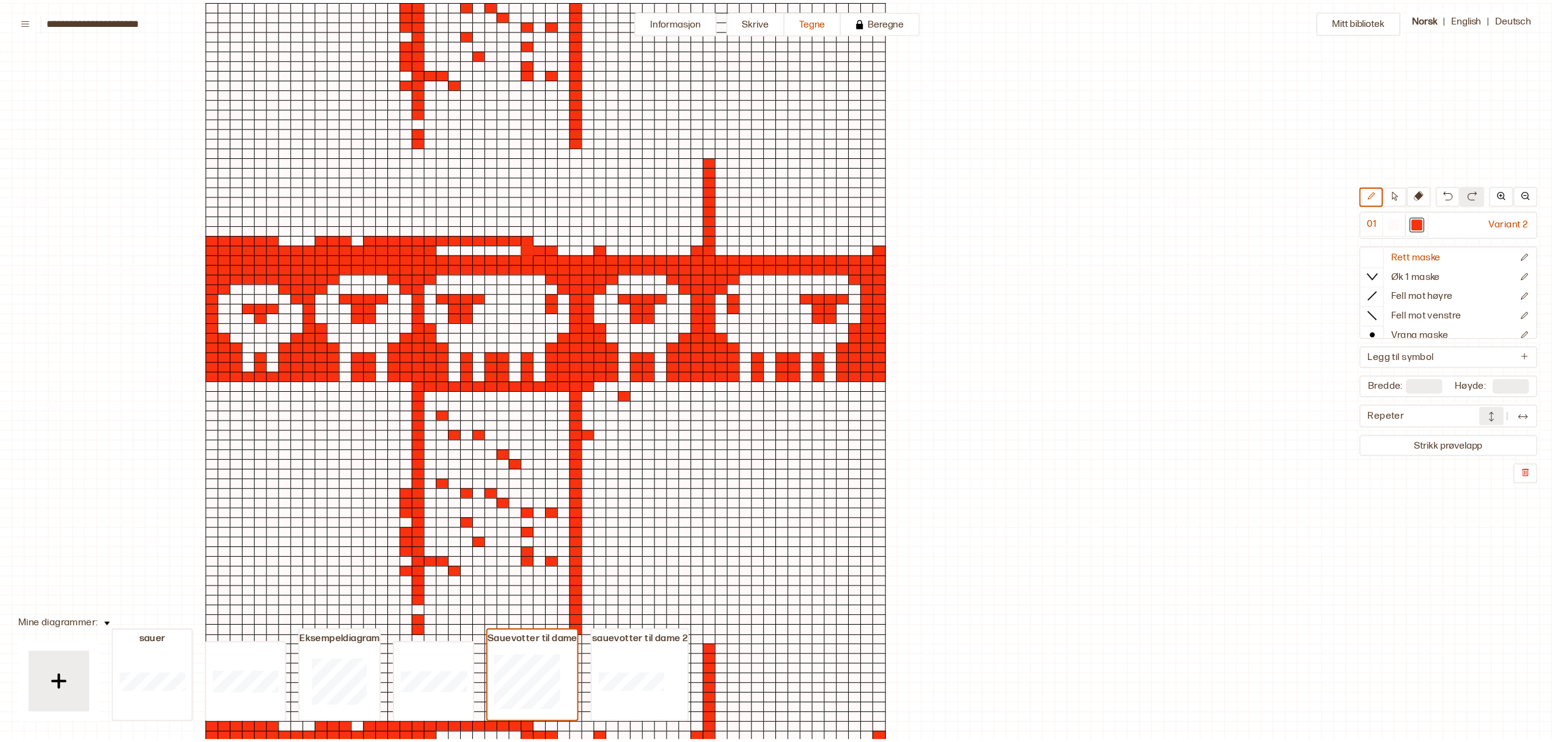
scroll to position [570, 221]
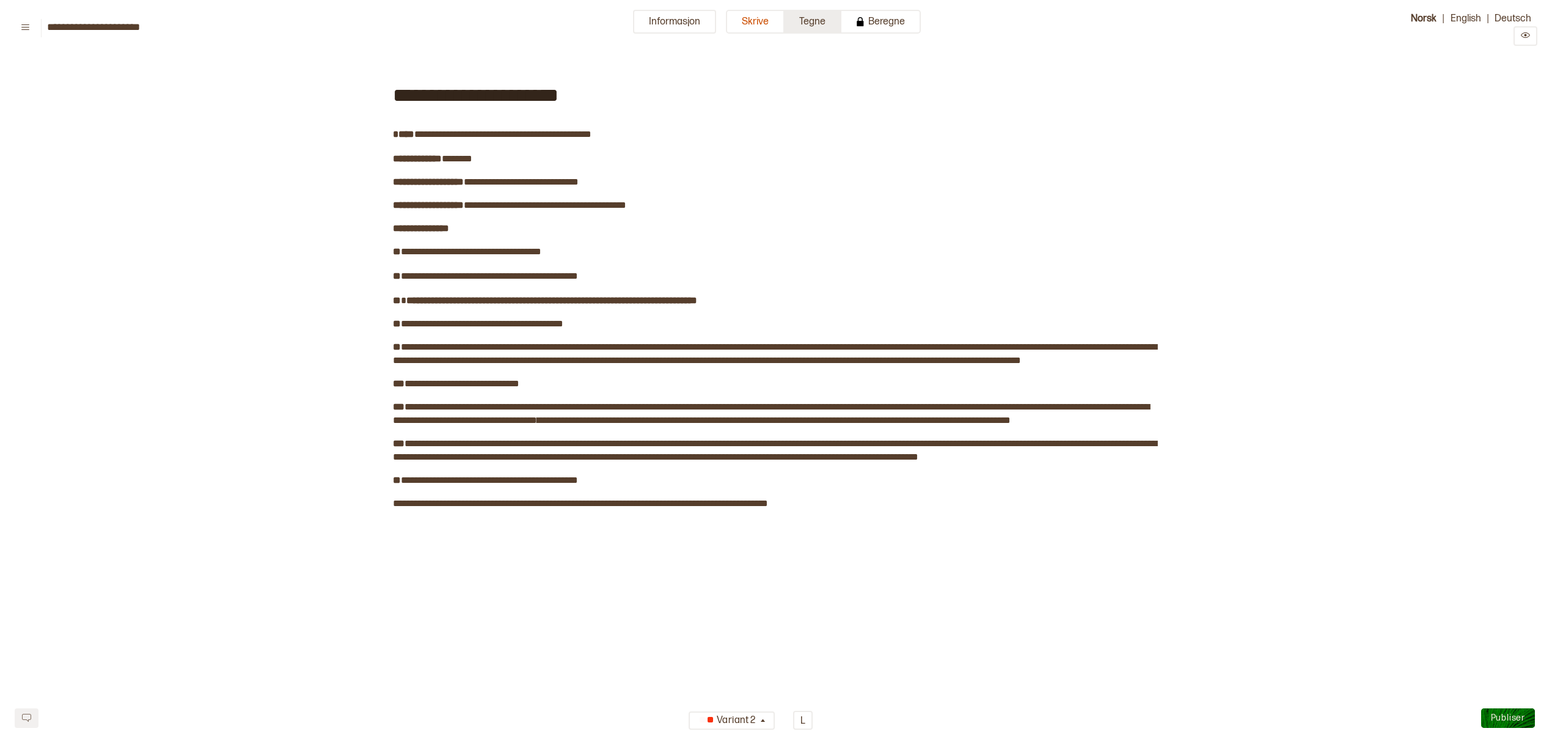
click at [818, 17] on button "Tegne" at bounding box center [813, 22] width 57 height 24
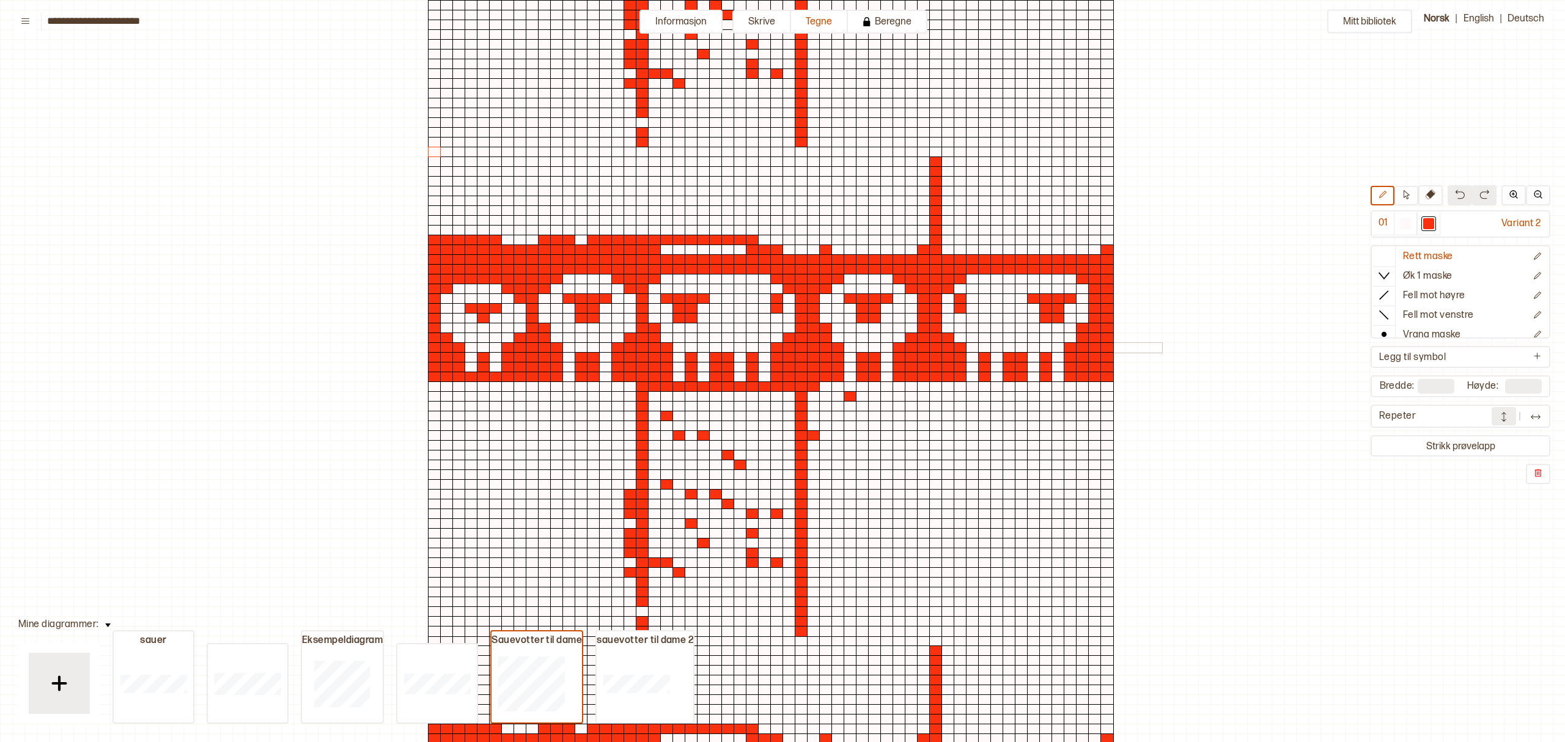
scroll to position [37, 6]
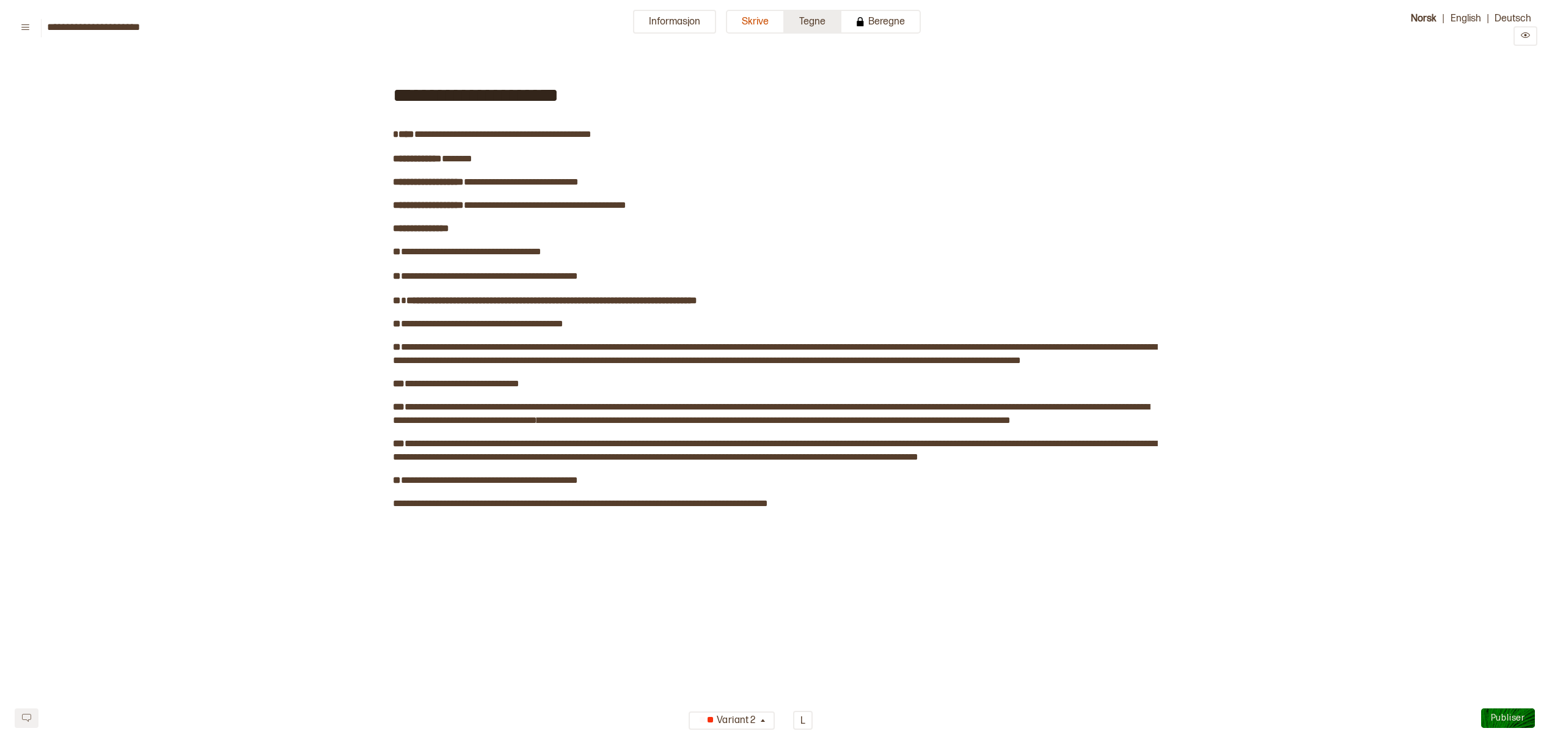
click at [815, 21] on button "Tegne" at bounding box center [813, 22] width 57 height 24
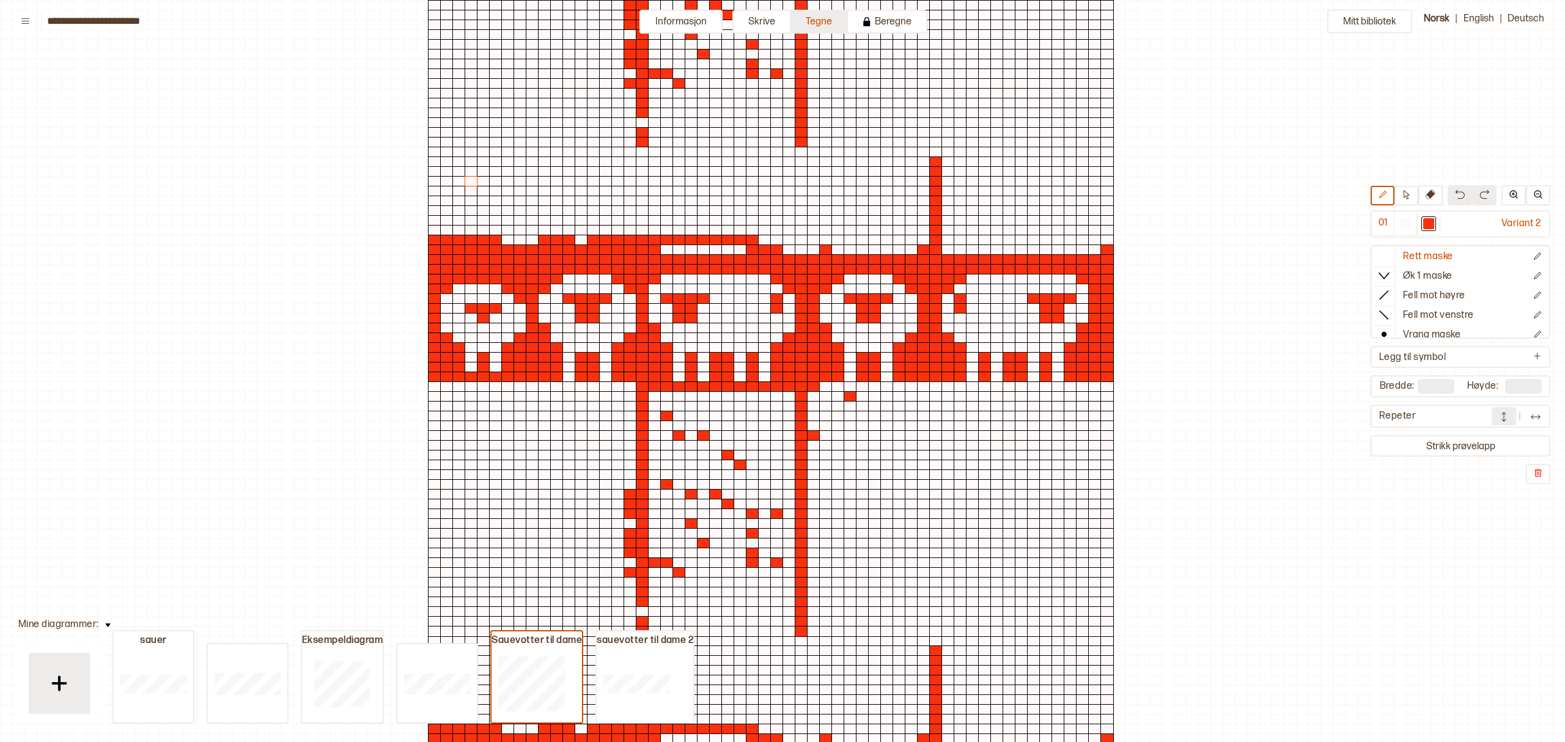
scroll to position [37, 6]
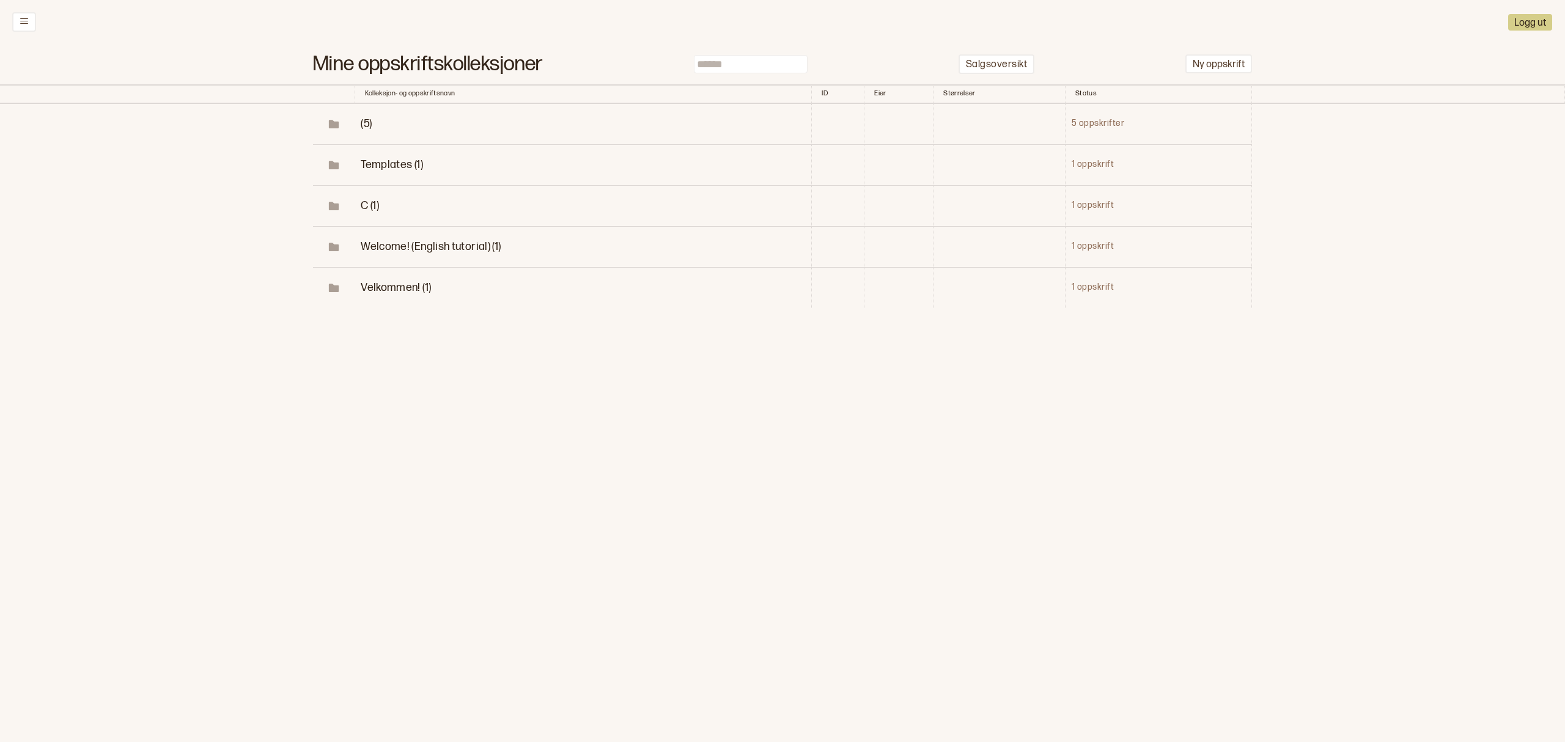
click at [1098, 120] on td "5 oppskrifter" at bounding box center [1158, 124] width 186 height 41
click at [365, 125] on span "(5)" at bounding box center [366, 123] width 11 height 13
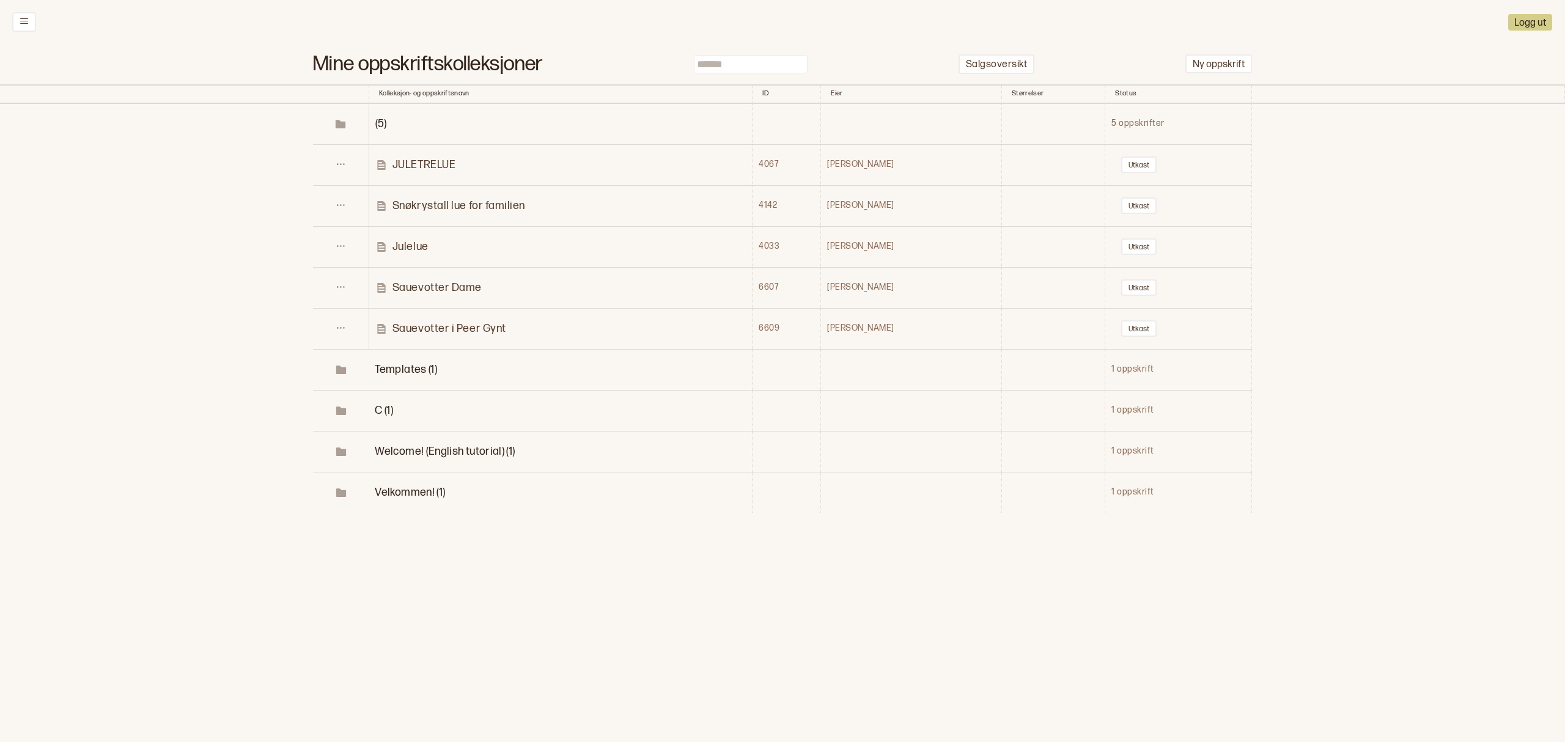
click at [462, 328] on p "Sauevotter i Peer Gynt" at bounding box center [449, 328] width 114 height 14
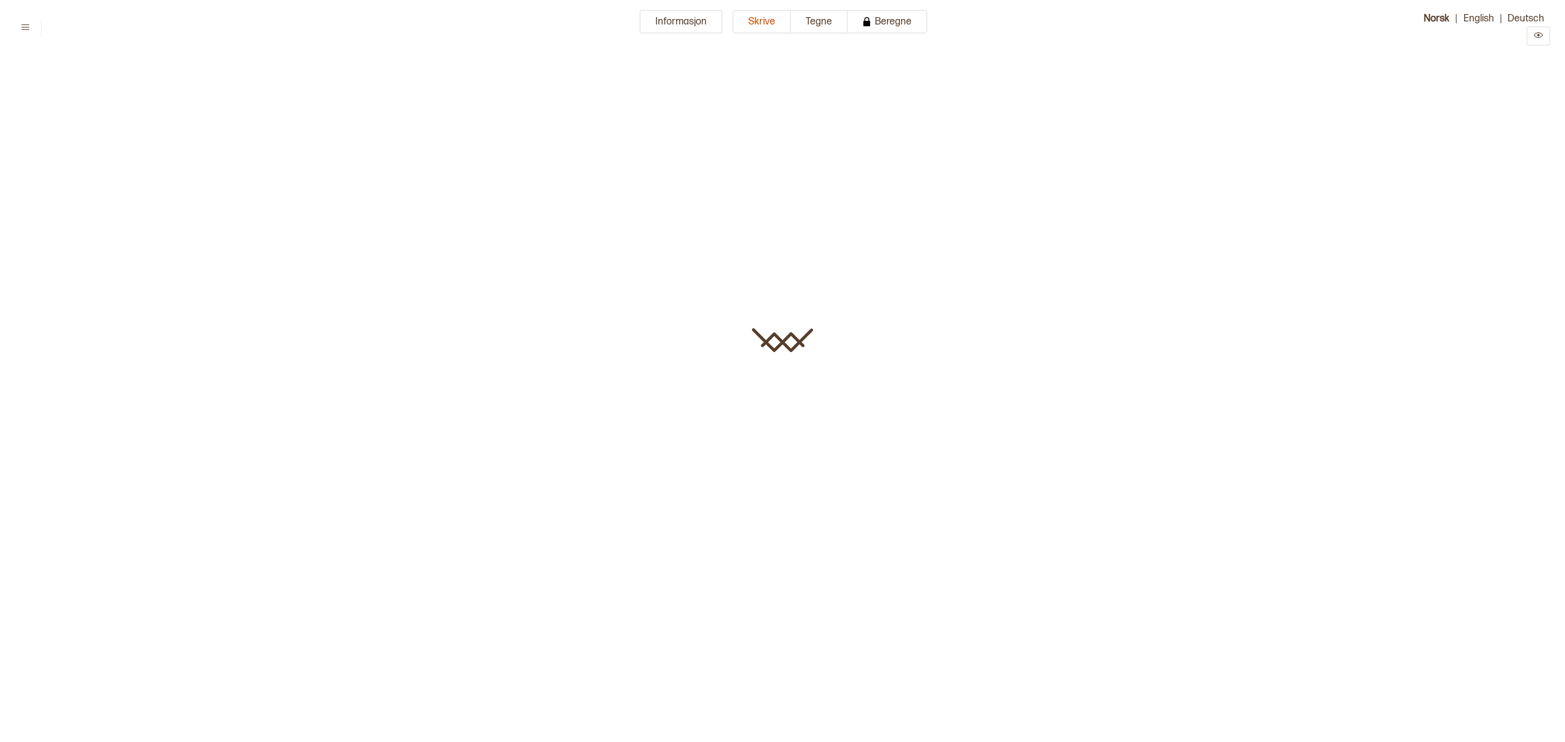
type input "**********"
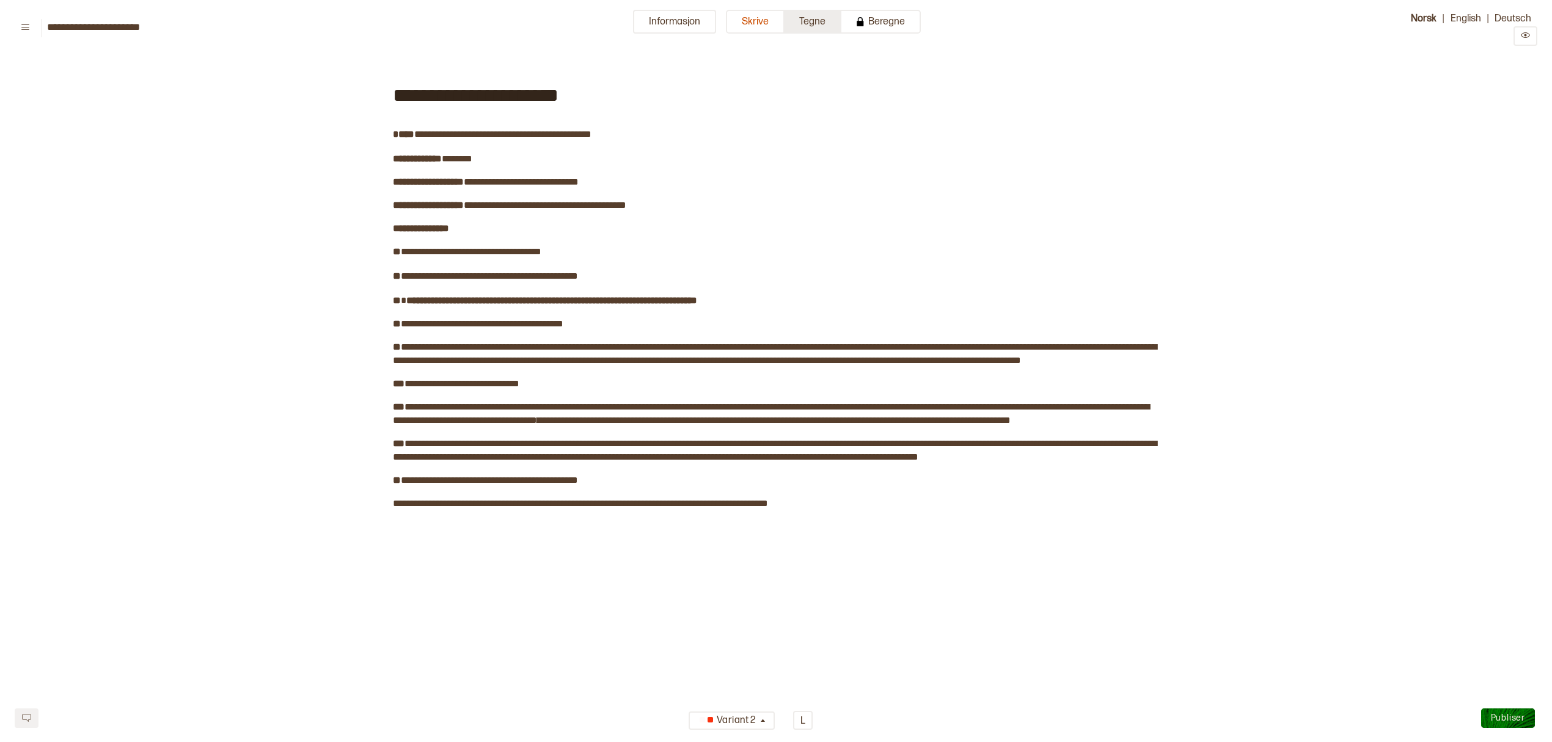
click at [807, 26] on button "Tegne" at bounding box center [813, 22] width 57 height 24
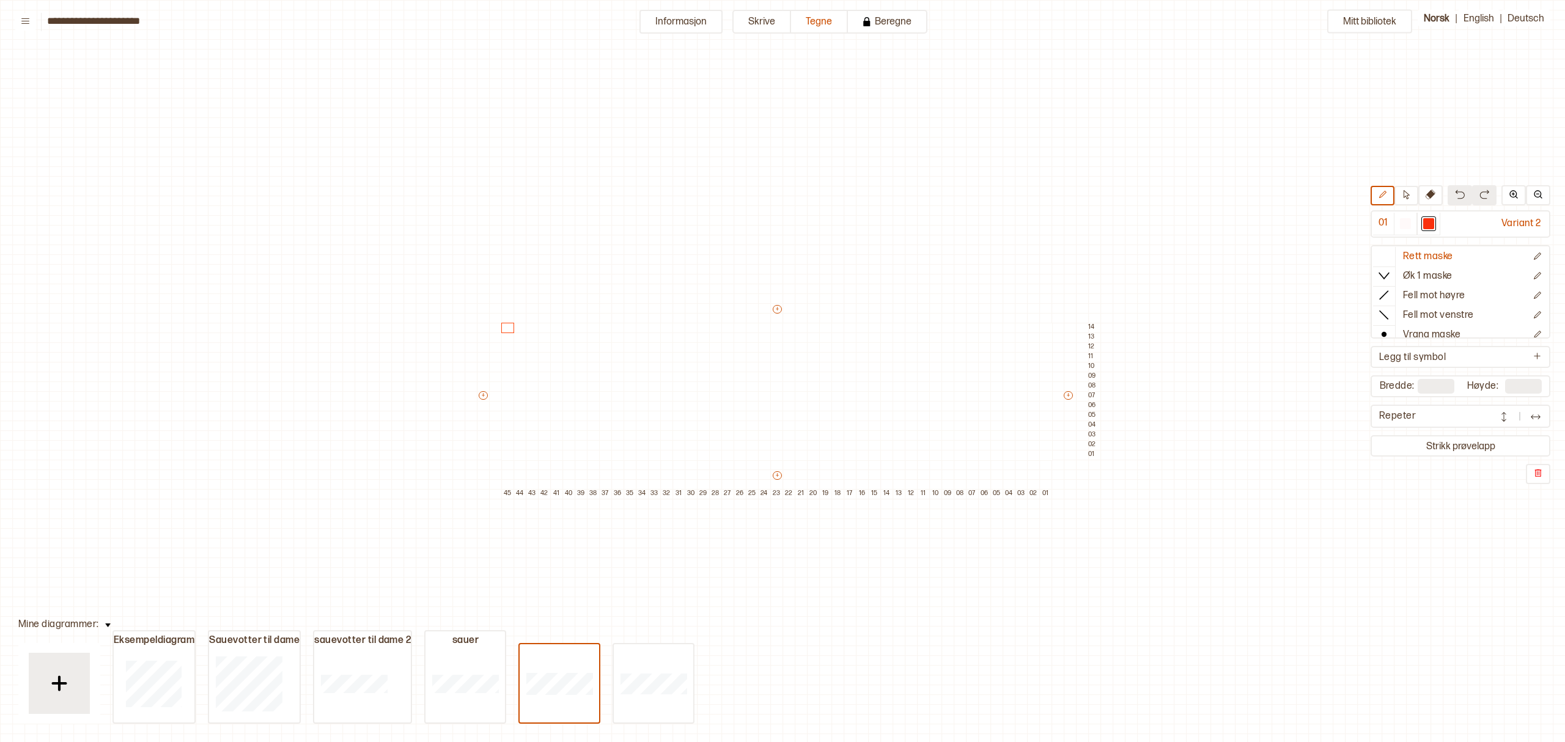
scroll to position [56, 221]
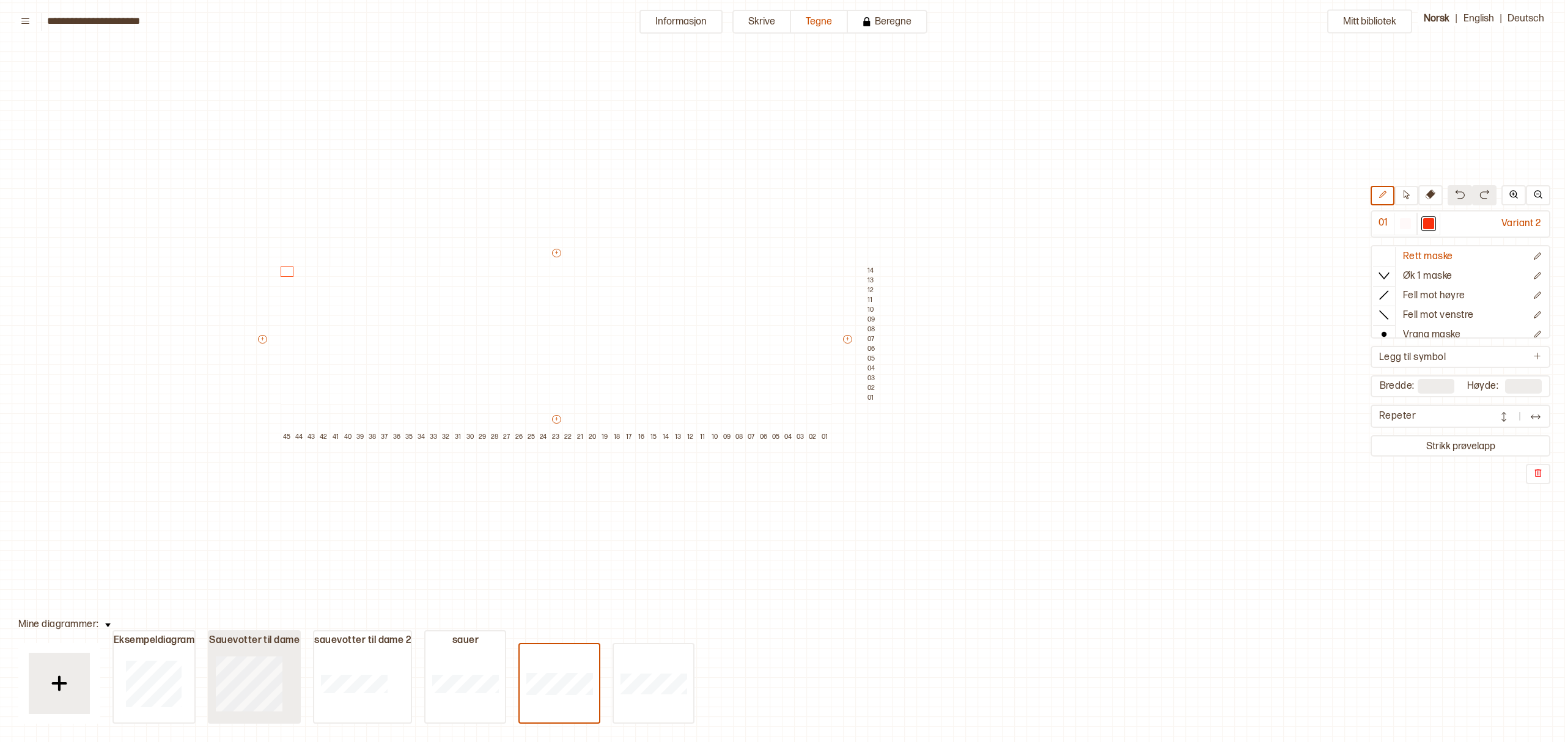
type input "**"
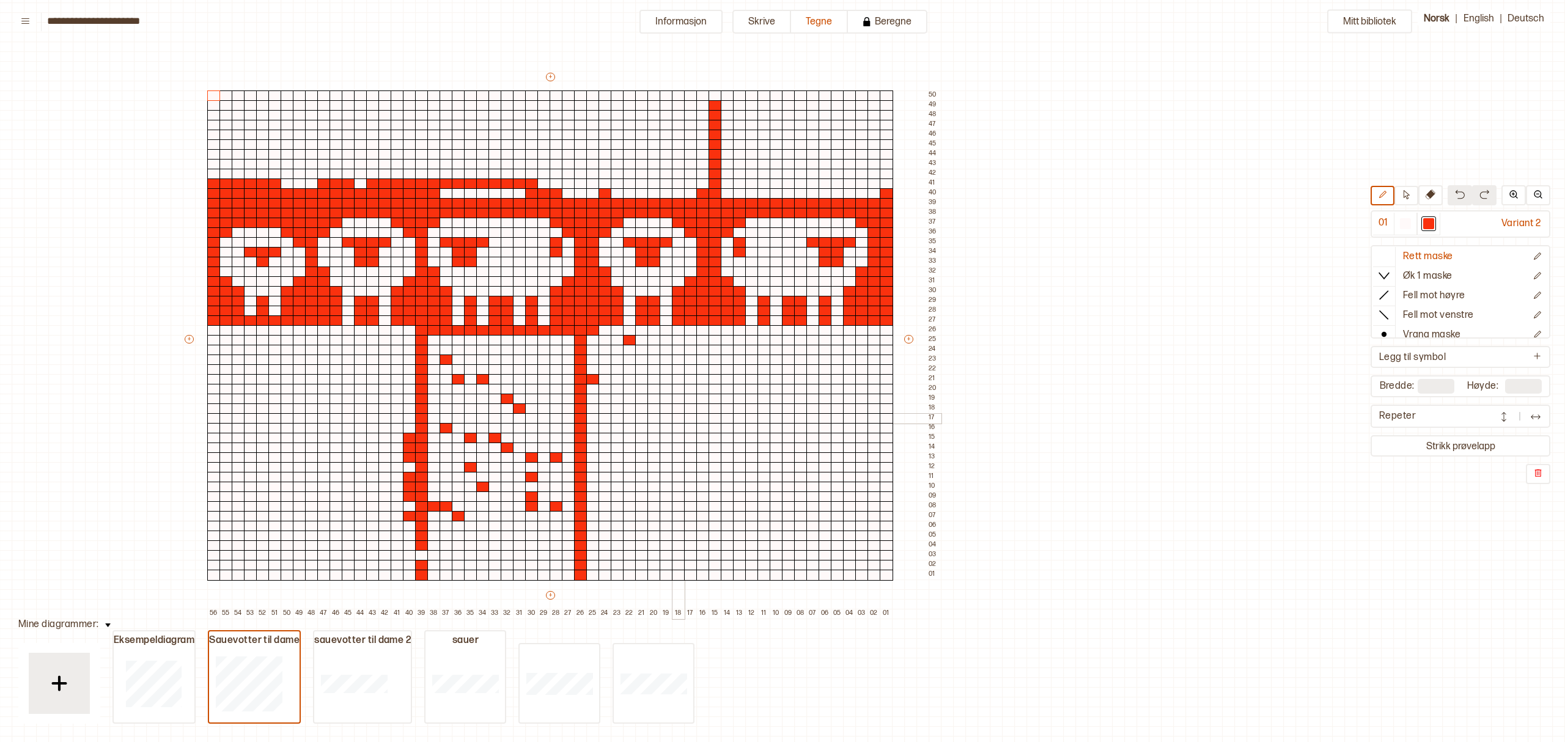
scroll to position [0, 221]
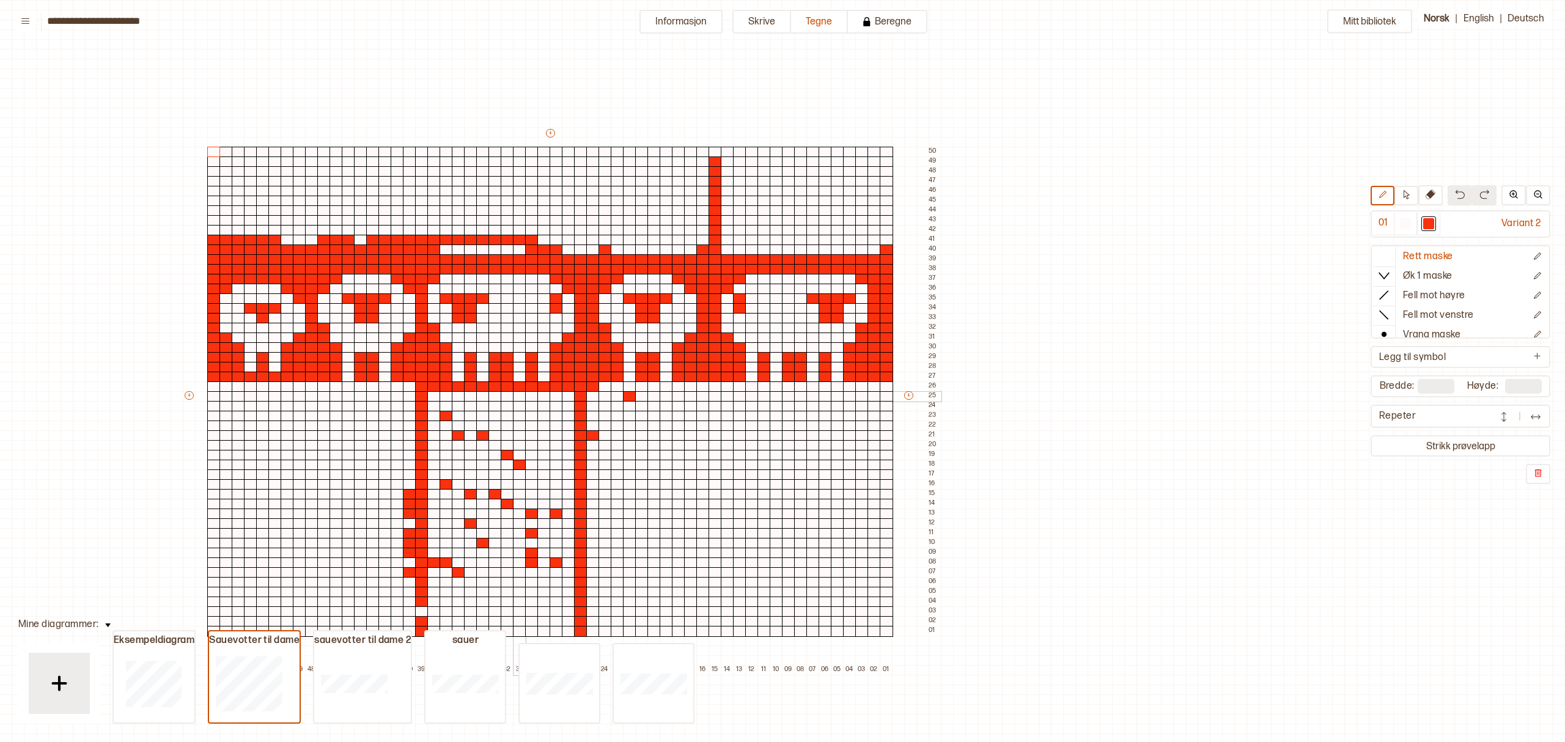
click at [517, 399] on div at bounding box center [519, 396] width 13 height 11
drag, startPoint x: 519, startPoint y: 397, endPoint x: 551, endPoint y: 390, distance: 33.2
click at [551, 390] on div "+ + + + 56 55 54 53 52 51 50 49 48 47 46 45 44 43 42 41 40 39 38 37 36 35 34 33…" at bounding box center [562, 401] width 758 height 548
click at [560, 392] on div "+ + + + 56 55 54 53 52 51 50 49 48 47 46 45 44 43 42 41 40 39 38 37 36 35 34 33…" at bounding box center [562, 401] width 758 height 548
click at [558, 394] on div at bounding box center [555, 396] width 13 height 11
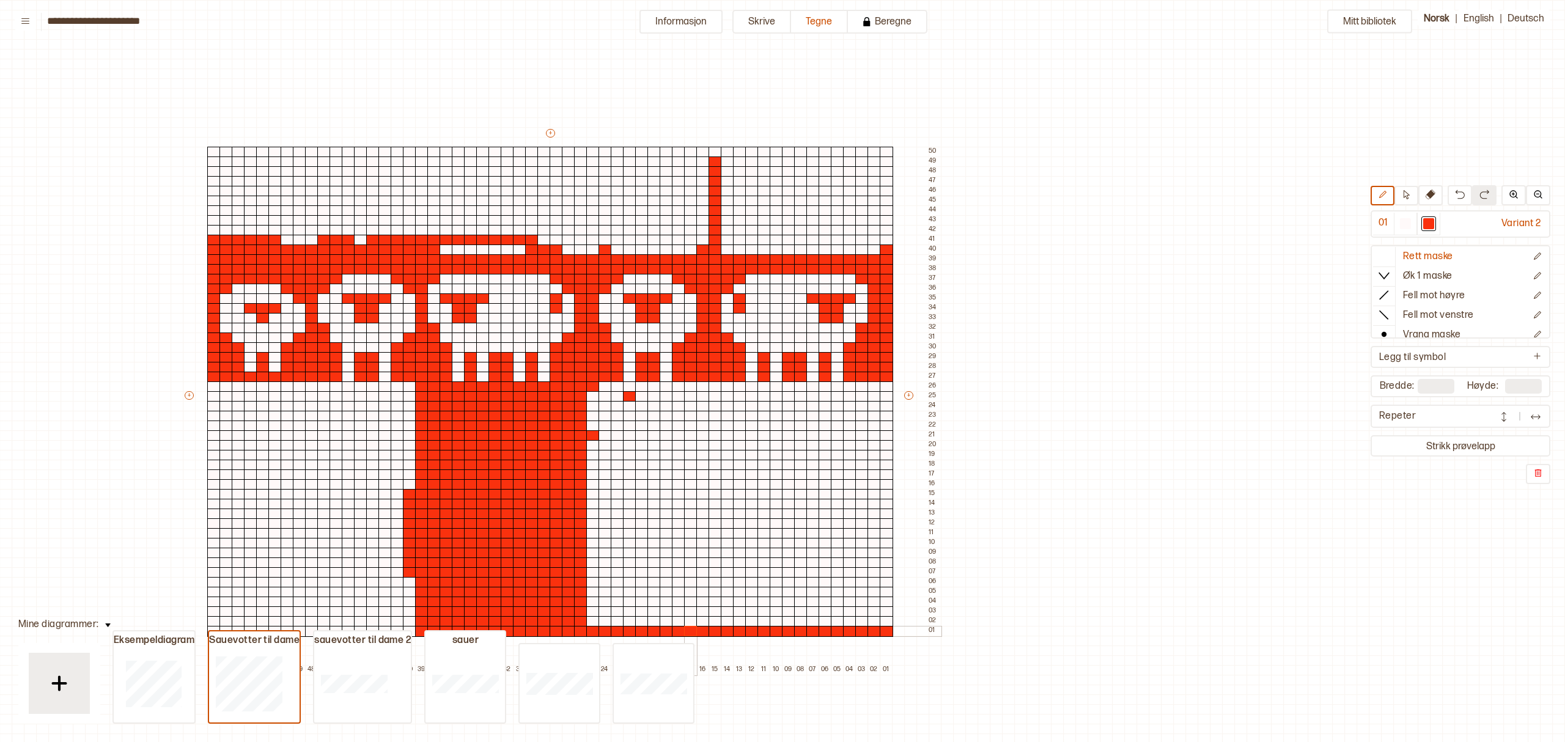
drag, startPoint x: 568, startPoint y: 405, endPoint x: 709, endPoint y: 605, distance: 245.2
click at [694, 622] on div "+ + + + 56 55 54 53 52 51 50 49 48 47 46 45 44 43 42 41 40 39 38 37 36 35 34 33…" at bounding box center [562, 401] width 758 height 548
drag, startPoint x: 629, startPoint y: 380, endPoint x: 1071, endPoint y: 414, distance: 443.1
click at [732, 384] on div "+ + + + 56 55 54 53 52 51 50 49 48 47 46 45 44 43 42 41 40 39 38 37 36 35 34 33…" at bounding box center [562, 401] width 758 height 548
click at [1410, 221] on div at bounding box center [1404, 223] width 11 height 11
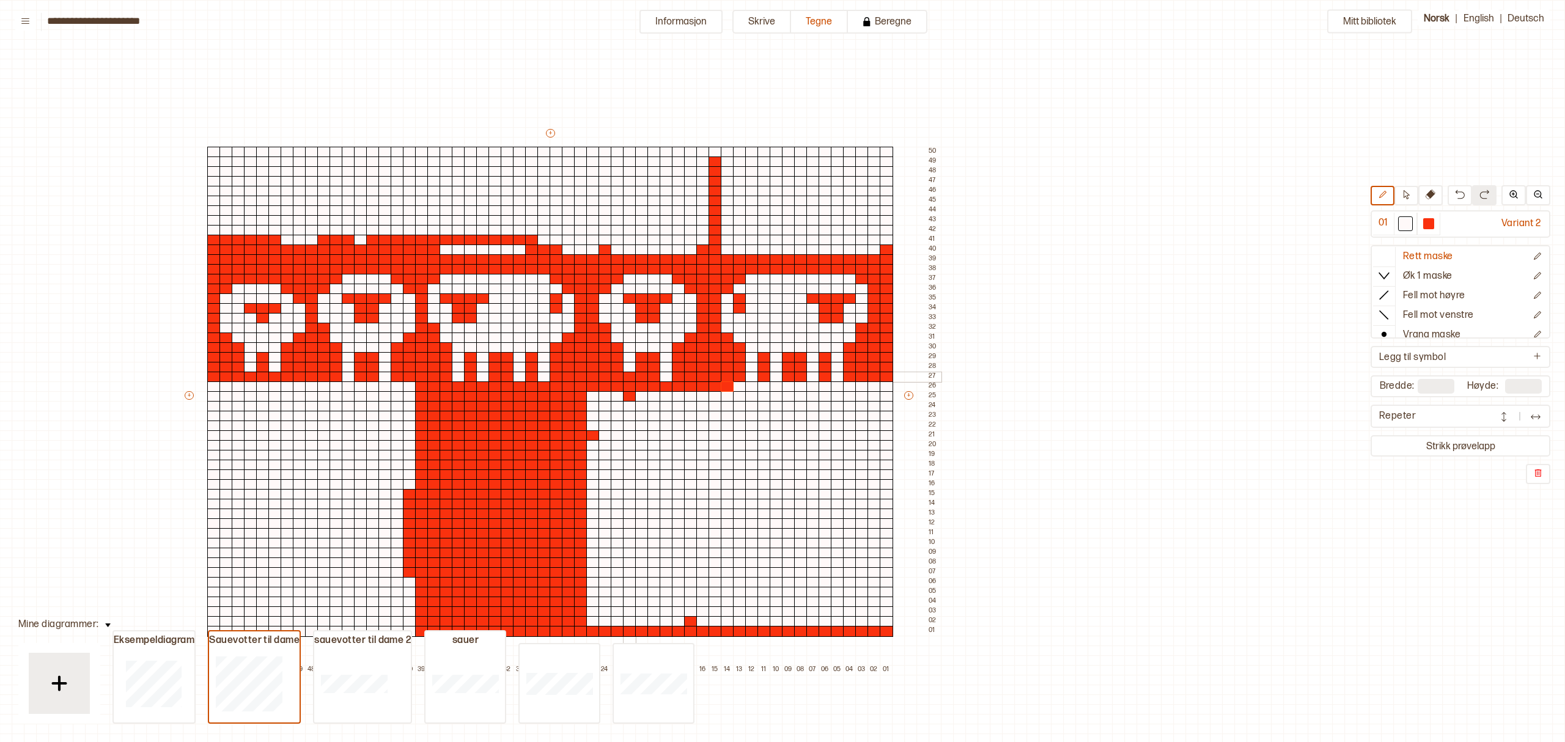
click at [629, 375] on div at bounding box center [629, 377] width 13 height 11
drag, startPoint x: 1434, startPoint y: 218, endPoint x: 1386, endPoint y: 279, distance: 77.5
click at [1434, 220] on div at bounding box center [1428, 223] width 11 height 11
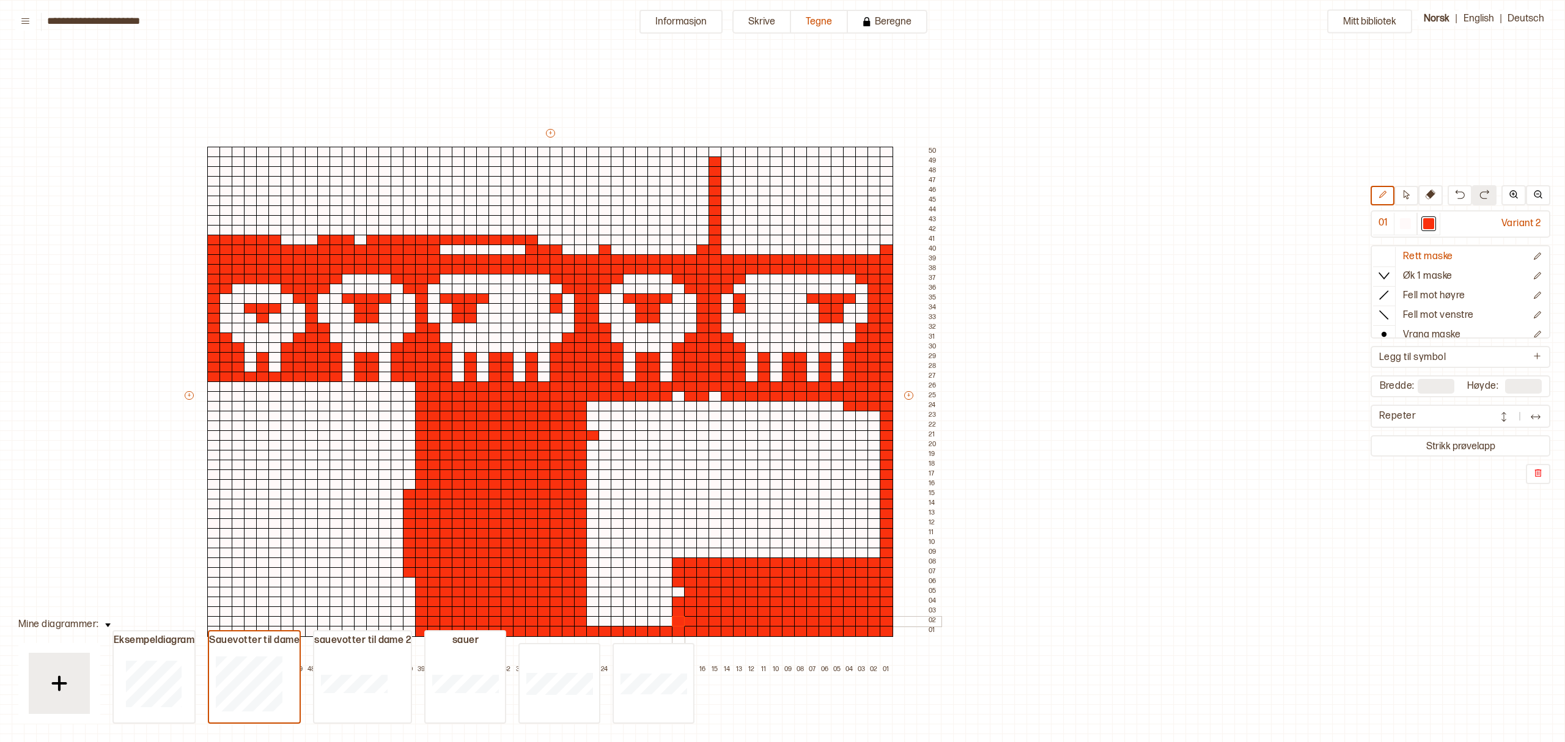
drag, startPoint x: 683, startPoint y: 620, endPoint x: 670, endPoint y: 621, distance: 13.5
click at [593, 617] on div "+ + + + Valg Rad Kolonne Lim inn ⌘ + v empty cell 56 55 54 53 52 51 50 49 48 47…" at bounding box center [562, 401] width 758 height 548
drag, startPoint x: 588, startPoint y: 621, endPoint x: 596, endPoint y: 489, distance: 132.3
click at [637, 599] on div "+ + + + 56 55 54 53 52 51 50 49 48 47 46 45 44 43 42 41 40 39 38 37 36 35 34 33…" at bounding box center [562, 401] width 758 height 548
click at [607, 460] on div at bounding box center [604, 465] width 13 height 11
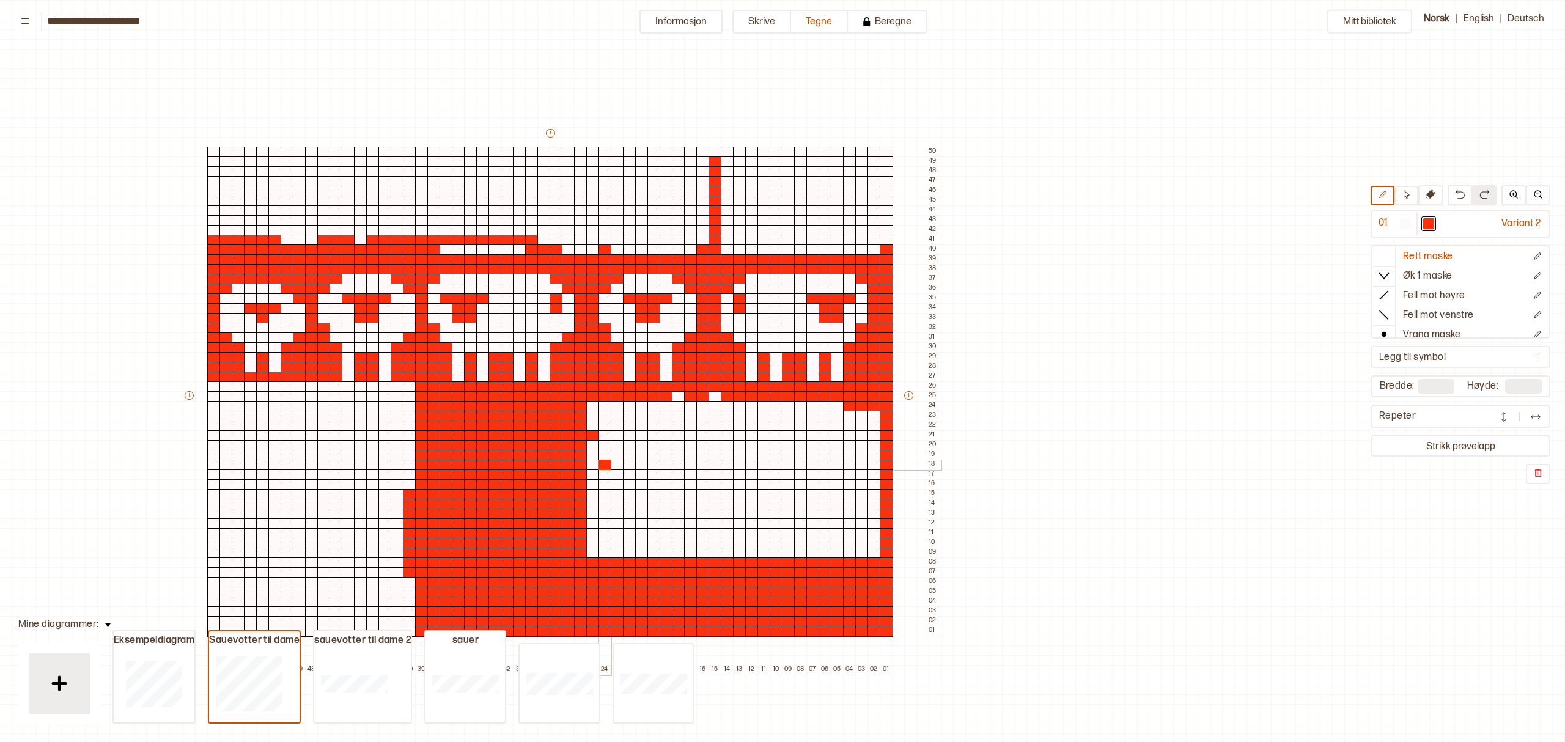
click at [607, 461] on div at bounding box center [604, 465] width 13 height 11
click at [668, 529] on p "⌘ + v" at bounding box center [675, 531] width 17 height 10
drag, startPoint x: 602, startPoint y: 448, endPoint x: 755, endPoint y: 524, distance: 171.4
click at [759, 524] on div "+ + + + 56 55 54 53 52 51 50 49 48 47 46 45 44 43 42 41 40 39 38 37 36 35 34 33…" at bounding box center [562, 401] width 758 height 548
drag, startPoint x: 612, startPoint y: 533, endPoint x: 812, endPoint y: 531, distance: 199.8
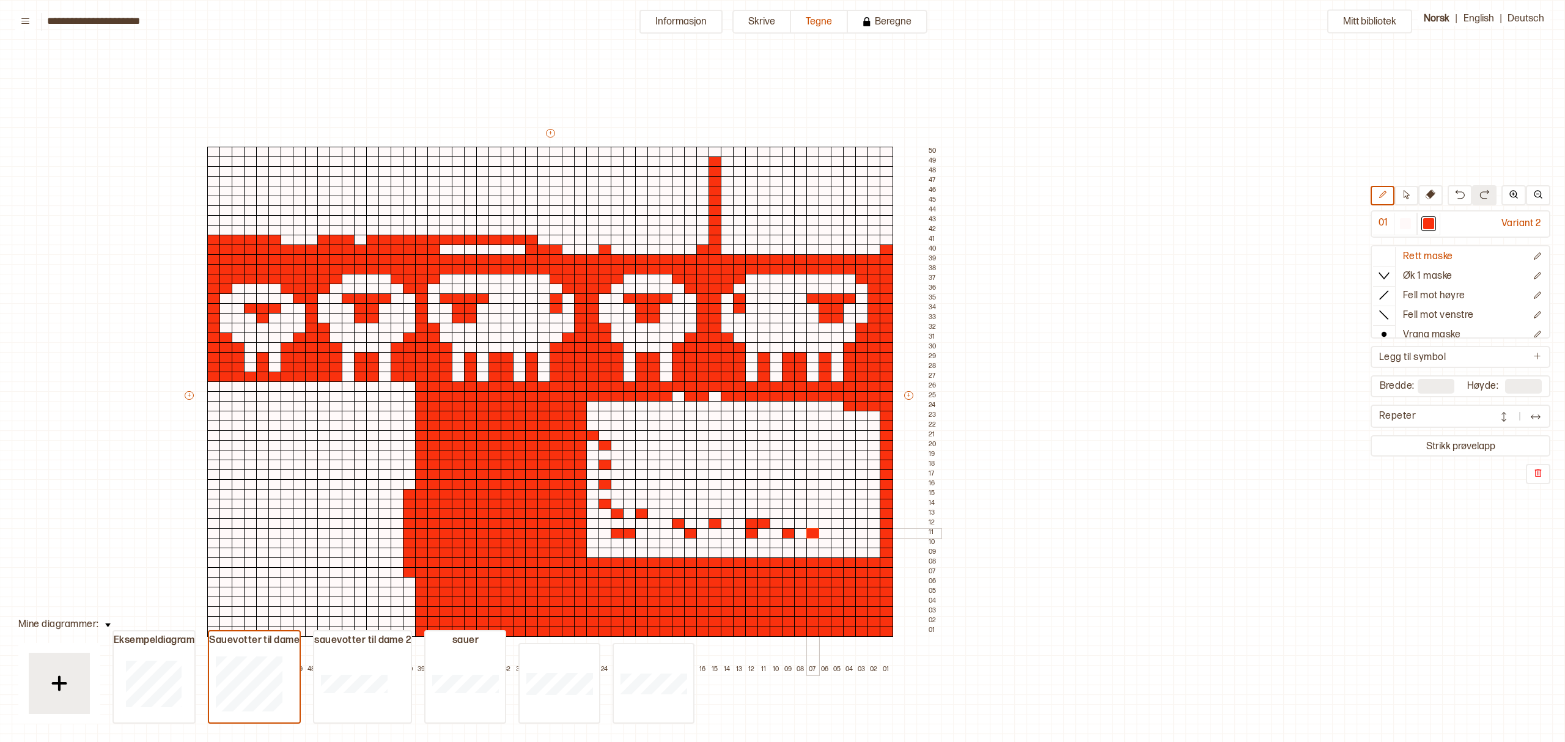
click at [812, 531] on div "+ + + + 56 55 54 53 52 51 50 49 48 47 46 45 44 43 42 41 40 39 38 37 36 35 34 33…" at bounding box center [562, 401] width 758 height 548
drag, startPoint x: 508, startPoint y: 430, endPoint x: 720, endPoint y: 501, distance: 223.0
click at [719, 507] on div "+ + + + 56 55 54 53 52 51 50 49 48 47 46 45 44 43 42 41 40 39 38 37 36 35 34 33…" at bounding box center [562, 401] width 758 height 548
drag, startPoint x: 706, startPoint y: 500, endPoint x: 834, endPoint y: 403, distance: 160.1
click at [834, 403] on div "+ + + + 56 55 54 53 52 51 50 49 48 47 46 45 44 43 42 41 40 39 38 37 36 35 34 33…" at bounding box center [562, 401] width 758 height 548
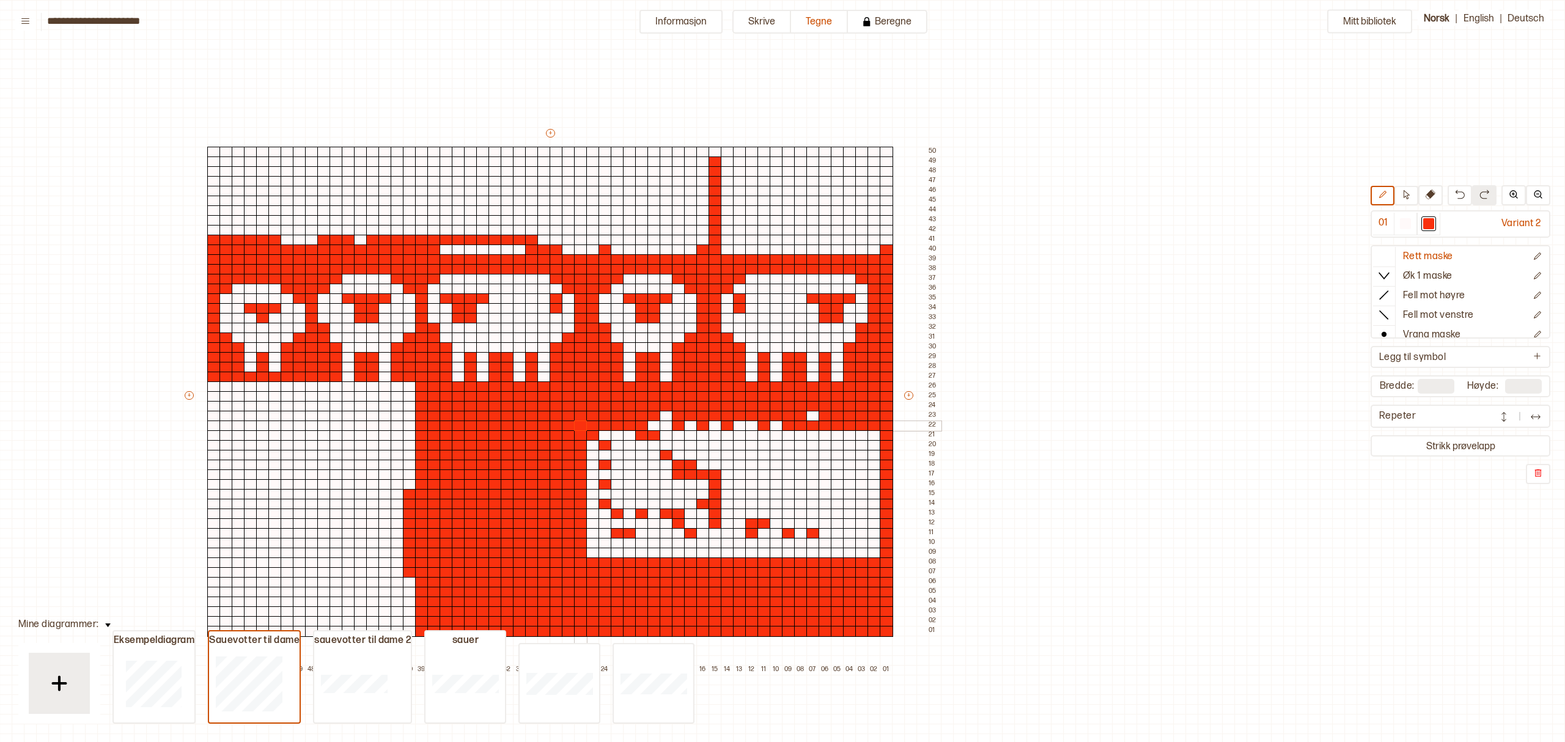
drag, startPoint x: 705, startPoint y: 270, endPoint x: 582, endPoint y: 422, distance: 195.1
click at [582, 422] on div "+ + + + 56 55 54 53 52 51 50 49 48 47 46 45 44 43 42 41 40 39 38 37 36 35 34 33…" at bounding box center [562, 401] width 758 height 548
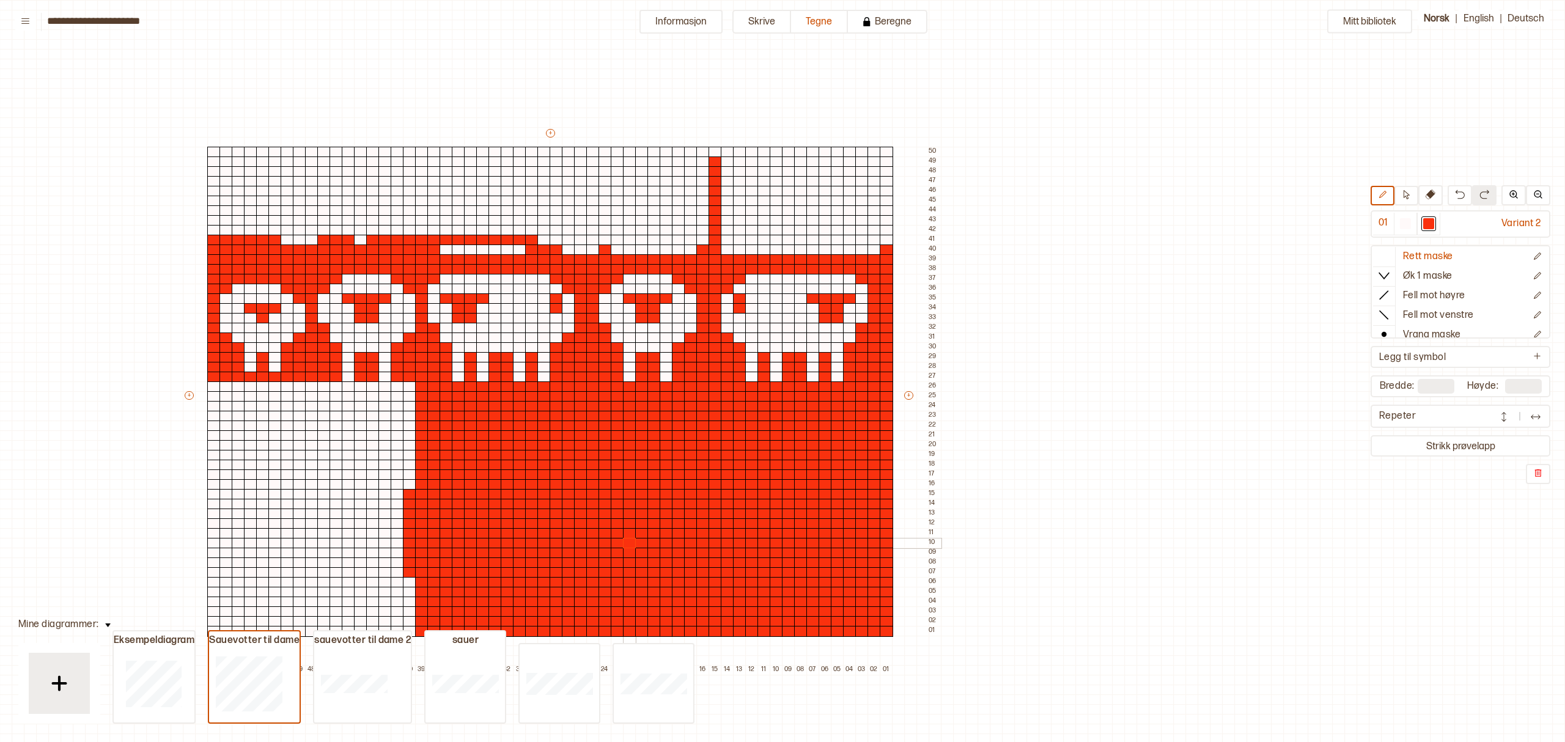
drag, startPoint x: 592, startPoint y: 435, endPoint x: 650, endPoint y: 532, distance: 113.0
click at [631, 538] on div "+ + + + 56 55 54 53 52 51 50 49 48 47 46 45 44 43 42 41 40 39 38 37 36 35 34 33…" at bounding box center [562, 401] width 758 height 548
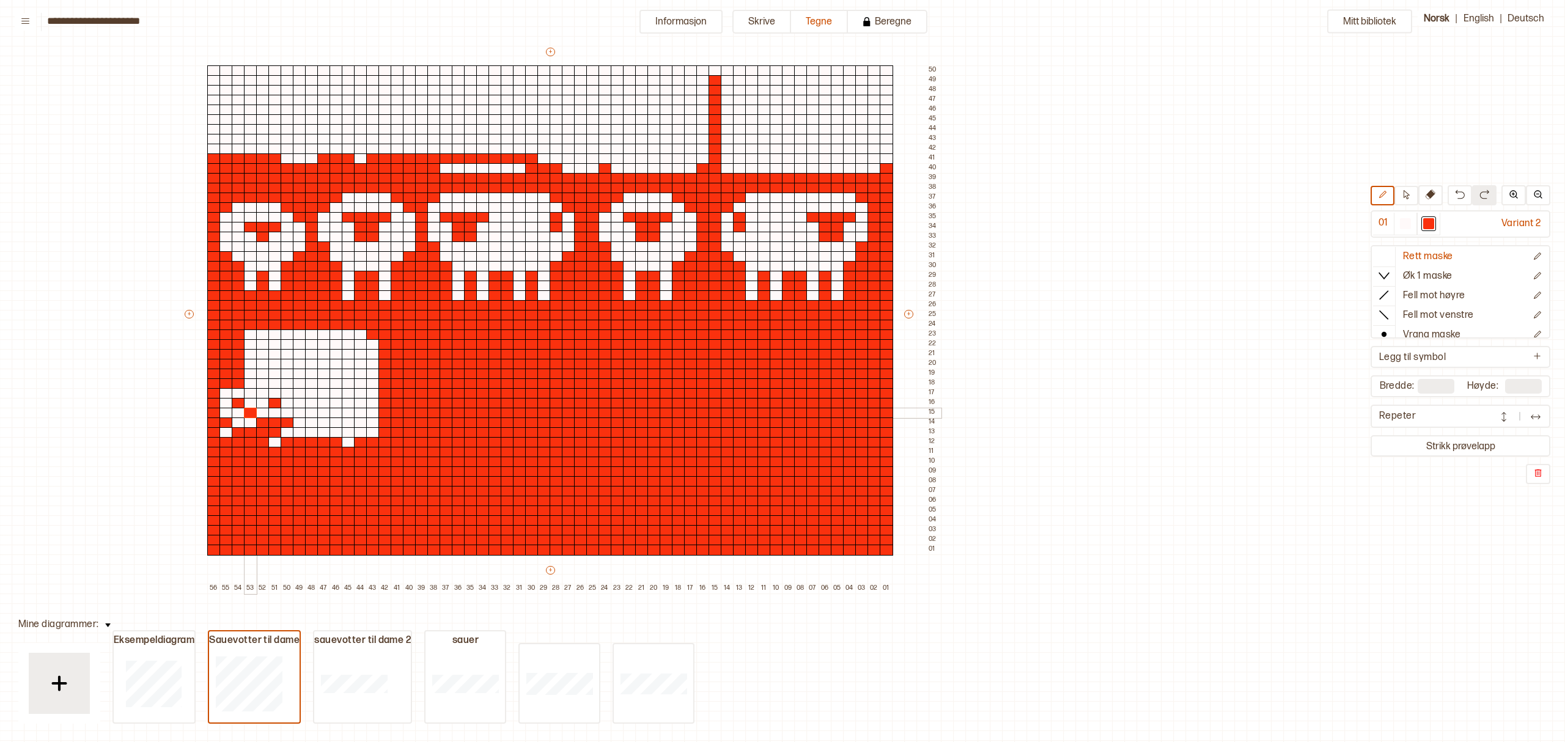
drag, startPoint x: 214, startPoint y: 304, endPoint x: 245, endPoint y: 408, distance: 109.1
click at [245, 408] on div "+ + + + 56 55 54 53 52 51 50 49 48 47 46 45 44 43 42 41 40 39 38 37 36 35 34 33…" at bounding box center [562, 320] width 758 height 548
drag, startPoint x: 274, startPoint y: 440, endPoint x: 296, endPoint y: 439, distance: 22.0
click at [275, 440] on div at bounding box center [274, 442] width 13 height 11
drag, startPoint x: 346, startPoint y: 441, endPoint x: 340, endPoint y: 438, distance: 6.3
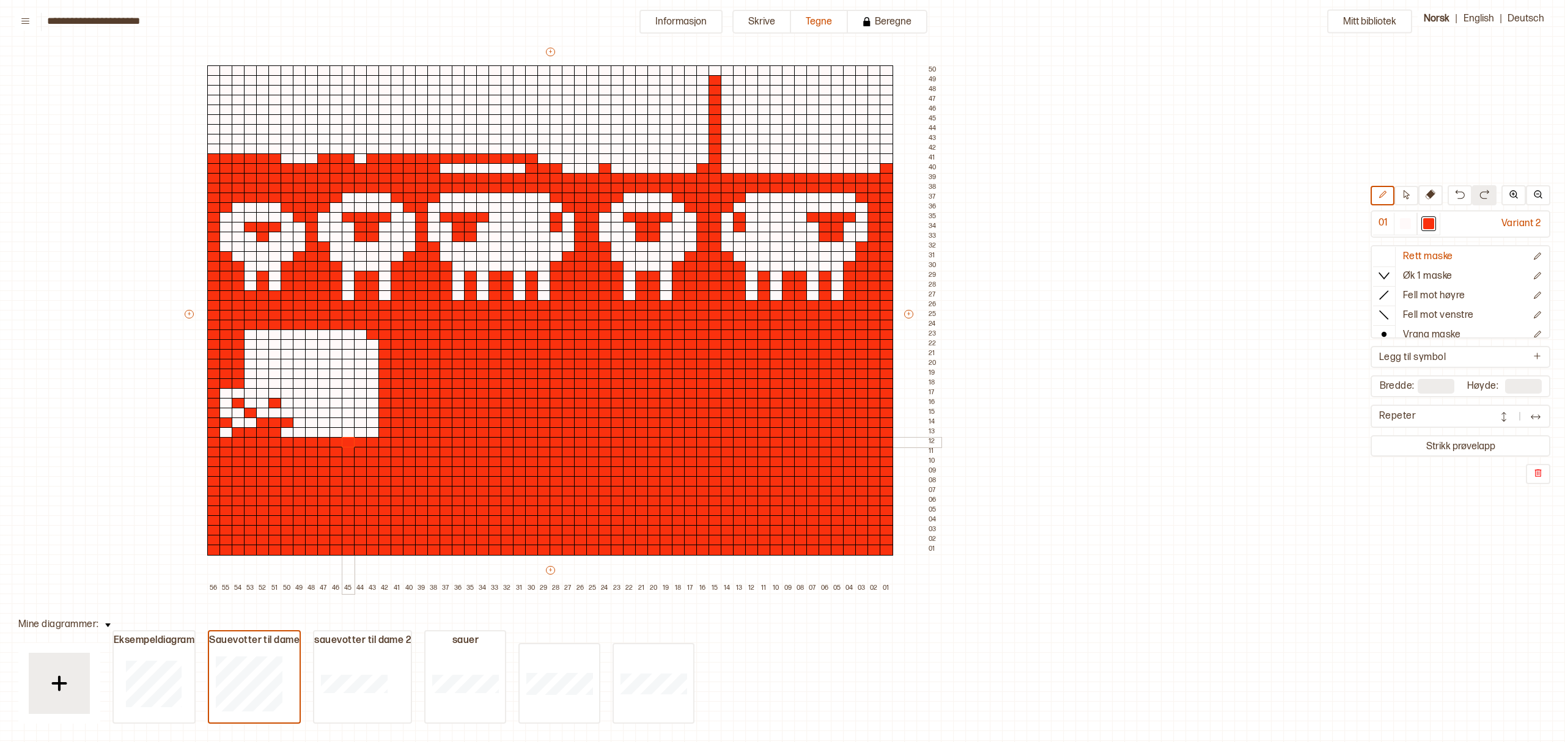
click at [345, 441] on div at bounding box center [348, 442] width 13 height 11
click at [225, 428] on div at bounding box center [225, 432] width 13 height 11
drag, startPoint x: 287, startPoint y: 429, endPoint x: 341, endPoint y: 400, distance: 61.8
click at [341, 400] on div "+ + + + 56 55 54 53 52 51 50 49 48 47 46 45 44 43 42 41 40 39 38 37 36 35 34 33…" at bounding box center [562, 320] width 758 height 548
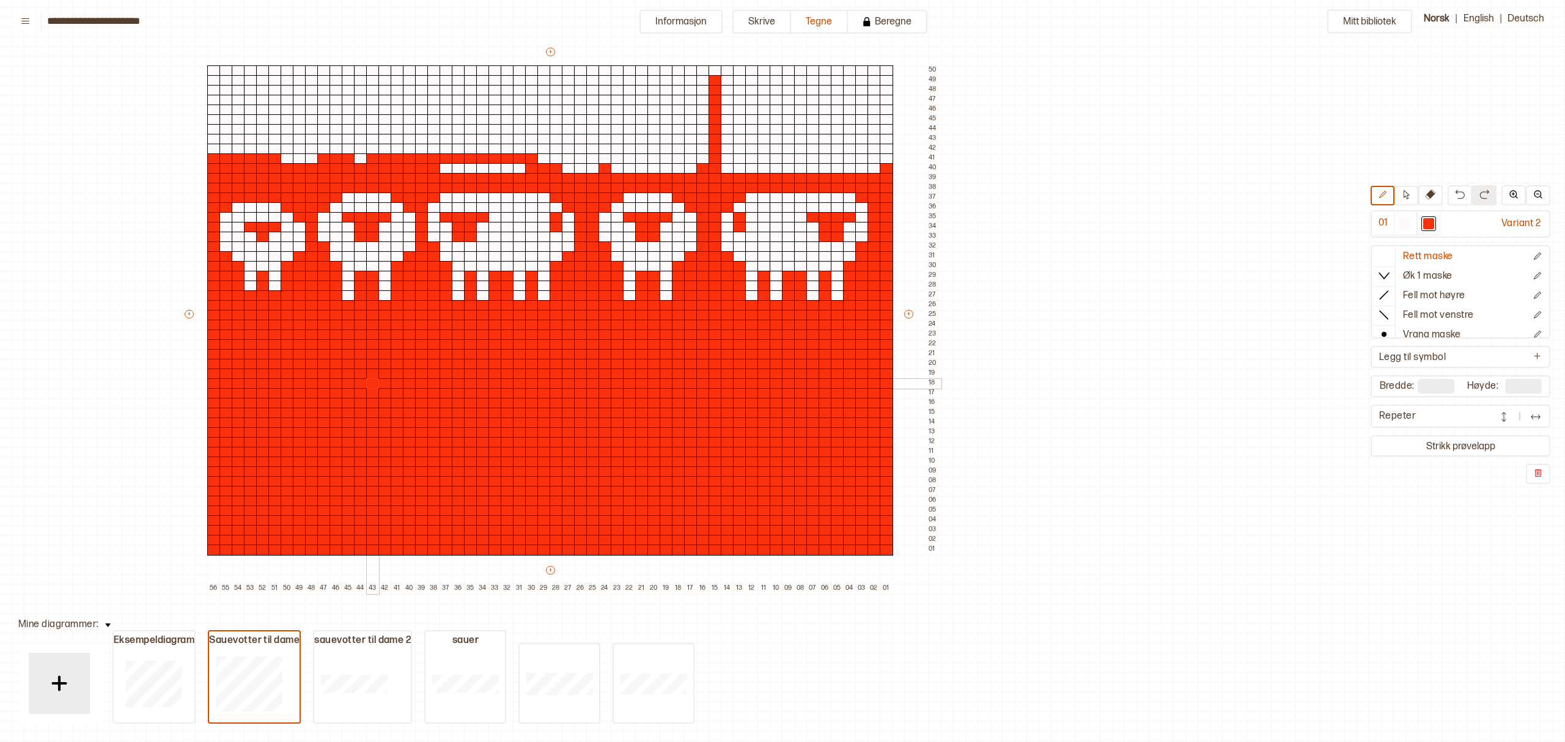
drag, startPoint x: 248, startPoint y: 334, endPoint x: 382, endPoint y: 367, distance: 137.8
click at [372, 384] on div "+ + + + 56 55 54 53 52 51 50 49 48 47 46 45 44 43 42 41 40 39 38 37 36 35 34 33…" at bounding box center [562, 320] width 758 height 548
click at [492, 343] on div at bounding box center [494, 344] width 13 height 11
drag, startPoint x: 208, startPoint y: 167, endPoint x: 215, endPoint y: 277, distance: 109.6
click at [215, 277] on div "+ + + + 56 55 54 53 52 51 50 49 48 47 46 45 44 43 42 41 40 39 38 37 36 35 34 33…" at bounding box center [562, 320] width 758 height 548
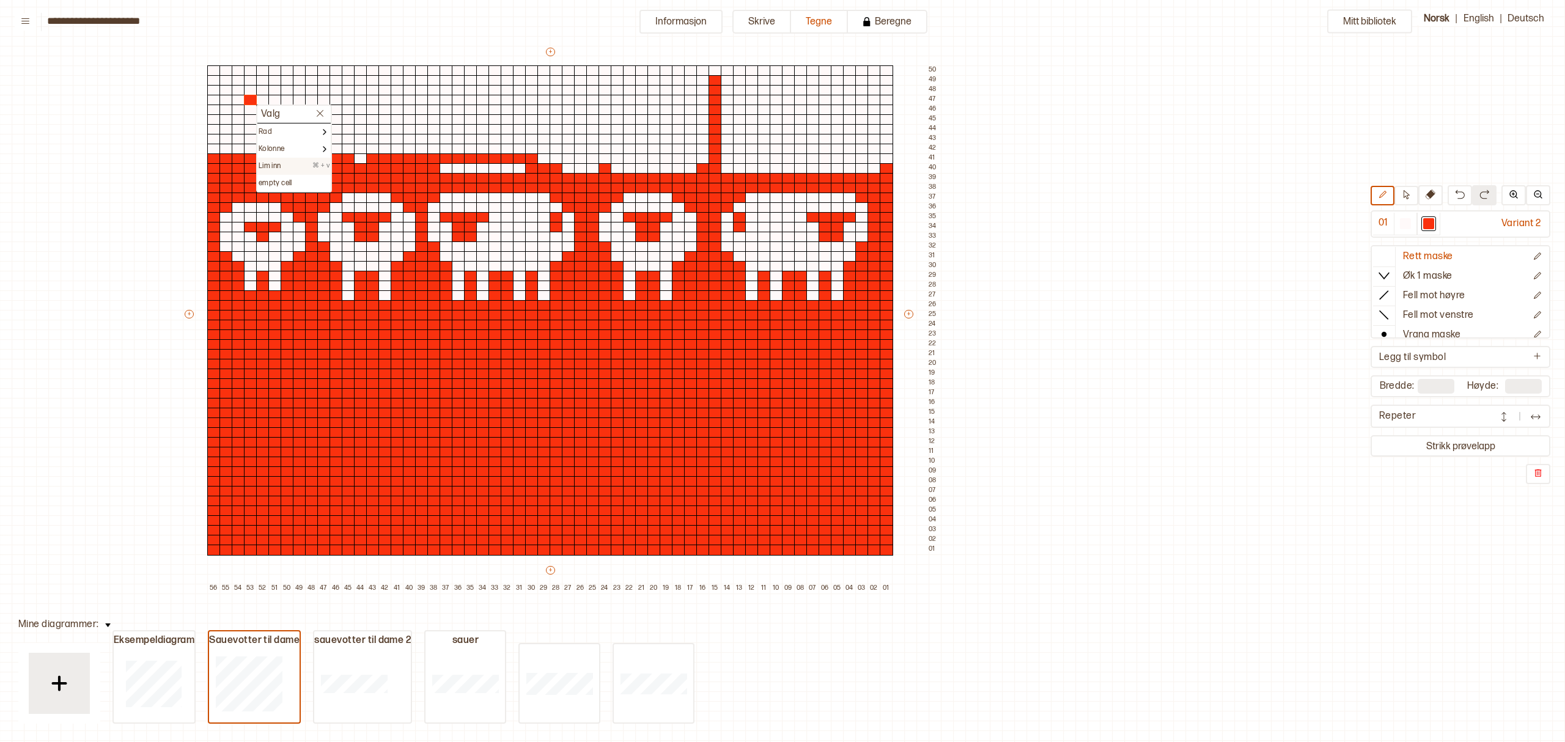
click at [326, 164] on p "⌘ + v" at bounding box center [320, 166] width 17 height 10
click at [276, 100] on div at bounding box center [274, 100] width 13 height 11
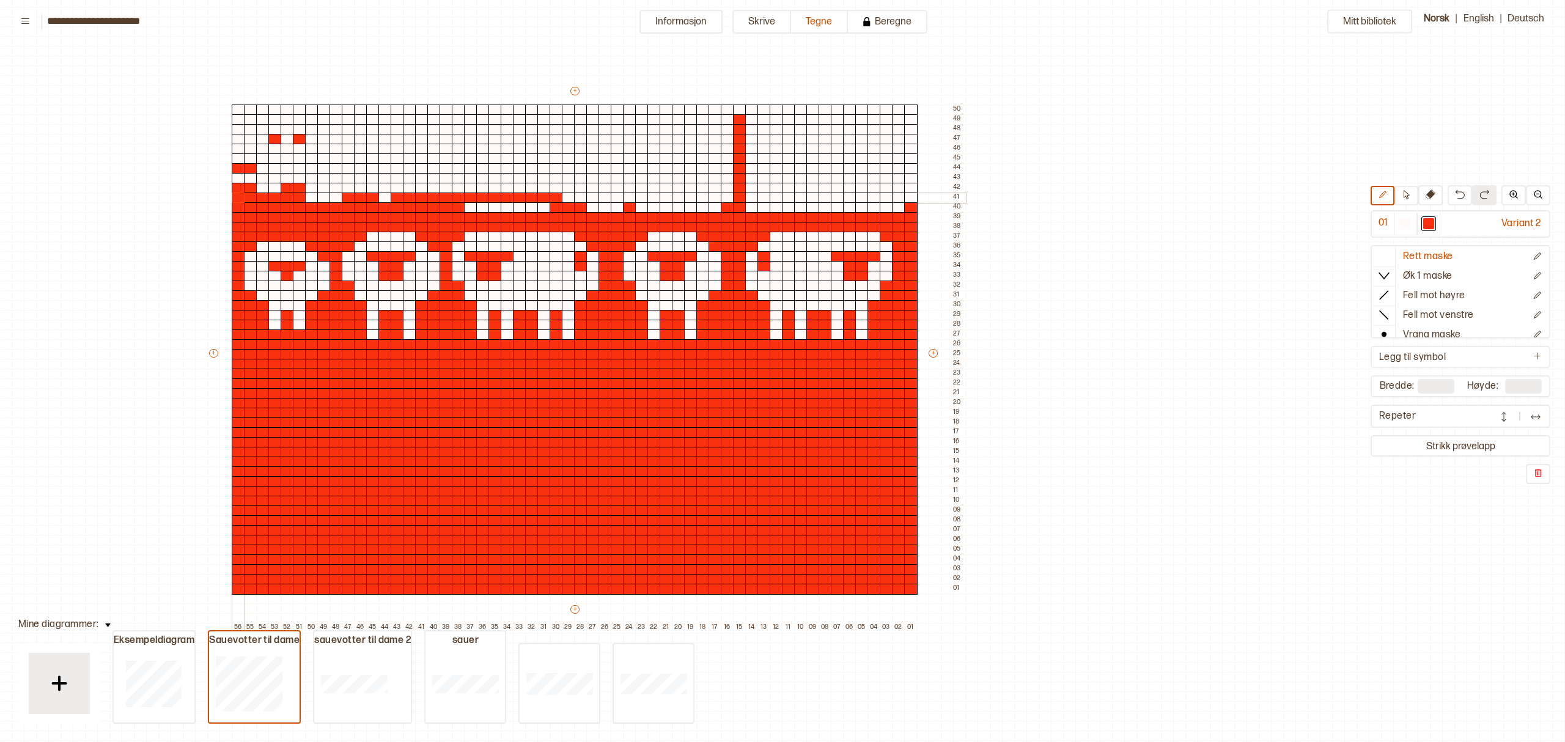
drag, startPoint x: 218, startPoint y: 157, endPoint x: 238, endPoint y: 194, distance: 41.6
click at [238, 194] on div at bounding box center [238, 198] width 13 height 11
click at [328, 156] on div at bounding box center [323, 158] width 13 height 11
click at [337, 156] on div at bounding box center [335, 158] width 13 height 11
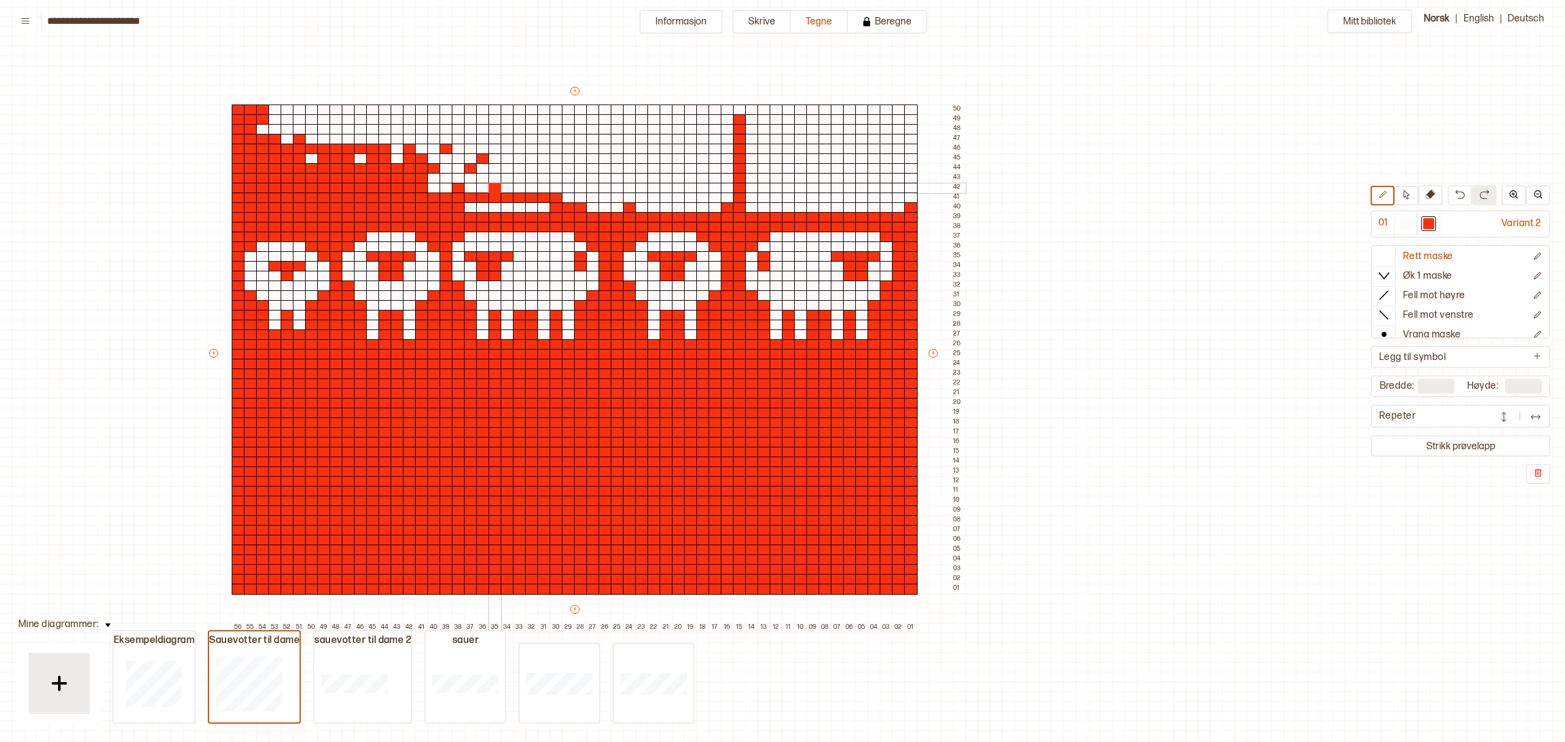
drag, startPoint x: 350, startPoint y: 163, endPoint x: 669, endPoint y: 182, distance: 319.0
click at [499, 180] on div "+ + + + 56 55 54 53 52 51 50 49 48 47 46 45 44 43 42 41 40 39 38 37 36 35 34 33…" at bounding box center [586, 359] width 758 height 548
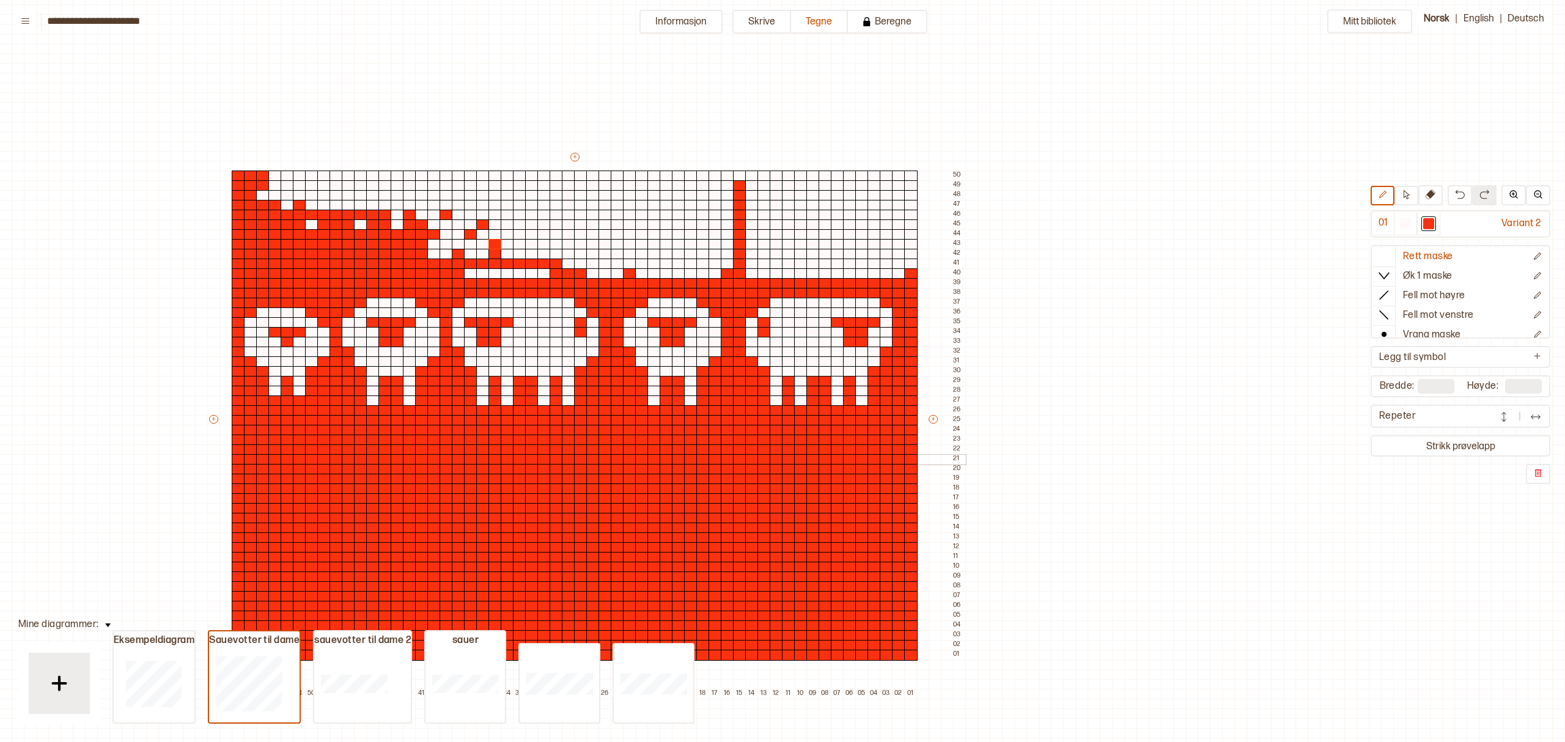
scroll to position [0, 221]
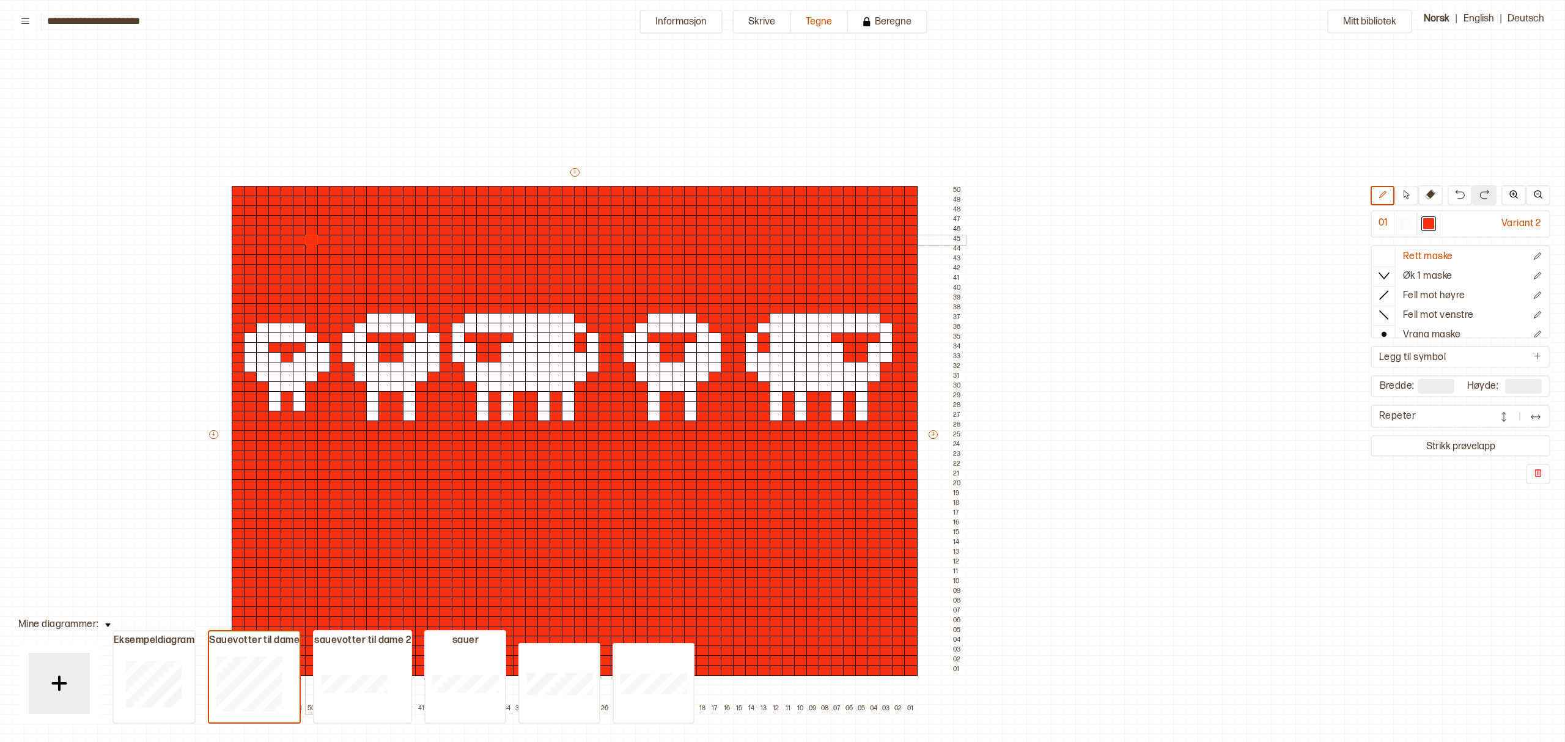
drag, startPoint x: 469, startPoint y: 287, endPoint x: 582, endPoint y: 260, distance: 115.6
click at [390, 237] on div "+ + + + 56 55 54 53 52 51 50 49 48 47 46 45 44 43 42 41 40 39 38 37 36 35 34 33…" at bounding box center [586, 440] width 758 height 548
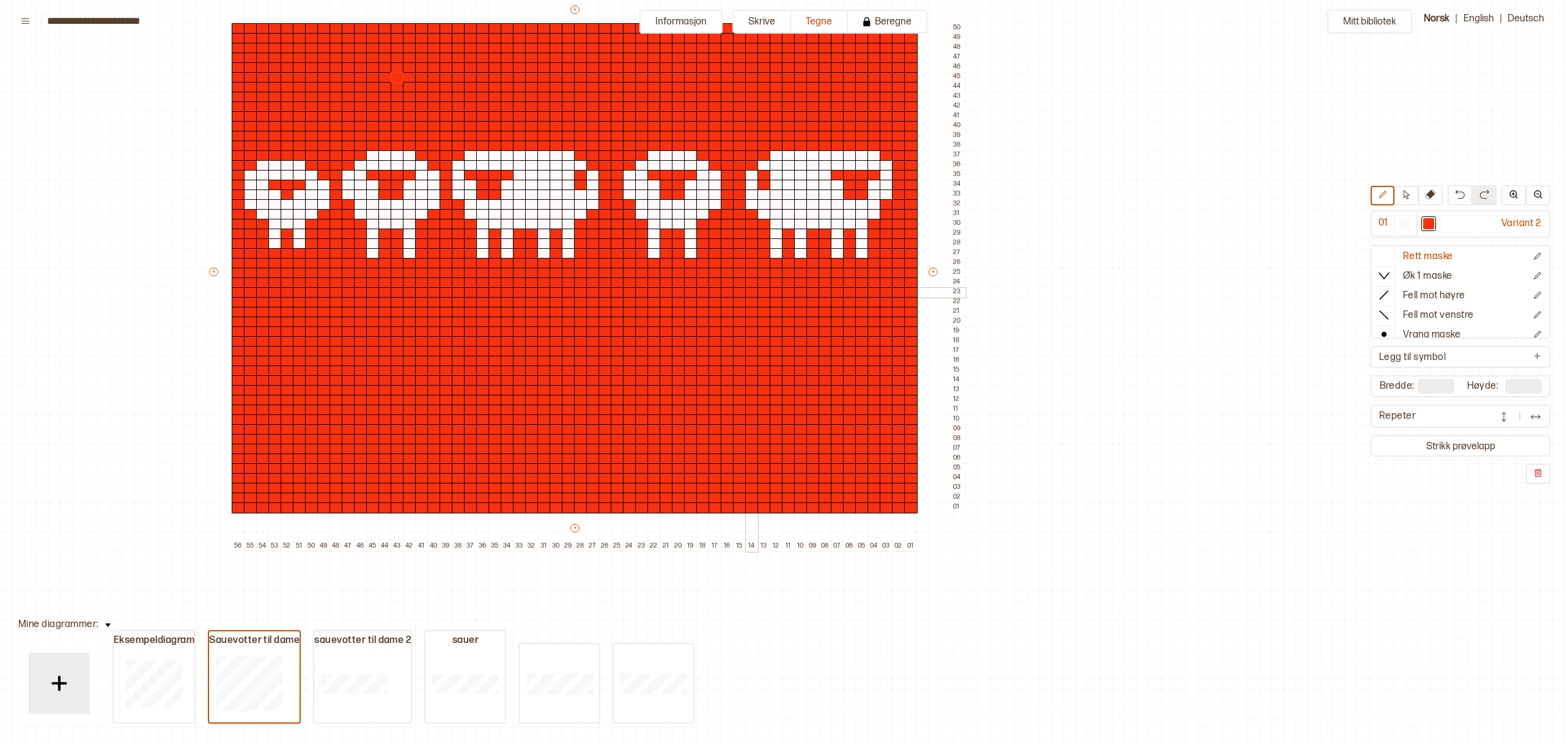
scroll to position [81, 221]
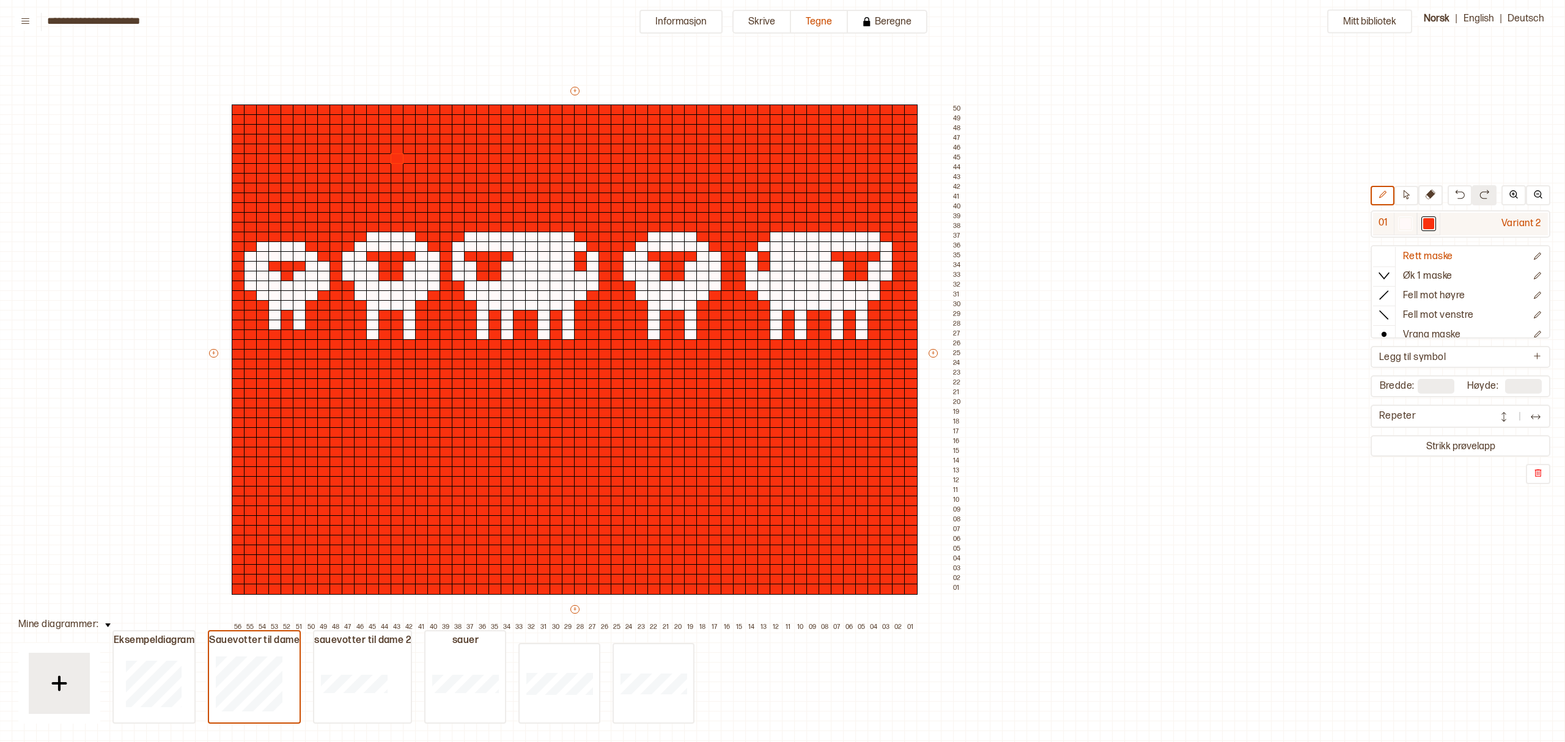
click at [1410, 223] on div at bounding box center [1404, 223] width 11 height 11
click at [1516, 226] on div "Variant 2" at bounding box center [1494, 224] width 108 height 23
click at [1524, 223] on div "Variant 2" at bounding box center [1494, 224] width 108 height 23
click at [1527, 223] on div "Variant 2" at bounding box center [1494, 224] width 108 height 23
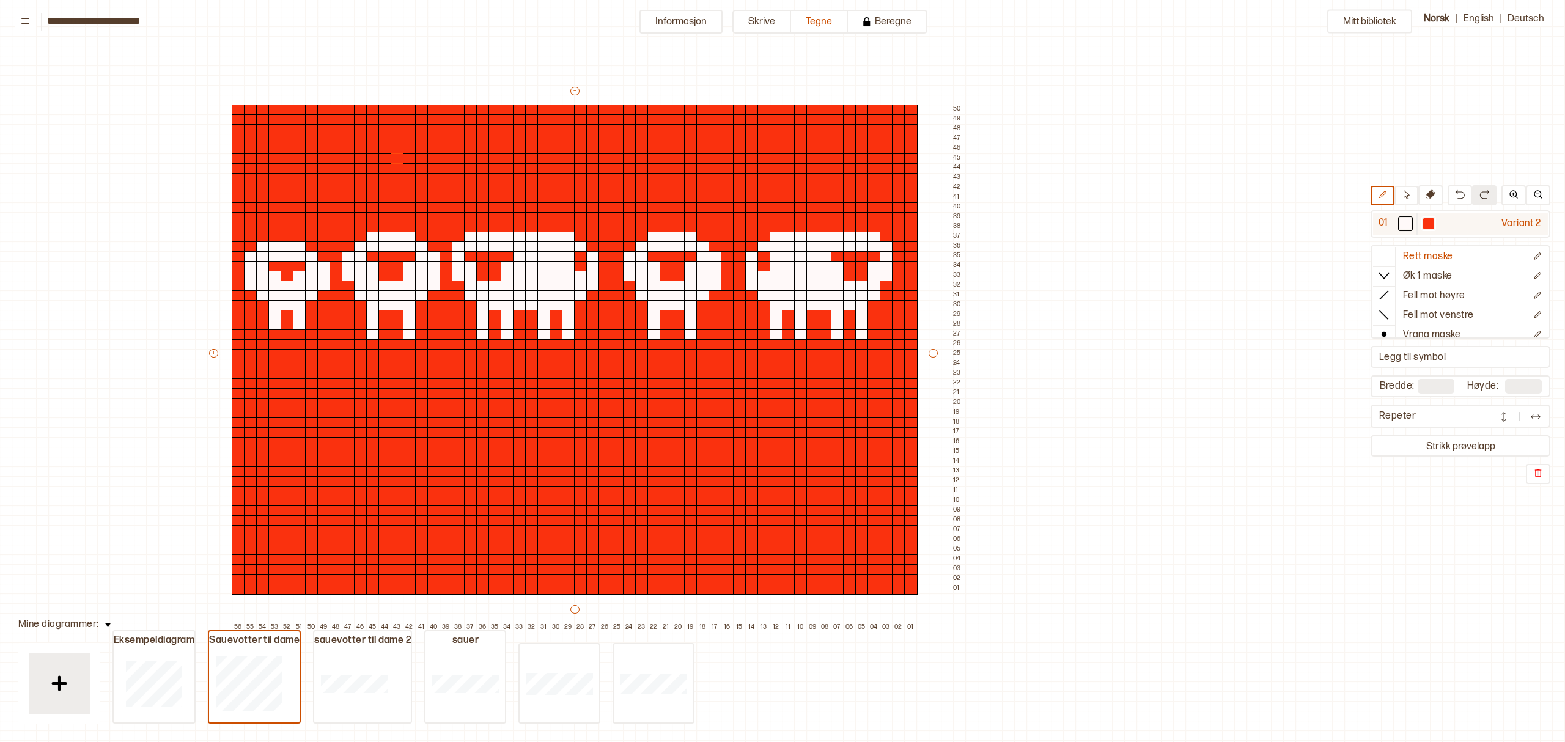
click at [1388, 221] on div "01" at bounding box center [1383, 224] width 21 height 23
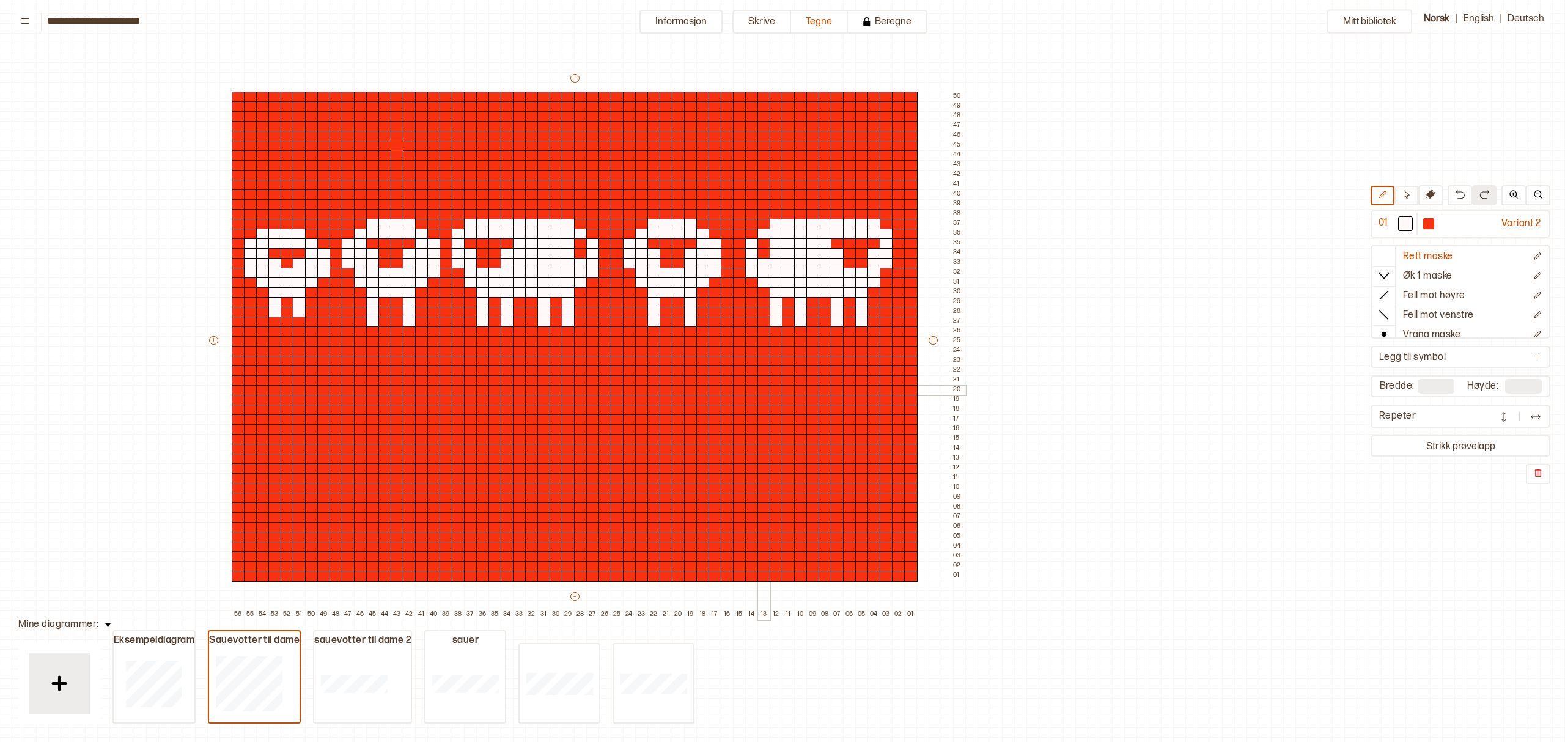
scroll to position [0, 221]
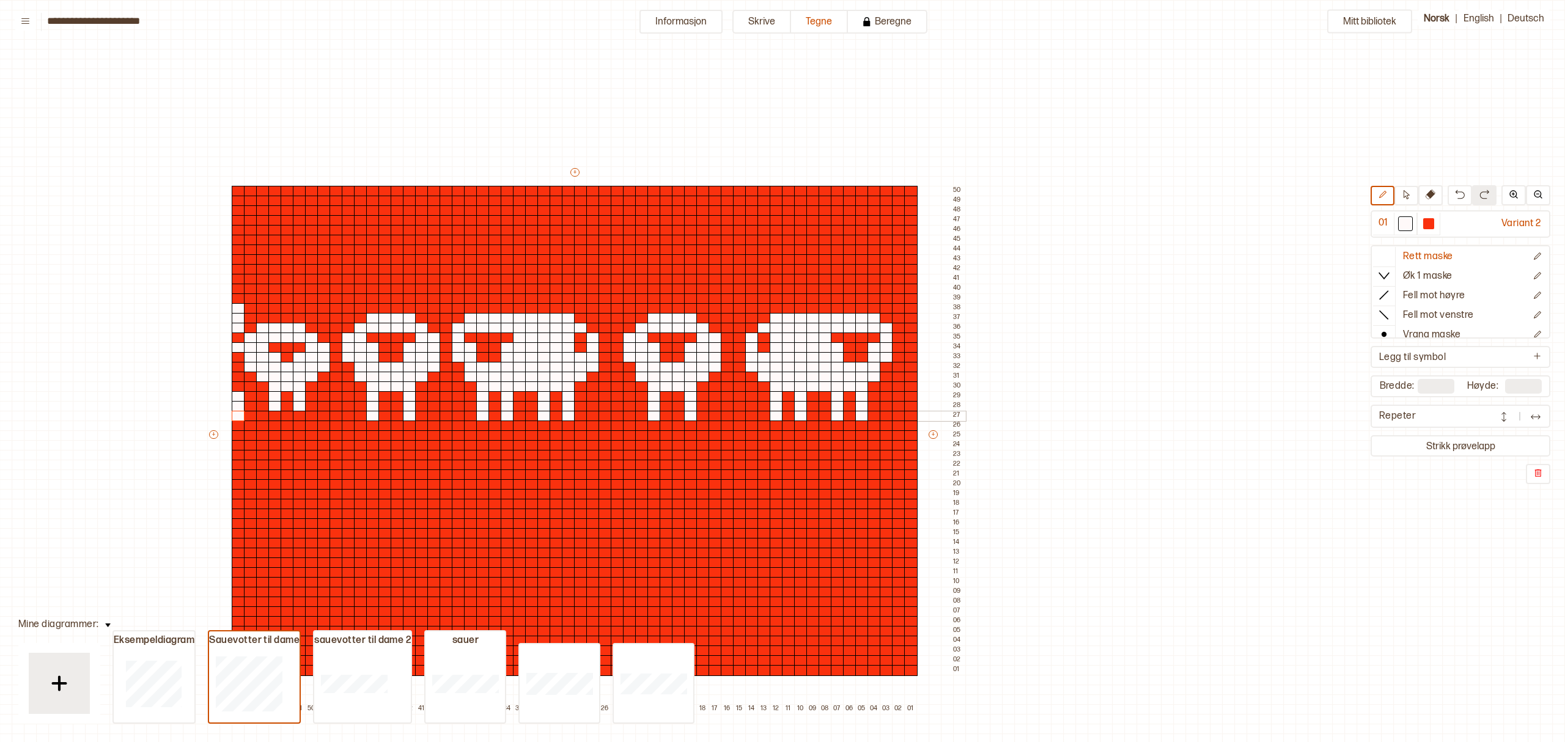
drag, startPoint x: 236, startPoint y: 307, endPoint x: 229, endPoint y: 374, distance: 67.6
click at [233, 405] on div "+ + + + 56 55 54 53 52 51 50 49 48 47 46 45 44 43 42 41 40 39 38 37 36 35 34 33…" at bounding box center [586, 440] width 758 height 548
click at [1464, 194] on img at bounding box center [1459, 194] width 10 height 10
click at [1464, 193] on img at bounding box center [1459, 194] width 10 height 10
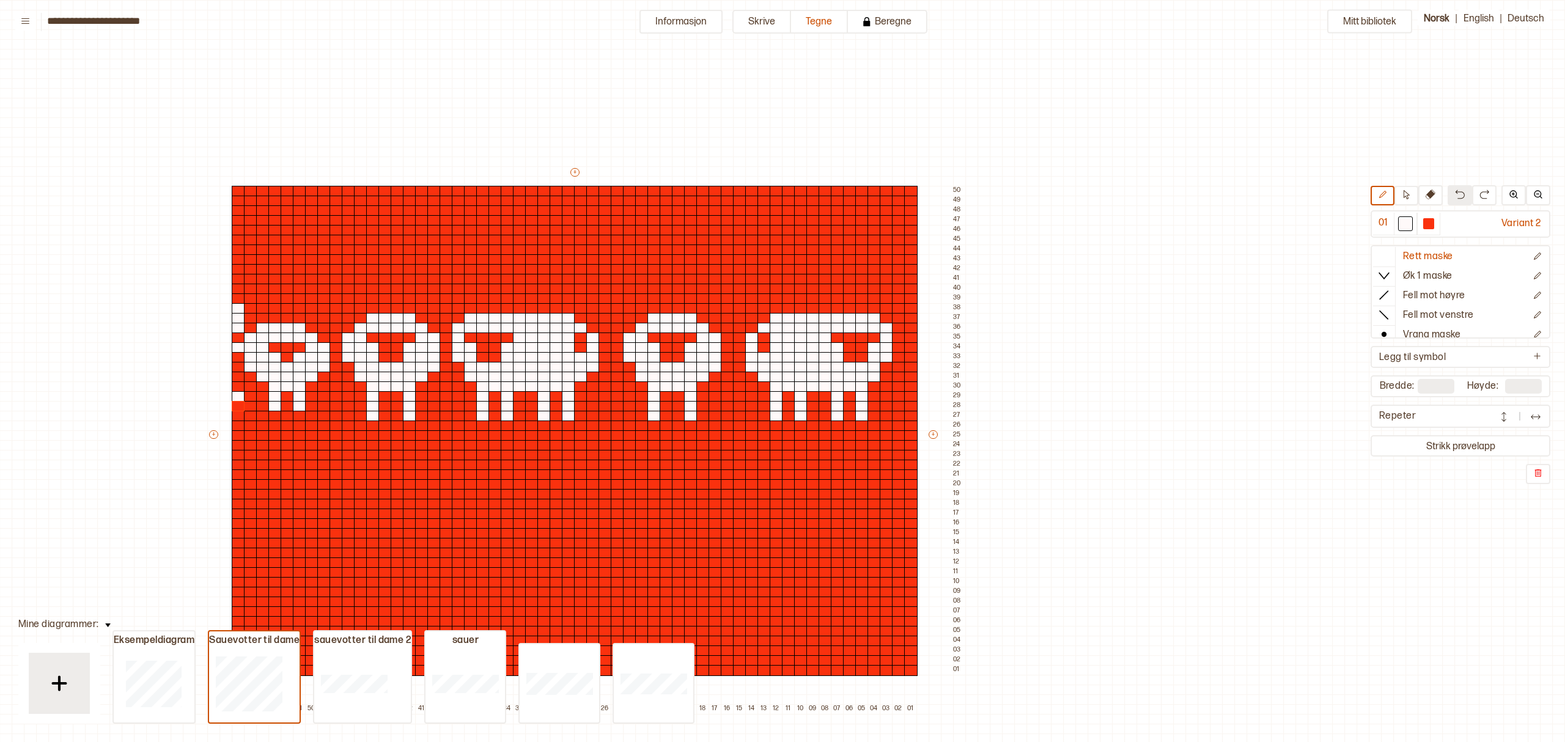
click at [1464, 193] on img at bounding box center [1459, 194] width 10 height 10
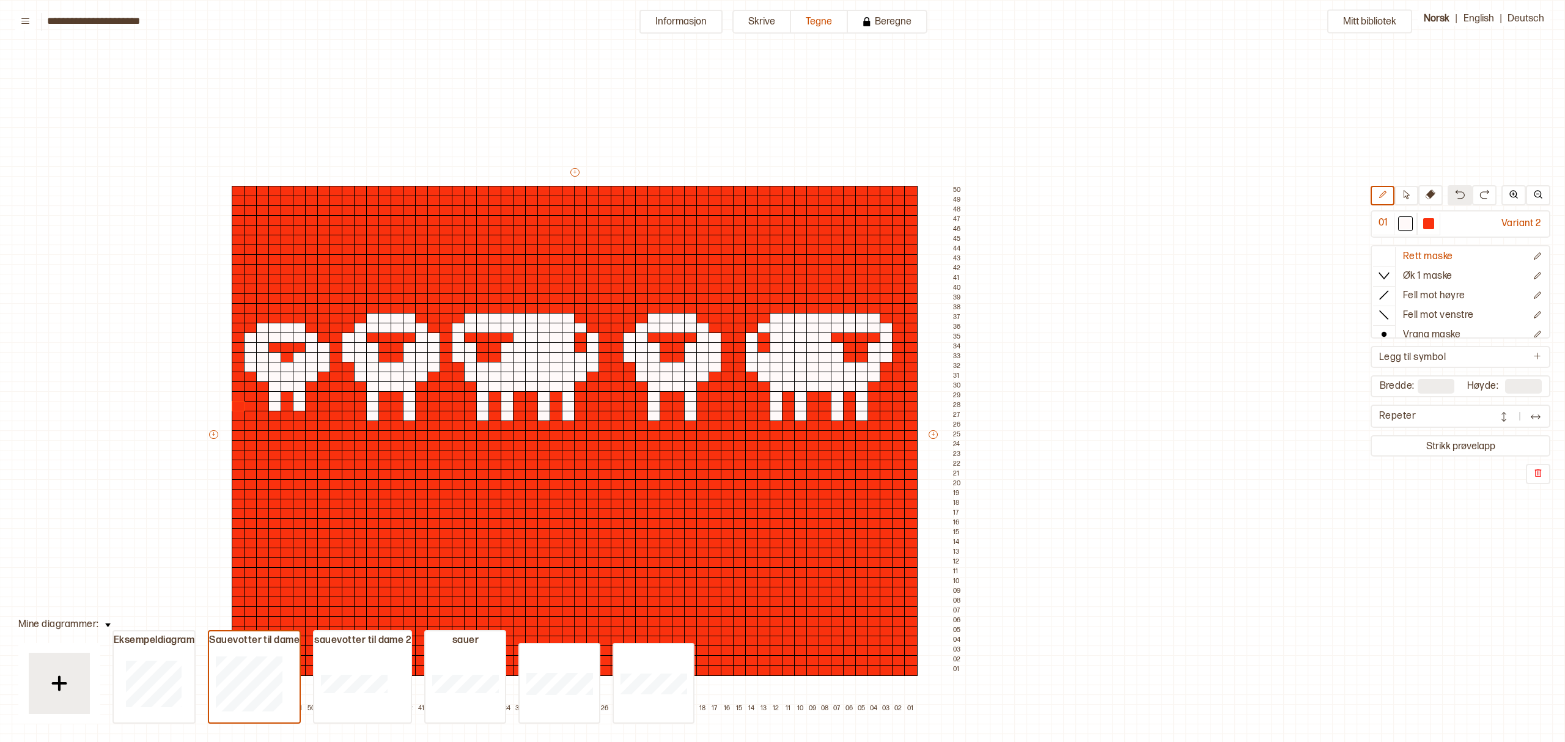
click at [1464, 193] on img at bounding box center [1459, 194] width 10 height 10
click at [1431, 224] on div at bounding box center [1428, 223] width 11 height 11
drag, startPoint x: 235, startPoint y: 296, endPoint x: 900, endPoint y: 431, distance: 678.5
click at [900, 431] on div "+ + + + 56 55 54 53 52 51 50 49 48 47 46 45 44 43 42 41 40 39 38 37 36 35 34 33…" at bounding box center [586, 440] width 758 height 548
click at [258, 441] on div at bounding box center [262, 445] width 13 height 11
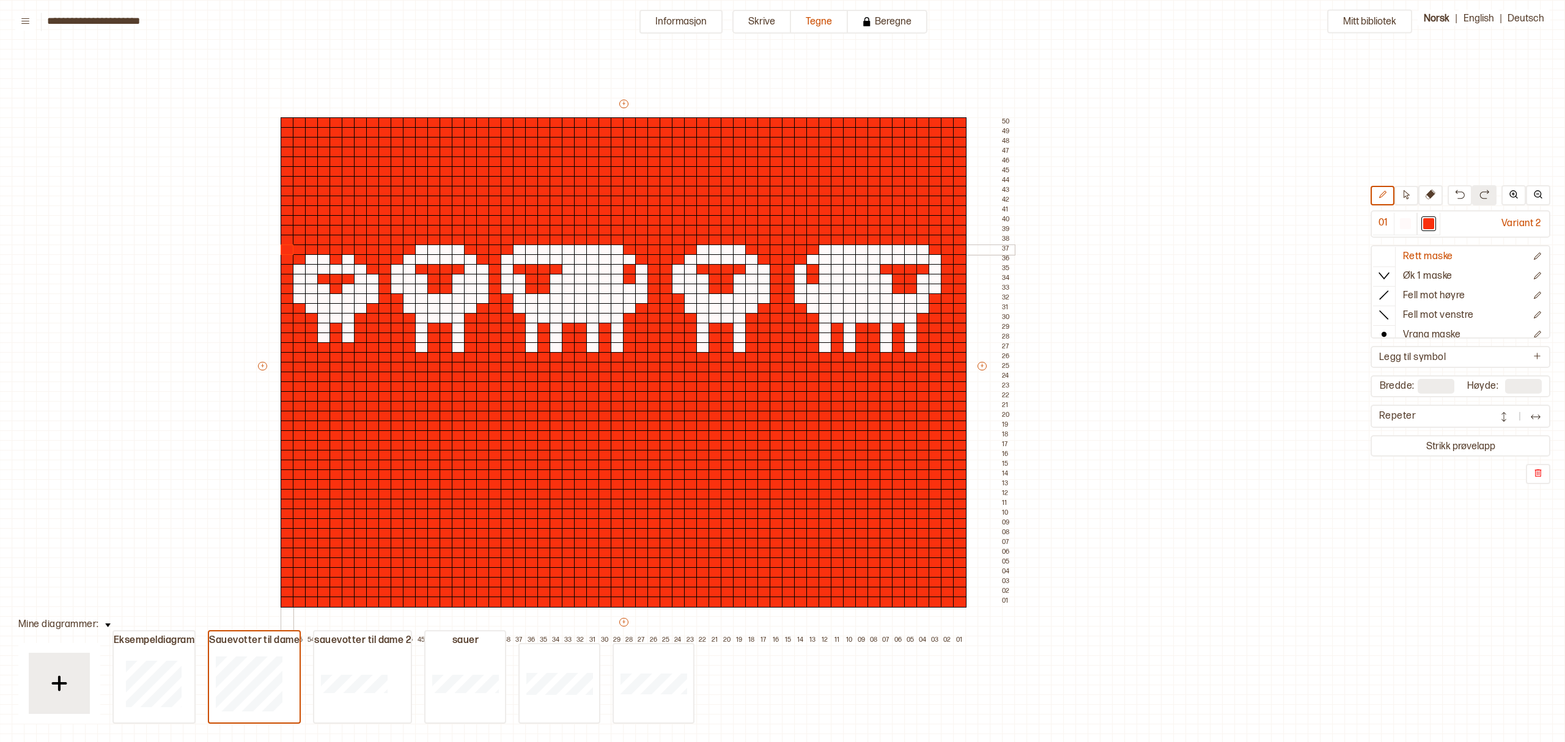
drag, startPoint x: 238, startPoint y: 311, endPoint x: 282, endPoint y: 247, distance: 77.8
click at [282, 247] on div "+ + + + 56 55 54 53 52 51 50 49 48 47 46 45 44 43 42 41 40 39 38 37 36 35 34 33…" at bounding box center [635, 372] width 758 height 548
click at [1409, 225] on div at bounding box center [1404, 223] width 11 height 11
click at [336, 257] on div at bounding box center [335, 259] width 13 height 11
click at [1364, 18] on button "Mitt bibliotek" at bounding box center [1369, 22] width 85 height 24
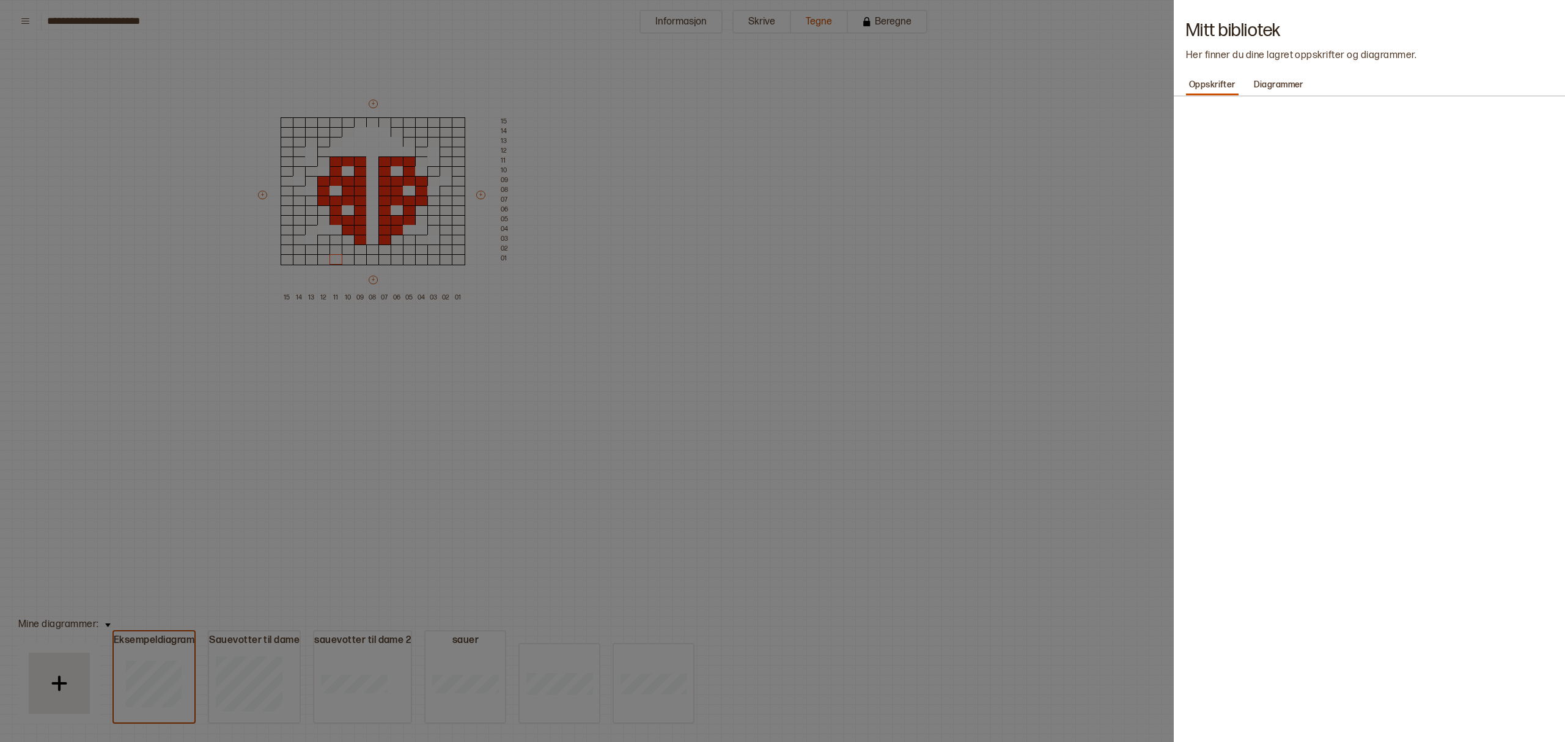
type input "**"
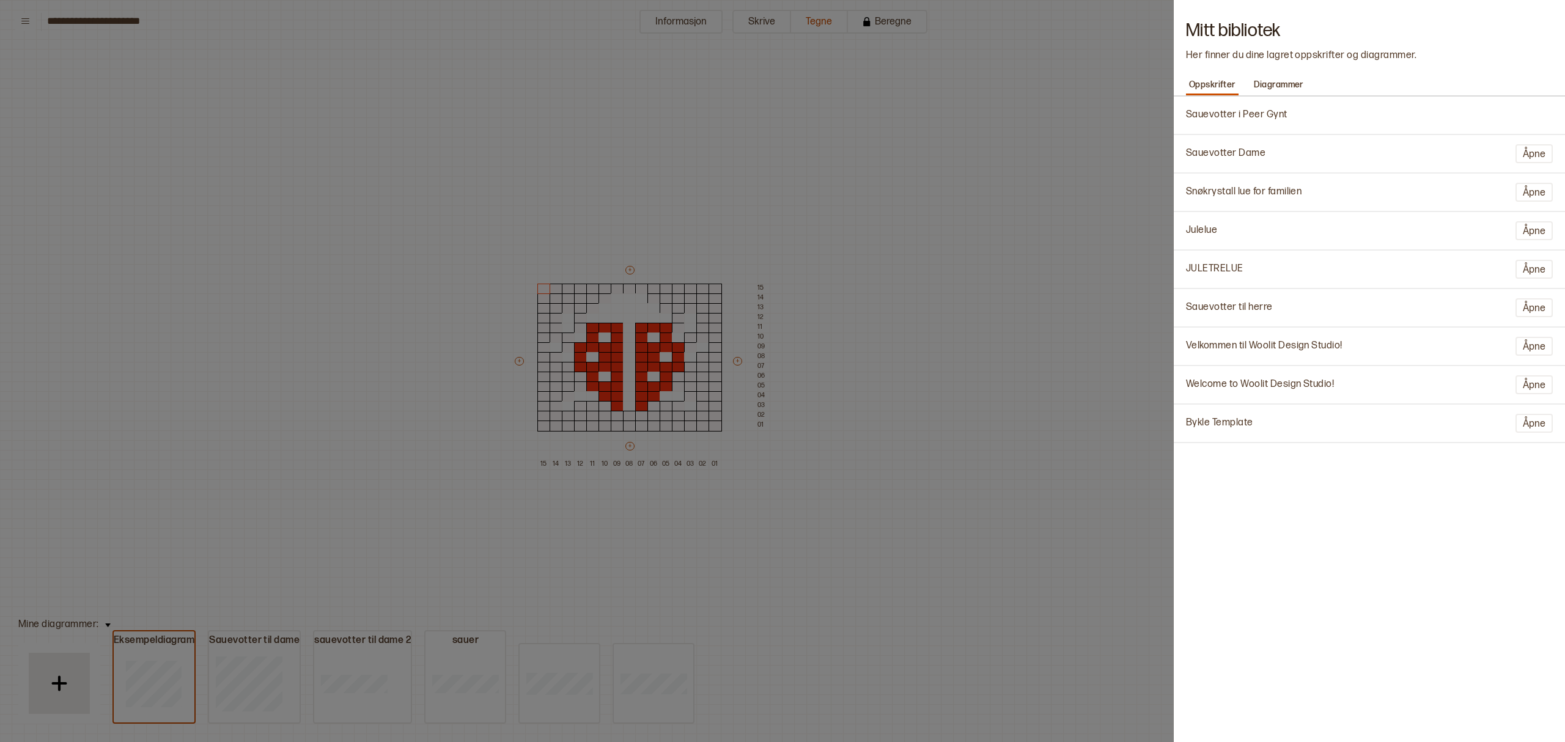
click at [1364, 18] on div "Mitt bibliotek Her finner du dine lagret oppskrifter og diagrammer." at bounding box center [1368, 37] width 391 height 75
click at [466, 106] on div at bounding box center [782, 371] width 1565 height 742
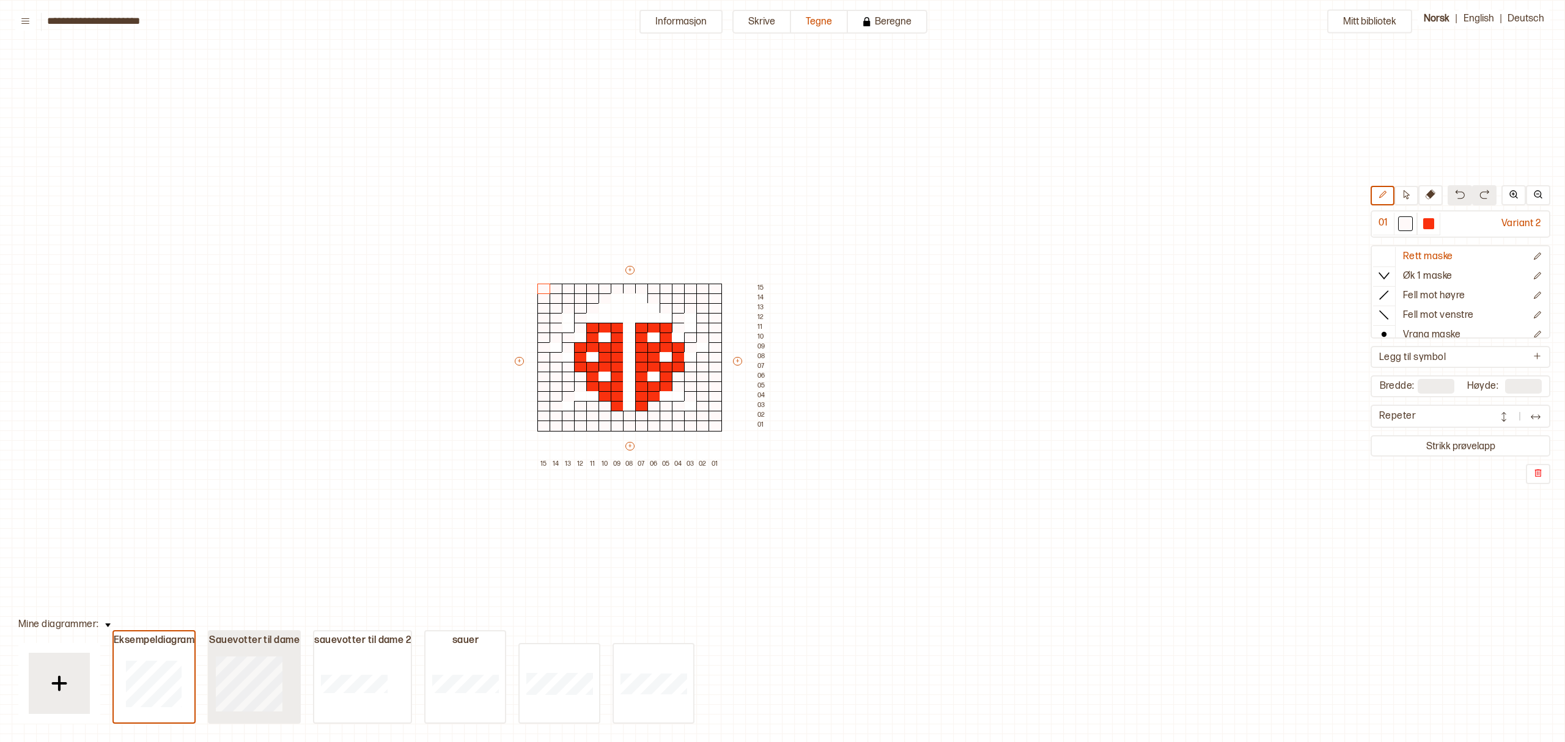
type input "**"
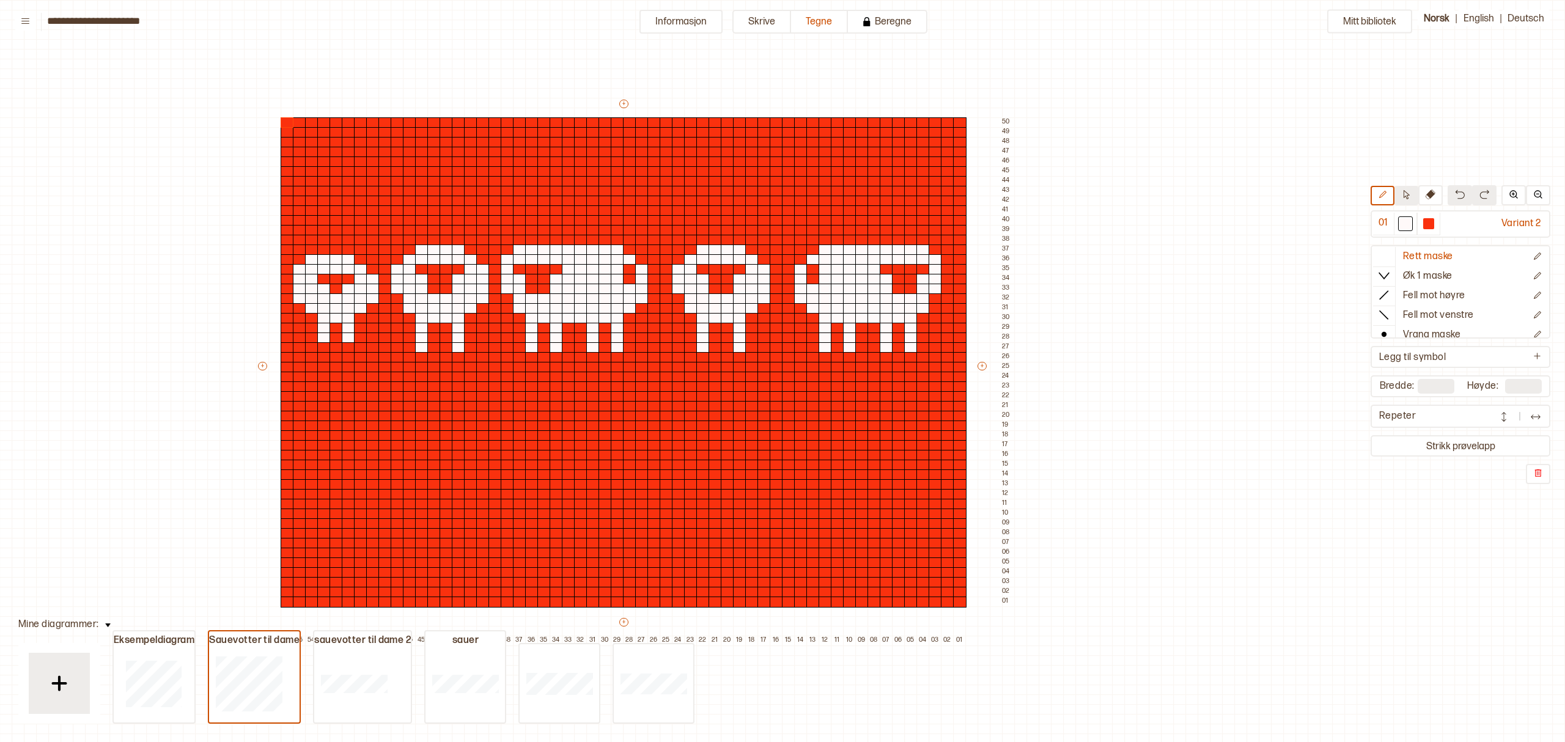
click at [1407, 194] on icon at bounding box center [1405, 194] width 9 height 9
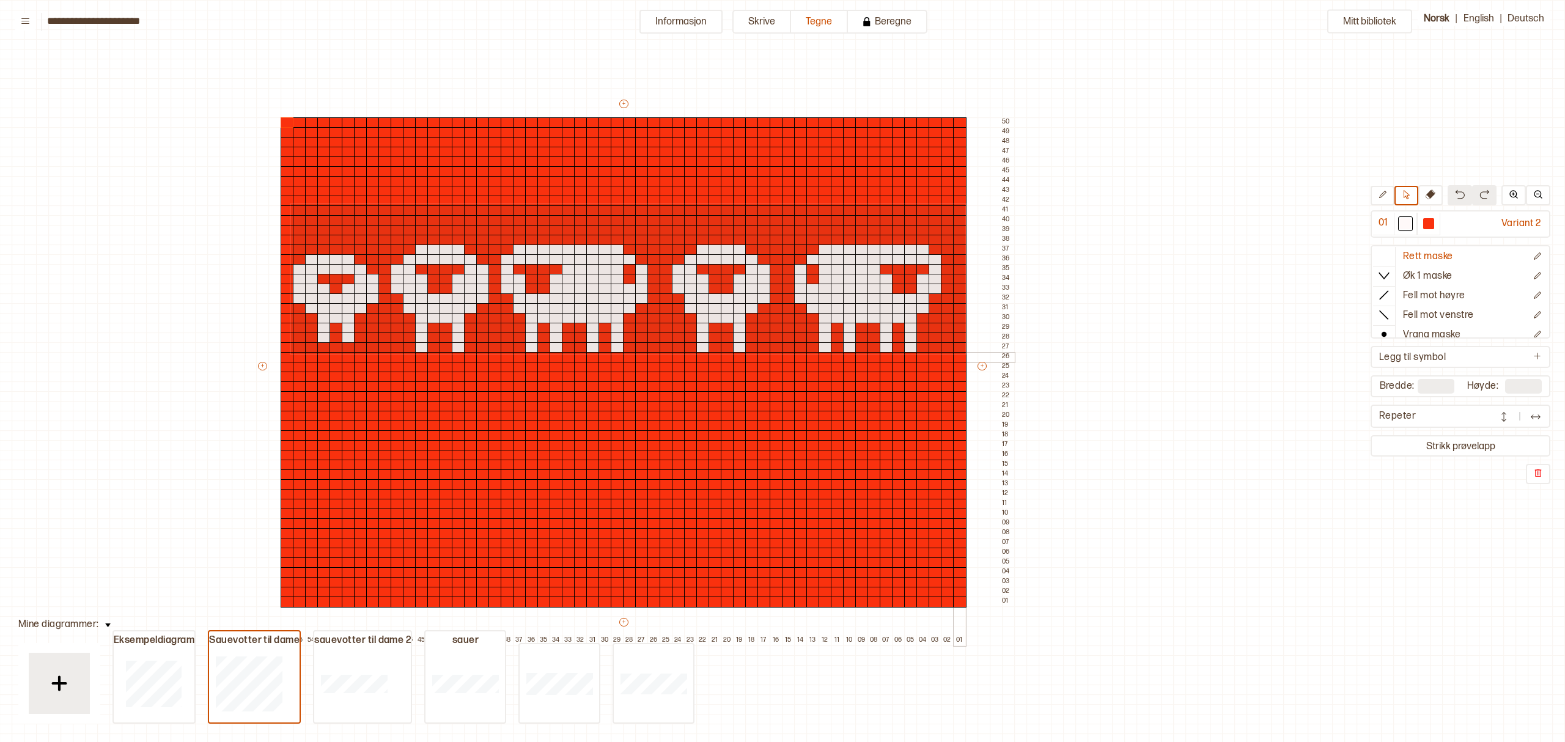
drag, startPoint x: 290, startPoint y: 204, endPoint x: 964, endPoint y: 353, distance: 690.2
click at [964, 353] on div "+ + + + 56 55 54 53 52 51 50 49 48 47 46 45 44 43 42 41 40 39 38 37 36 35 34 33…" at bounding box center [635, 372] width 758 height 548
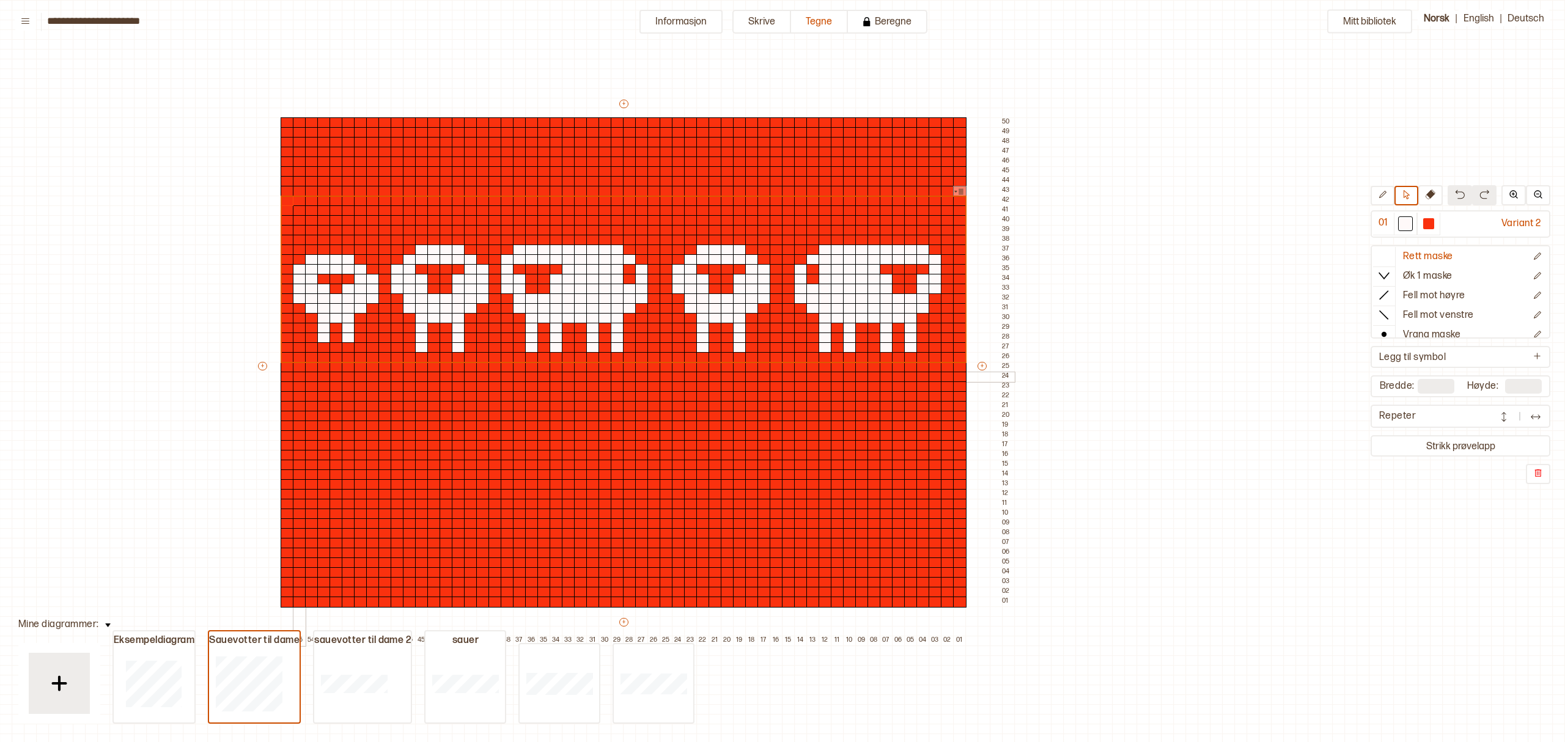
click at [296, 377] on div at bounding box center [299, 377] width 13 height 11
click at [286, 375] on div at bounding box center [287, 377] width 13 height 11
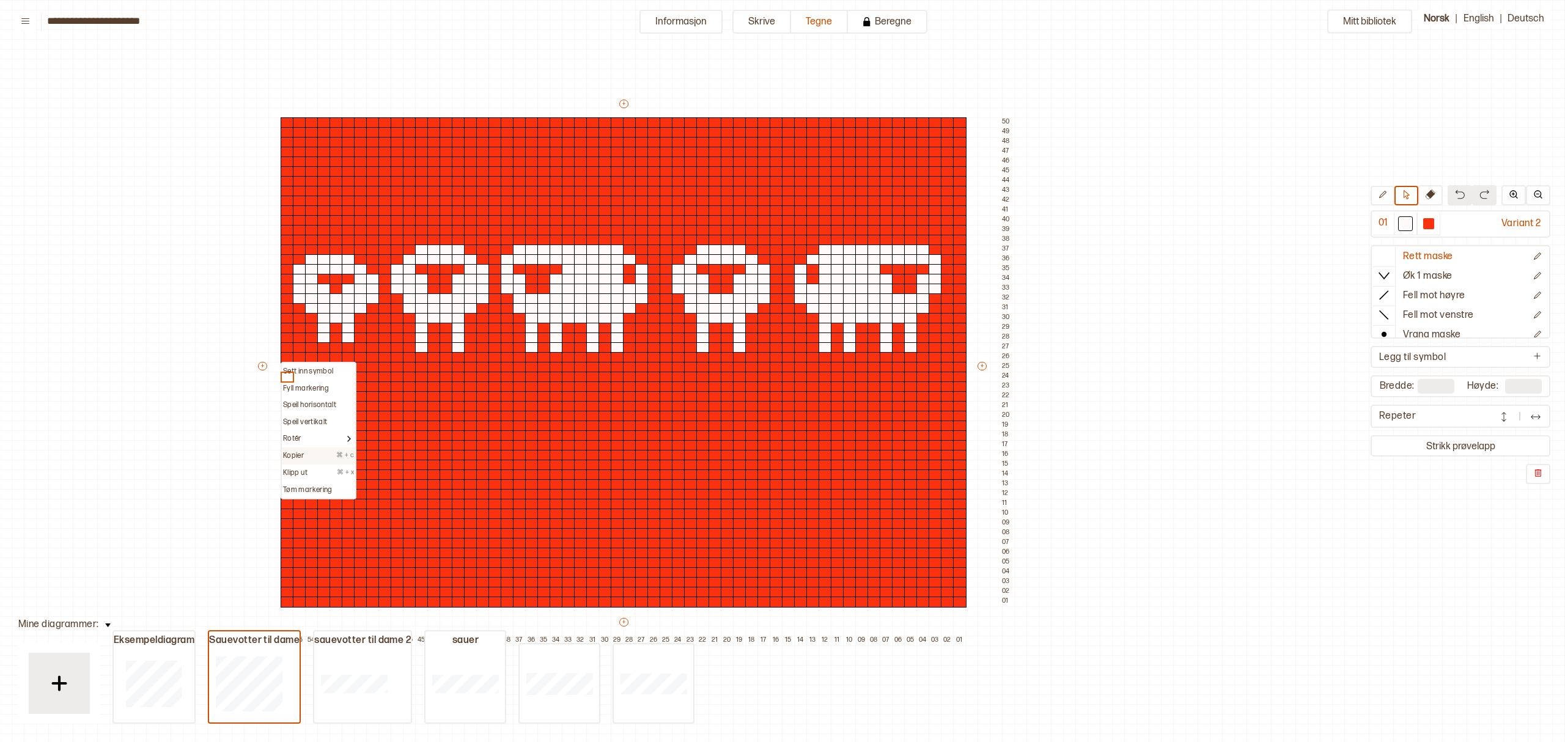
click at [284, 451] on p "Kopier" at bounding box center [293, 456] width 21 height 10
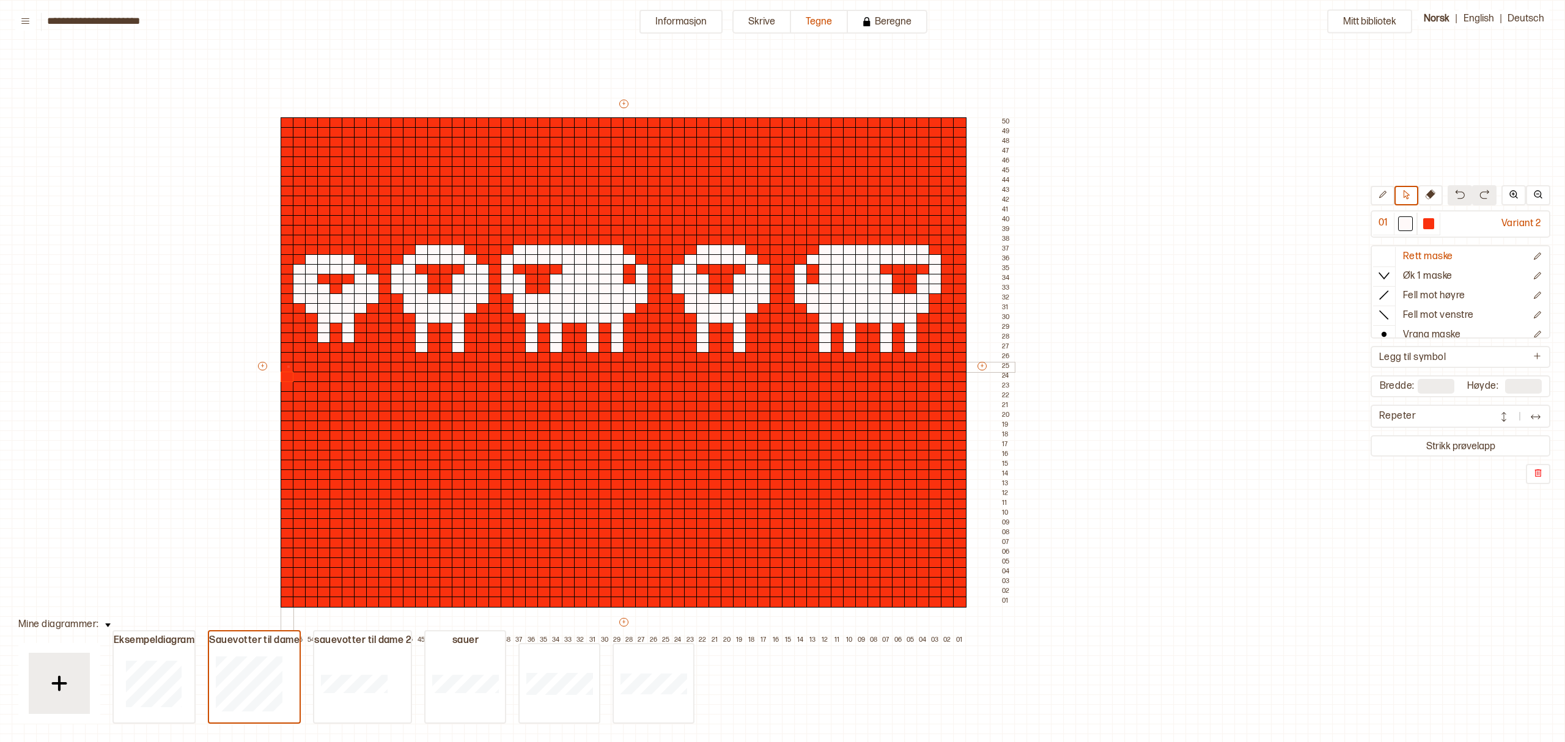
click at [287, 365] on div at bounding box center [287, 367] width 13 height 11
drag, startPoint x: 284, startPoint y: 247, endPoint x: 282, endPoint y: 329, distance: 81.9
click at [281, 320] on div "+ + + + 56 55 54 53 52 51 50 49 48 47 46 45 44 43 42 41 40 39 38 37 36 35 34 33…" at bounding box center [635, 372] width 758 height 548
click at [1212, 398] on div "Mitt bibliotek 01 Variant 2 Rett maske Øk 1 maske Fell mot høyre Fell mot venst…" at bounding box center [1343, 742] width 3129 height 1484
click at [287, 248] on div at bounding box center [287, 249] width 13 height 11
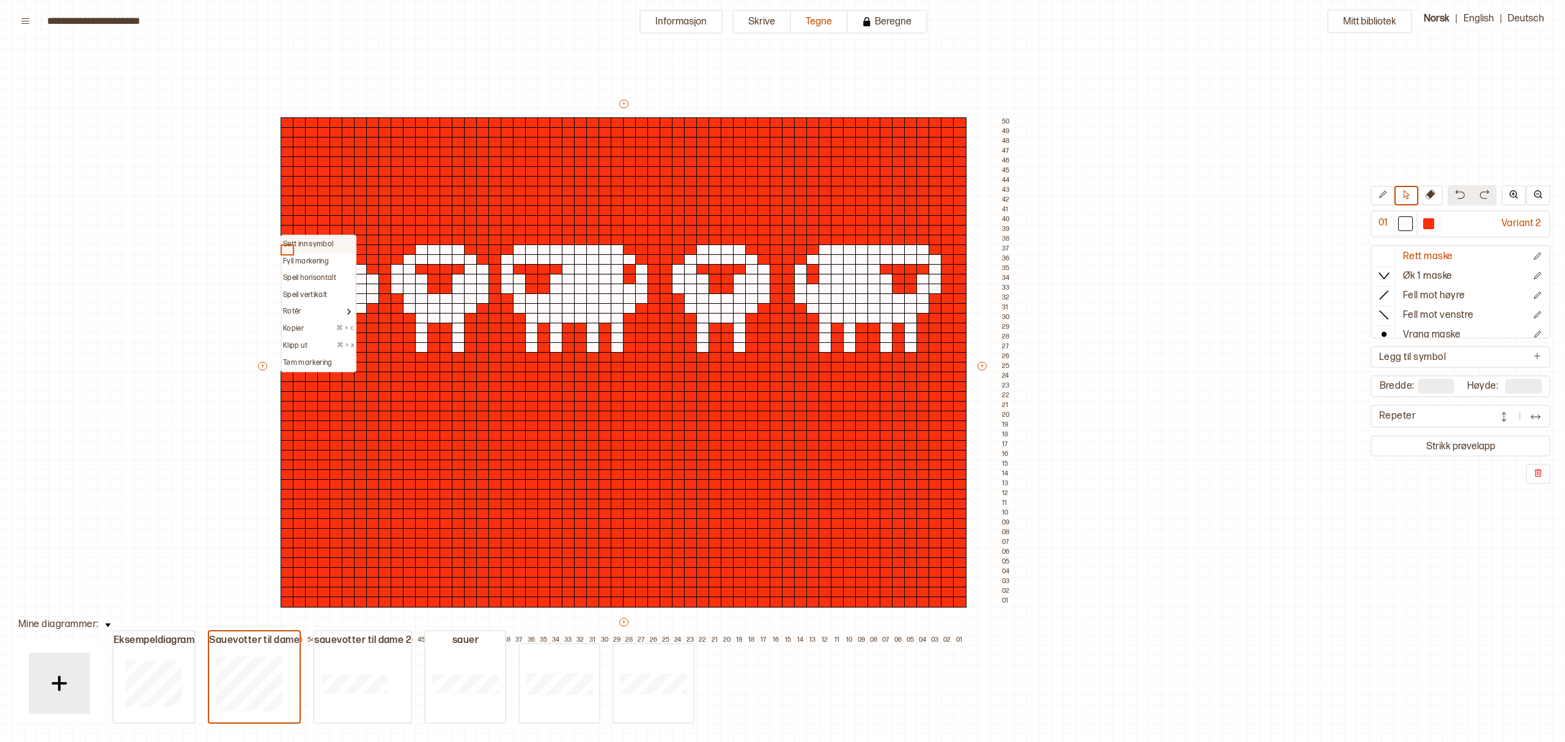
click at [286, 240] on p "Sett inn symbol" at bounding box center [308, 245] width 50 height 10
click at [286, 240] on div at bounding box center [287, 240] width 13 height 11
click at [287, 316] on p "Kopier" at bounding box center [293, 319] width 21 height 10
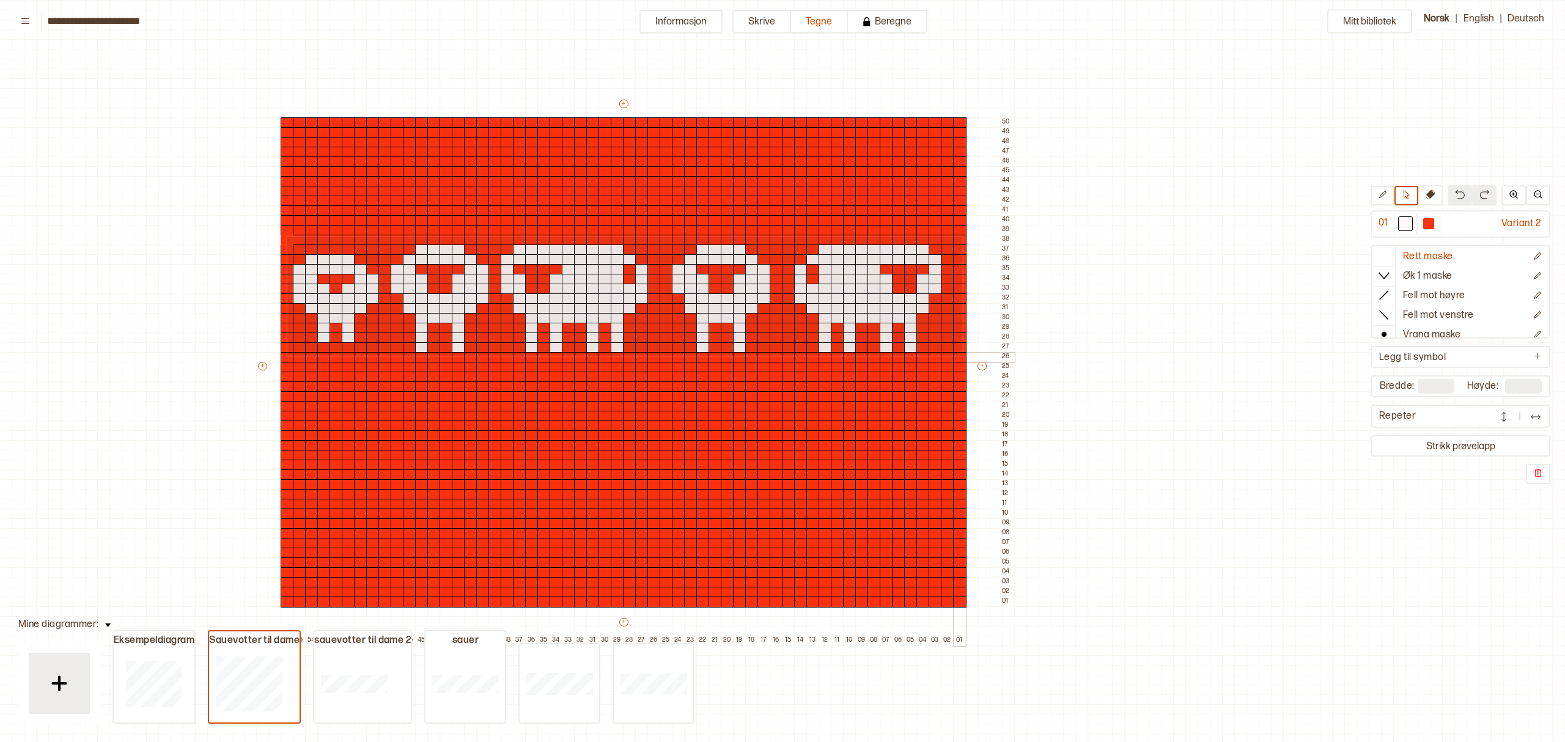
drag, startPoint x: 286, startPoint y: 236, endPoint x: 961, endPoint y: 354, distance: 685.0
click at [961, 354] on div "+ + + + 56 55 54 53 52 51 50 49 48 47 46 45 44 43 42 41 40 39 38 37 36 35 34 33…" at bounding box center [635, 372] width 758 height 548
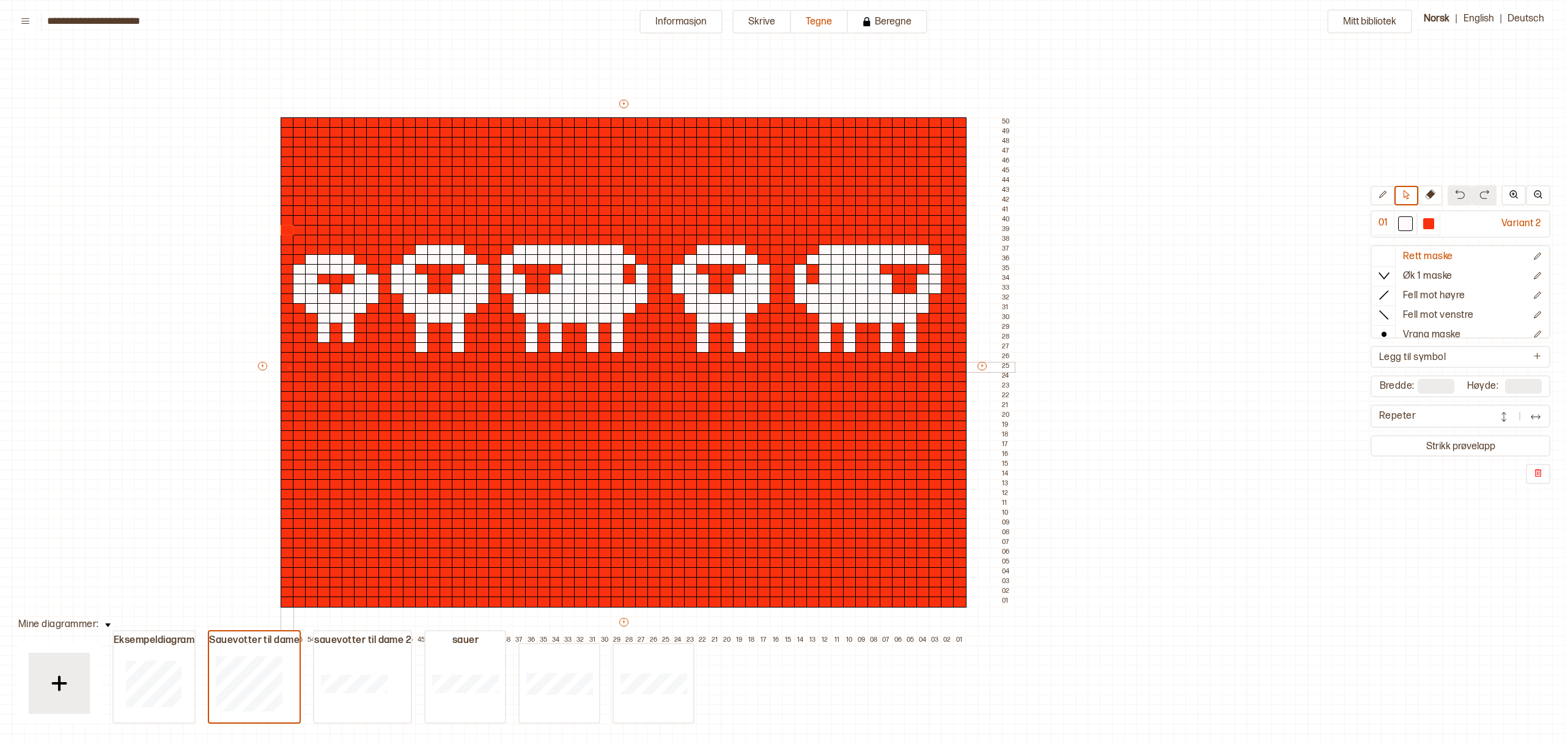
click at [288, 367] on div at bounding box center [287, 367] width 13 height 11
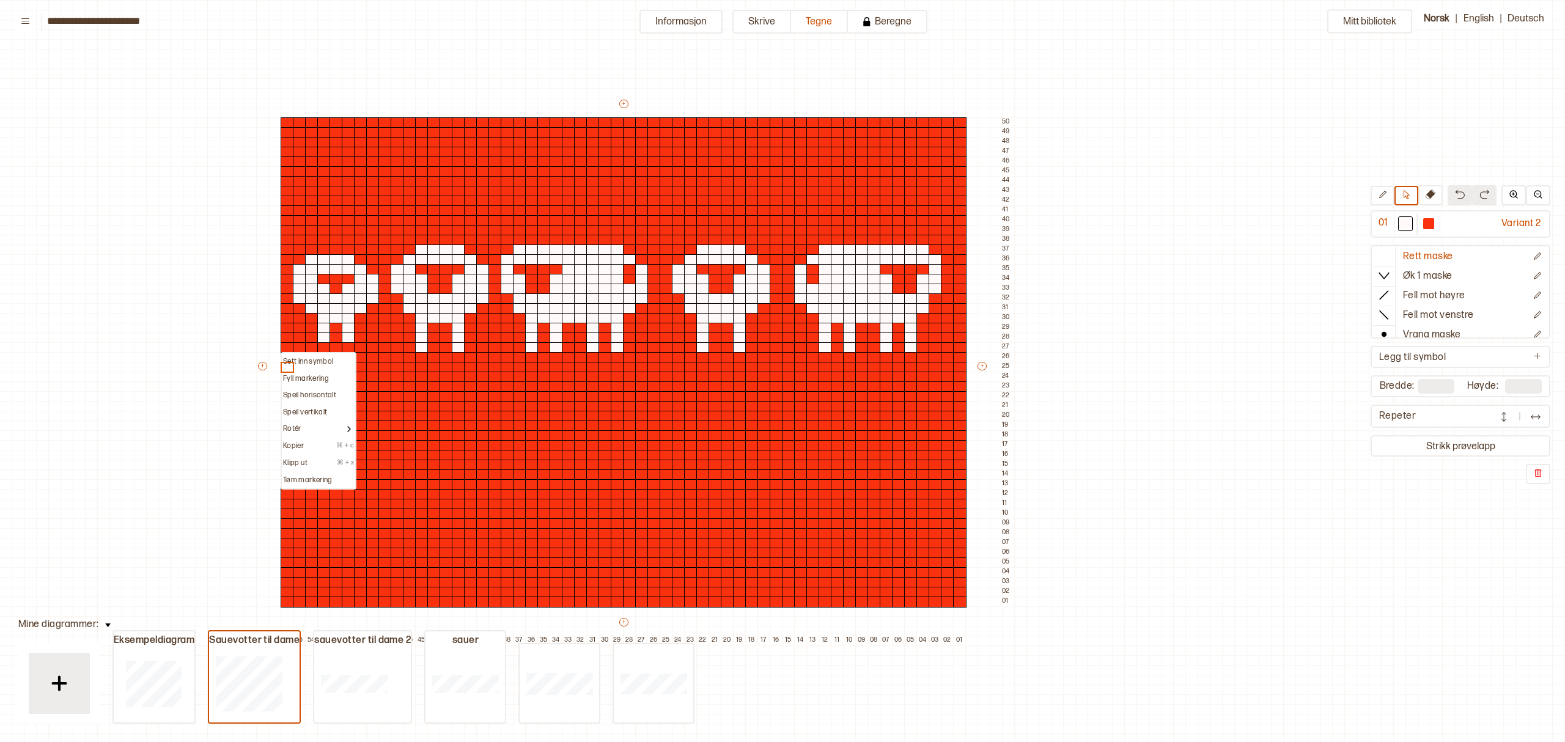
click at [290, 357] on p "Sett inn symbol" at bounding box center [308, 362] width 50 height 10
drag, startPoint x: 290, startPoint y: 362, endPoint x: 289, endPoint y: 356, distance: 6.1
click at [289, 356] on div at bounding box center [287, 357] width 13 height 11
click at [286, 347] on p "Sett inn symbol" at bounding box center [308, 352] width 50 height 10
click at [286, 347] on div at bounding box center [287, 347] width 13 height 11
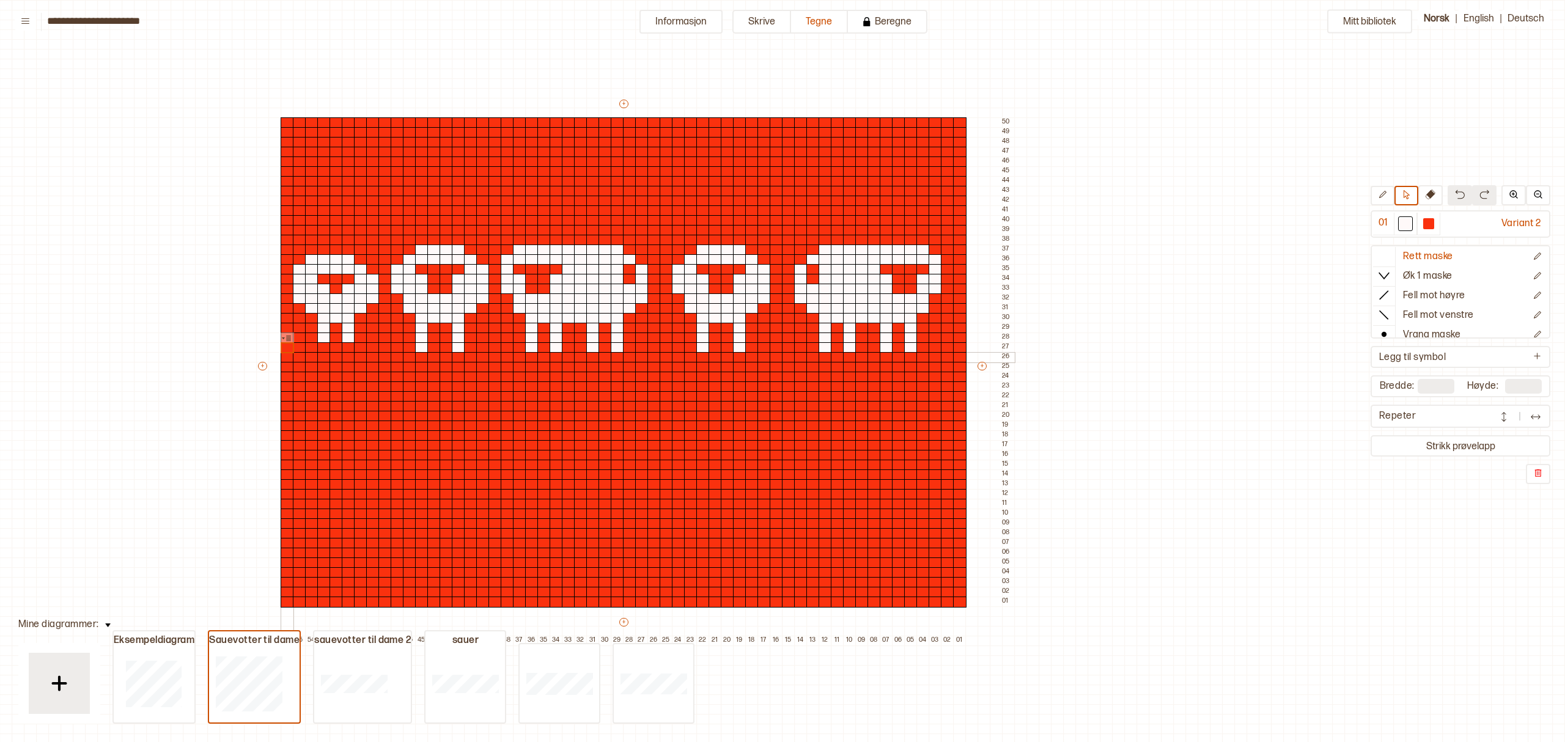
click at [285, 356] on div at bounding box center [287, 357] width 13 height 11
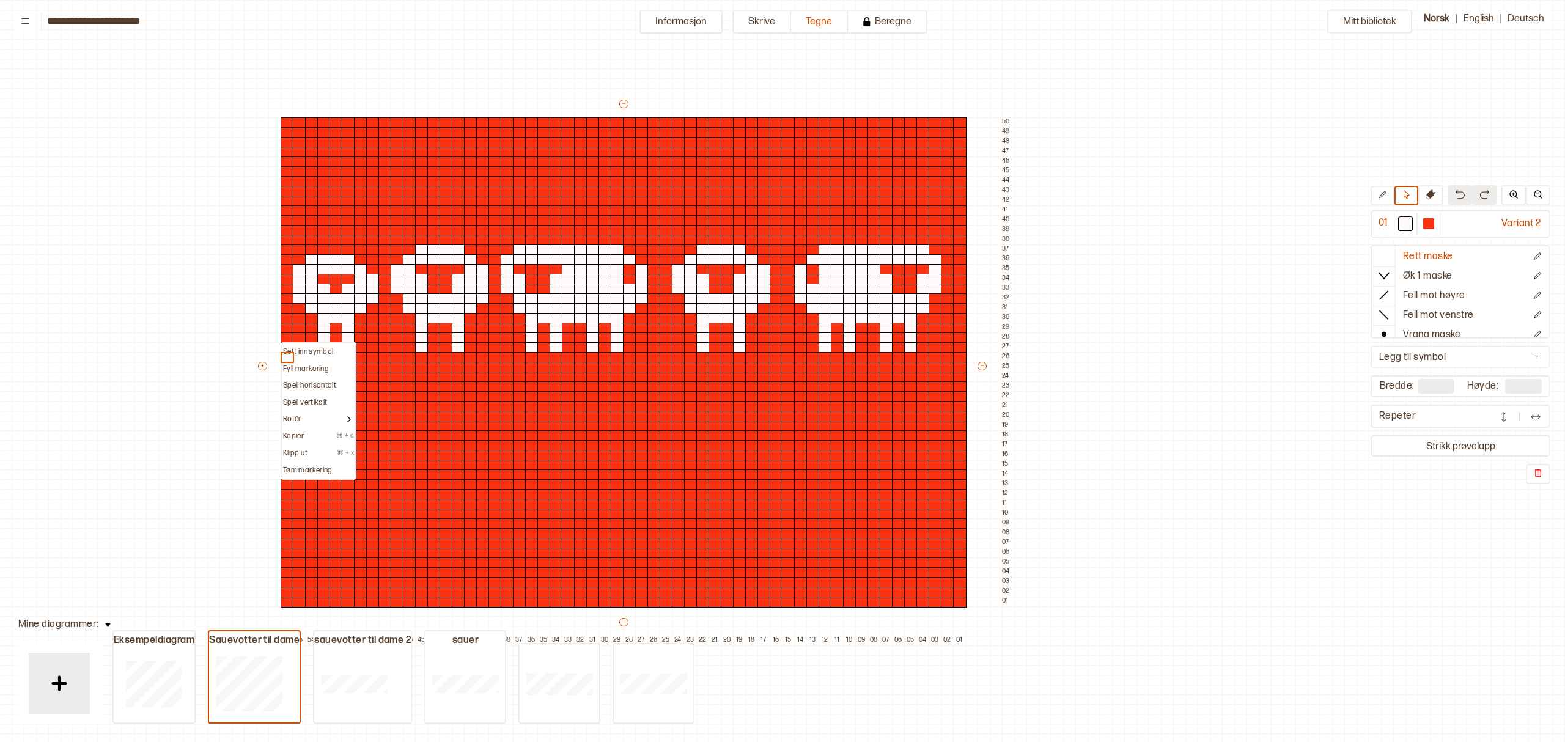
click at [287, 348] on p "Sett inn symbol" at bounding box center [308, 352] width 50 height 10
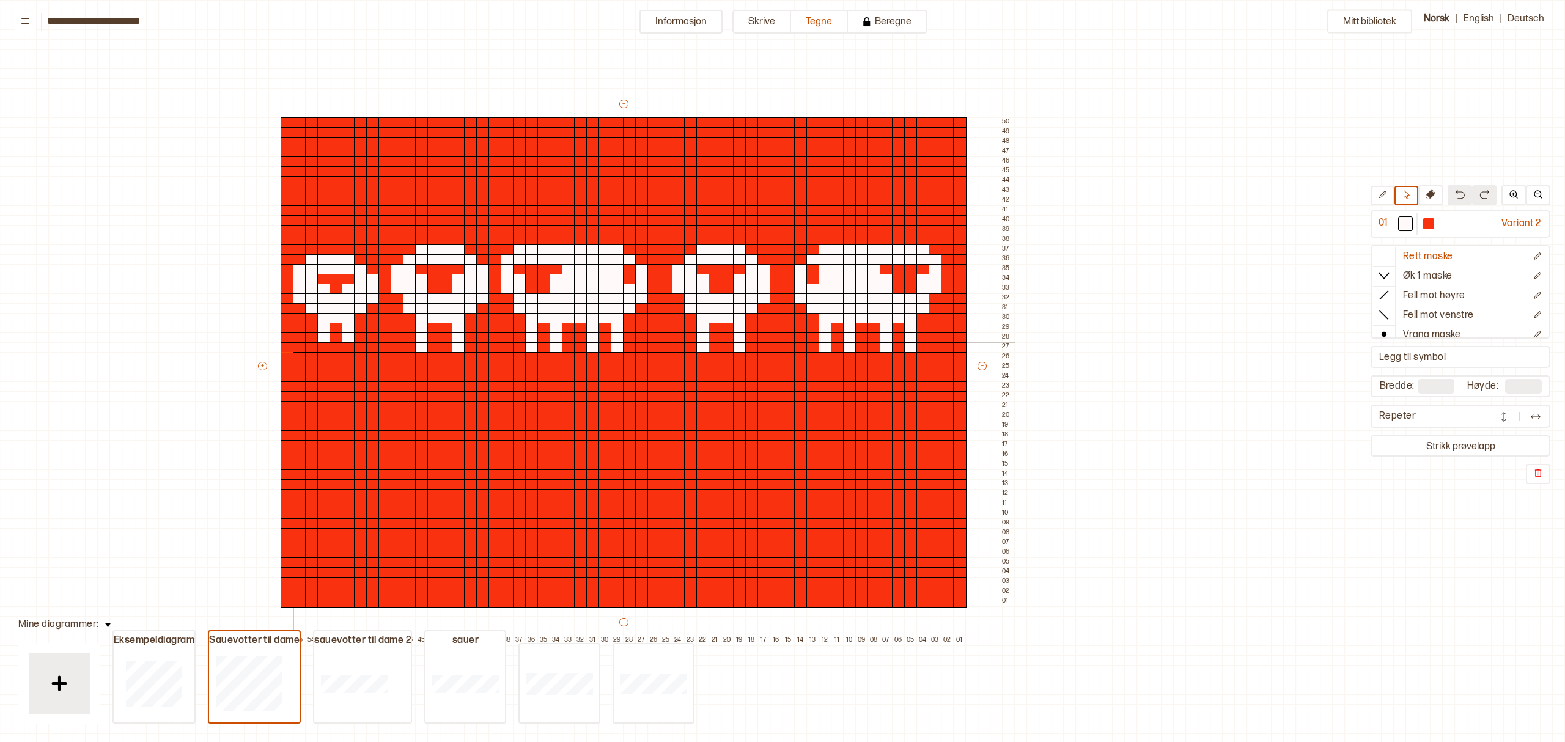
click at [287, 348] on div at bounding box center [287, 347] width 13 height 11
click at [286, 358] on div at bounding box center [287, 357] width 13 height 11
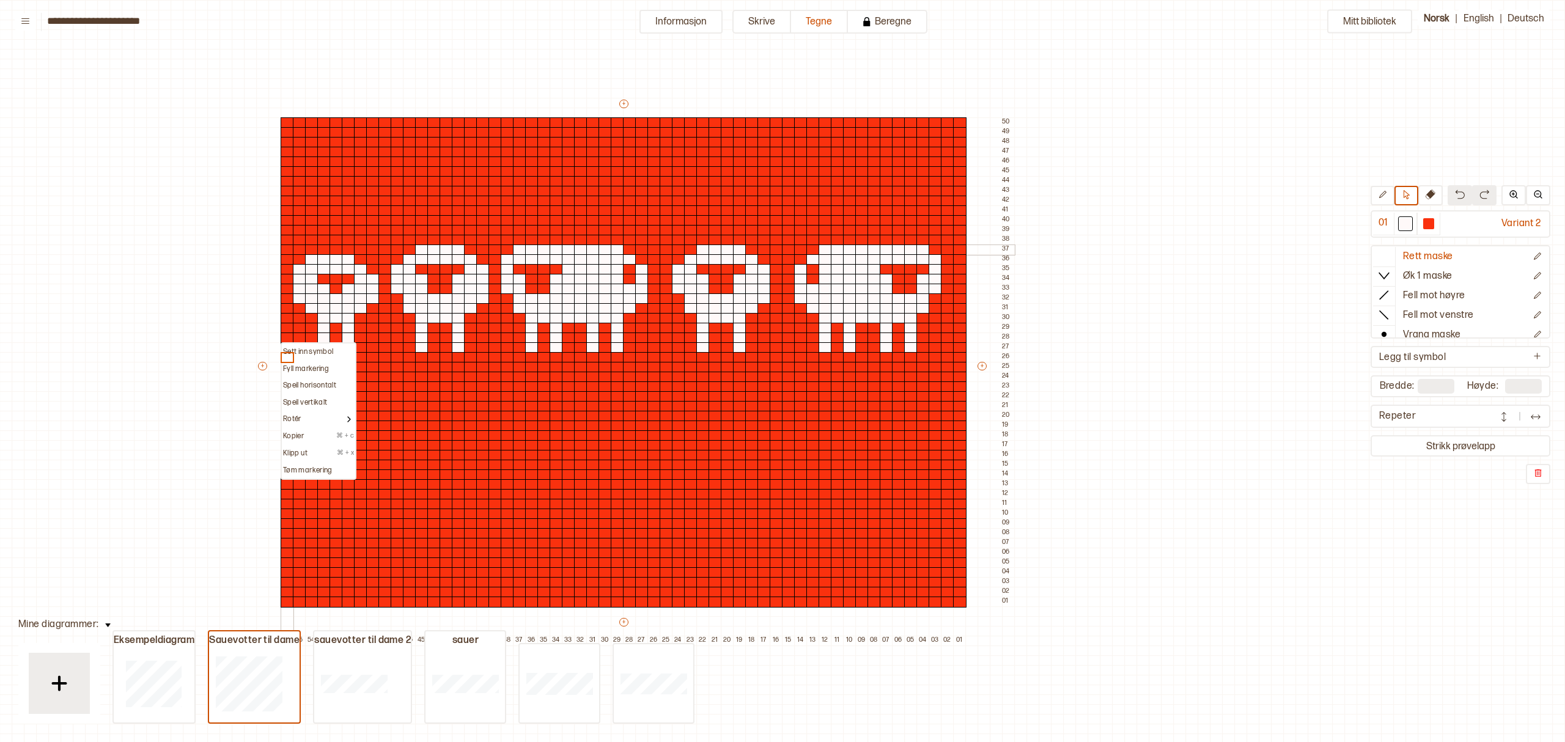
click at [286, 247] on div at bounding box center [287, 249] width 13 height 11
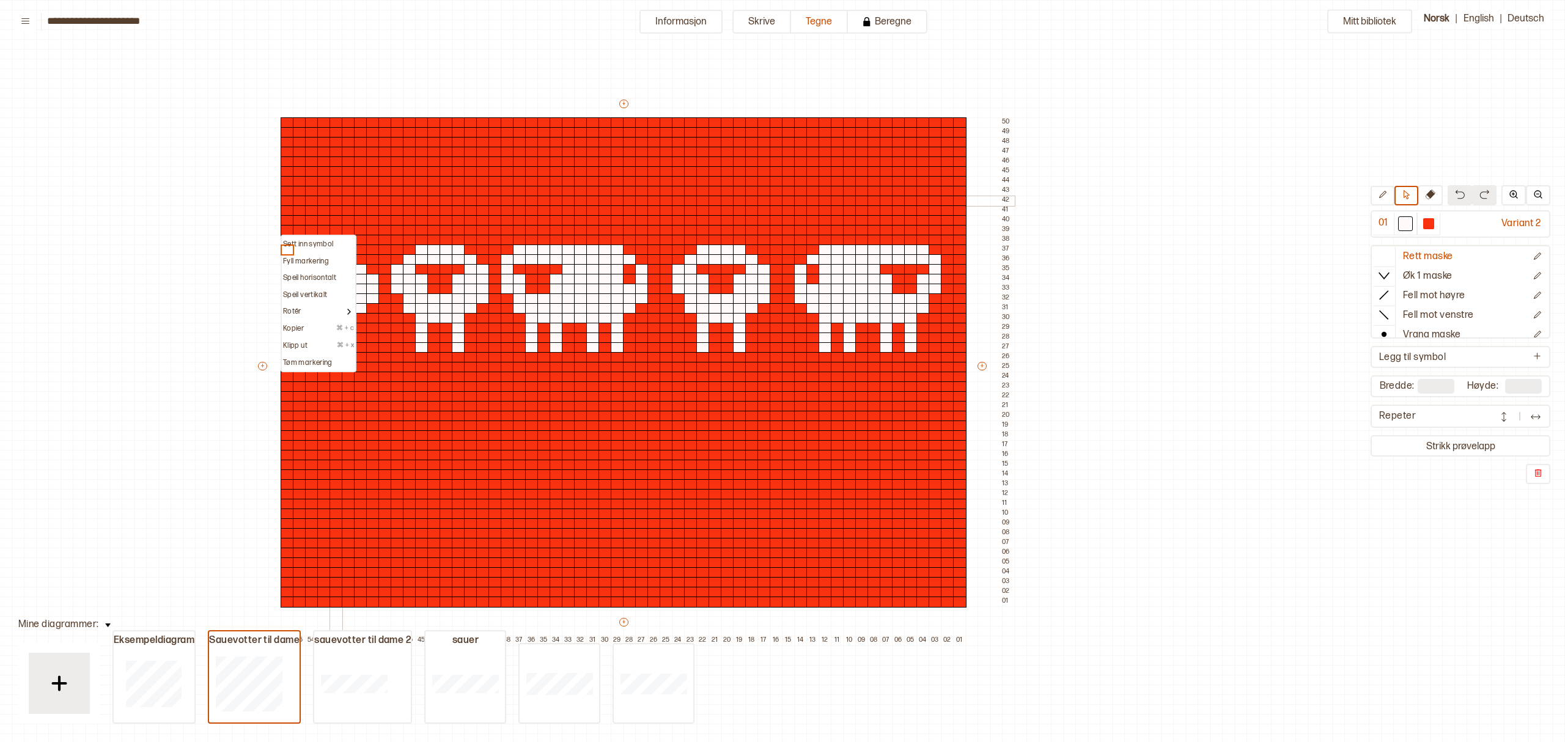
click at [340, 201] on div at bounding box center [335, 201] width 13 height 11
click at [286, 241] on div at bounding box center [287, 240] width 13 height 11
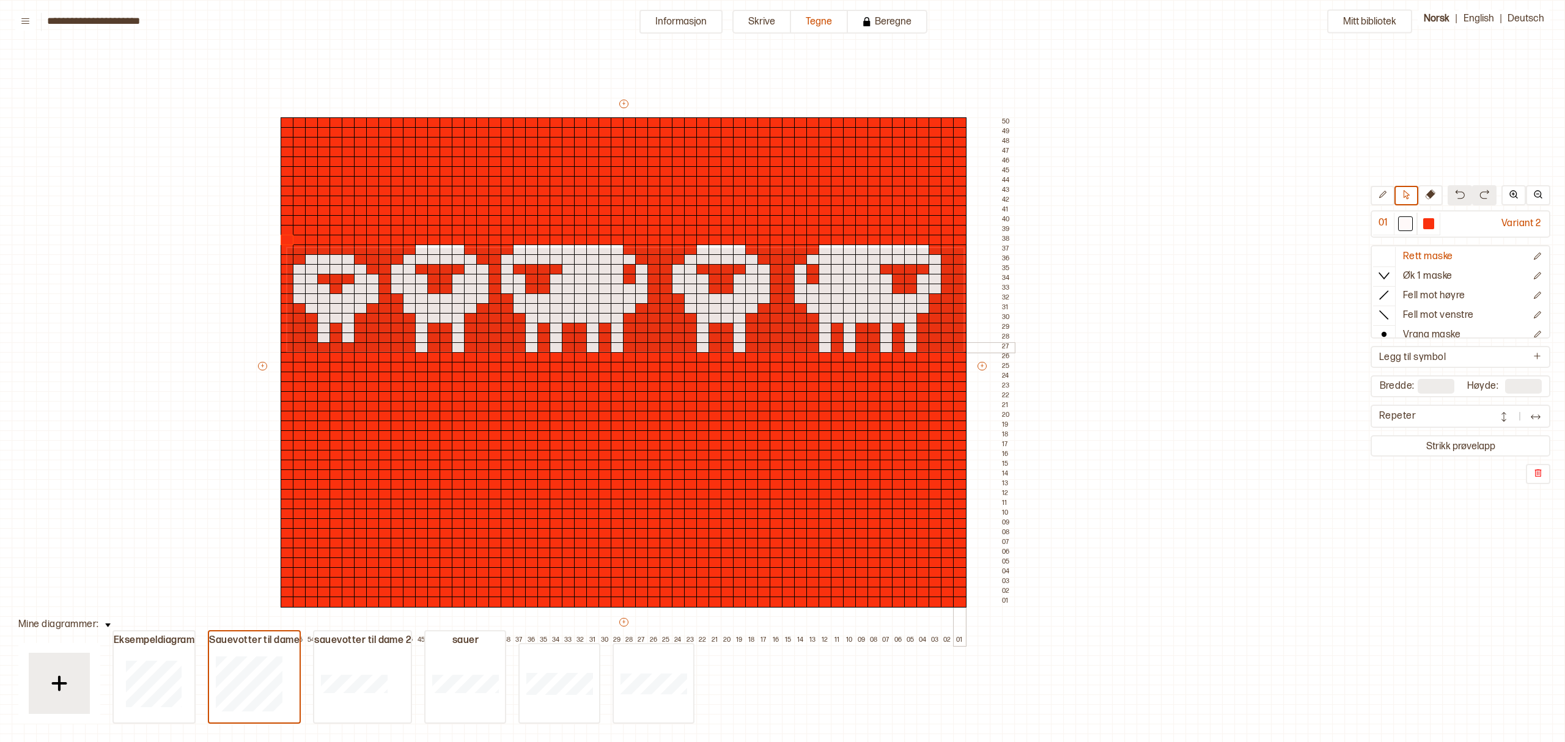
drag, startPoint x: 286, startPoint y: 247, endPoint x: 962, endPoint y: 350, distance: 683.8
click at [962, 350] on div "+ + + + 56 55 54 53 52 51 50 49 48 47 46 45 44 43 42 41 40 39 38 37 36 35 34 33…" at bounding box center [635, 372] width 758 height 548
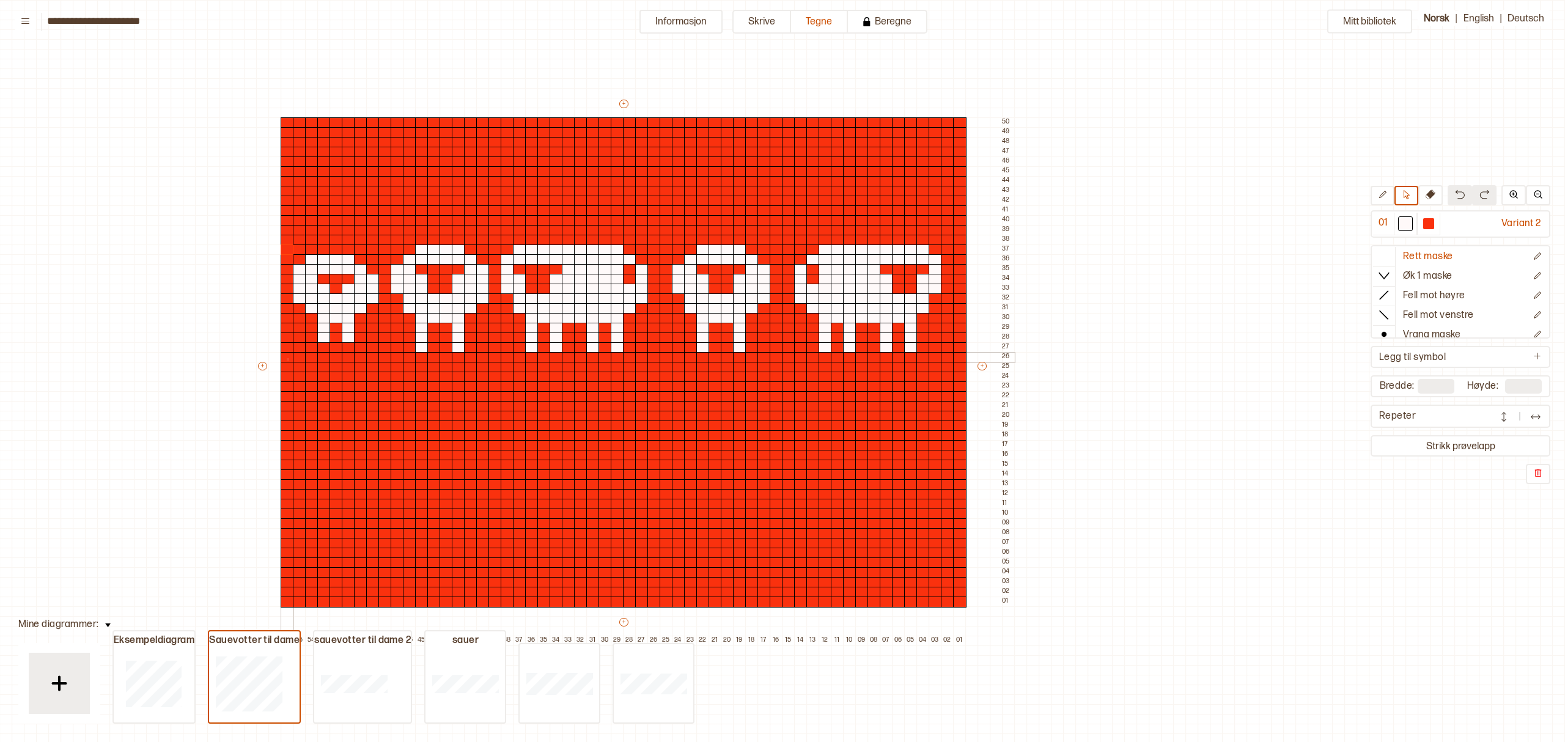
click at [287, 358] on div at bounding box center [287, 357] width 13 height 11
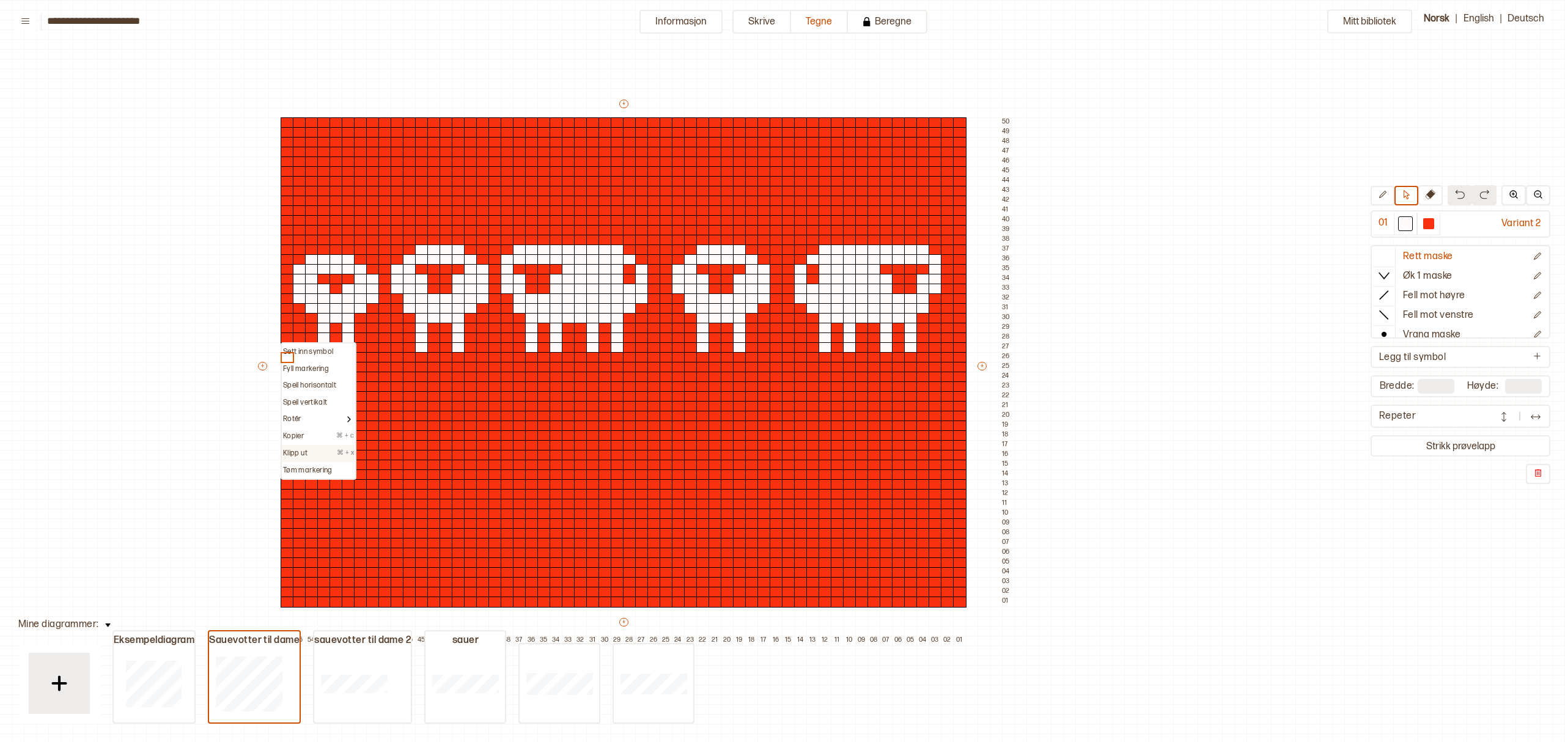
click at [347, 450] on p "⌘ + x" at bounding box center [345, 454] width 17 height 10
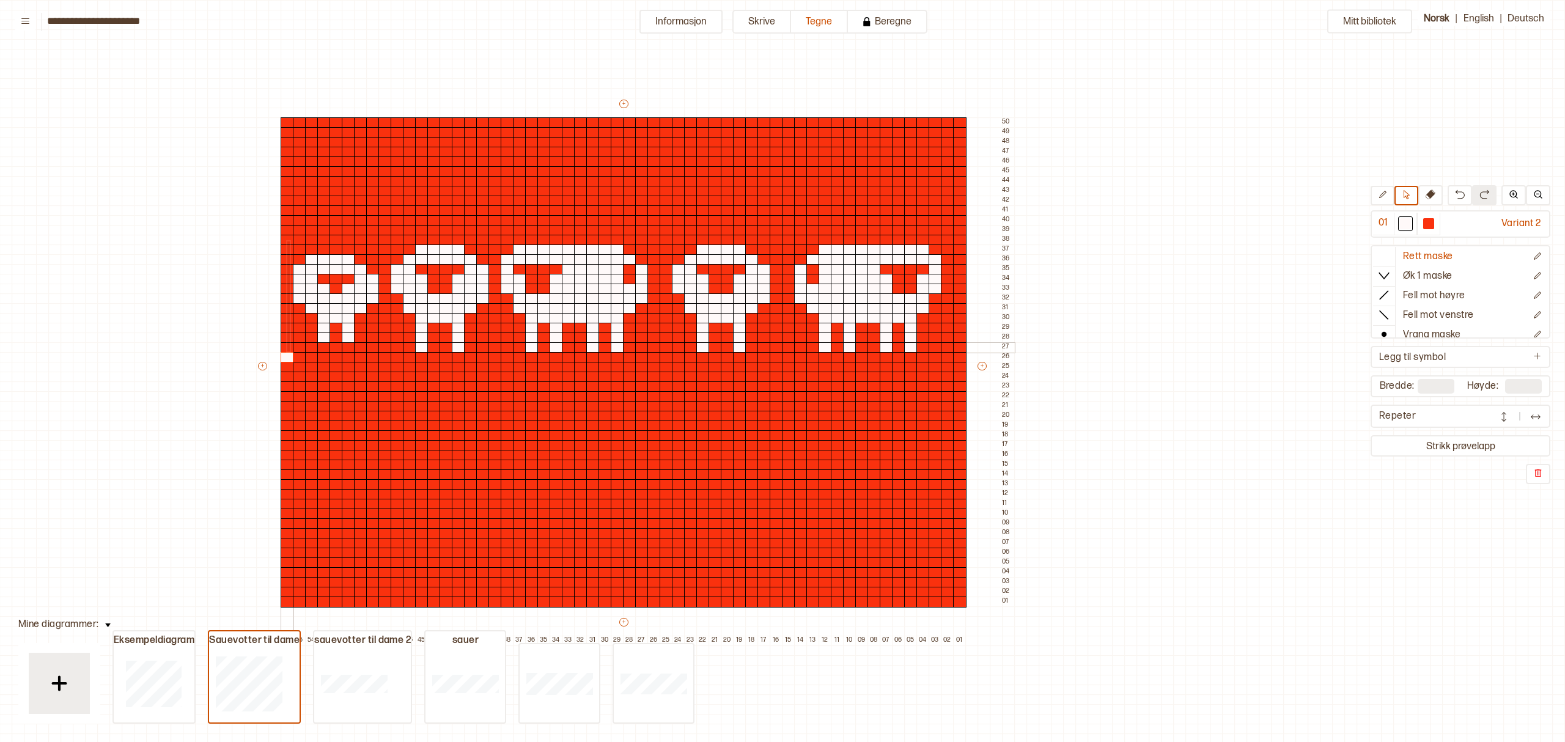
drag, startPoint x: 286, startPoint y: 240, endPoint x: 288, endPoint y: 348, distance: 108.2
click at [288, 348] on div "+ + + + 56 55 54 53 52 51 50 49 48 47 46 45 44 43 42 41 40 39 38 37 36 35 34 33…" at bounding box center [635, 372] width 758 height 548
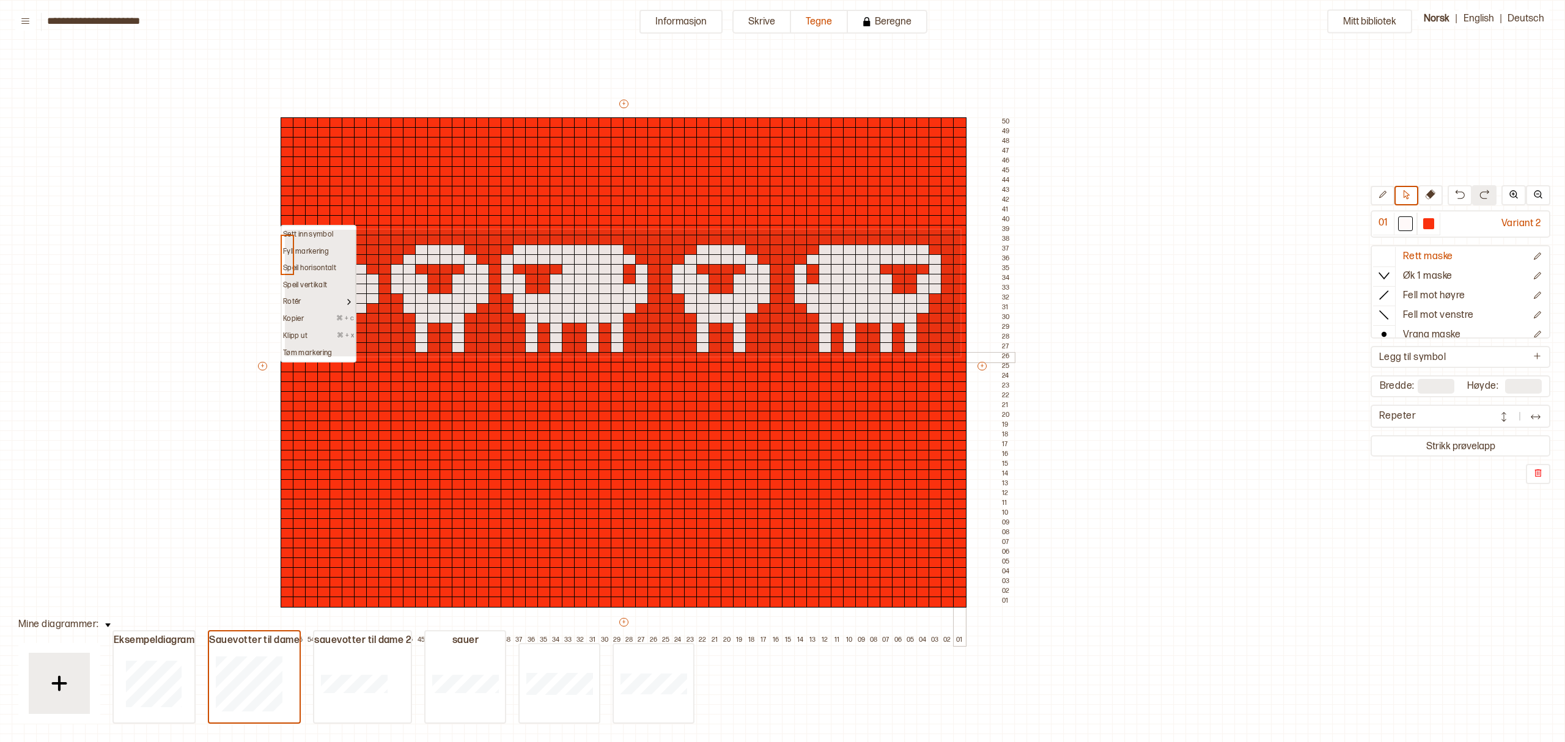
drag, startPoint x: 280, startPoint y: 232, endPoint x: 959, endPoint y: 355, distance: 690.0
click at [959, 355] on div "Sett inn symbol Fyll markering Speil horisontalt Speil vertikalt Rotér Kopier ⌘…" at bounding box center [635, 372] width 758 height 548
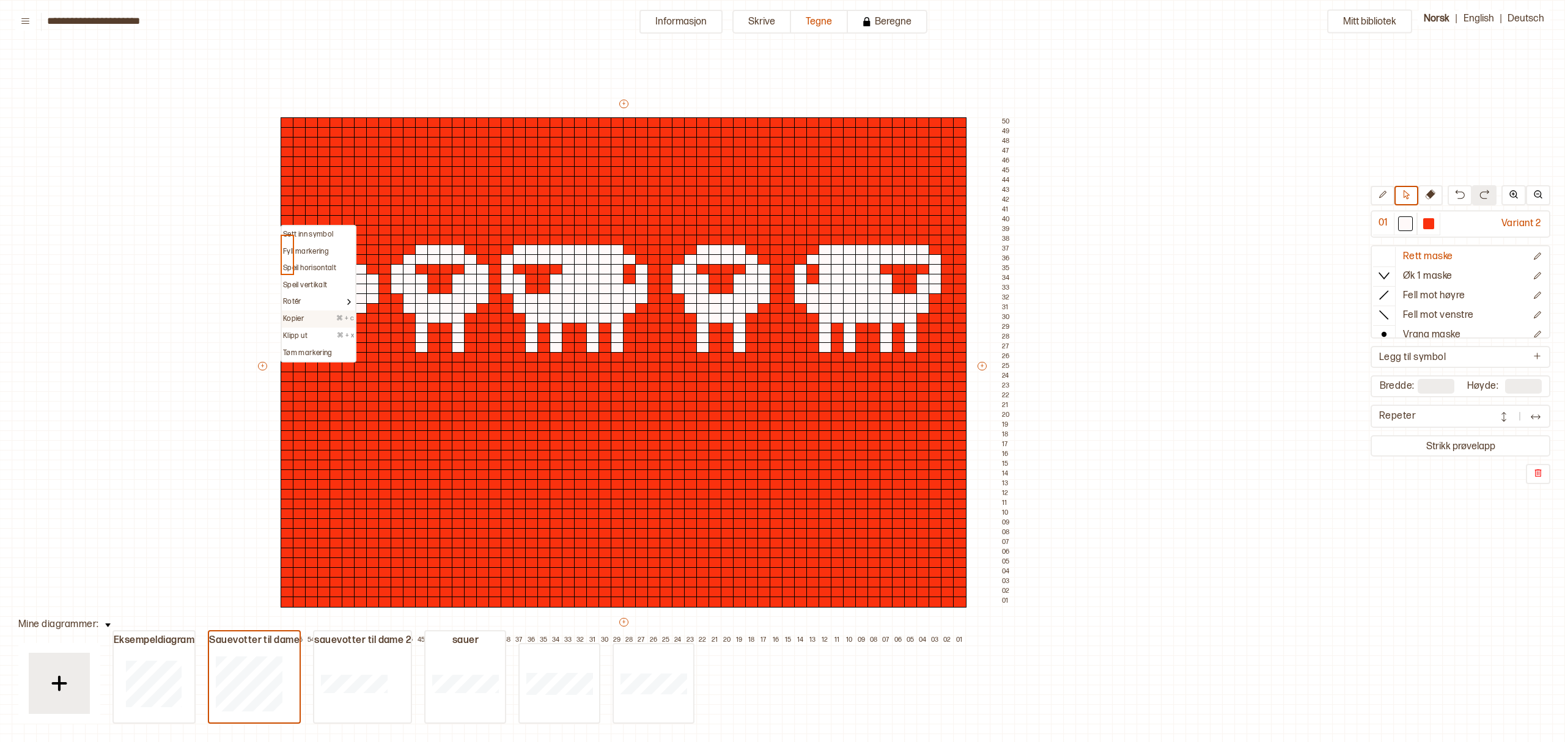
click at [293, 318] on p "Kopier" at bounding box center [293, 319] width 21 height 10
click at [284, 352] on div at bounding box center [287, 357] width 13 height 11
click at [284, 355] on div at bounding box center [287, 357] width 13 height 11
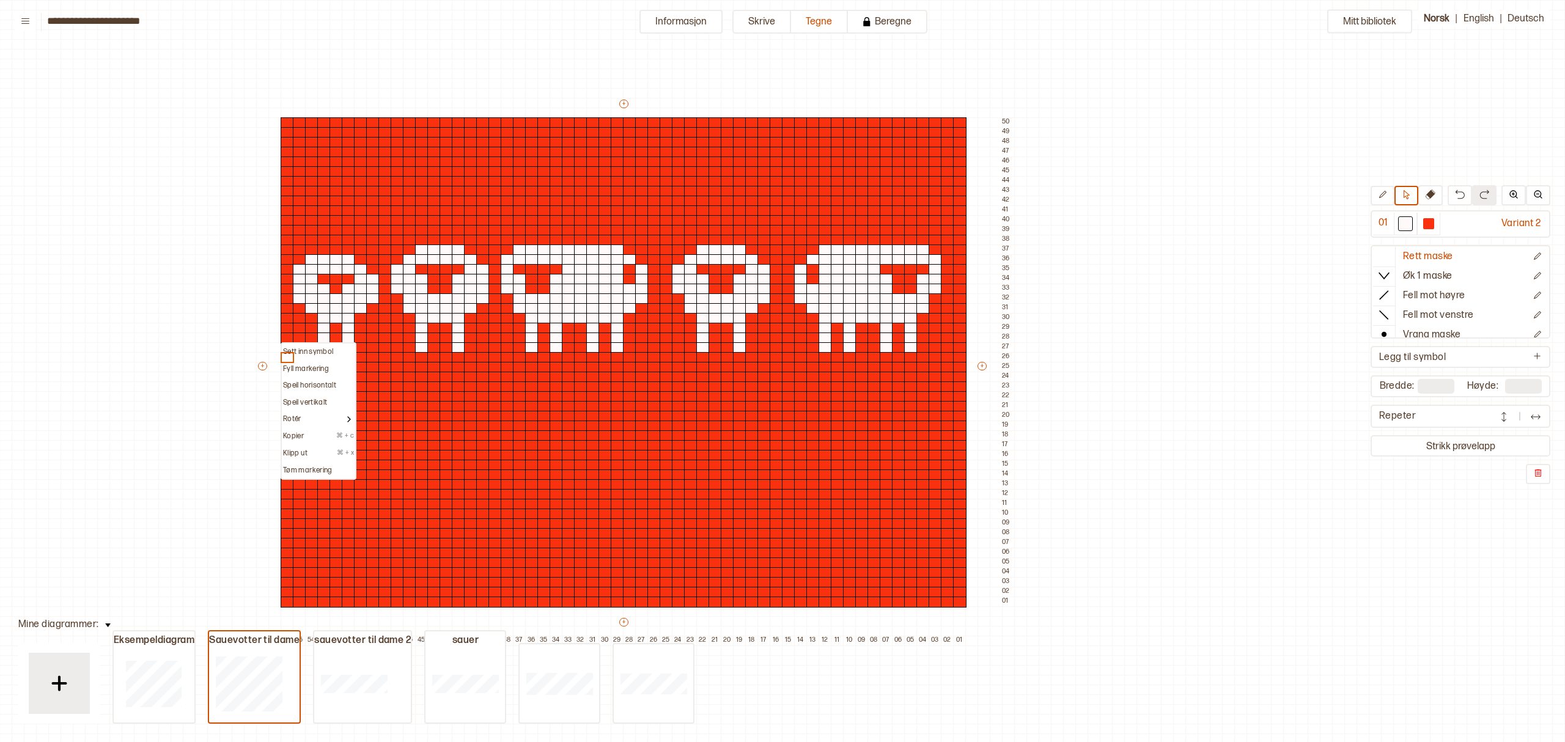
click at [287, 345] on div "Sett inn symbol" at bounding box center [318, 351] width 73 height 17
click at [1095, 430] on div "Mitt bibliotek 01 Variant 2 Rett maske Øk 1 maske Fell mot høyre Fell mot venst…" at bounding box center [1343, 742] width 3129 height 1484
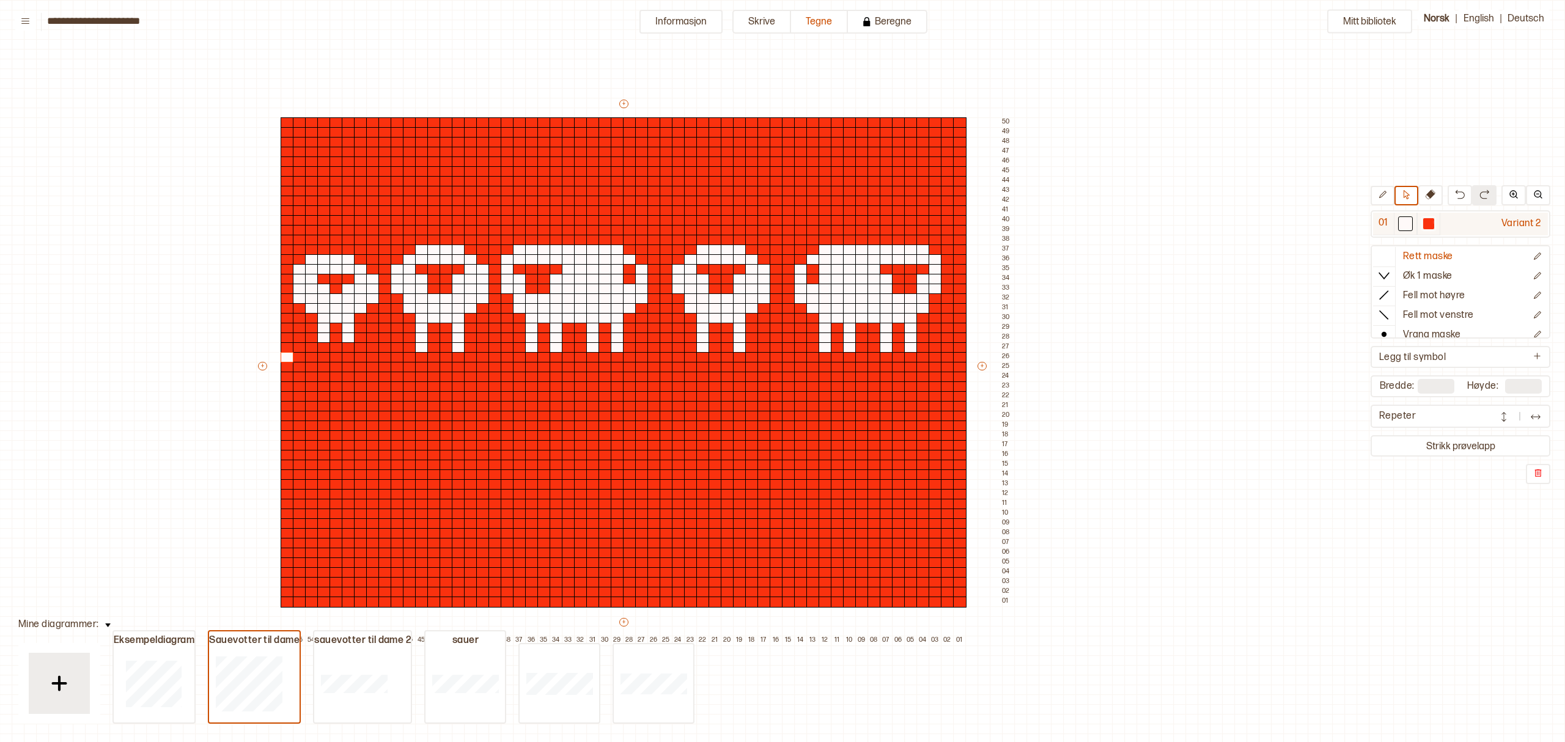
click at [1432, 221] on div at bounding box center [1428, 223] width 11 height 11
click at [286, 356] on div at bounding box center [287, 357] width 13 height 11
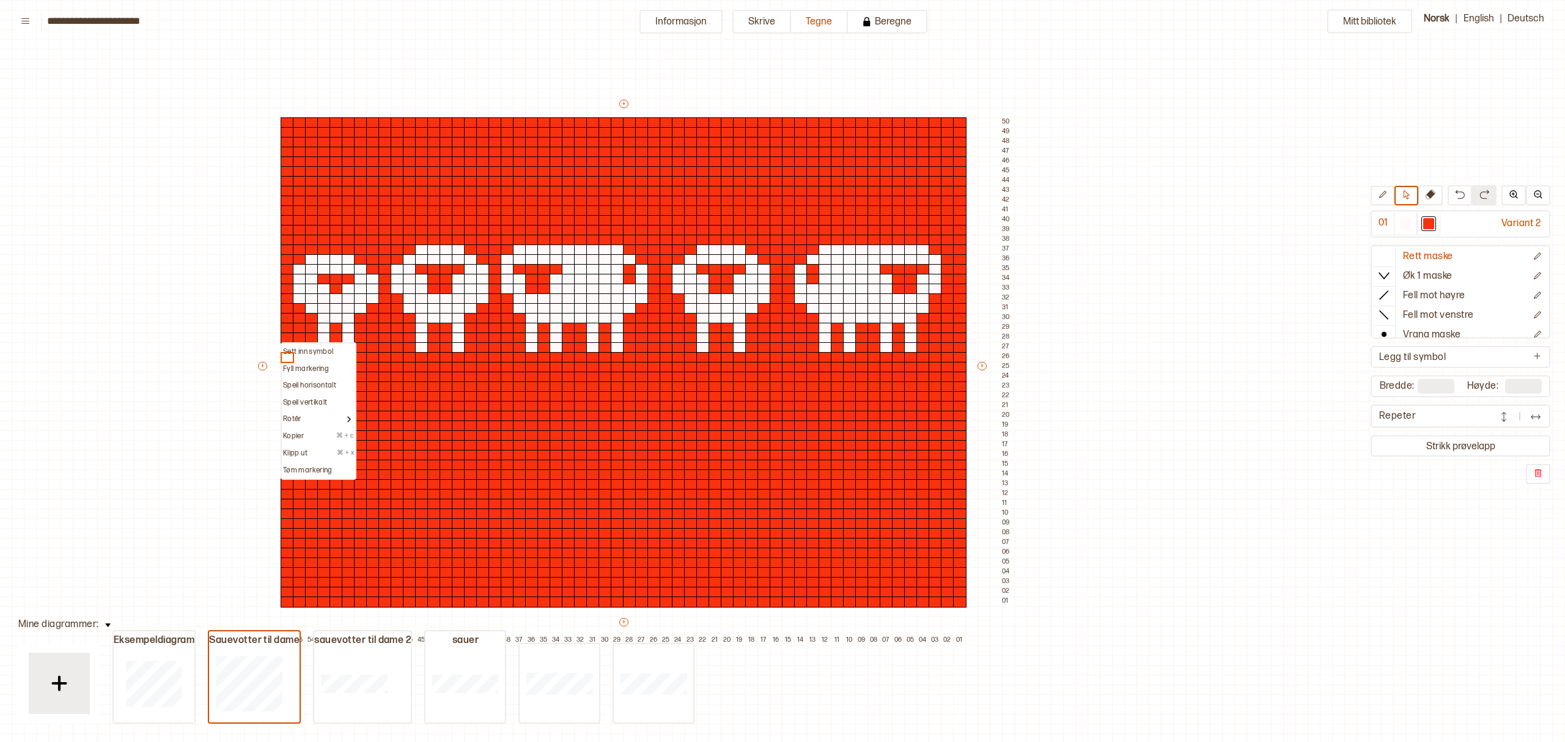
click at [285, 348] on p "Sett inn symbol" at bounding box center [308, 352] width 50 height 10
click at [284, 240] on div at bounding box center [287, 240] width 13 height 11
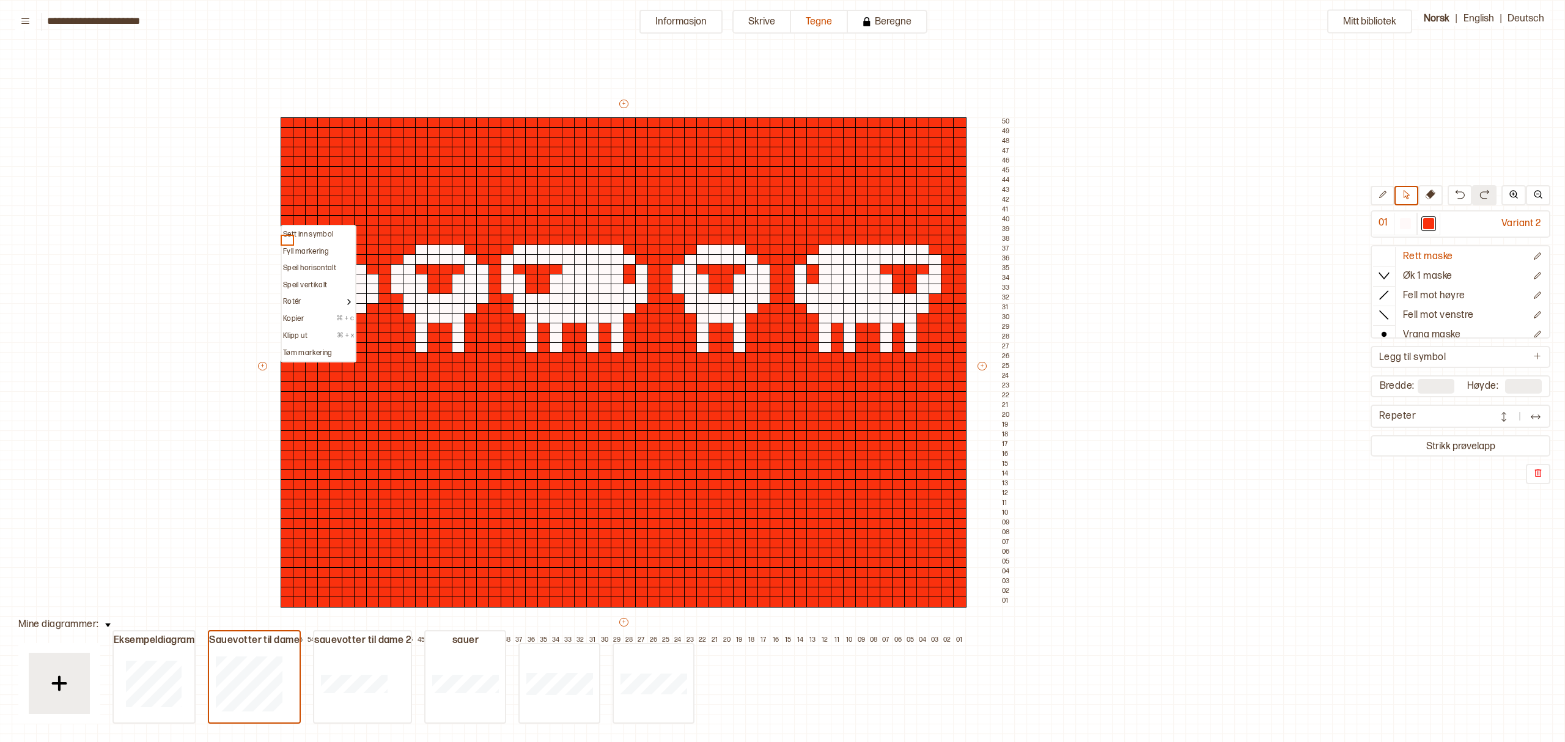
click at [229, 232] on div "Mitt bibliotek 01 Variant 2 Rett maske Øk 1 maske Fell mot høyre Fell mot venst…" at bounding box center [1343, 742] width 3129 height 1484
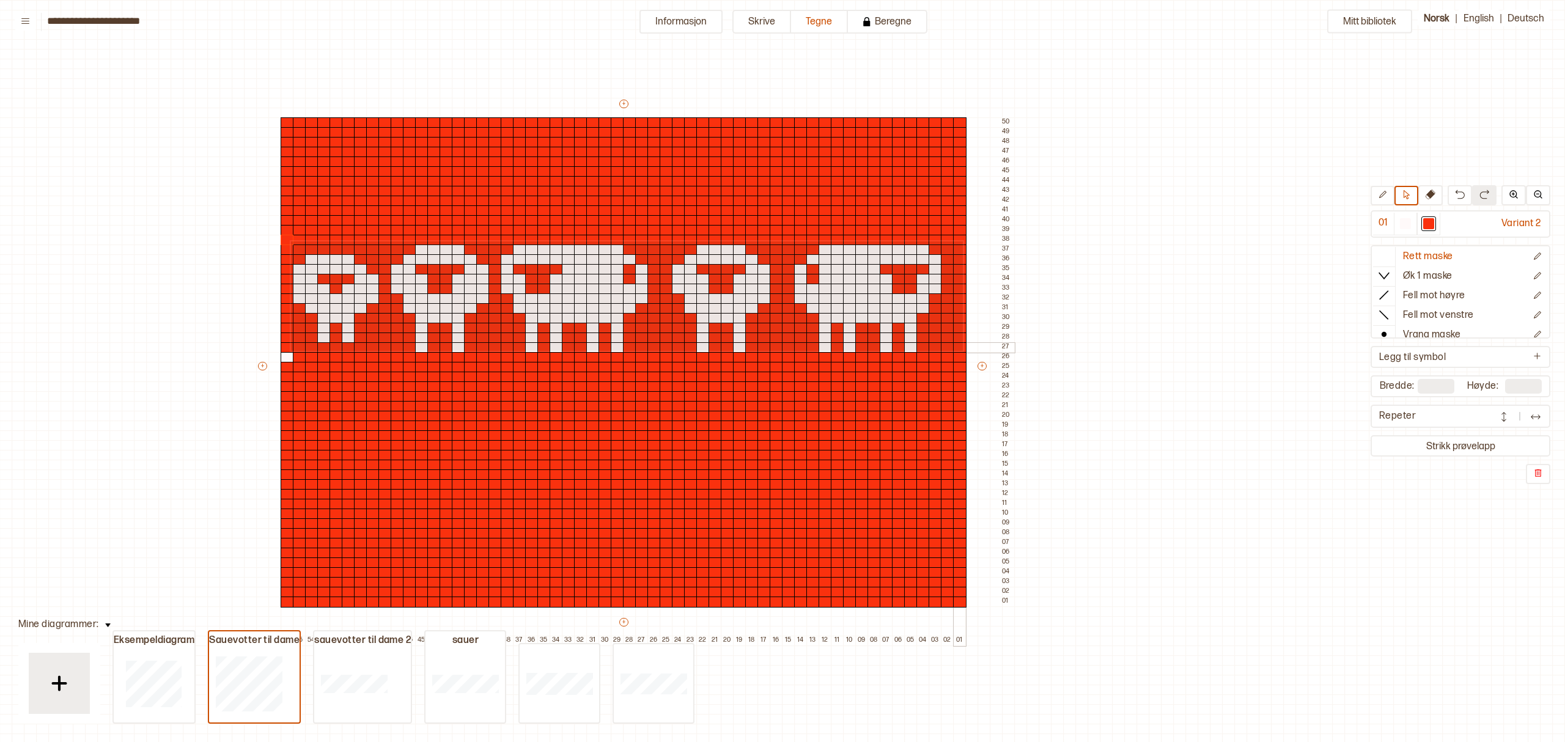
drag, startPoint x: 290, startPoint y: 240, endPoint x: 961, endPoint y: 350, distance: 680.5
click at [961, 350] on div "+ + + + 56 55 54 53 52 51 50 49 48 47 46 45 44 43 42 41 40 39 38 37 36 35 34 33…" at bounding box center [635, 372] width 758 height 548
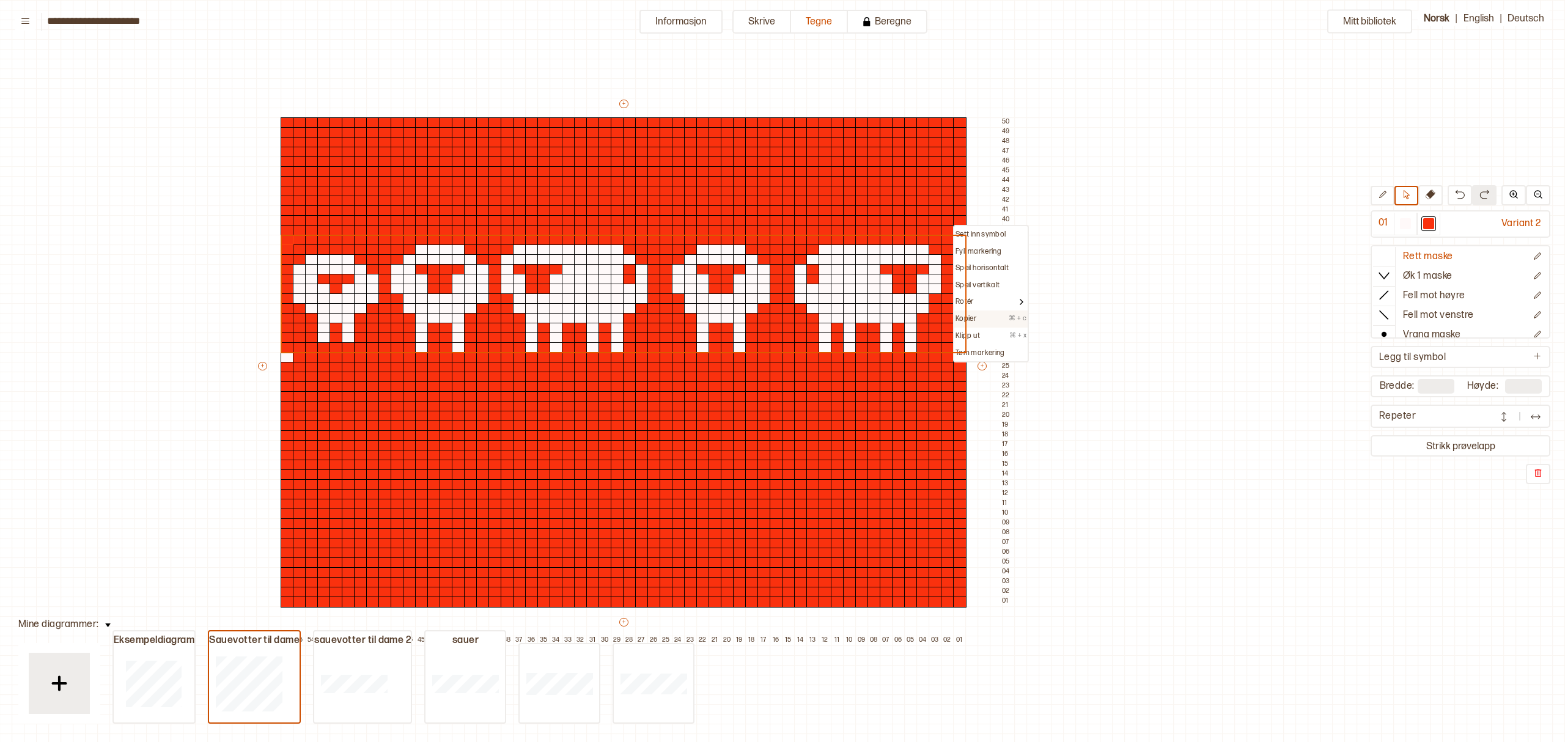
click at [1011, 318] on p "⌘ + c" at bounding box center [1017, 319] width 18 height 10
click at [286, 358] on div at bounding box center [287, 357] width 13 height 11
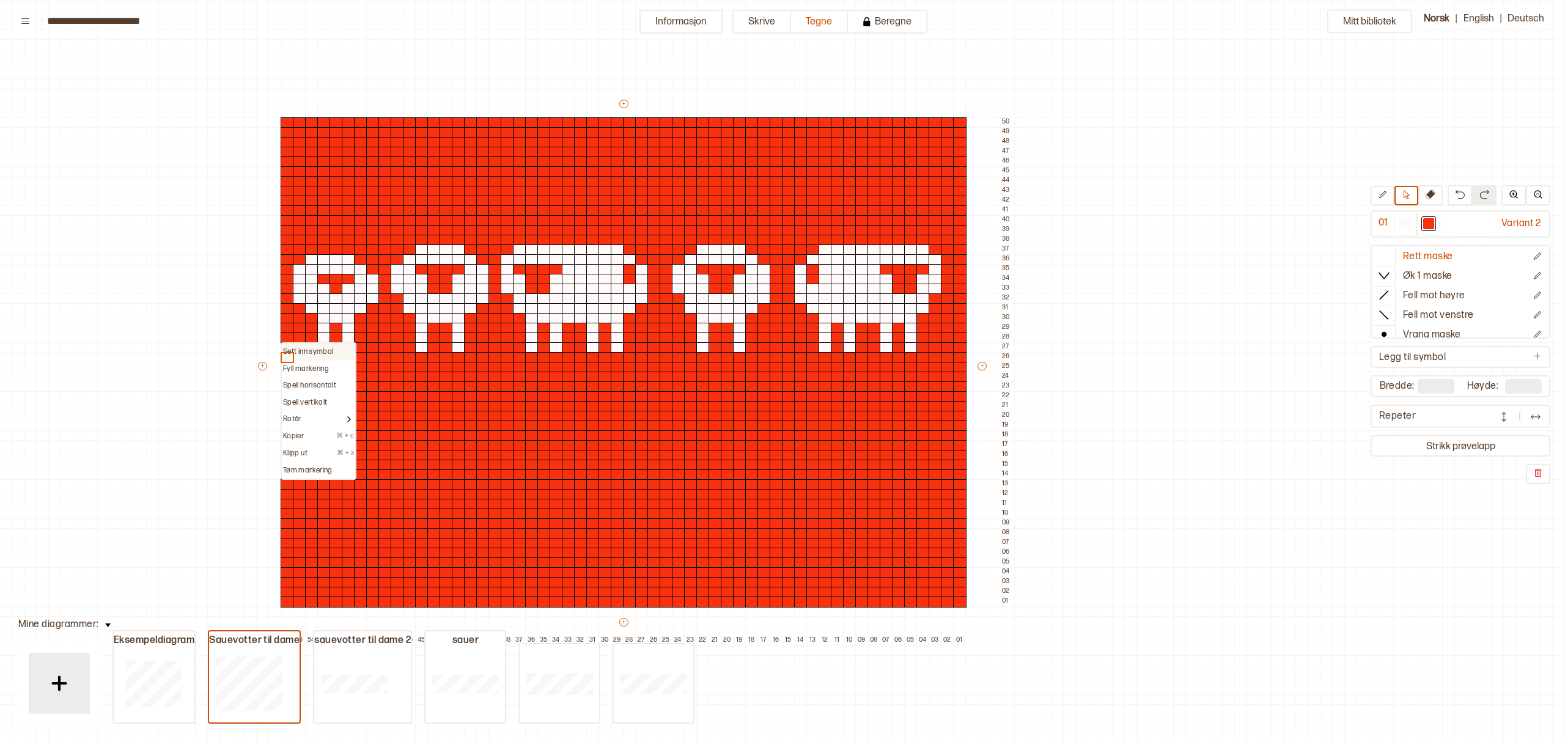
click at [284, 348] on p "Sett inn symbol" at bounding box center [308, 352] width 50 height 10
click at [284, 348] on div at bounding box center [287, 347] width 13 height 11
click at [284, 338] on p "Sett inn symbol" at bounding box center [308, 342] width 50 height 10
click at [284, 338] on div at bounding box center [287, 337] width 13 height 11
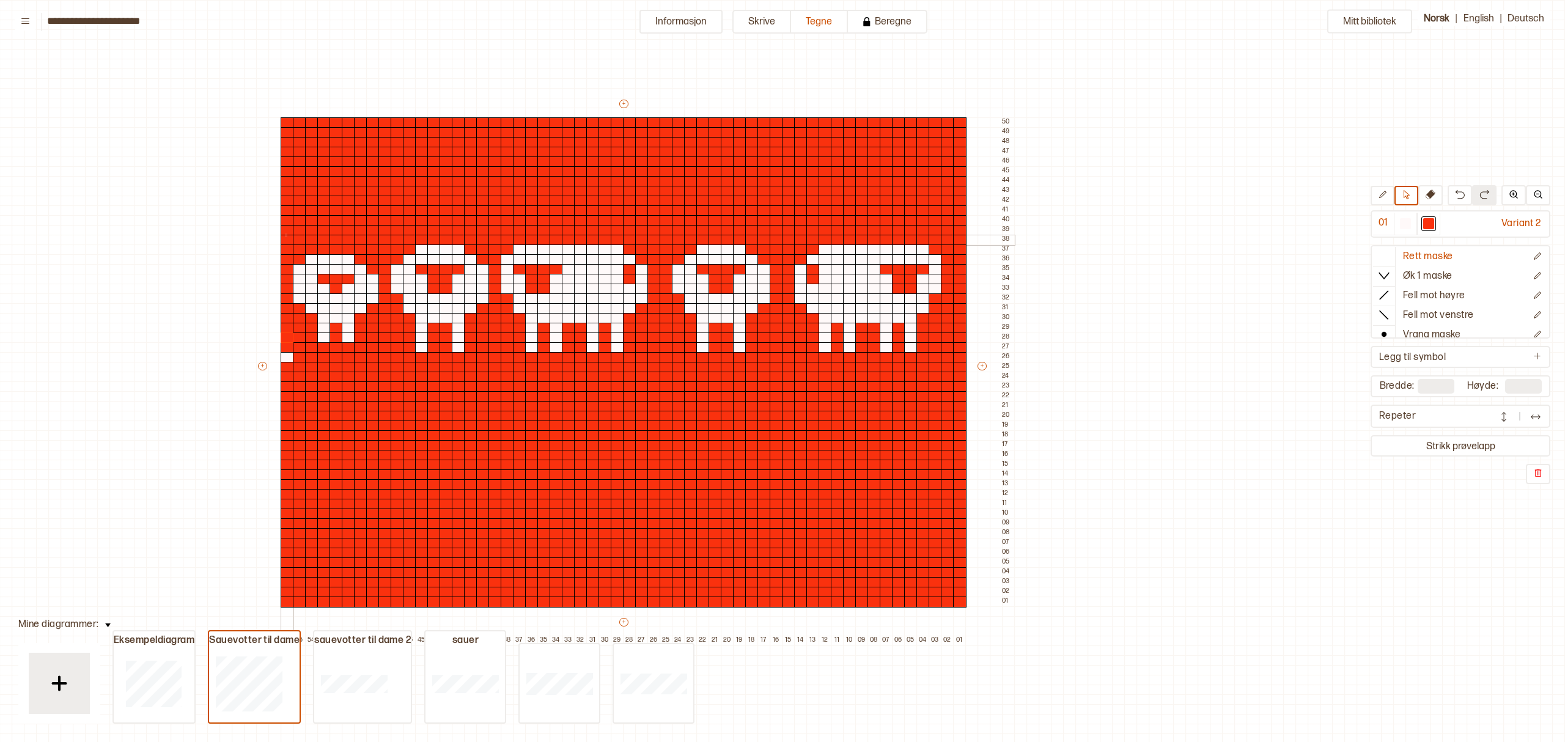
click at [285, 235] on div "+ + + + 56 55 54 53 52 51 50 49 48 47 46 45 44 43 42 41 40 39 38 37 36 35 34 33…" at bounding box center [635, 372] width 758 height 548
click at [957, 243] on div at bounding box center [959, 240] width 13 height 11
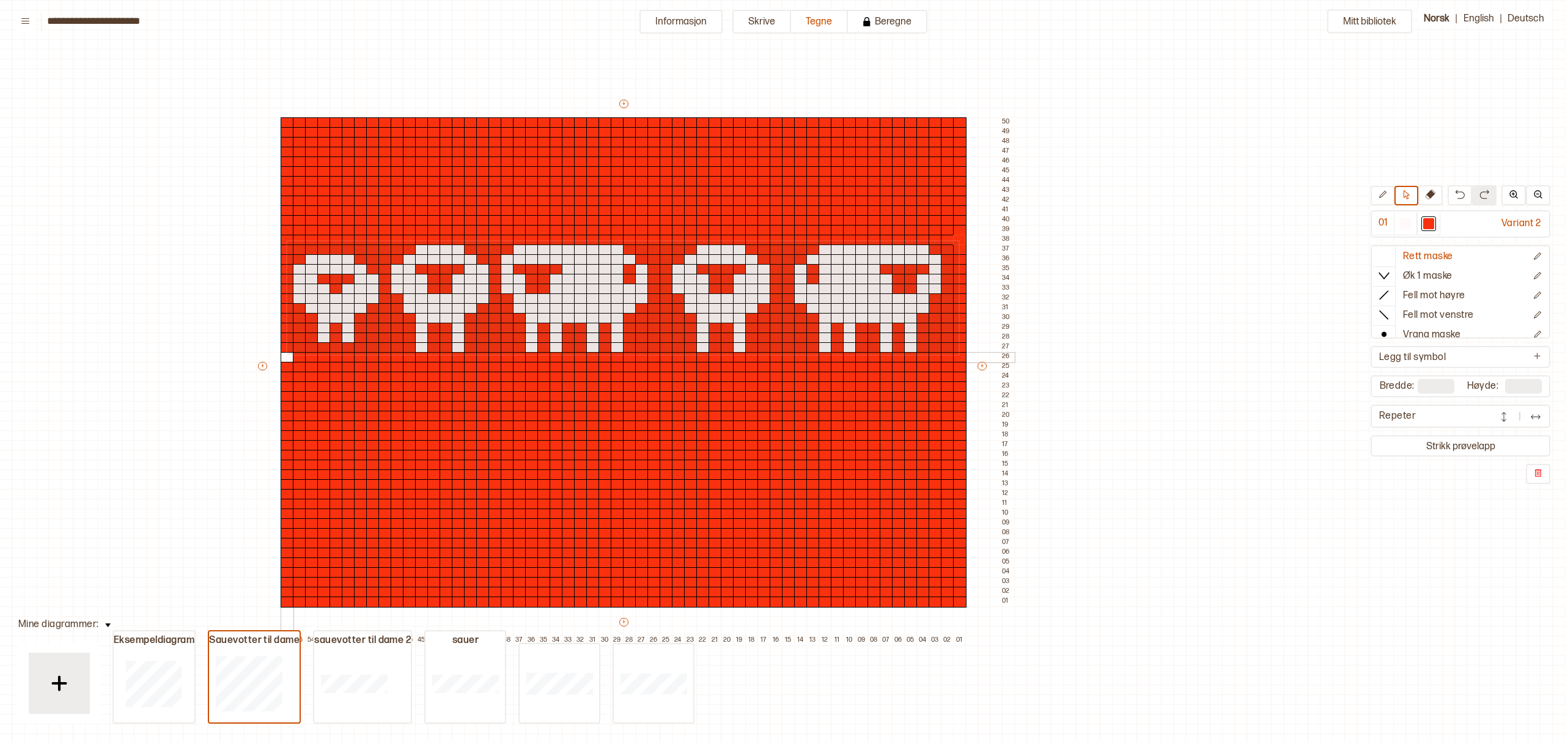
drag, startPoint x: 957, startPoint y: 240, endPoint x: 286, endPoint y: 353, distance: 680.5
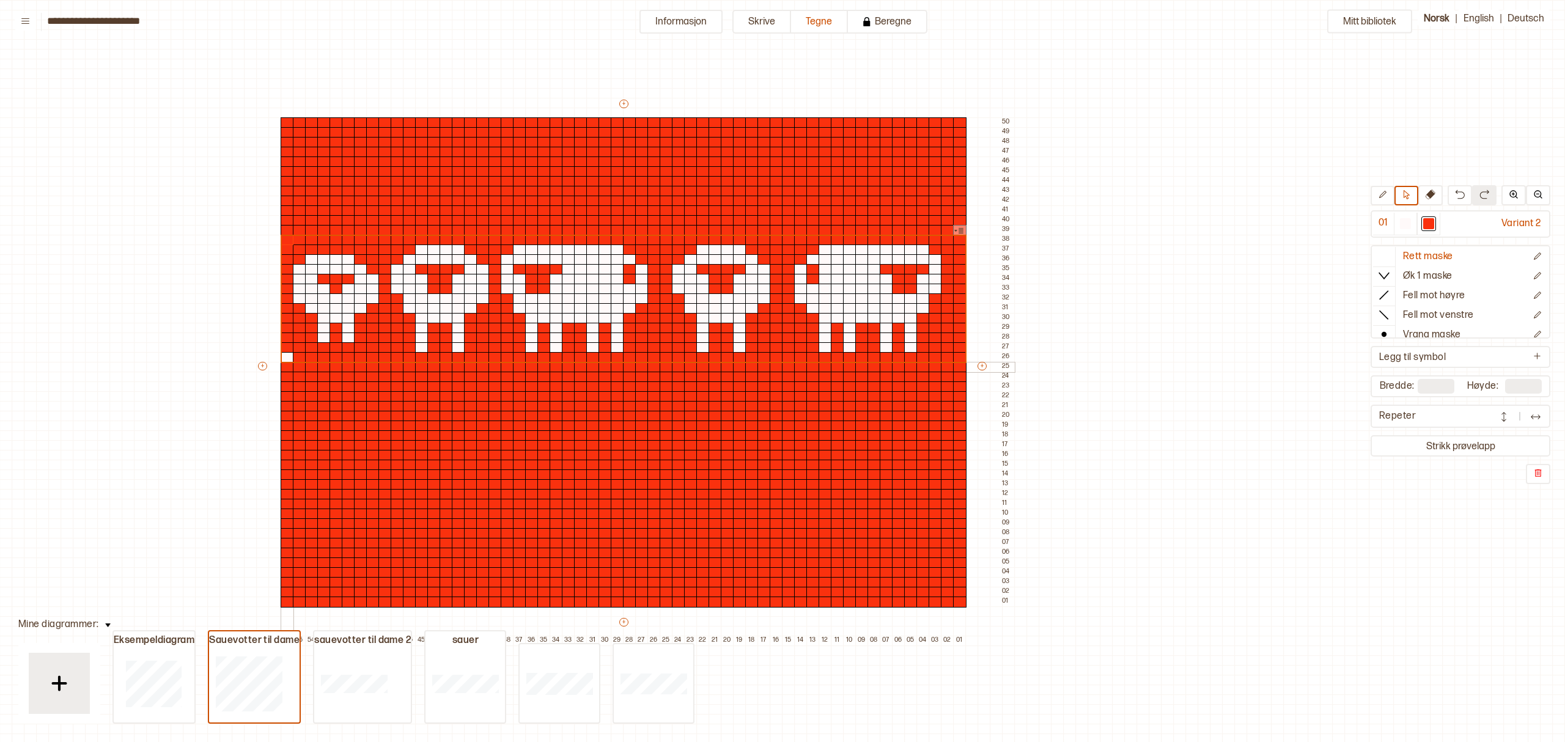
click at [285, 365] on div at bounding box center [287, 367] width 13 height 11
click at [616, 451] on div at bounding box center [617, 455] width 13 height 11
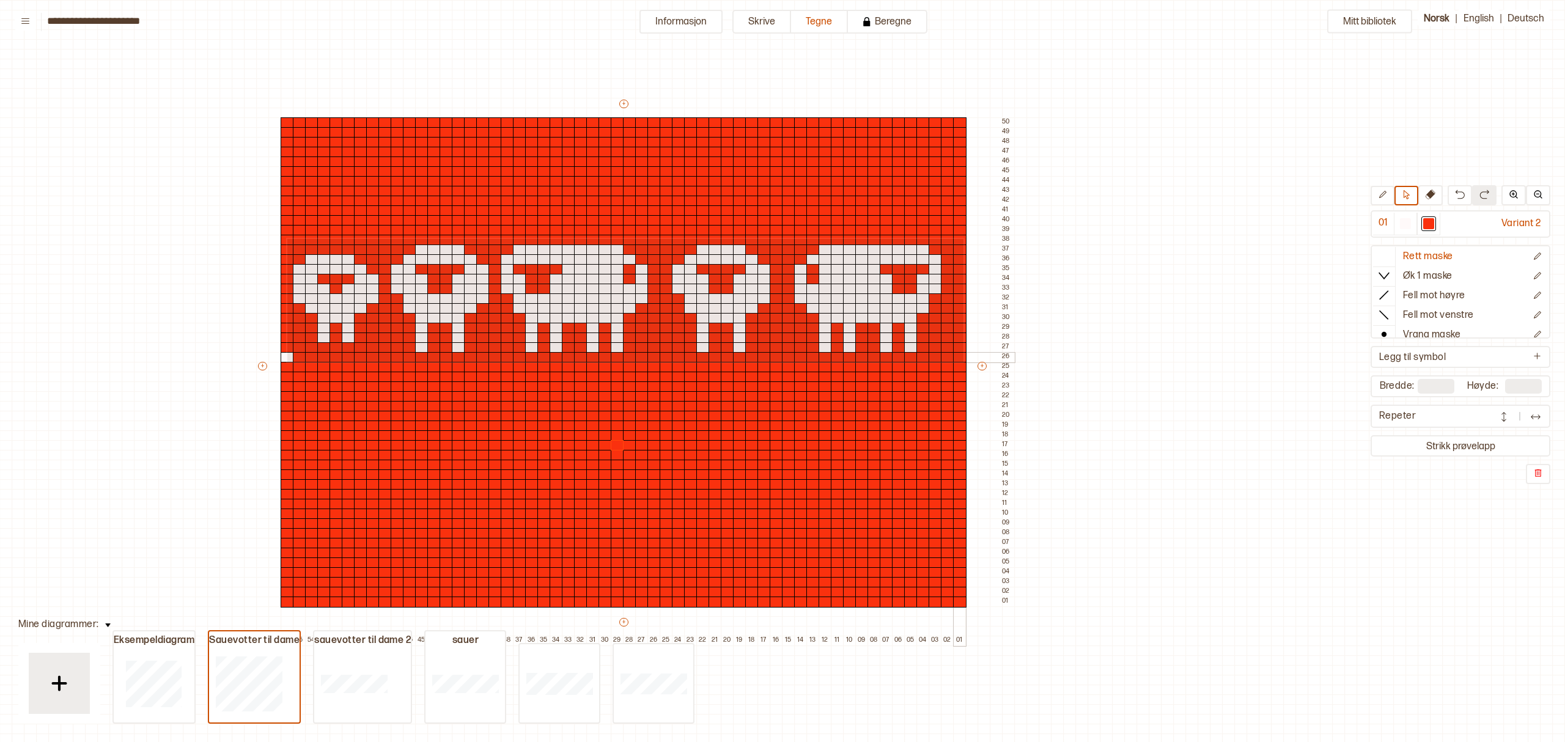
drag, startPoint x: 286, startPoint y: 238, endPoint x: 962, endPoint y: 361, distance: 687.0
click at [962, 361] on div "+ + + + 56 55 54 53 52 51 50 49 48 47 46 45 44 43 42 41 40 39 38 37 36 35 34 33…" at bounding box center [635, 372] width 758 height 548
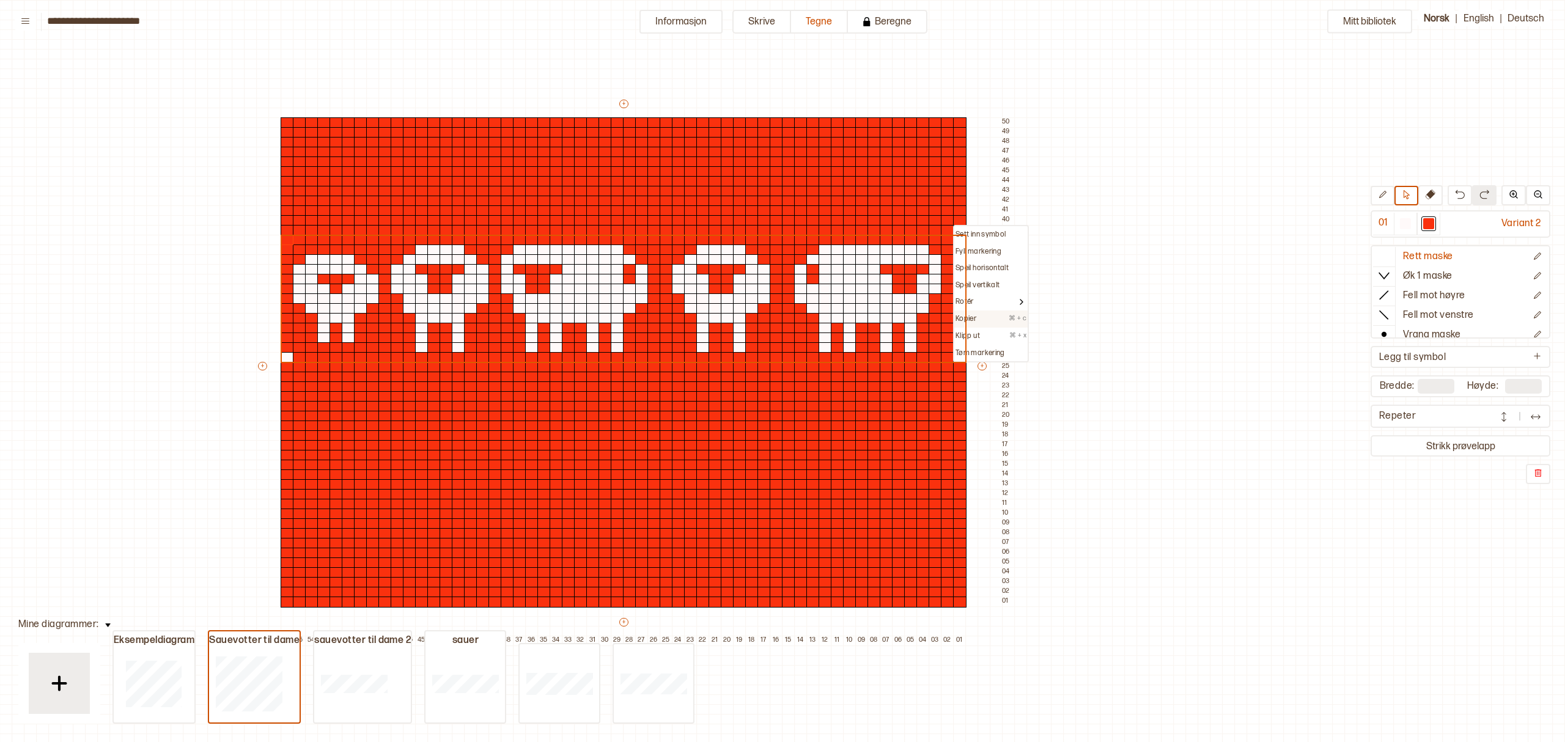
click at [975, 318] on p "Kopier" at bounding box center [965, 319] width 21 height 10
click at [282, 353] on div at bounding box center [287, 357] width 13 height 11
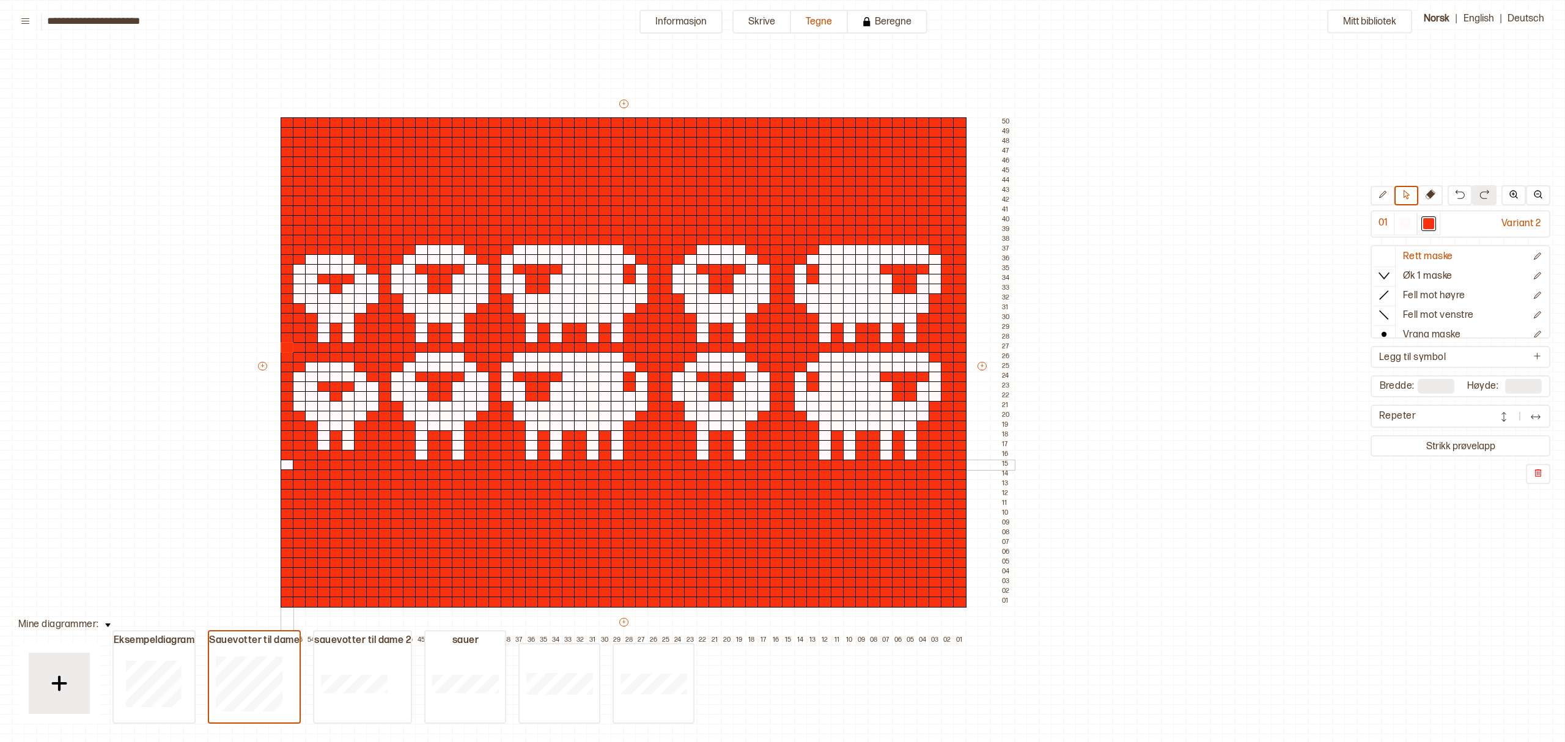
click at [285, 463] on div at bounding box center [287, 465] width 13 height 11
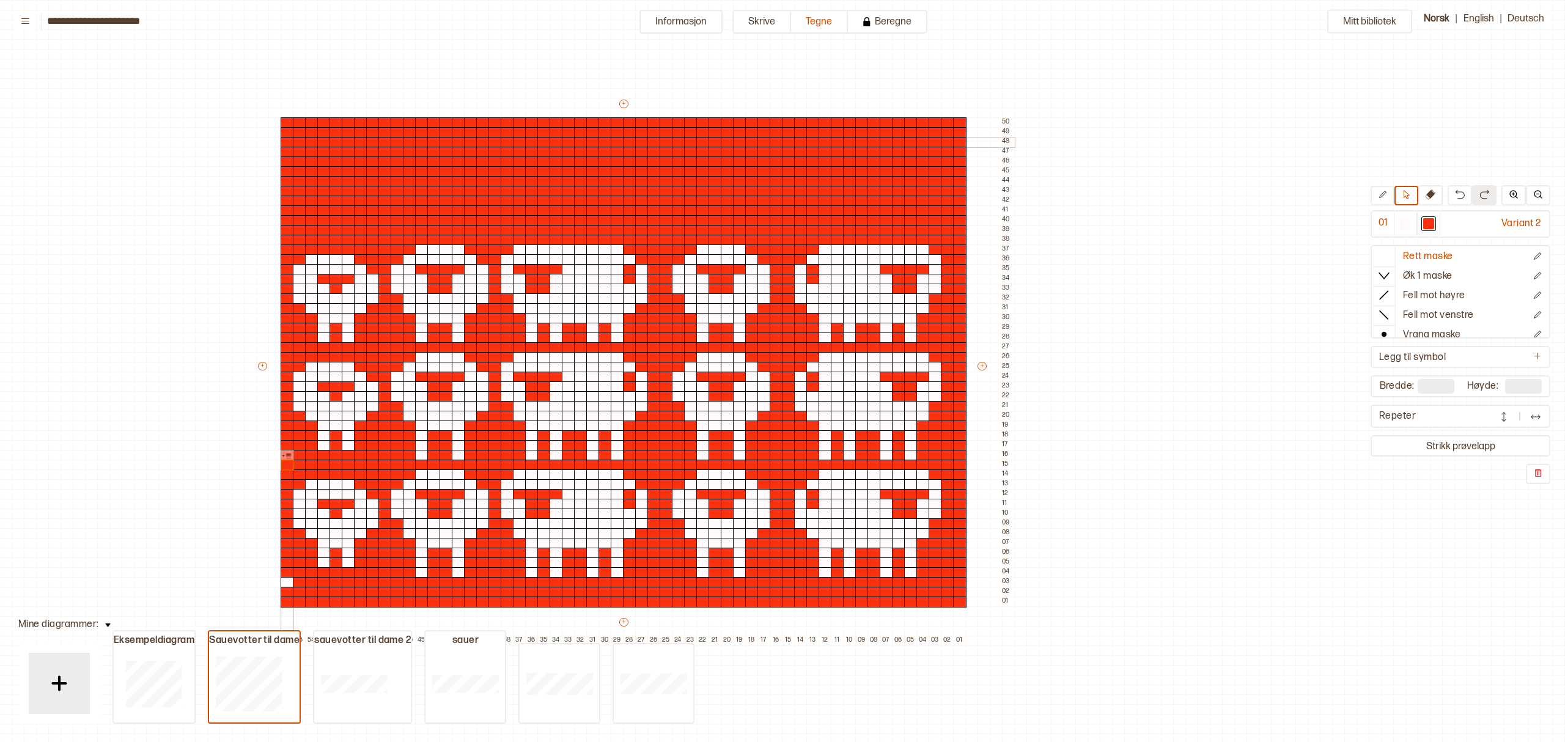
click at [287, 144] on div at bounding box center [287, 142] width 13 height 11
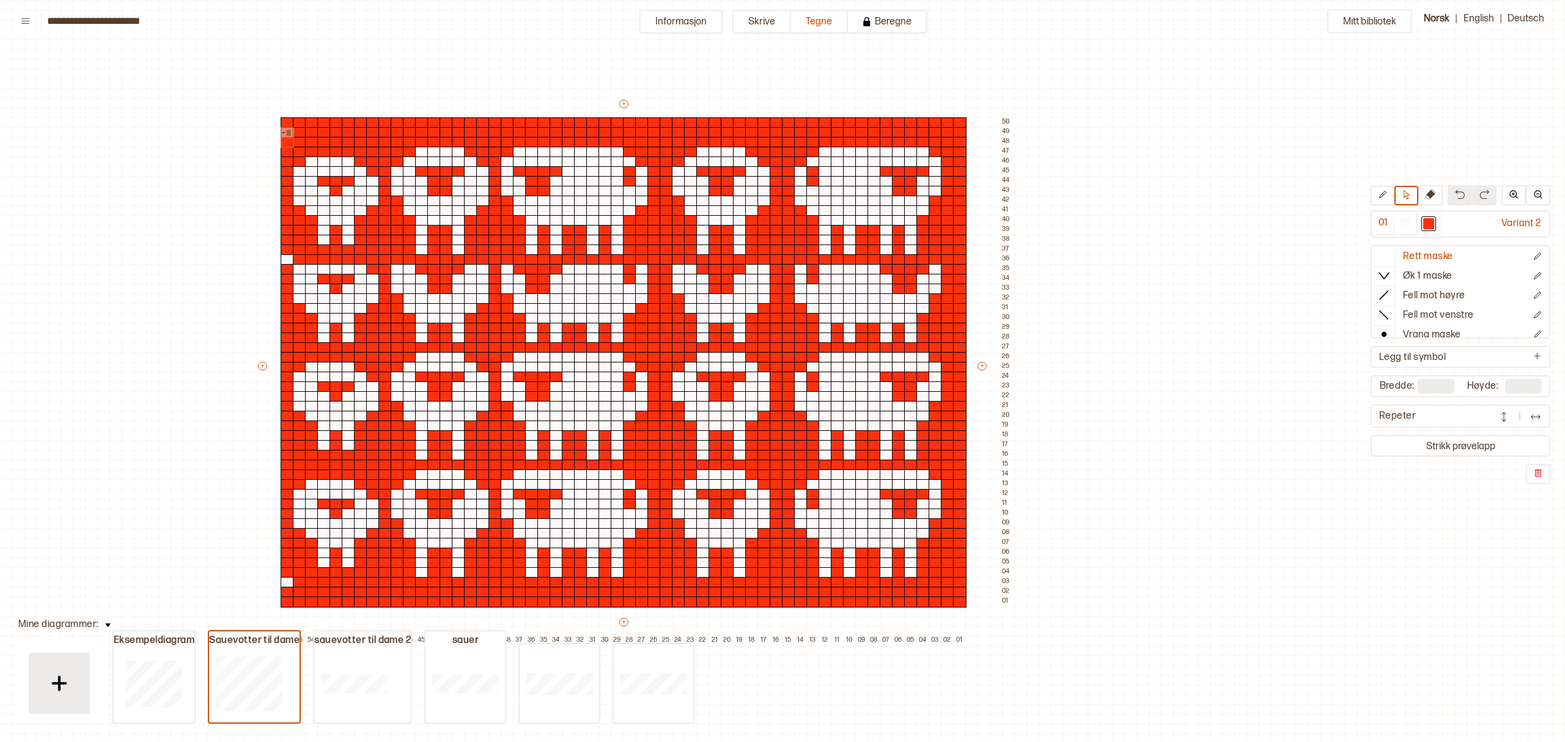
click at [1458, 196] on img at bounding box center [1459, 194] width 10 height 10
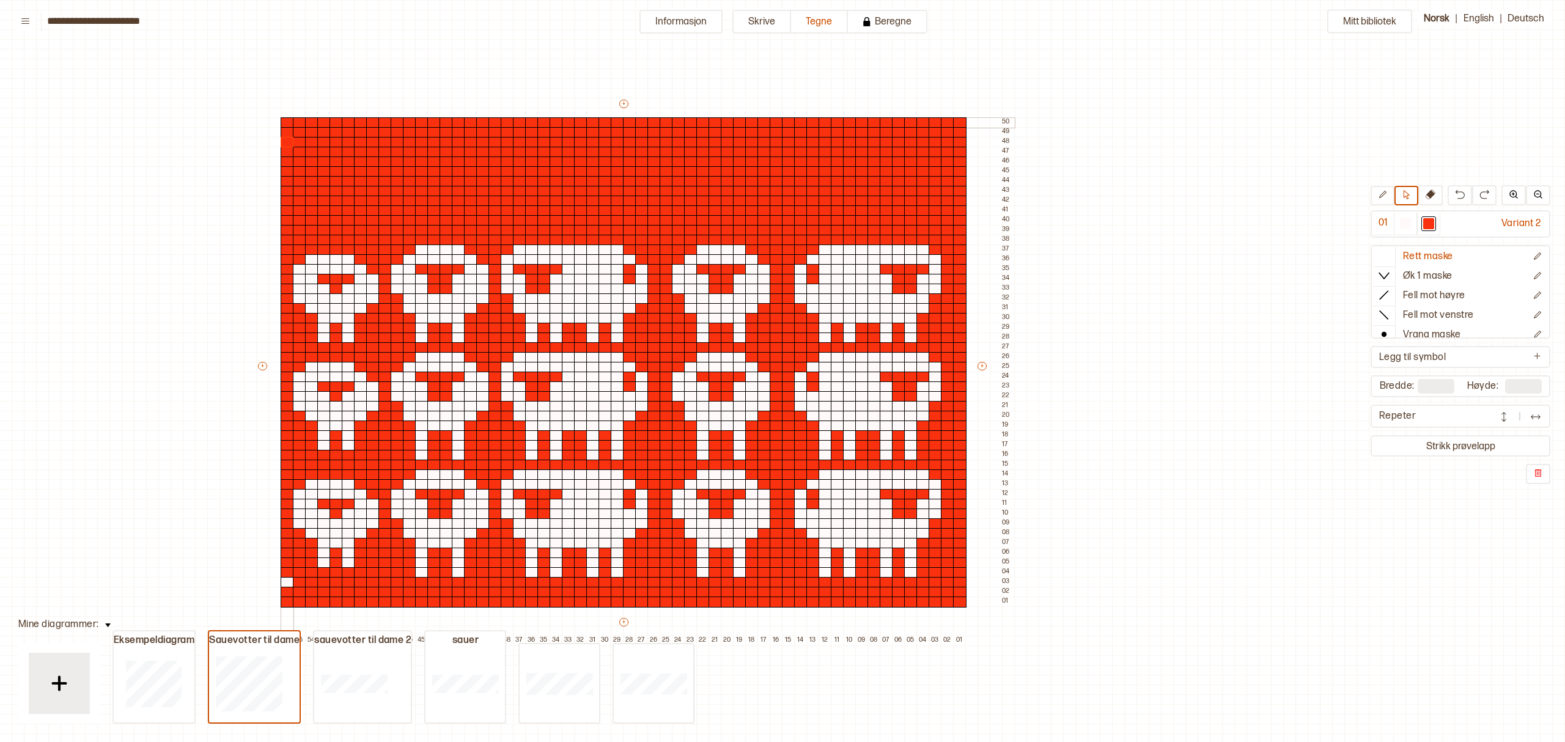
click at [285, 121] on div at bounding box center [287, 122] width 13 height 11
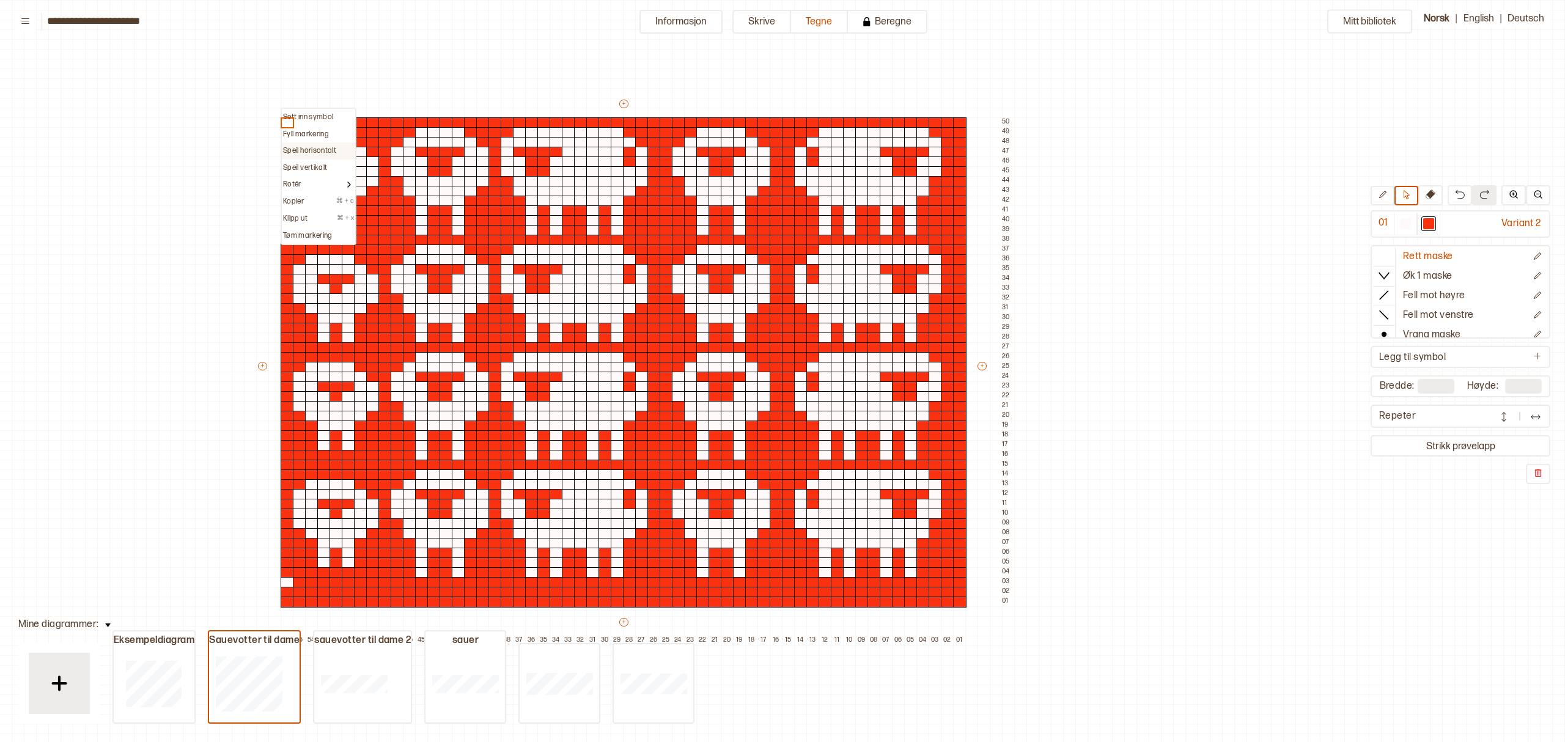
click at [298, 146] on p "Speil horisontalt" at bounding box center [309, 151] width 53 height 10
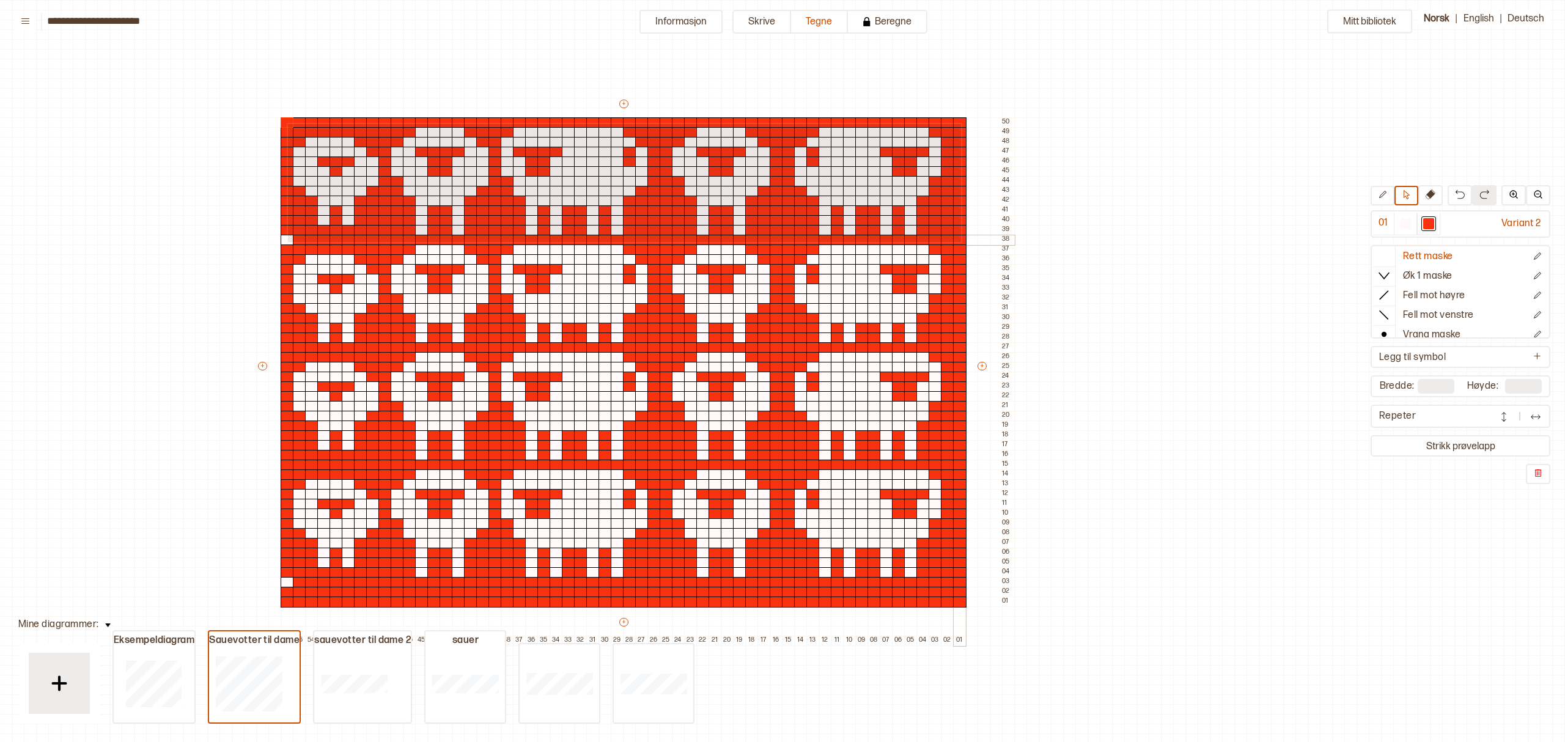
drag, startPoint x: 287, startPoint y: 123, endPoint x: 959, endPoint y: 241, distance: 683.1
click at [959, 241] on div "+ + + + 56 55 54 53 52 51 50 49 48 47 46 45 44 43 42 41 40 39 38 37 36 35 34 33…" at bounding box center [635, 372] width 758 height 548
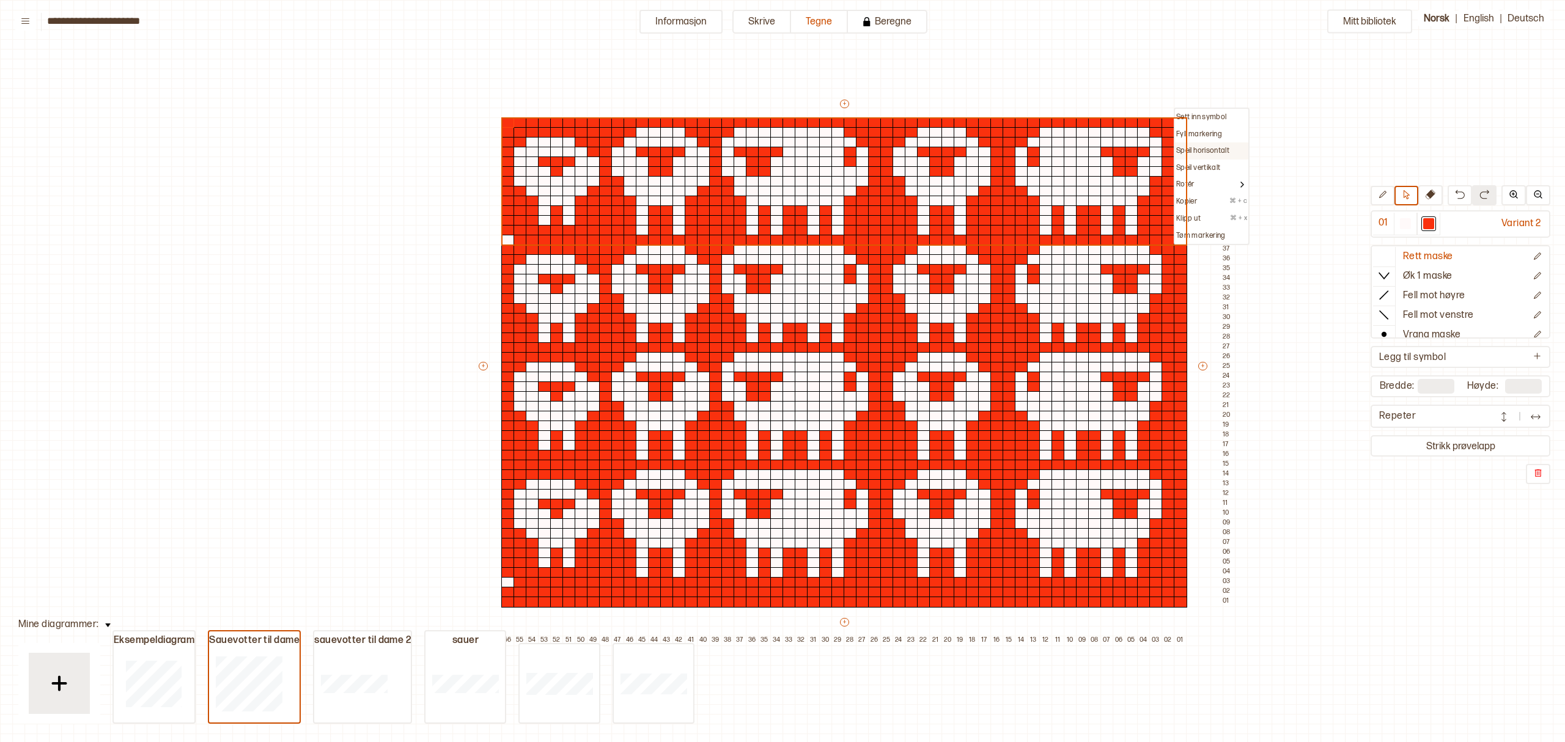
scroll to position [0, 221]
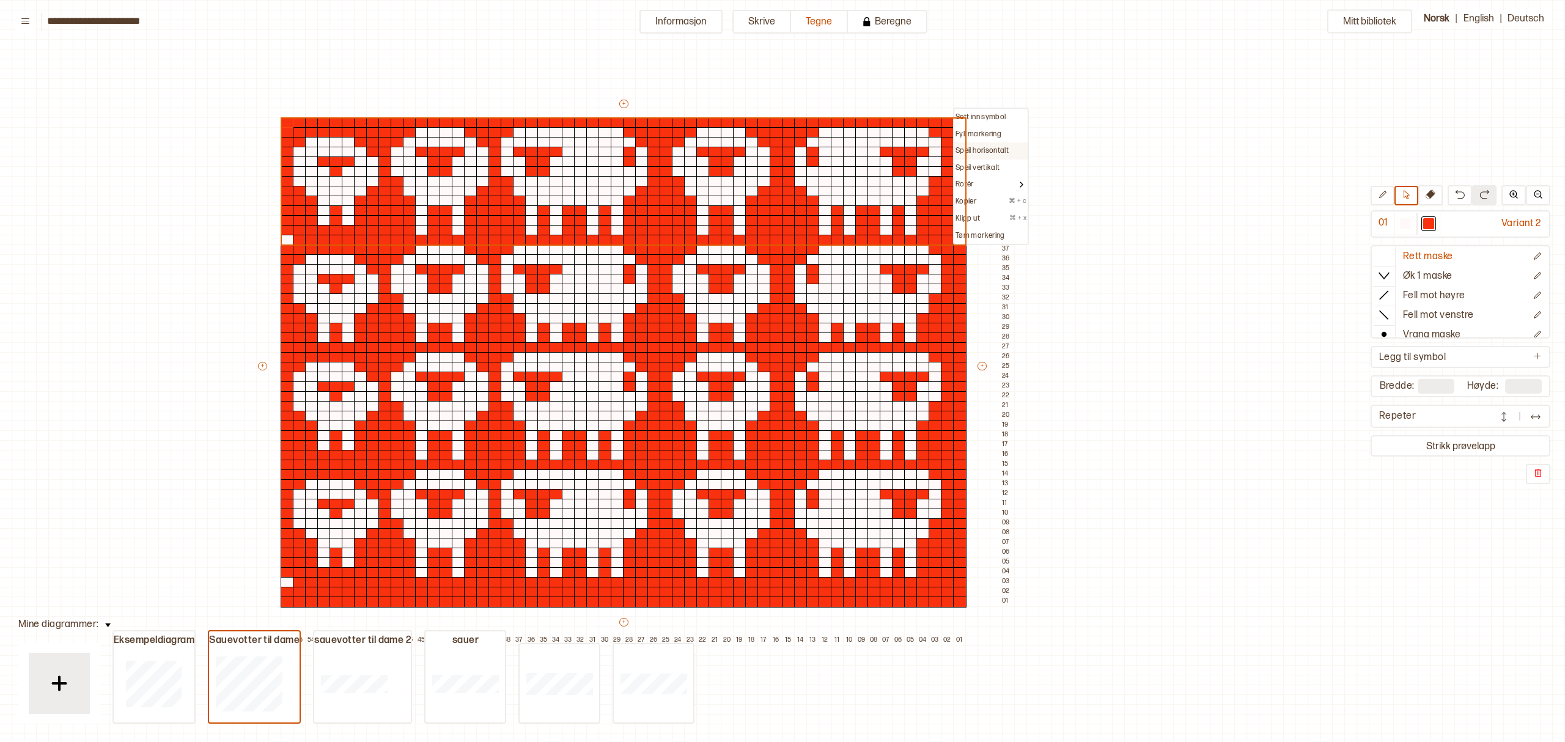
click at [979, 147] on p "Speil horisontalt" at bounding box center [981, 151] width 53 height 10
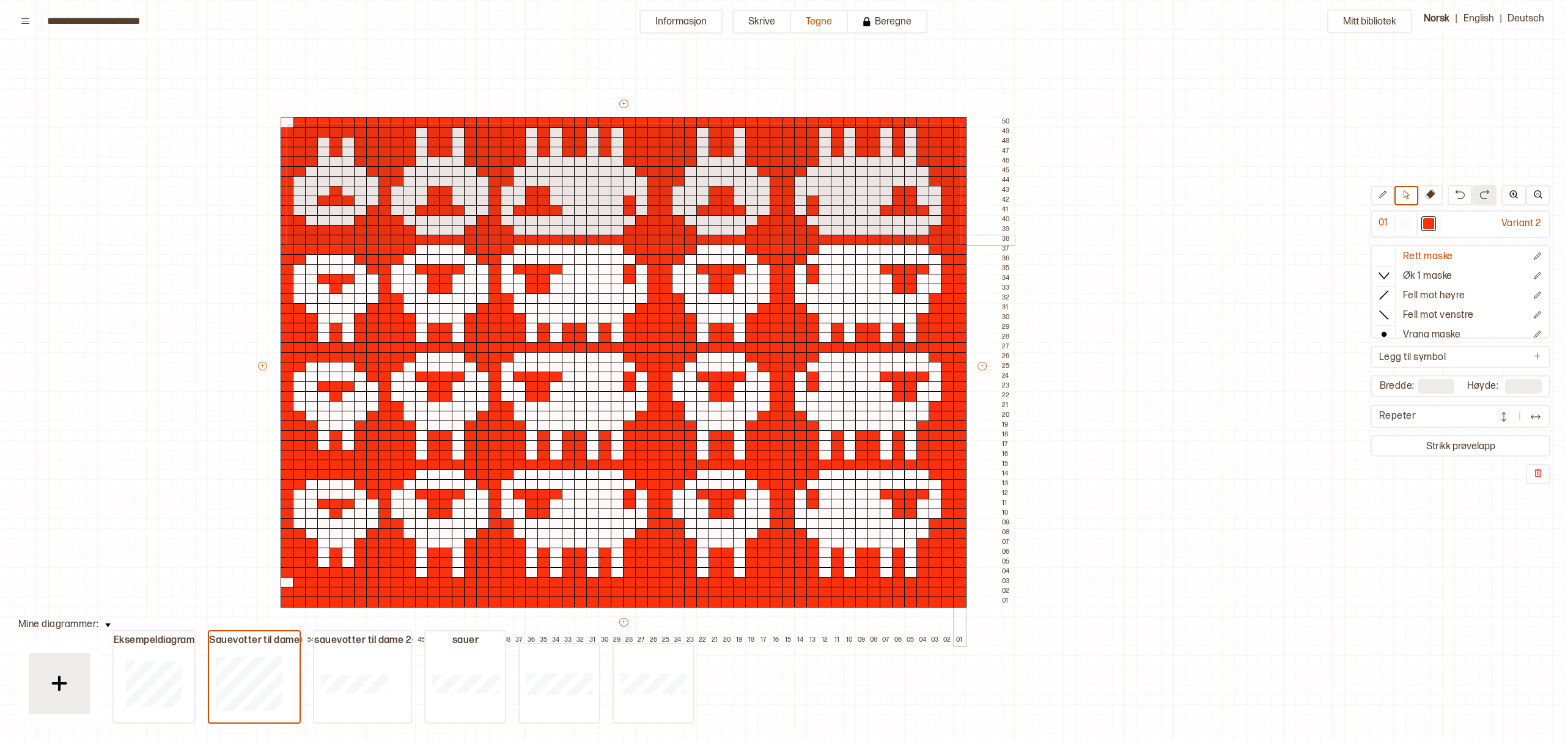
drag, startPoint x: 286, startPoint y: 123, endPoint x: 959, endPoint y: 243, distance: 683.5
click at [959, 243] on div "+ + + + 56 55 54 53 52 51 50 49 48 47 46 45 44 43 42 41 40 39 38 37 36 35 34 33…" at bounding box center [635, 372] width 758 height 548
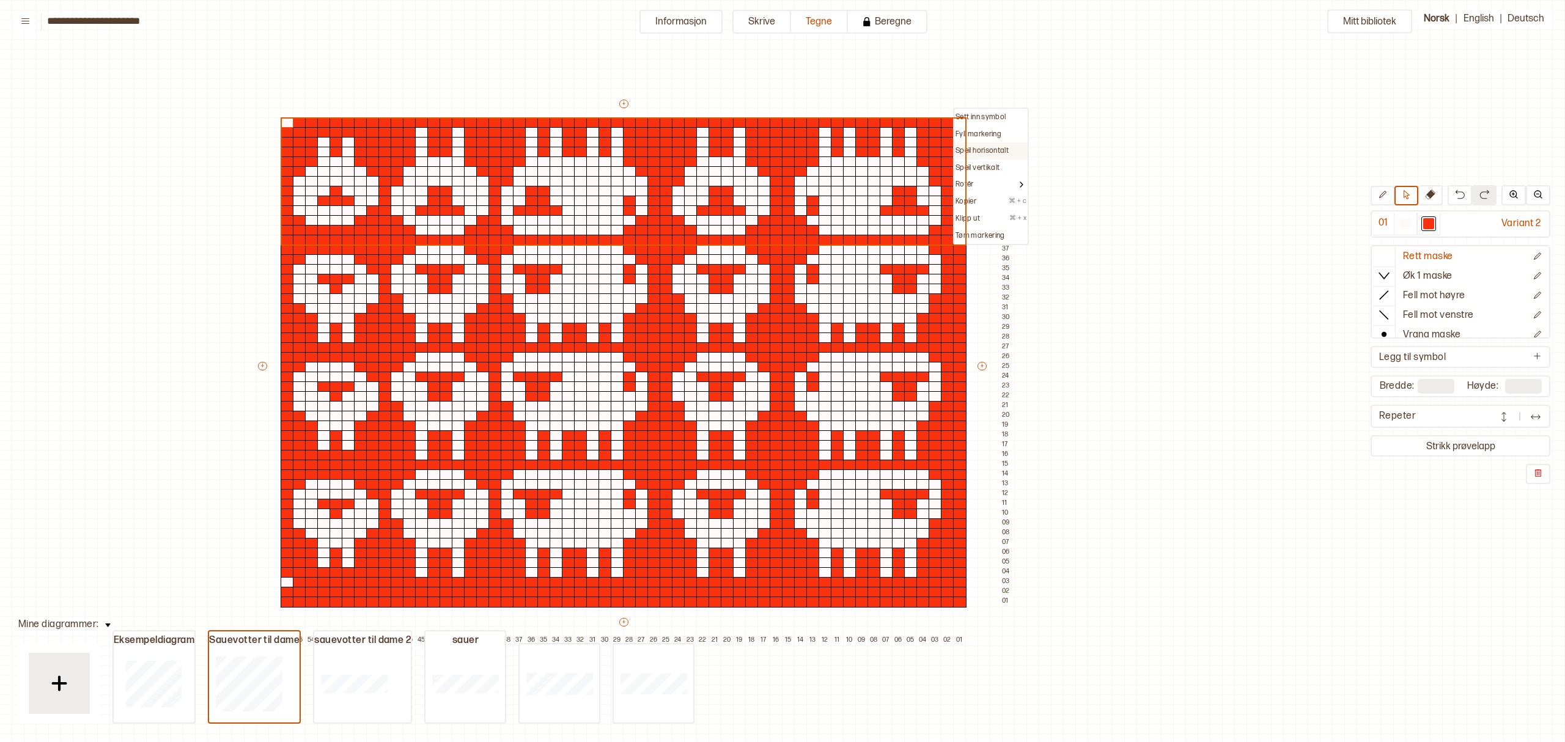
click at [974, 148] on p "Speil horisontalt" at bounding box center [981, 151] width 53 height 10
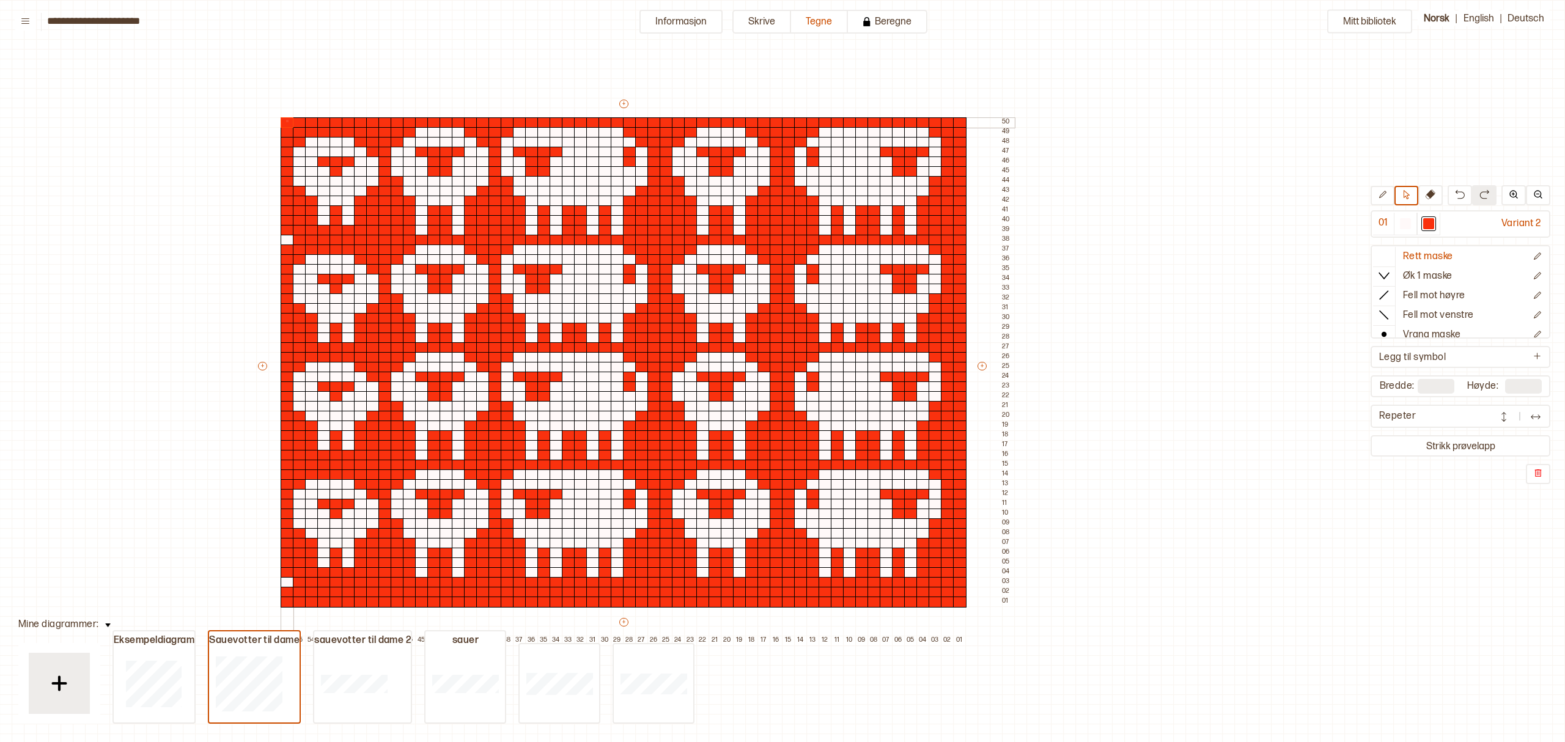
click at [286, 120] on div at bounding box center [287, 122] width 13 height 11
click at [295, 164] on p "Speil vertikalt" at bounding box center [305, 168] width 44 height 10
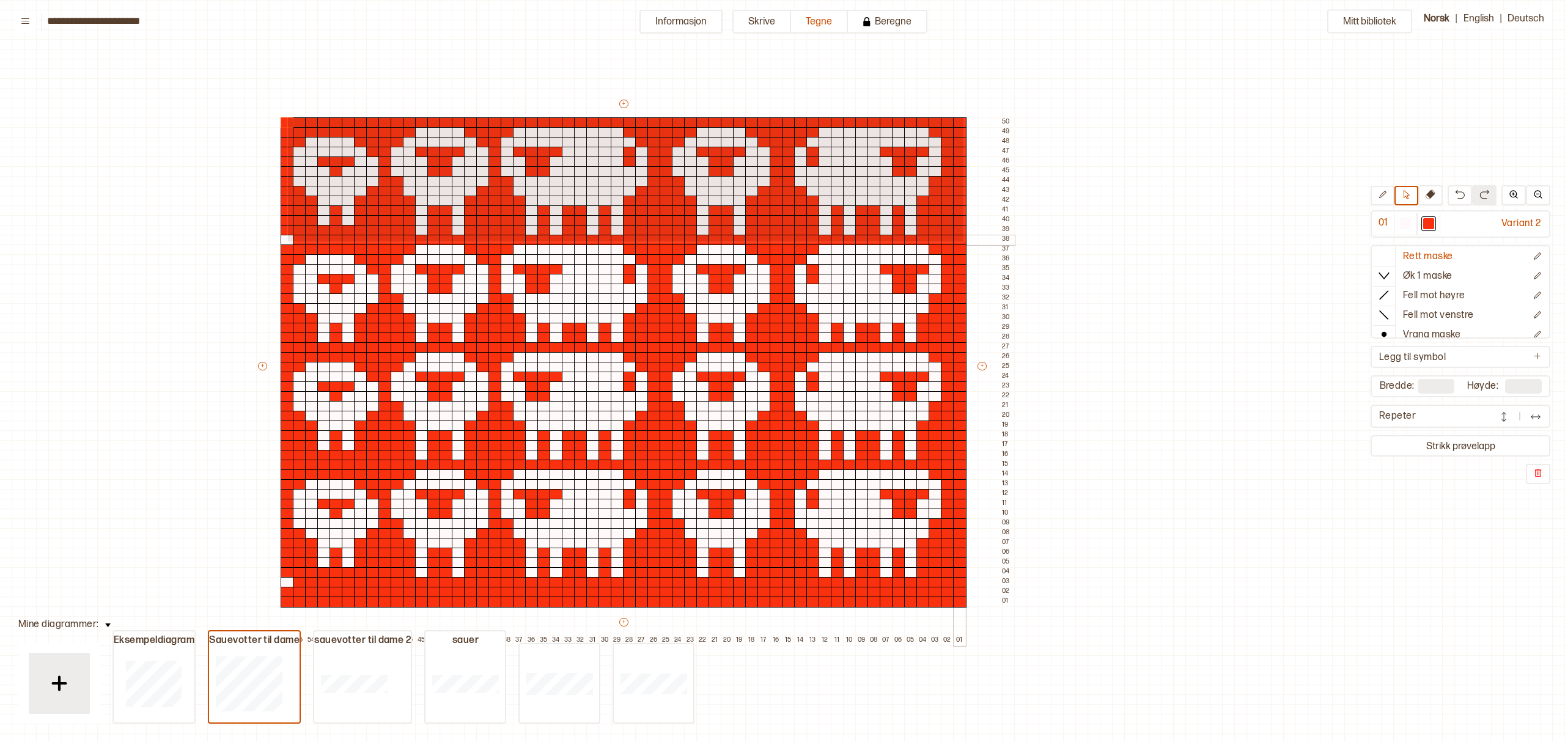
drag, startPoint x: 287, startPoint y: 116, endPoint x: 962, endPoint y: 240, distance: 686.6
click at [962, 240] on div "+ + + + 56 55 54 53 52 51 50 49 48 47 46 45 44 43 42 41 40 39 38 37 36 35 34 33…" at bounding box center [635, 372] width 758 height 548
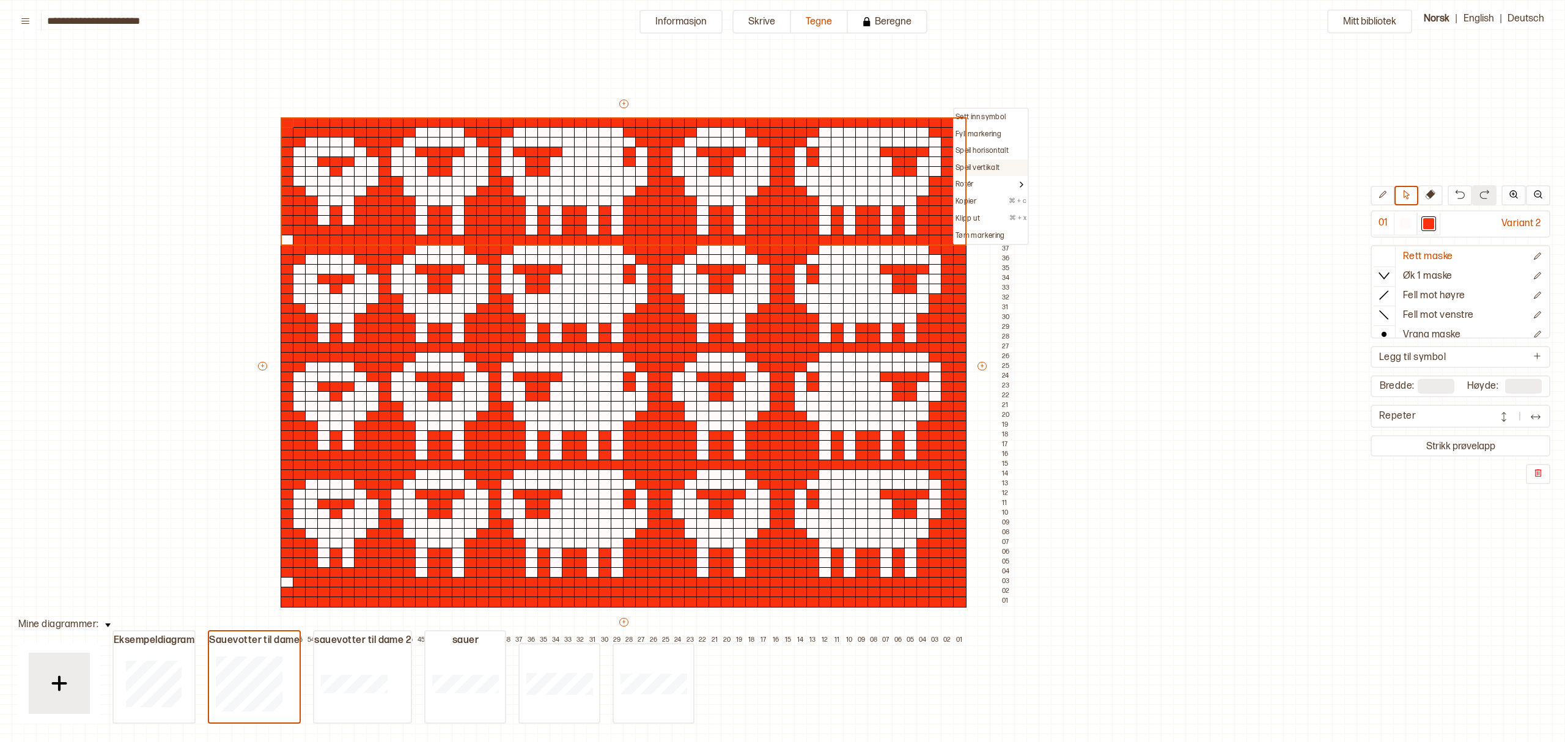
click at [973, 167] on p "Speil vertikalt" at bounding box center [977, 168] width 44 height 10
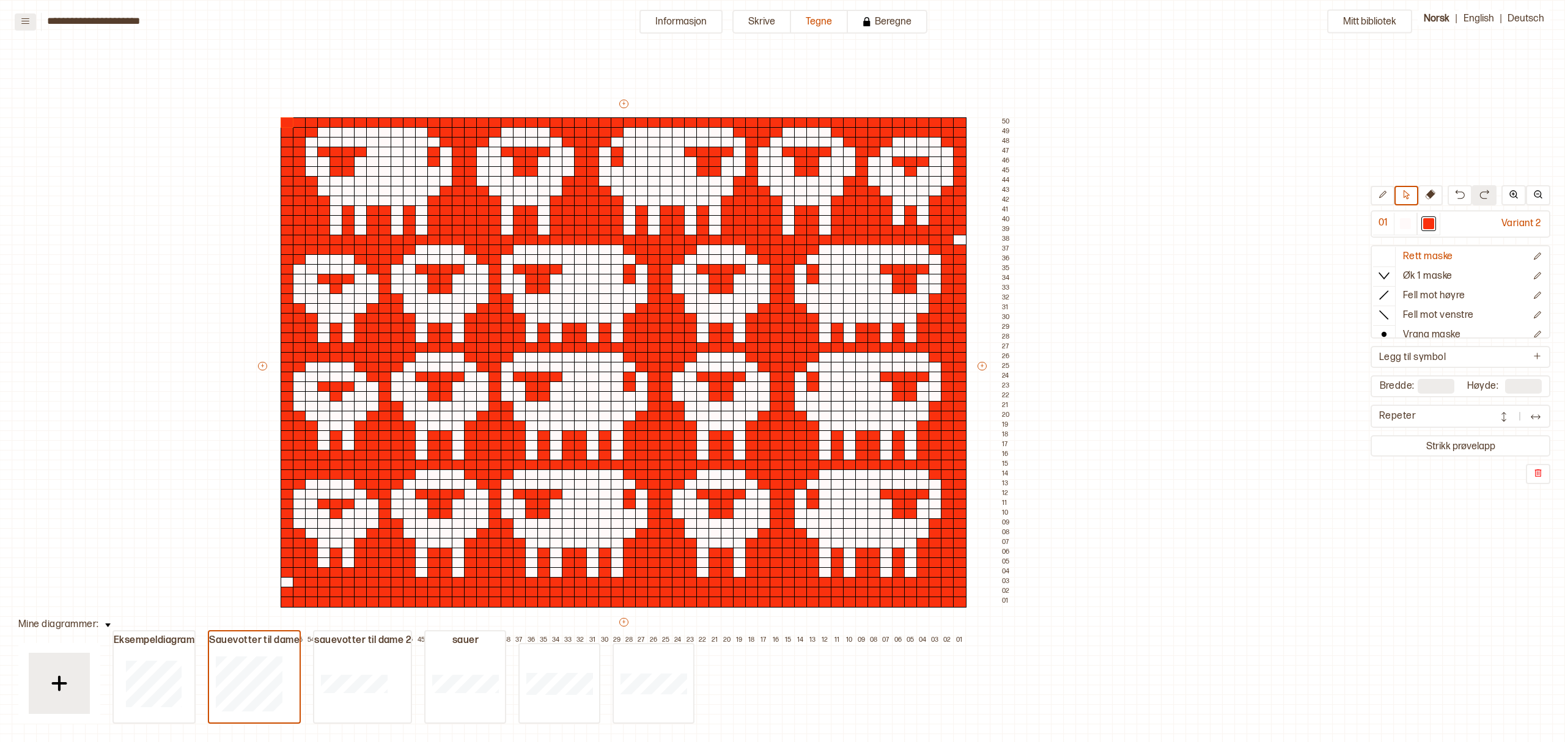
click at [23, 21] on icon at bounding box center [25, 21] width 9 height 9
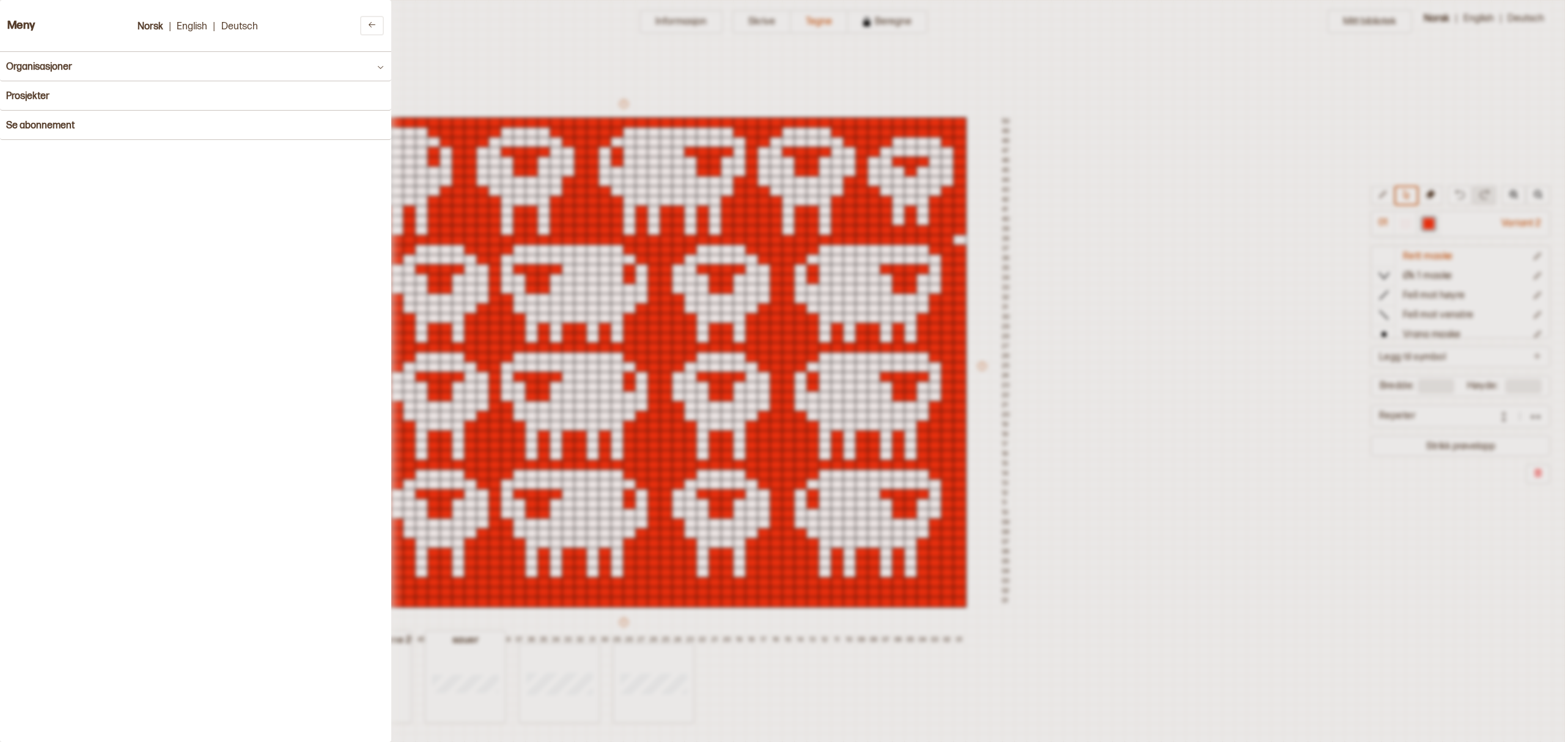
click at [23, 21] on h3 "Meny" at bounding box center [21, 26] width 28 height 13
click at [647, 28] on div at bounding box center [782, 371] width 1565 height 742
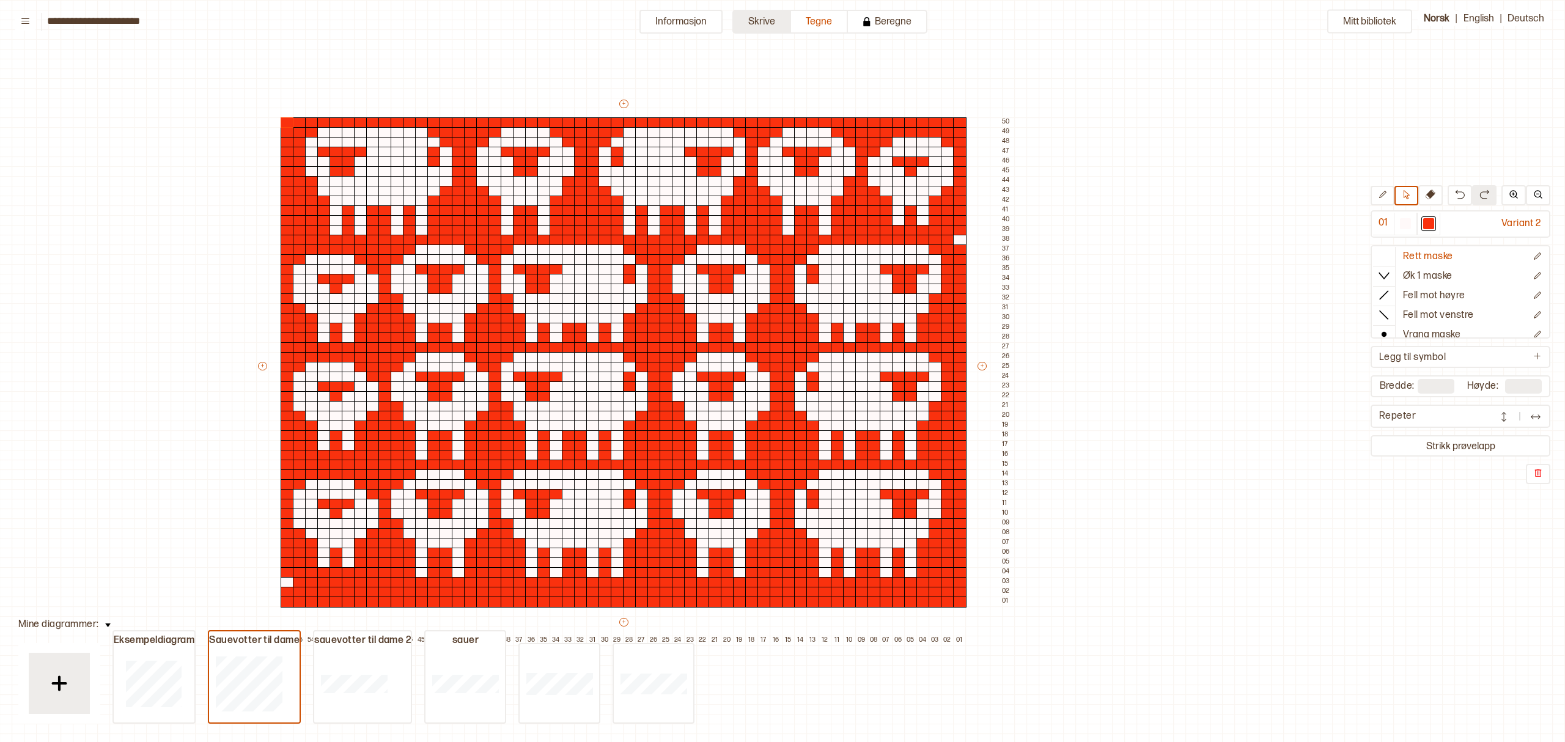
click at [758, 17] on button "Skrive" at bounding box center [761, 22] width 59 height 24
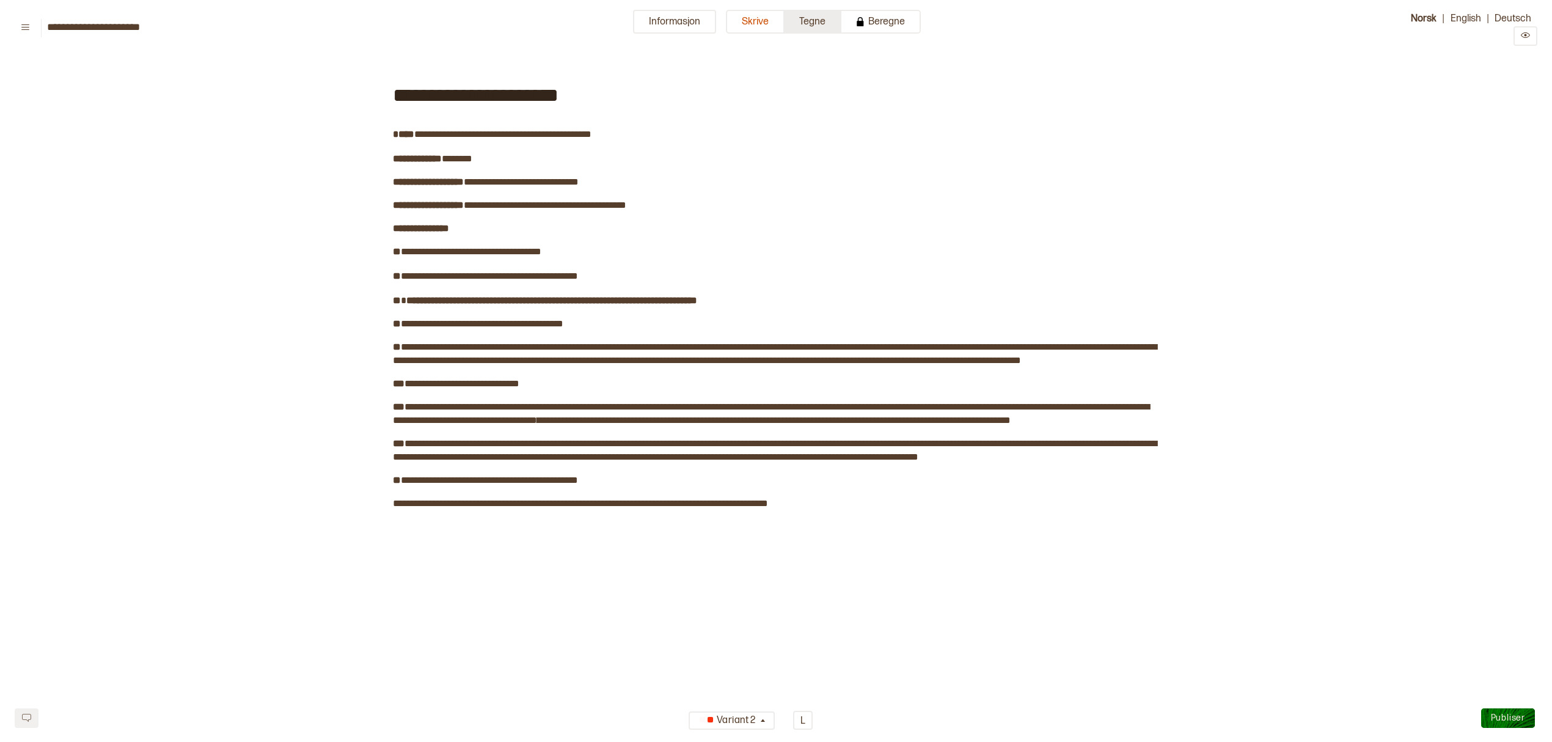
click at [819, 18] on button "Tegne" at bounding box center [813, 22] width 57 height 24
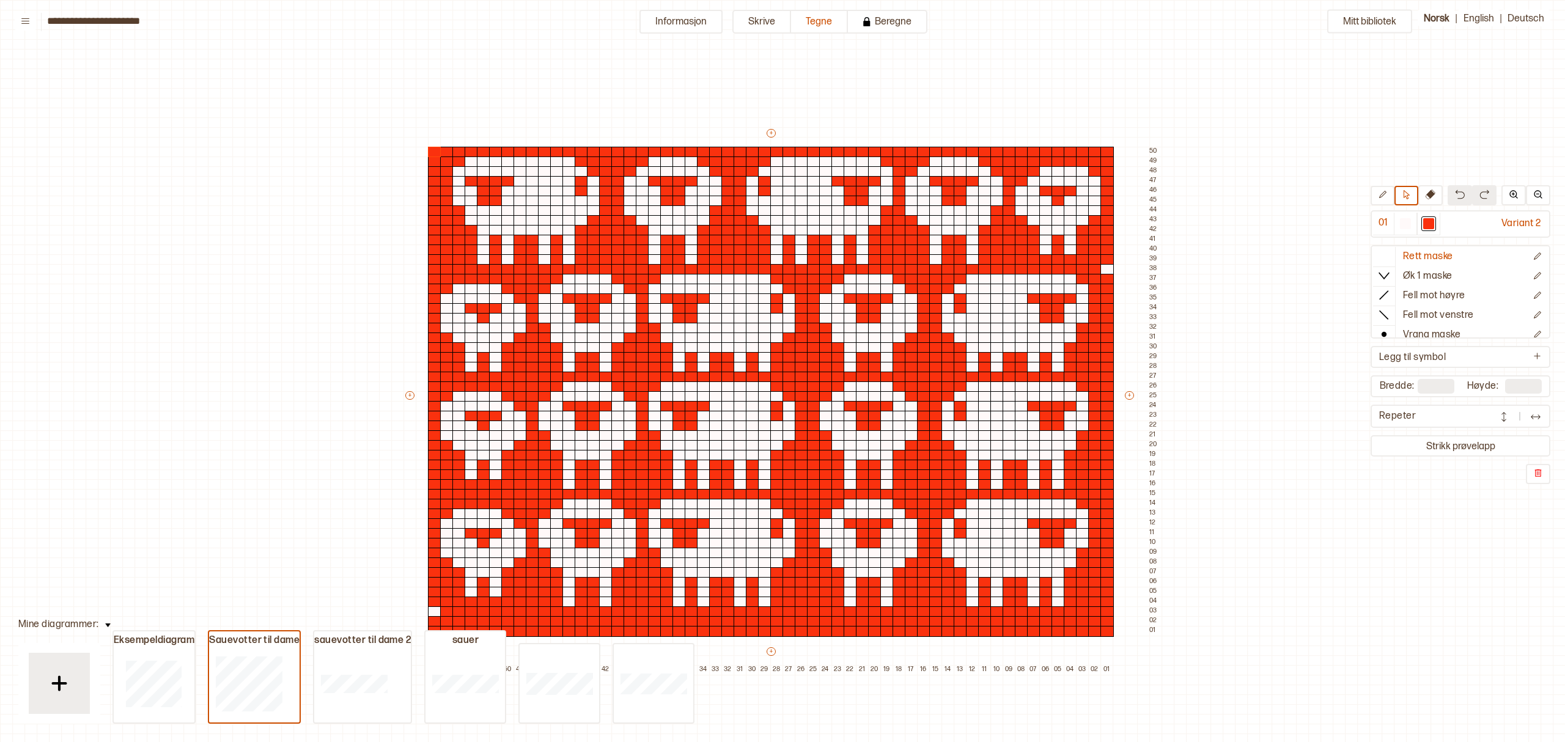
scroll to position [37, 6]
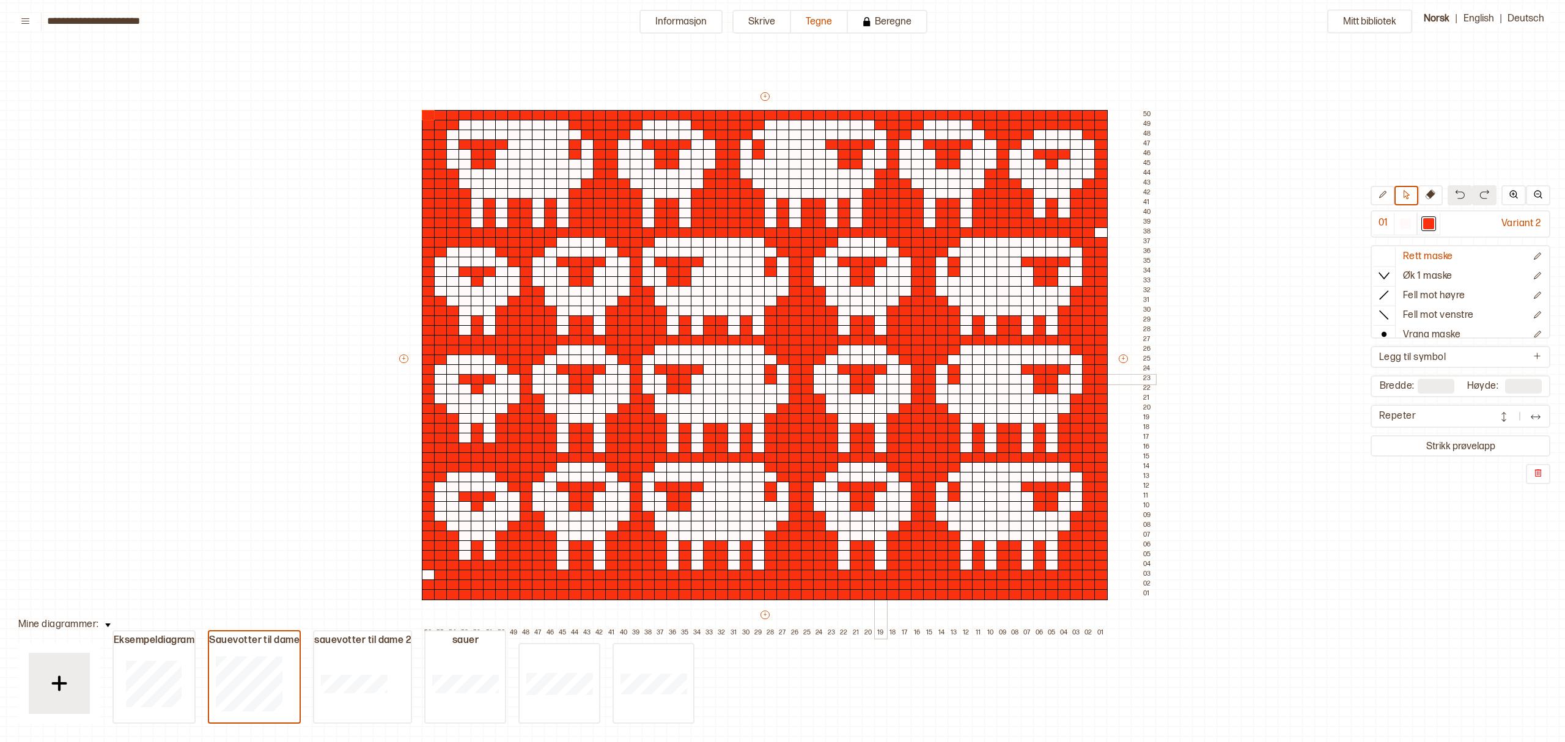
click at [876, 380] on div at bounding box center [880, 379] width 13 height 11
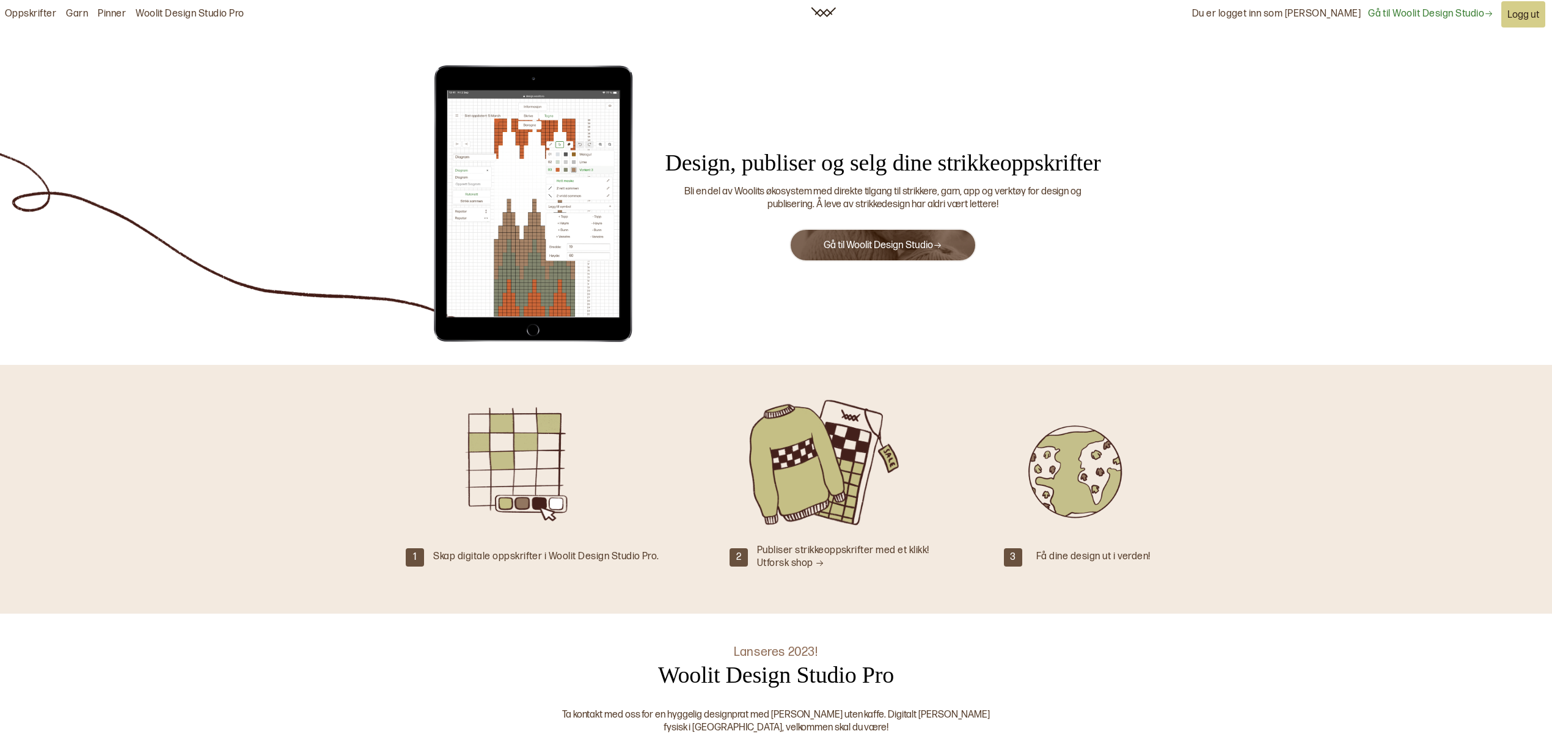
click at [896, 240] on link "Gå til Woolit Design Studio" at bounding box center [883, 246] width 119 height 12
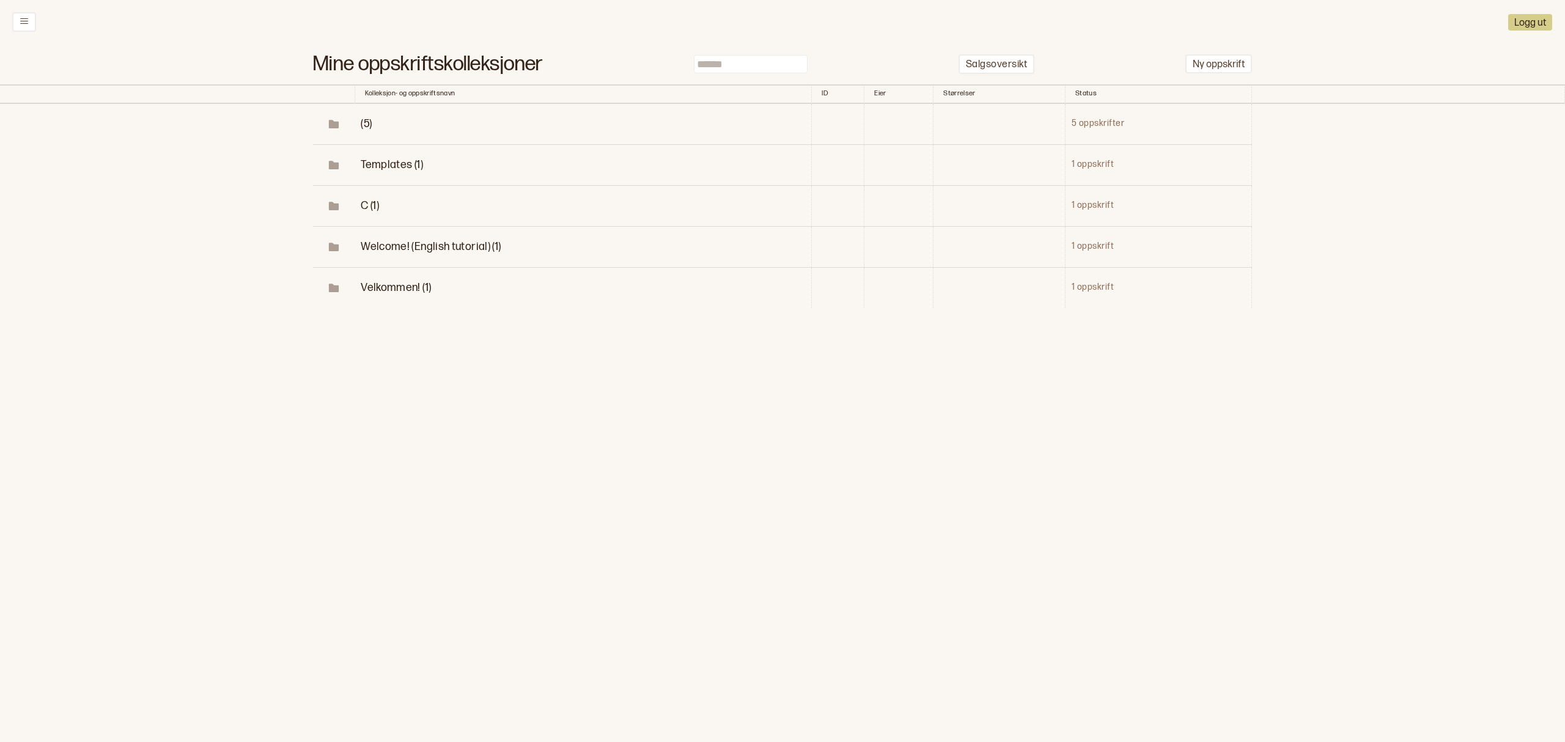
click at [367, 119] on span "(5)" at bounding box center [366, 123] width 11 height 13
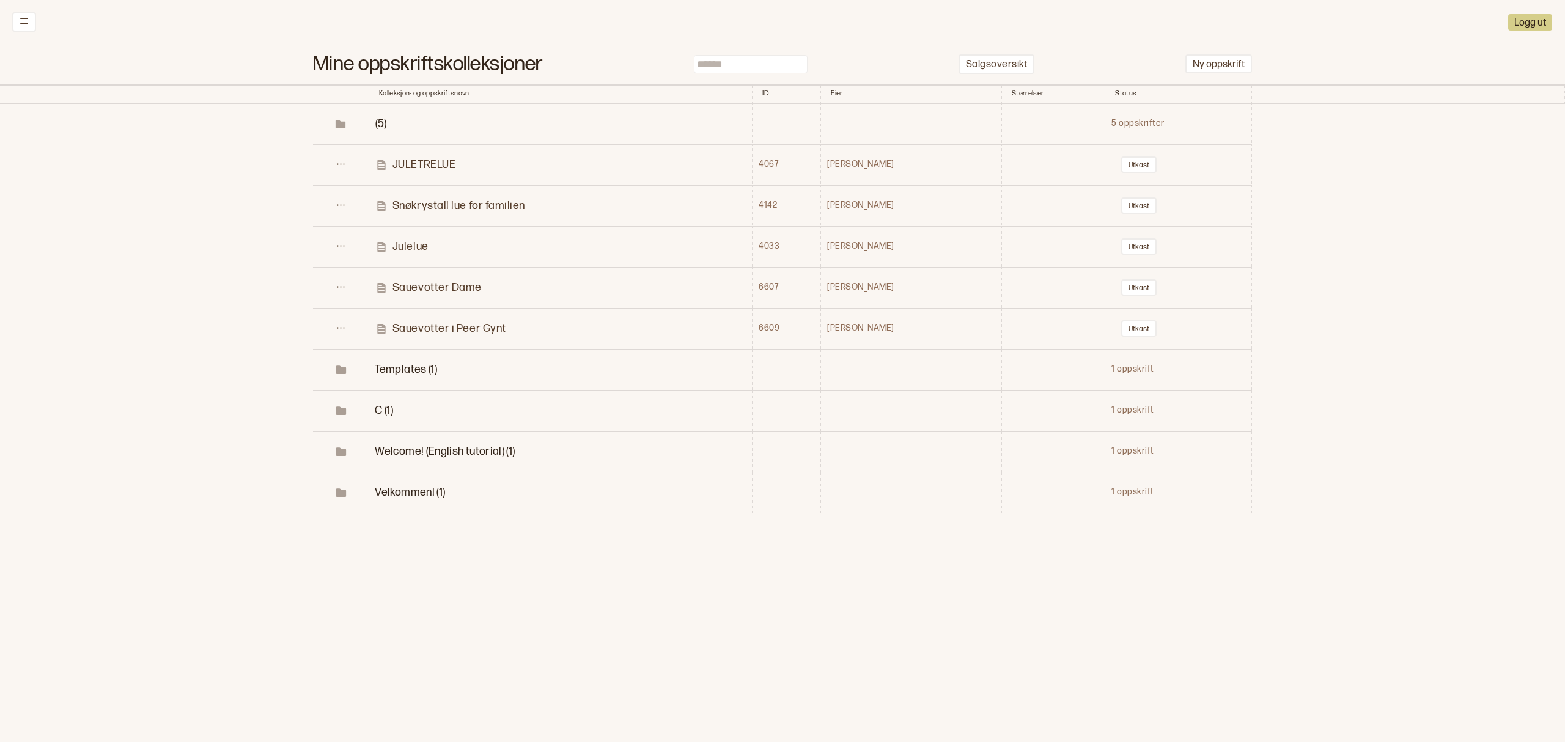
click at [431, 331] on p "Sauevotter i Peer Gynt" at bounding box center [449, 328] width 114 height 14
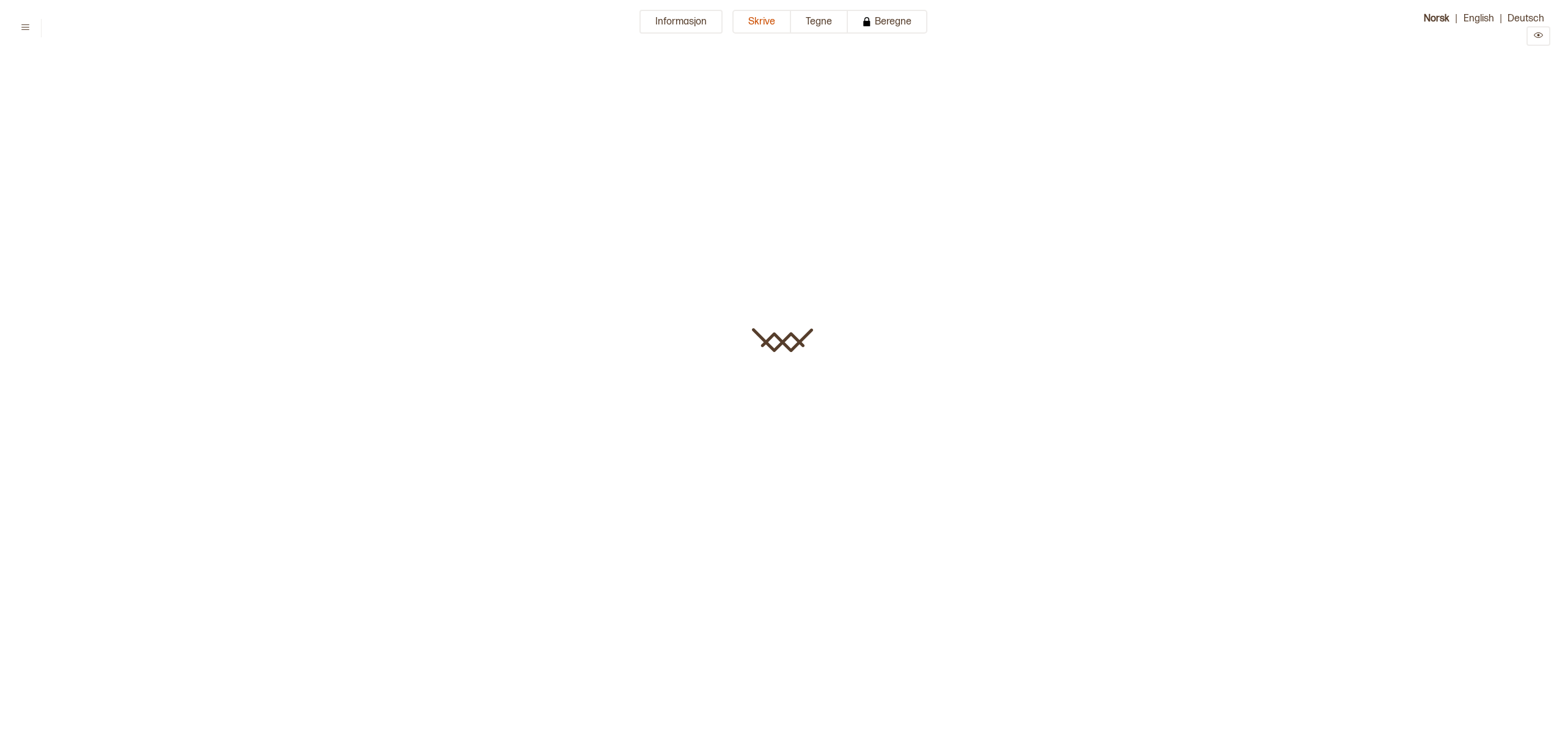
type input "**********"
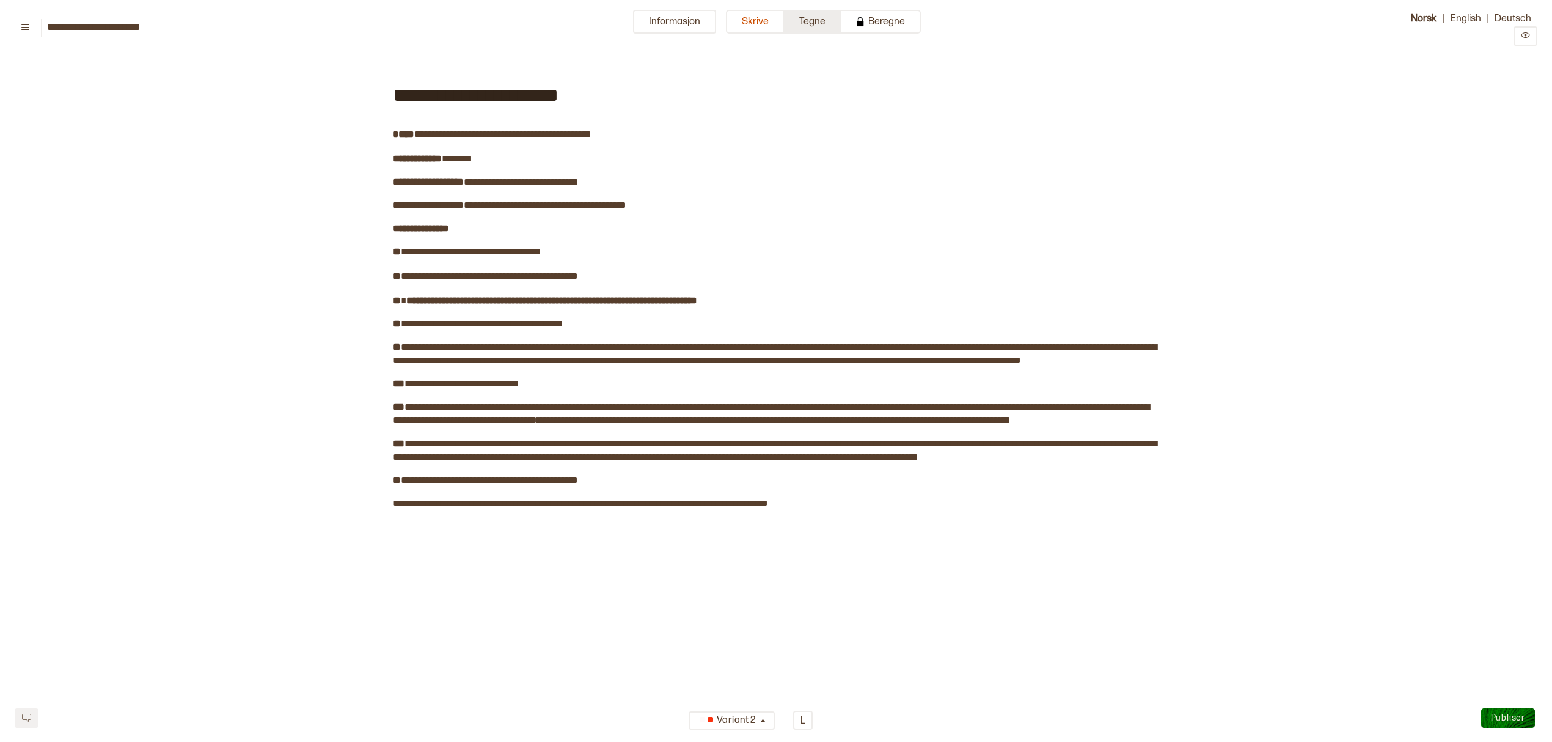
click at [814, 15] on button "Tegne" at bounding box center [813, 22] width 57 height 24
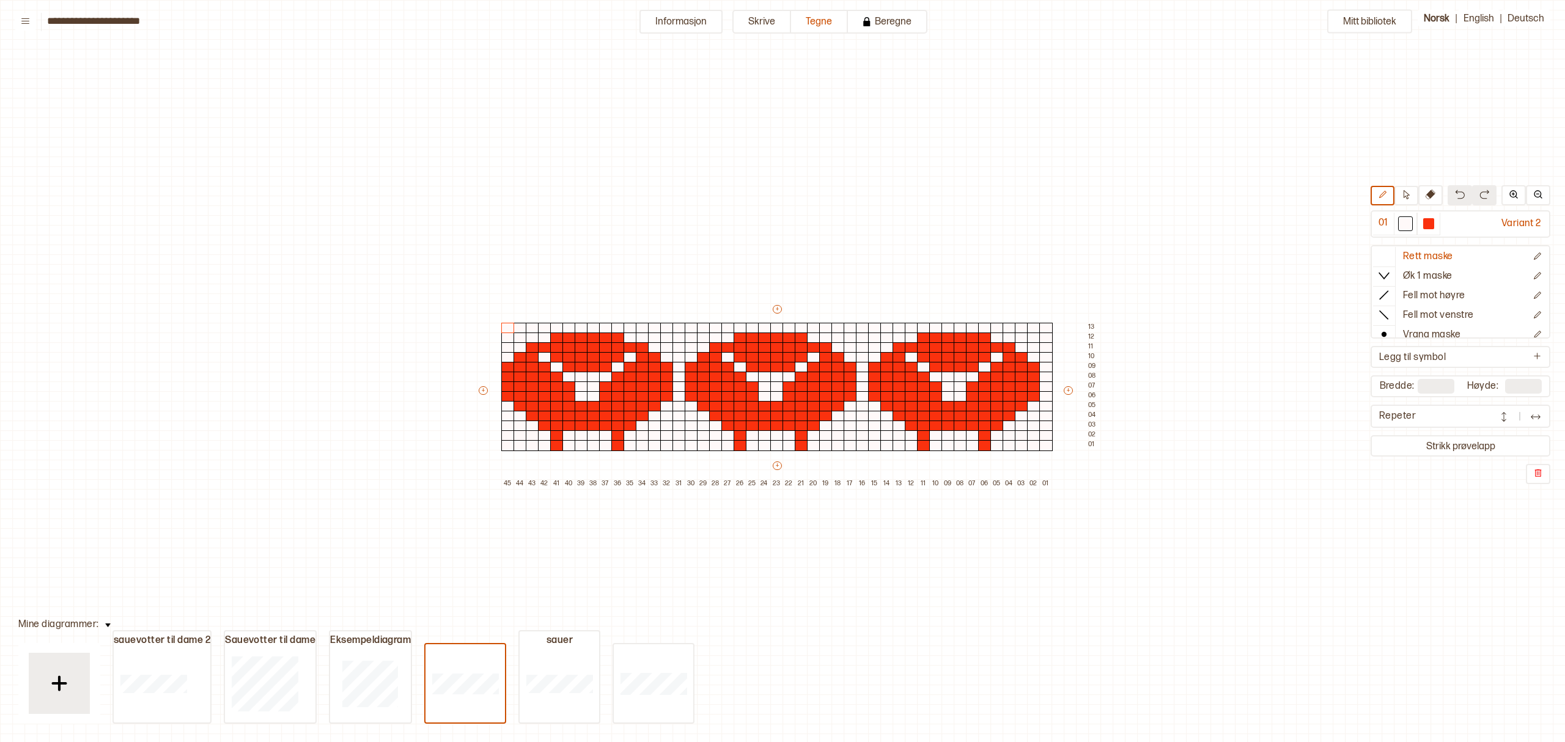
scroll to position [51, 221]
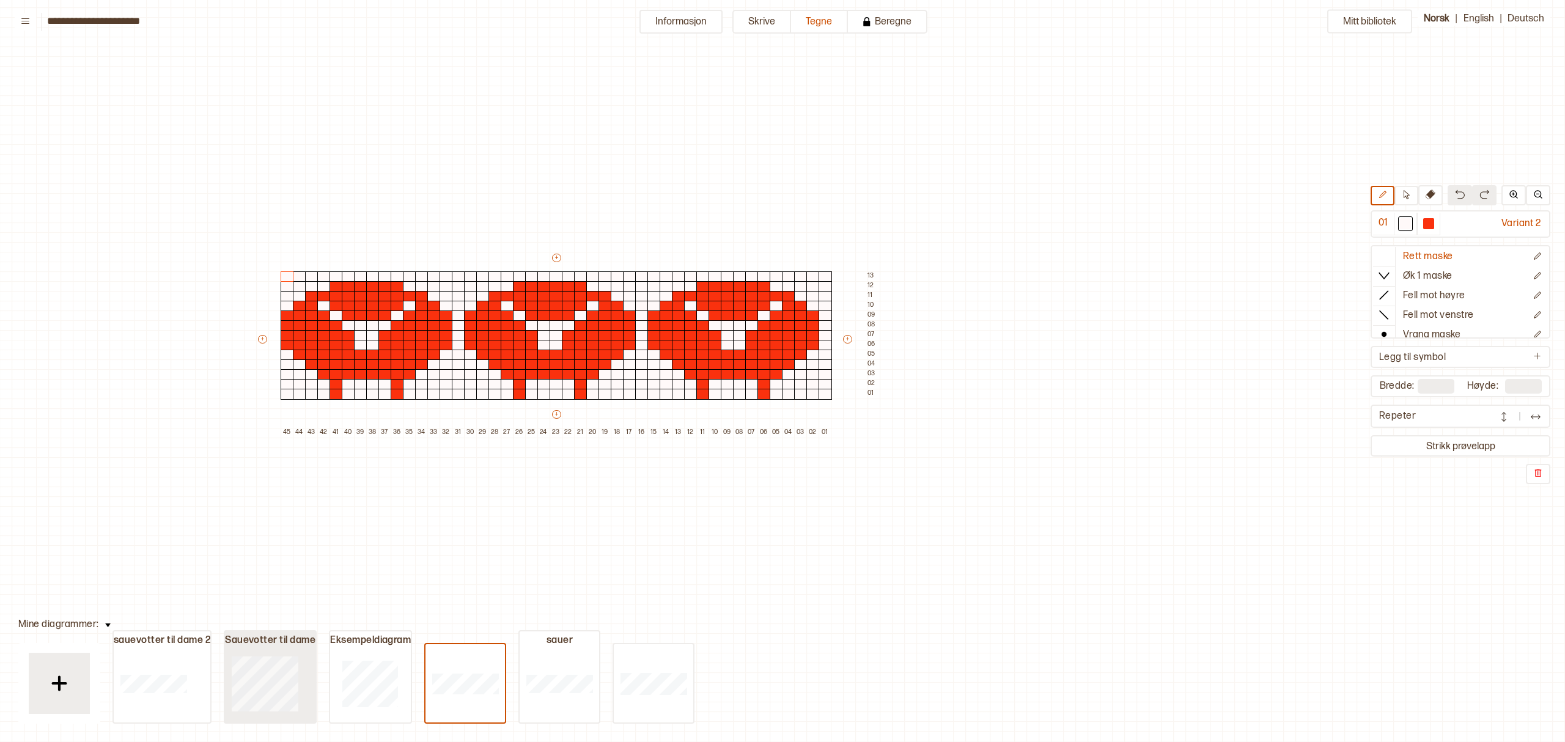
type input "**"
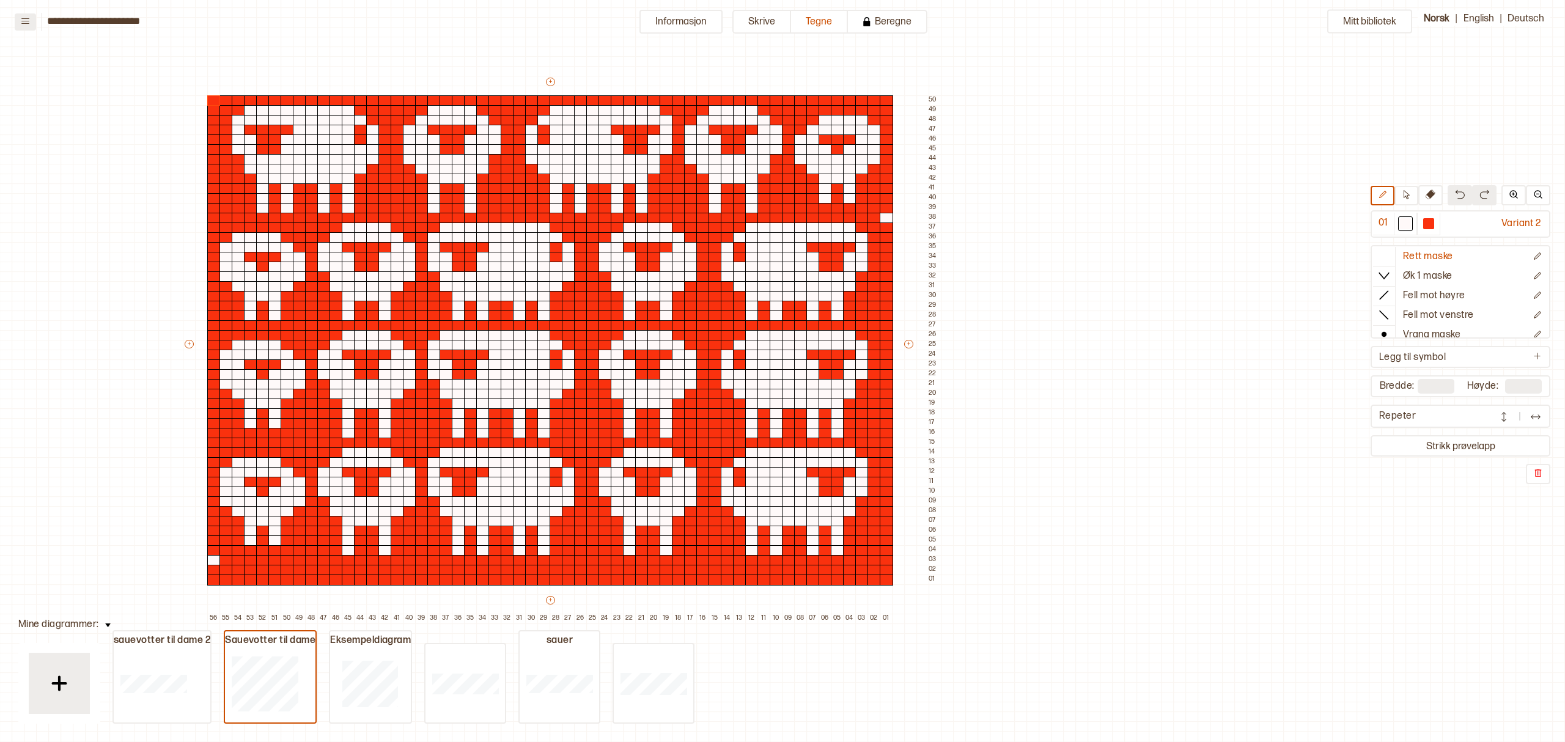
click at [26, 21] on icon at bounding box center [25, 21] width 9 height 9
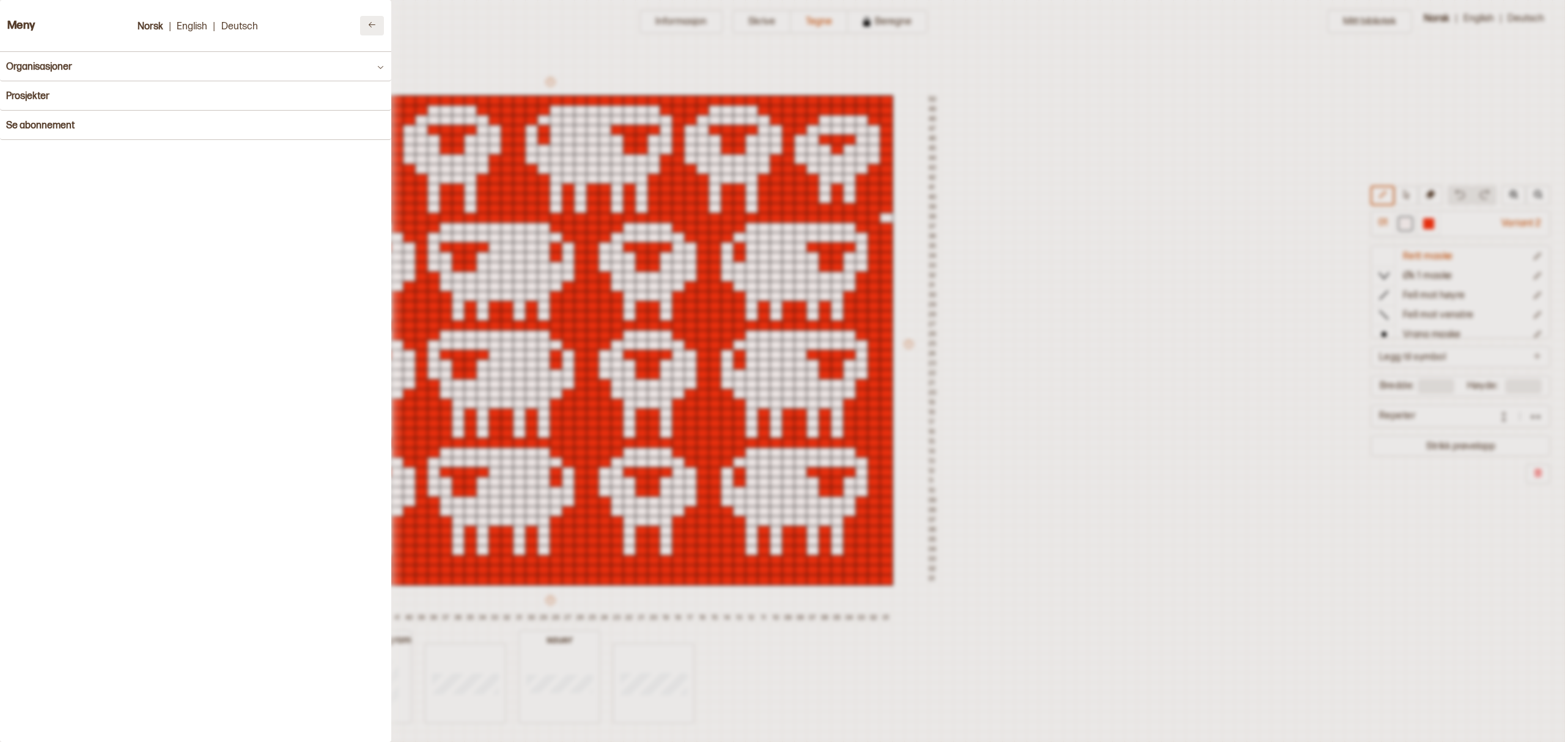
click at [367, 20] on icon at bounding box center [371, 24] width 9 height 9
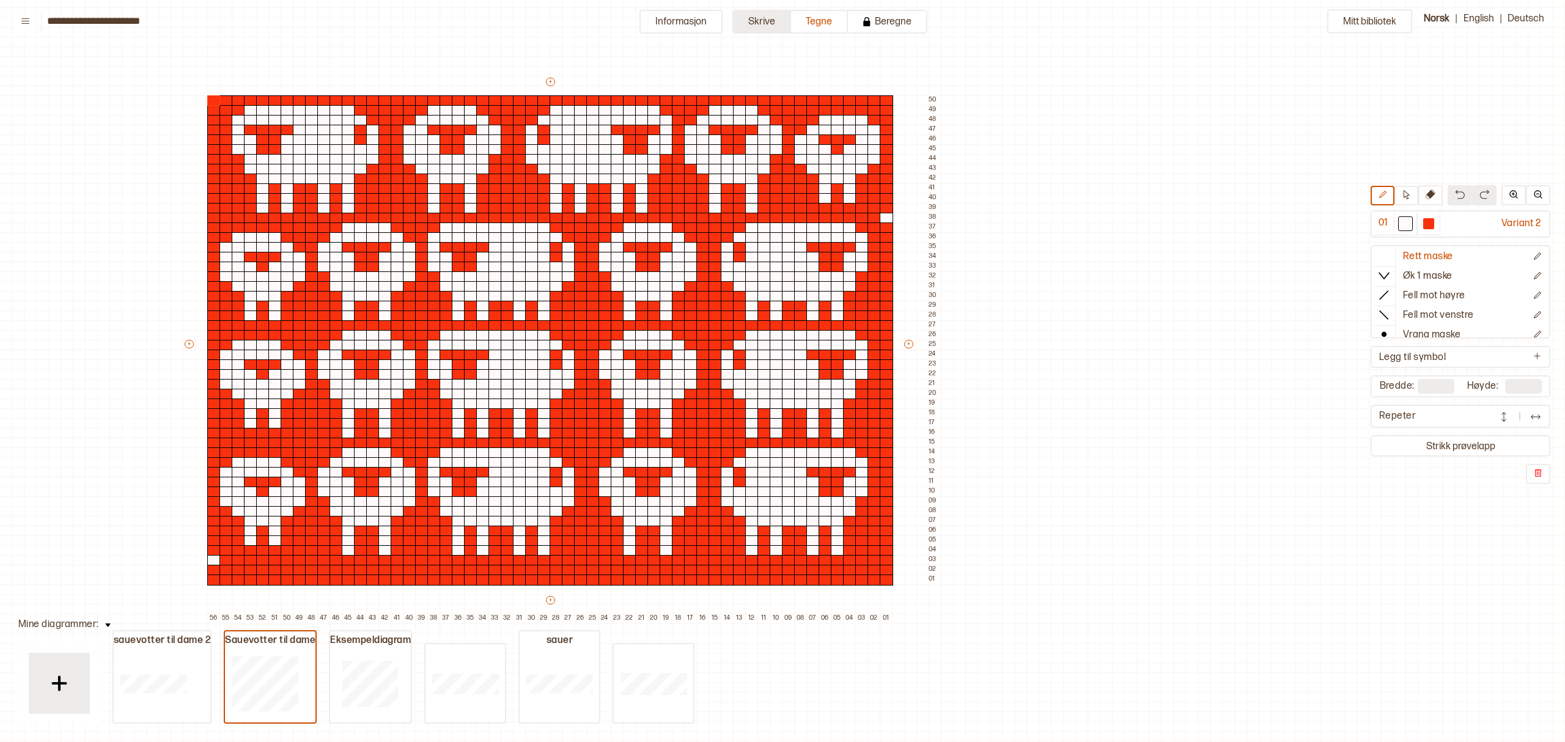
click at [768, 15] on button "Skrive" at bounding box center [761, 22] width 59 height 24
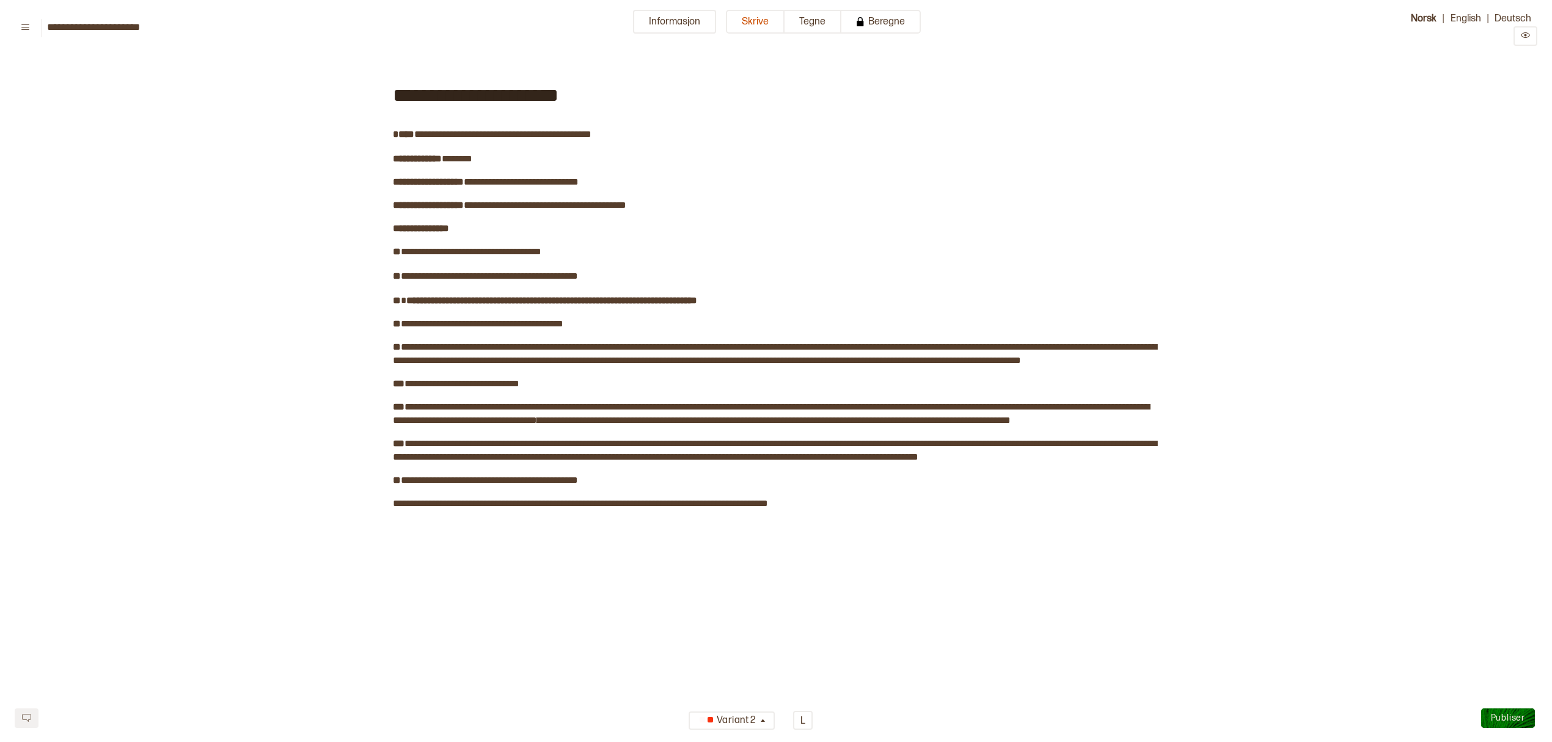
click at [510, 96] on span "**********" at bounding box center [476, 96] width 166 height 20
drag, startPoint x: 508, startPoint y: 94, endPoint x: 562, endPoint y: 87, distance: 54.2
click at [562, 87] on div "**********" at bounding box center [776, 93] width 766 height 65
drag, startPoint x: 859, startPoint y: 237, endPoint x: 861, endPoint y: 228, distance: 9.5
click at [860, 231] on div "**********" at bounding box center [776, 362] width 766 height 603
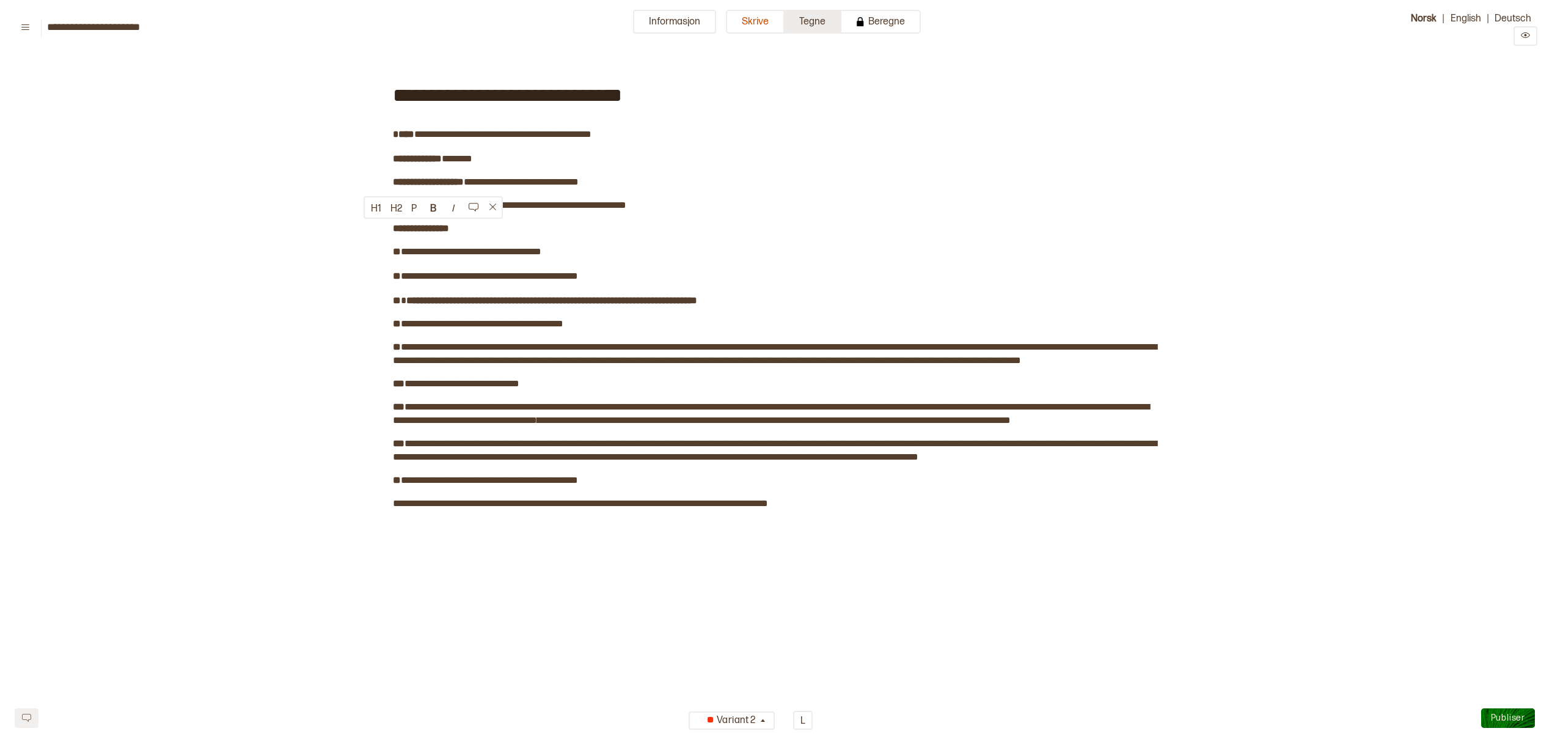
click at [805, 15] on button "Tegne" at bounding box center [813, 22] width 57 height 24
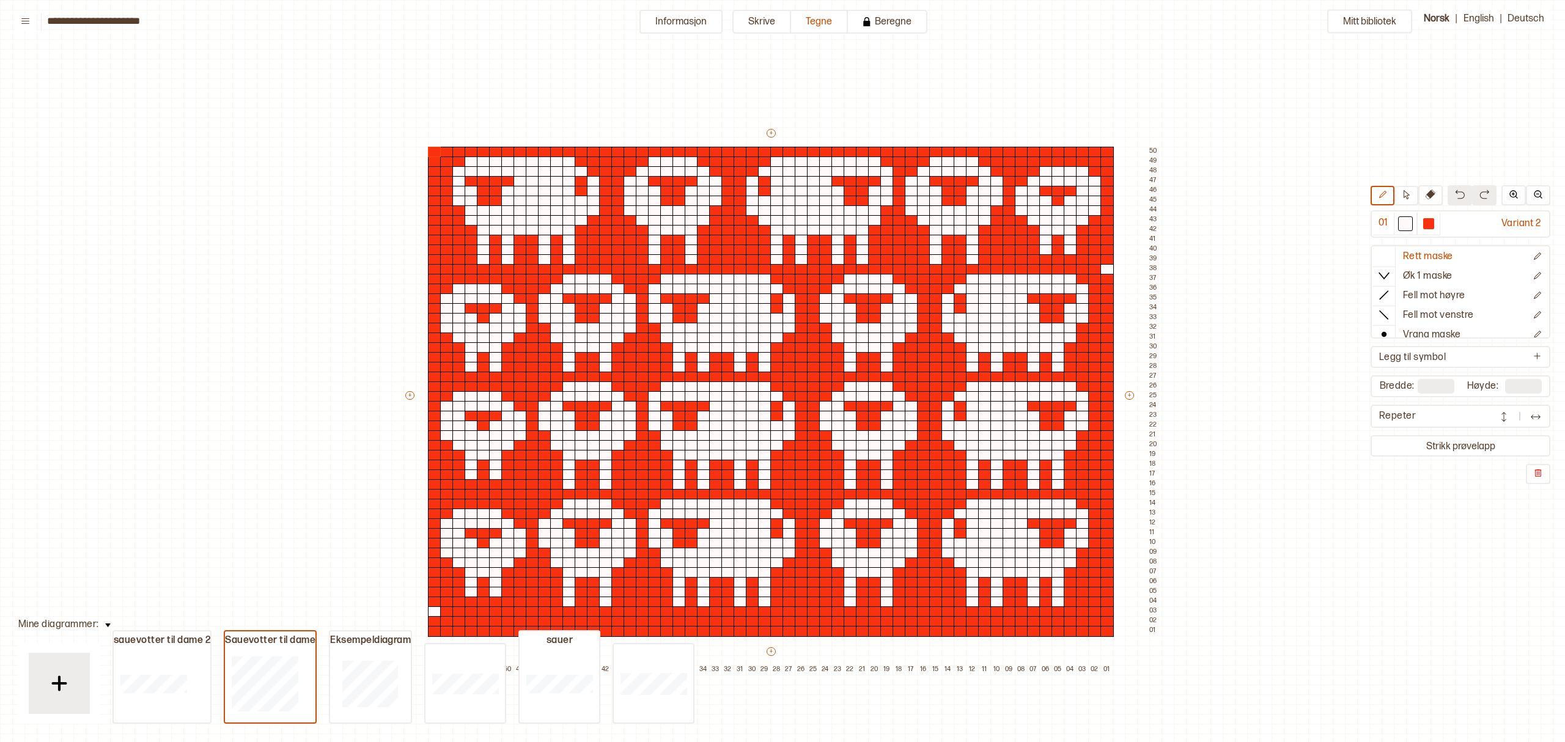
scroll to position [37, 6]
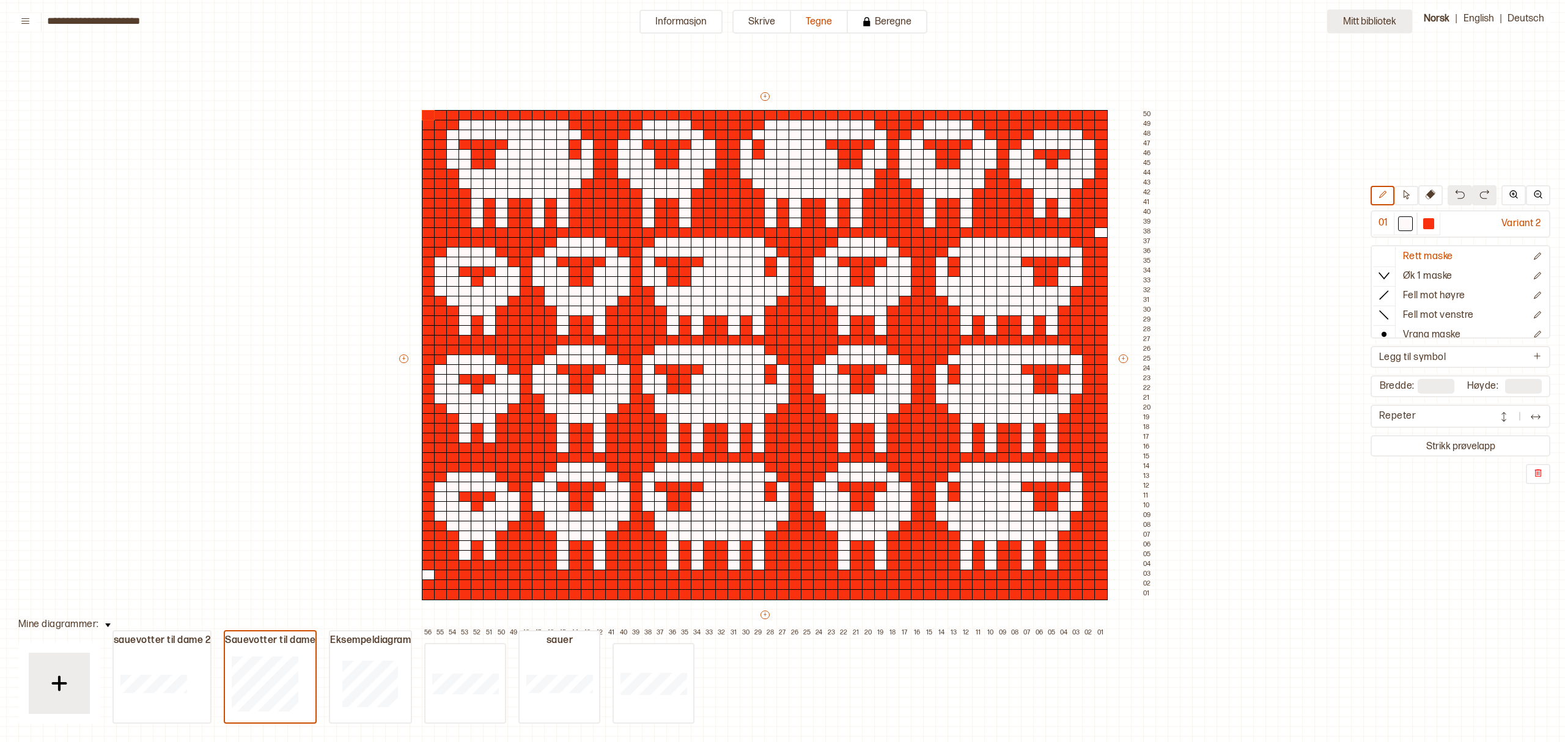
click at [1376, 20] on button "Mitt bibliotek" at bounding box center [1369, 22] width 85 height 24
type input "**"
